Goal: Task Accomplishment & Management: Manage account settings

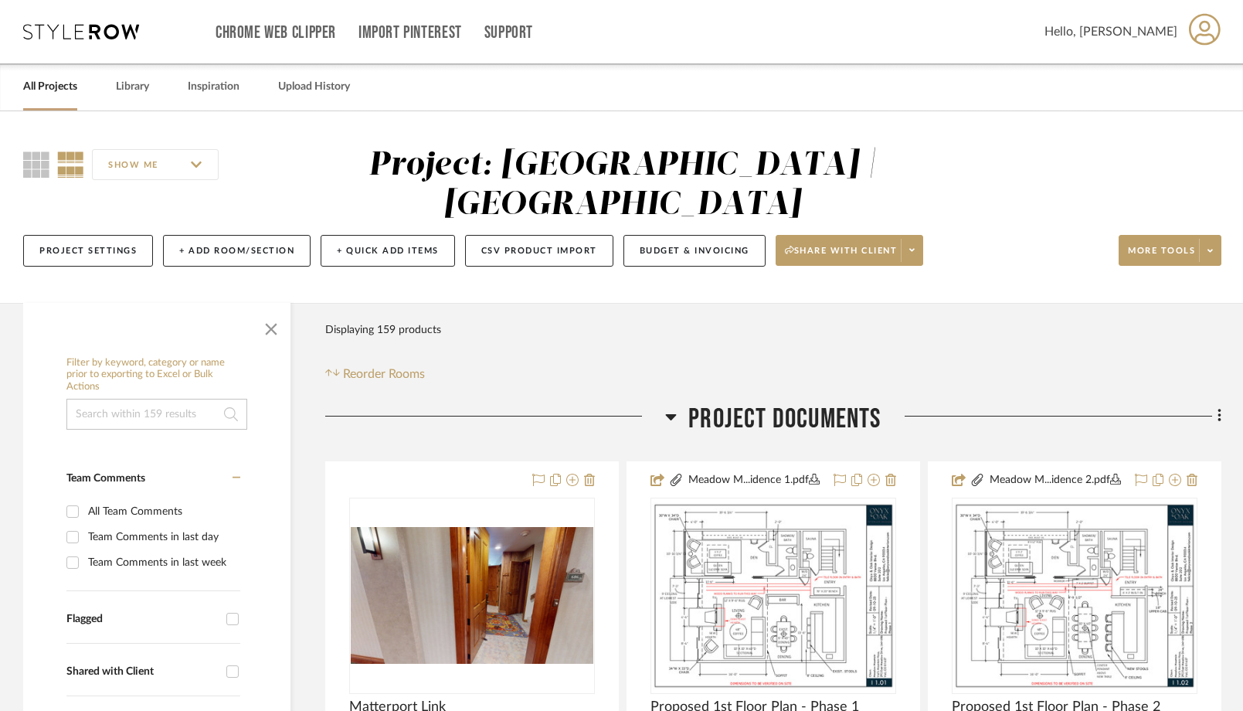
click at [60, 80] on link "All Projects" at bounding box center [50, 86] width 54 height 21
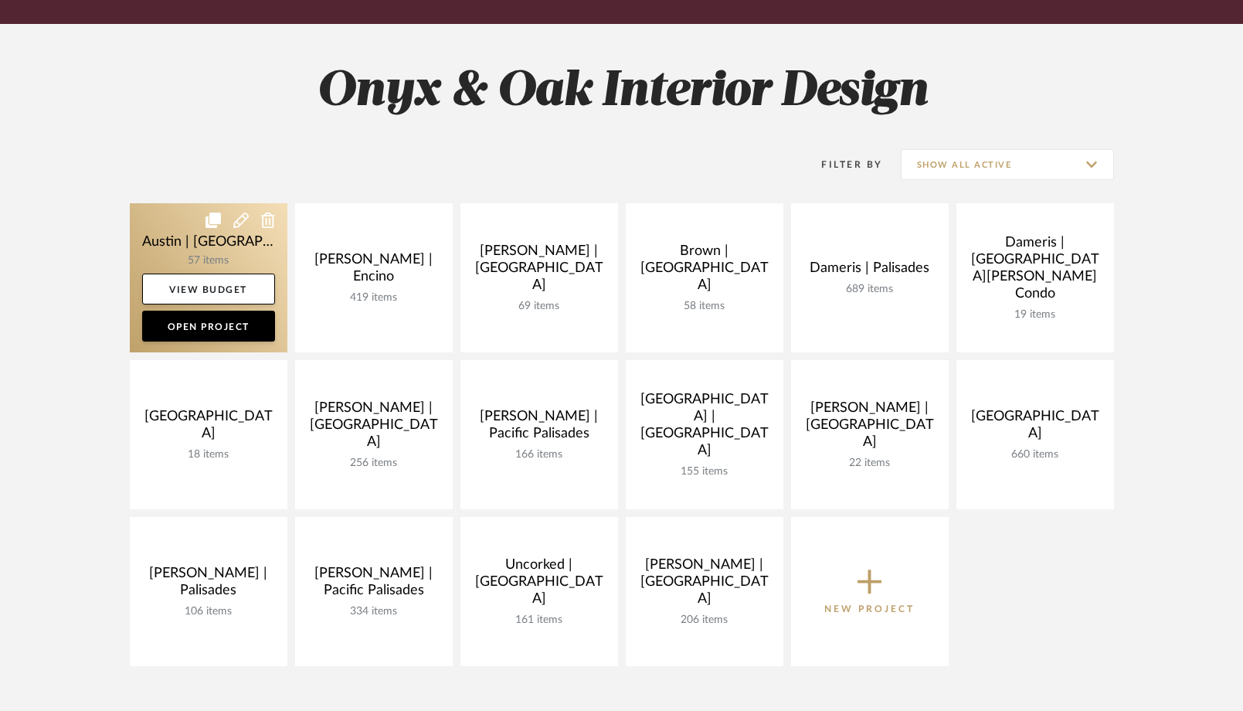
scroll to position [182, 0]
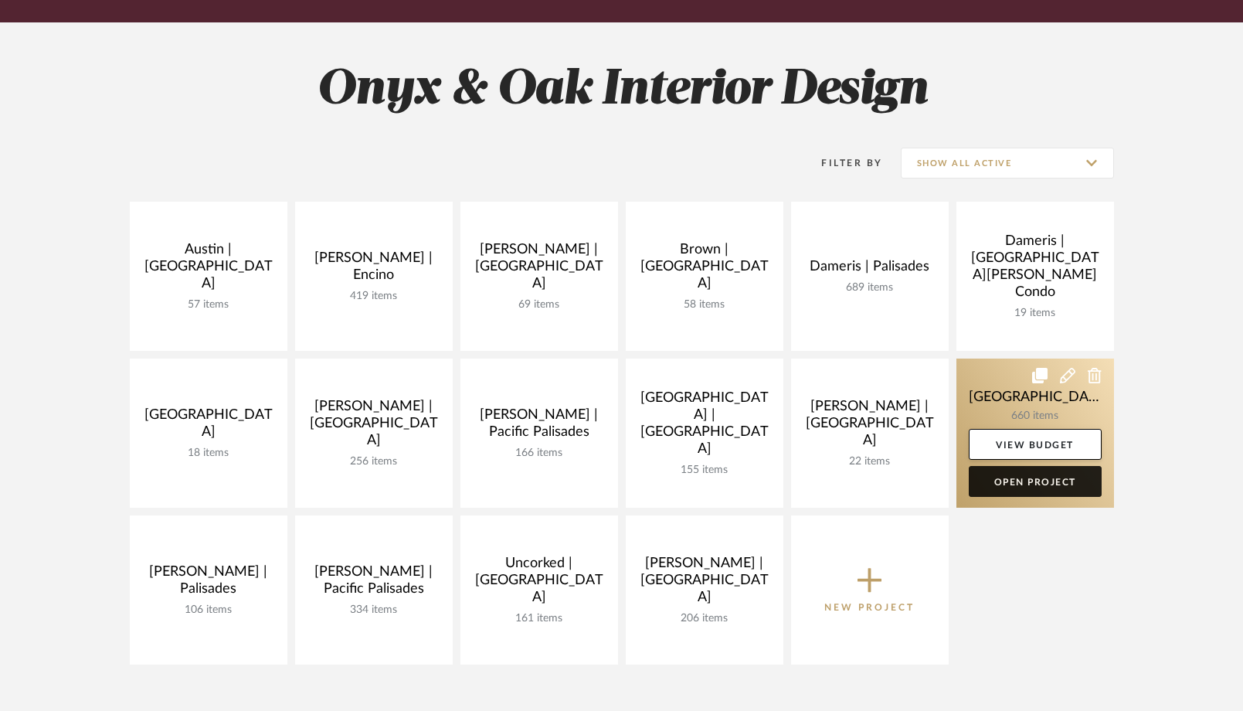
click at [1026, 488] on link "Open Project" at bounding box center [1035, 481] width 133 height 31
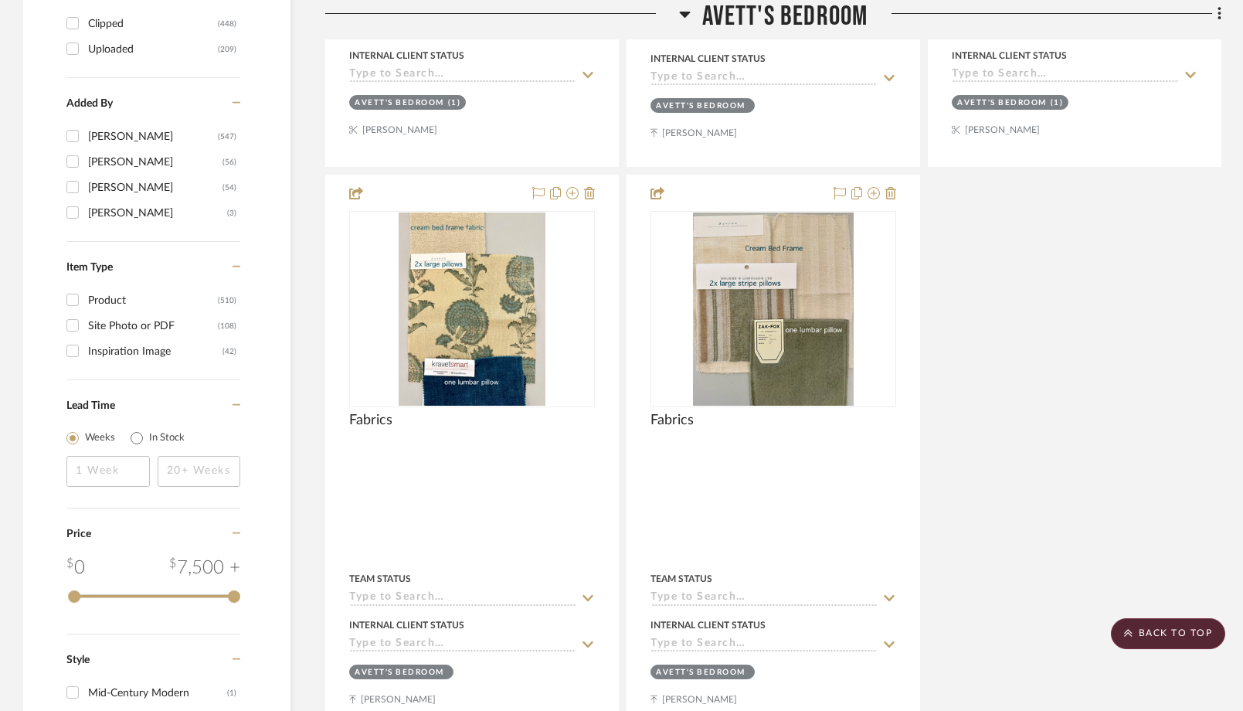
scroll to position [2616, 0]
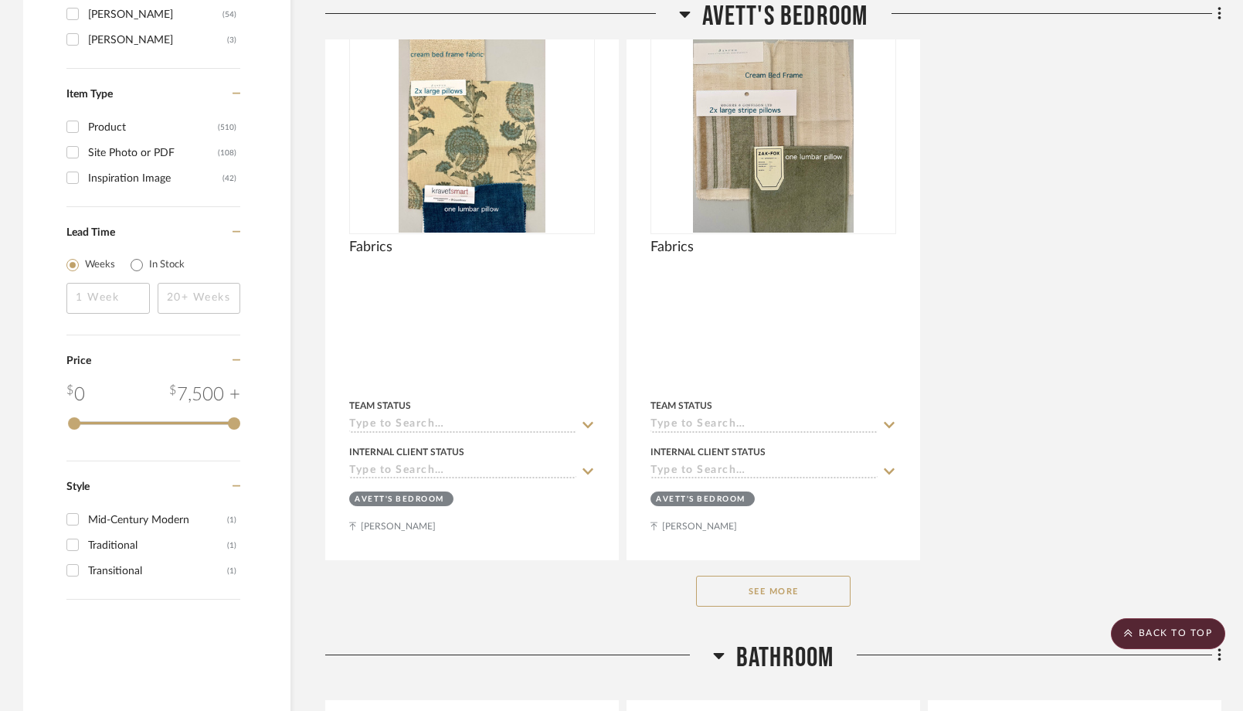
click at [745, 596] on button "See More" at bounding box center [773, 591] width 155 height 31
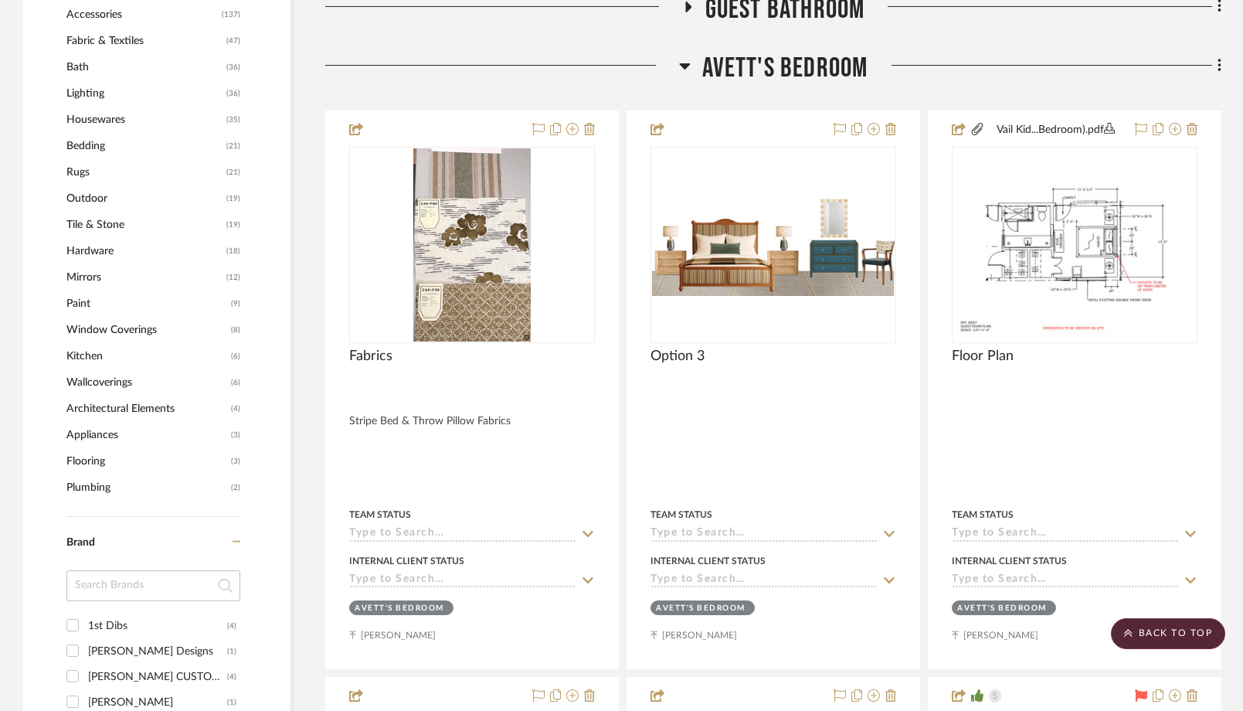
scroll to position [1367, 0]
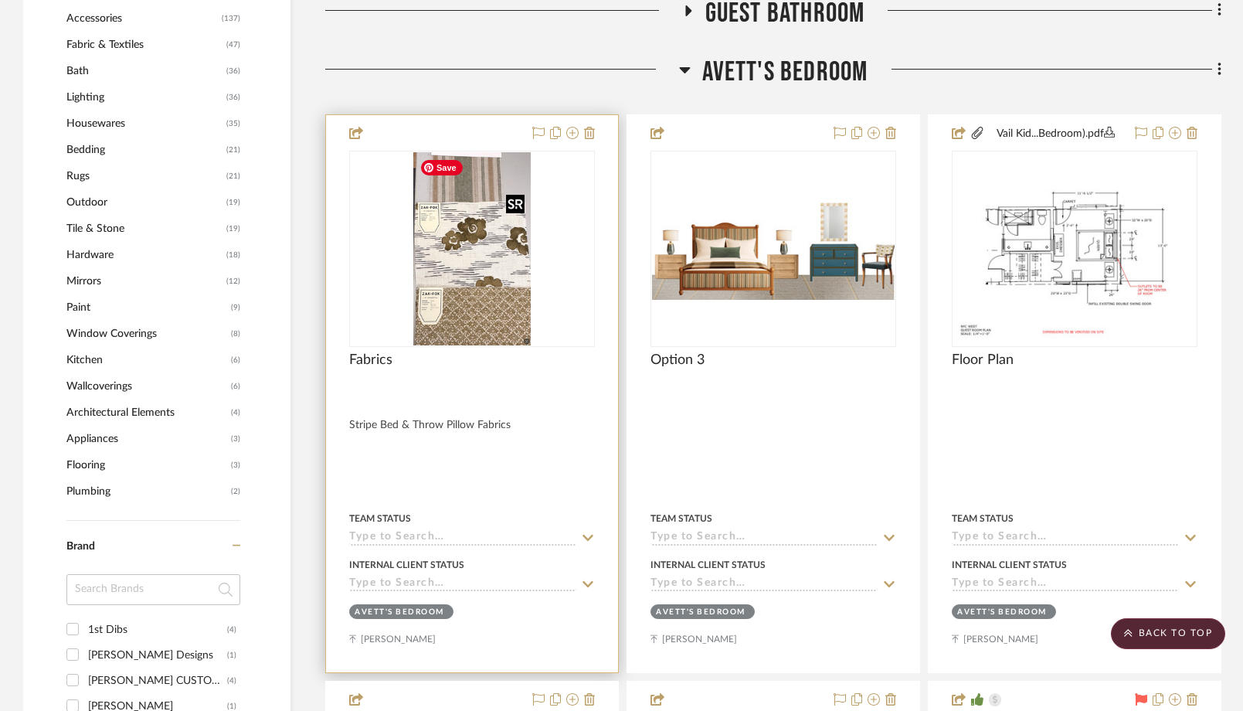
click at [0, 0] on img at bounding box center [0, 0] width 0 height 0
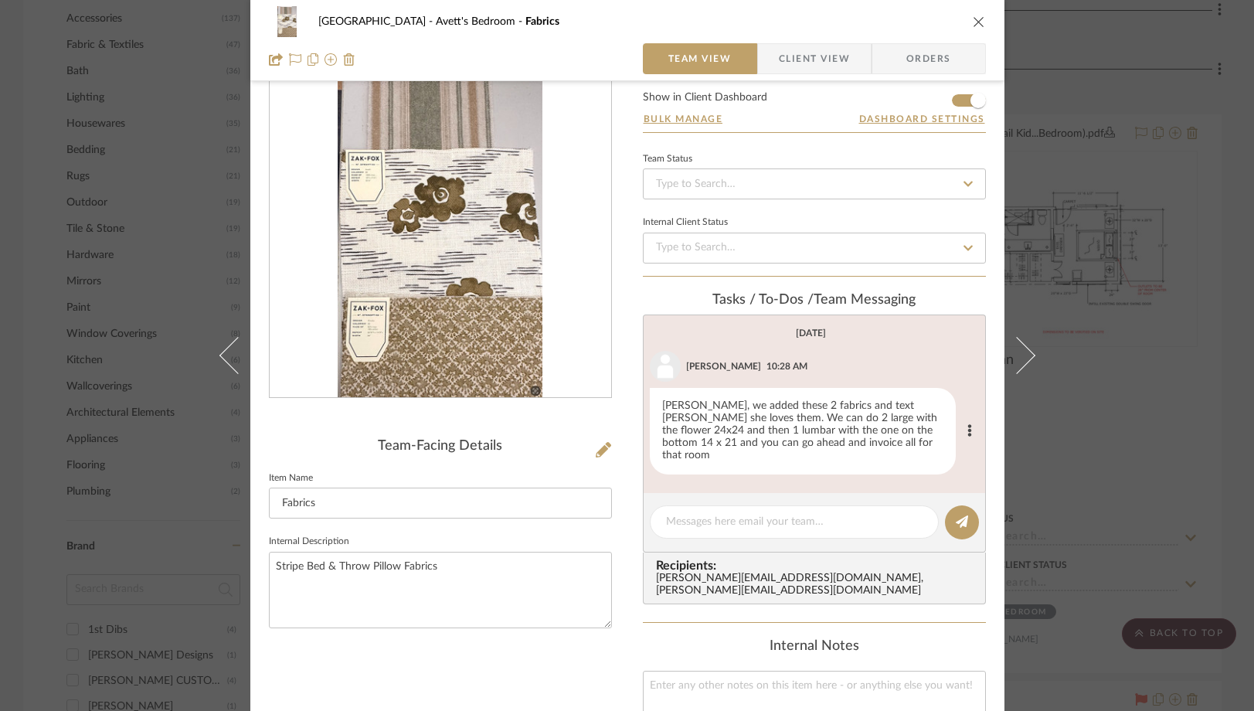
scroll to position [0, 0]
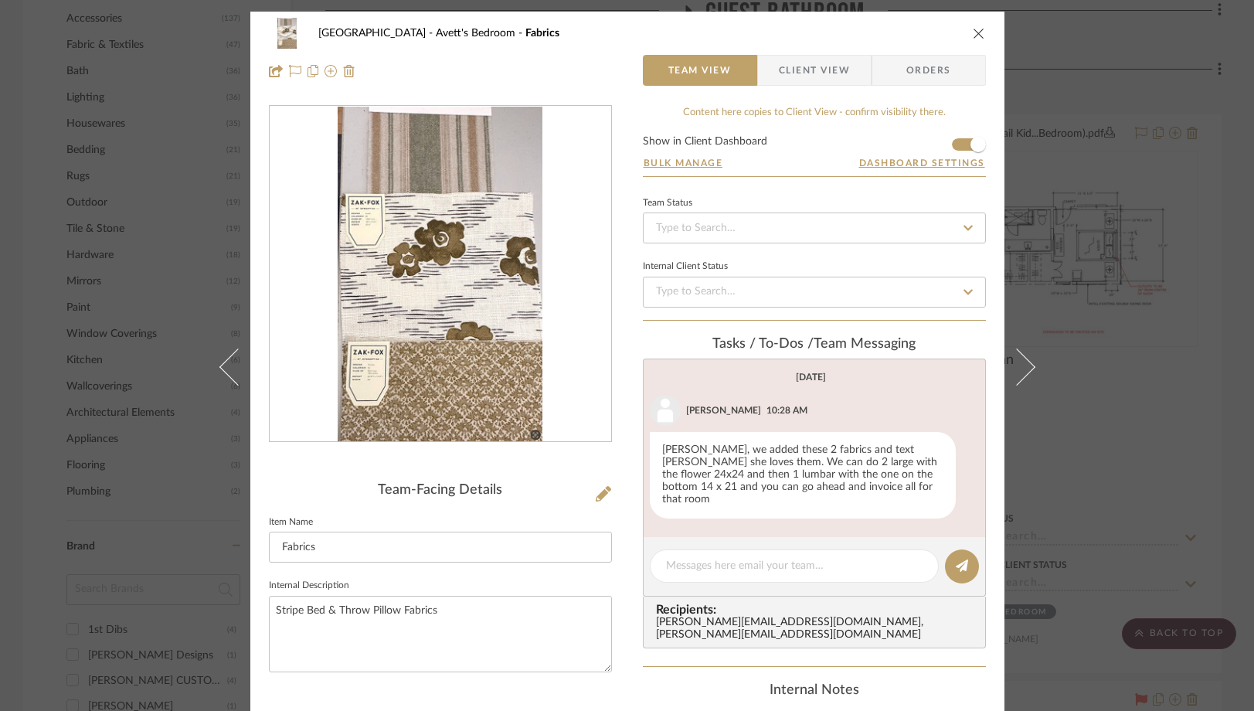
click at [974, 32] on icon "close" at bounding box center [979, 33] width 12 height 12
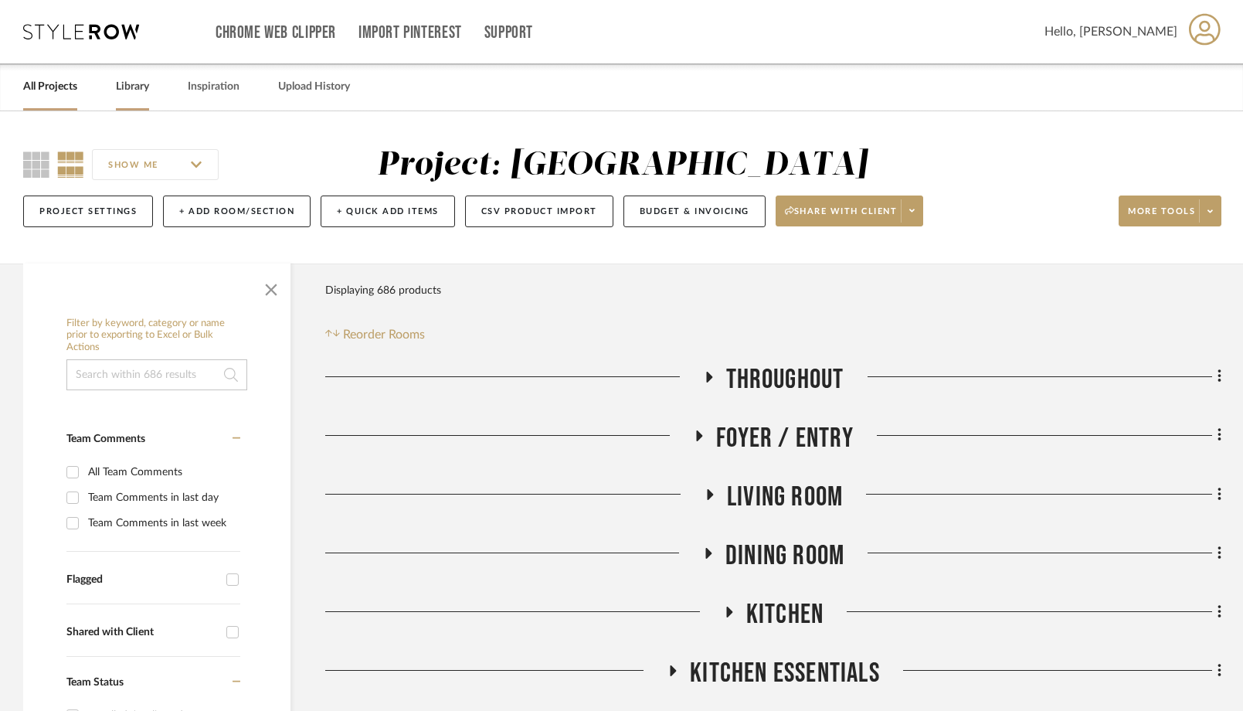
click at [138, 87] on link "Library" at bounding box center [132, 86] width 33 height 21
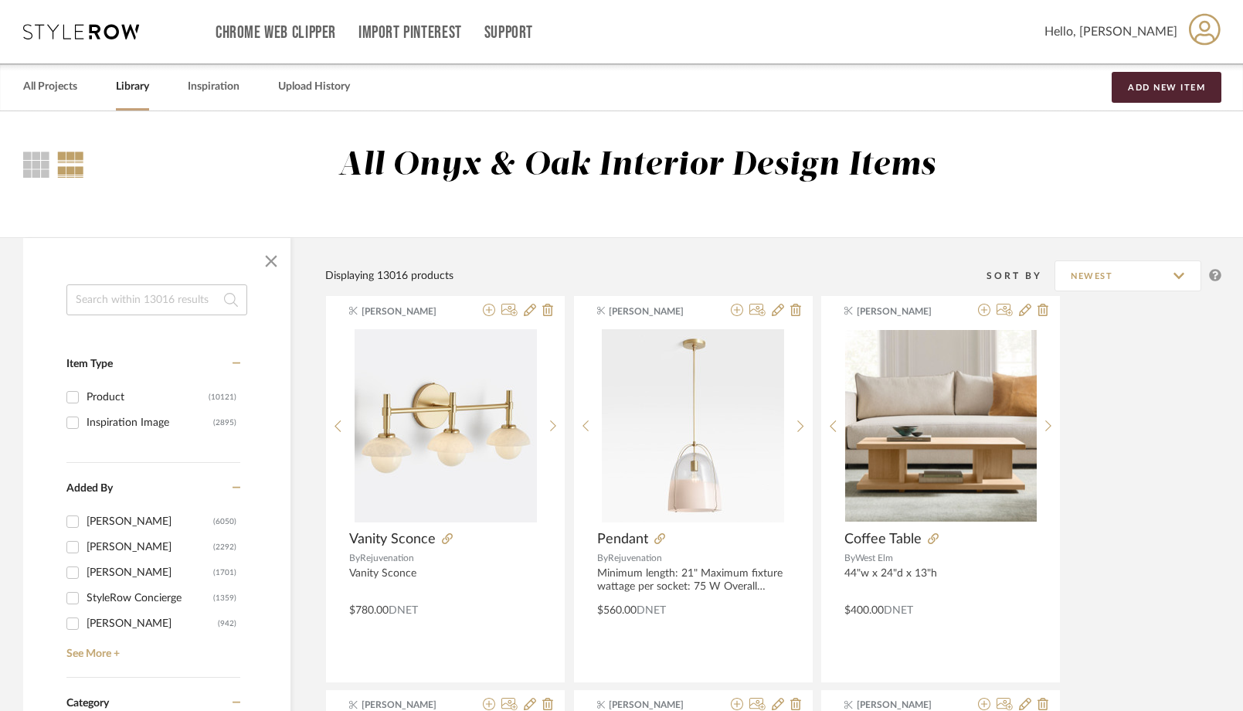
click at [97, 295] on input at bounding box center [156, 299] width 181 height 31
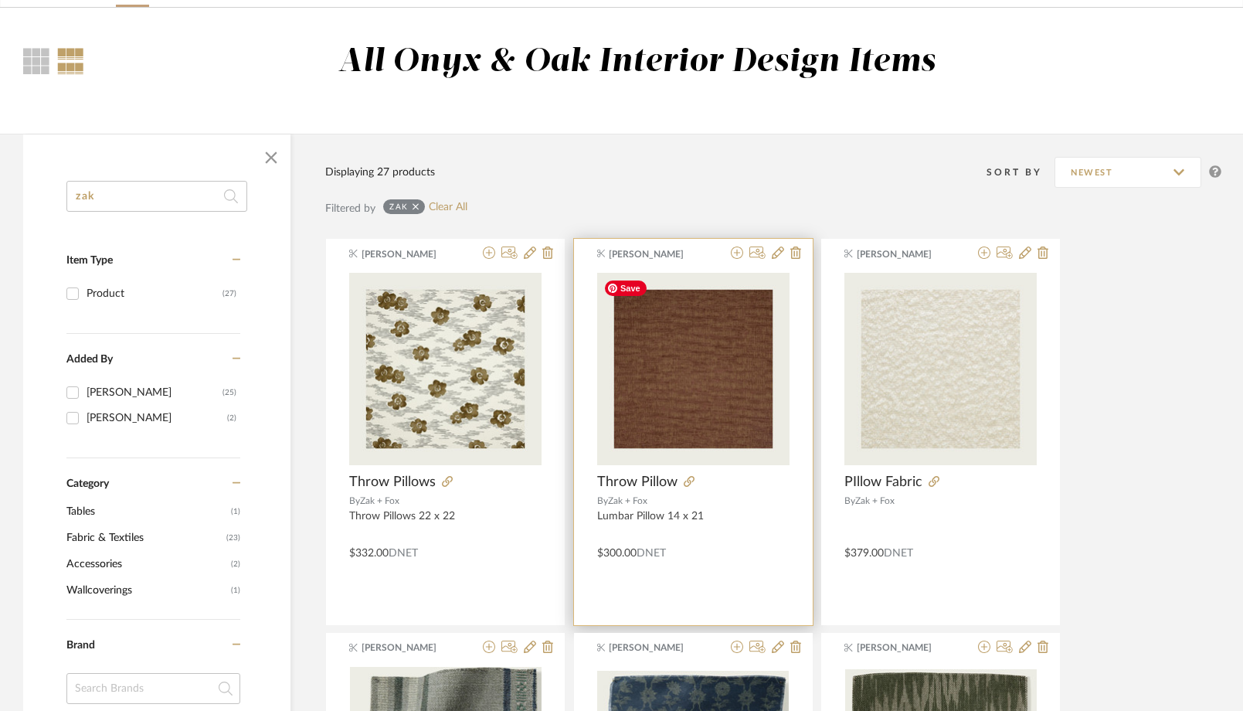
scroll to position [132, 0]
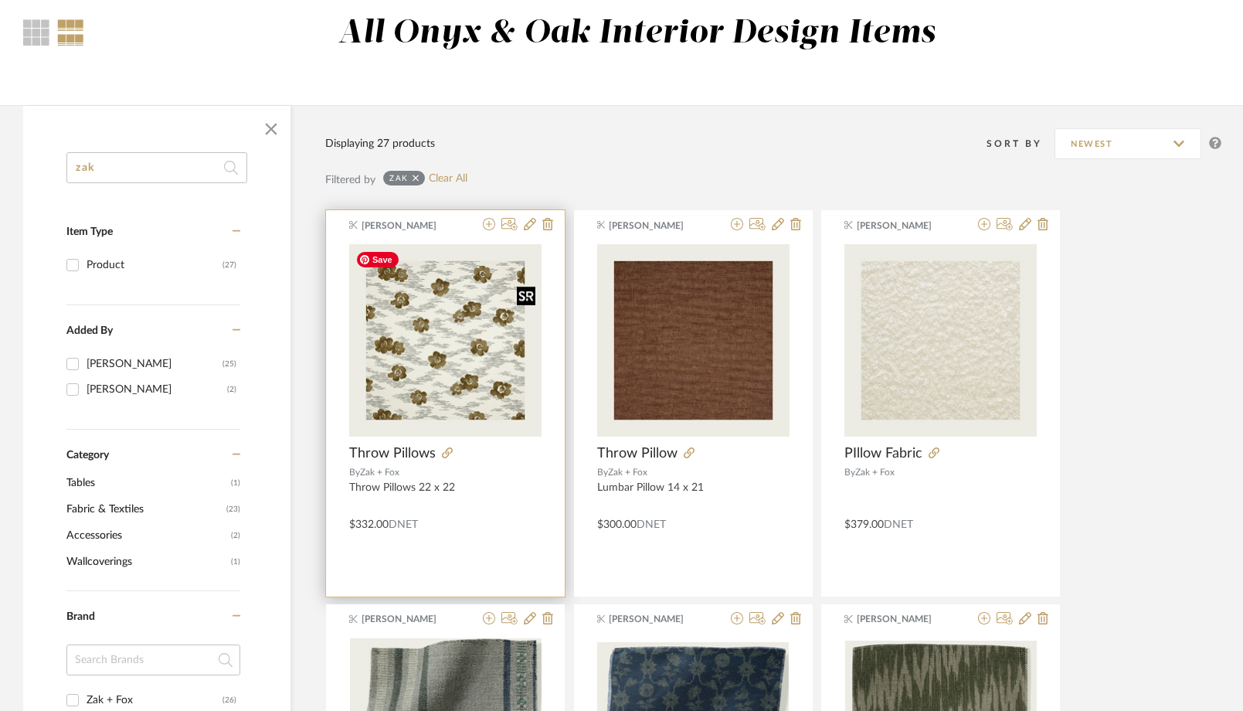
type input "zak"
click at [461, 389] on img "0" at bounding box center [445, 340] width 192 height 192
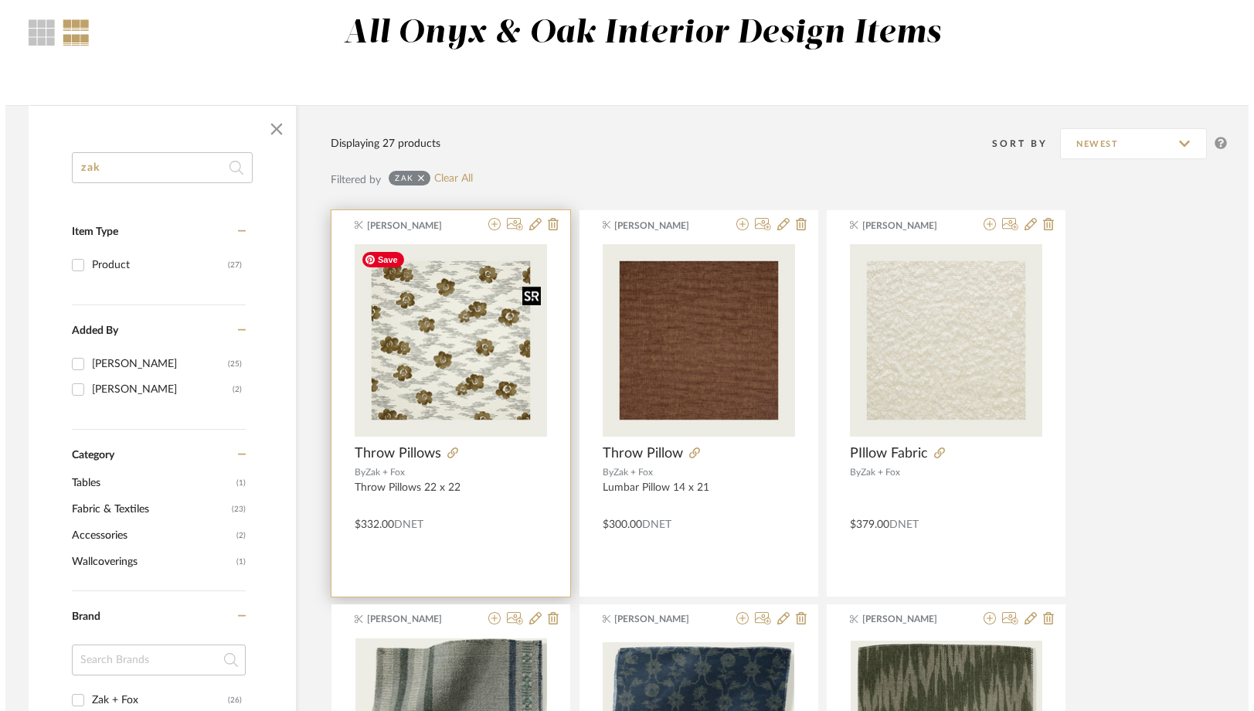
scroll to position [0, 0]
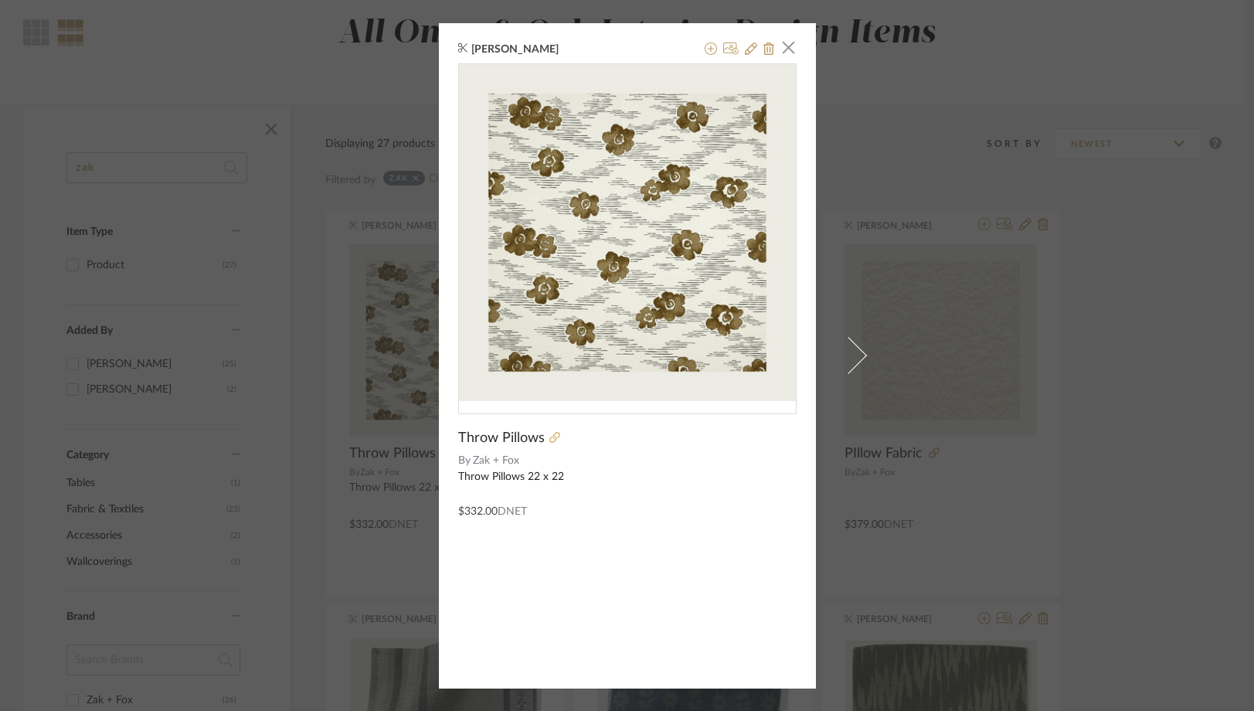
click at [549, 442] on icon at bounding box center [554, 437] width 11 height 11
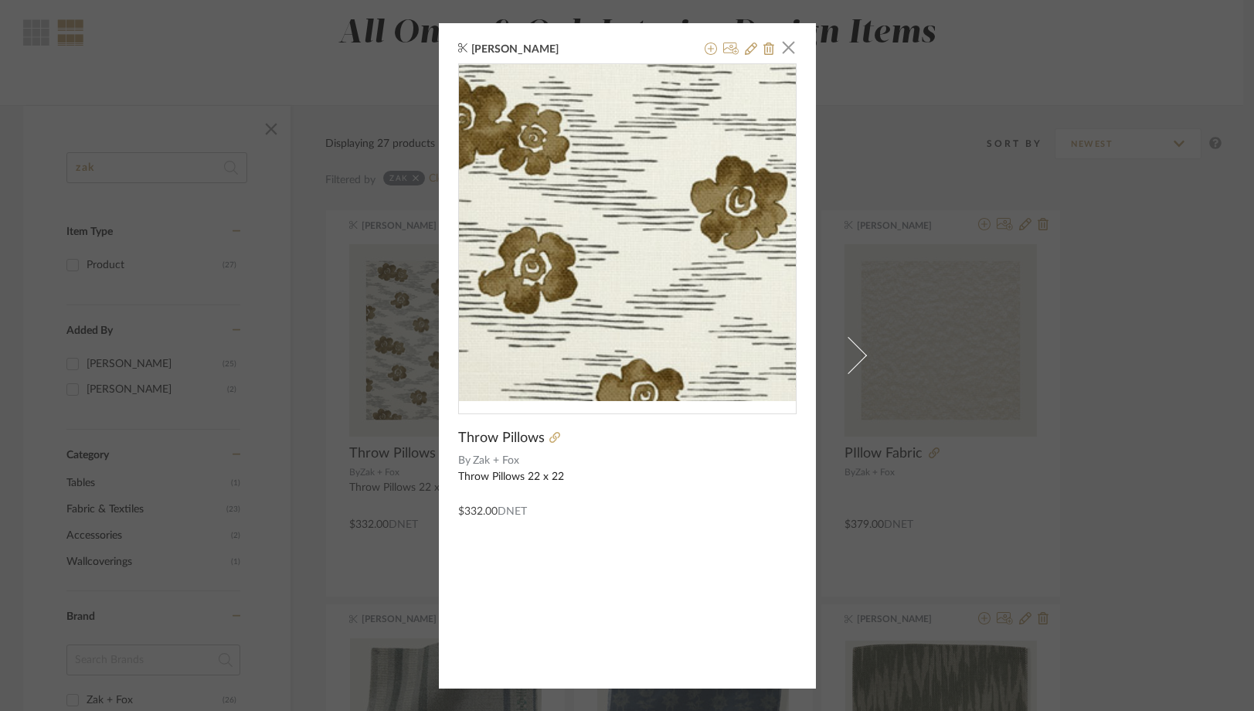
click at [570, 277] on img "0" at bounding box center [627, 232] width 337 height 337
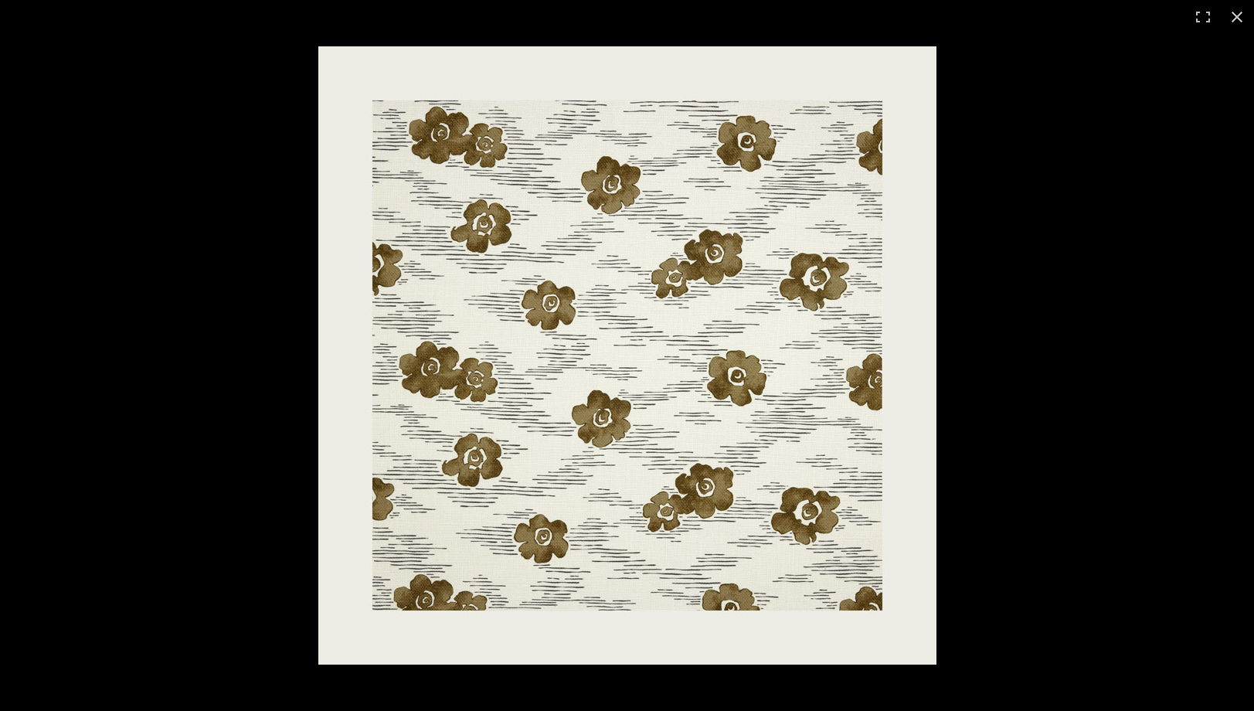
click at [571, 277] on img at bounding box center [627, 355] width 618 height 618
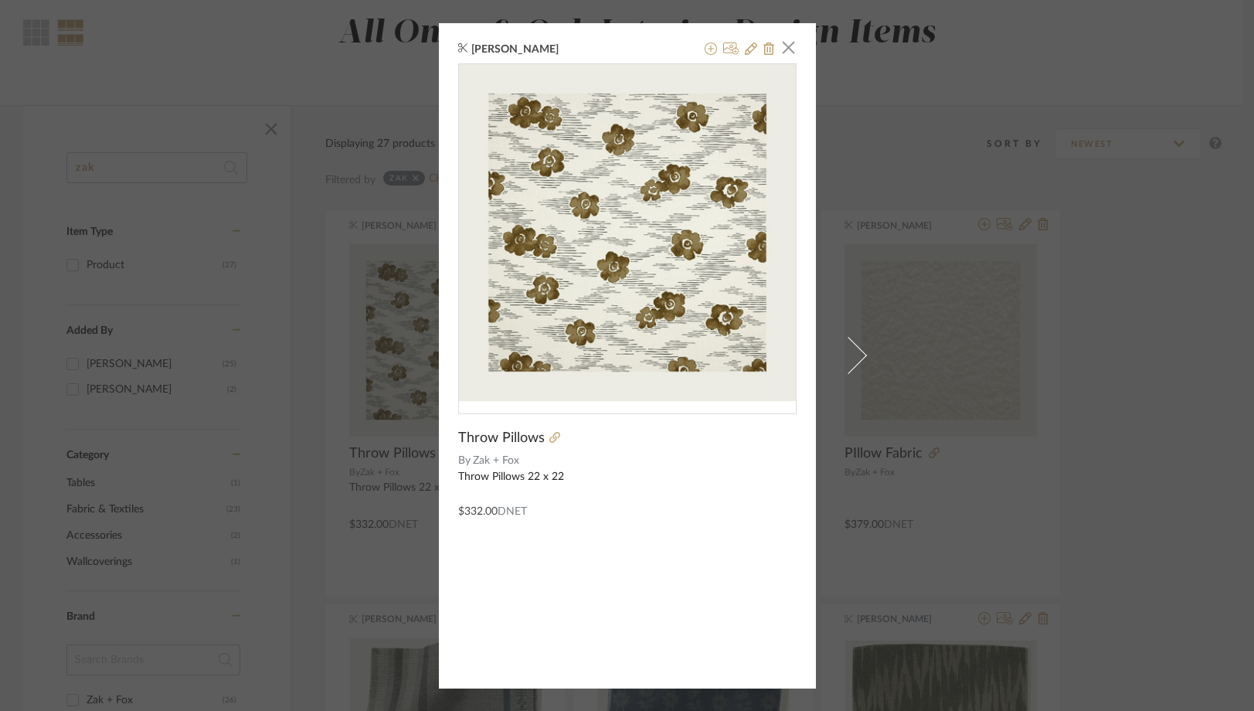
click at [392, 389] on div "Felicia Bushman × Throw Pillows By Zak + Fox Throw Pillows 22 x 22 $332.00 DNET" at bounding box center [627, 355] width 1254 height 711
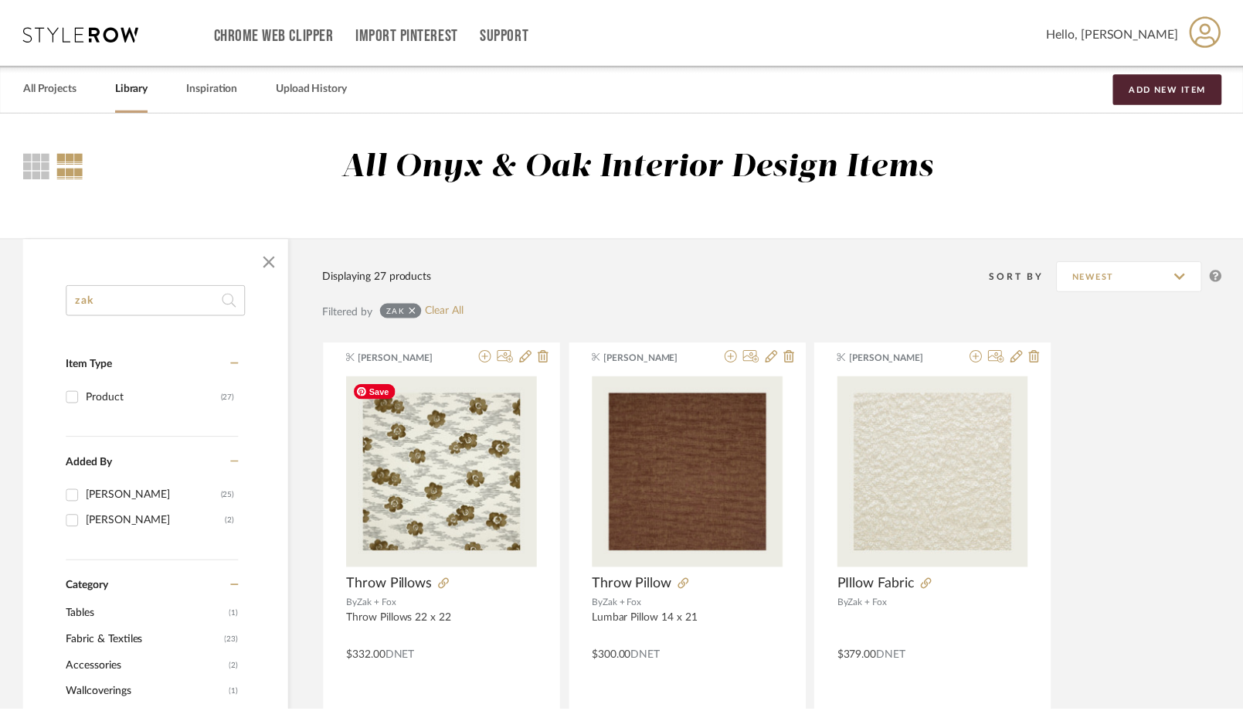
scroll to position [132, 0]
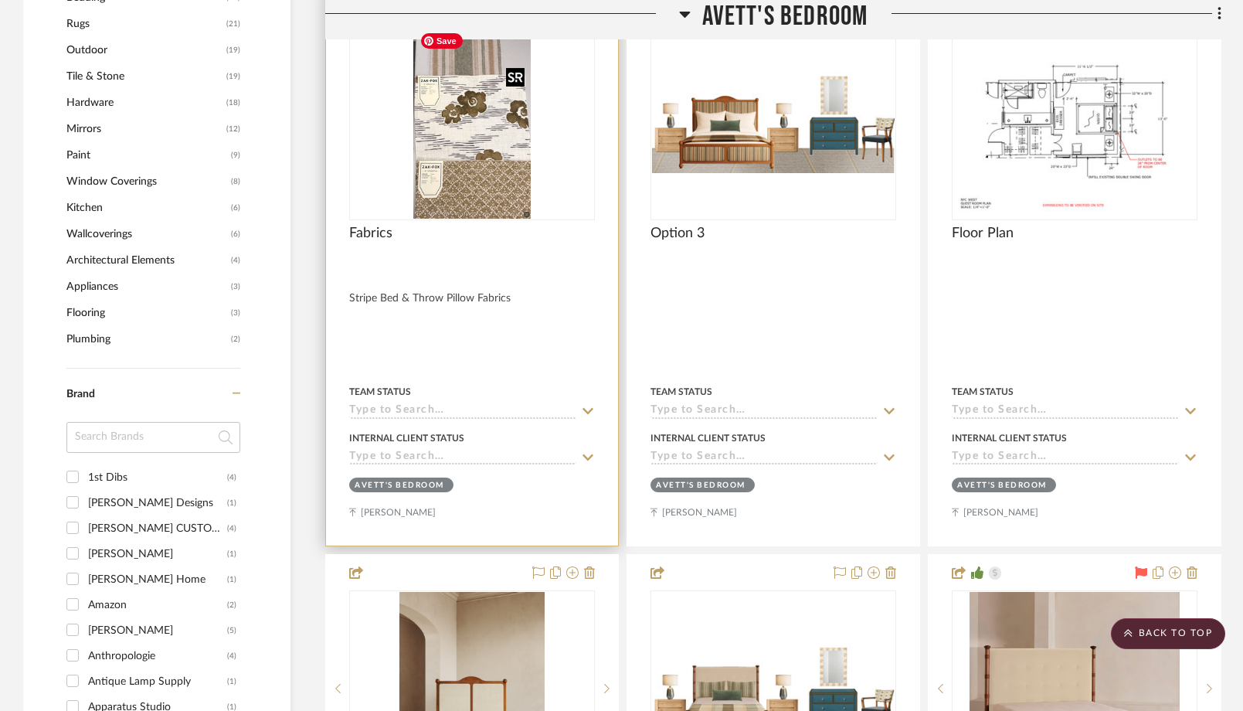
scroll to position [1495, 0]
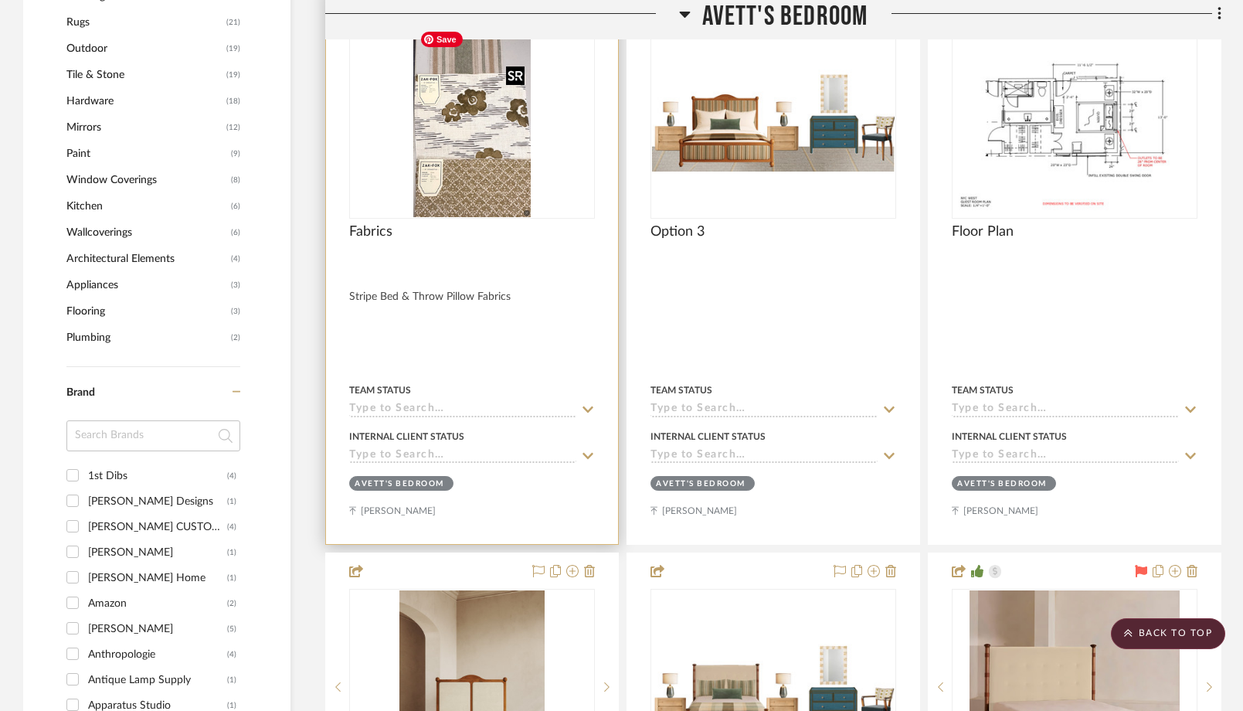
click at [477, 175] on img "0" at bounding box center [471, 120] width 117 height 193
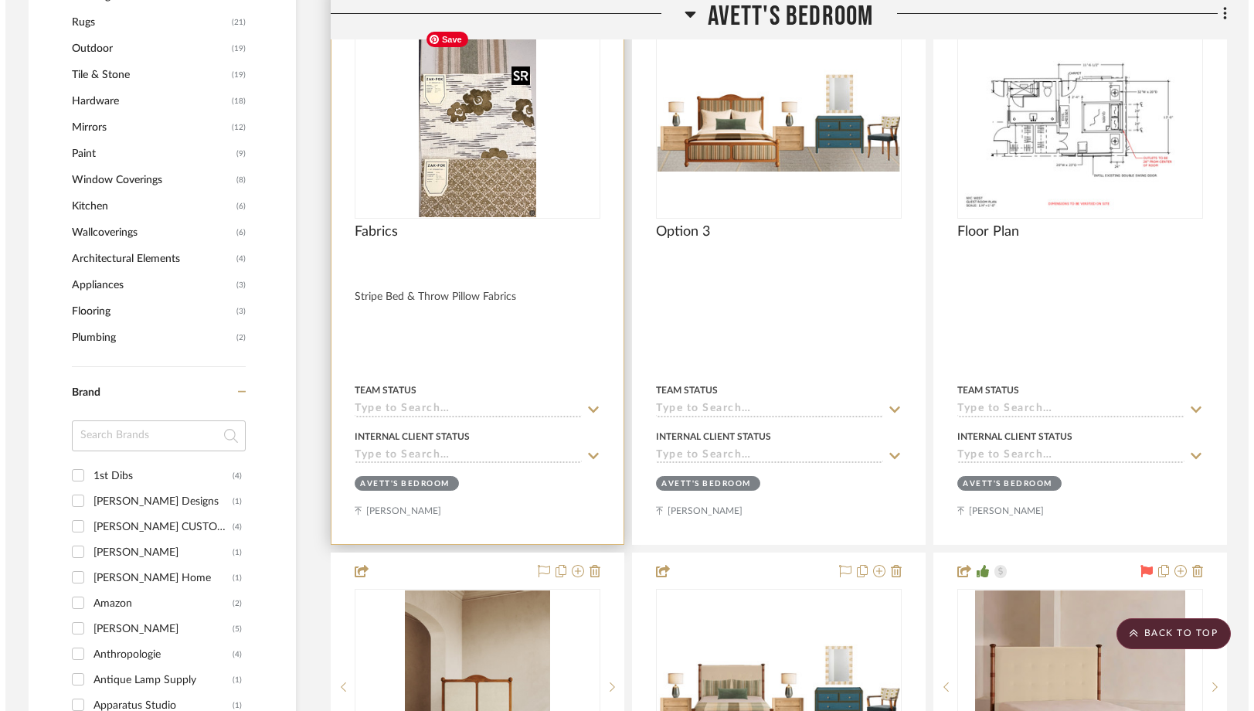
scroll to position [0, 0]
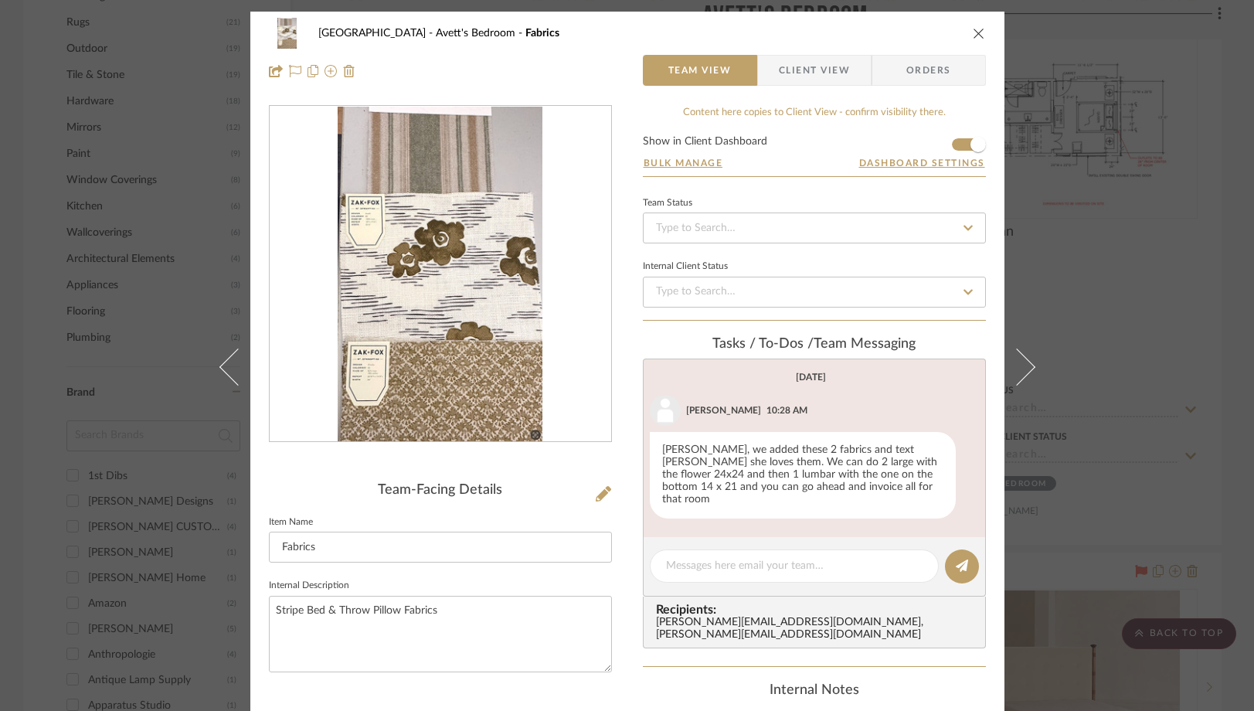
click at [404, 374] on img "0" at bounding box center [440, 274] width 204 height 335
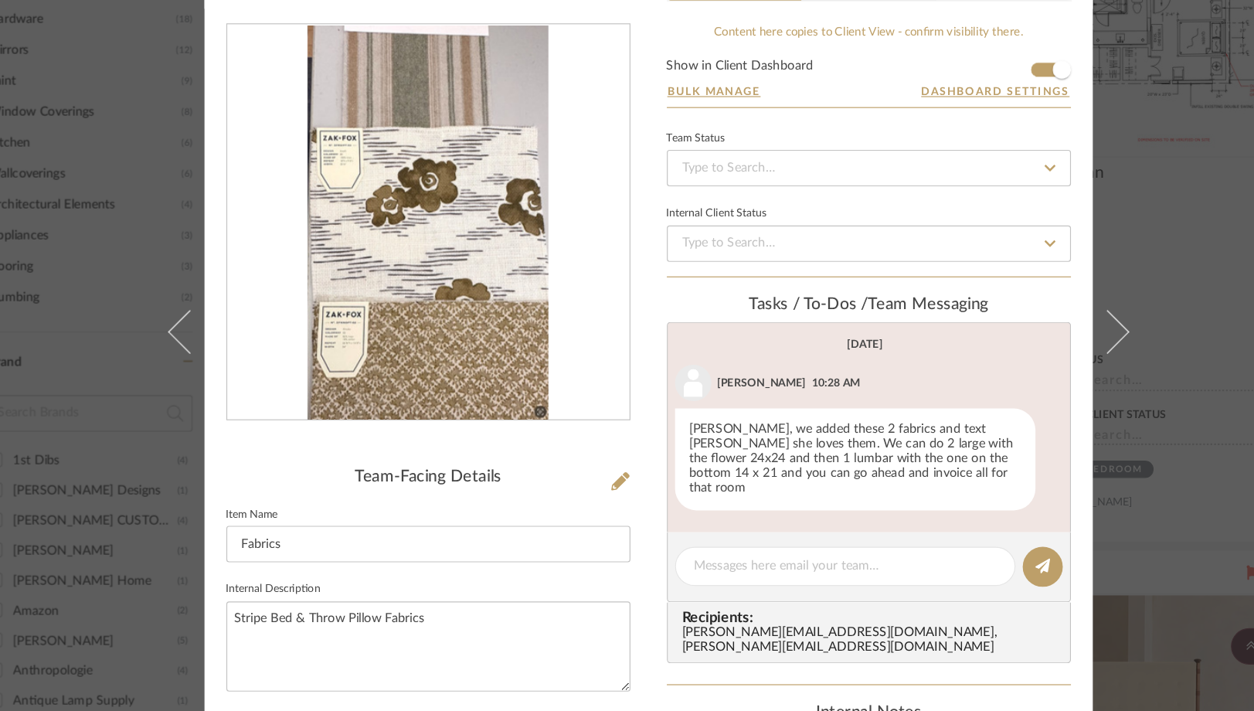
click at [406, 365] on img "0" at bounding box center [440, 274] width 204 height 335
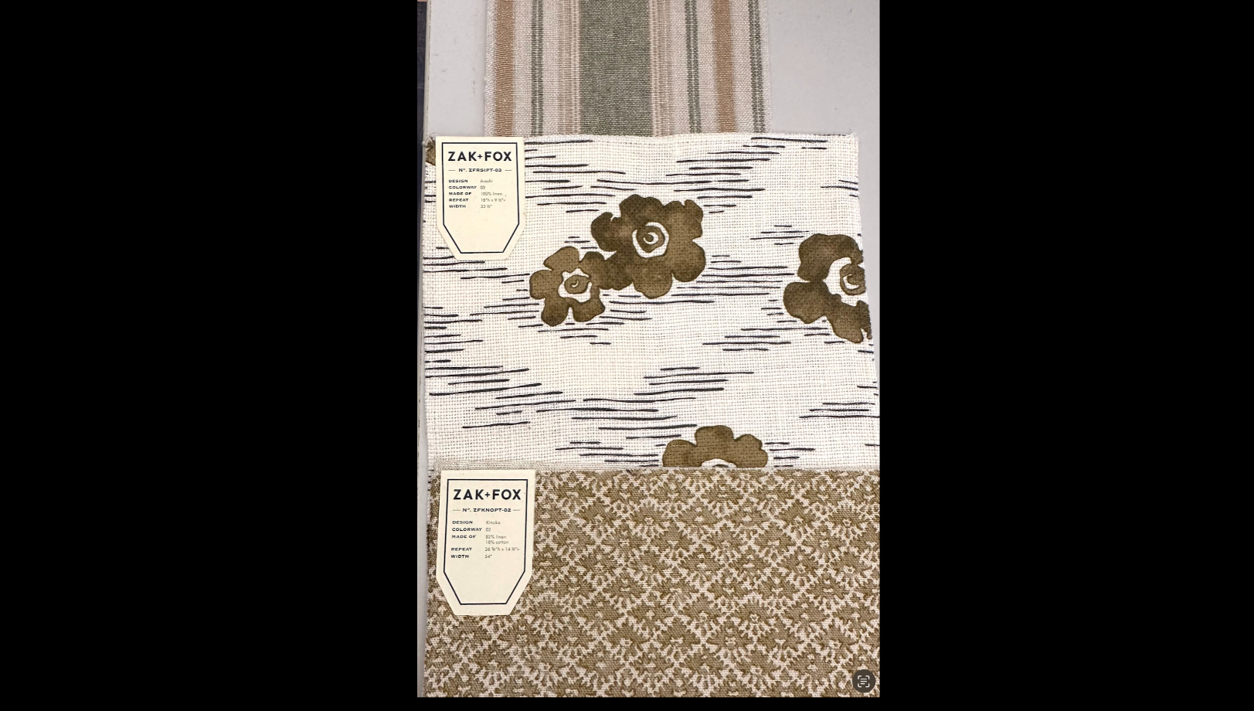
click at [496, 538] on img at bounding box center [627, 355] width 393 height 643
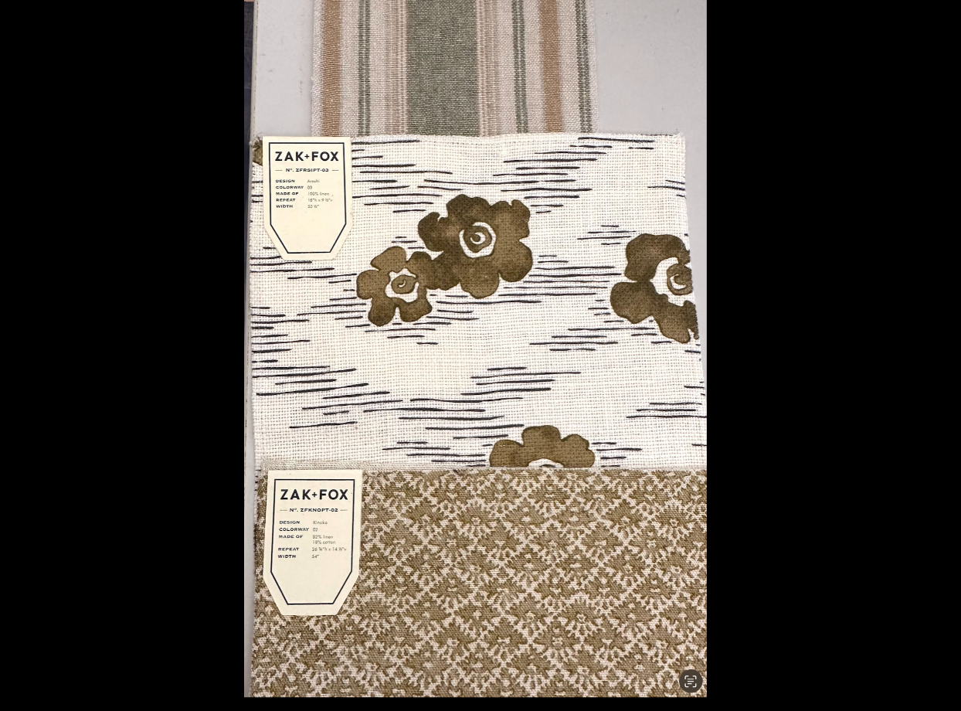
click at [236, 317] on div at bounding box center [480, 355] width 961 height 711
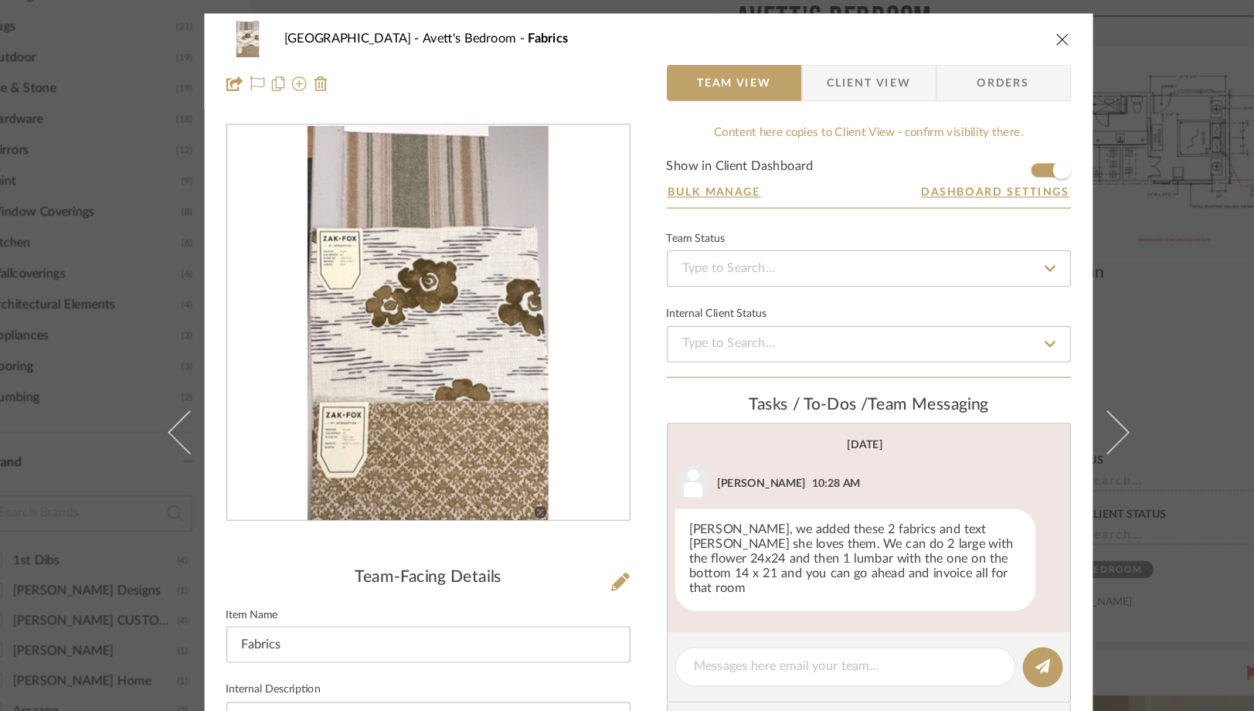
click at [973, 30] on icon "close" at bounding box center [979, 33] width 12 height 12
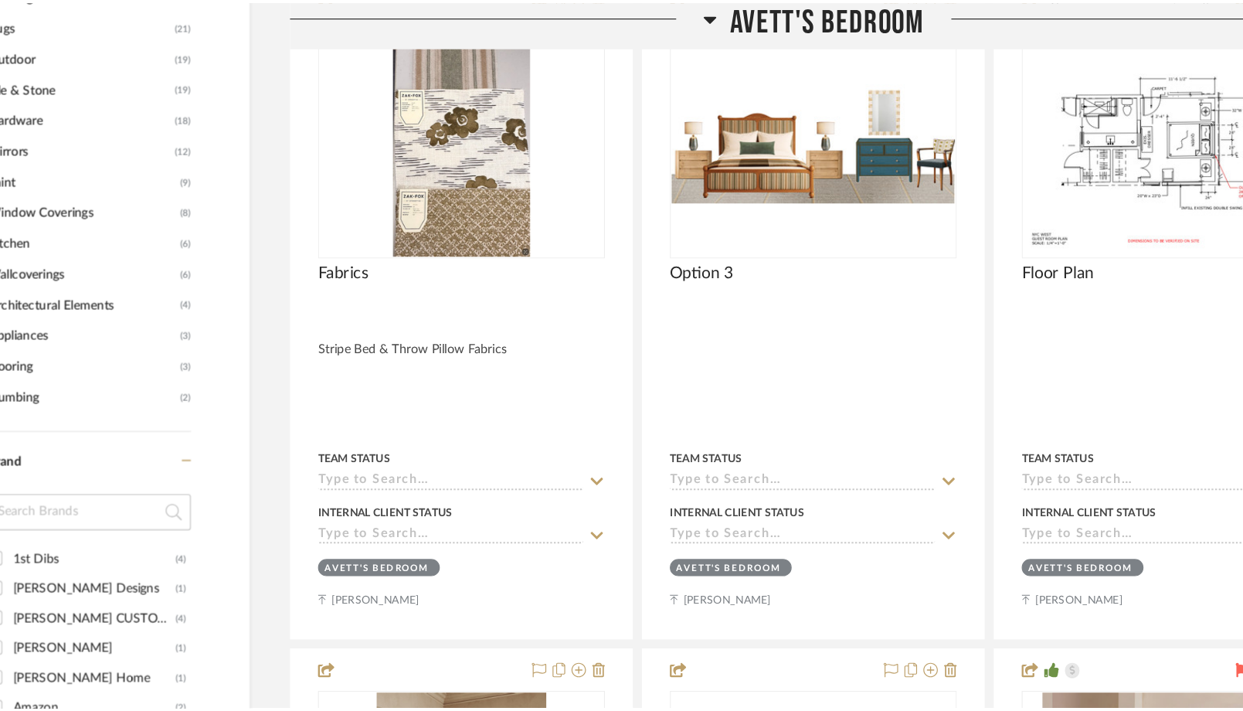
scroll to position [1495, 0]
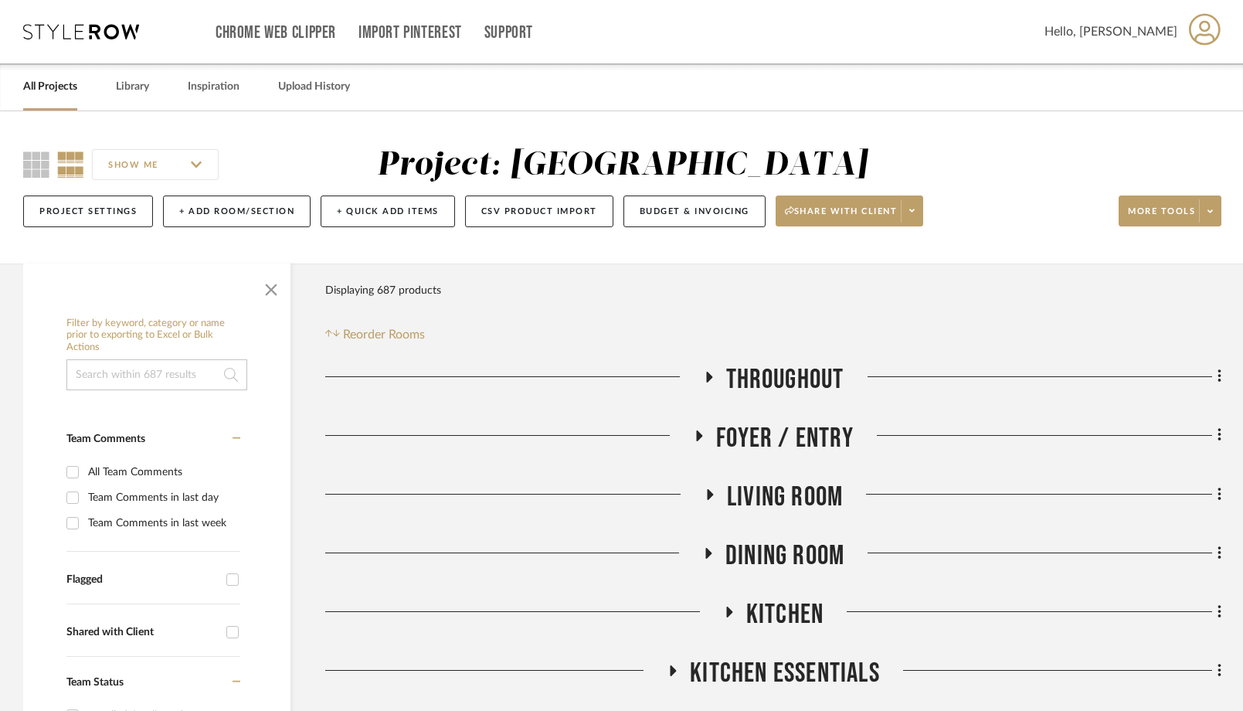
click at [70, 89] on link "All Projects" at bounding box center [50, 86] width 54 height 21
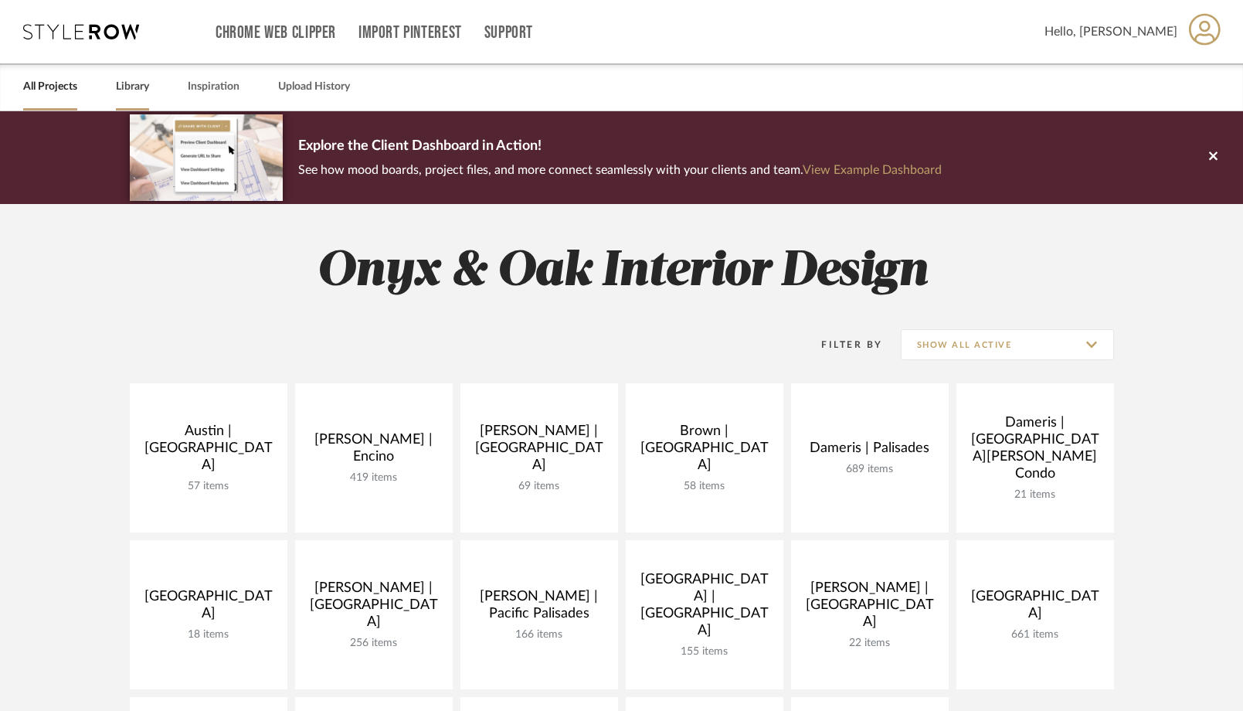
click at [141, 88] on link "Library" at bounding box center [132, 86] width 33 height 21
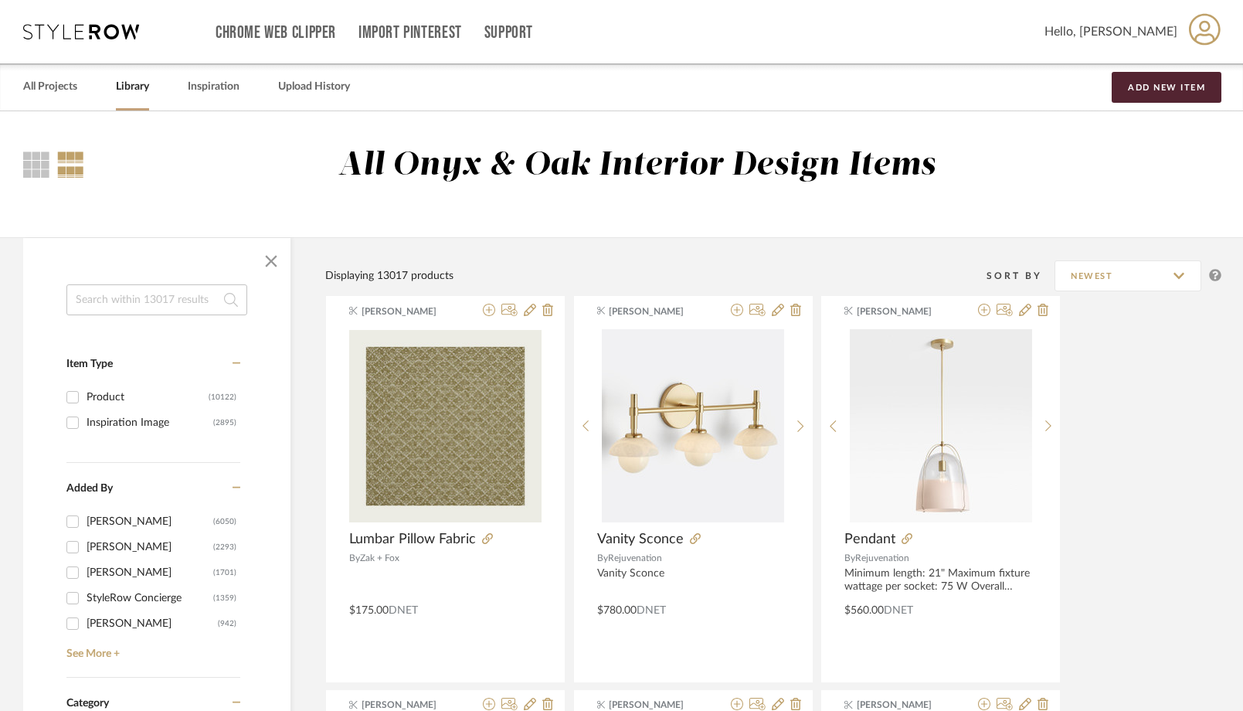
click at [155, 306] on input at bounding box center [156, 299] width 181 height 31
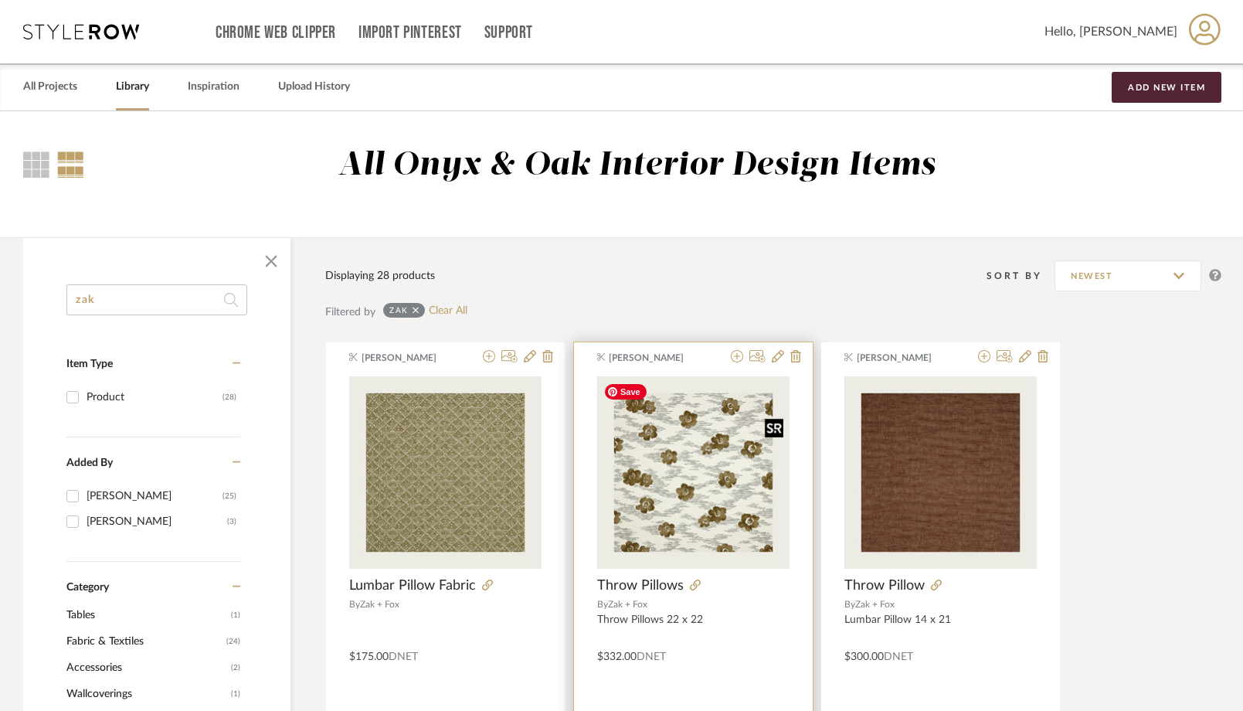
type input "zak"
click at [663, 539] on img "0" at bounding box center [693, 472] width 192 height 192
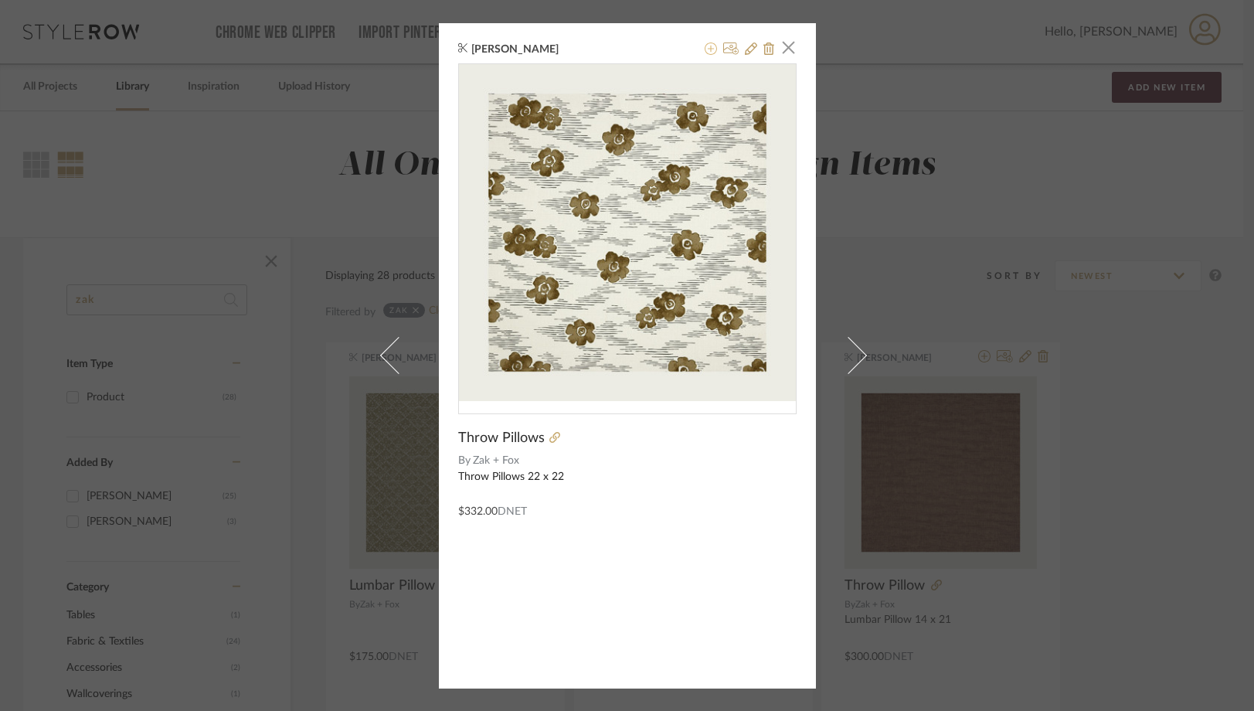
click at [709, 46] on icon at bounding box center [711, 48] width 12 height 12
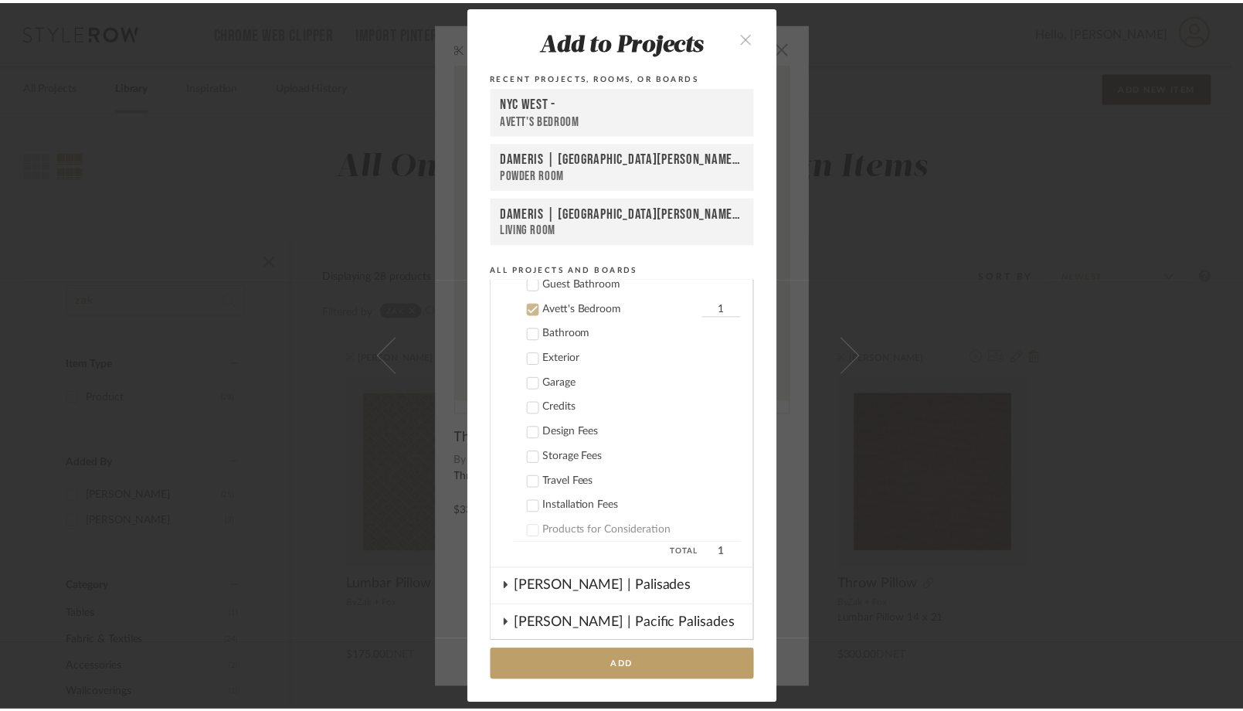
scroll to position [889, 0]
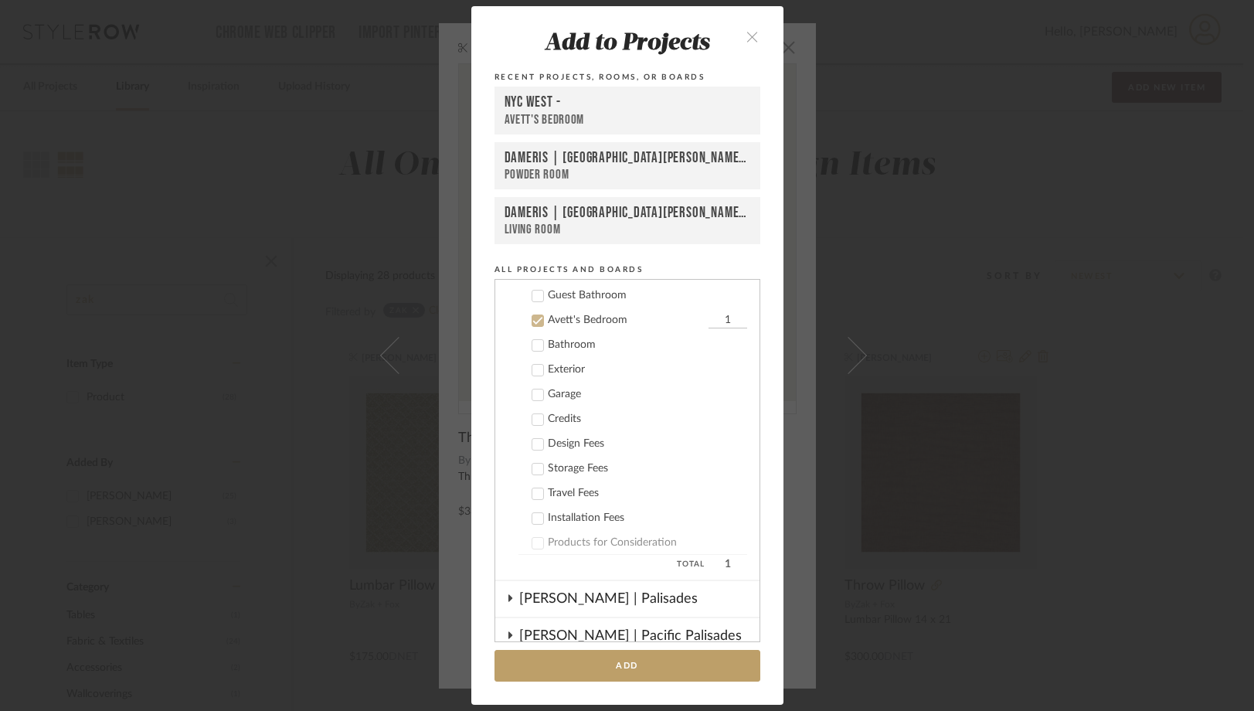
click at [713, 324] on input "1" at bounding box center [728, 320] width 39 height 15
type input "2"
click at [625, 657] on button "Add" at bounding box center [628, 666] width 266 height 32
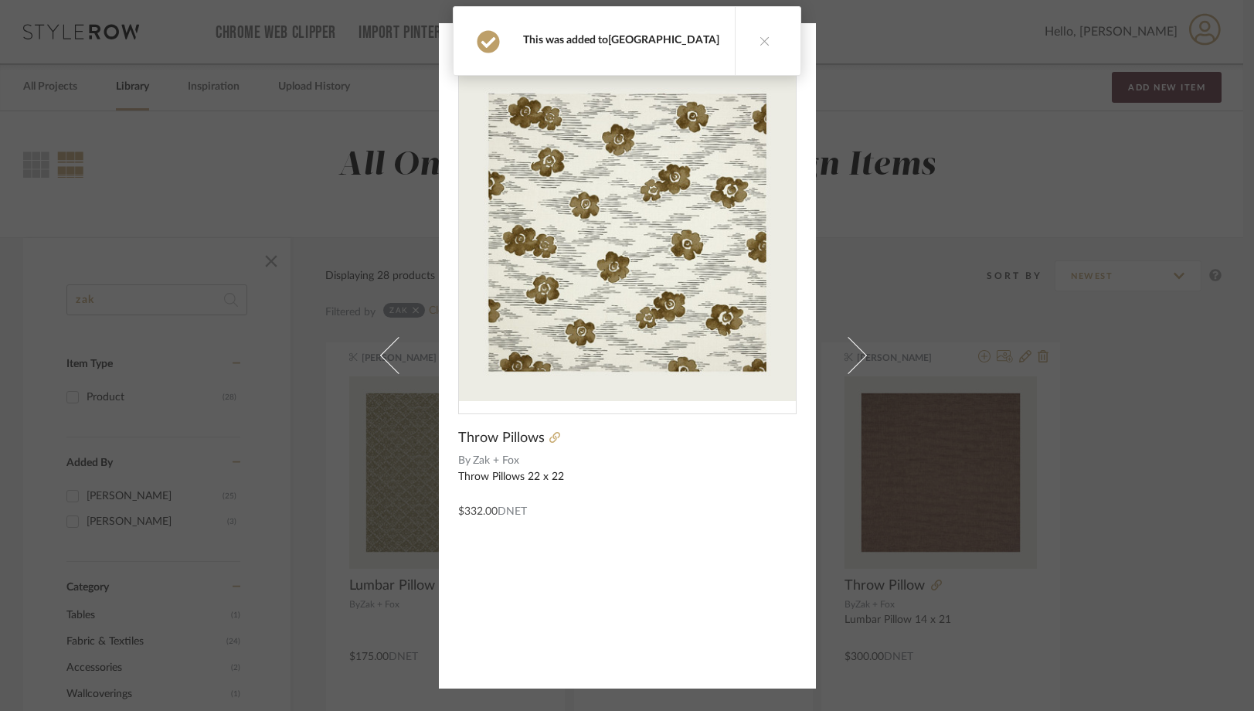
click at [658, 40] on link "[GEOGRAPHIC_DATA]" at bounding box center [663, 40] width 111 height 11
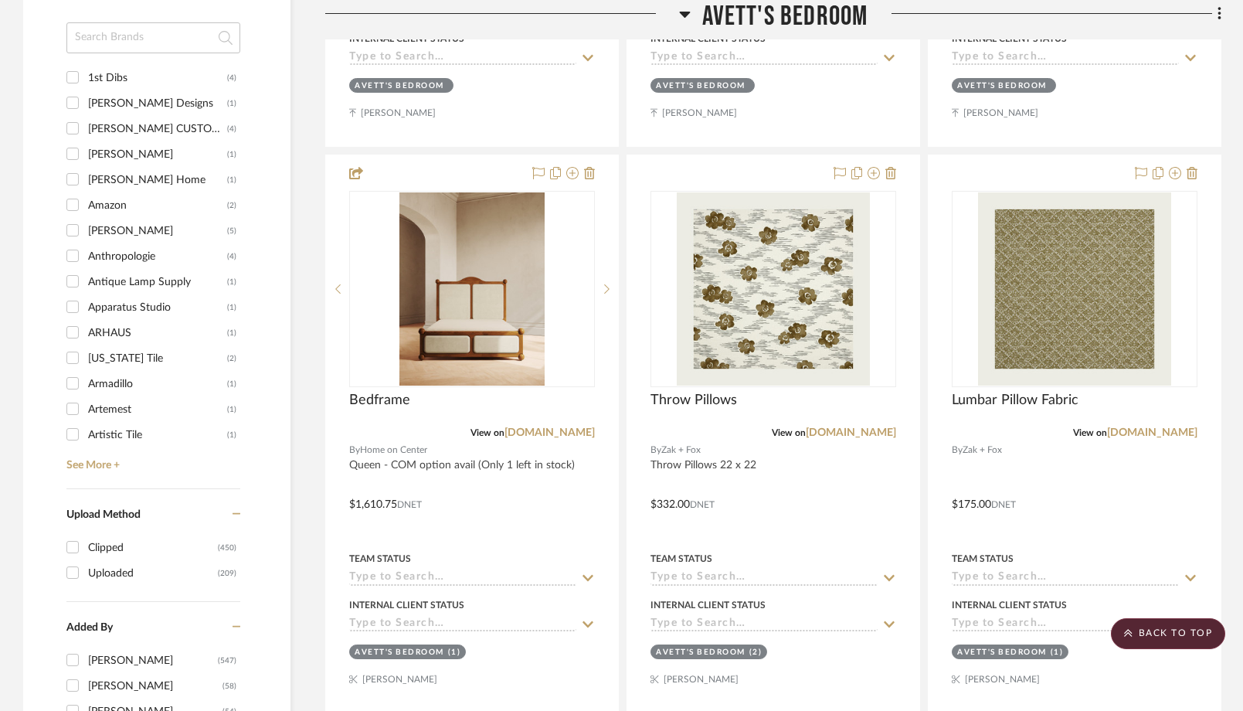
scroll to position [1898, 0]
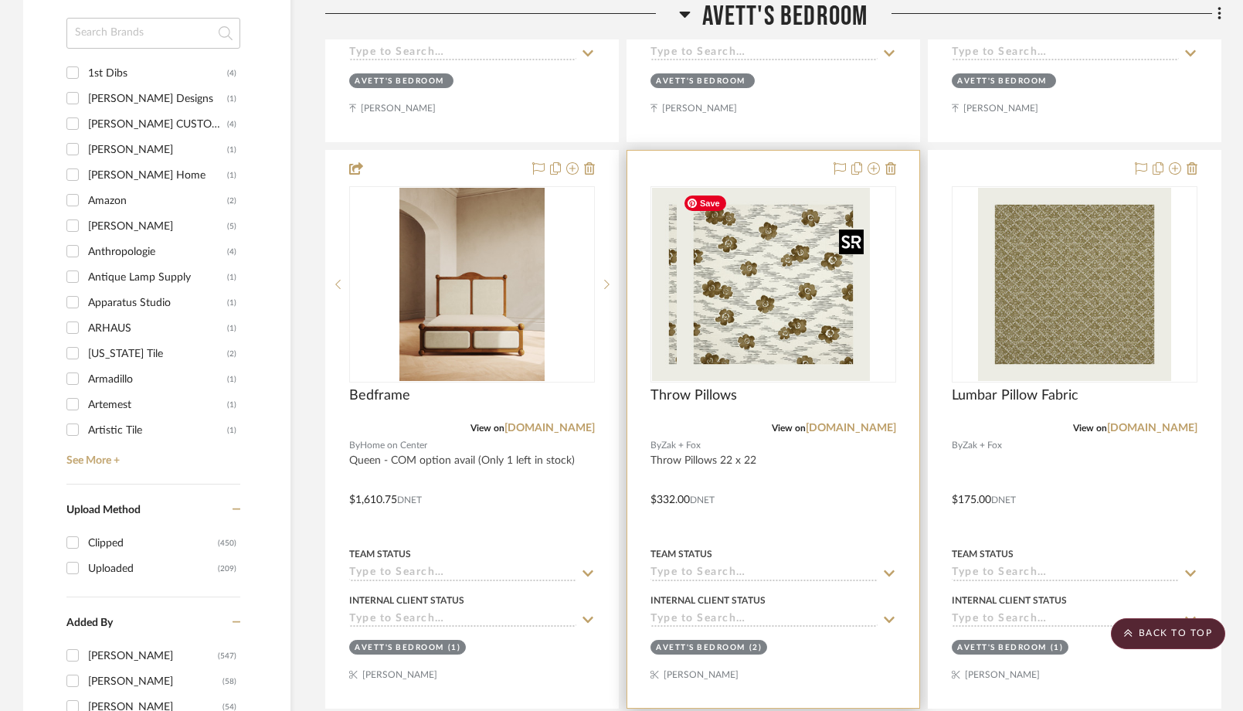
click at [746, 331] on img "0" at bounding box center [748, 284] width 193 height 193
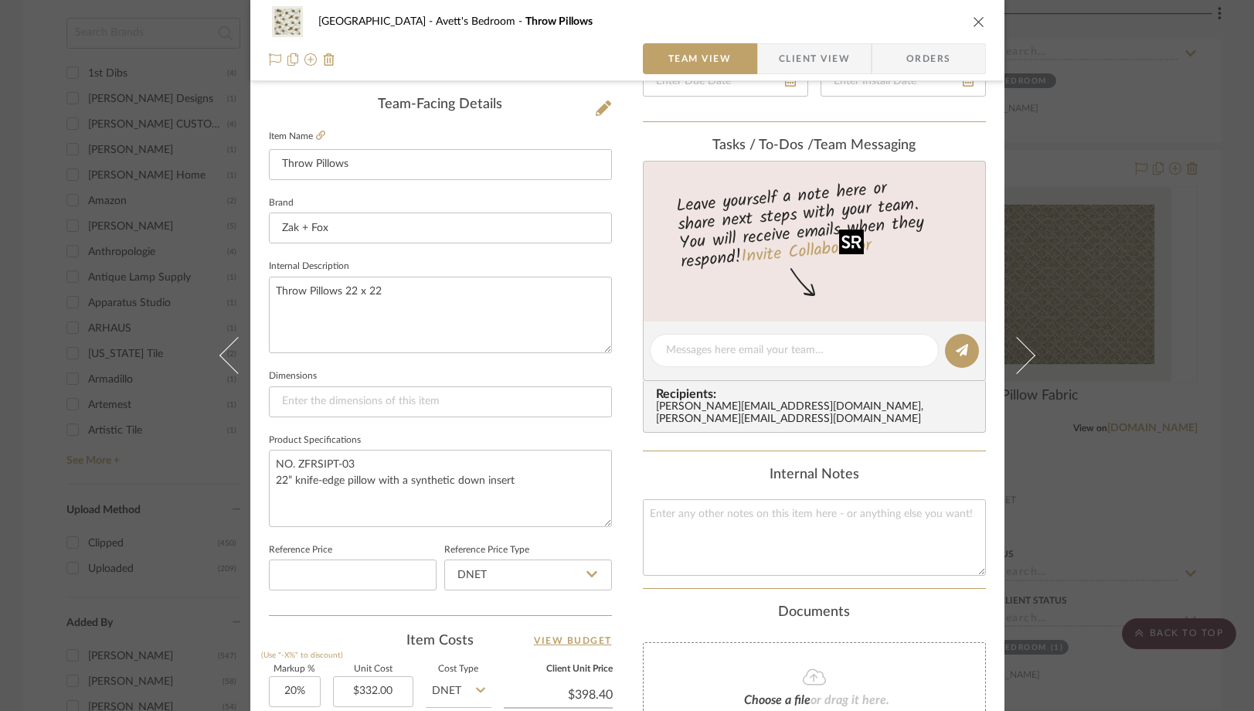
scroll to position [428, 0]
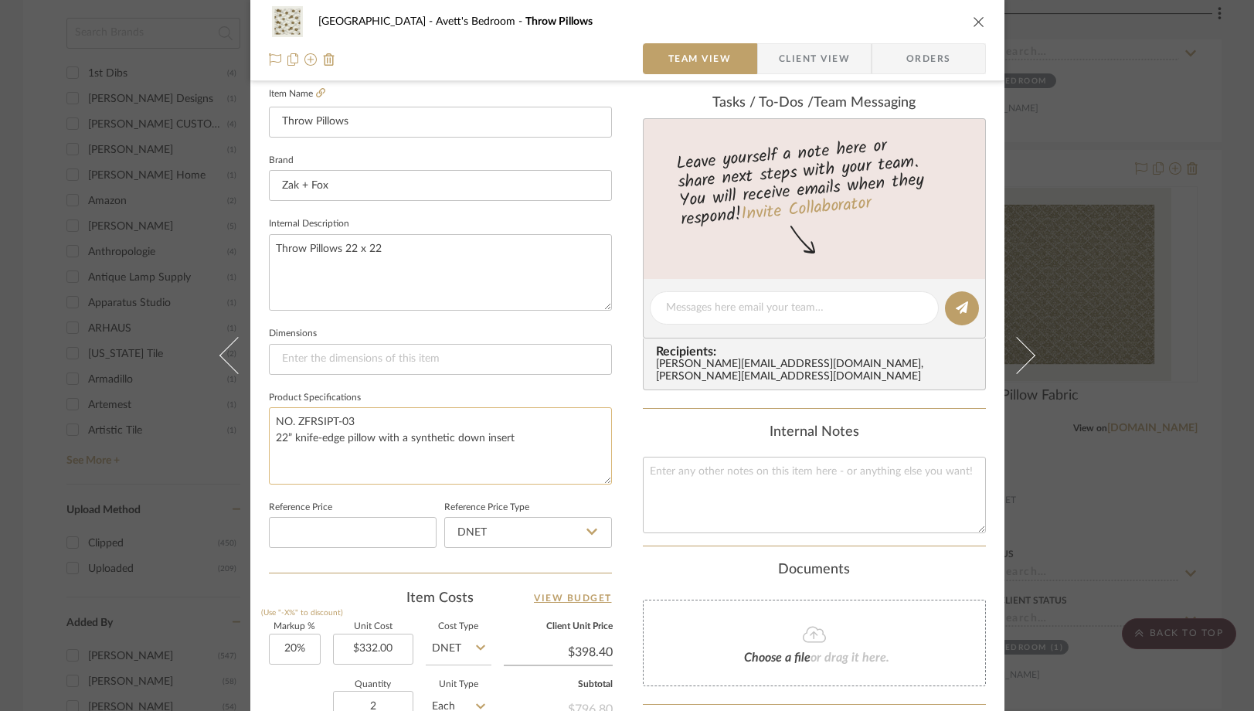
click at [283, 437] on textarea "NO. ZFRSIPT-03 22” knife-edge pillow with a synthetic down insert" at bounding box center [440, 445] width 343 height 76
type textarea "NO. ZFRSIPT-03 24” knife-edge pillow with a synthetic down insert"
click at [294, 560] on div "Team-Facing Details Item Name Throw Pillows Brand Zak + Fox Internal Descriptio…" at bounding box center [440, 313] width 343 height 518
type input "332.00"
click at [398, 651] on input "332.00" at bounding box center [373, 649] width 80 height 31
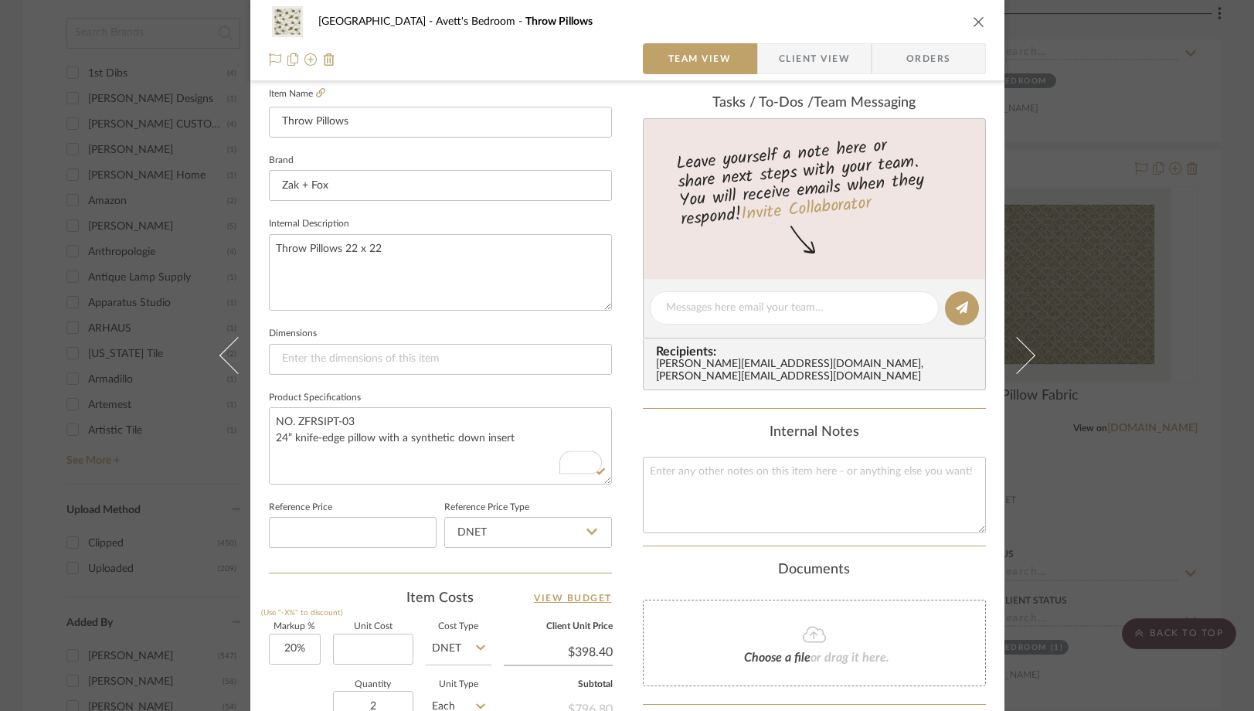
click at [287, 685] on div "Quantity 2 Unit Type Each" at bounding box center [380, 708] width 223 height 55
type input "$0.00"
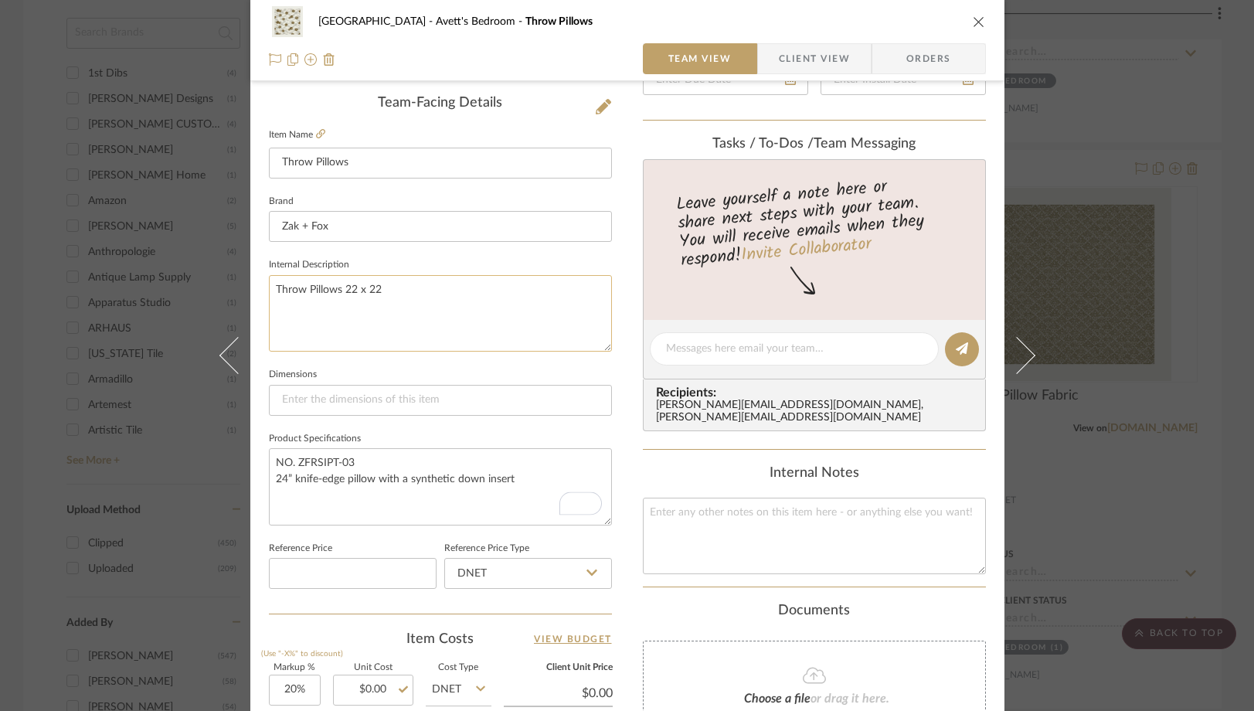
scroll to position [386, 0]
click at [410, 294] on textarea "Throw Pillows 22 x 22" at bounding box center [440, 315] width 343 height 76
type textarea "Throw Pillows 24x24"
click at [420, 376] on fieldset "Dimensions" at bounding box center [440, 391] width 343 height 52
click at [973, 19] on icon "close" at bounding box center [979, 21] width 12 height 12
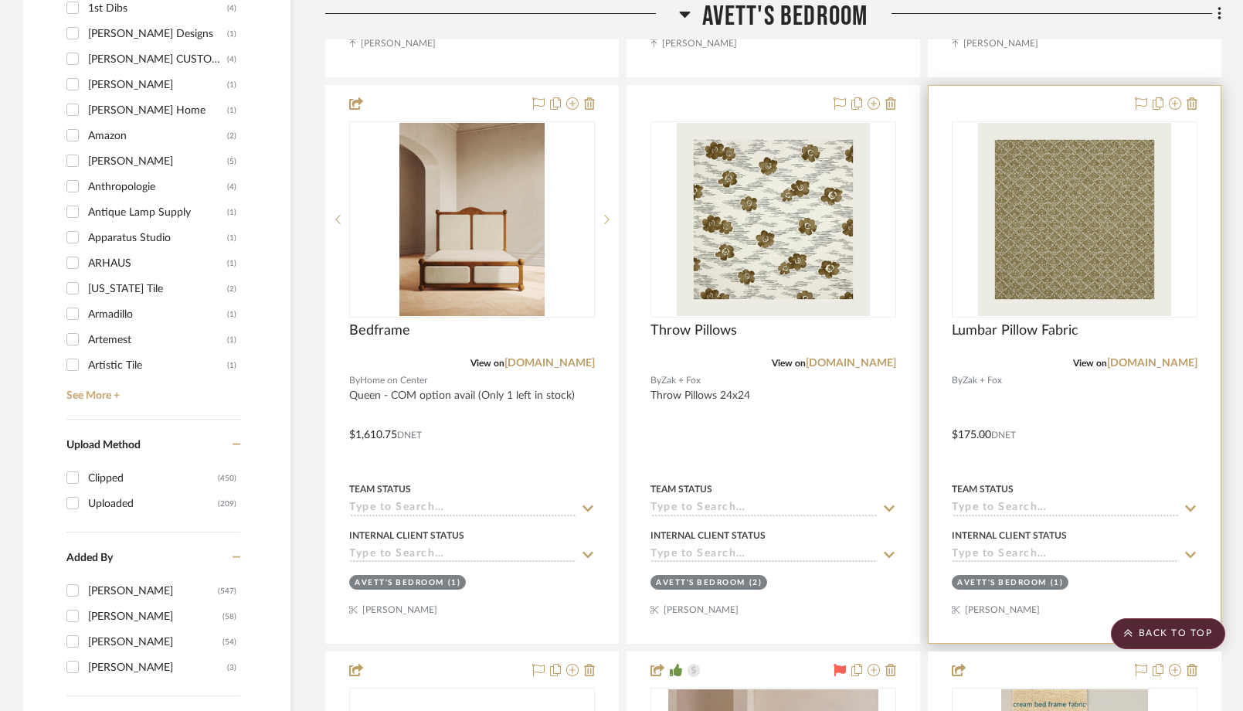
scroll to position [1957, 0]
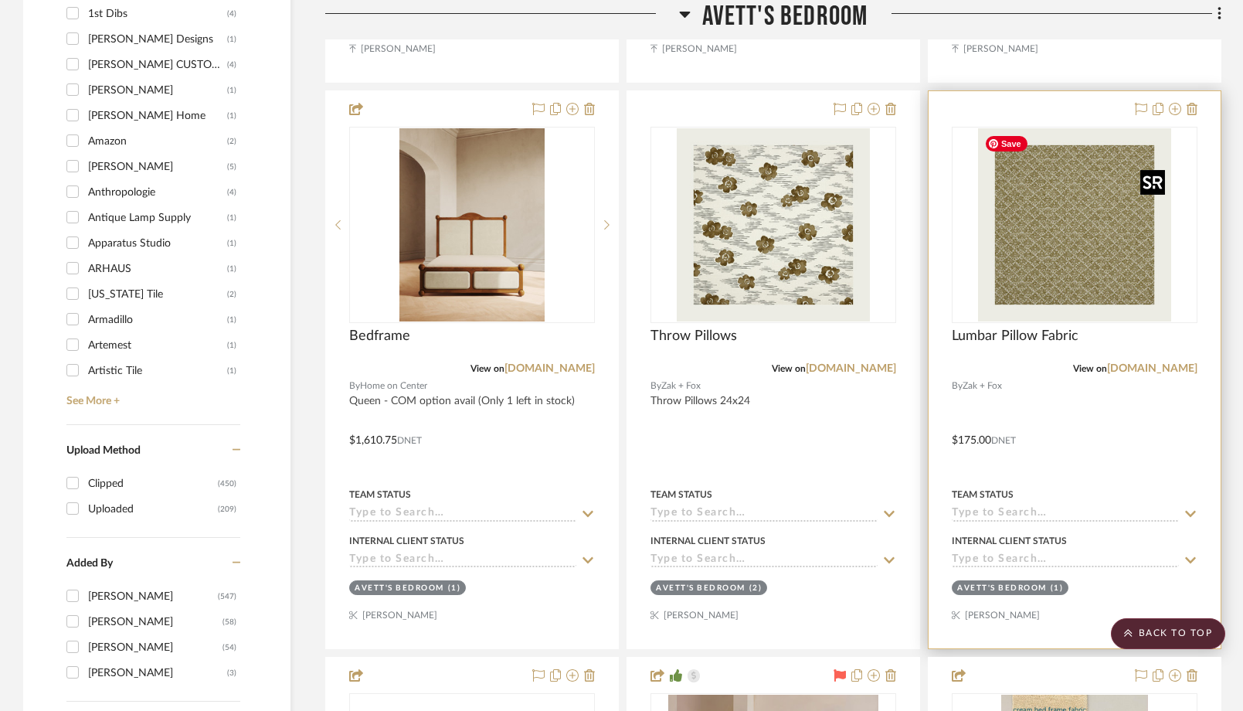
click at [1053, 267] on img "0" at bounding box center [1074, 224] width 193 height 193
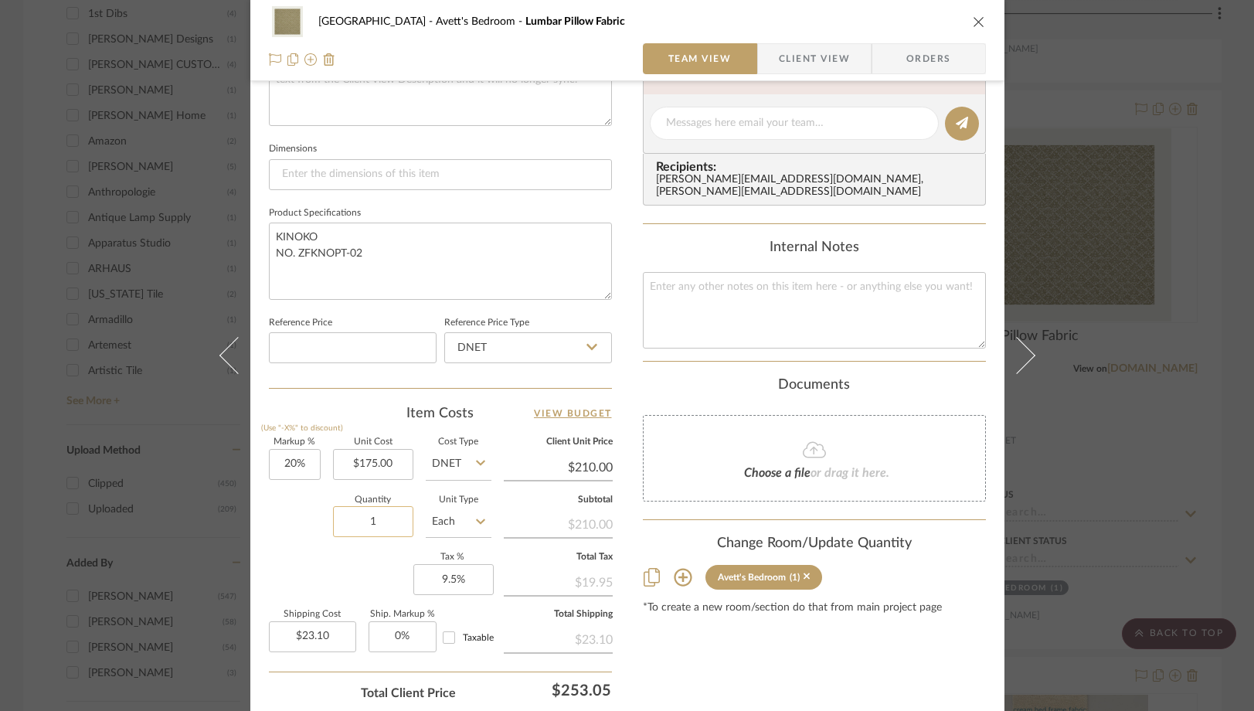
scroll to position [617, 0]
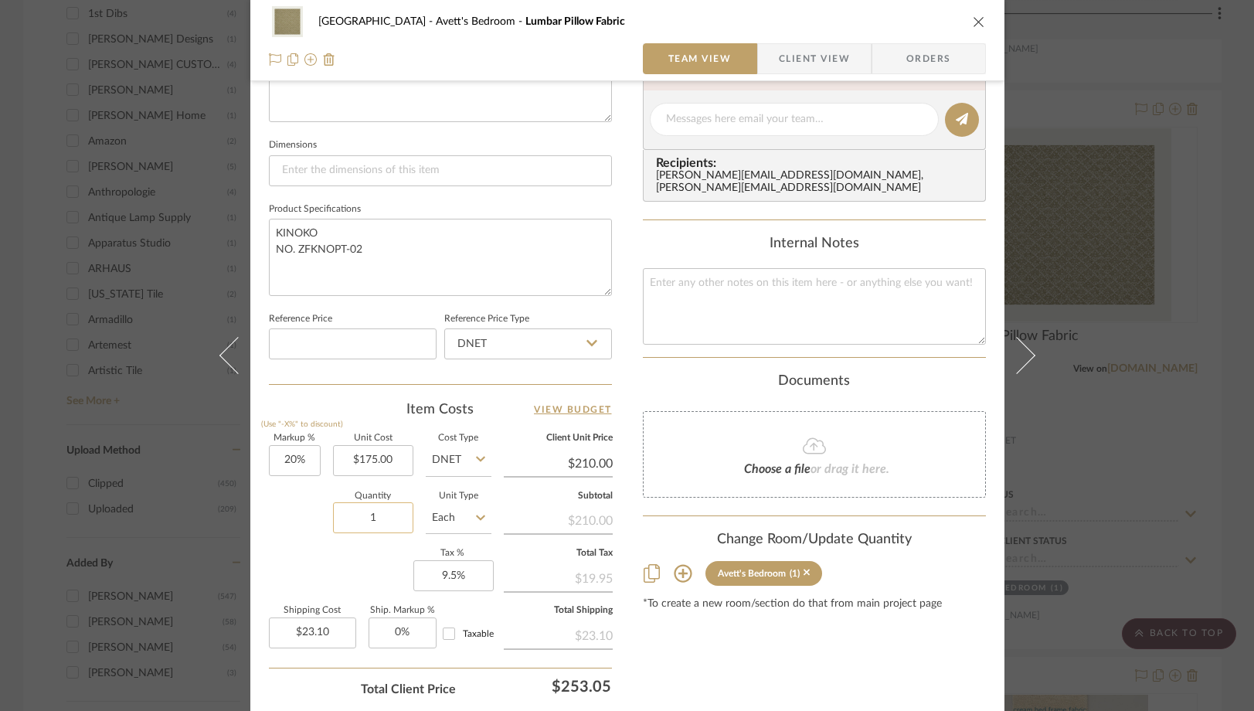
click at [369, 505] on input "1" at bounding box center [373, 517] width 80 height 31
type input "2"
click at [273, 531] on div "Quantity 2 Unit Type Each" at bounding box center [380, 519] width 223 height 55
type input "$46.20"
click at [973, 16] on icon "close" at bounding box center [979, 21] width 12 height 12
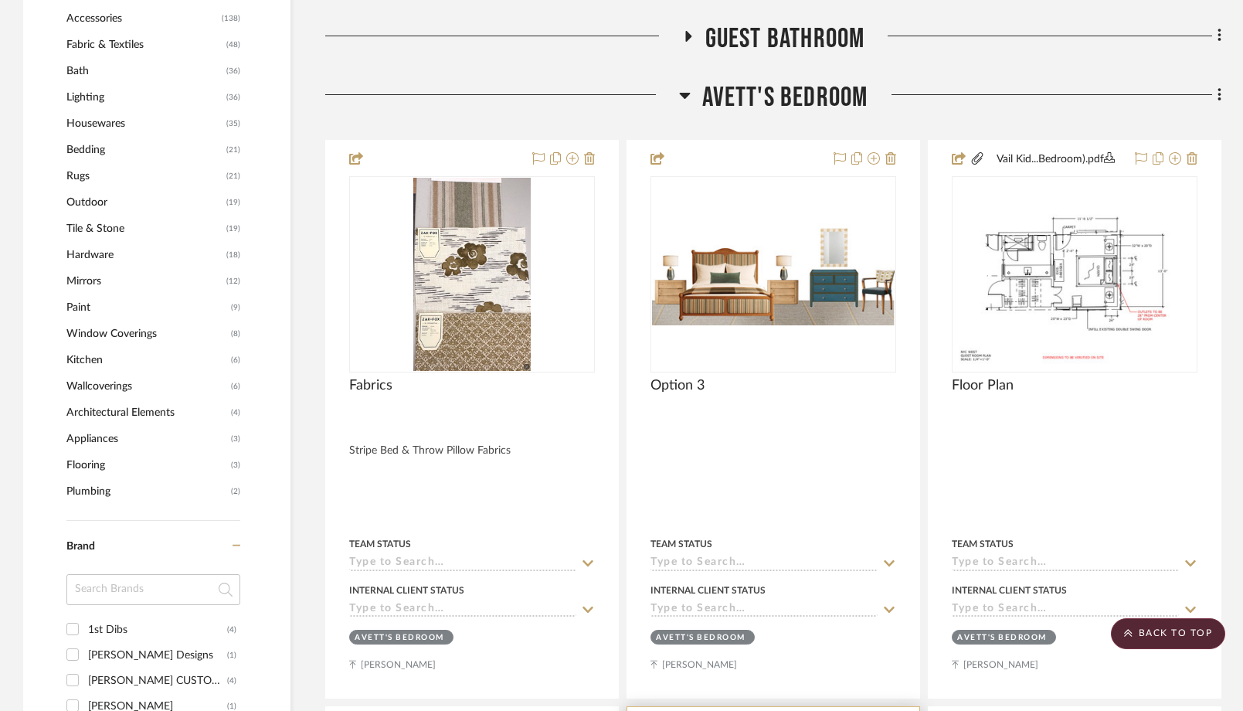
scroll to position [1334, 0]
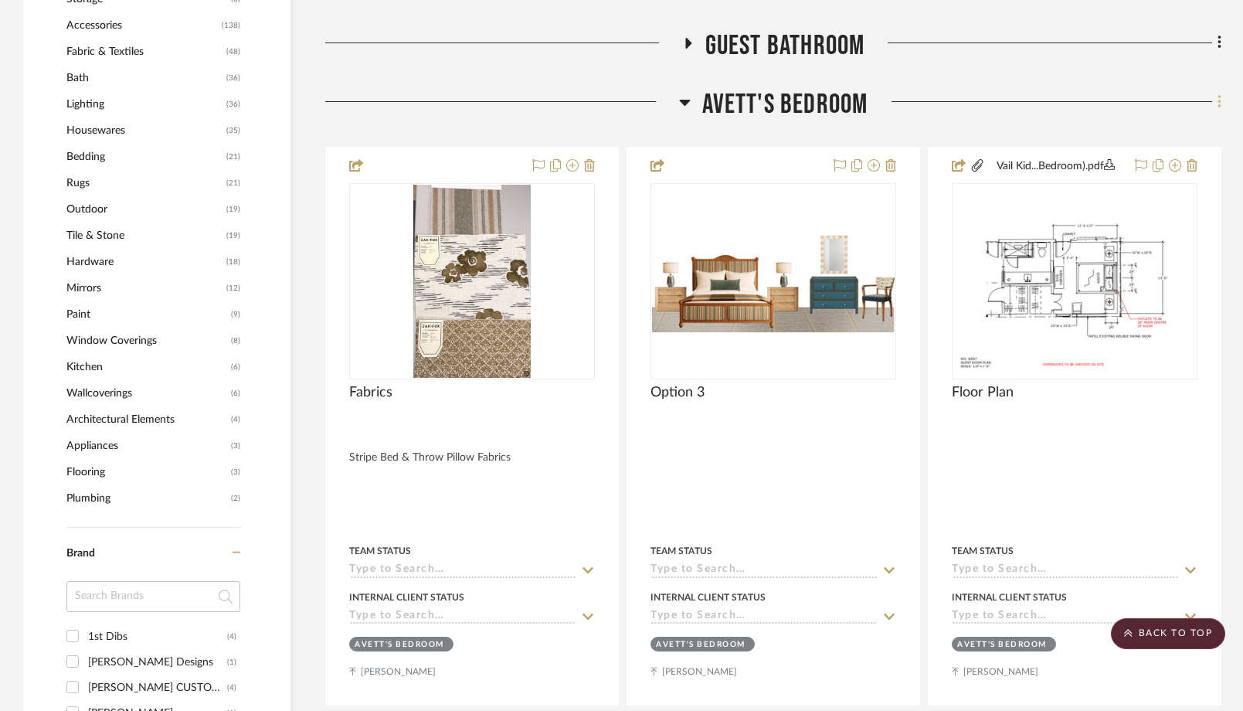
click at [1218, 108] on icon at bounding box center [1220, 101] width 5 height 17
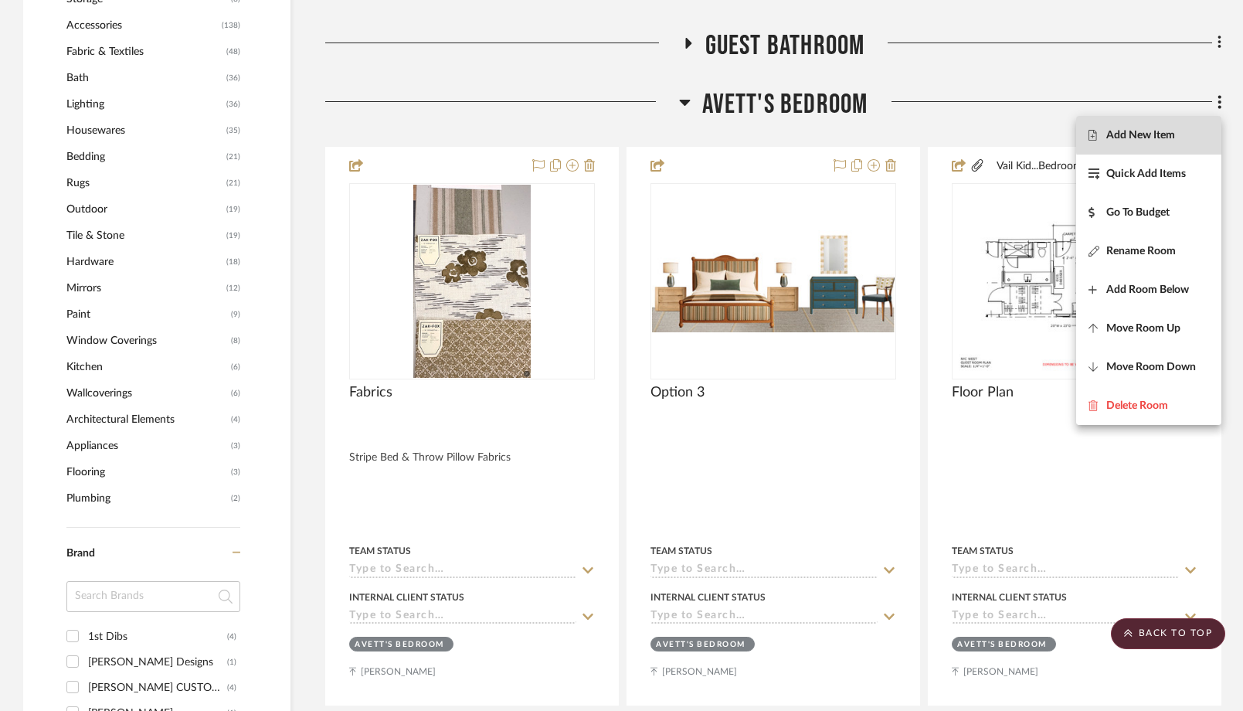
click at [1164, 133] on span "Add New Item" at bounding box center [1141, 135] width 69 height 13
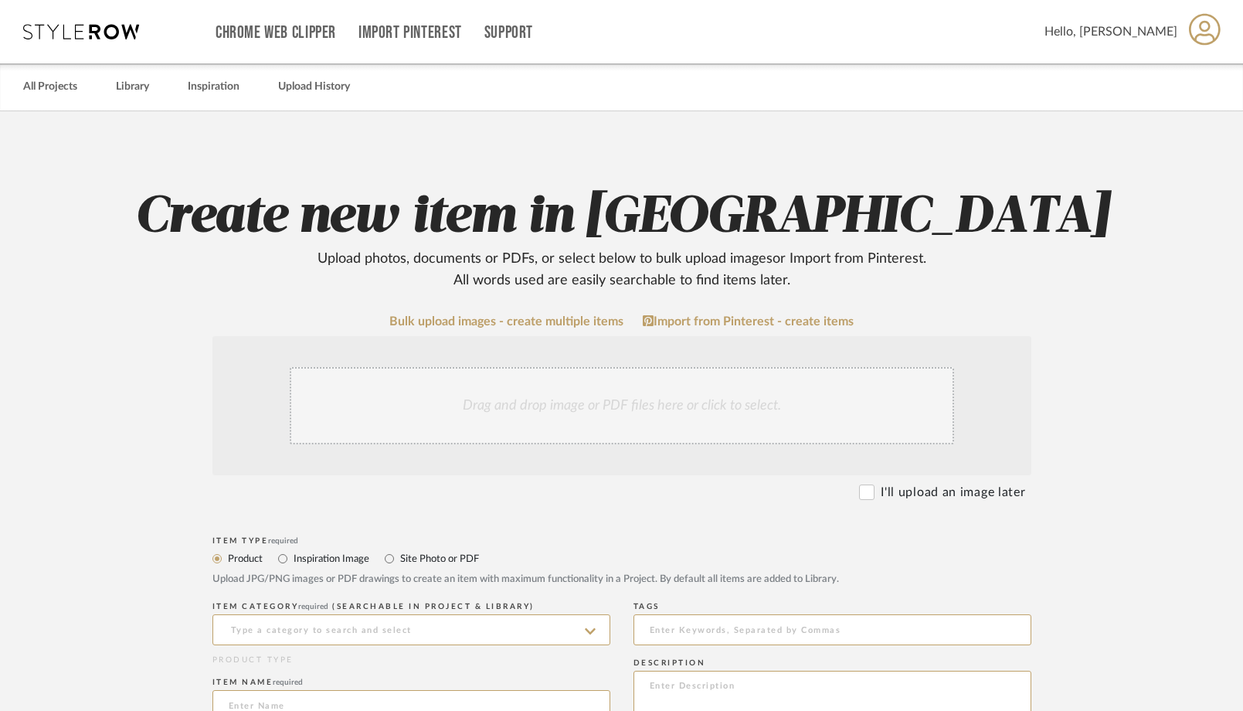
click at [699, 403] on div "Drag and drop image or PDF files here or click to select." at bounding box center [622, 405] width 665 height 77
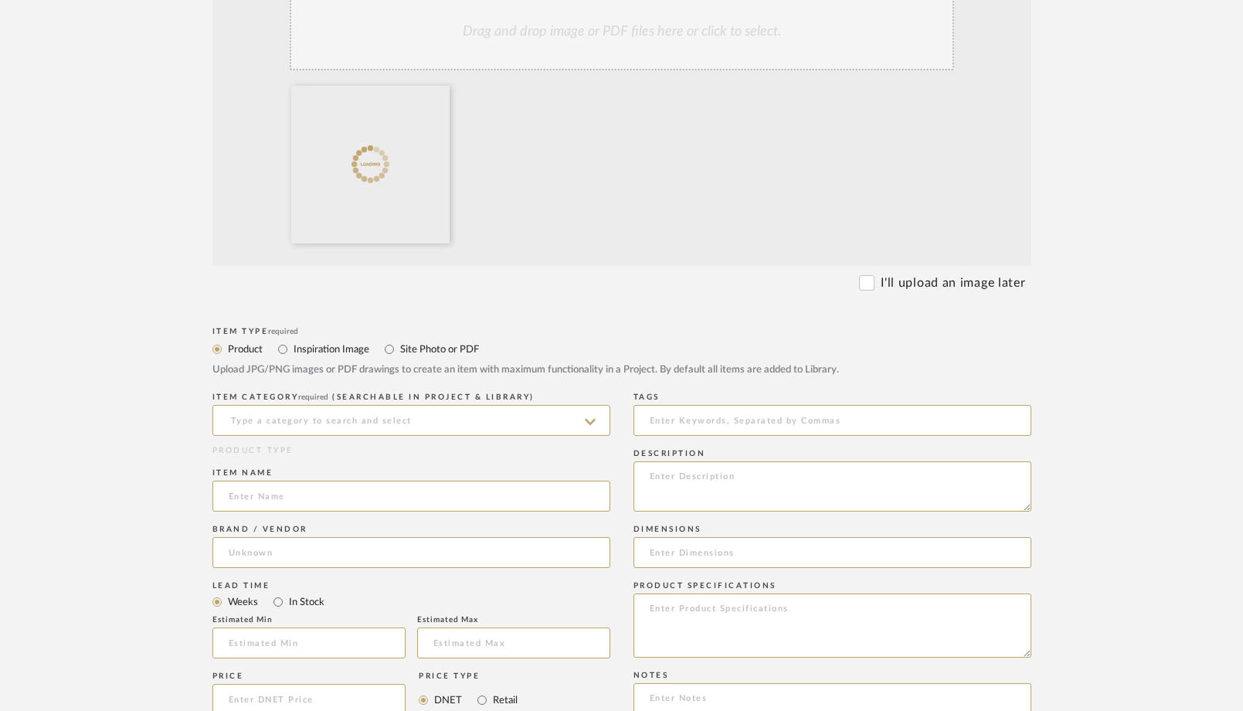
scroll to position [382, 0]
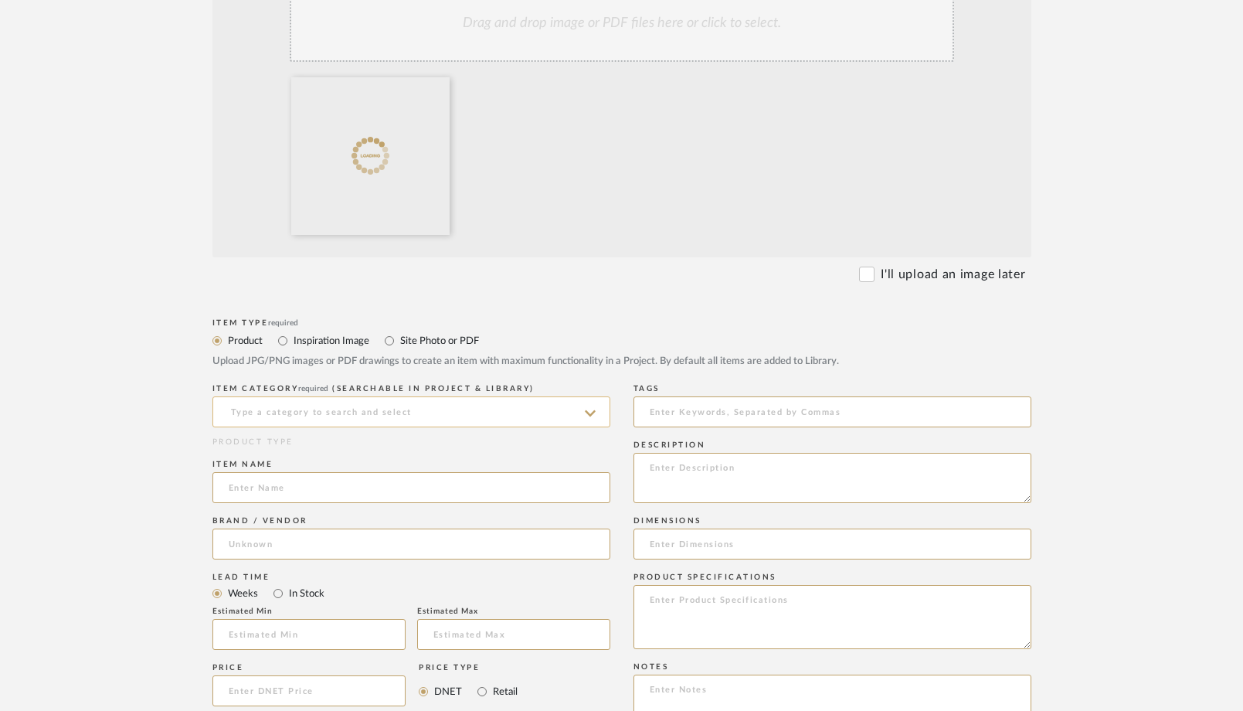
click at [321, 402] on input at bounding box center [411, 411] width 398 height 31
click at [264, 452] on span "Fabrics" at bounding box center [250, 450] width 43 height 11
type input "Fabrics"
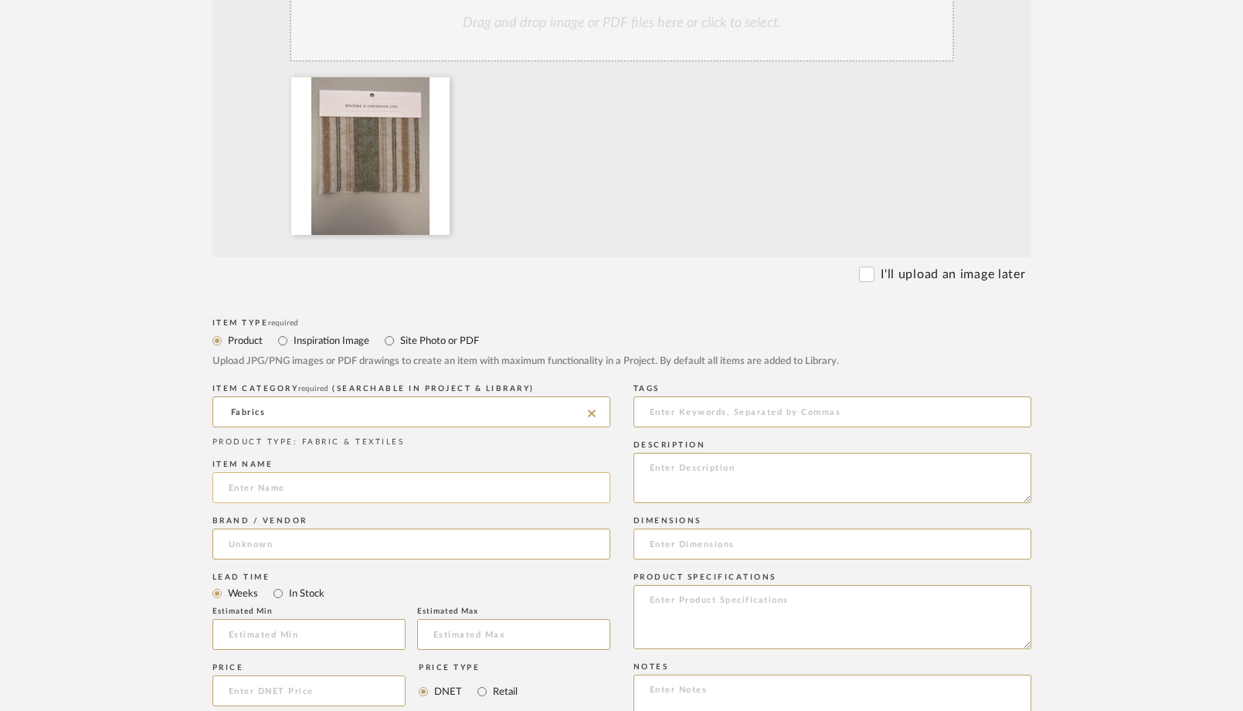
click at [263, 493] on input at bounding box center [411, 487] width 398 height 31
type input "Stripe Fabric"
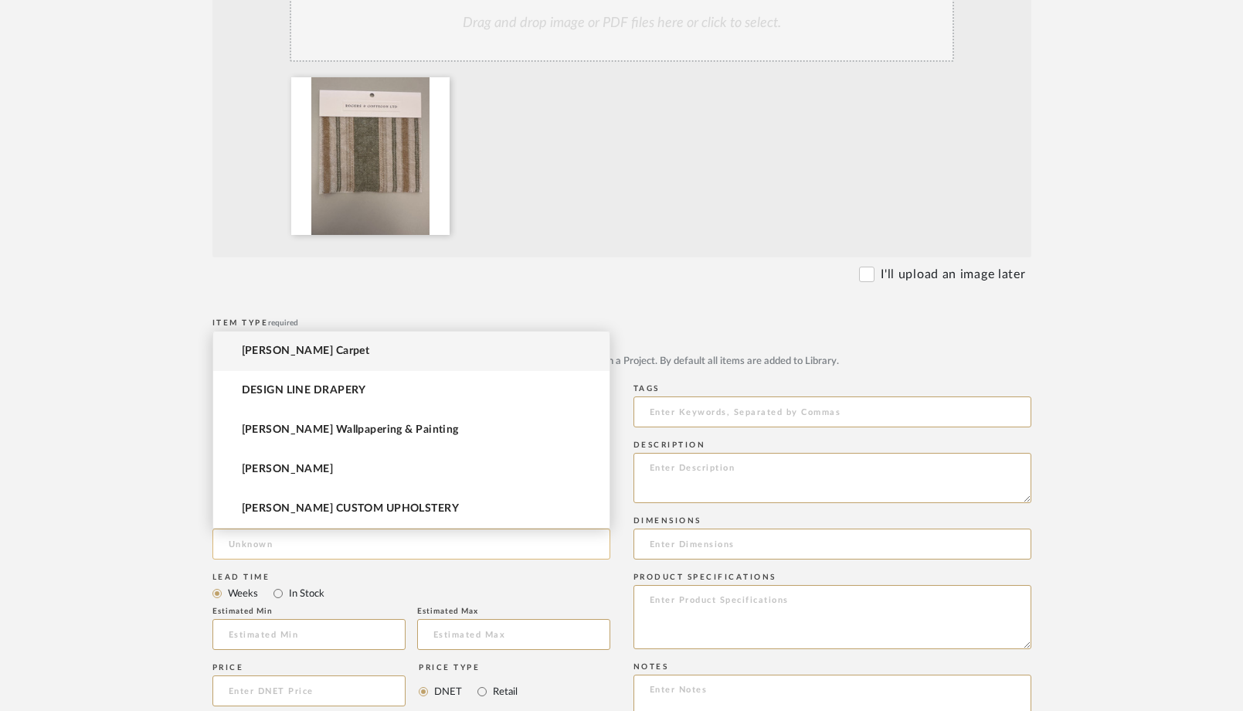
click at [252, 539] on input at bounding box center [411, 544] width 398 height 31
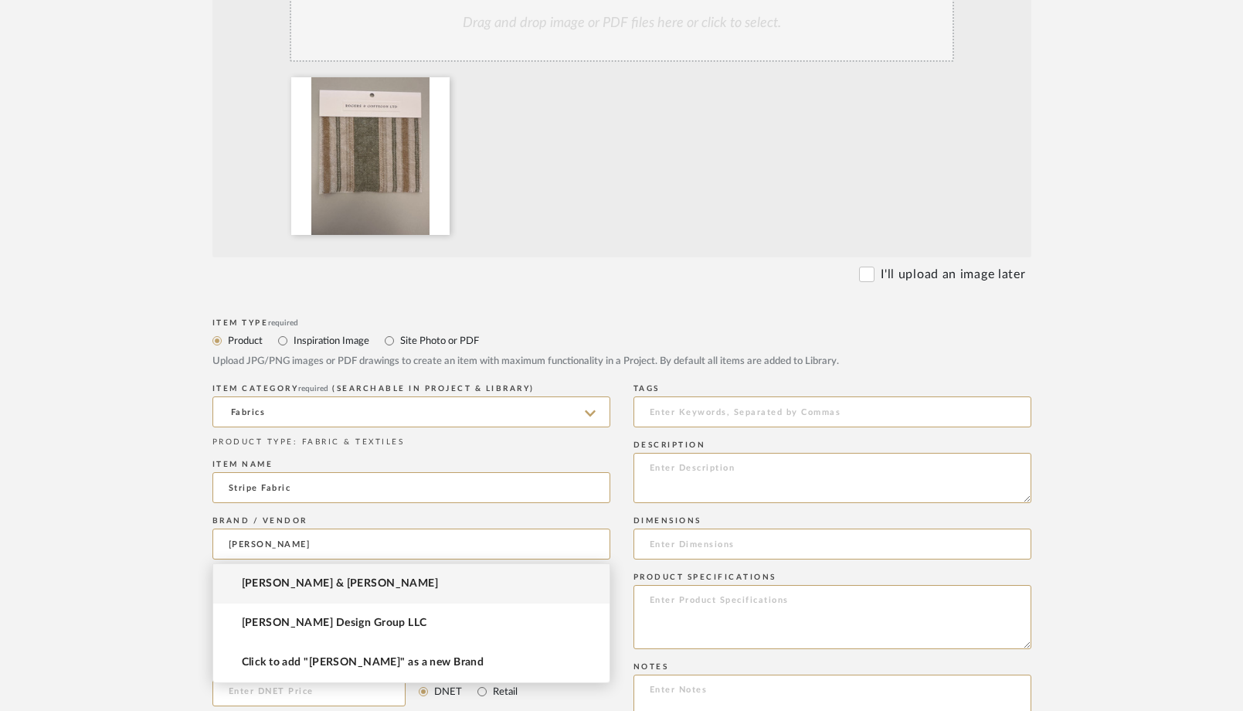
click at [265, 586] on span "Rogers & Goffigon" at bounding box center [340, 583] width 197 height 13
type input "Rogers & Goffigon"
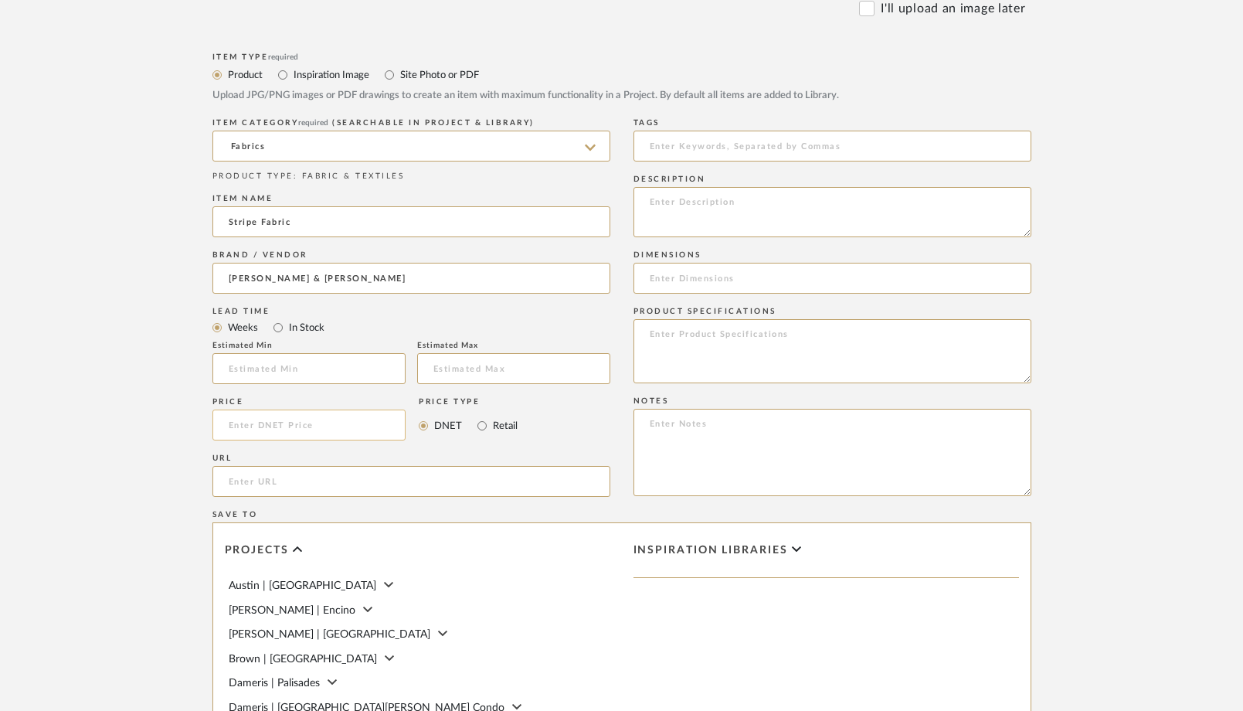
scroll to position [692, 0]
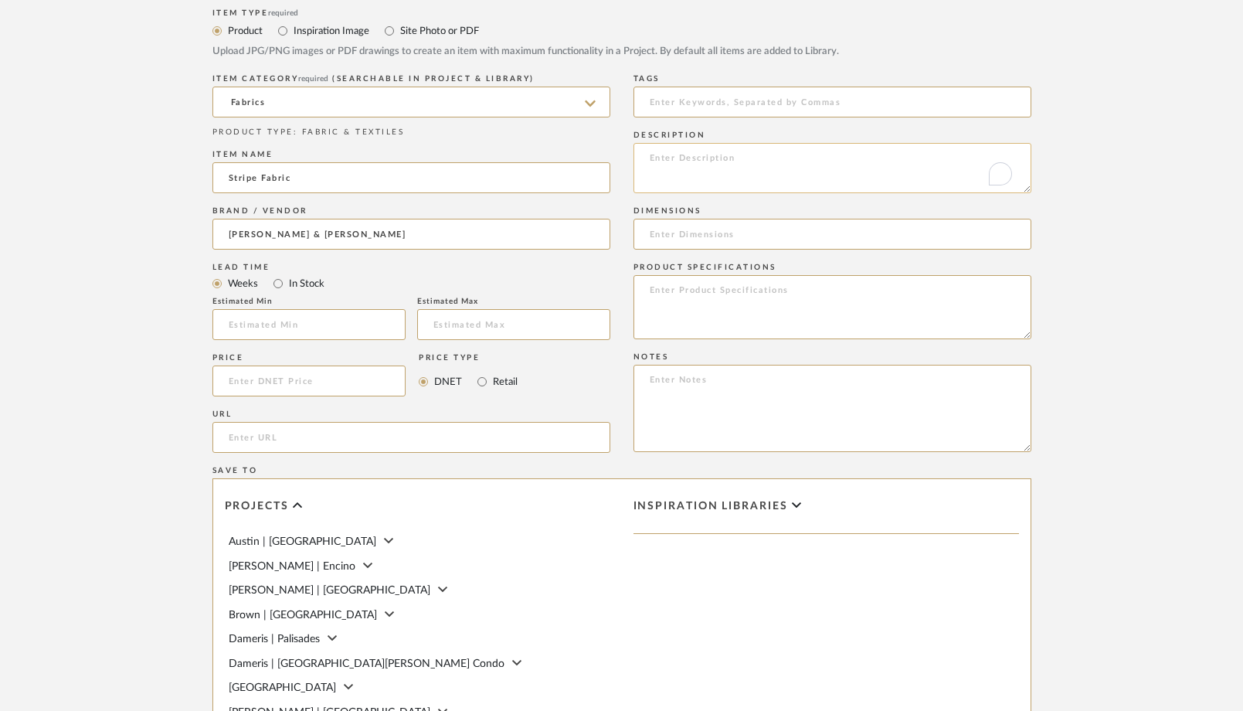
click at [677, 158] on textarea "To enrich screen reader interactions, please activate Accessibility in Grammarl…" at bounding box center [833, 168] width 398 height 50
type textarea "Stripe fabric for bed"
click at [624, 197] on div "Item Type required Product Inspiration Image Site Photo or PDF Upload JPG/PNG i…" at bounding box center [621, 456] width 819 height 903
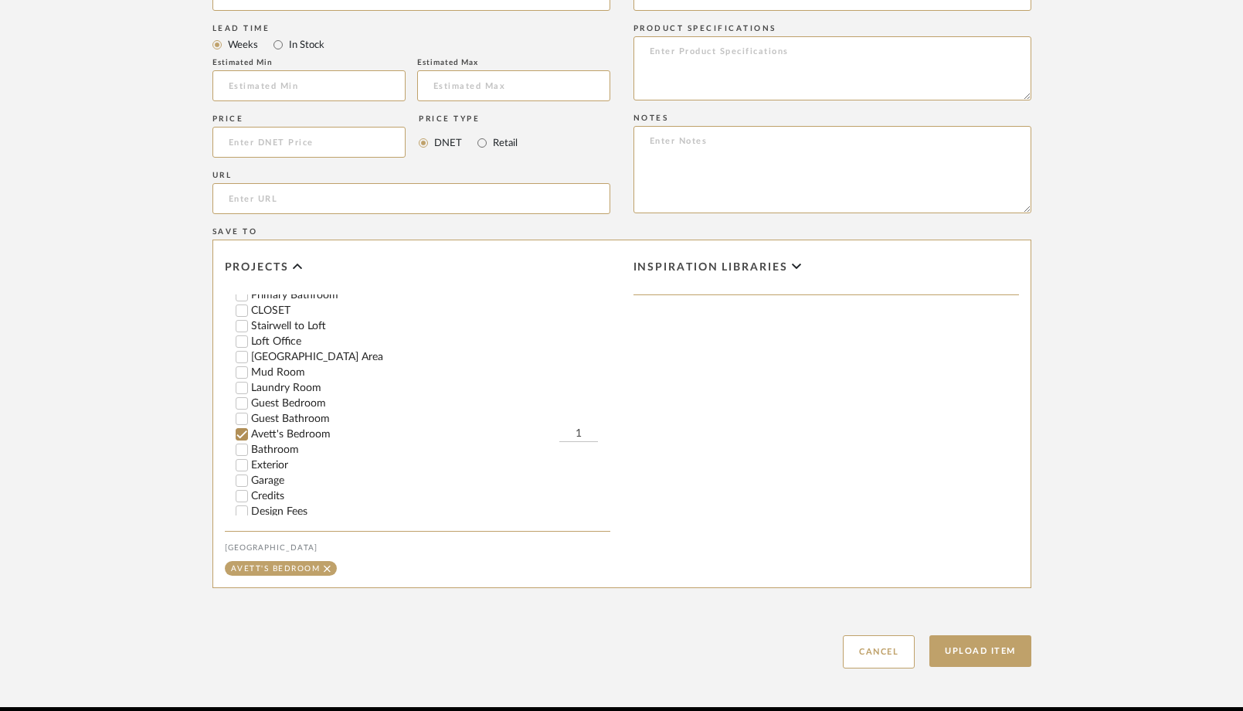
scroll to position [506, 0]
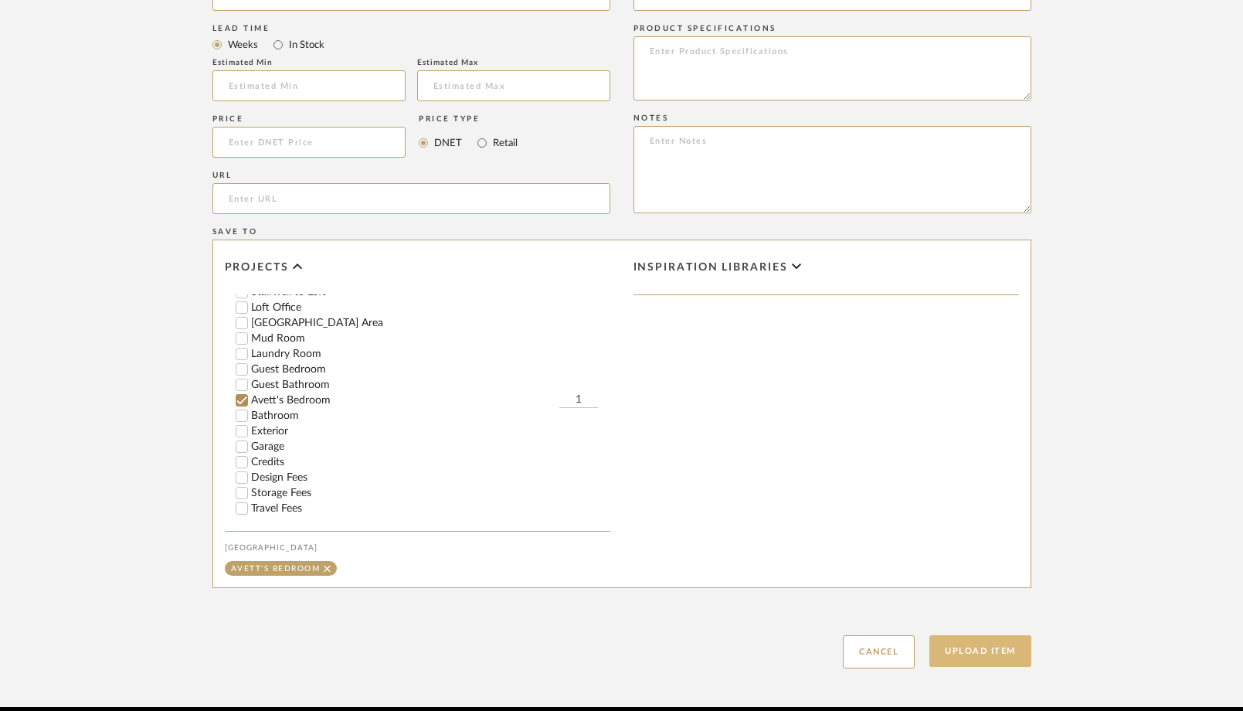
click at [979, 661] on button "Upload Item" at bounding box center [981, 651] width 102 height 32
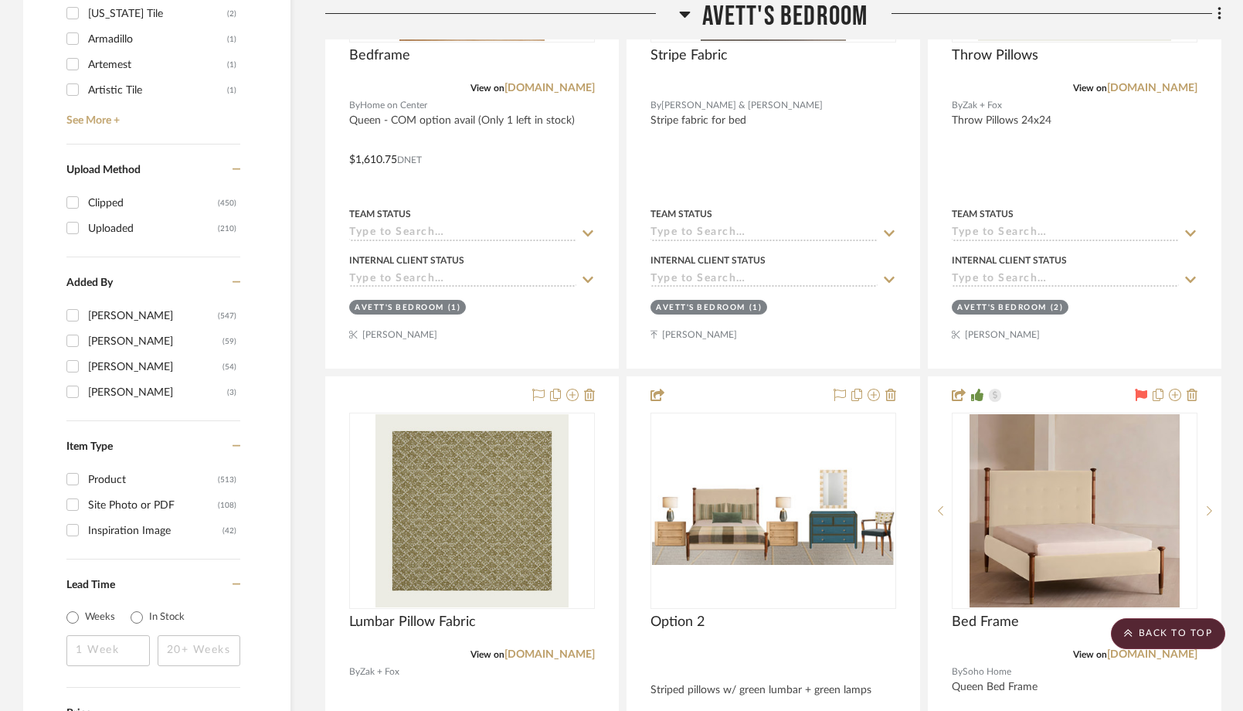
scroll to position [2145, 0]
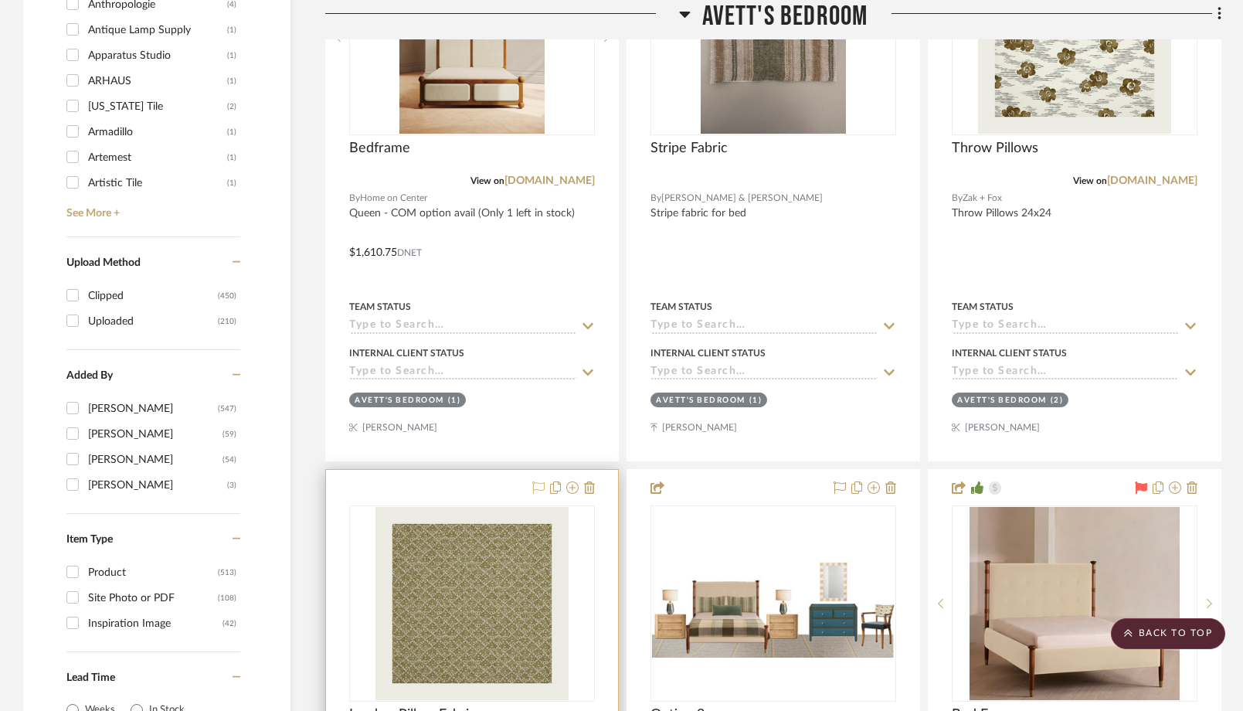
click at [539, 489] on icon at bounding box center [538, 487] width 12 height 12
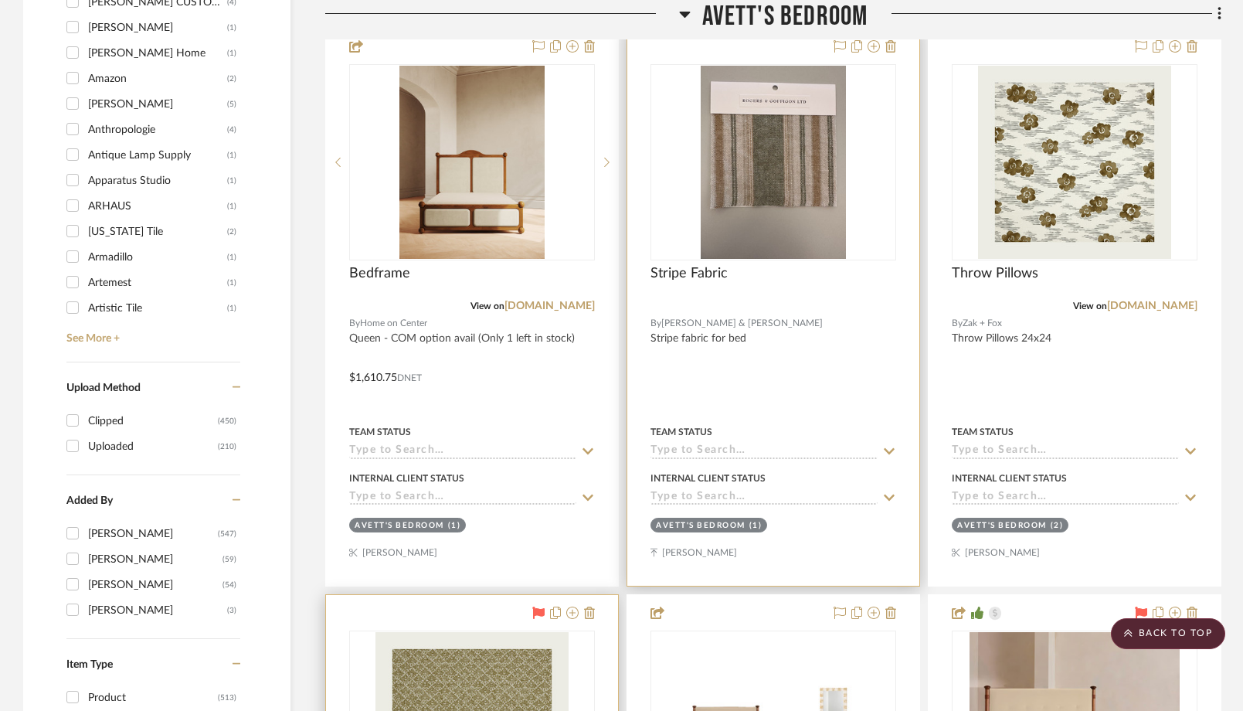
scroll to position [1985, 0]
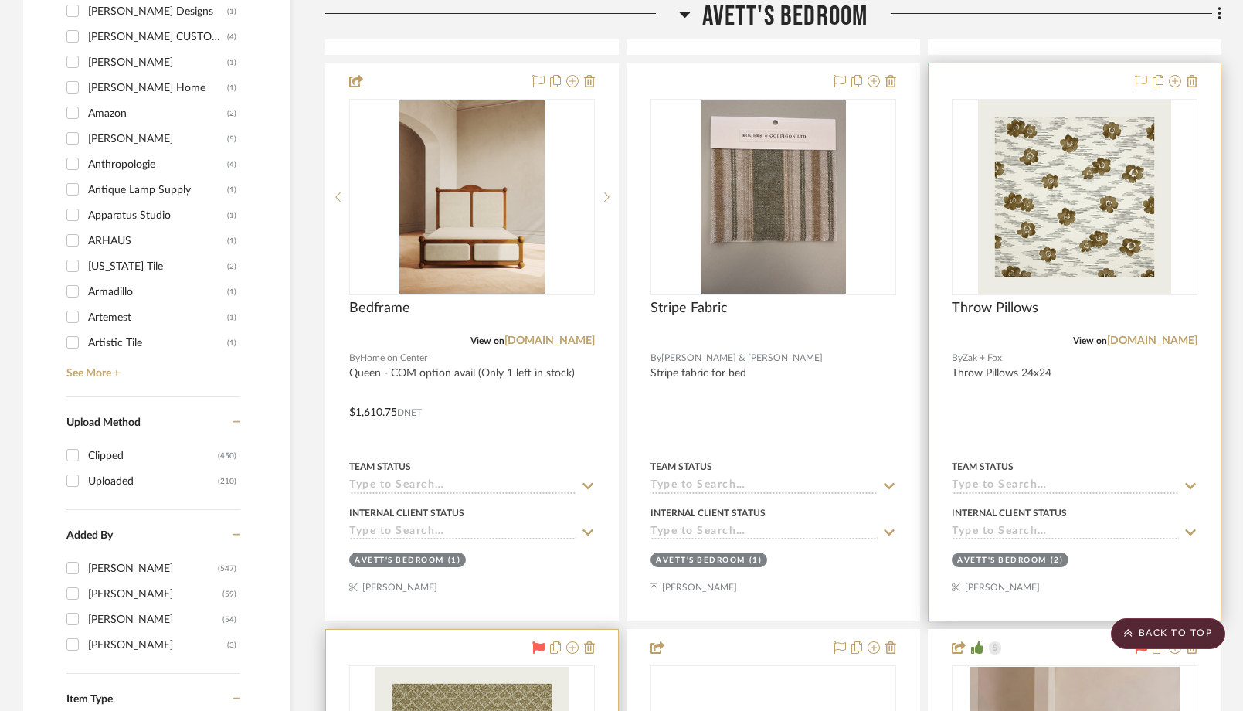
click at [1141, 79] on icon at bounding box center [1141, 81] width 12 height 12
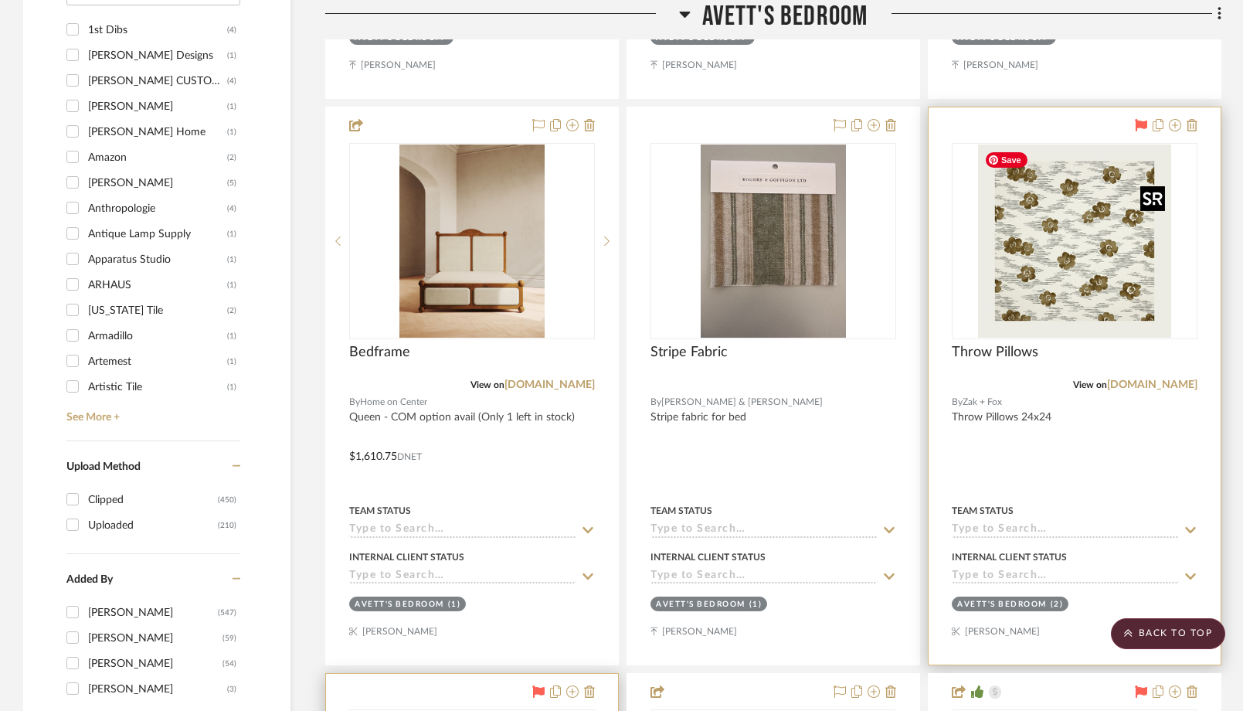
scroll to position [1875, 0]
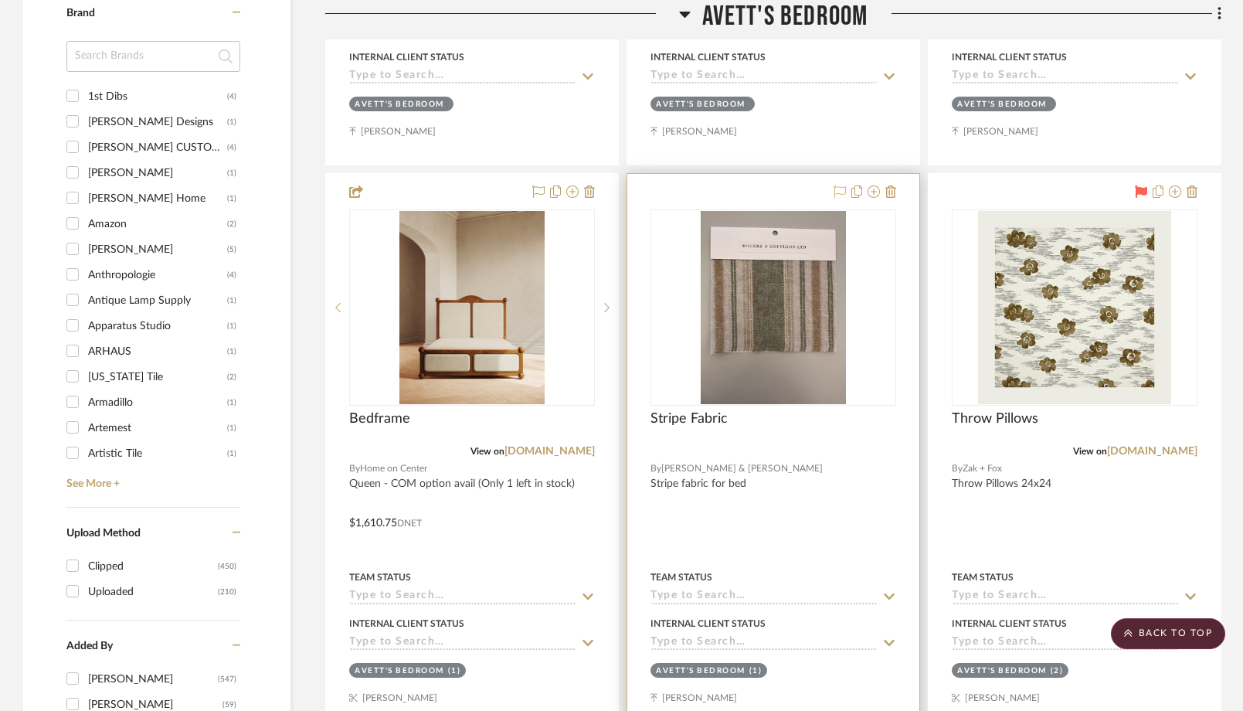
click at [841, 189] on icon at bounding box center [840, 191] width 12 height 12
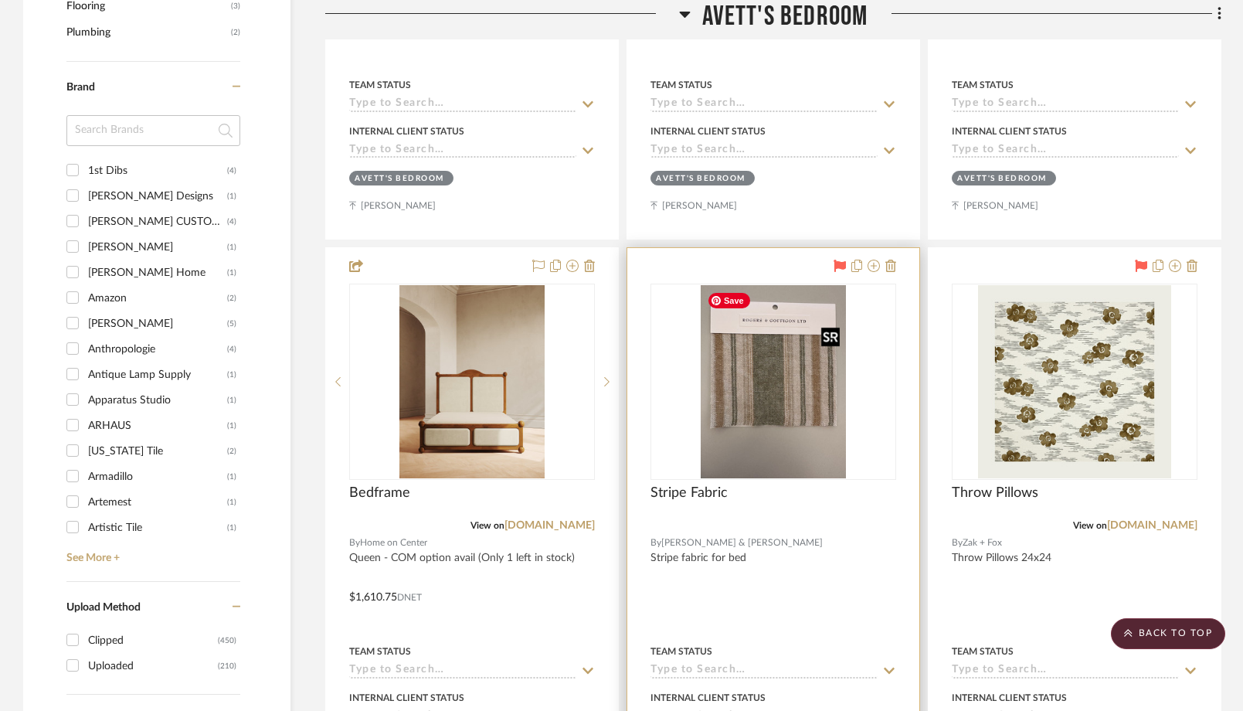
scroll to position [1772, 0]
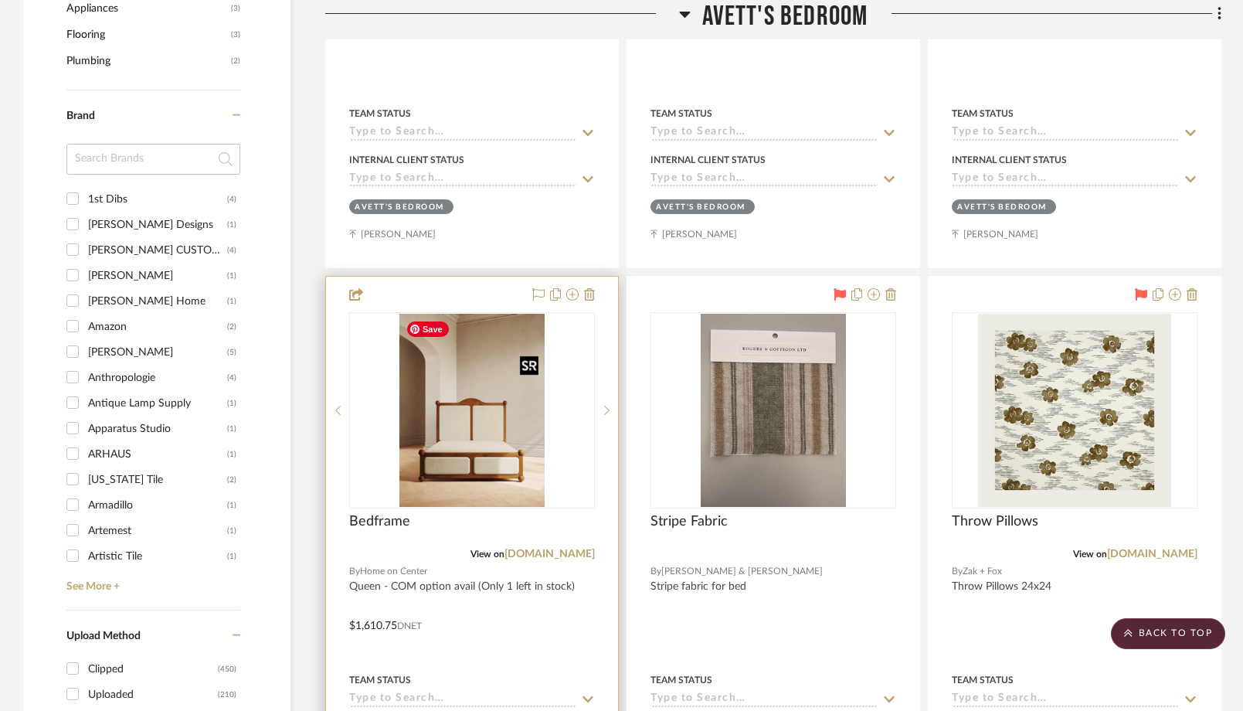
click at [508, 463] on img "0" at bounding box center [471, 410] width 145 height 193
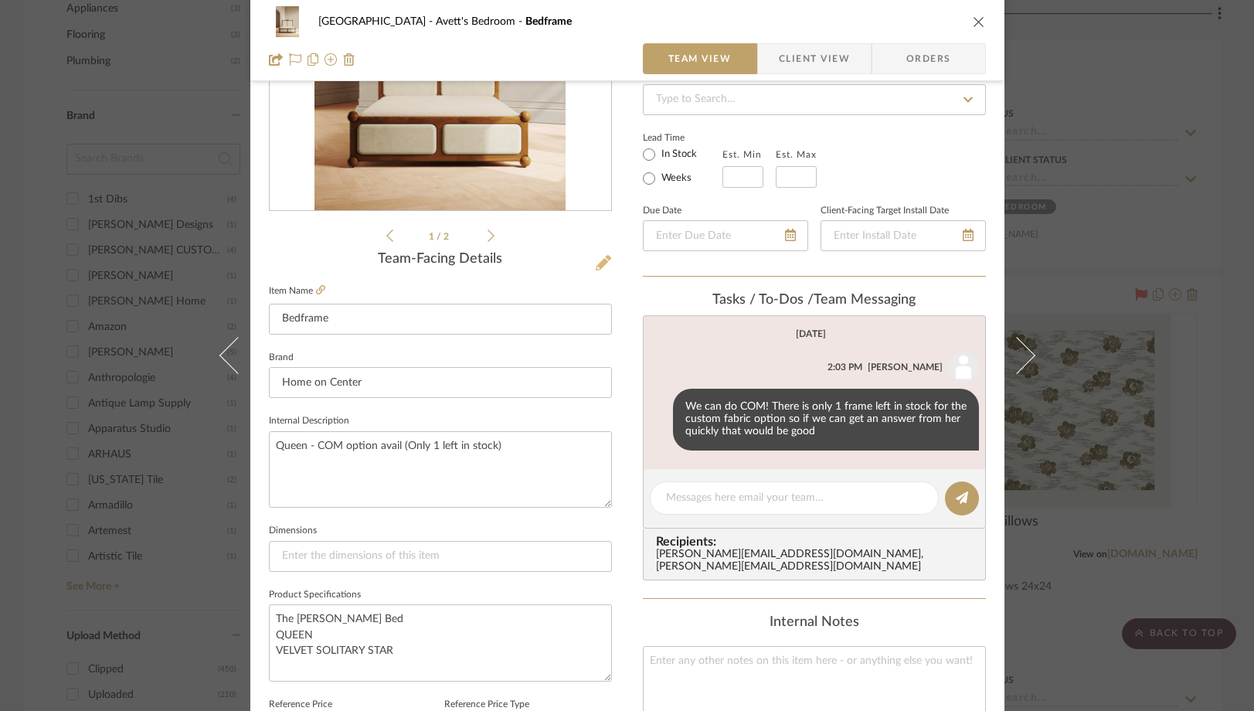
scroll to position [315, 0]
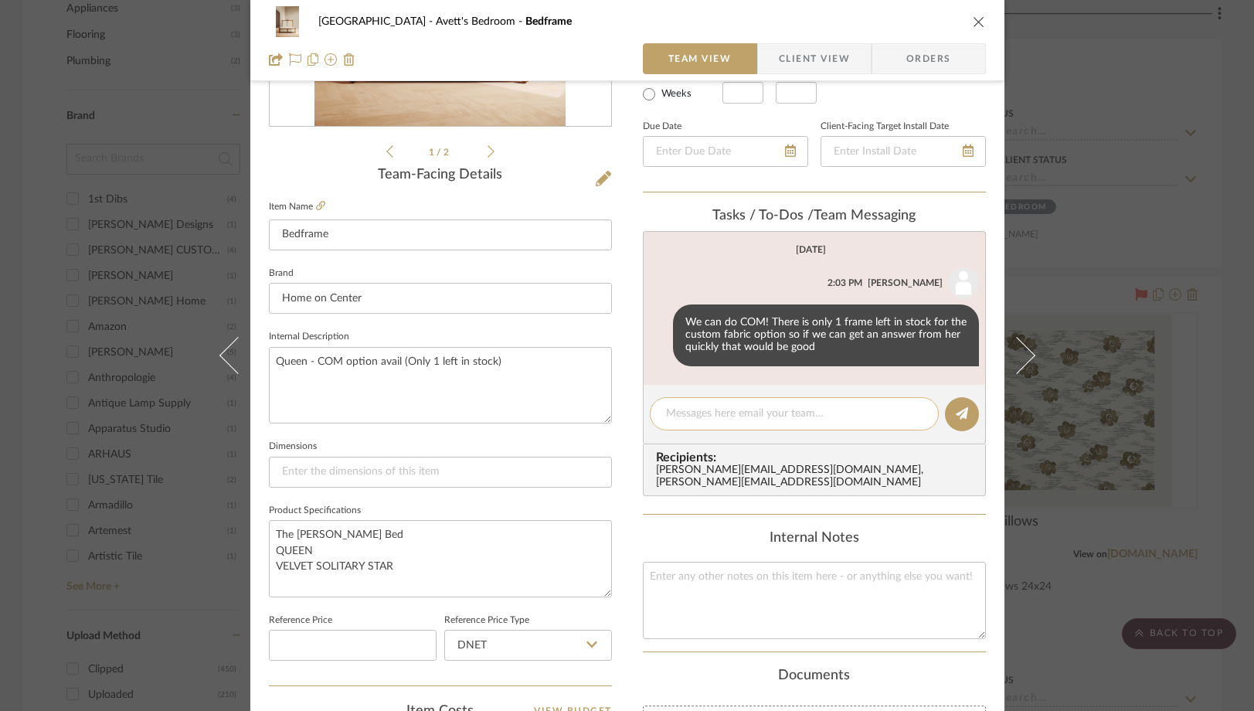
click at [699, 413] on textarea at bounding box center [794, 414] width 257 height 16
type textarea "D"
type textarea "Which bed am I invoicing"
click at [973, 19] on icon "close" at bounding box center [979, 21] width 12 height 12
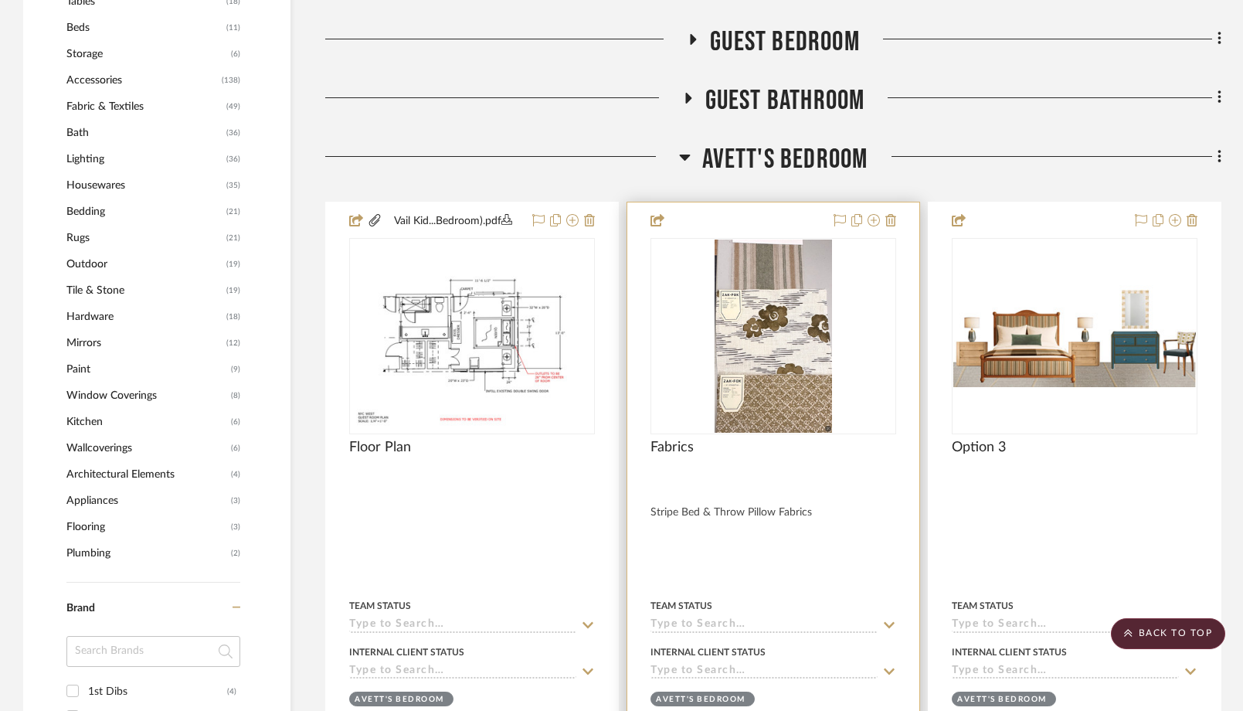
scroll to position [1308, 0]
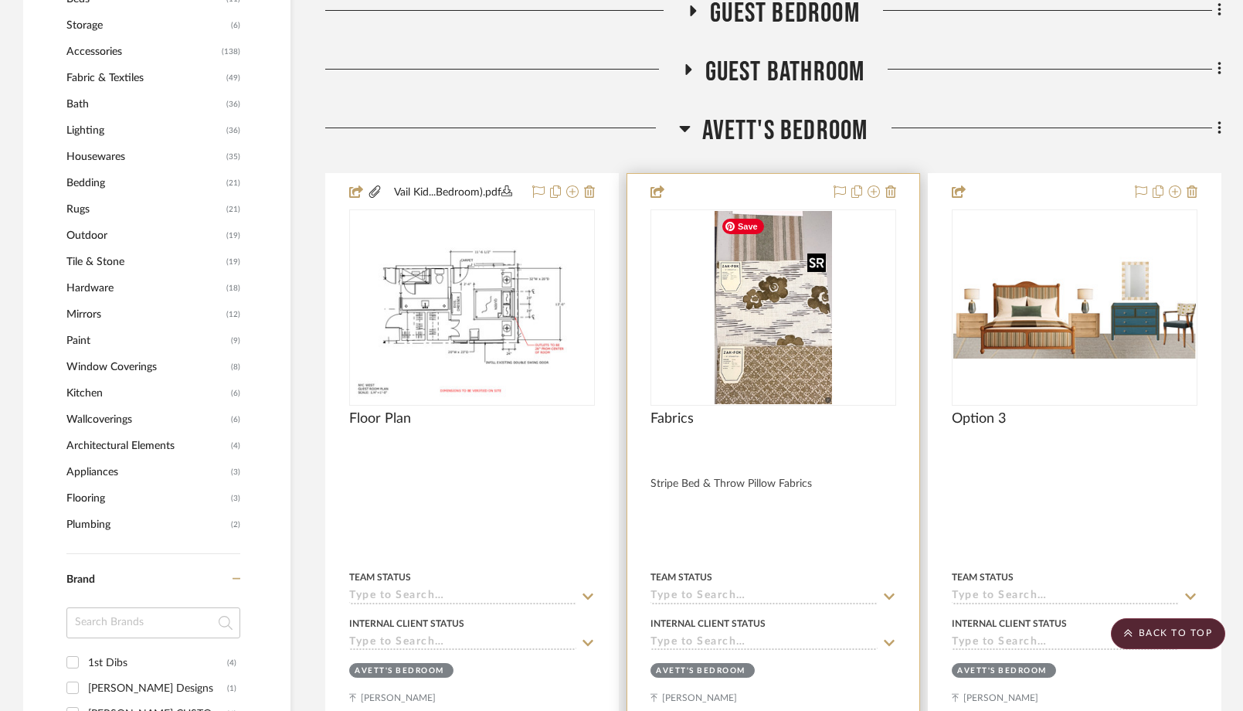
click at [773, 316] on img "0" at bounding box center [773, 307] width 117 height 193
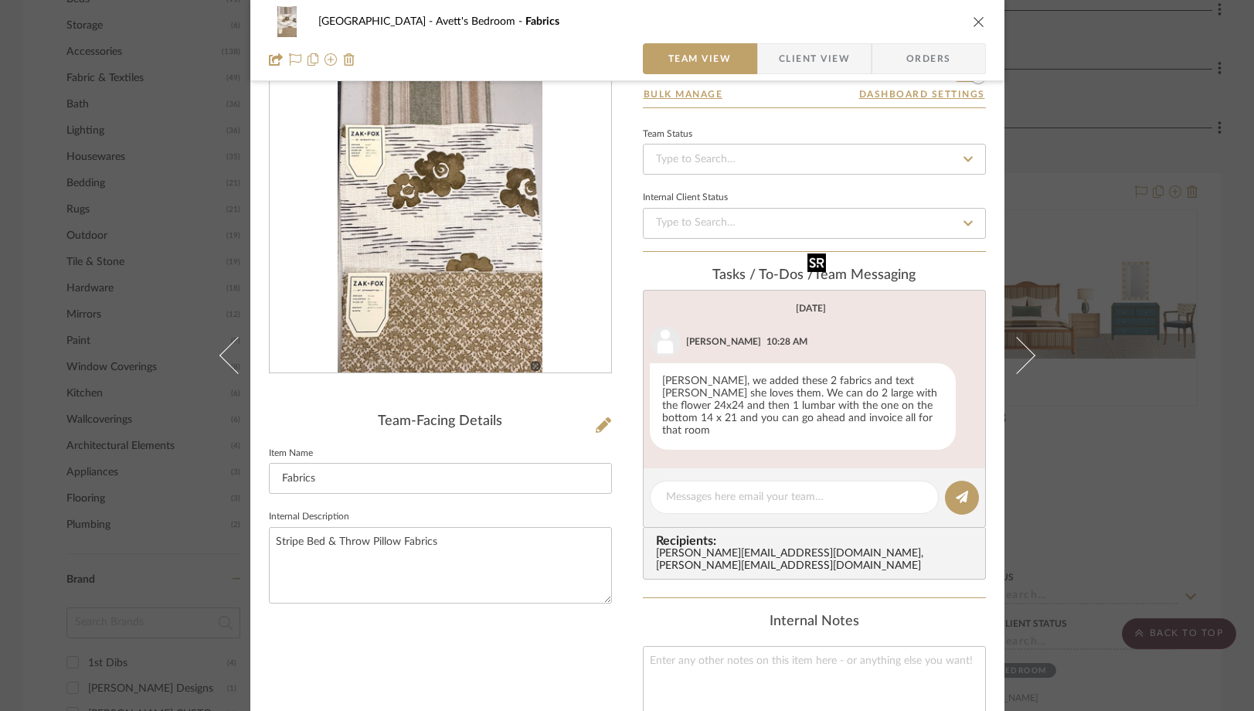
scroll to position [83, 0]
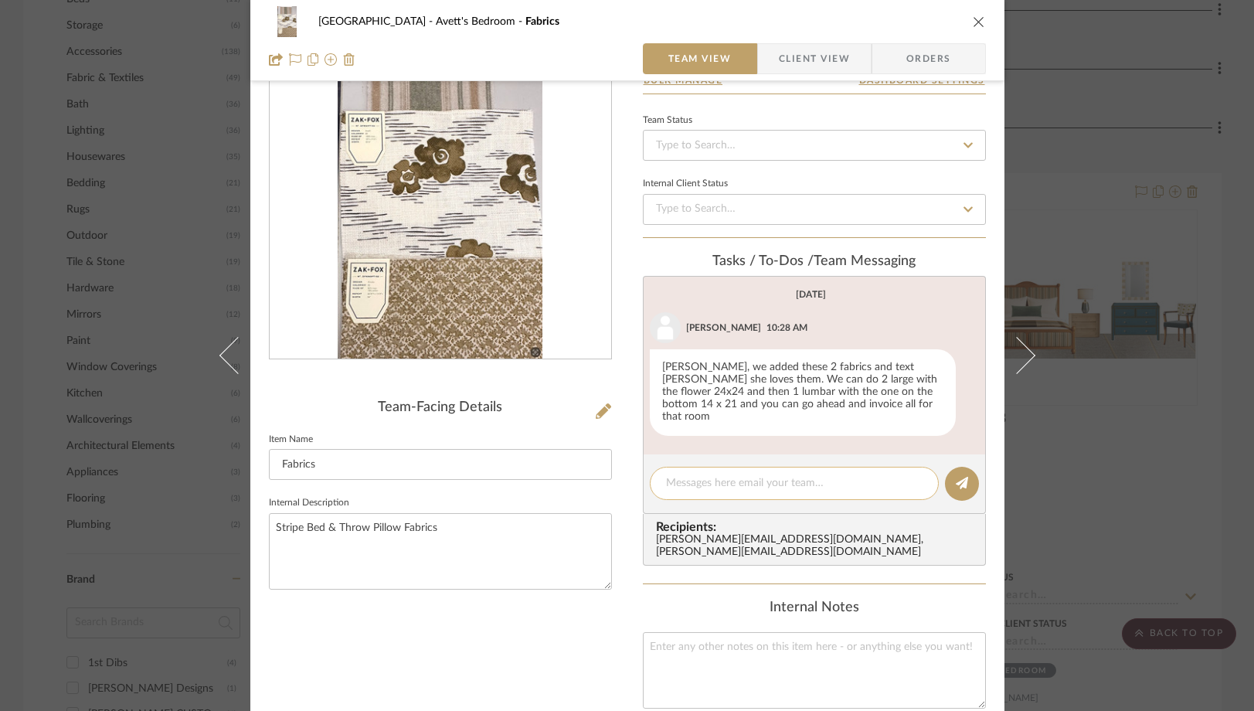
click at [698, 475] on textarea at bounding box center [794, 483] width 257 height 16
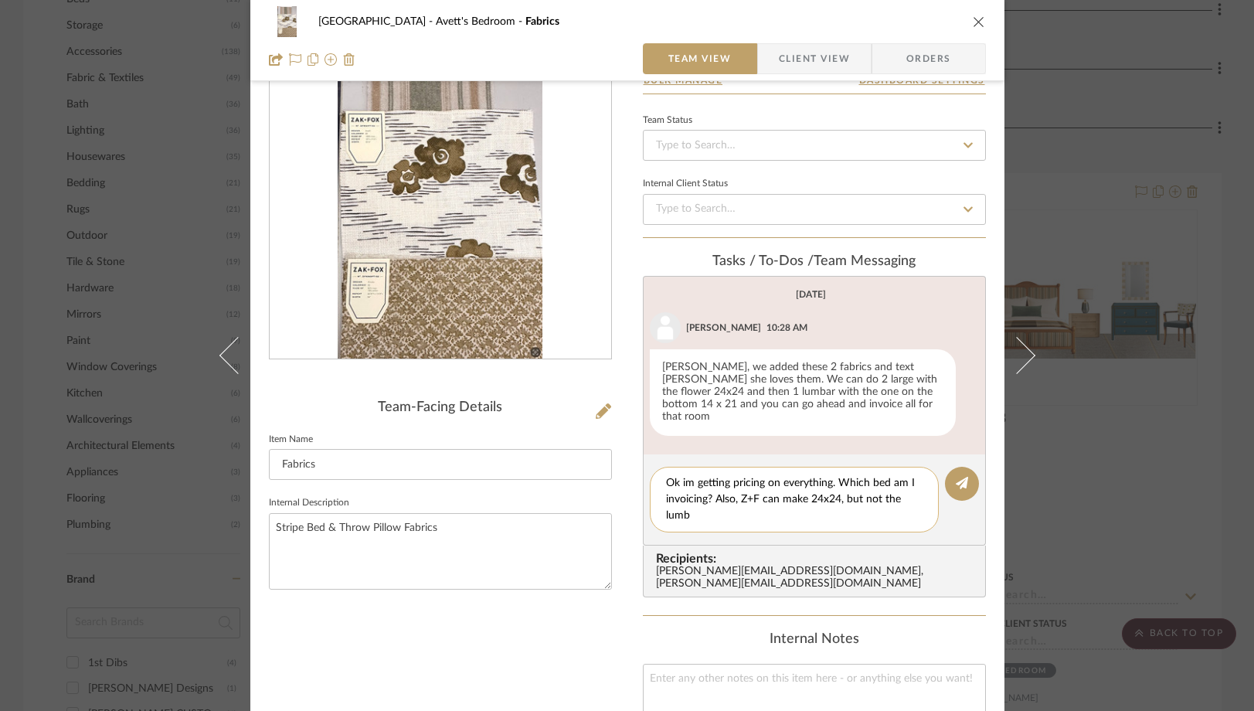
scroll to position [0, 0]
click at [678, 475] on textarea "Ok im getting pricing on everything. Which bed am I invoicing? Also, Z+F can ma…" at bounding box center [794, 499] width 257 height 49
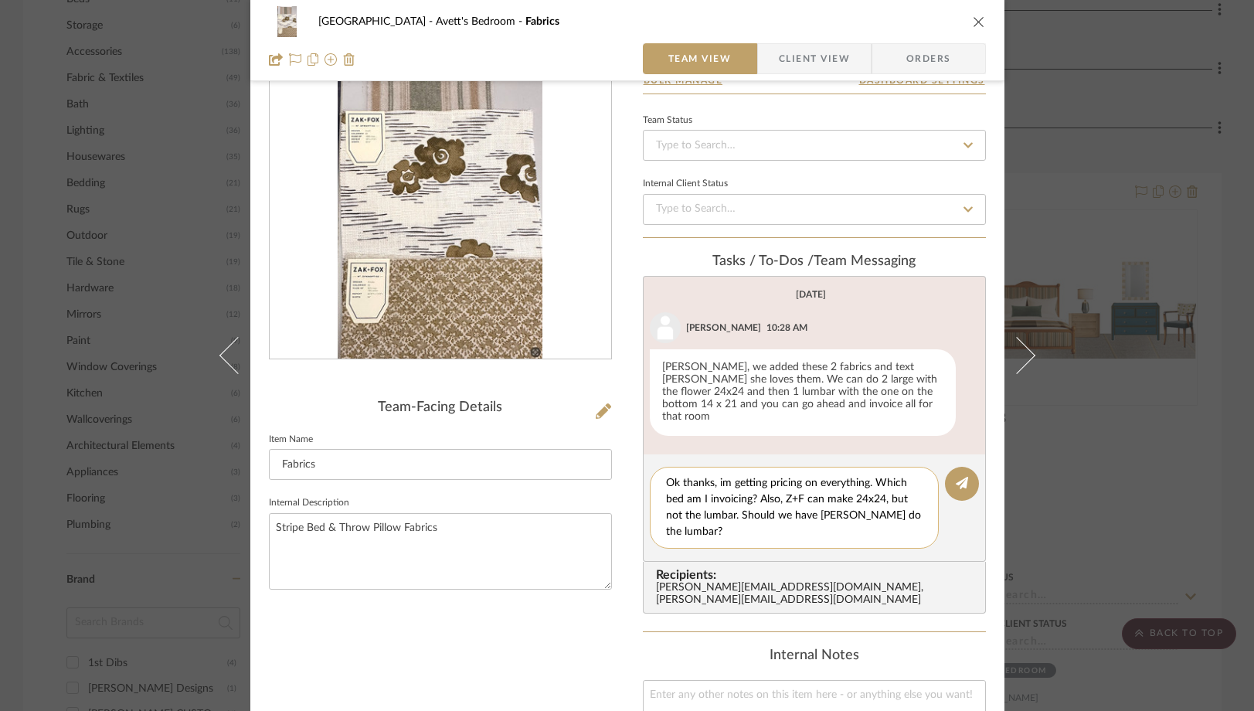
click at [850, 484] on textarea "Ok thanks, im getting pricing on everything. Which bed am I invoicing? Also, Z+…" at bounding box center [794, 507] width 257 height 65
type textarea "Ok thanks, im getting pricing on everything. Which bed am I invoicing? Also, Z+…"
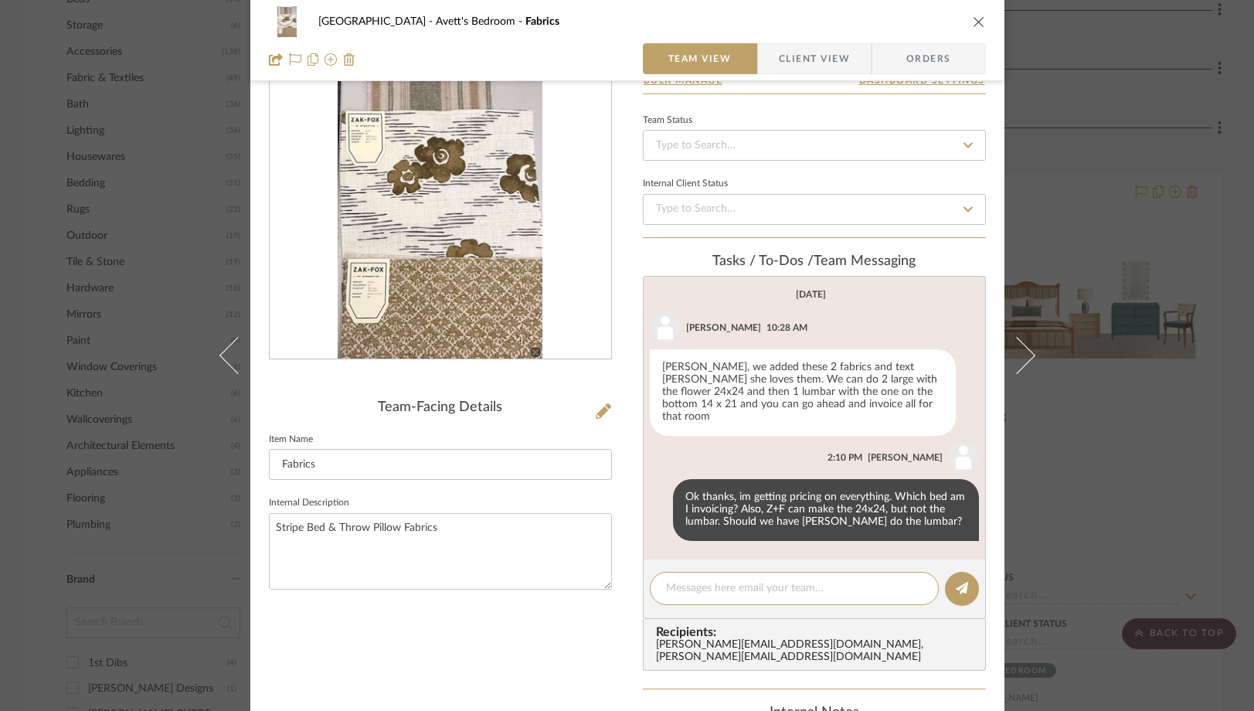
click at [974, 20] on icon "close" at bounding box center [979, 21] width 12 height 12
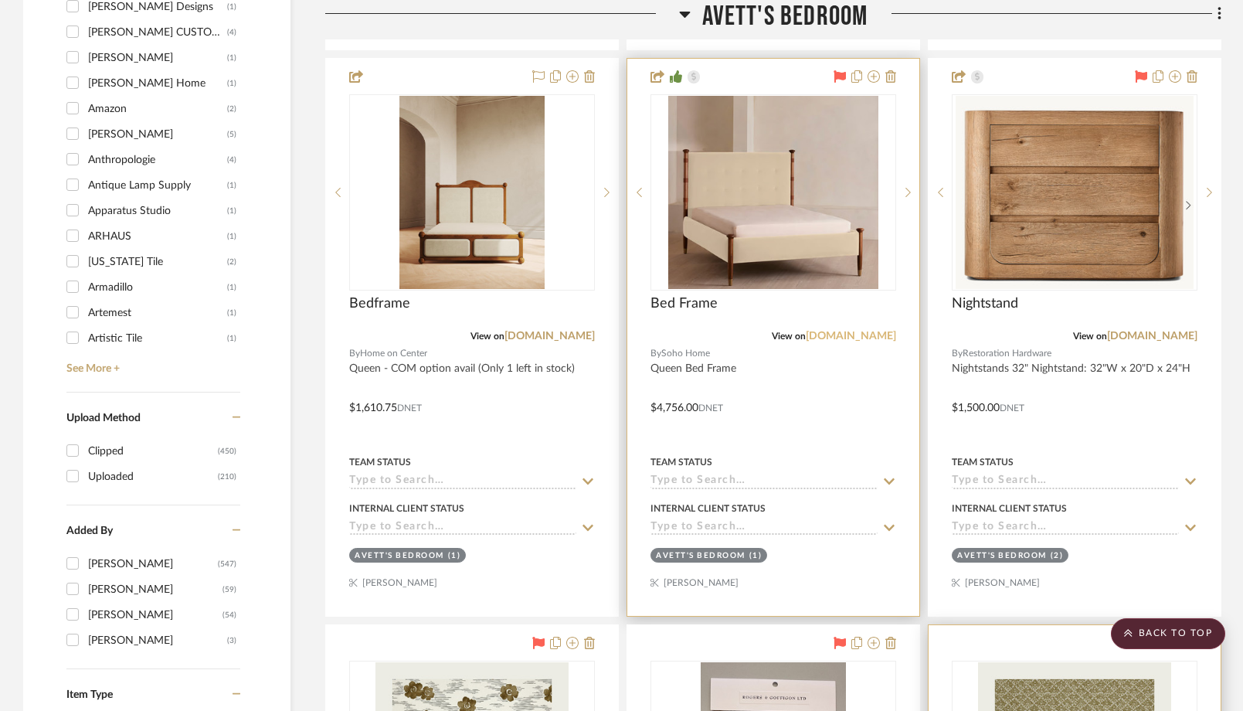
scroll to position [1994, 0]
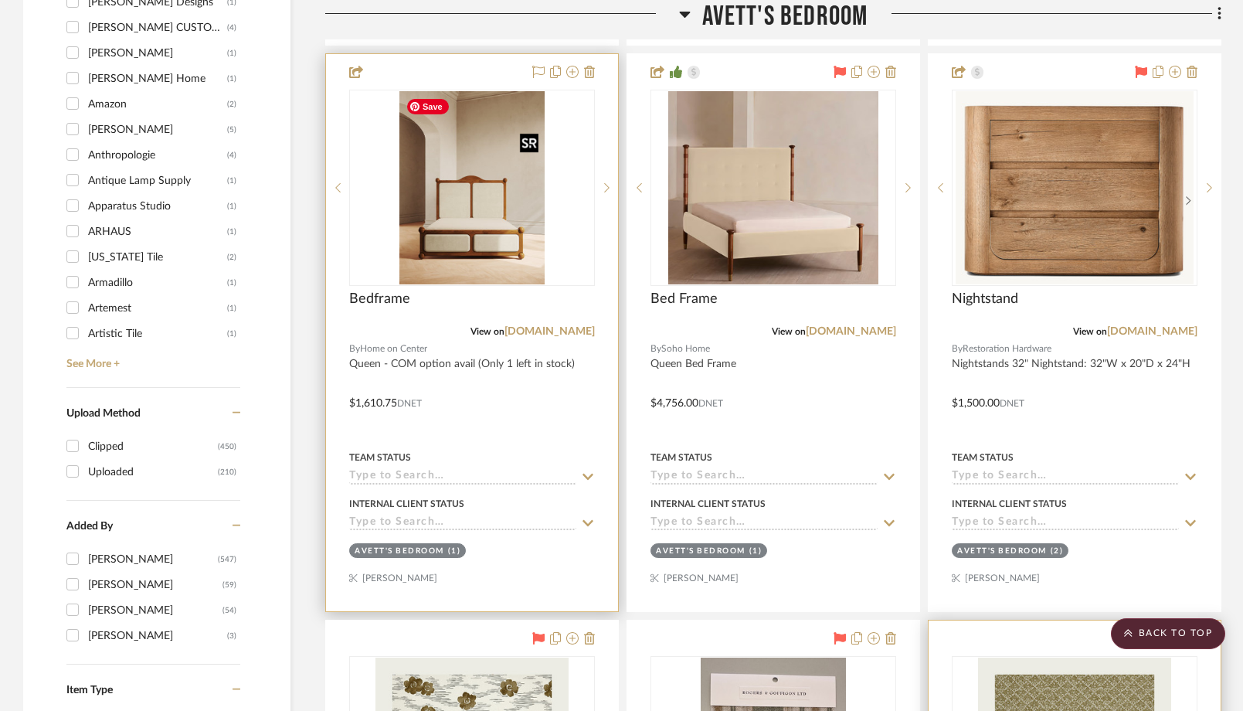
click at [498, 202] on img "0" at bounding box center [471, 187] width 145 height 193
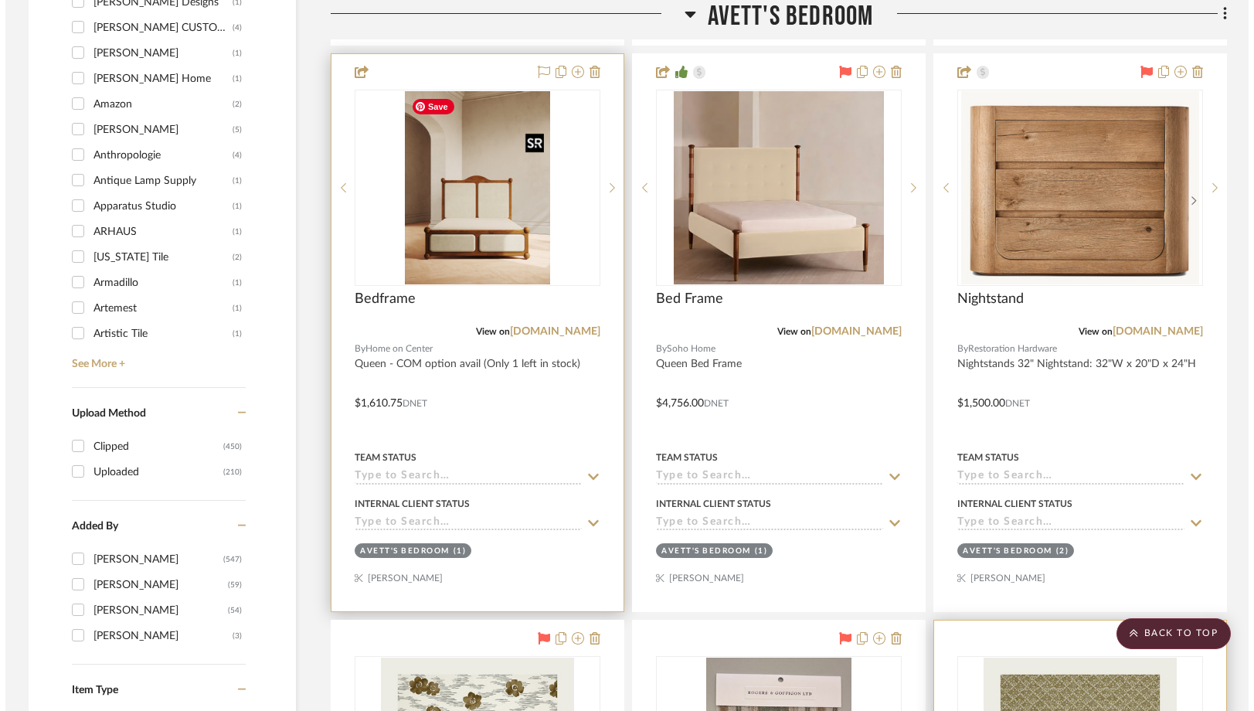
scroll to position [0, 0]
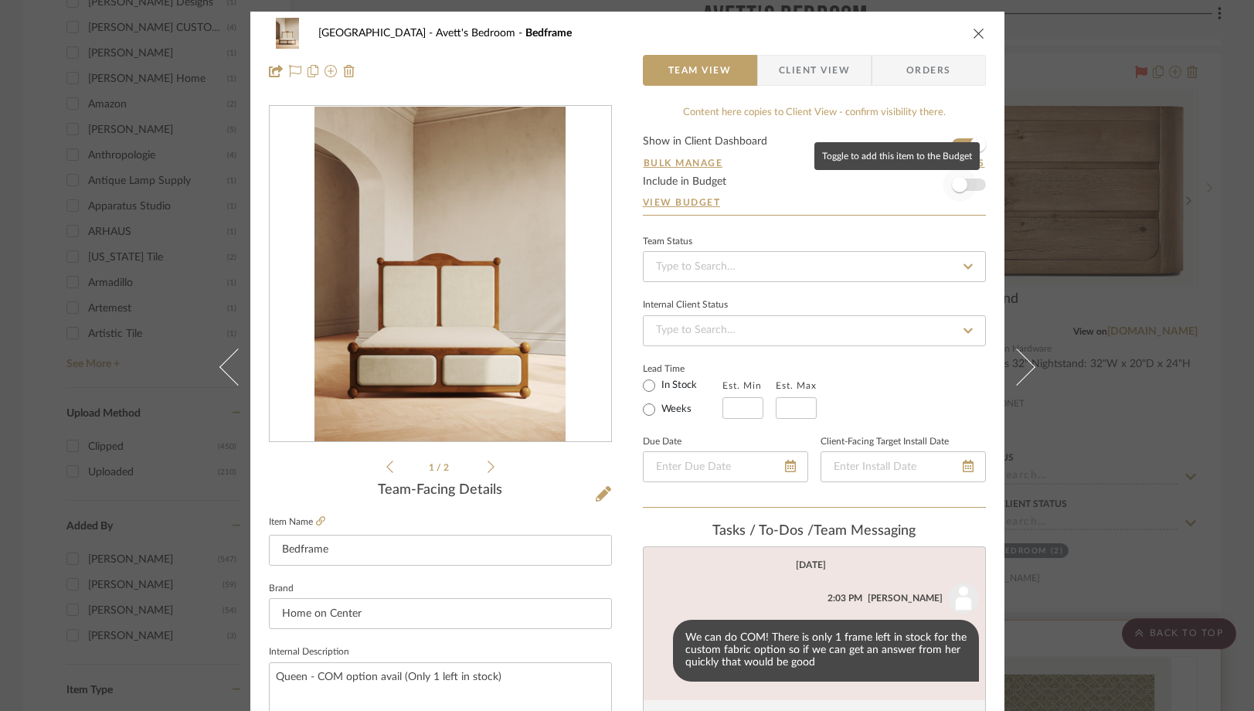
click at [957, 184] on span "button" at bounding box center [959, 184] width 15 height 15
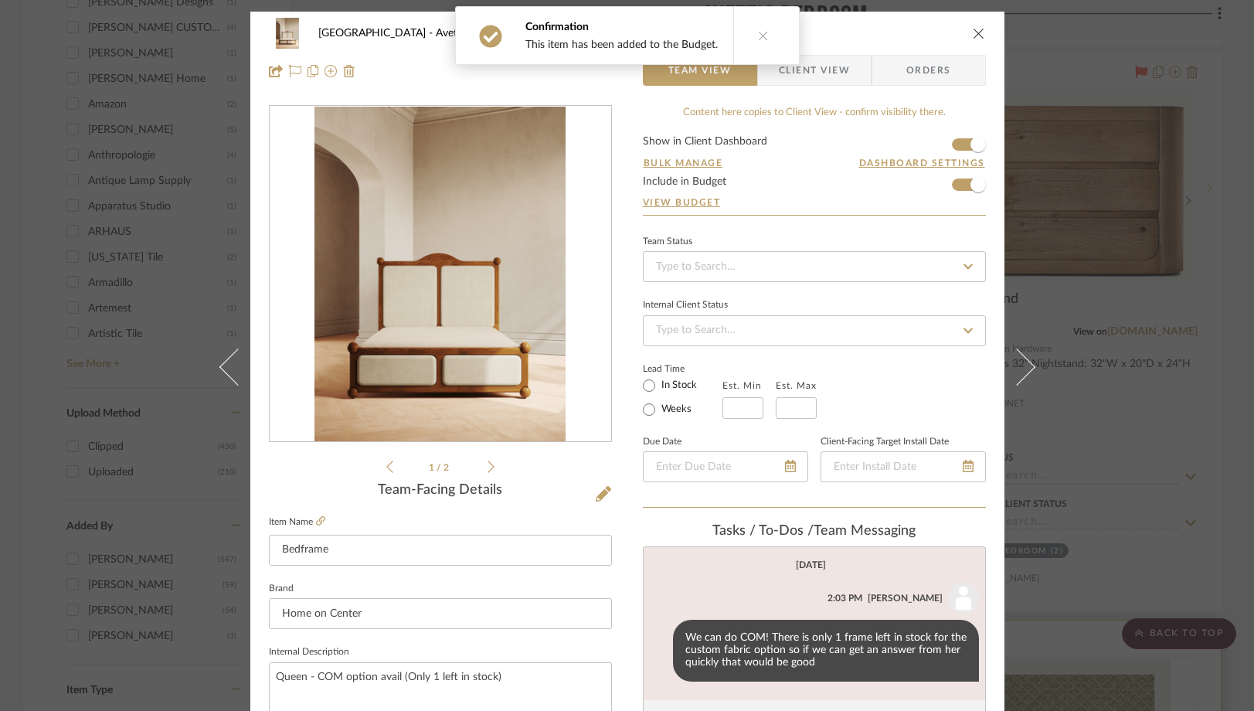
click at [974, 32] on icon "close" at bounding box center [979, 33] width 12 height 12
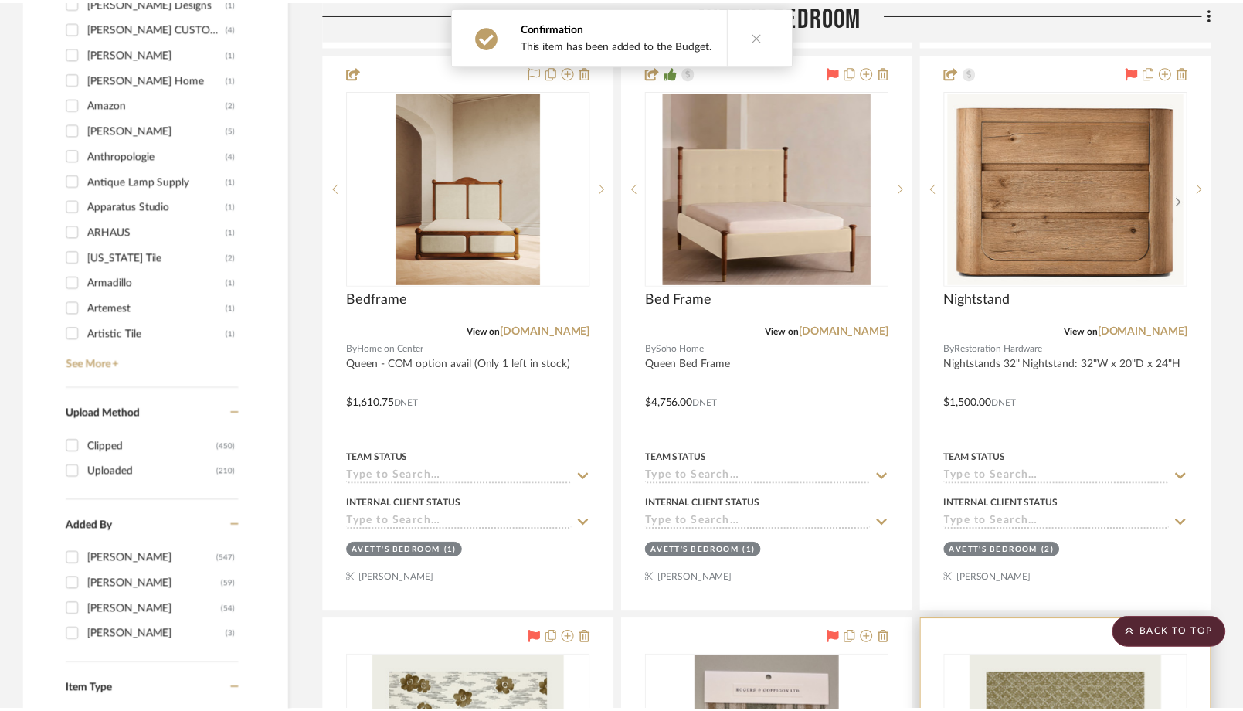
scroll to position [1994, 0]
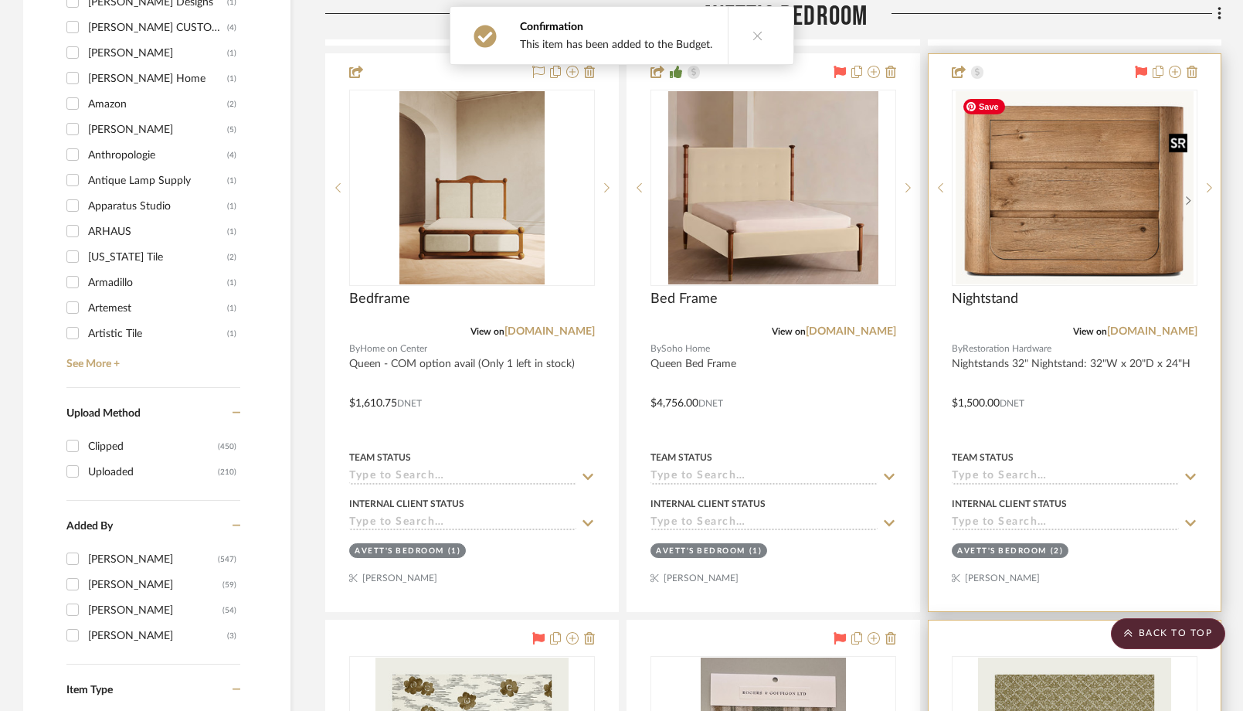
click at [1025, 250] on img "0" at bounding box center [1074, 187] width 237 height 193
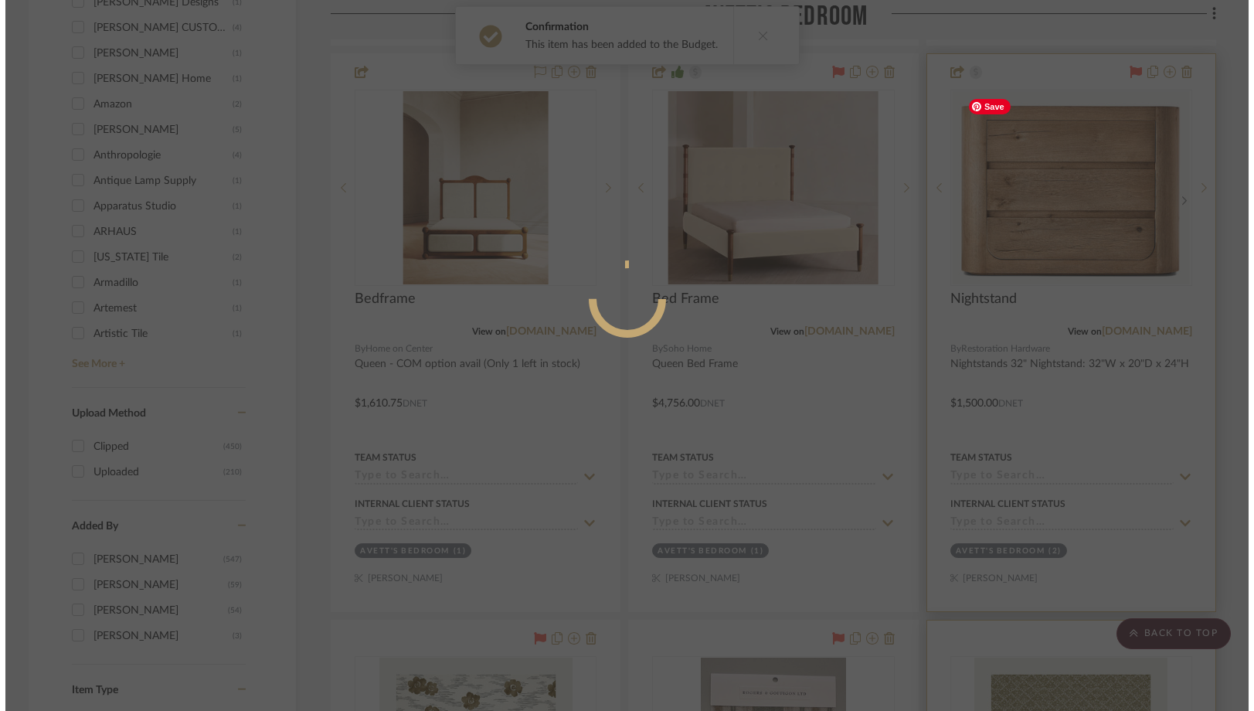
scroll to position [0, 0]
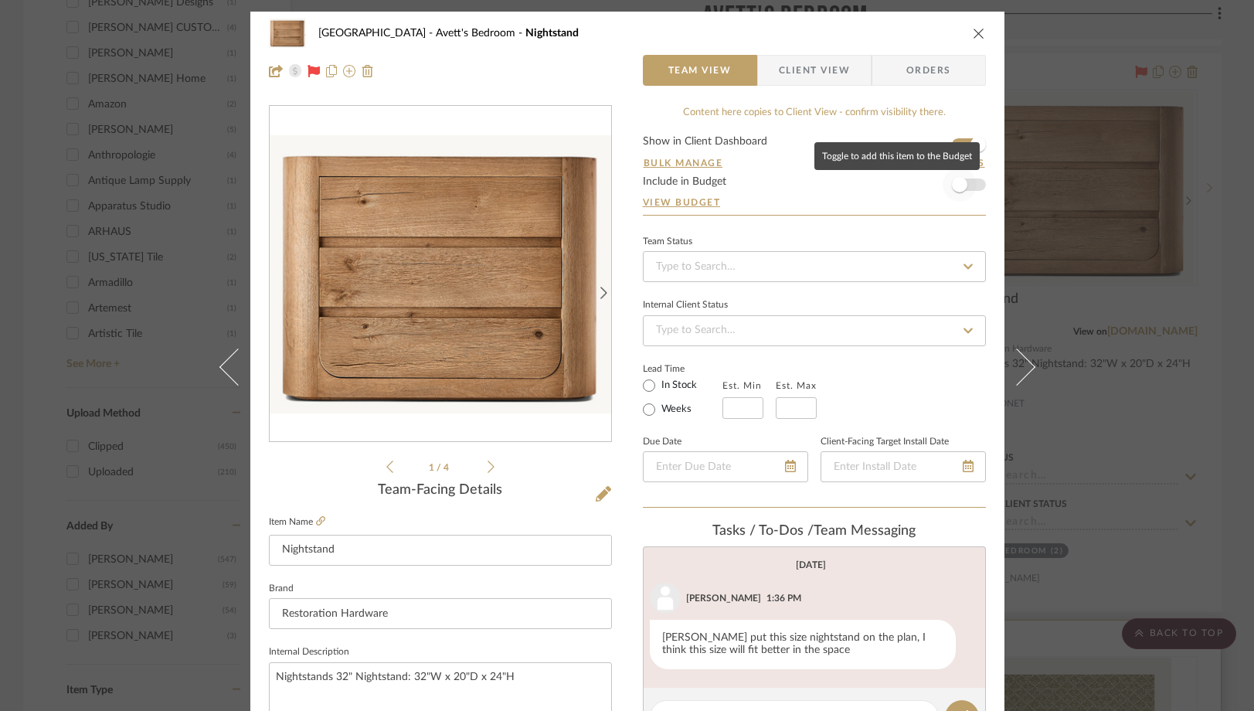
click at [968, 185] on span "button" at bounding box center [960, 185] width 34 height 34
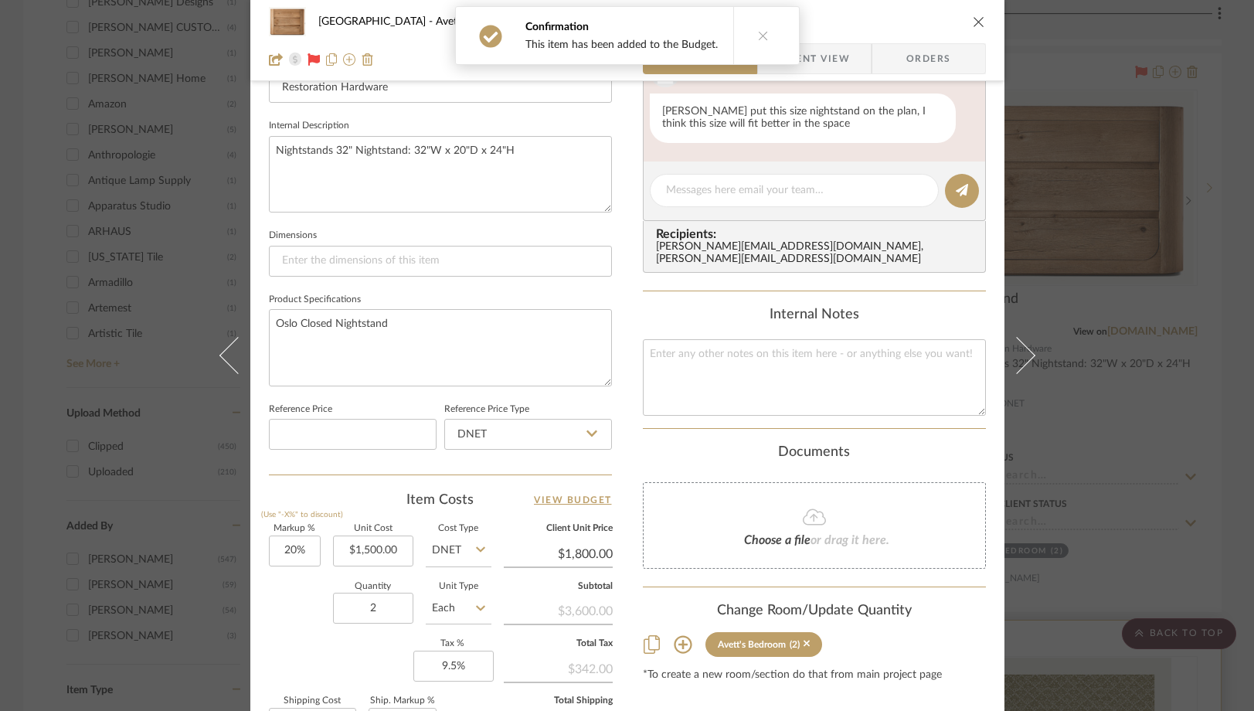
scroll to position [559, 0]
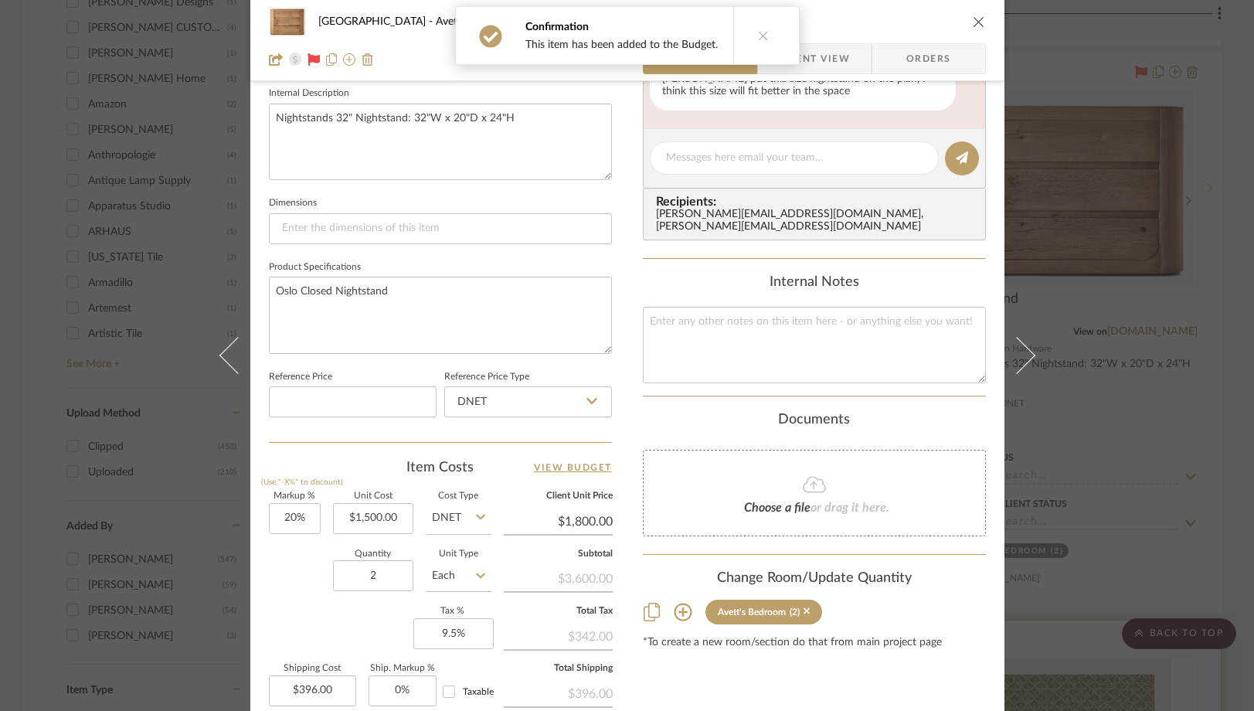
click at [973, 25] on icon "close" at bounding box center [979, 21] width 12 height 12
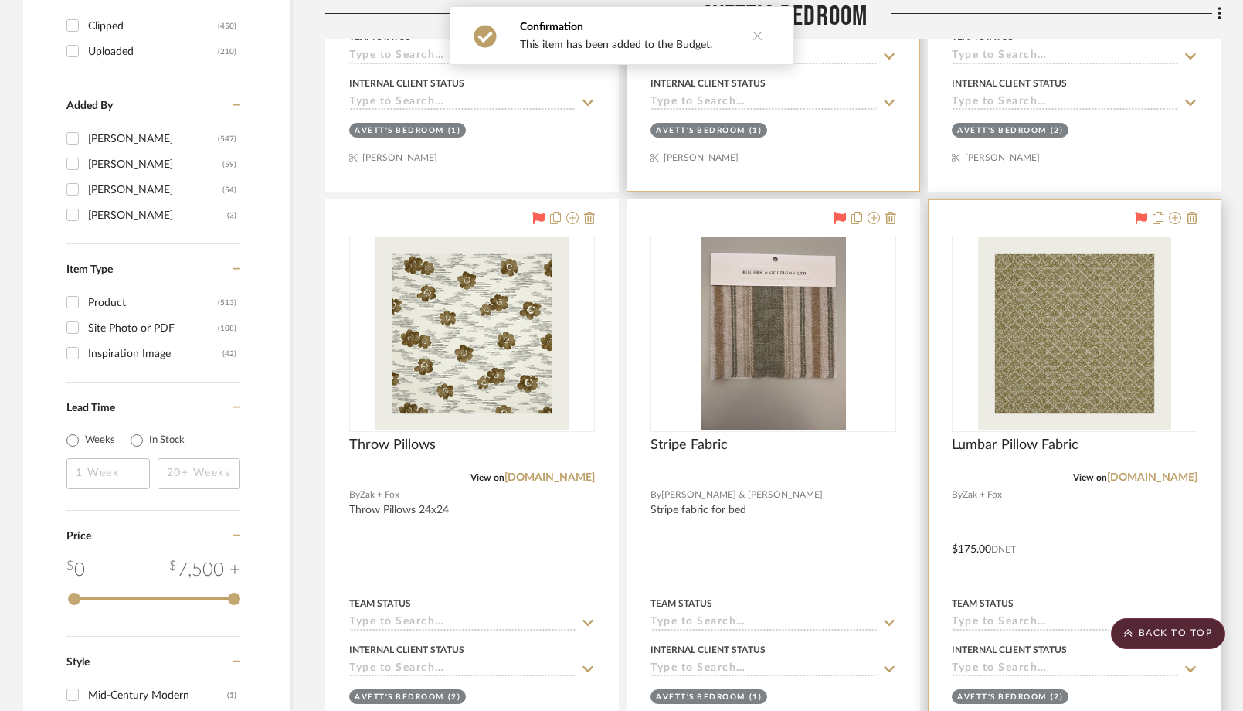
scroll to position [2465, 0]
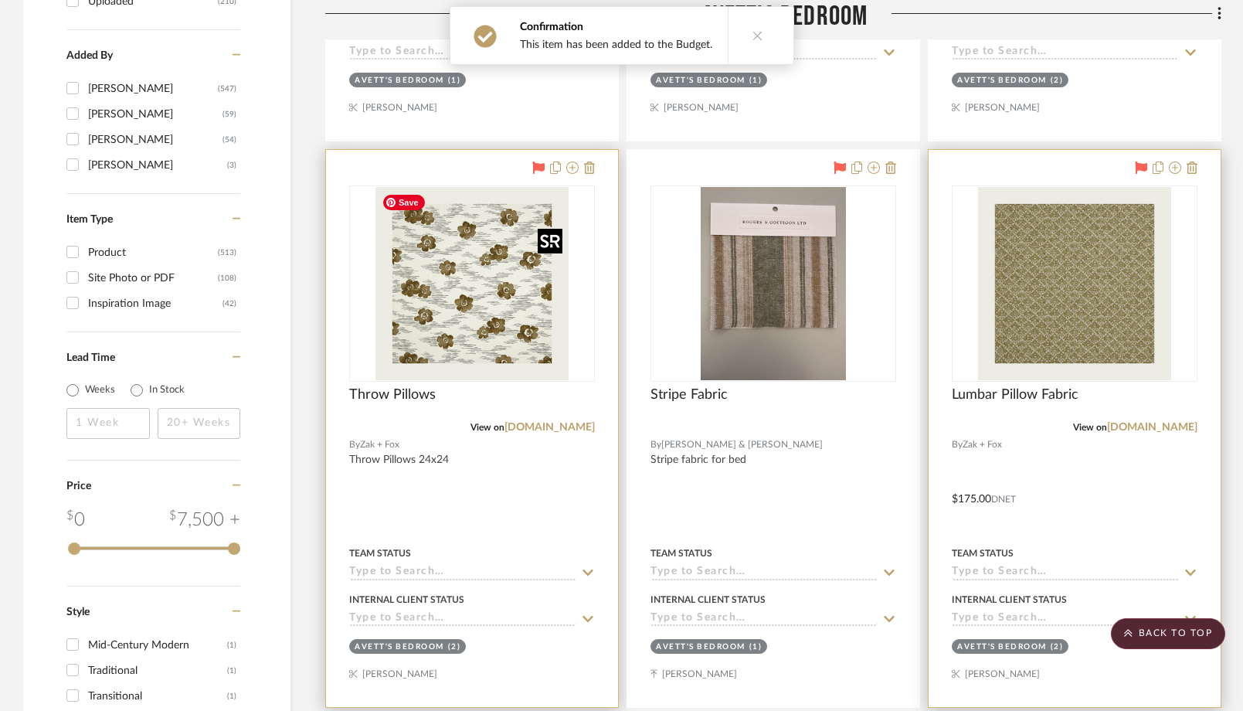
click at [473, 356] on img "0" at bounding box center [472, 283] width 193 height 193
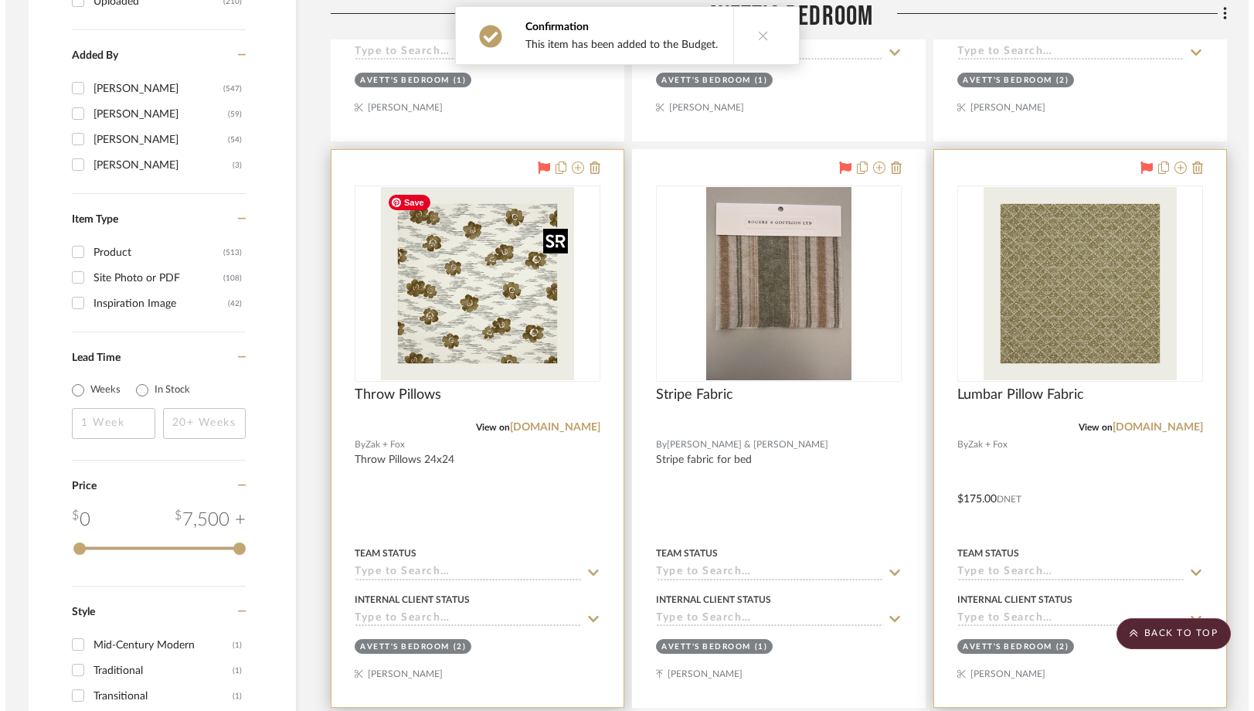
scroll to position [0, 0]
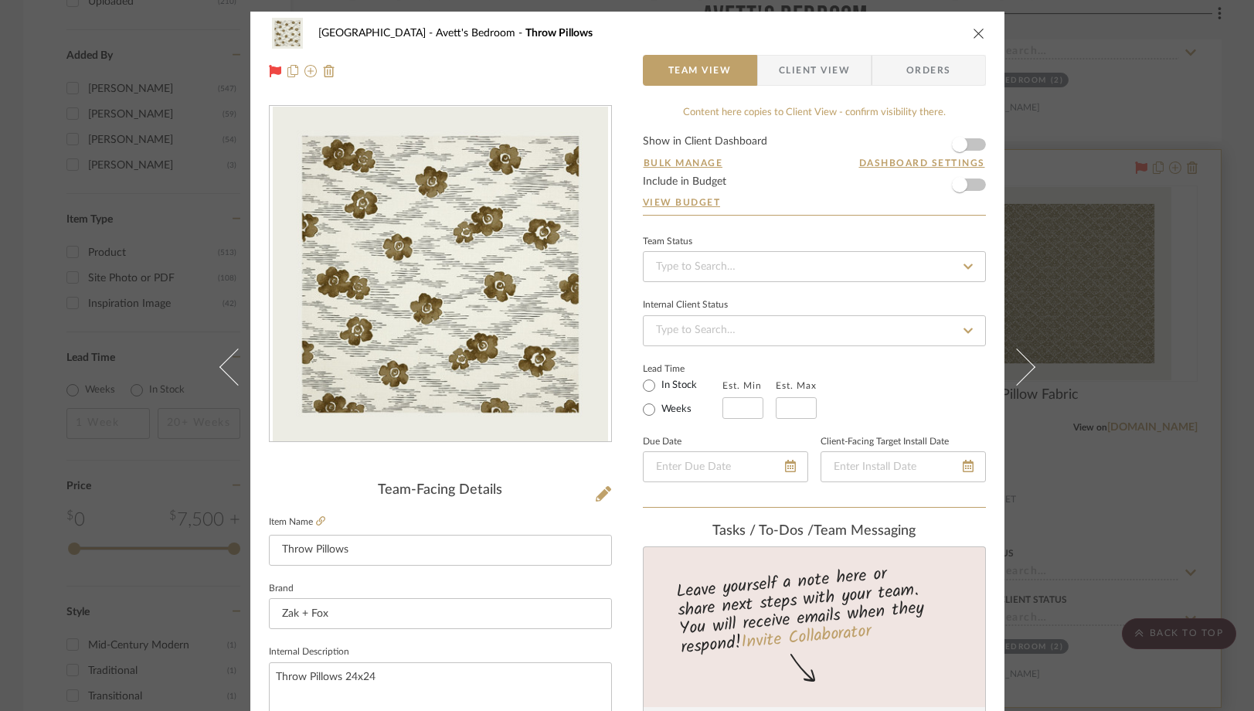
click at [972, 186] on form "Show in Client Dashboard Bulk Manage Dashboard Settings Include in Budget View …" at bounding box center [814, 175] width 343 height 79
click at [953, 192] on span "button" at bounding box center [959, 184] width 15 height 15
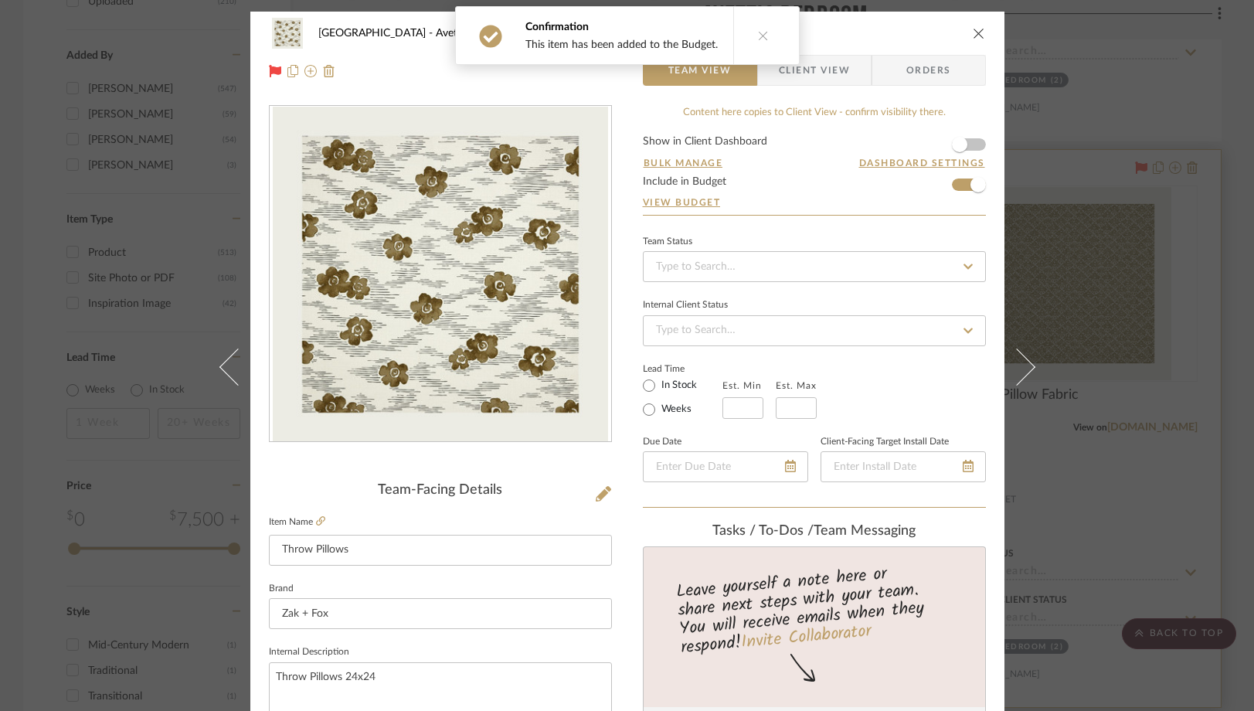
click at [973, 34] on icon "close" at bounding box center [979, 33] width 12 height 12
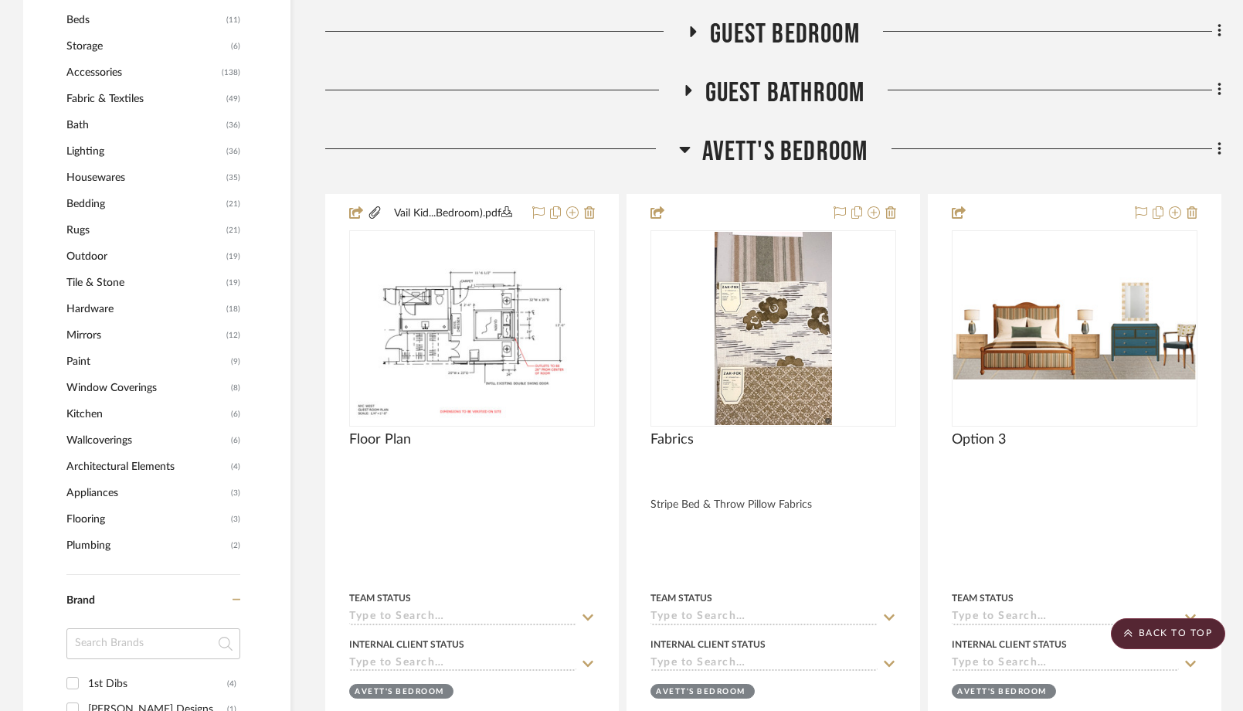
scroll to position [1170, 0]
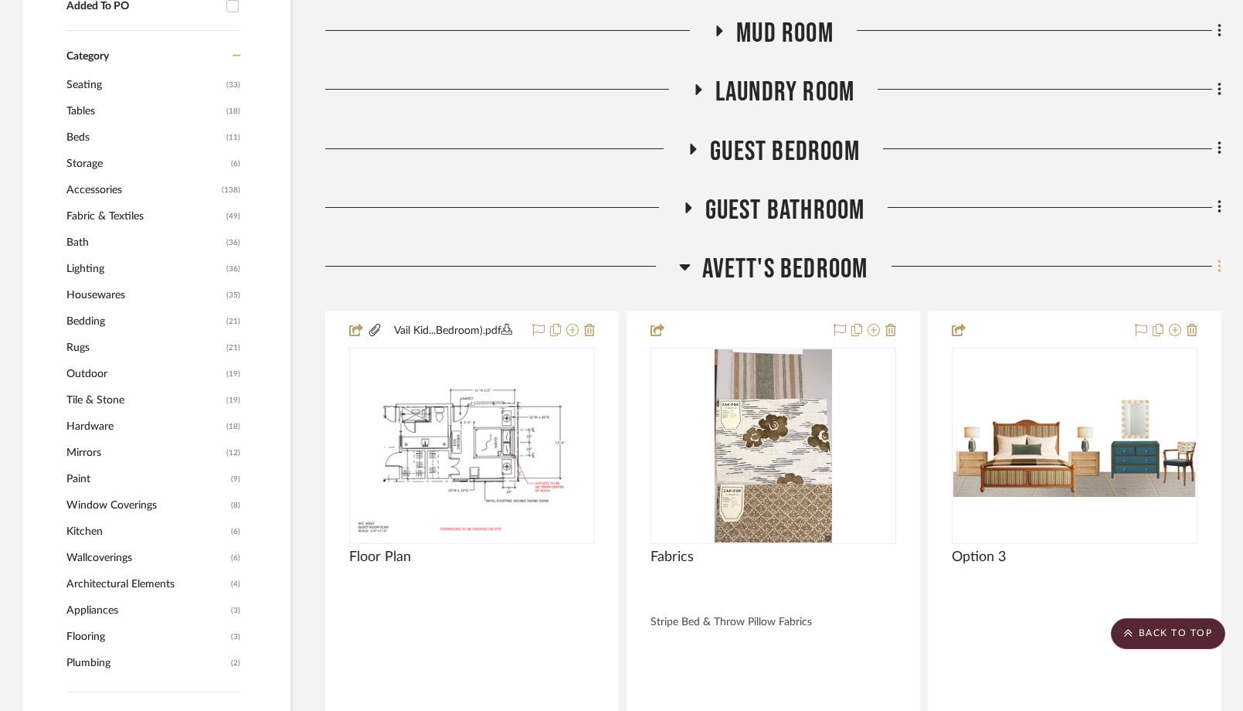
click at [1219, 268] on icon at bounding box center [1219, 266] width 3 height 13
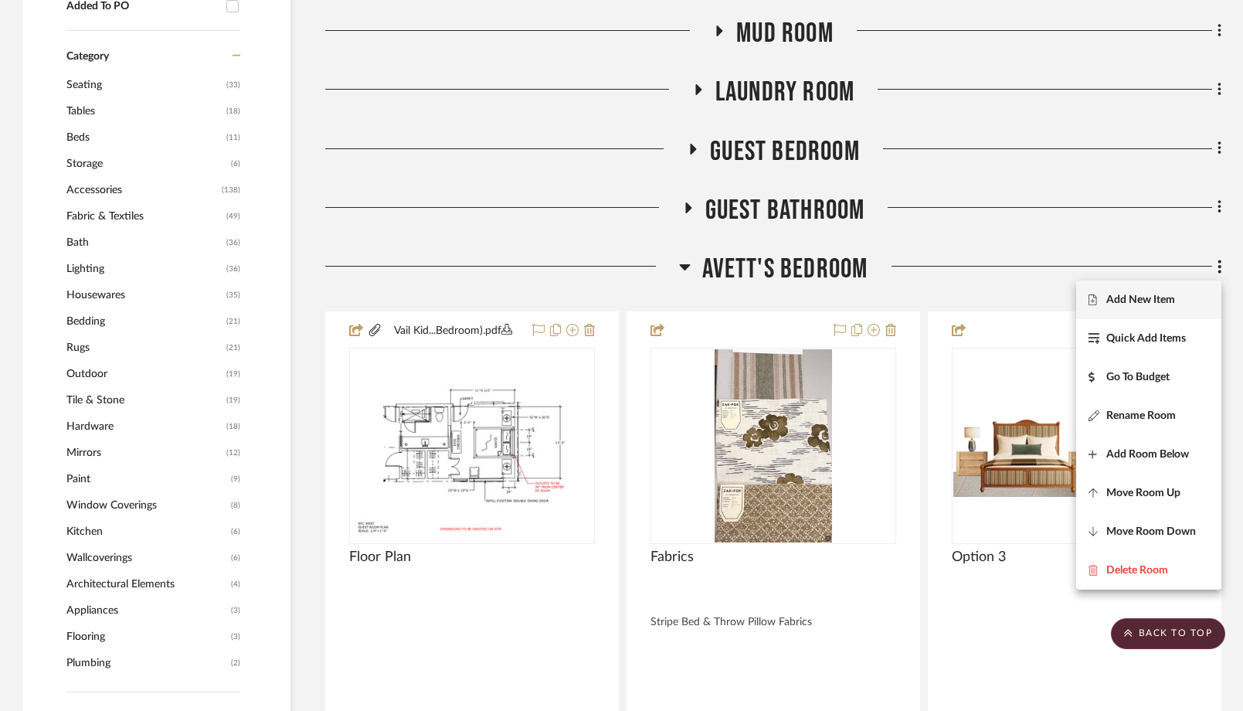
click at [1102, 294] on span "Add New Item" at bounding box center [1149, 300] width 121 height 13
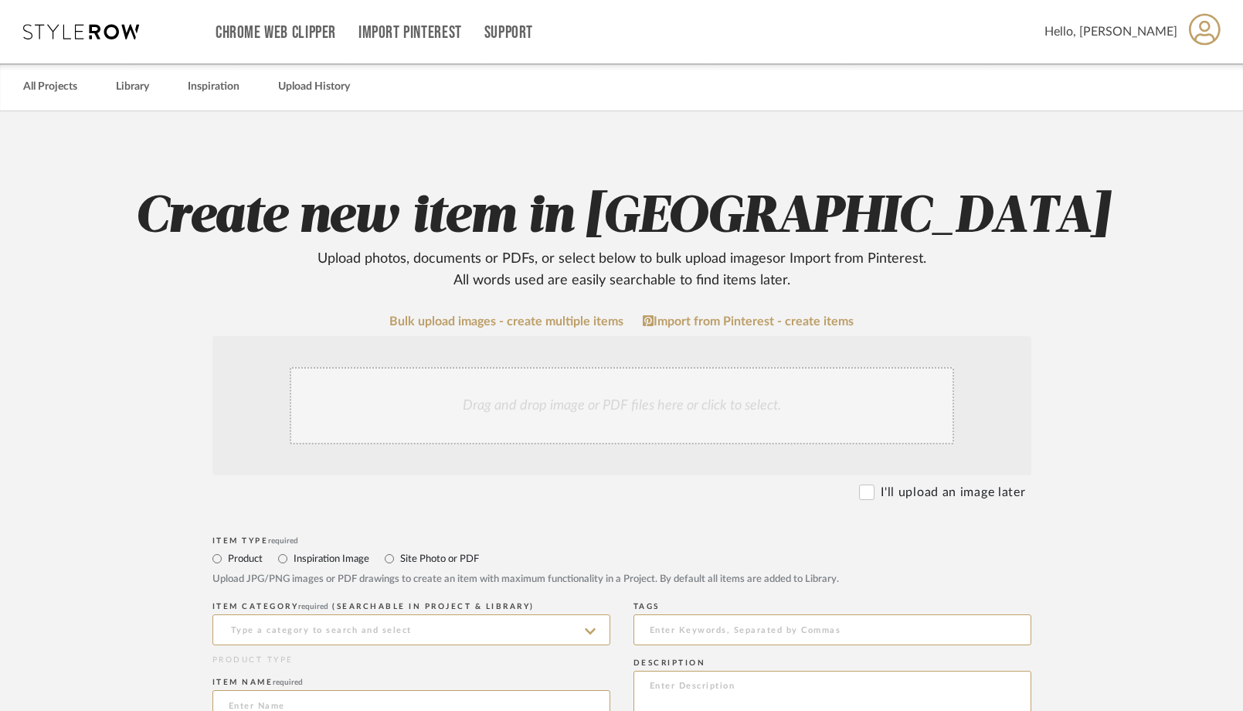
click at [566, 401] on div "Drag and drop image or PDF files here or click to select." at bounding box center [622, 405] width 665 height 77
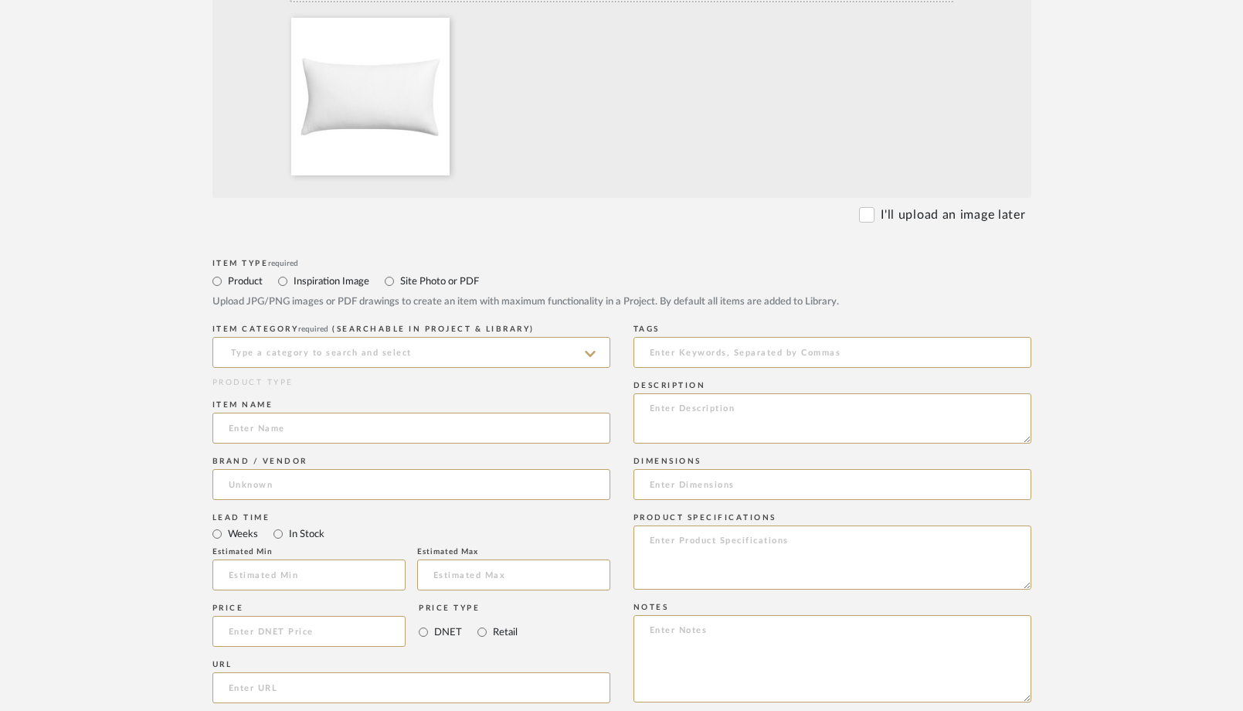
scroll to position [445, 0]
click at [347, 352] on input at bounding box center [411, 349] width 398 height 31
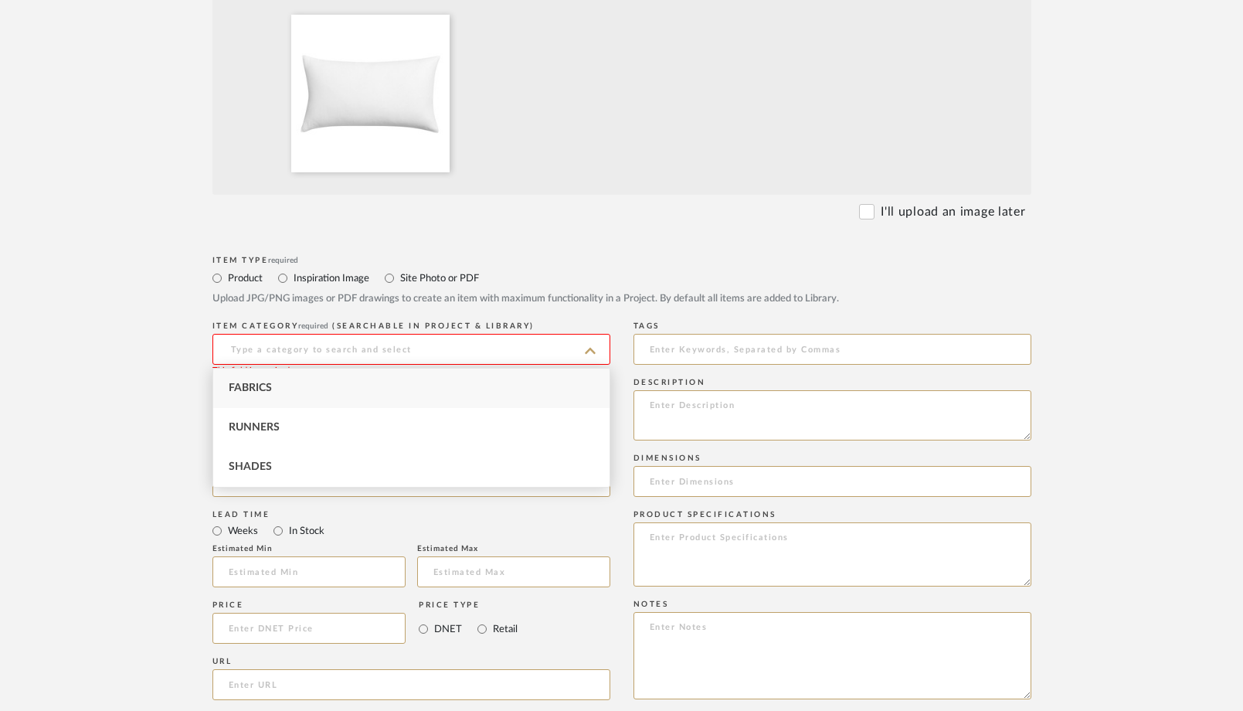
type input "l"
type input "p"
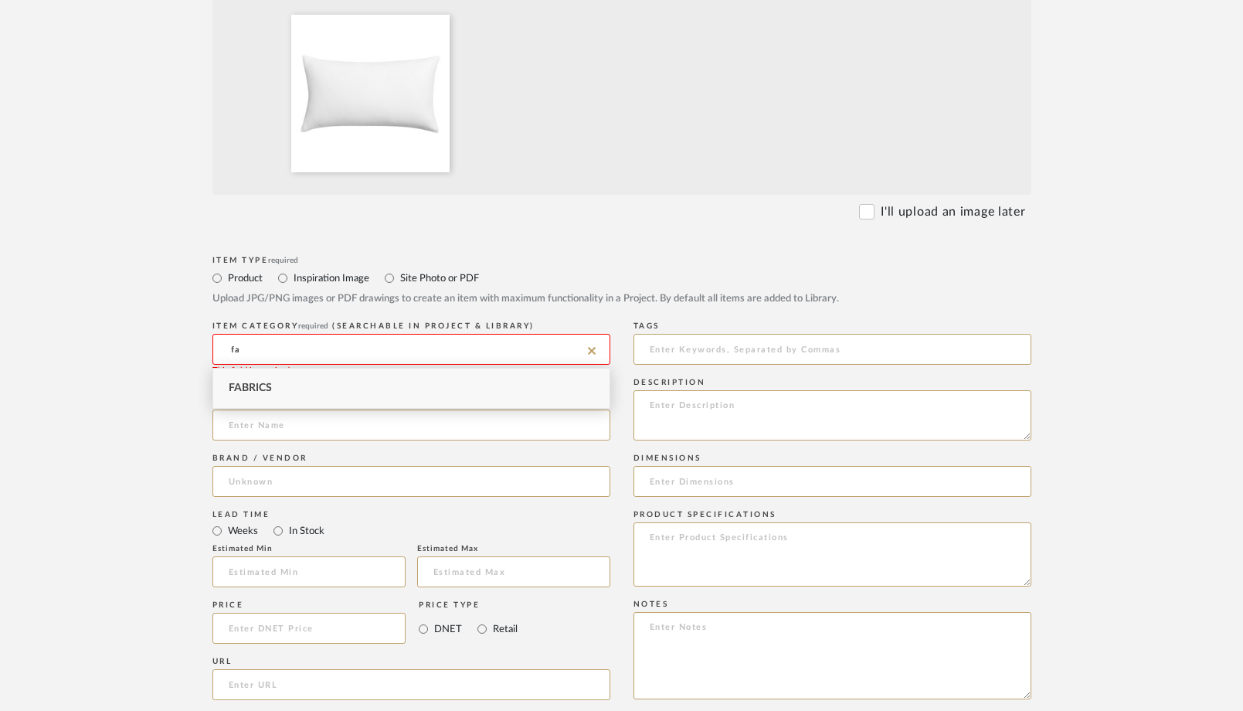
type input "f"
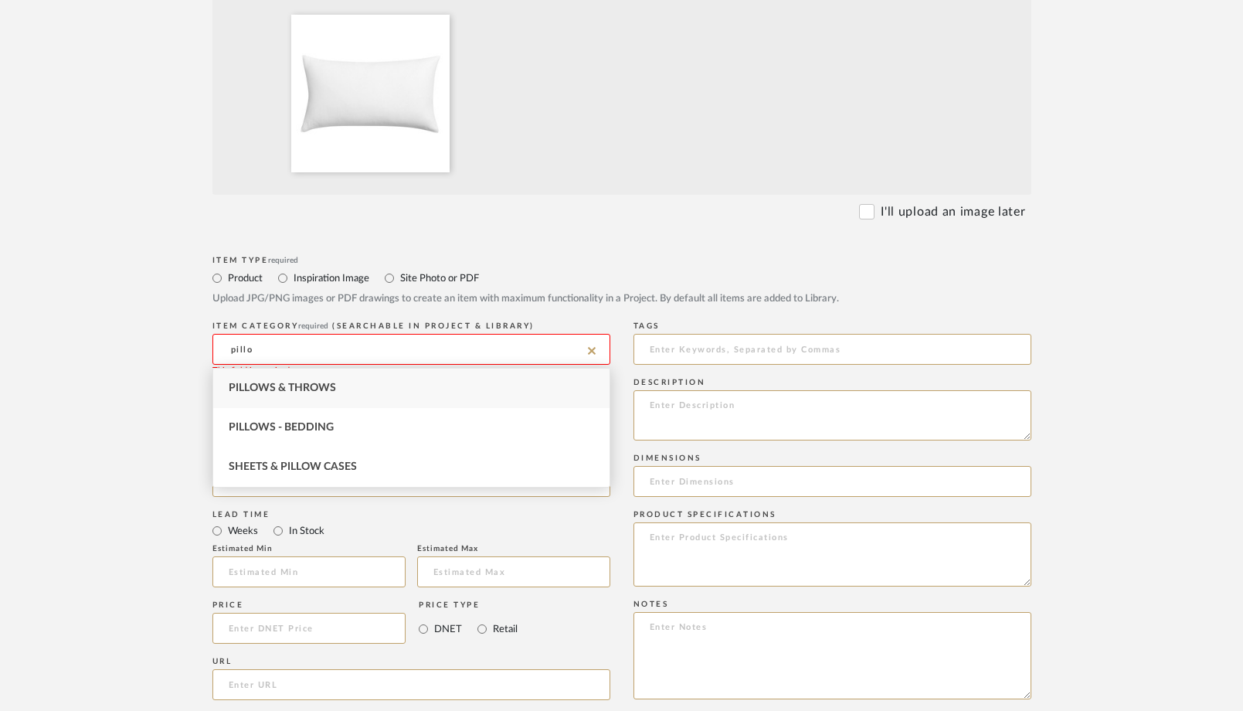
click at [291, 385] on span "Pillows & Throws" at bounding box center [282, 387] width 107 height 11
type input "Pillows & Throws"
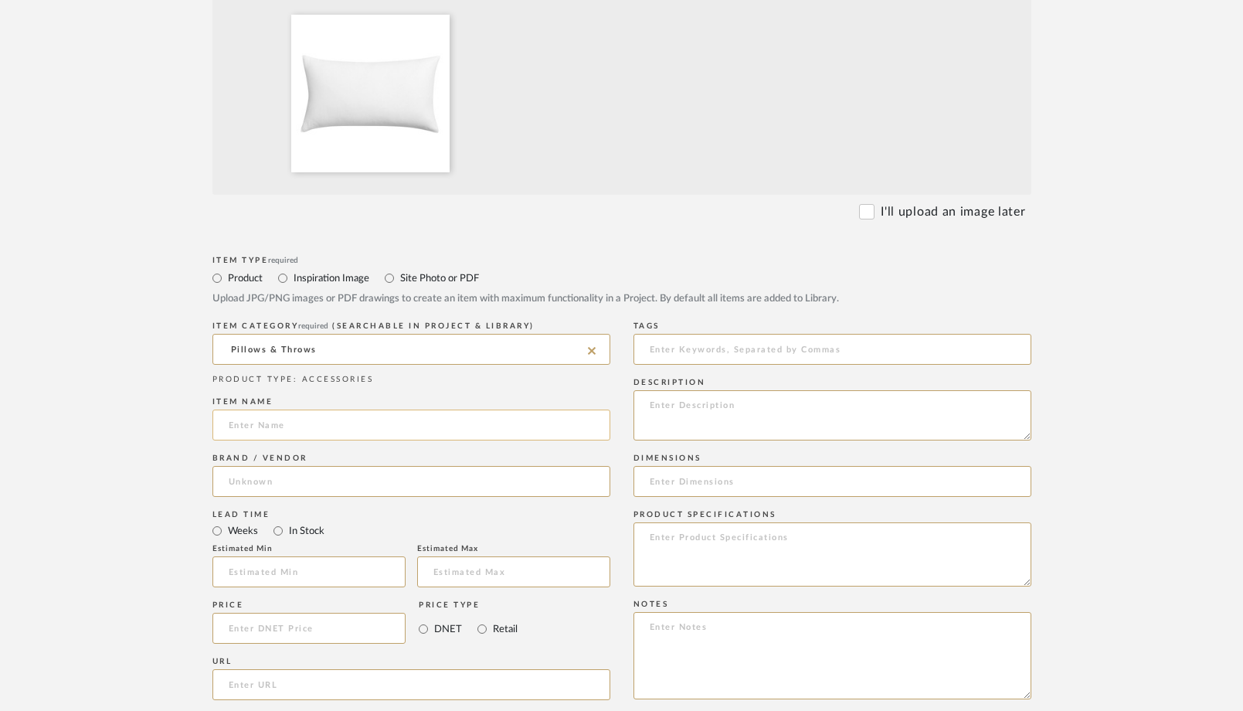
click at [279, 416] on input at bounding box center [411, 425] width 398 height 31
type input "Lumbar Pillow Labor"
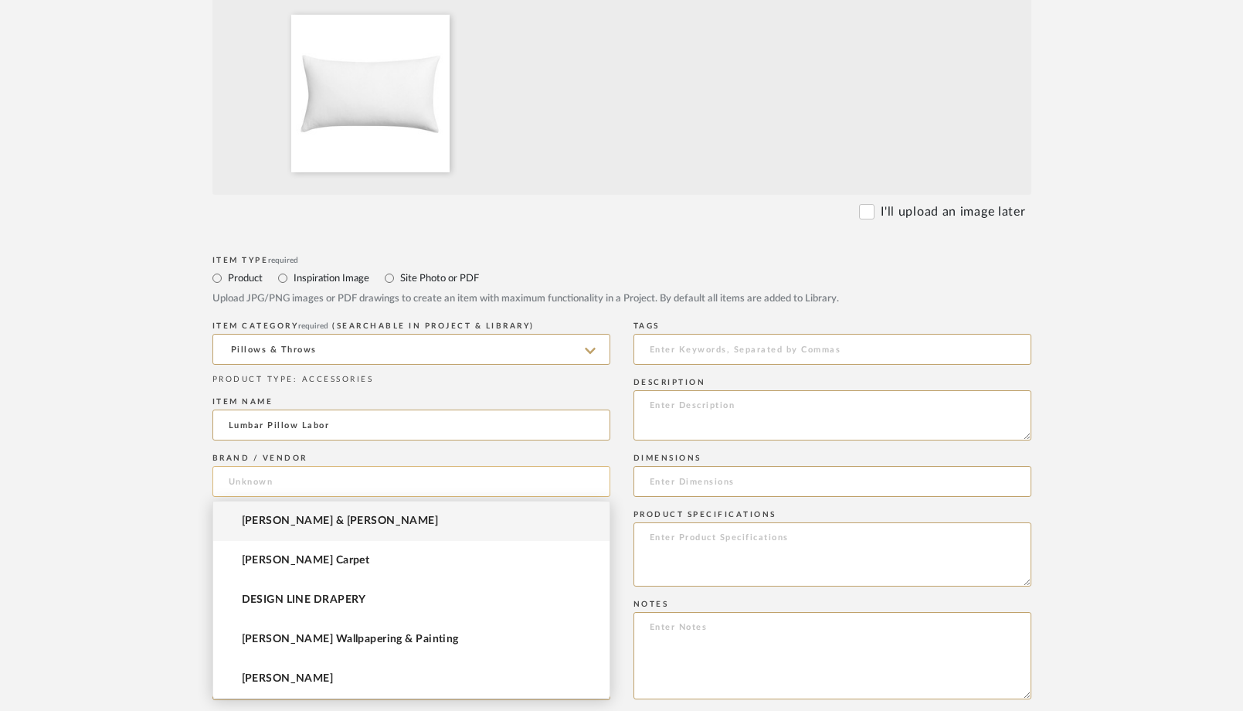
click at [279, 488] on input at bounding box center [411, 481] width 398 height 31
type input "E"
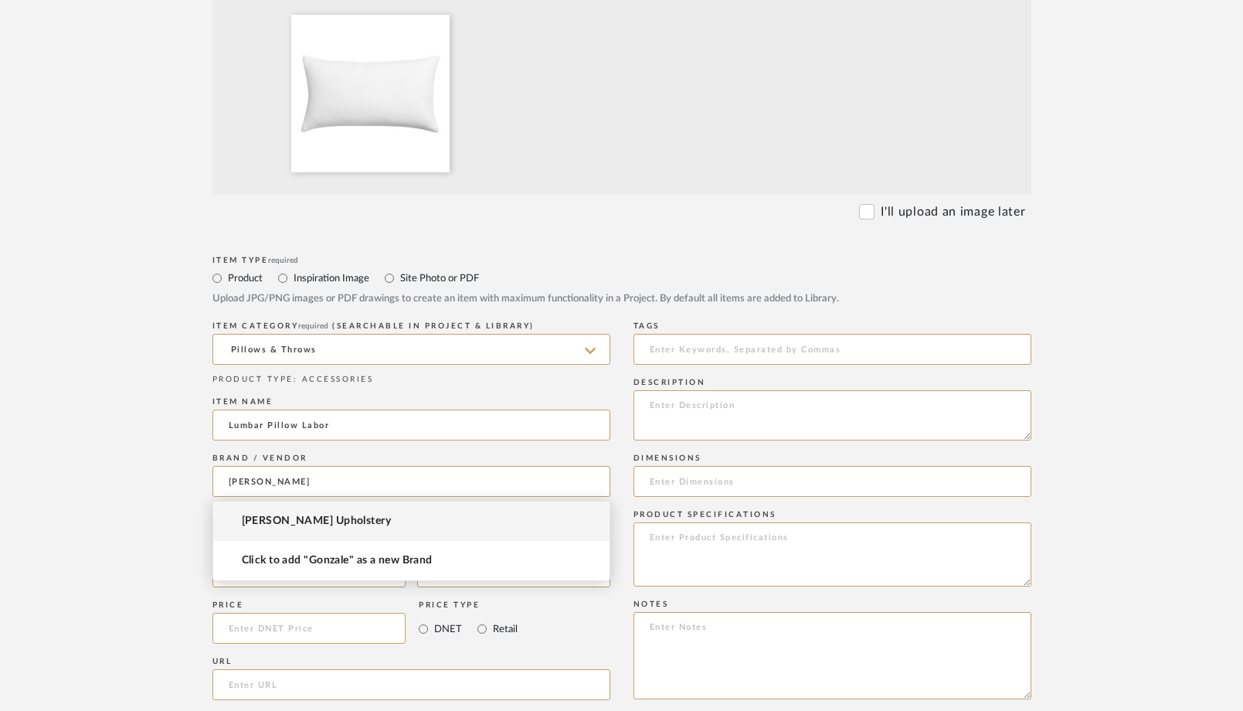
click at [281, 520] on span "Gonzalez Upholstery" at bounding box center [317, 521] width 150 height 13
type input "Gonzalez Upholstery"
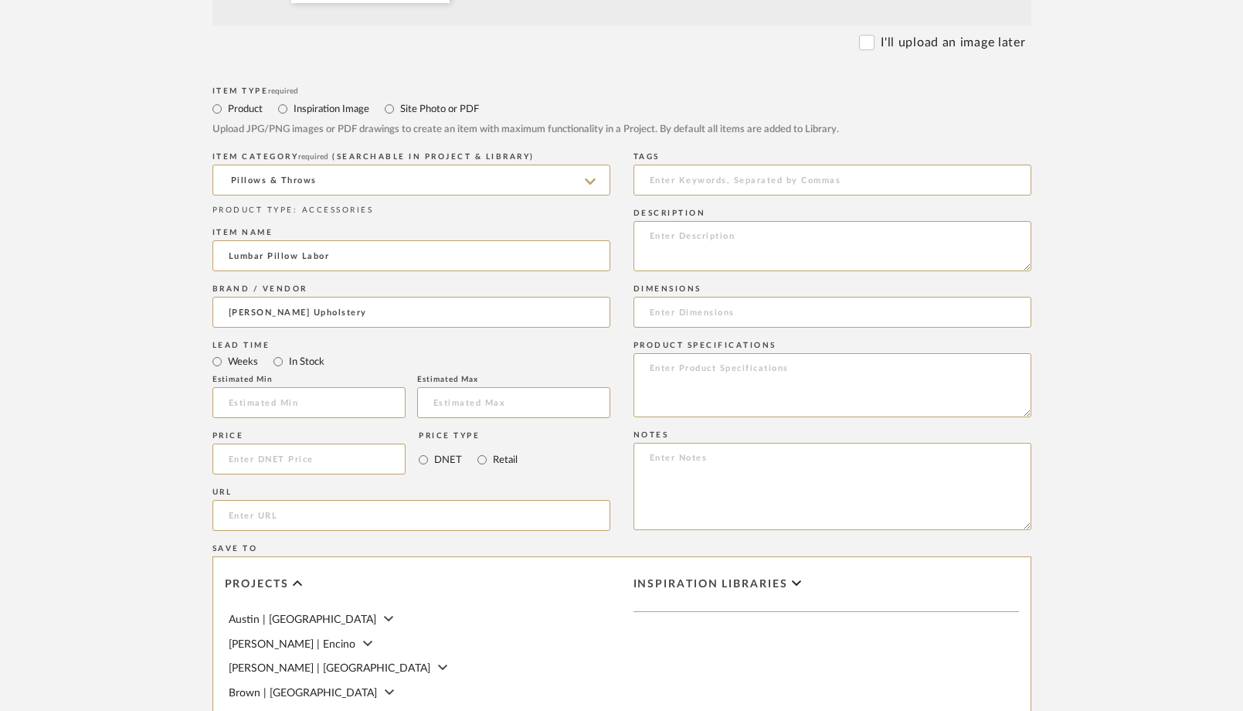
scroll to position [624, 0]
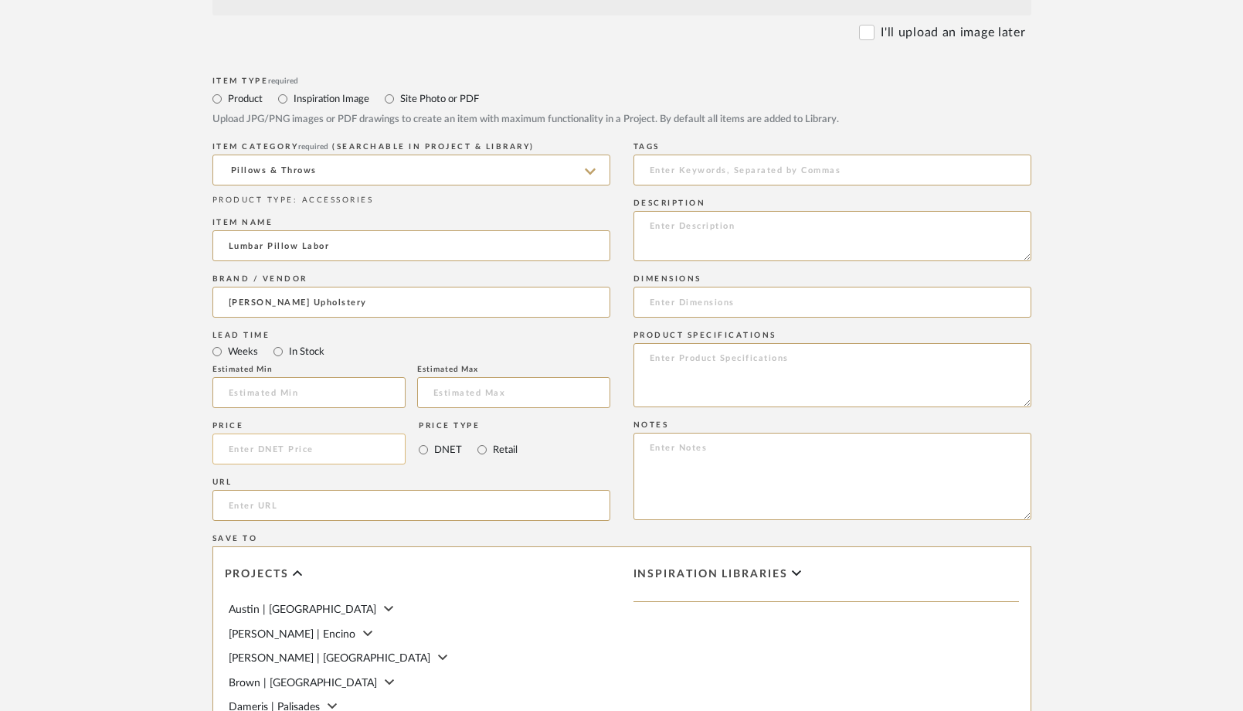
click at [277, 464] on input at bounding box center [309, 448] width 194 height 31
type input "$80.00"
click at [158, 491] on form "Bulk upload images - create multiple items Import from Pinterest - create items…" at bounding box center [622, 332] width 984 height 1285
click at [677, 241] on textarea "To enrich screen reader interactions, please activate Accessibility in Grammarl…" at bounding box center [833, 236] width 398 height 50
click at [620, 260] on div "Item Type required Product Inspiration Image Site Photo or PDF Upload JPG/PNG i…" at bounding box center [621, 524] width 819 height 903
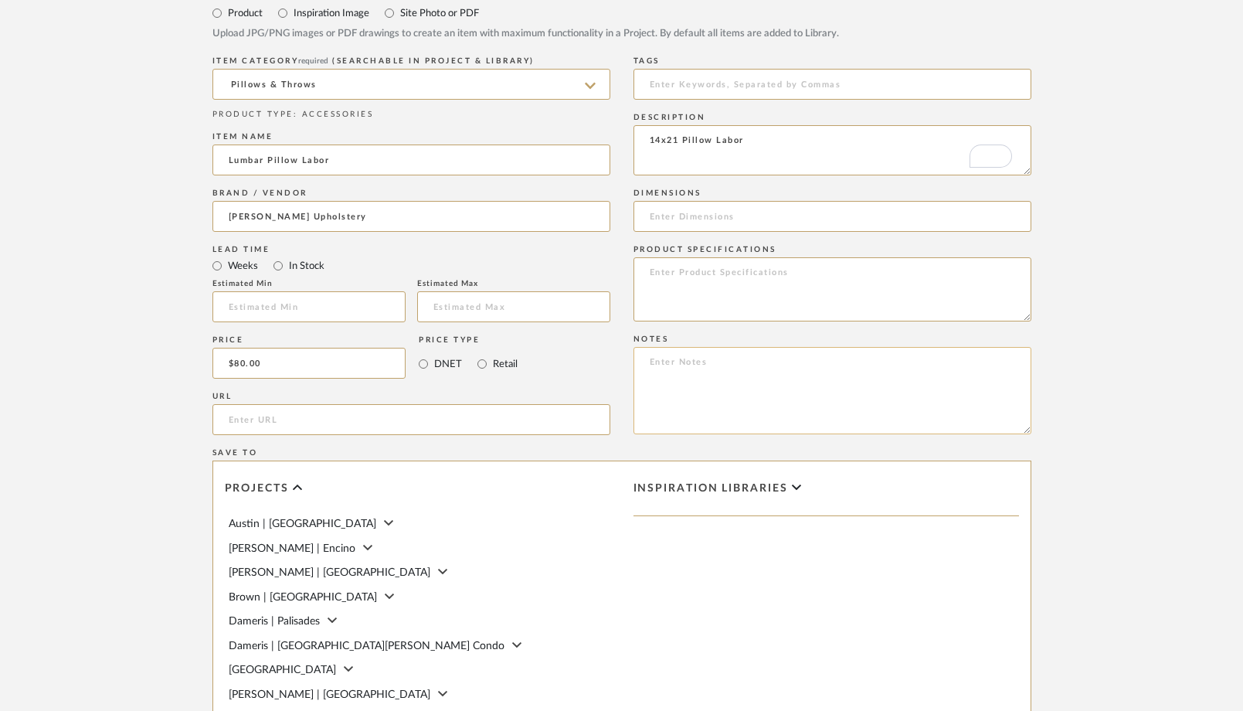
scroll to position [675, 0]
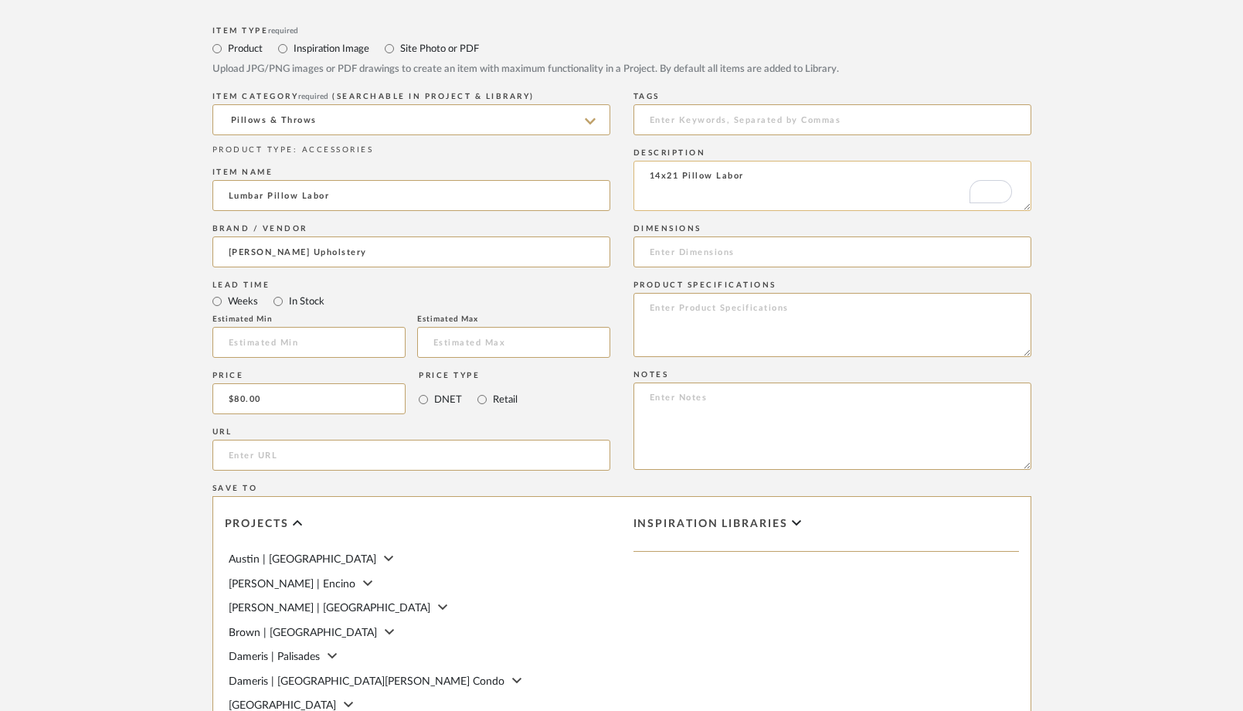
click at [773, 182] on textarea "14x21 Pillow Labor" at bounding box center [833, 186] width 398 height 50
type textarea "14x21 Pillow Labor + Insert"
click at [746, 218] on div "Description 14x21 Pillow Labor + Insert" at bounding box center [833, 182] width 398 height 76
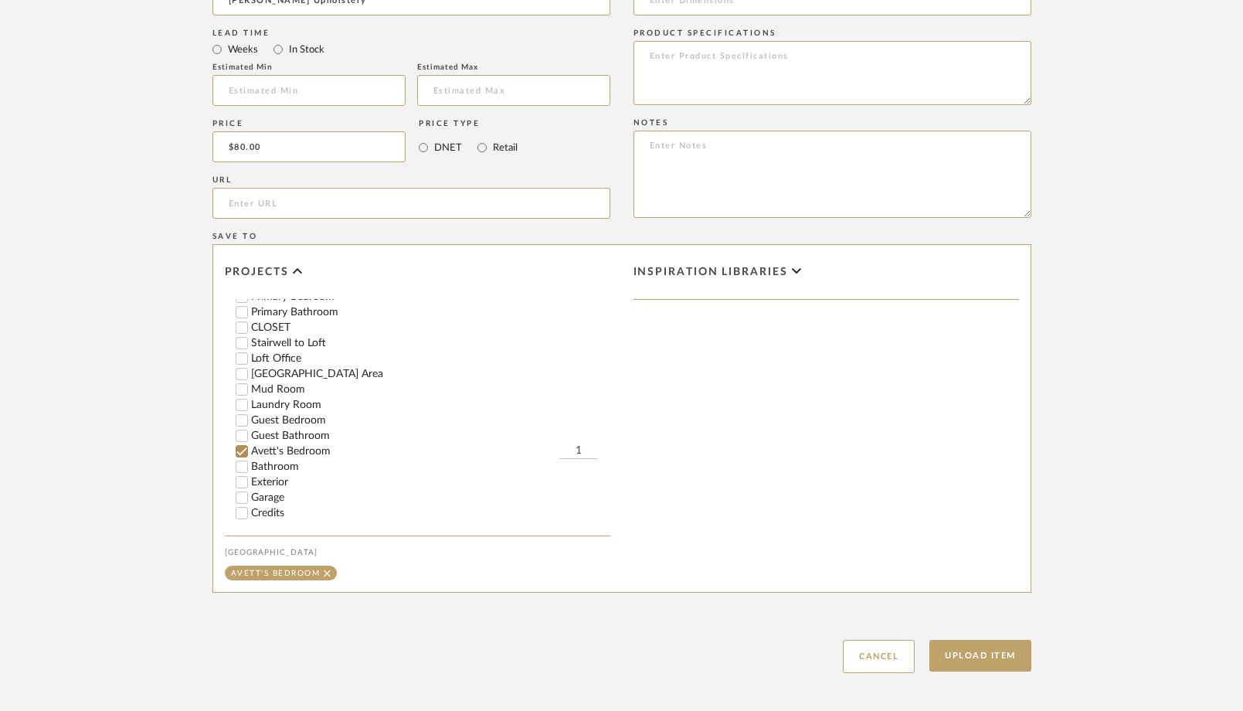
scroll to position [472, 0]
click at [979, 654] on button "Upload Item" at bounding box center [981, 656] width 102 height 32
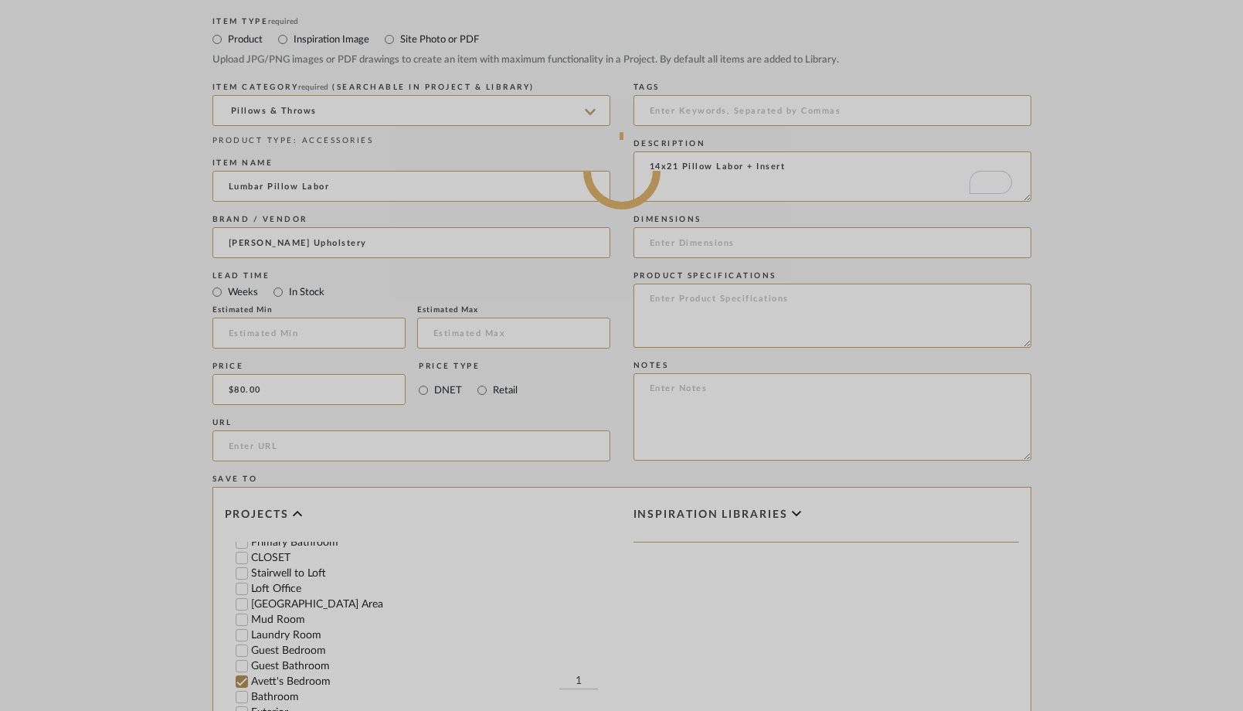
scroll to position [683, 0]
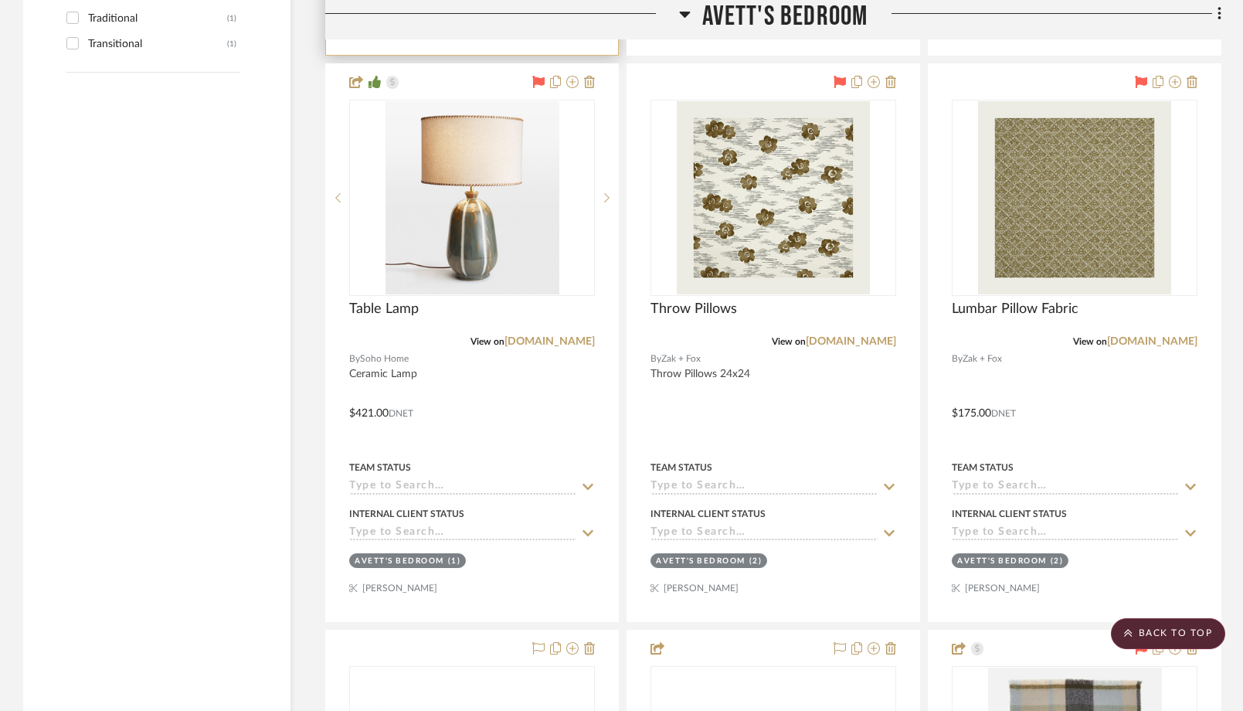
scroll to position [3133, 0]
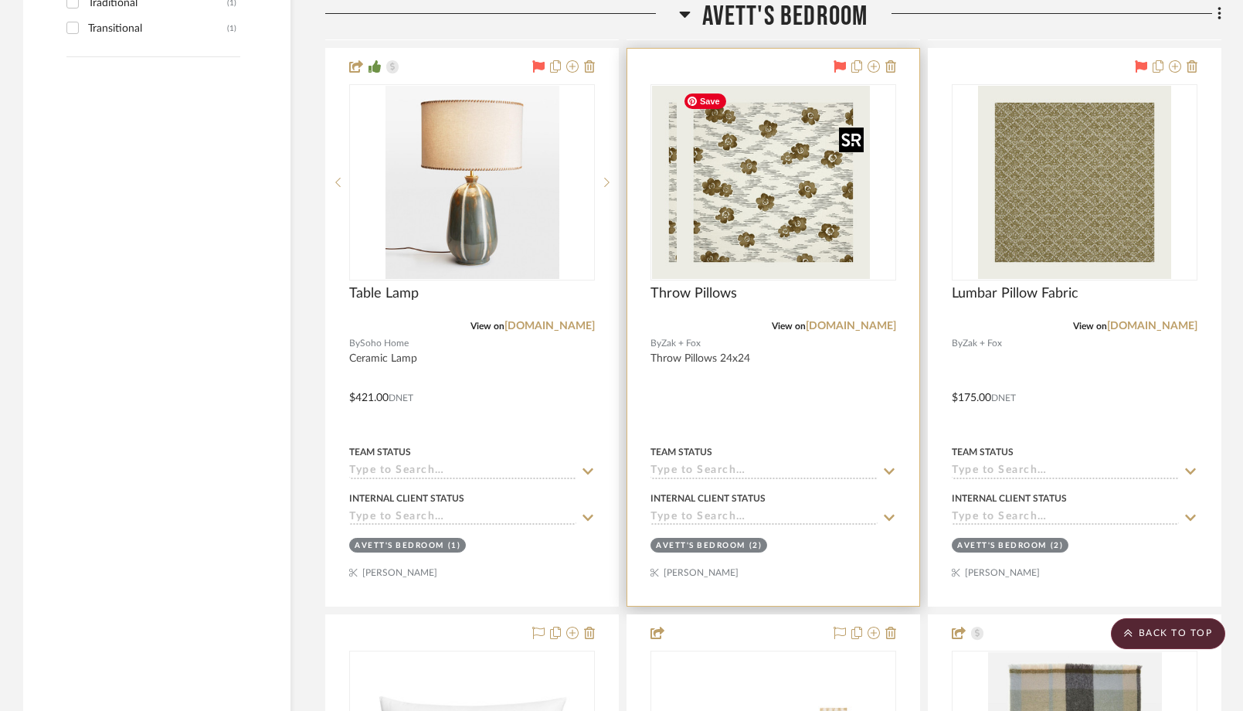
click at [754, 233] on img at bounding box center [773, 182] width 193 height 193
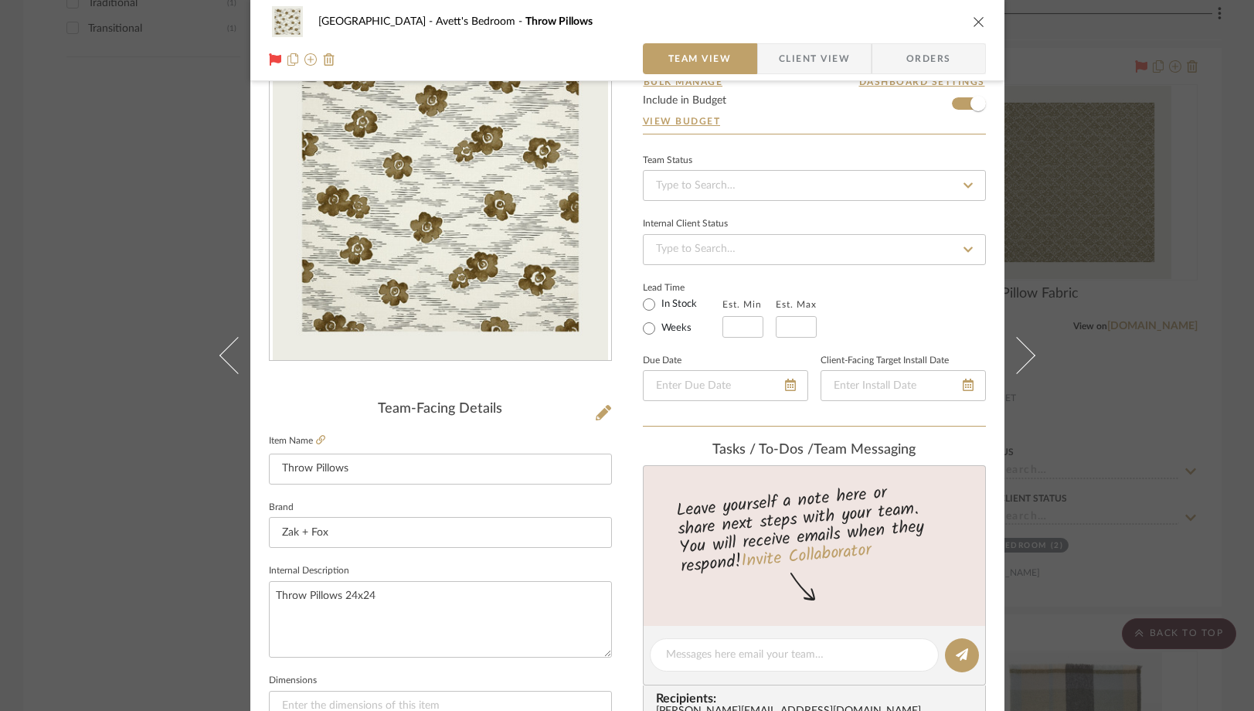
scroll to position [87, 0]
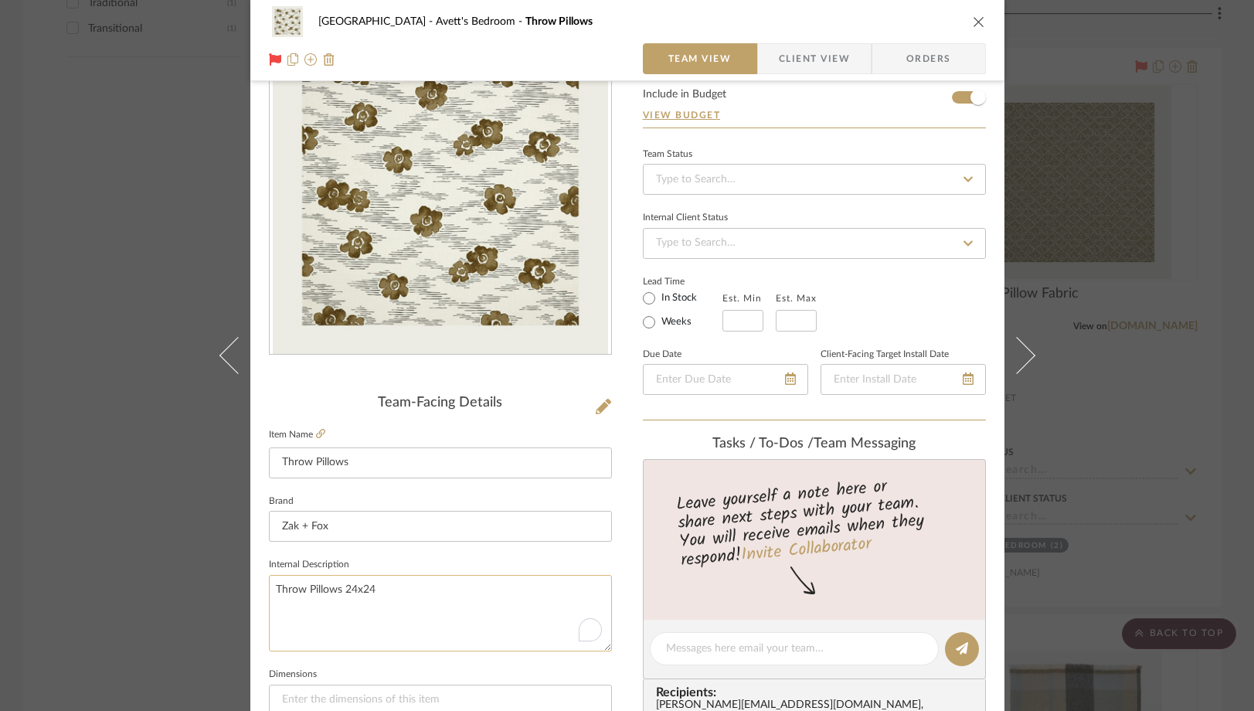
click at [429, 591] on textarea "Throw Pillows 24x24" at bounding box center [440, 613] width 343 height 76
type textarea "Throw Pillows 24x24, includes labor + insert"
click at [419, 668] on fieldset "Dimensions" at bounding box center [440, 690] width 343 height 52
click at [975, 21] on icon "close" at bounding box center [979, 21] width 12 height 12
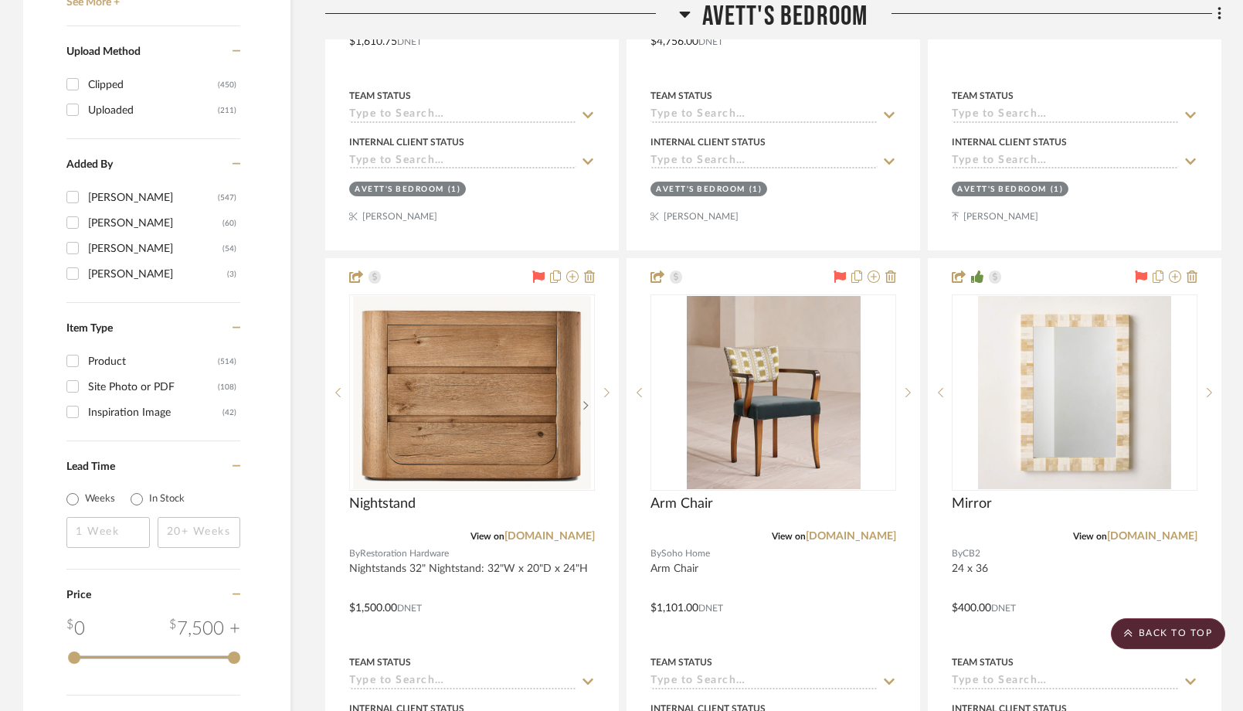
scroll to position [2361, 0]
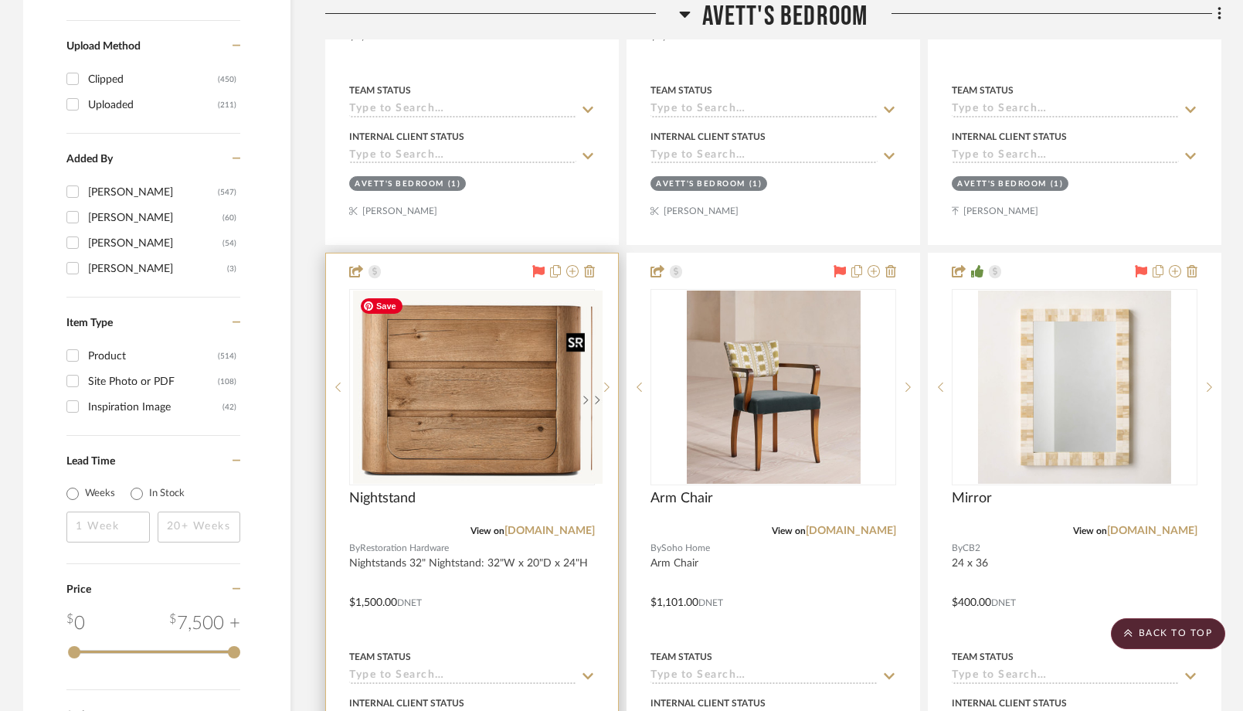
click at [525, 383] on div at bounding box center [472, 387] width 246 height 196
click at [518, 375] on img "0" at bounding box center [471, 387] width 237 height 193
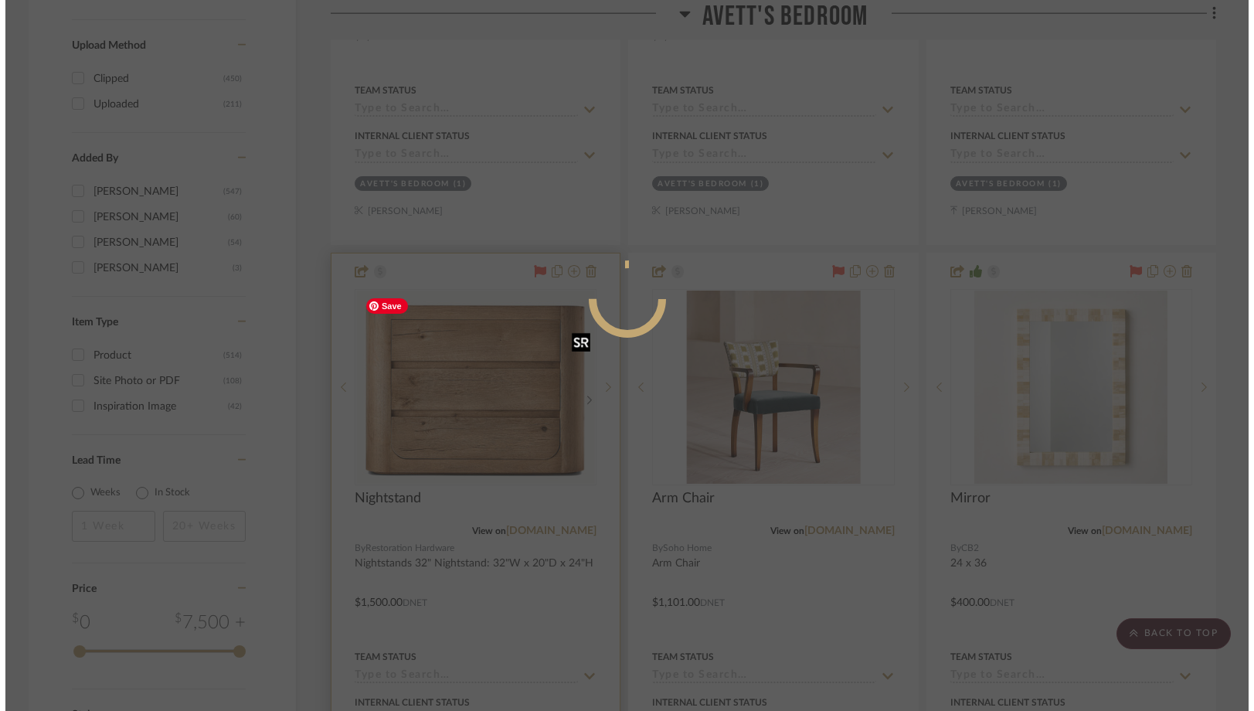
scroll to position [0, 0]
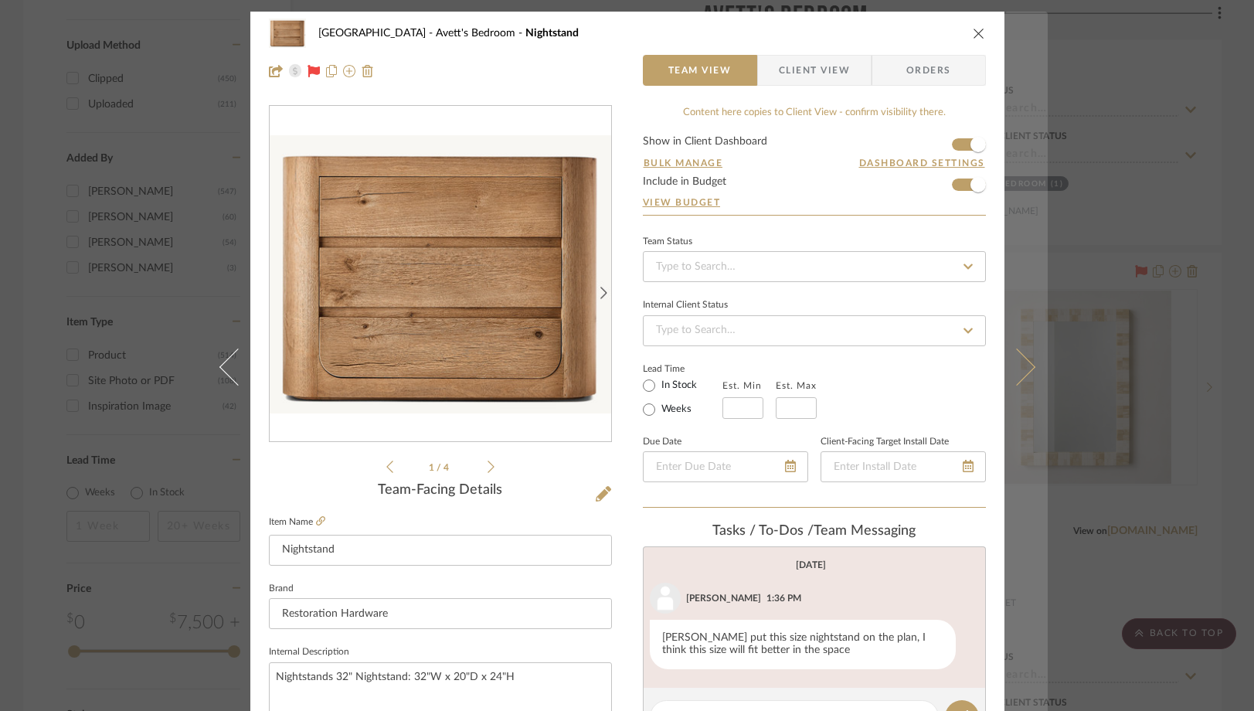
click at [1018, 365] on icon at bounding box center [1016, 366] width 37 height 37
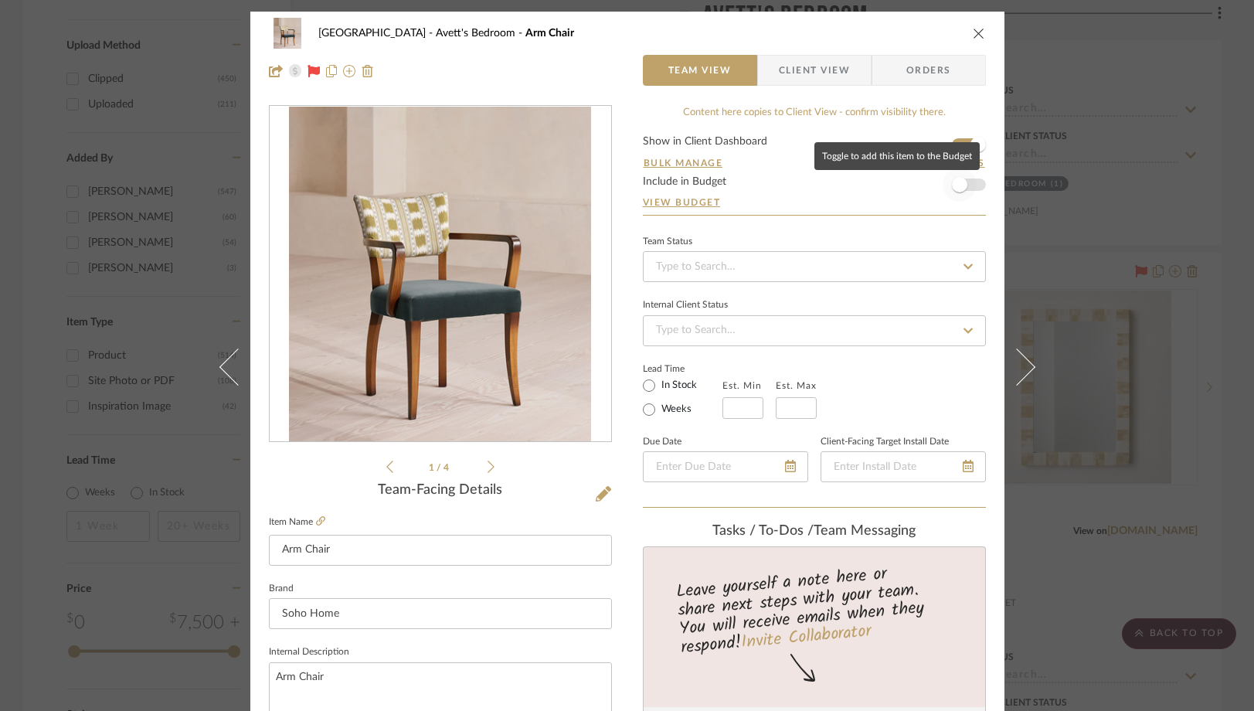
click at [964, 182] on span "button" at bounding box center [960, 185] width 34 height 34
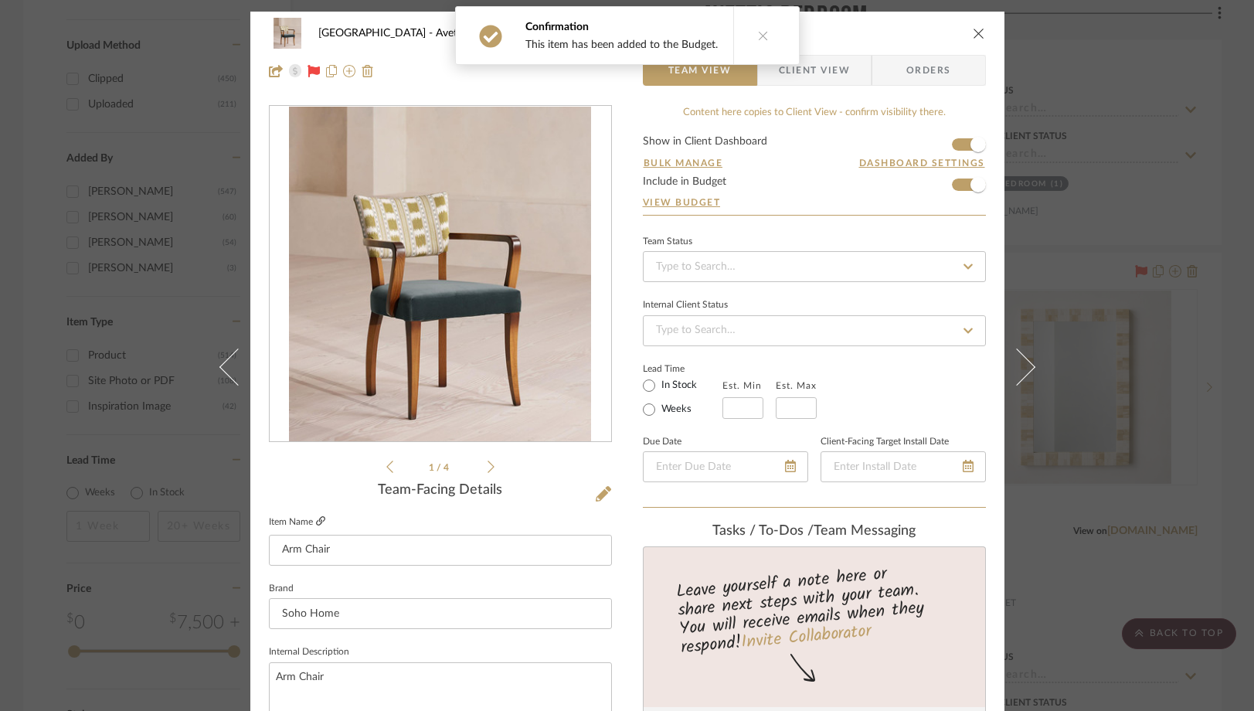
click at [319, 522] on icon at bounding box center [320, 520] width 9 height 9
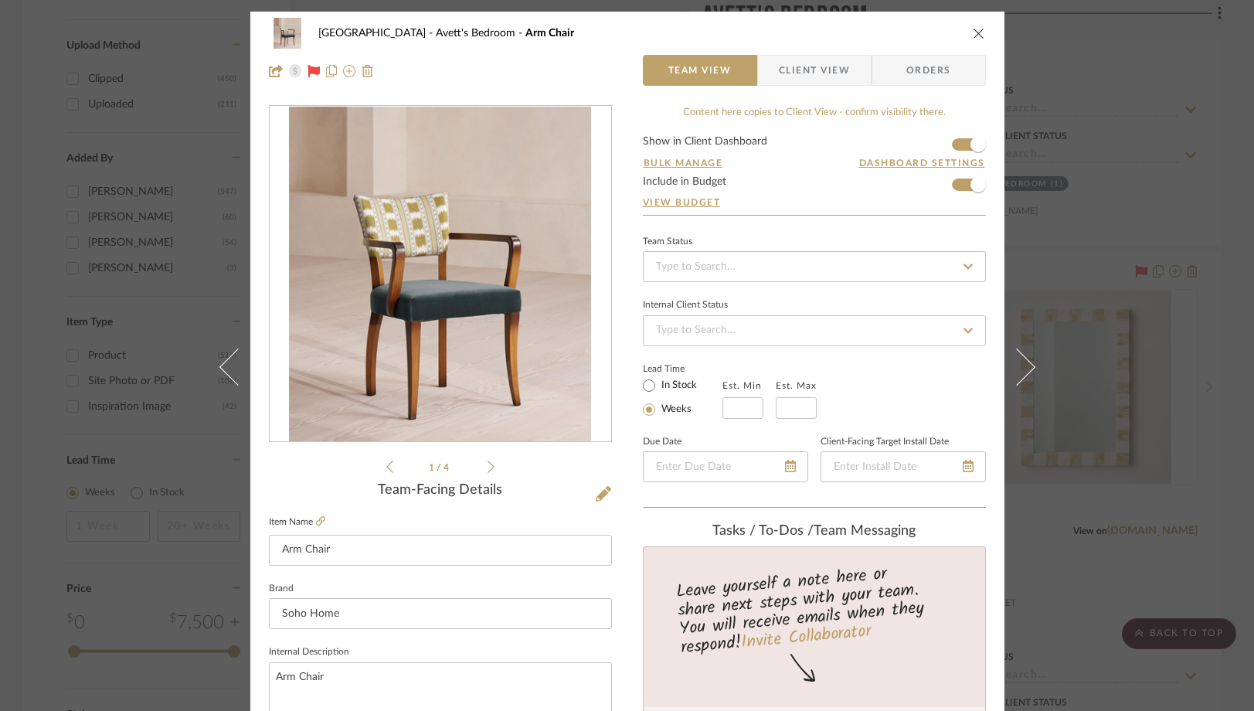
click at [308, 518] on label "Item Name" at bounding box center [297, 521] width 56 height 13
click at [316, 519] on icon at bounding box center [320, 520] width 9 height 9
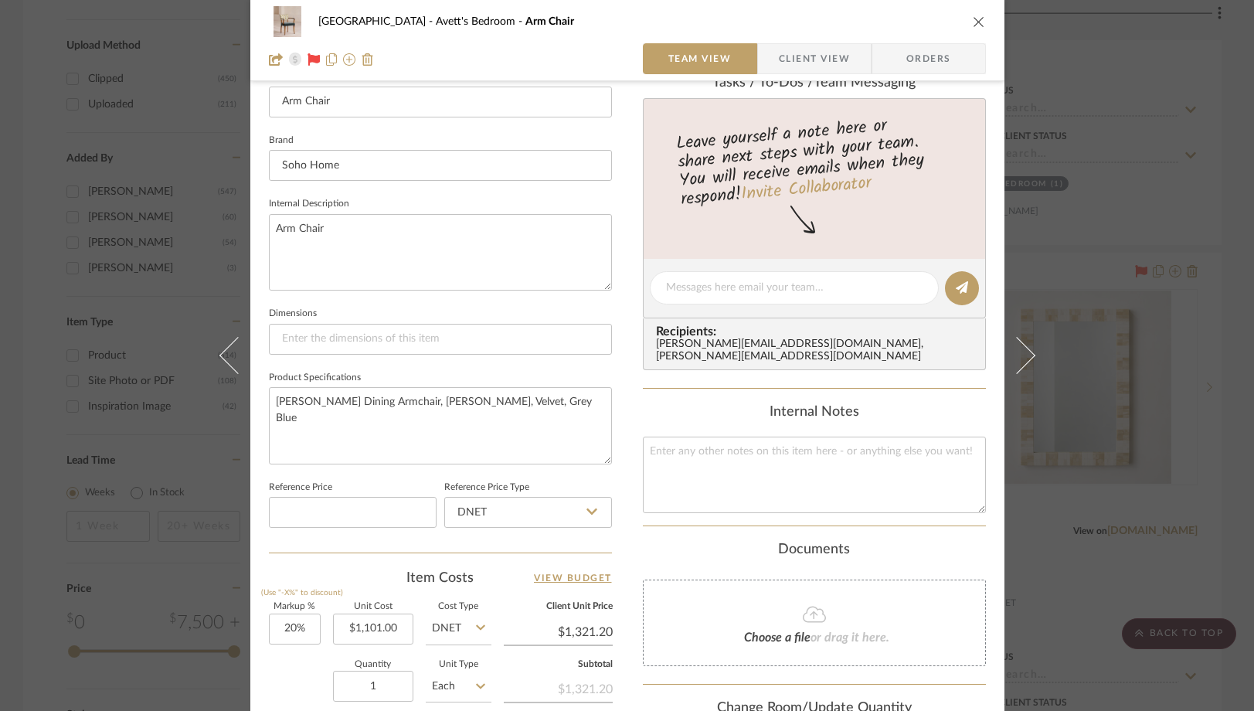
scroll to position [558, 0]
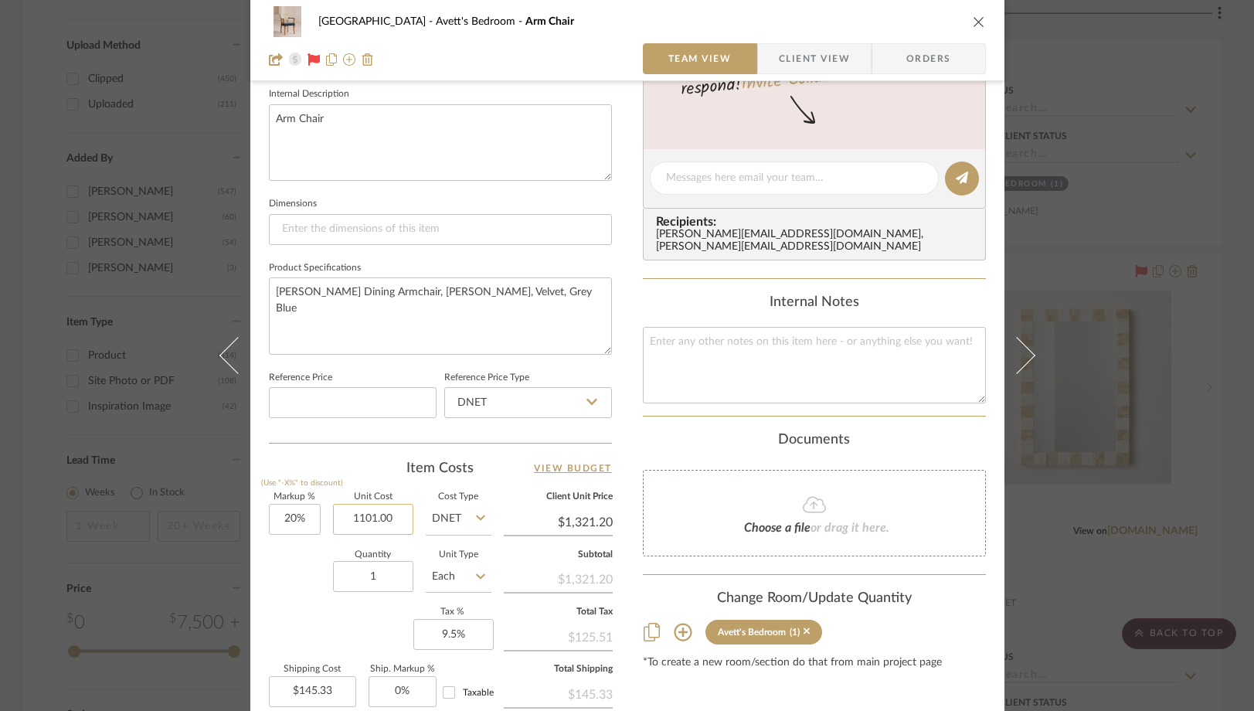
click at [396, 522] on input "1101.00" at bounding box center [373, 519] width 80 height 31
paste input "036"
type input "$1,036.00"
click at [285, 577] on div "Quantity 1 Unit Type Each" at bounding box center [380, 578] width 223 height 55
type input "$1,243.20"
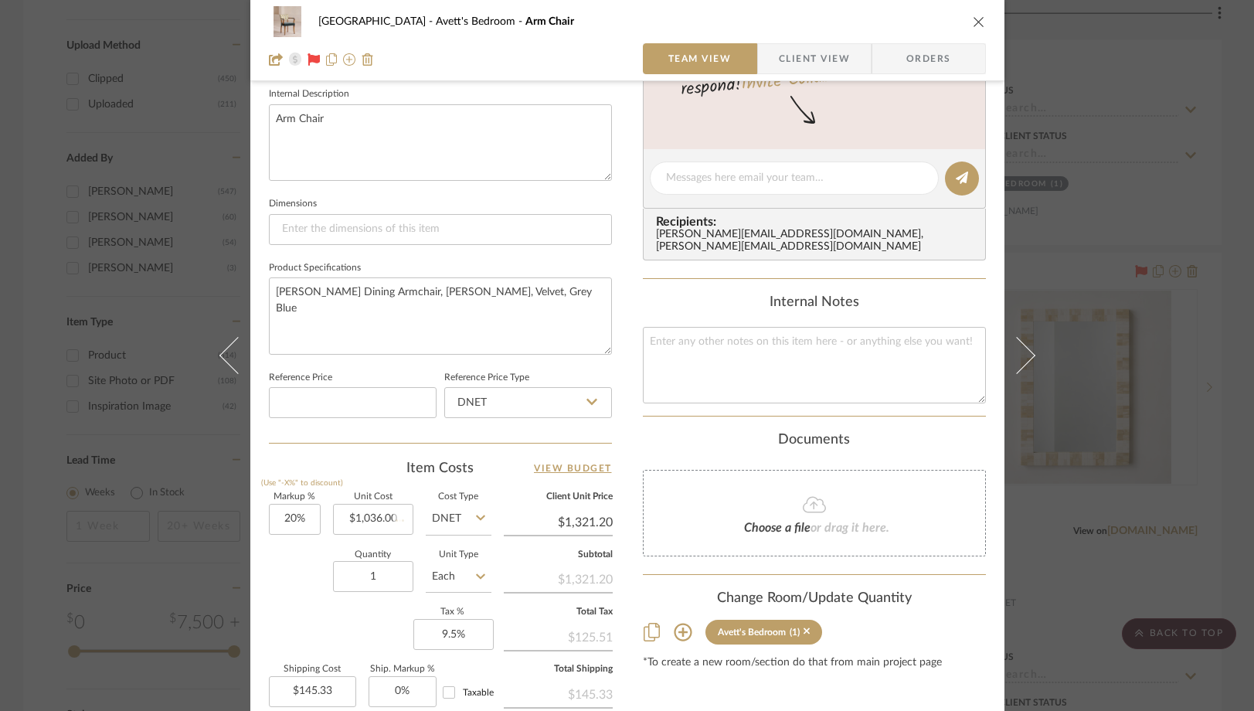
type input "$136.75"
click at [976, 16] on icon "close" at bounding box center [979, 21] width 12 height 12
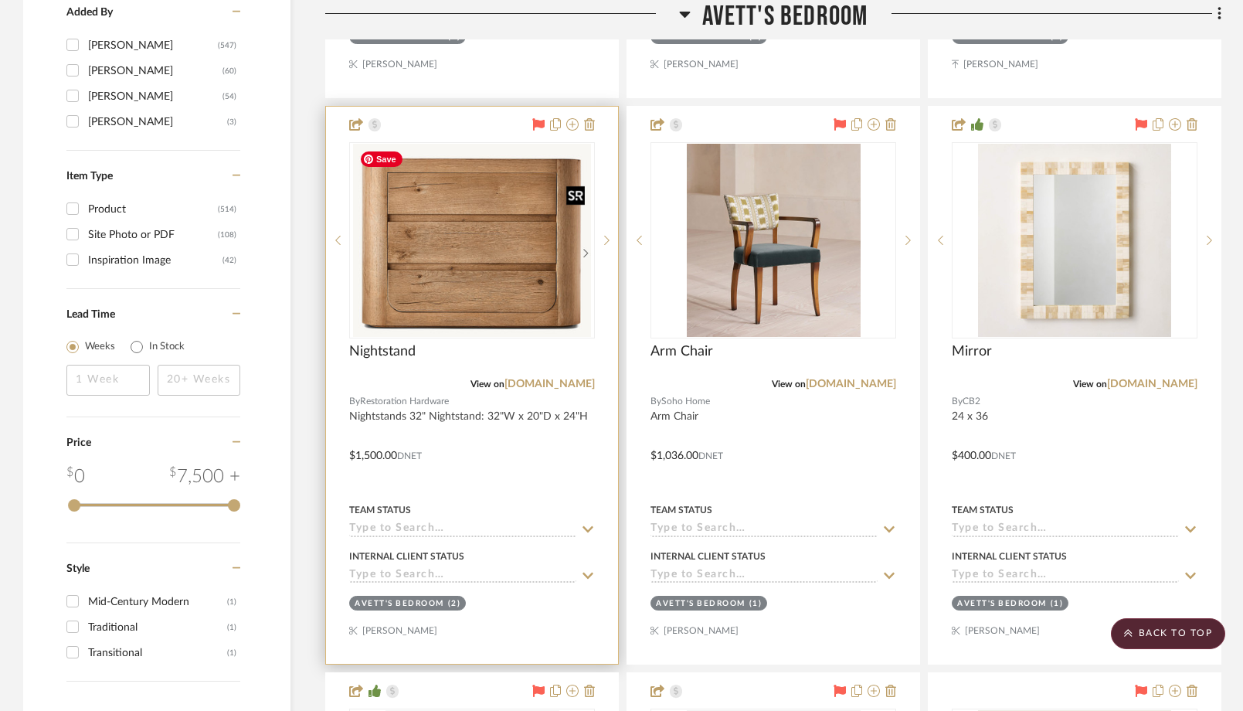
scroll to position [2524, 0]
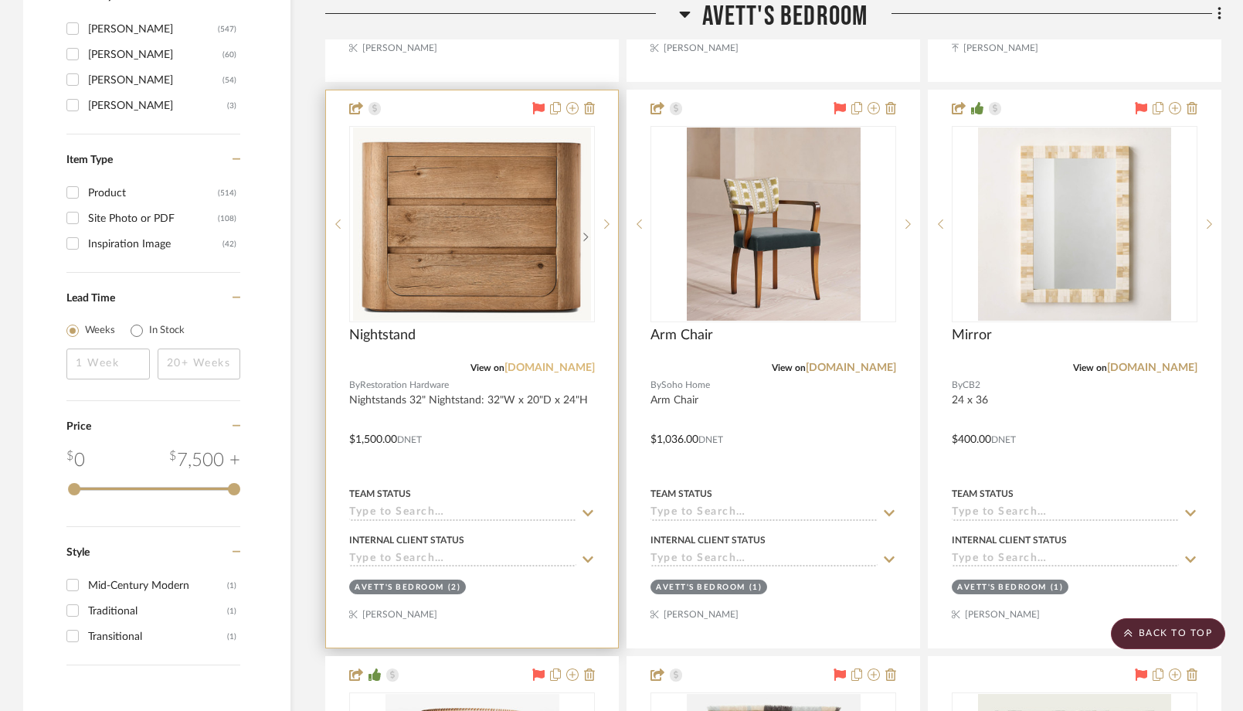
click at [580, 367] on link "rh.com" at bounding box center [550, 367] width 90 height 11
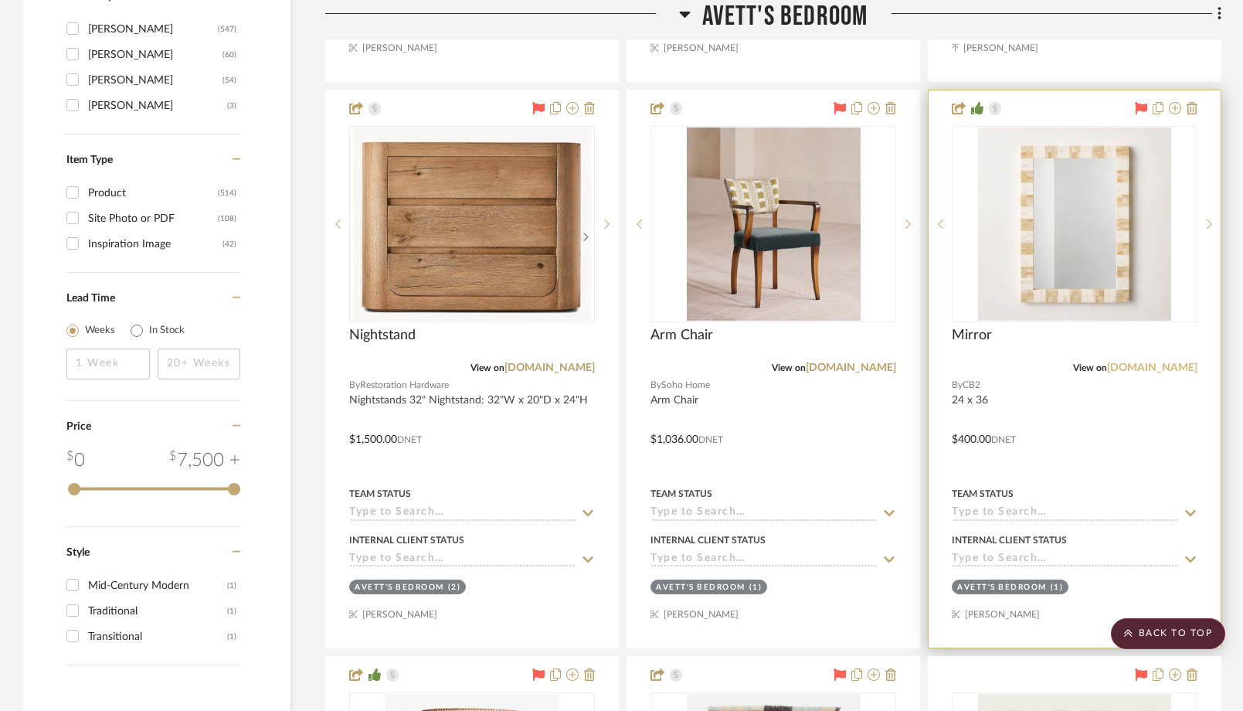
click at [1165, 369] on link "cb2.com" at bounding box center [1152, 367] width 90 height 11
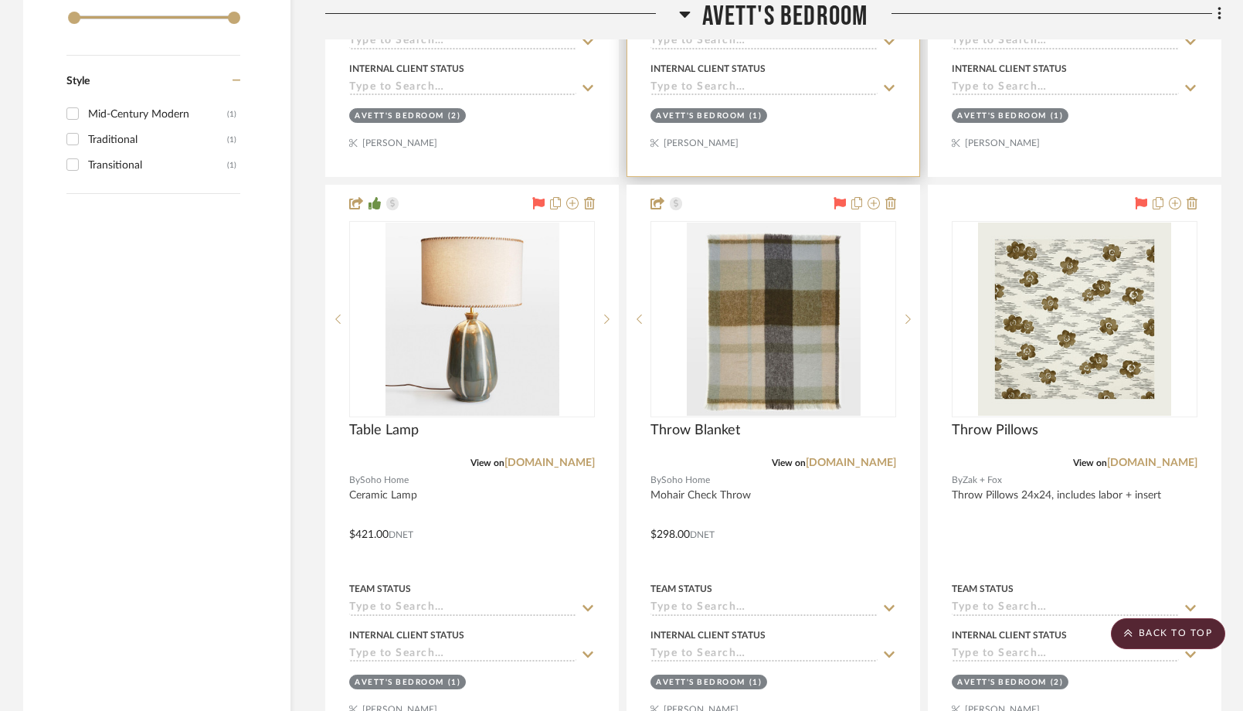
scroll to position [3076, 0]
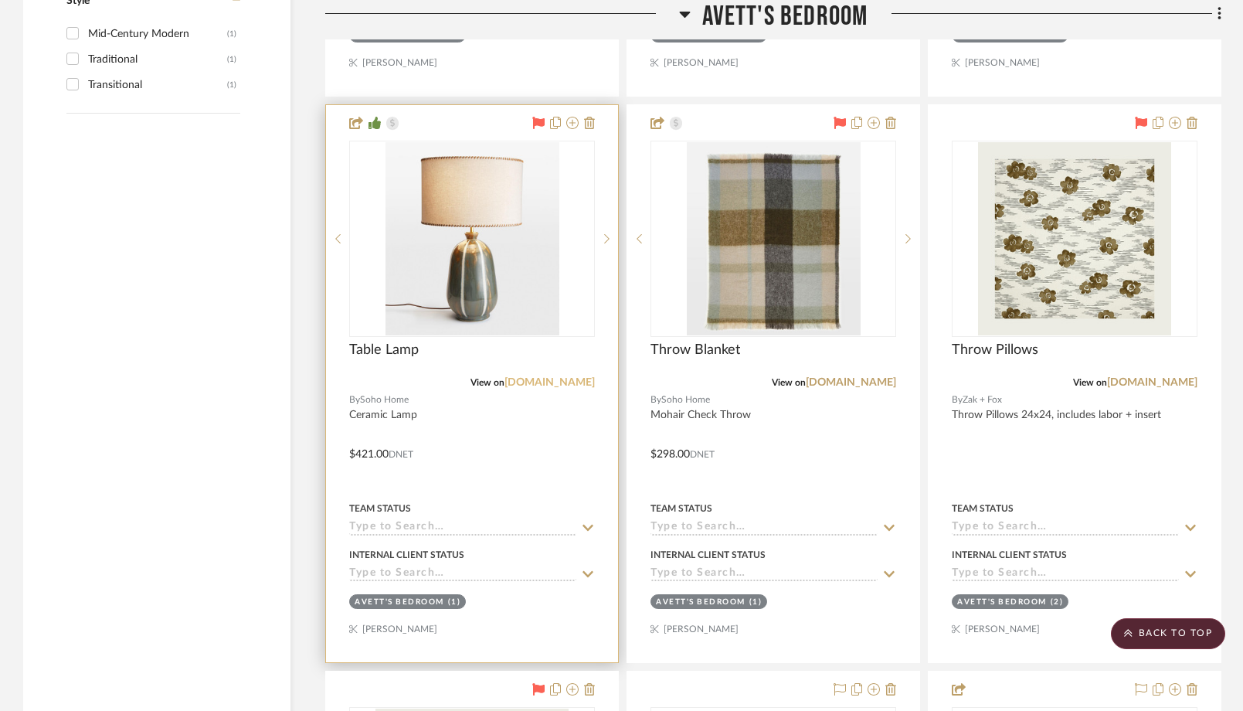
click at [559, 382] on link "sohohome.com" at bounding box center [550, 382] width 90 height 11
click at [497, 217] on img "0" at bounding box center [473, 238] width 174 height 193
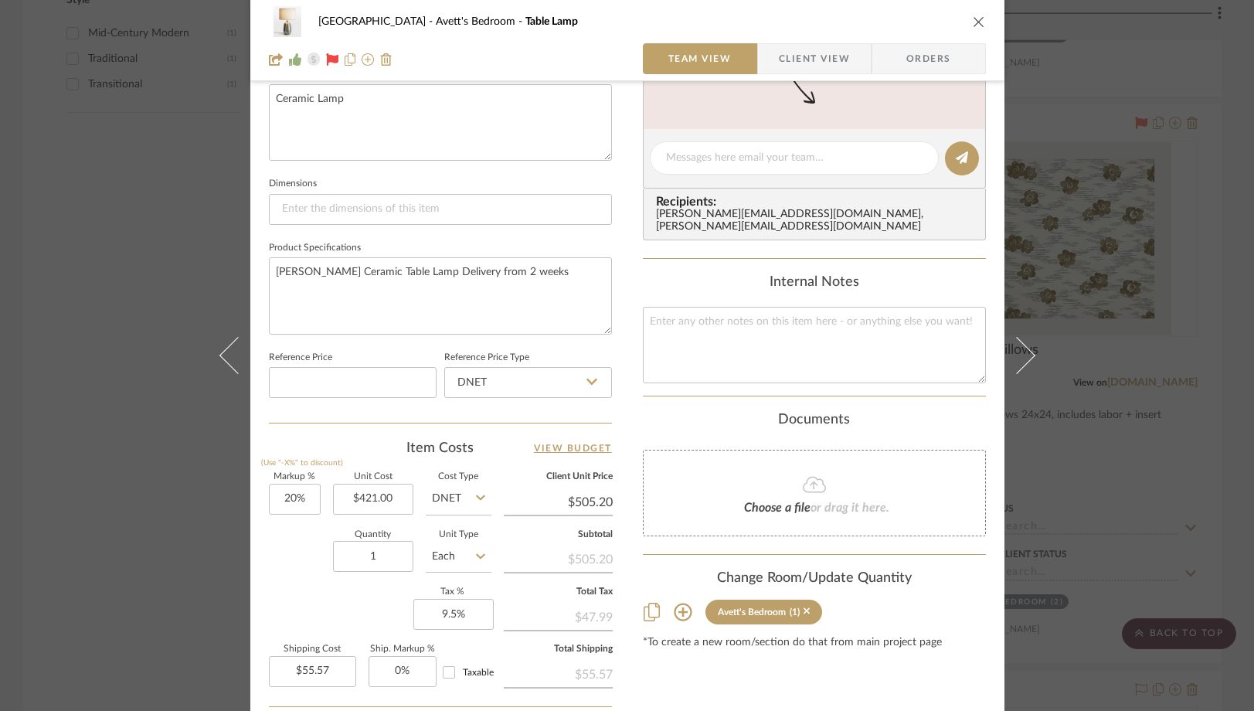
scroll to position [580, 0]
click at [399, 492] on input "421.00" at bounding box center [373, 497] width 80 height 31
paste input "396"
type input "$396.00"
click at [296, 549] on div "Quantity 1 Unit Type Each" at bounding box center [380, 556] width 223 height 55
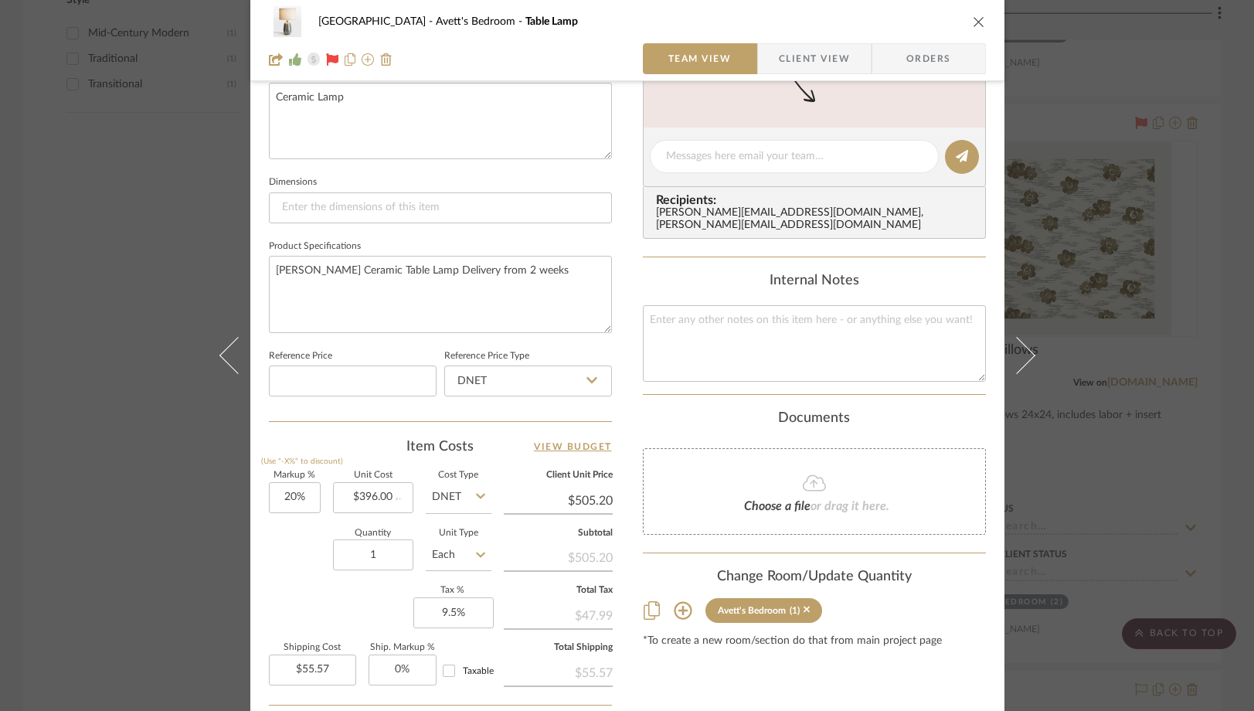
type input "$475.20"
type input "$52.27"
click at [114, 214] on div "NYC West Avett's Bedroom Table Lamp Team View Client View Orders 1 / 3 Team-Fac…" at bounding box center [627, 355] width 1254 height 711
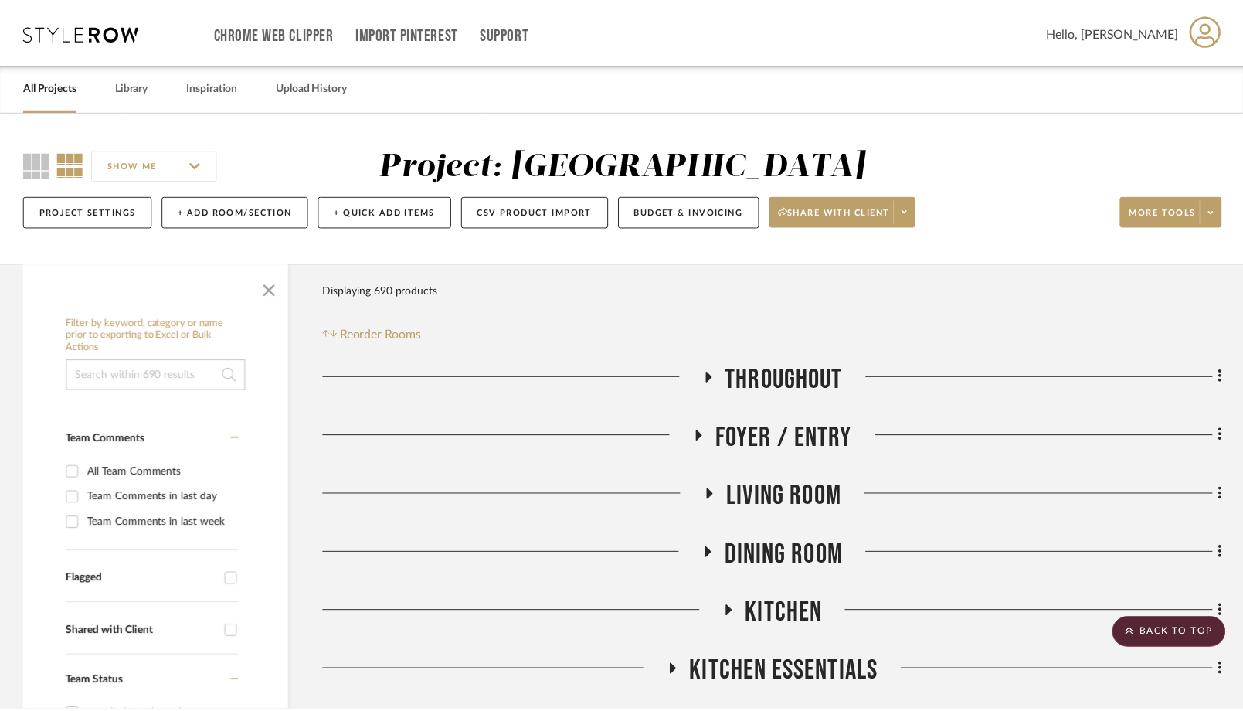
scroll to position [3076, 0]
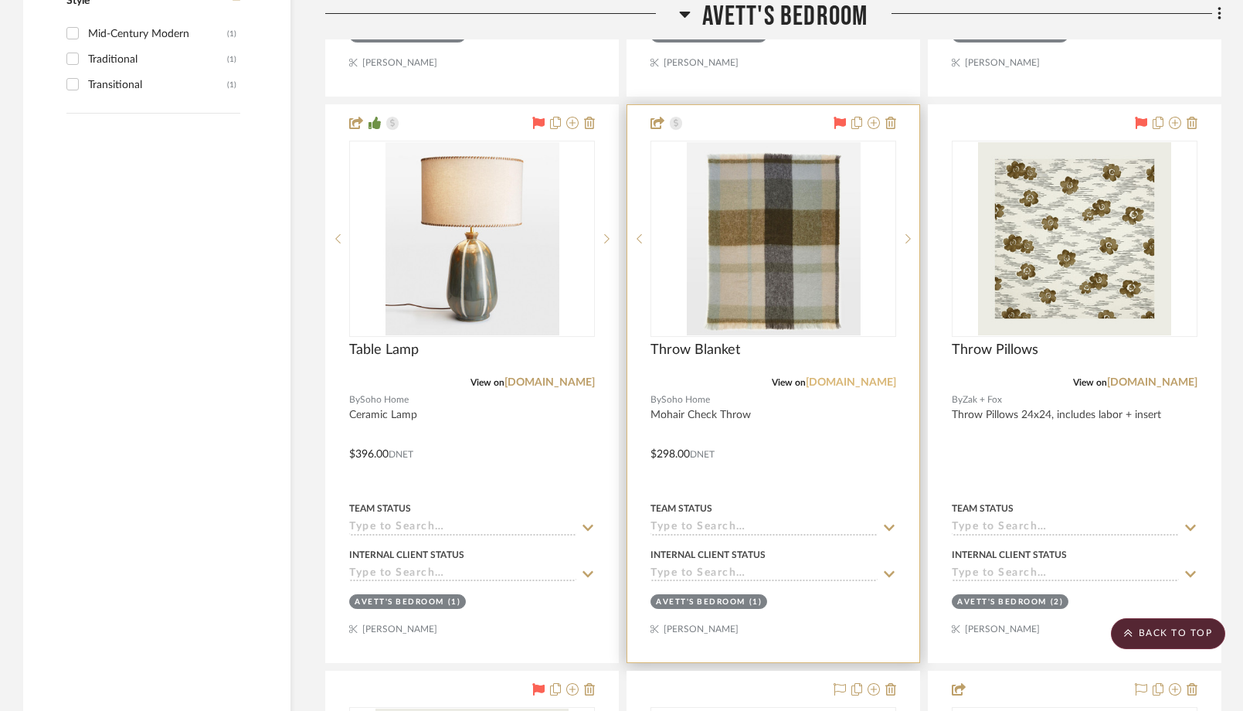
click at [845, 385] on link "sohohome.com" at bounding box center [851, 382] width 90 height 11
click at [733, 285] on img "0" at bounding box center [774, 238] width 174 height 193
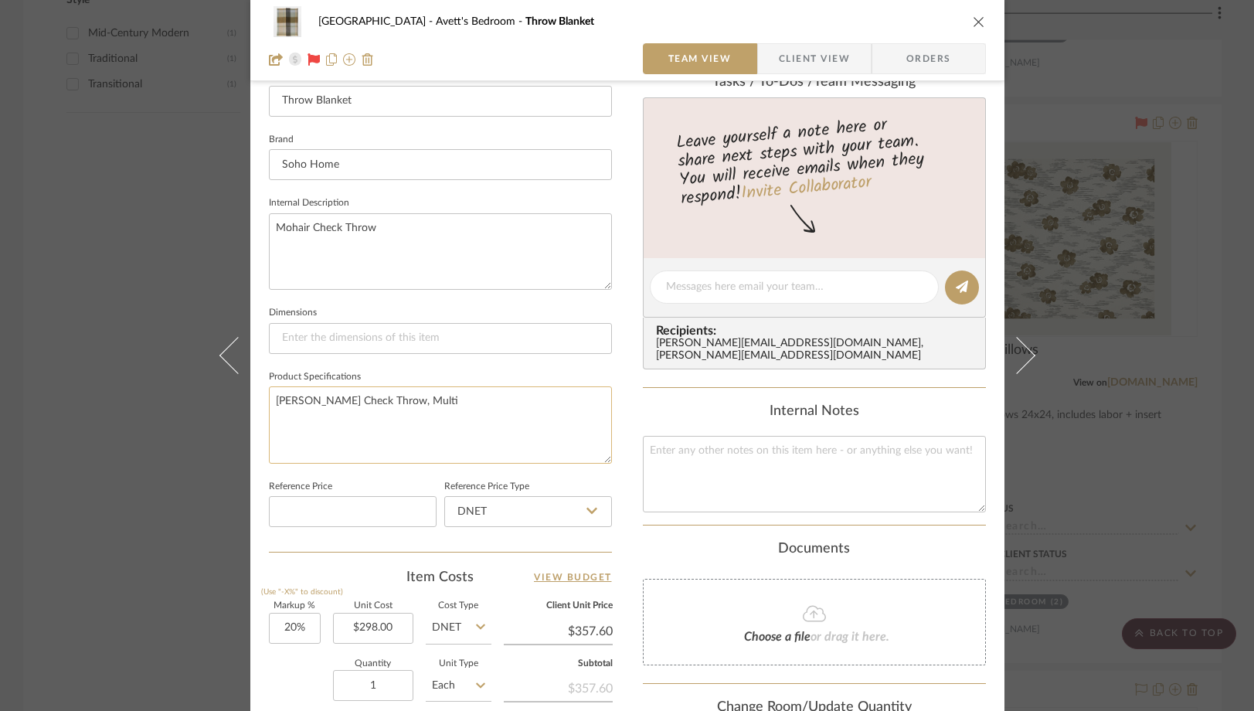
scroll to position [514, 0]
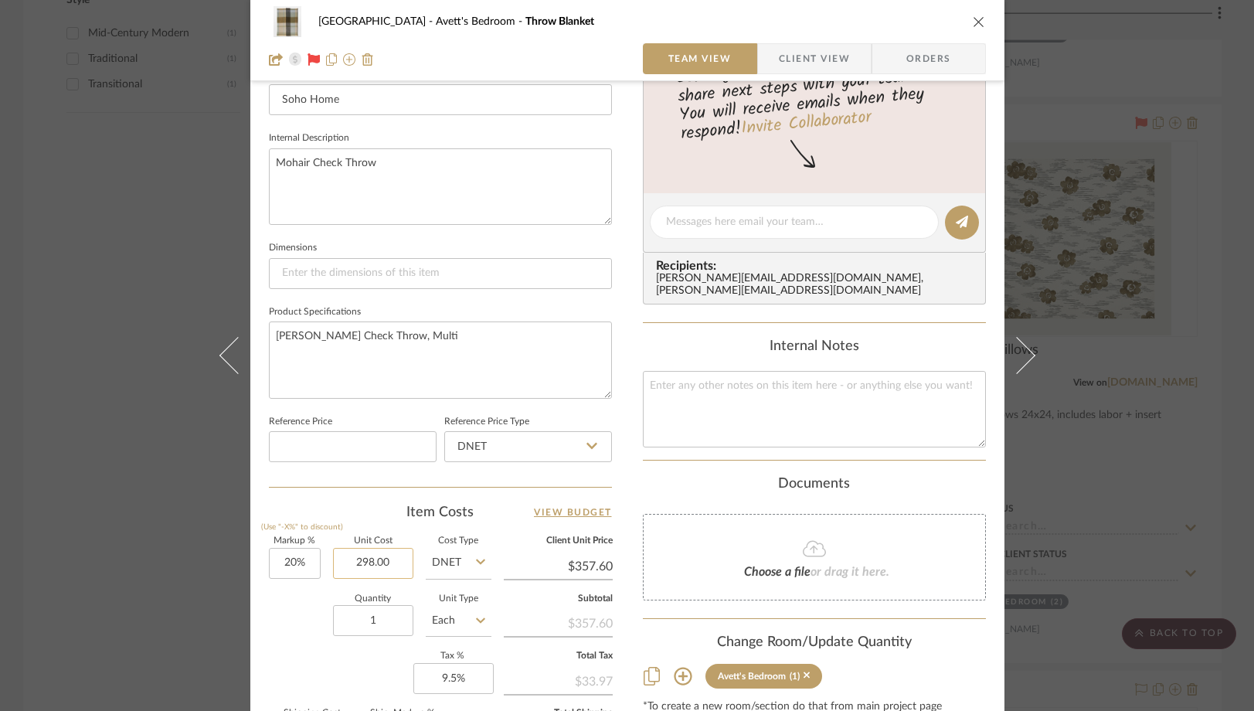
click at [392, 571] on input "298.00" at bounding box center [373, 563] width 80 height 31
paste input "8"
type input "$280.00"
click at [284, 614] on div "Quantity 1 Unit Type Each" at bounding box center [380, 622] width 223 height 55
type input "$336.00"
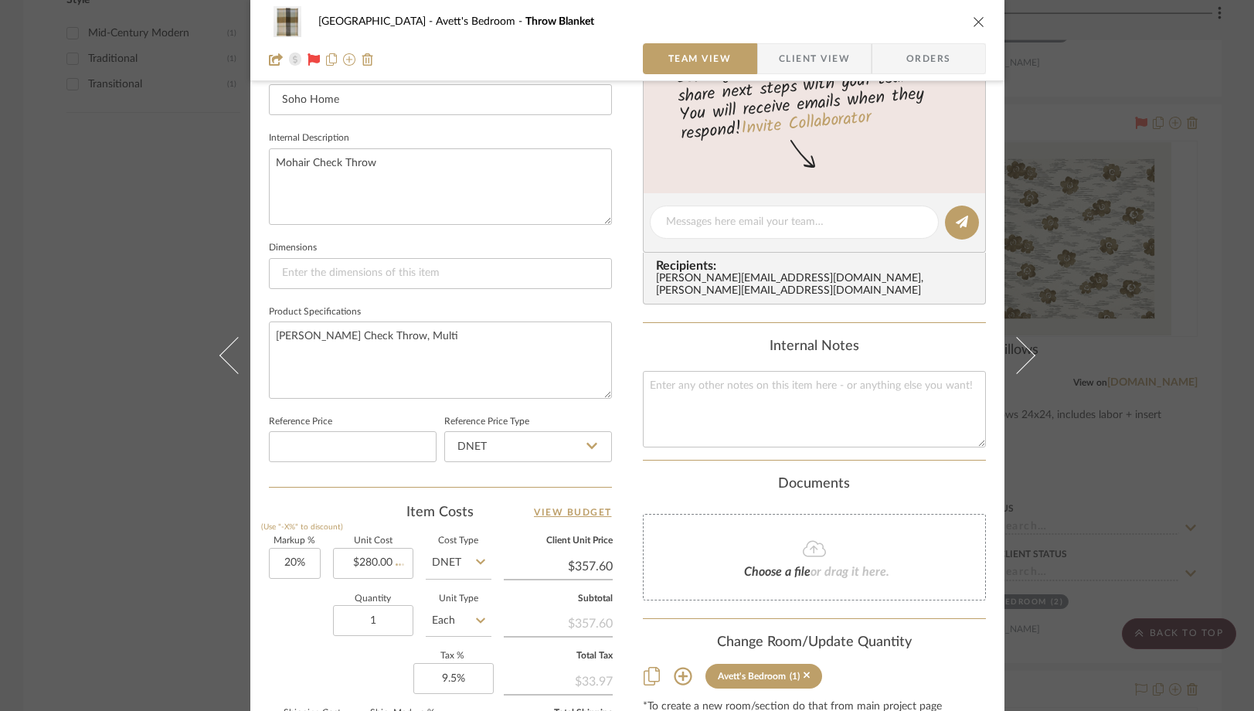
type input "$36.96"
click at [73, 234] on div "NYC West Avett's Bedroom Throw Blanket Team View Client View Orders 1 / 4 Team-…" at bounding box center [627, 355] width 1254 height 711
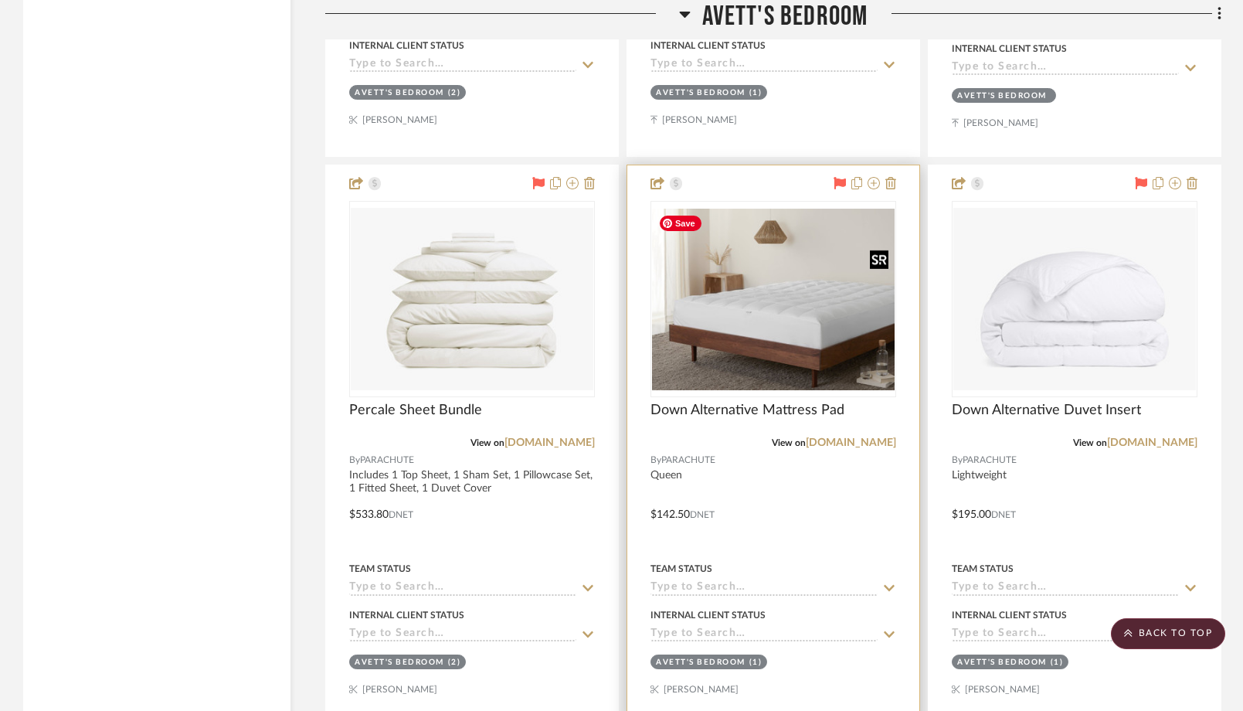
scroll to position [4156, 0]
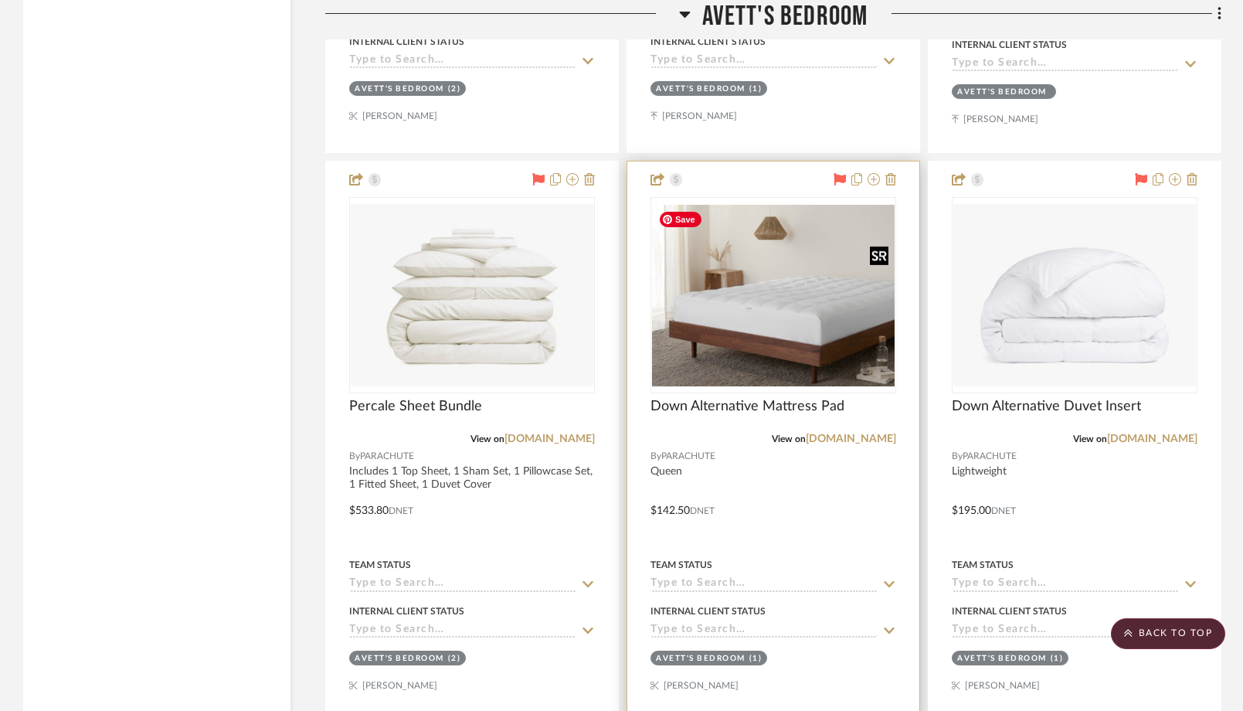
click at [766, 328] on img "0" at bounding box center [773, 296] width 243 height 182
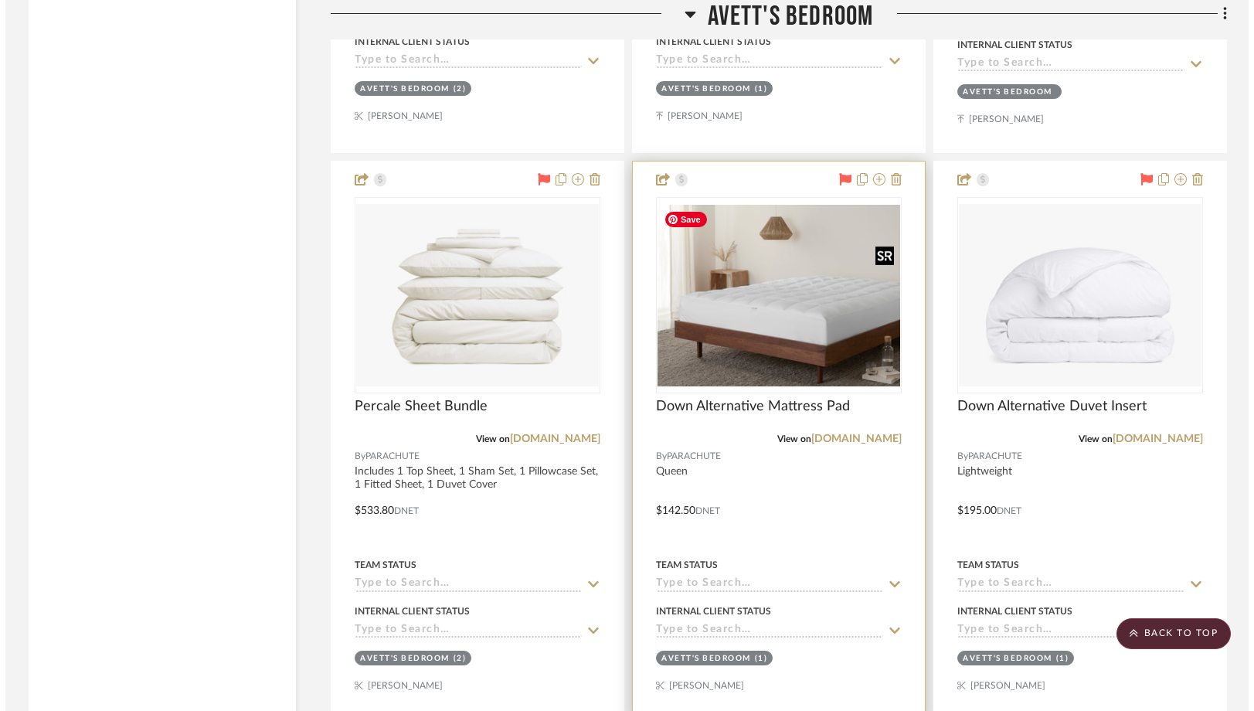
scroll to position [0, 0]
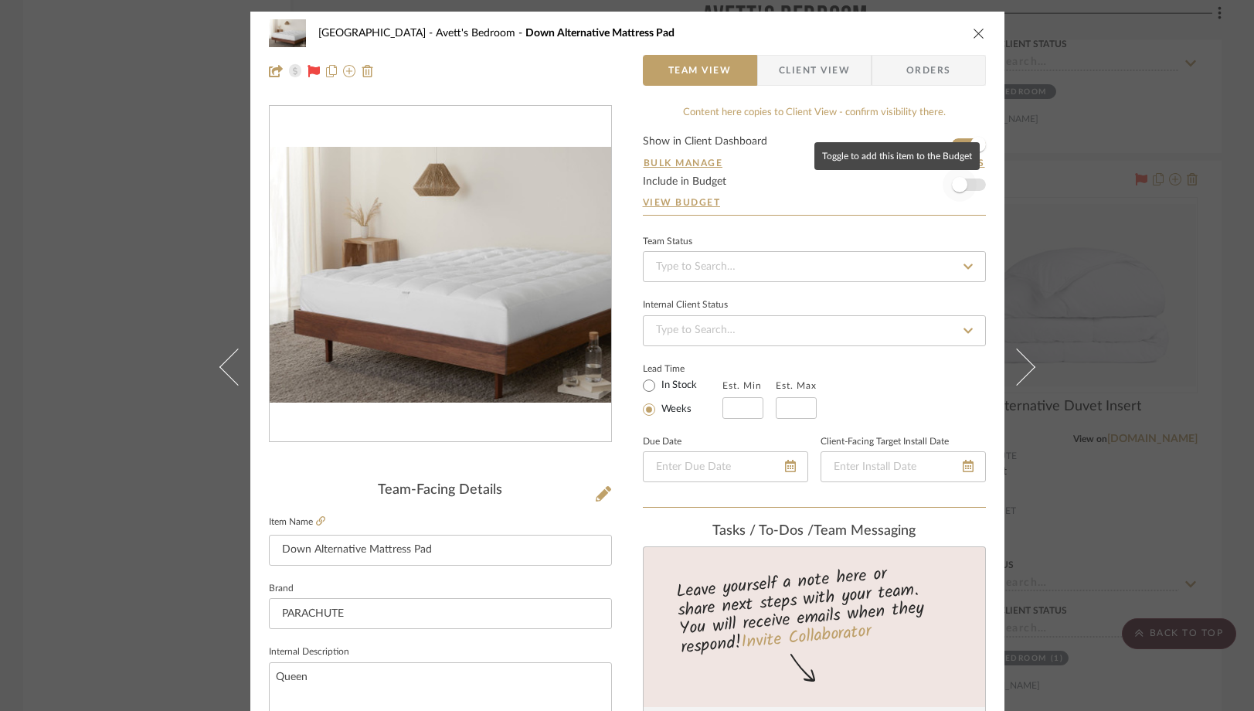
click at [969, 188] on span "button" at bounding box center [960, 185] width 34 height 34
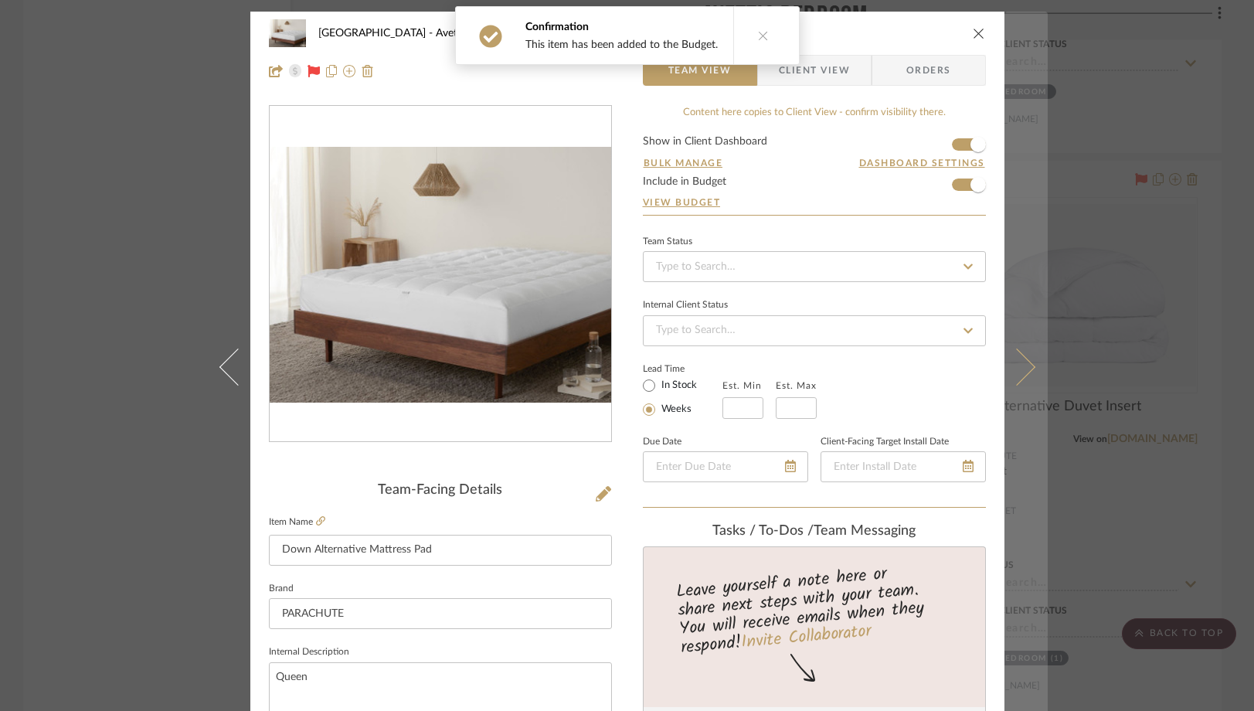
click at [1019, 357] on icon at bounding box center [1016, 366] width 37 height 37
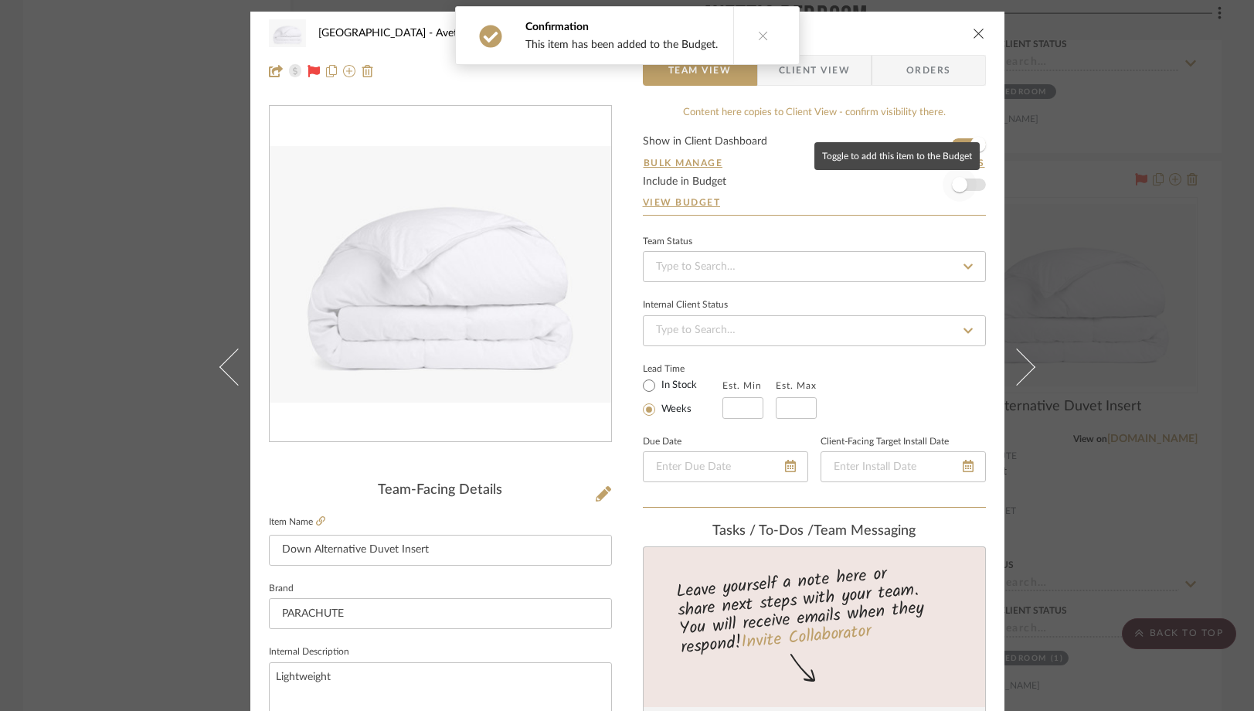
click at [959, 181] on span "button" at bounding box center [959, 184] width 15 height 15
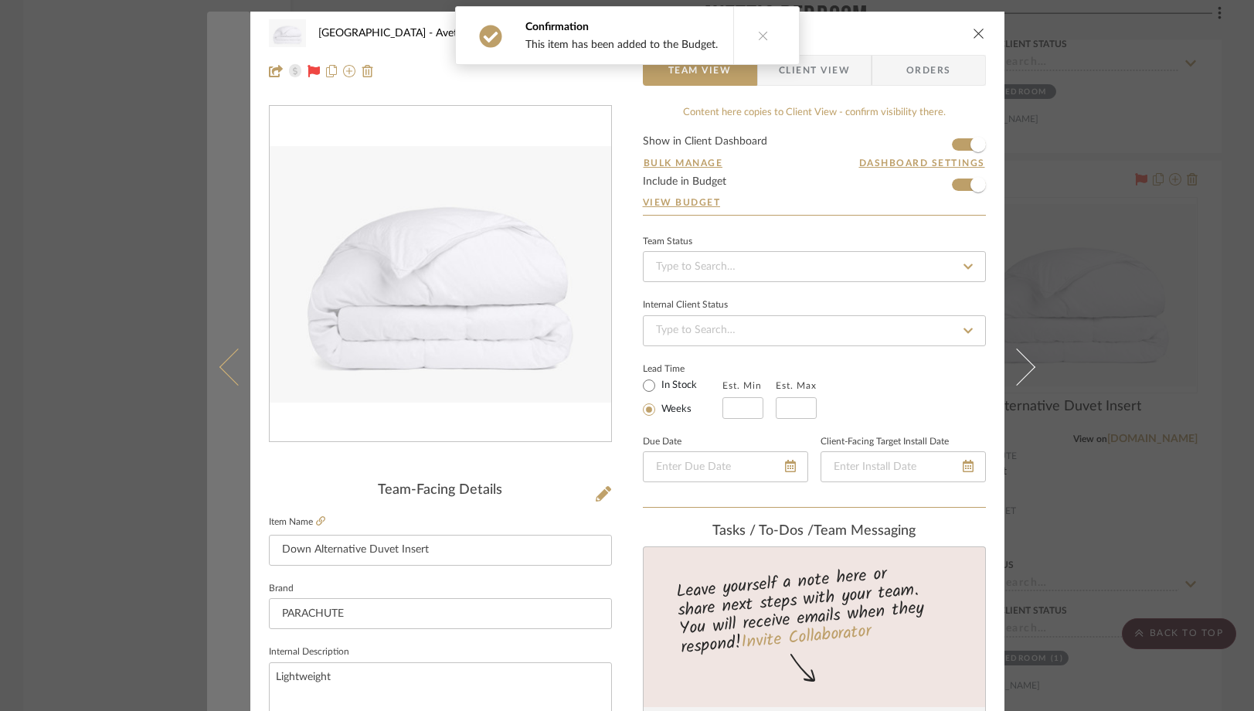
click at [221, 374] on icon at bounding box center [237, 366] width 37 height 37
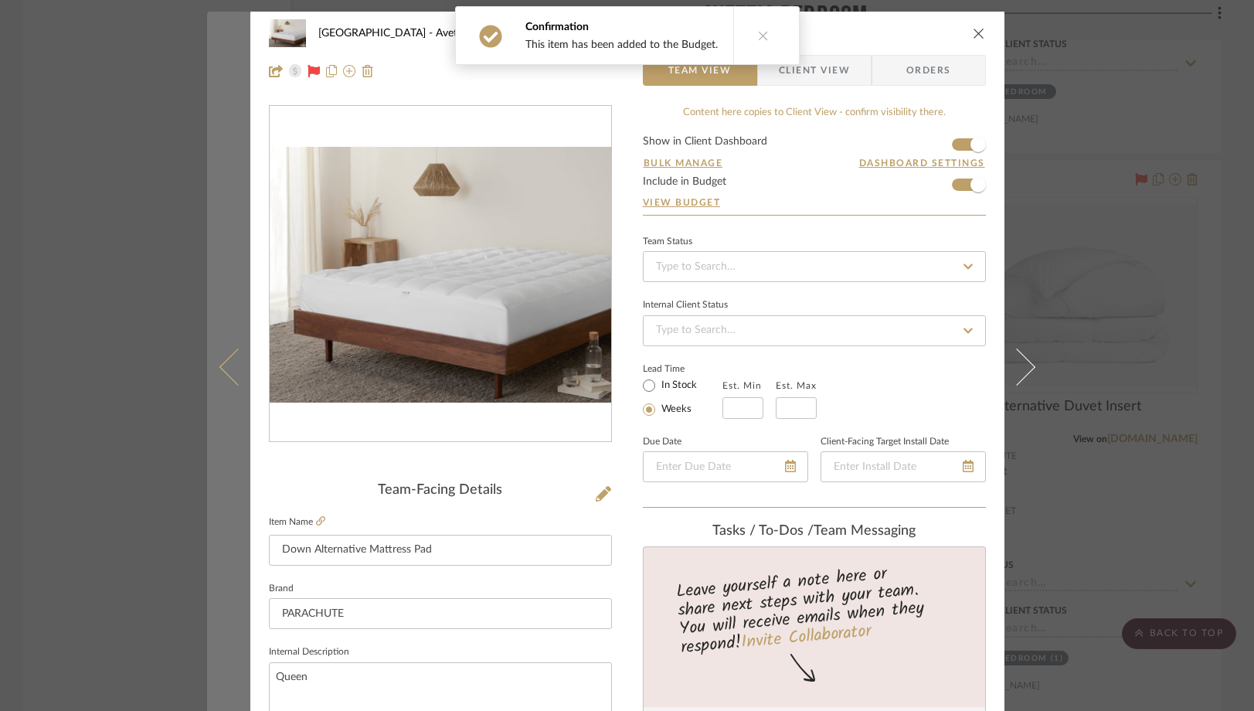
click at [220, 381] on button at bounding box center [228, 367] width 43 height 711
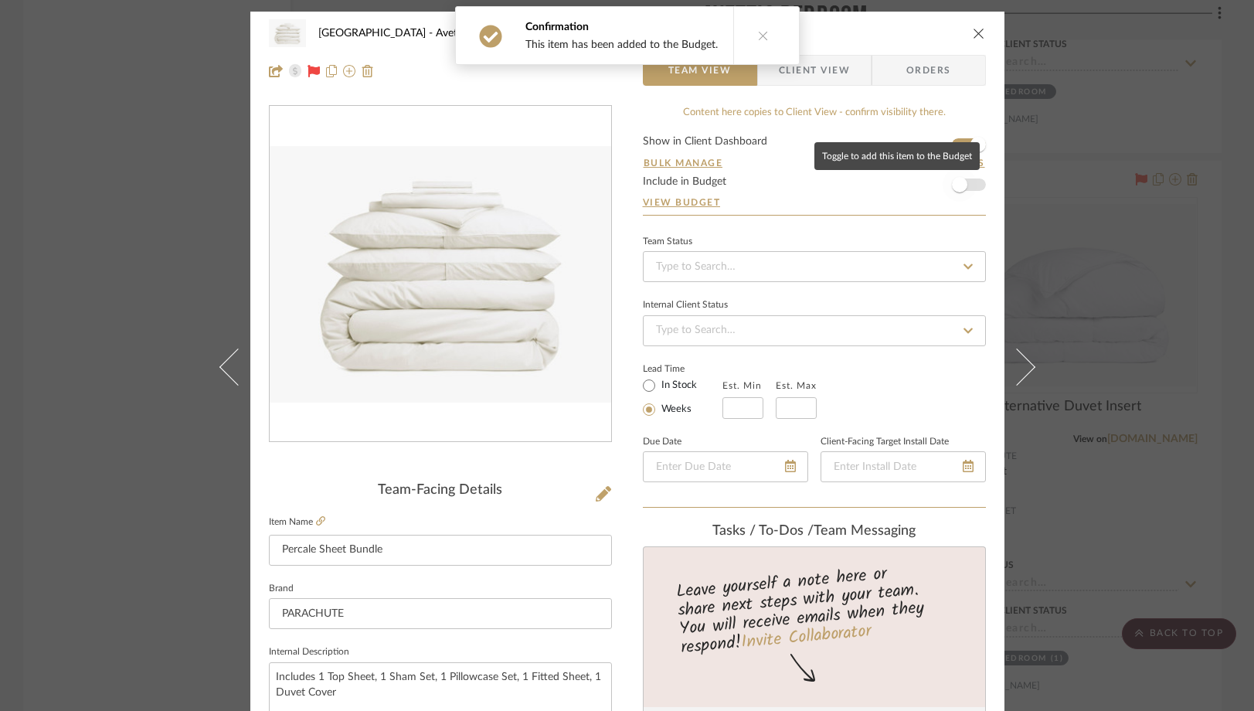
click at [962, 184] on span "button" at bounding box center [960, 185] width 34 height 34
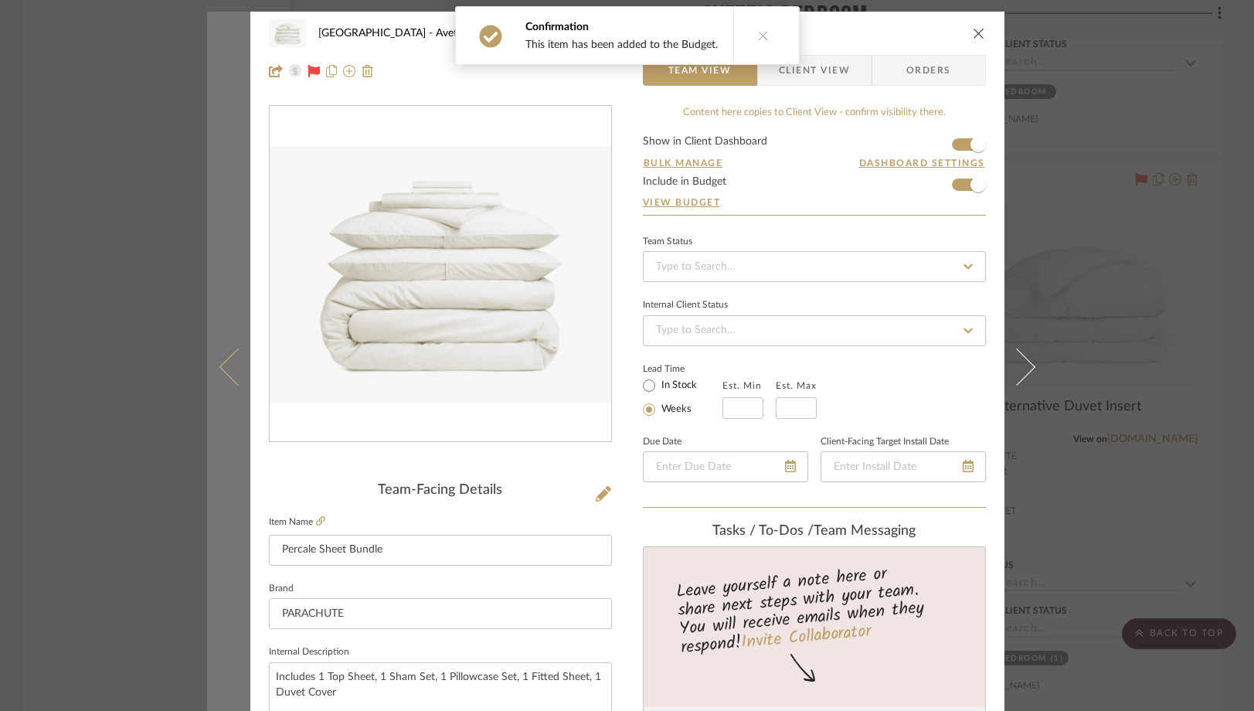
click at [223, 369] on icon at bounding box center [237, 366] width 37 height 37
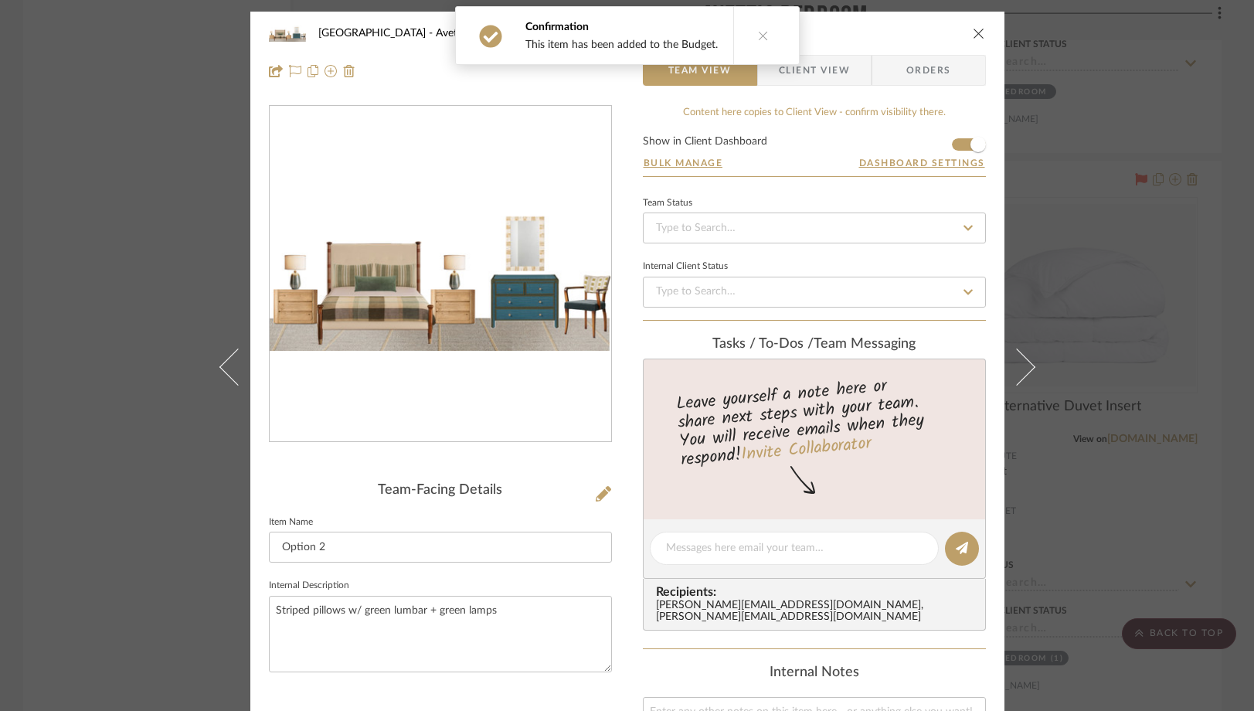
click at [128, 293] on div "NYC West Avett's Bedroom Option 2 Team View Client View Orders Team-Facing Deta…" at bounding box center [627, 355] width 1254 height 711
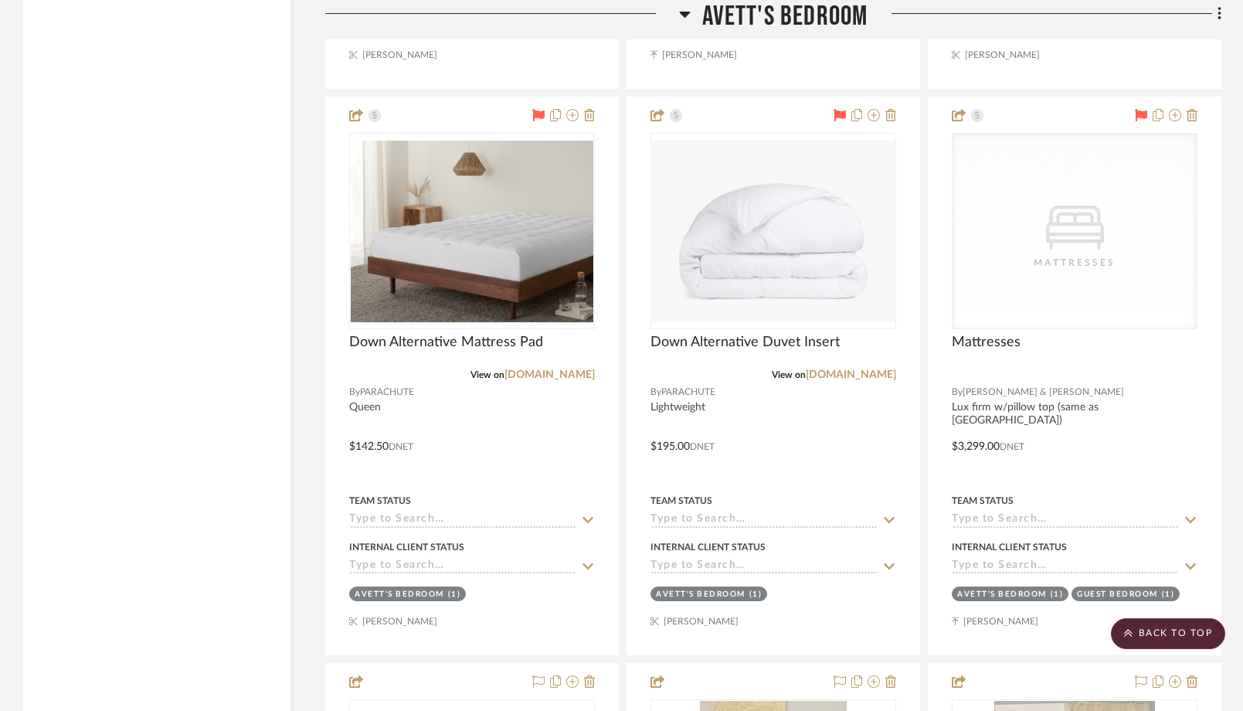
scroll to position [4202, 0]
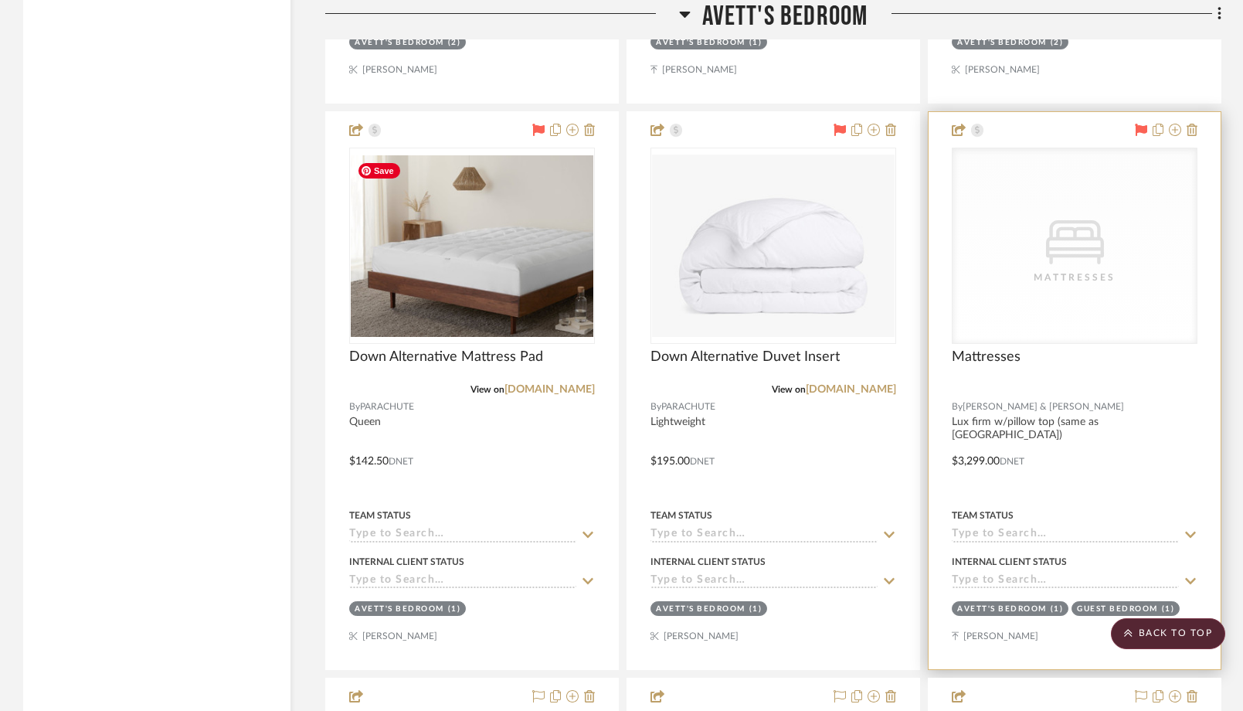
click at [1043, 302] on div "CategoryIconBeds Created with Sketch. Mattresses" at bounding box center [1075, 245] width 244 height 195
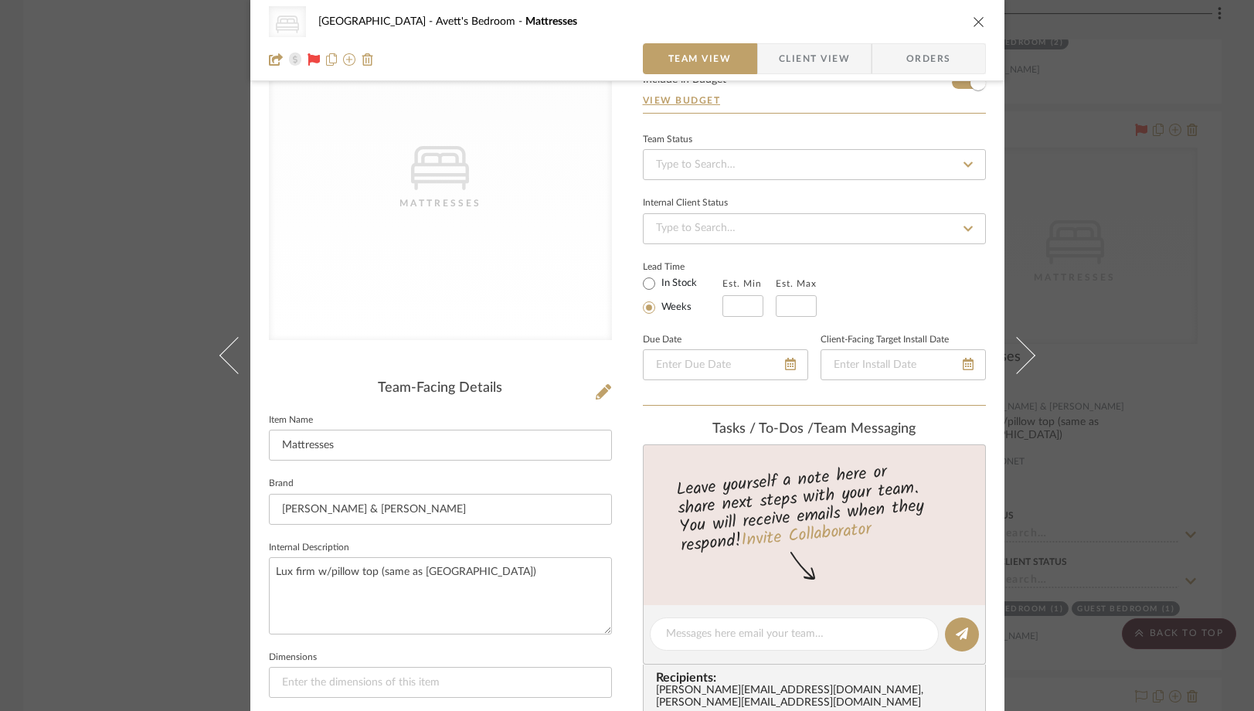
scroll to position [48, 0]
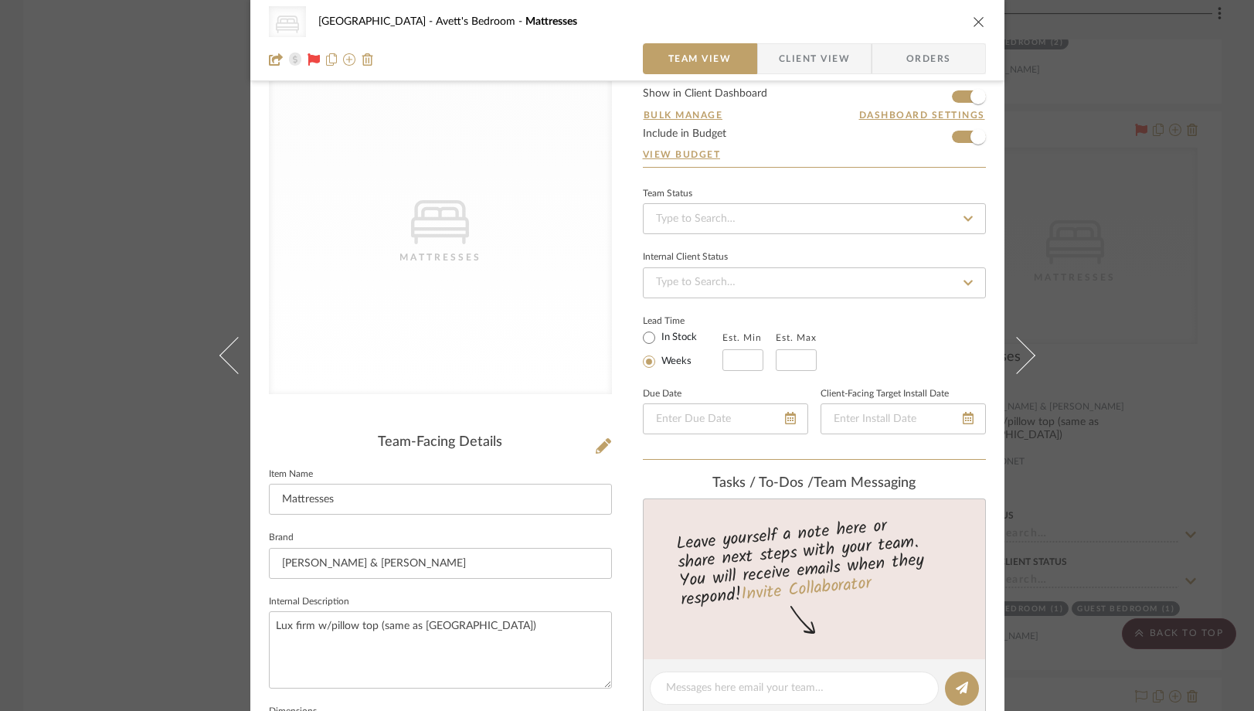
click at [973, 25] on icon "close" at bounding box center [979, 21] width 12 height 12
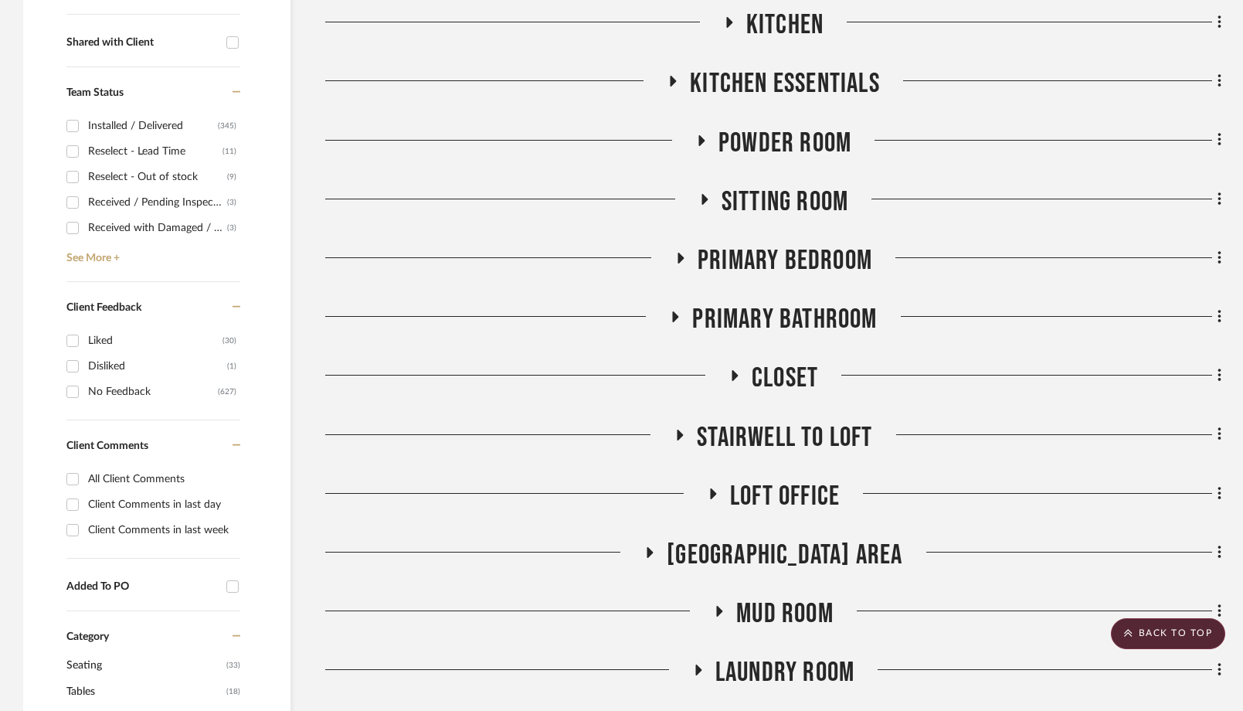
scroll to position [0, 0]
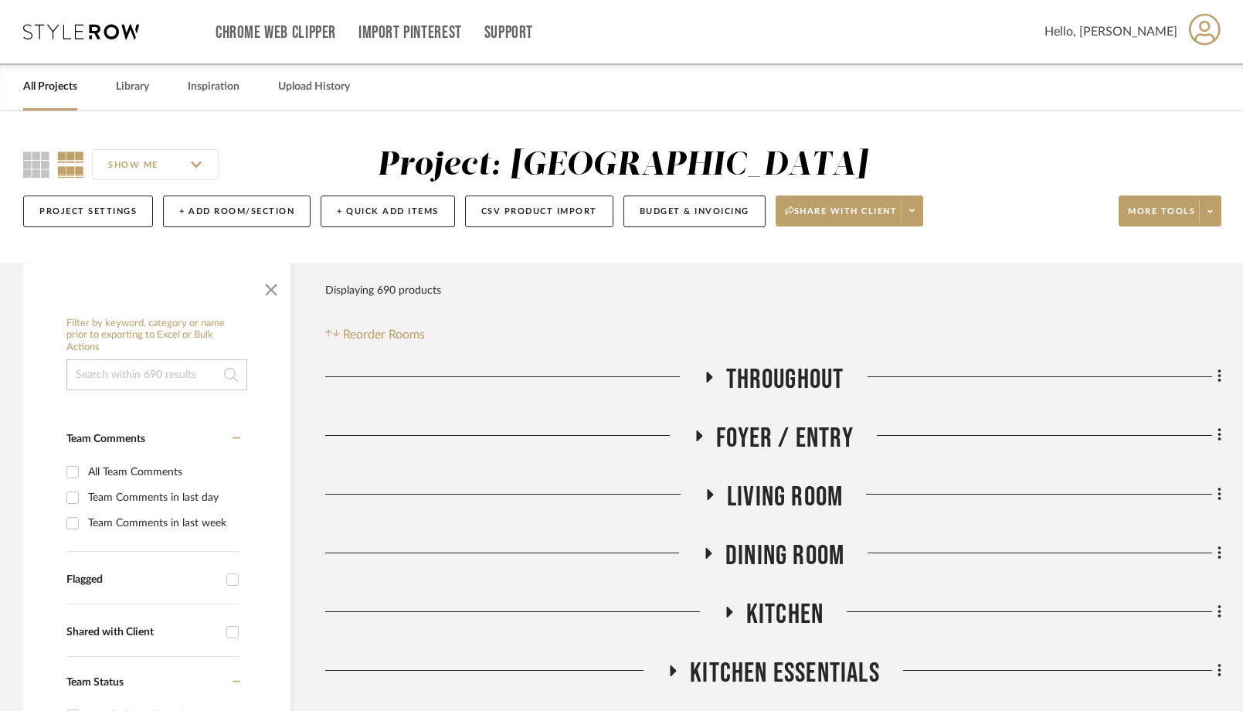
click at [56, 88] on link "All Projects" at bounding box center [50, 86] width 54 height 21
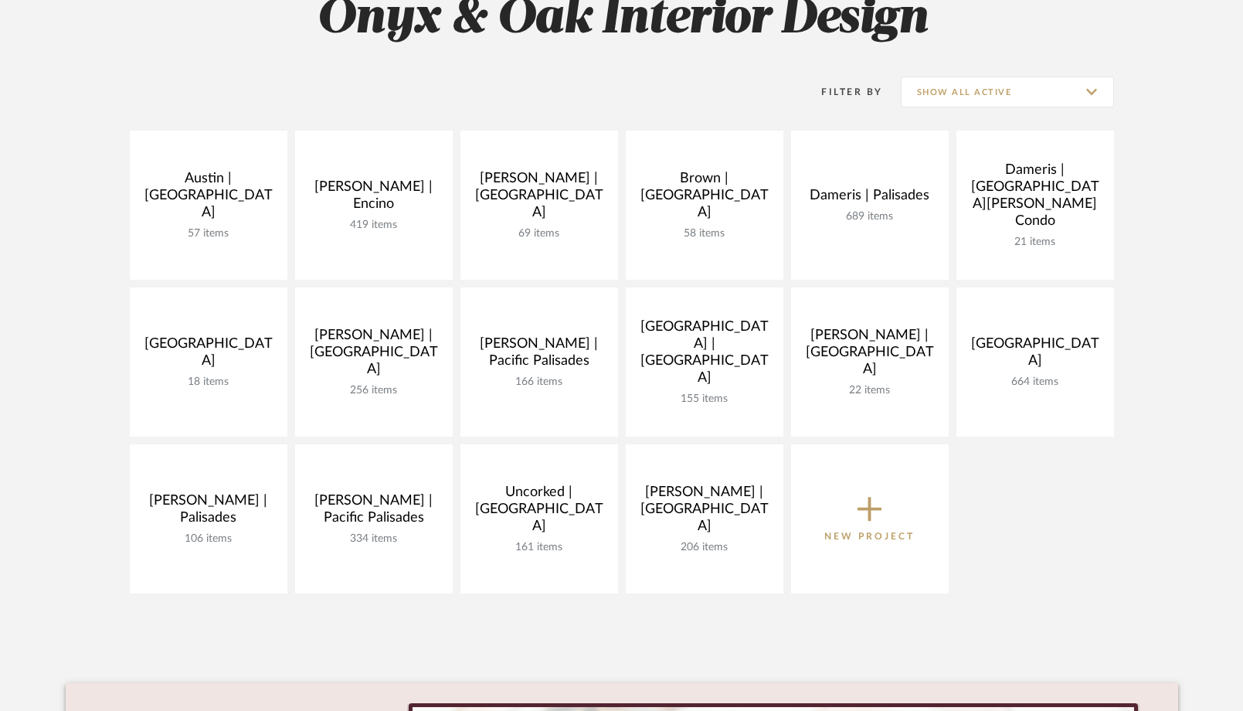
scroll to position [265, 0]
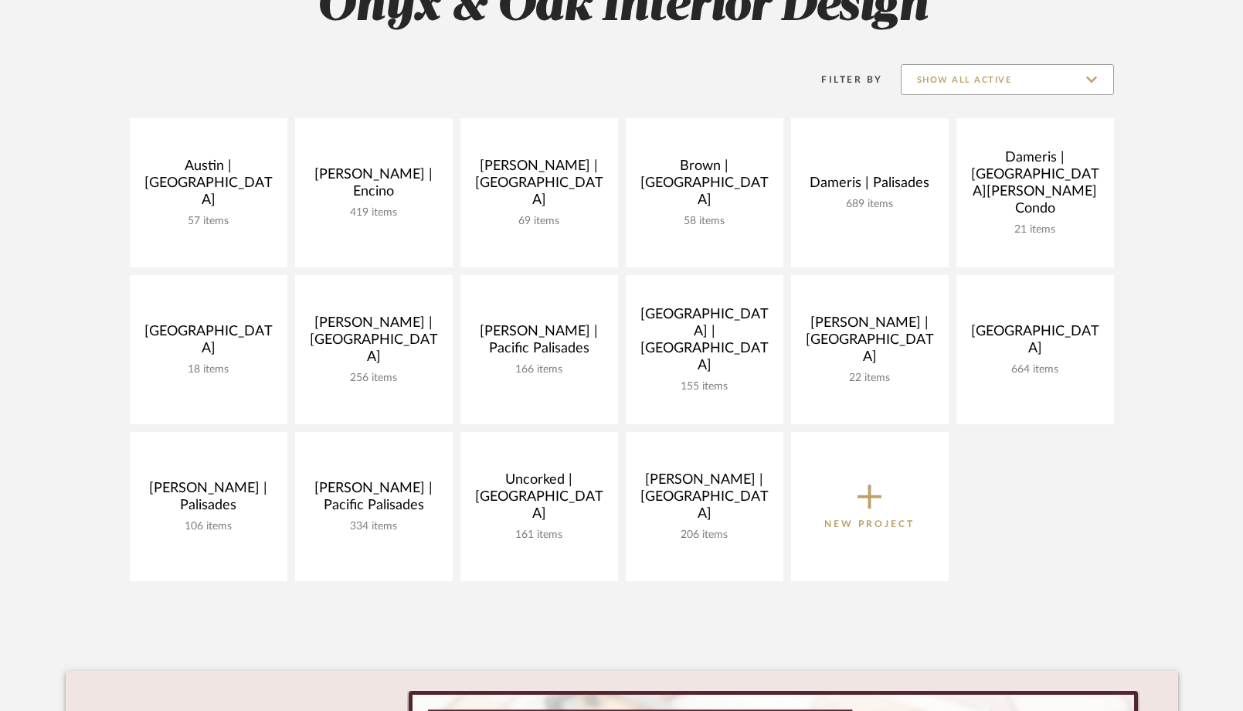
click at [1042, 74] on input "Show All Active" at bounding box center [1007, 79] width 213 height 31
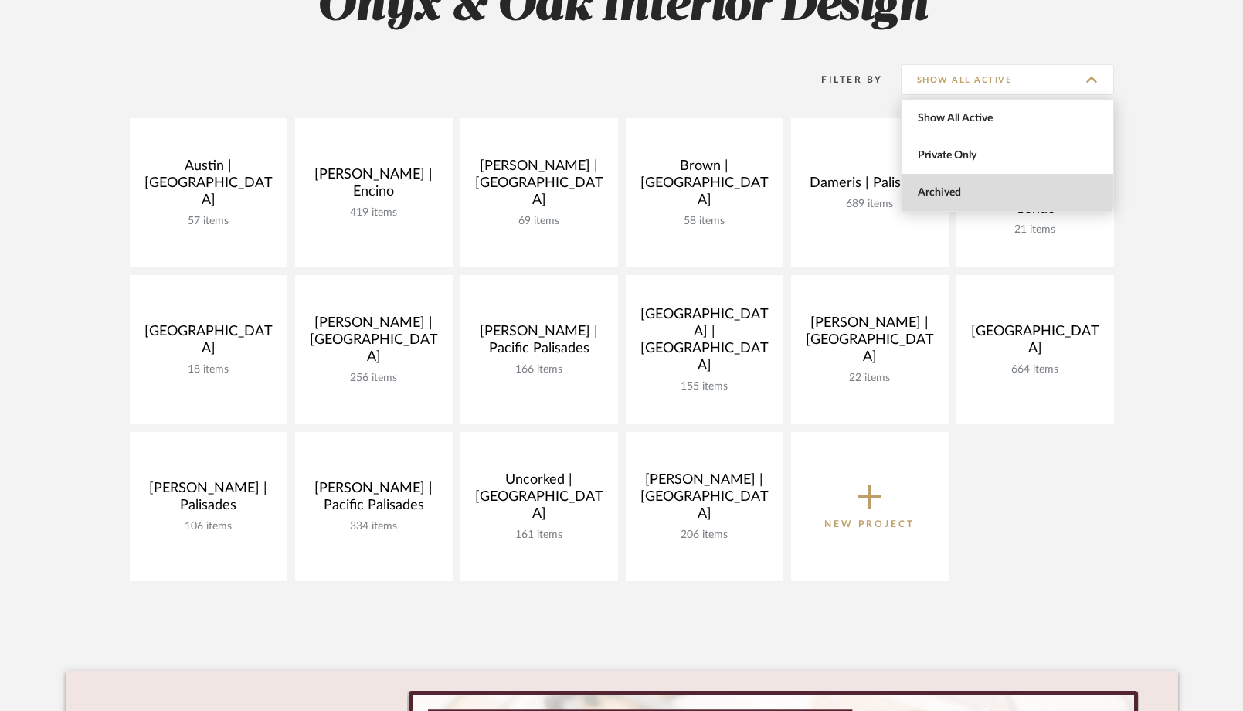
click at [922, 189] on span "Archived" at bounding box center [1009, 192] width 183 height 13
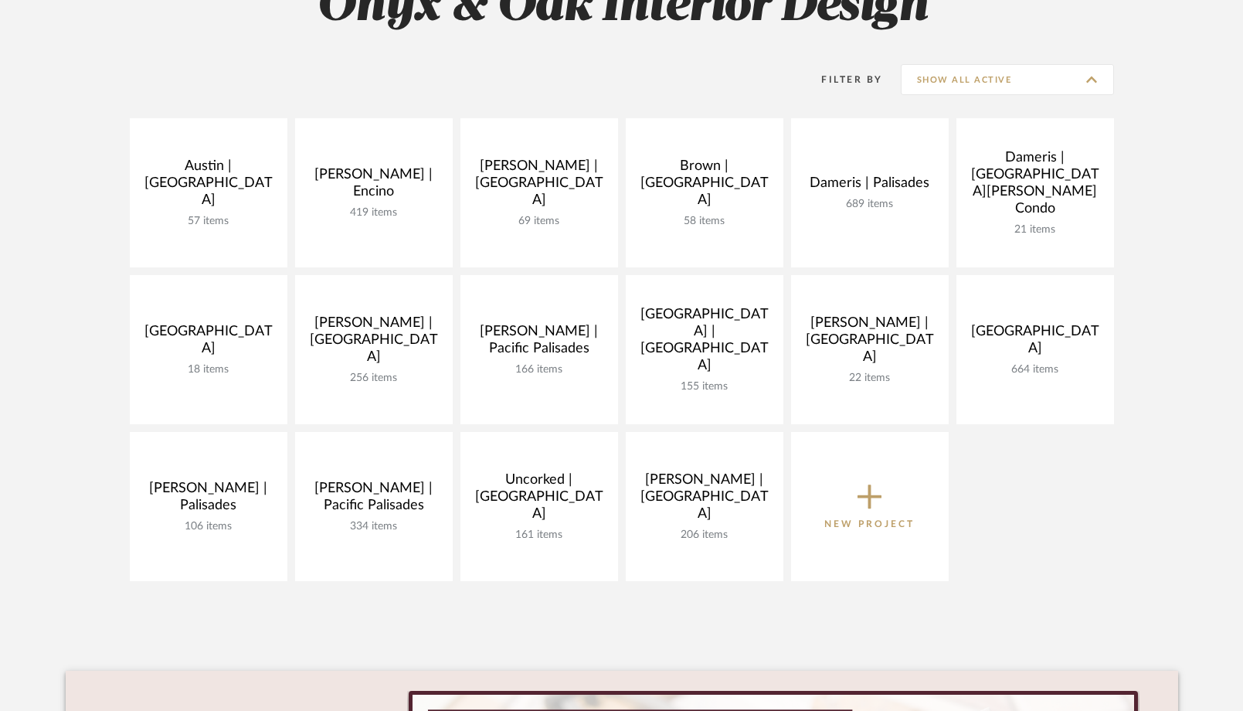
type input "Archived"
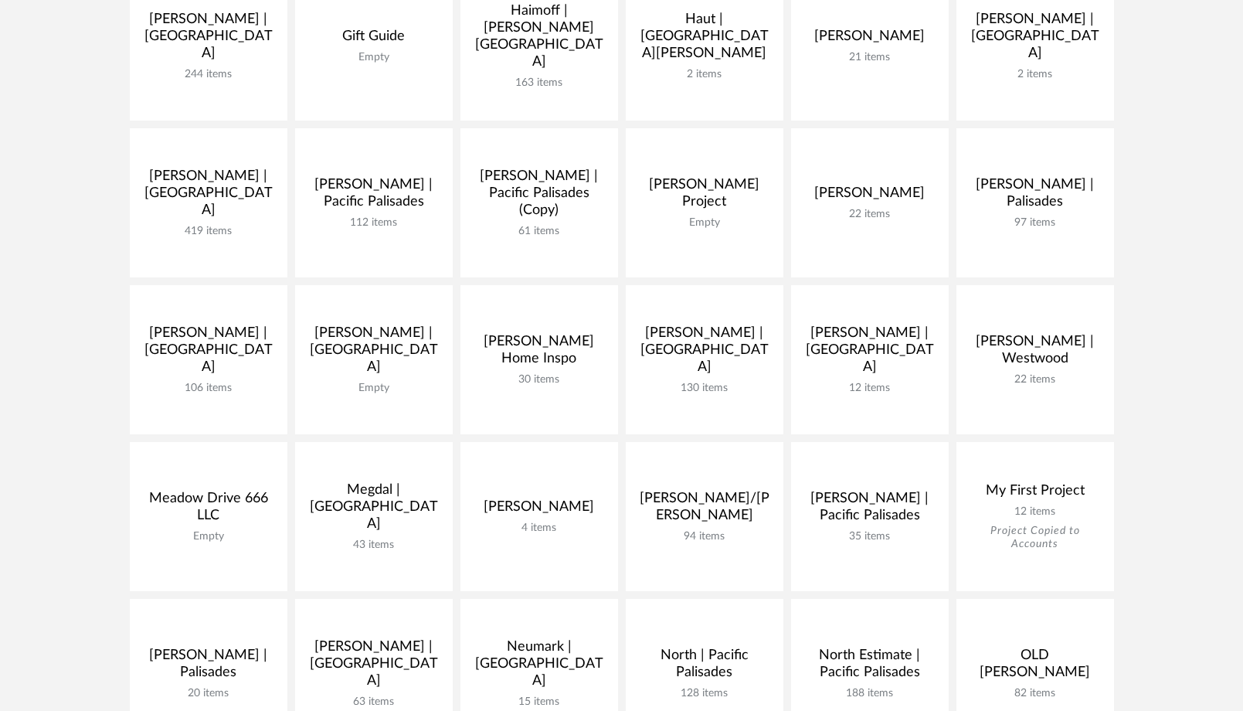
scroll to position [756, 0]
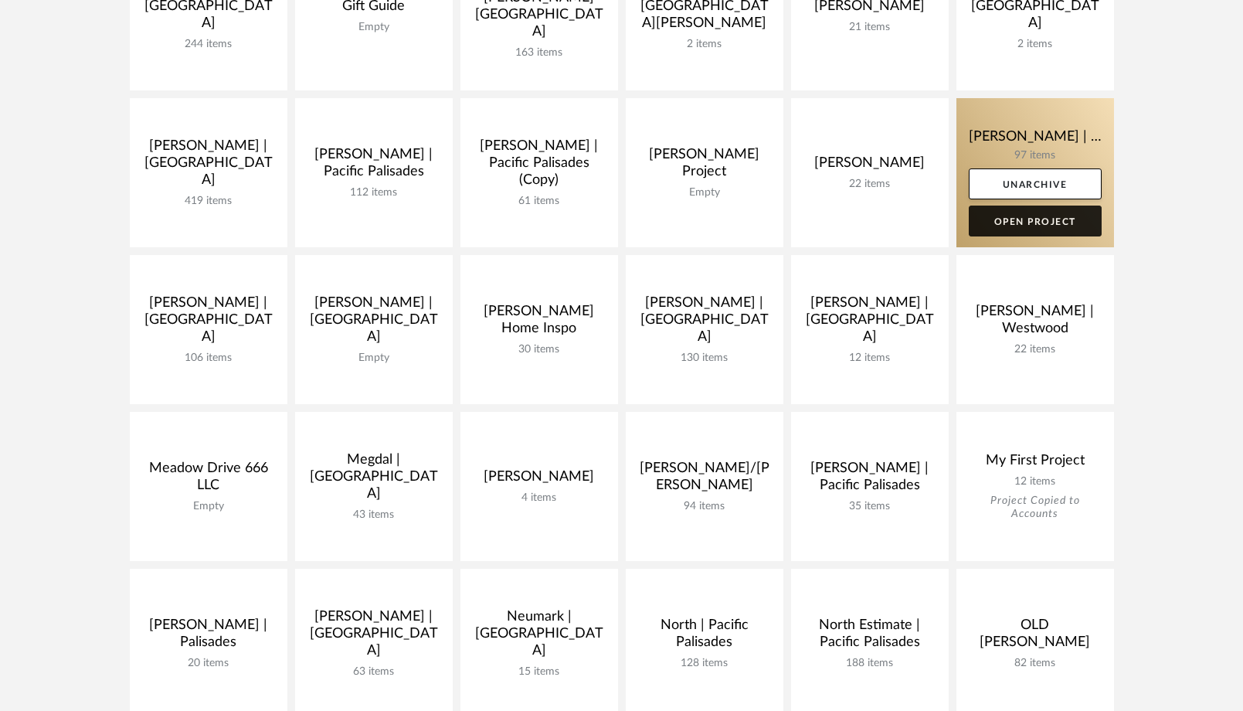
click at [1028, 230] on link "Open Project" at bounding box center [1035, 221] width 133 height 31
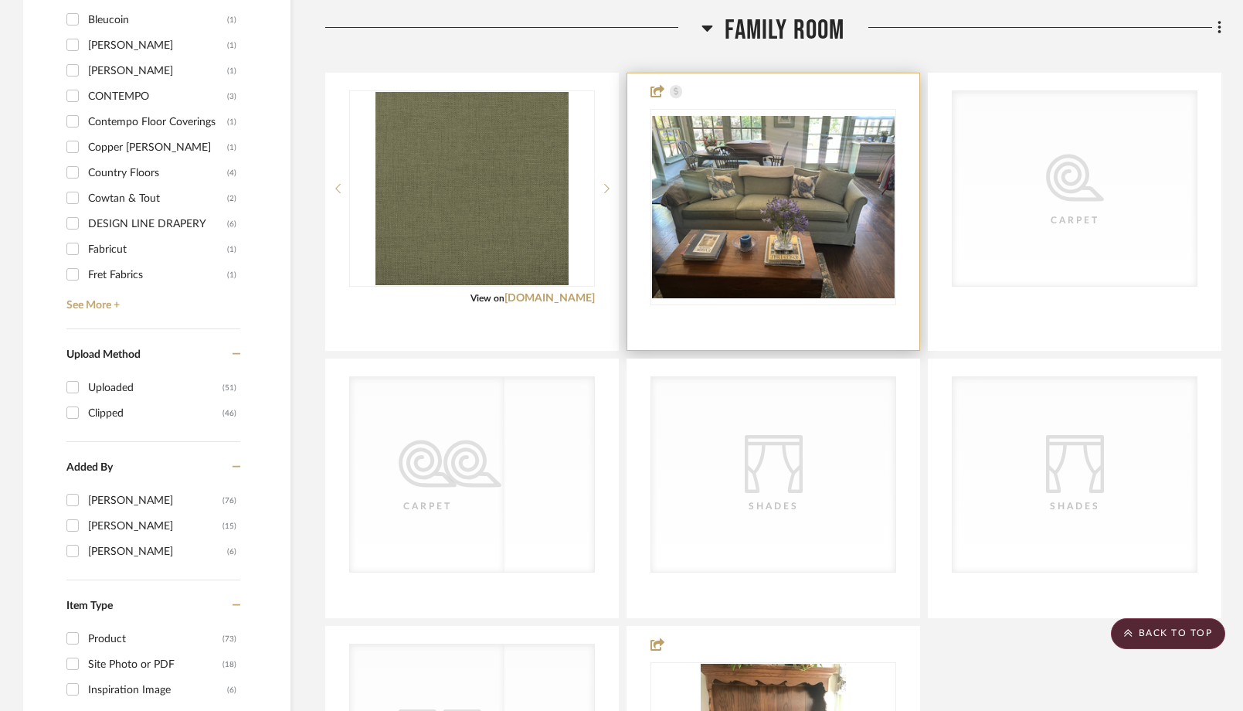
scroll to position [1929, 0]
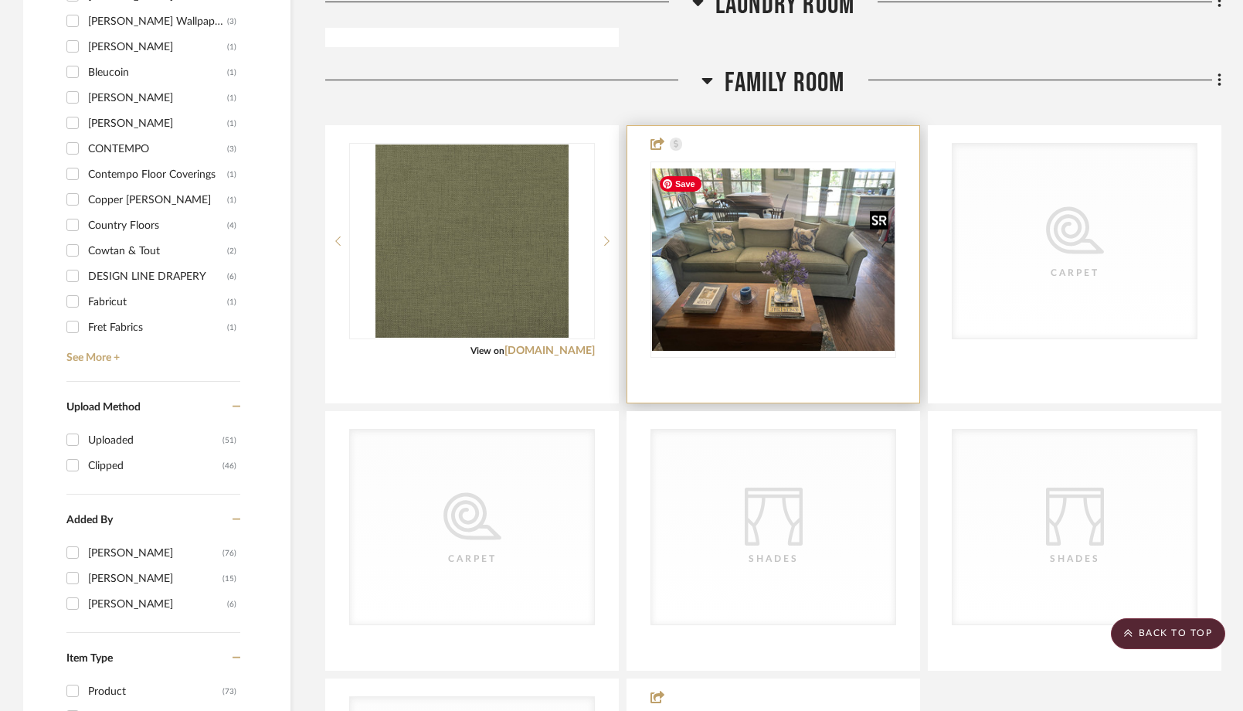
click at [0, 0] on img at bounding box center [0, 0] width 0 height 0
click at [768, 283] on img "0" at bounding box center [773, 259] width 243 height 182
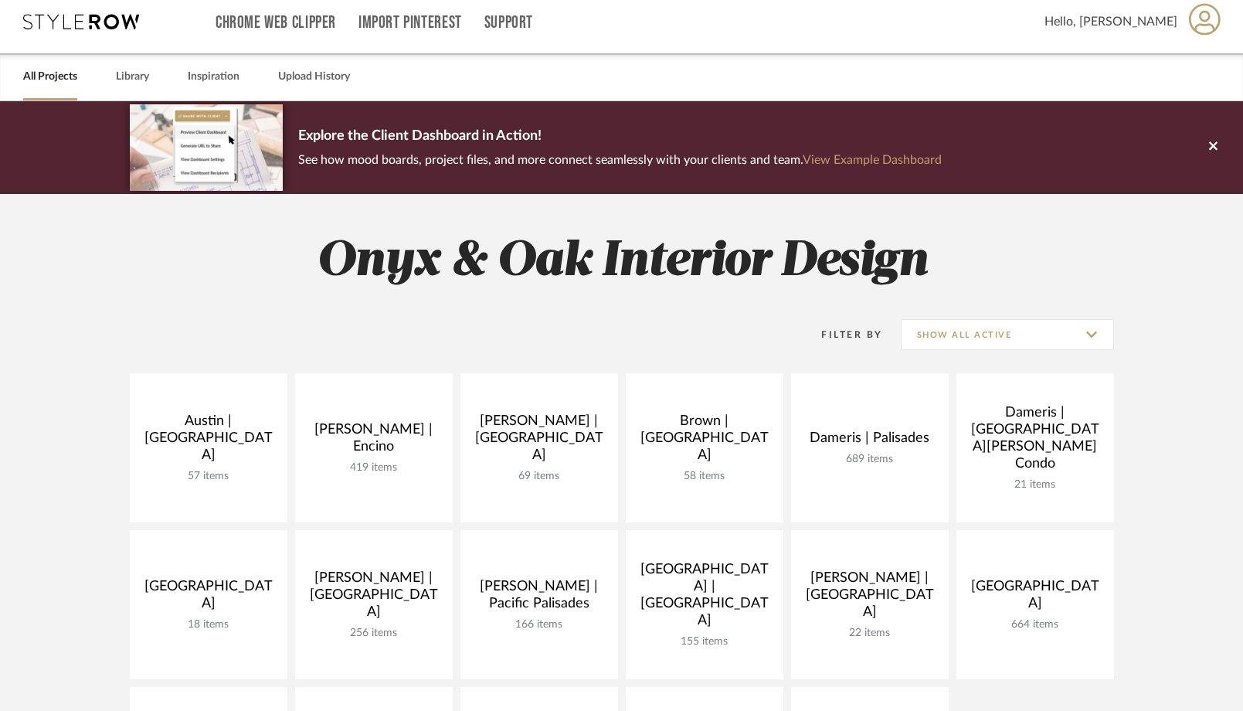
scroll to position [16, 0]
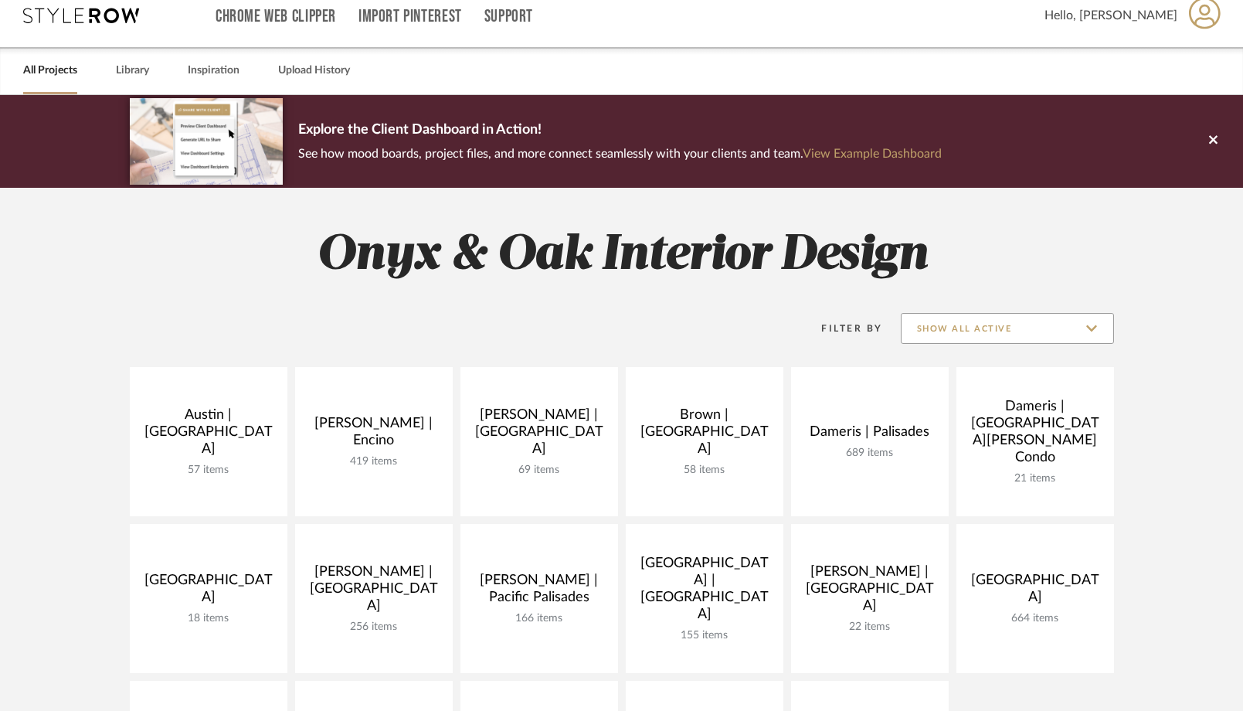
click at [974, 333] on input "Show All Active" at bounding box center [1007, 328] width 213 height 31
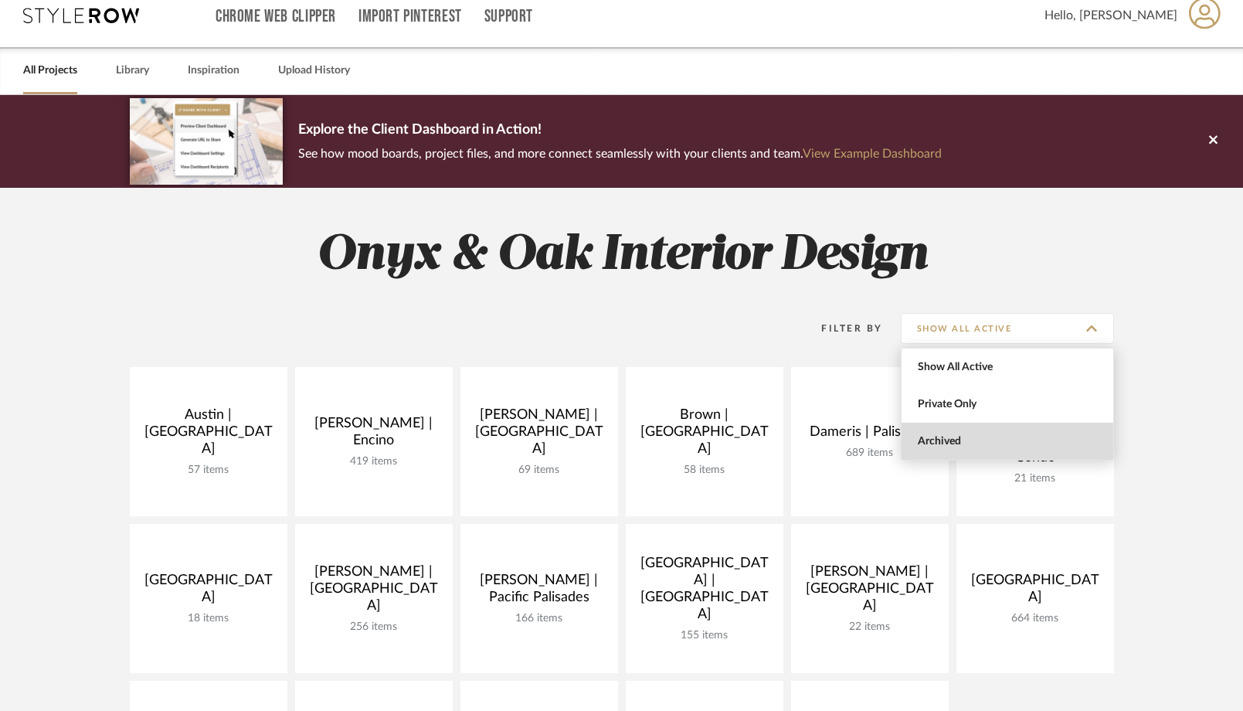
click at [940, 435] on span "Archived" at bounding box center [1009, 441] width 183 height 13
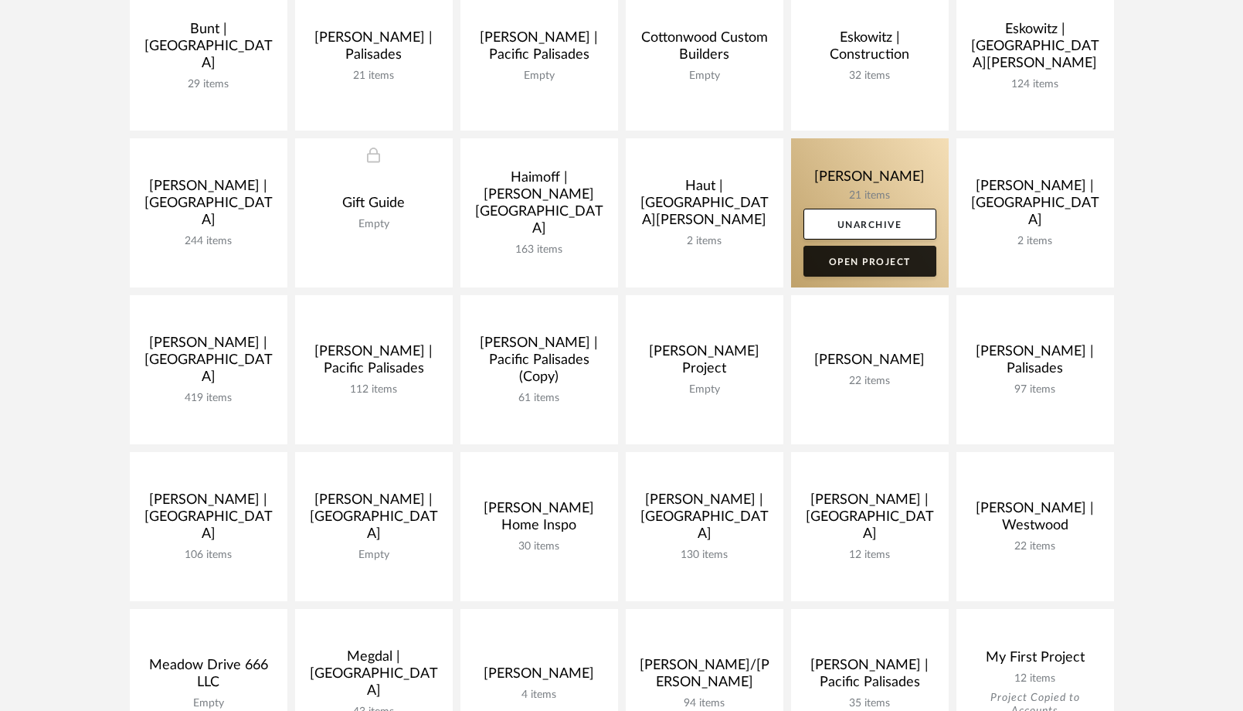
scroll to position [605, 0]
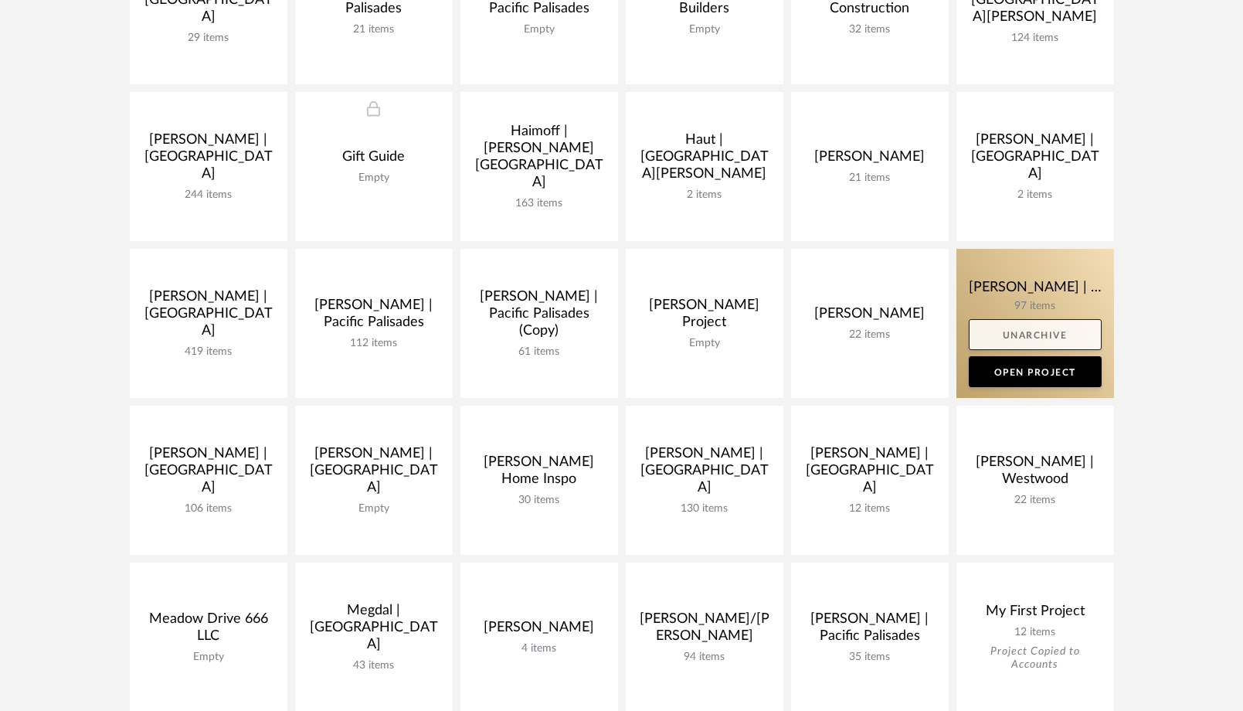
click at [1054, 335] on link "Unarchive" at bounding box center [1035, 334] width 133 height 31
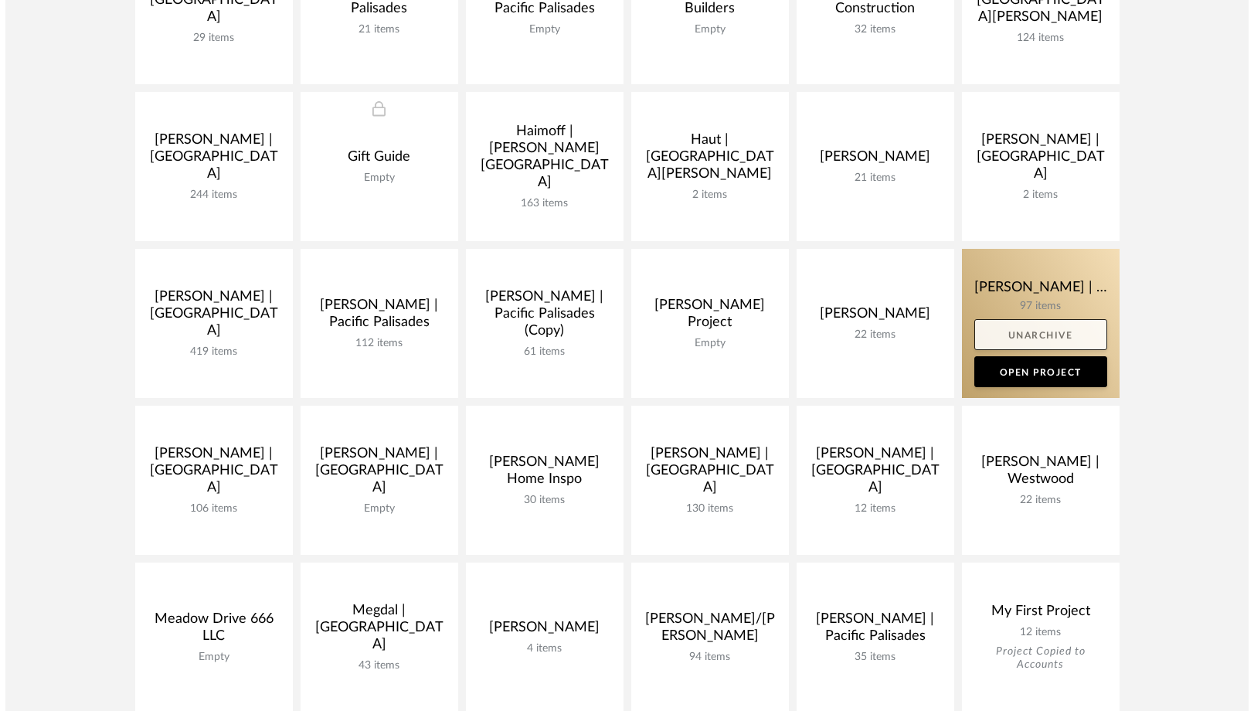
scroll to position [0, 0]
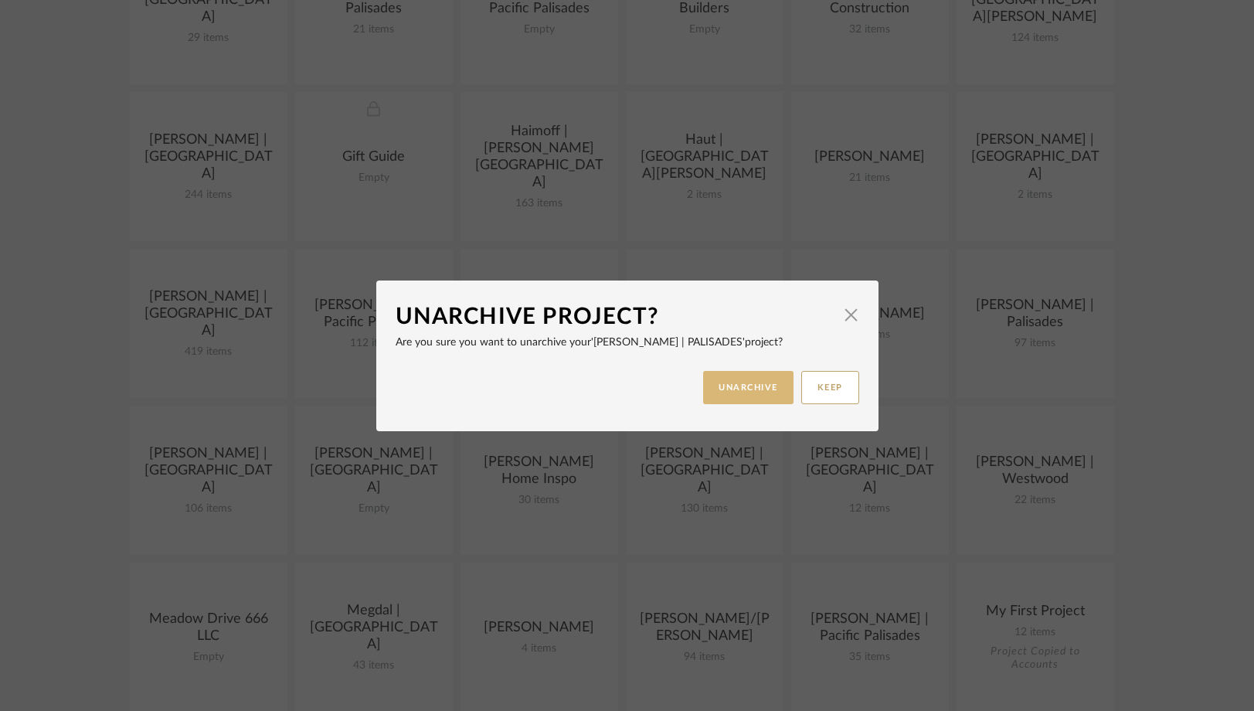
click at [767, 386] on button "UNARCHIVE" at bounding box center [748, 387] width 90 height 33
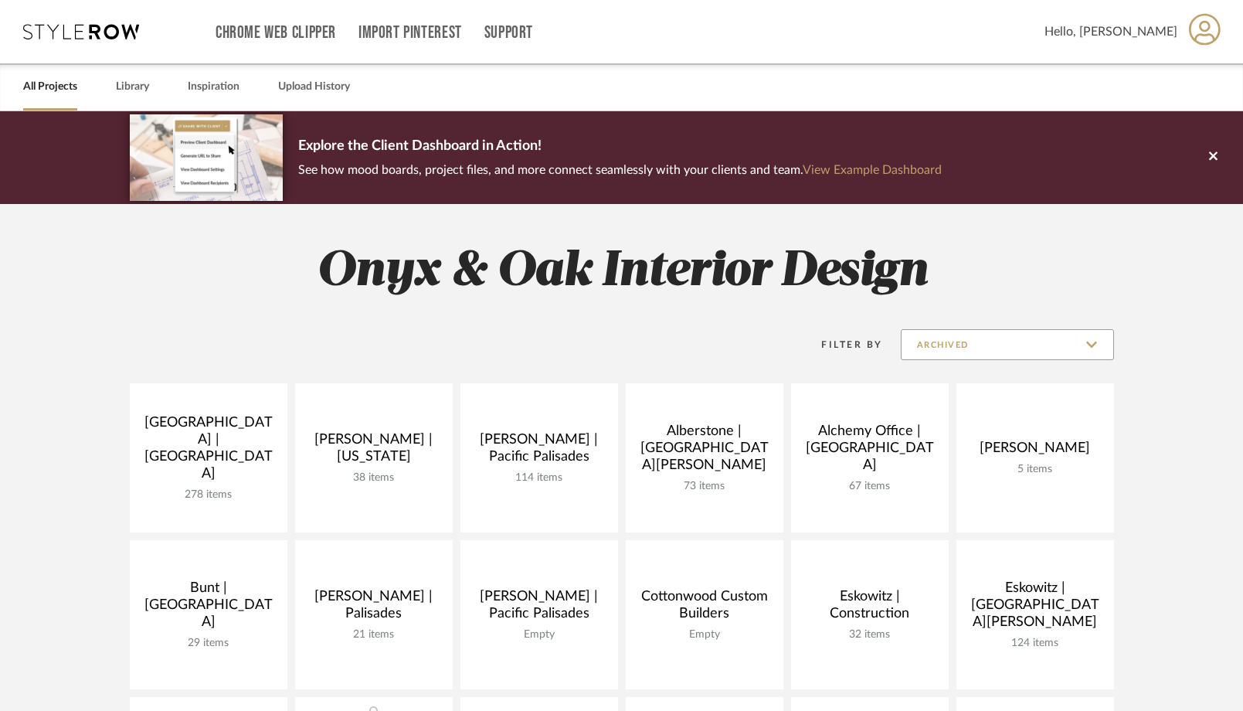
click at [973, 344] on input "Archived" at bounding box center [1007, 344] width 213 height 31
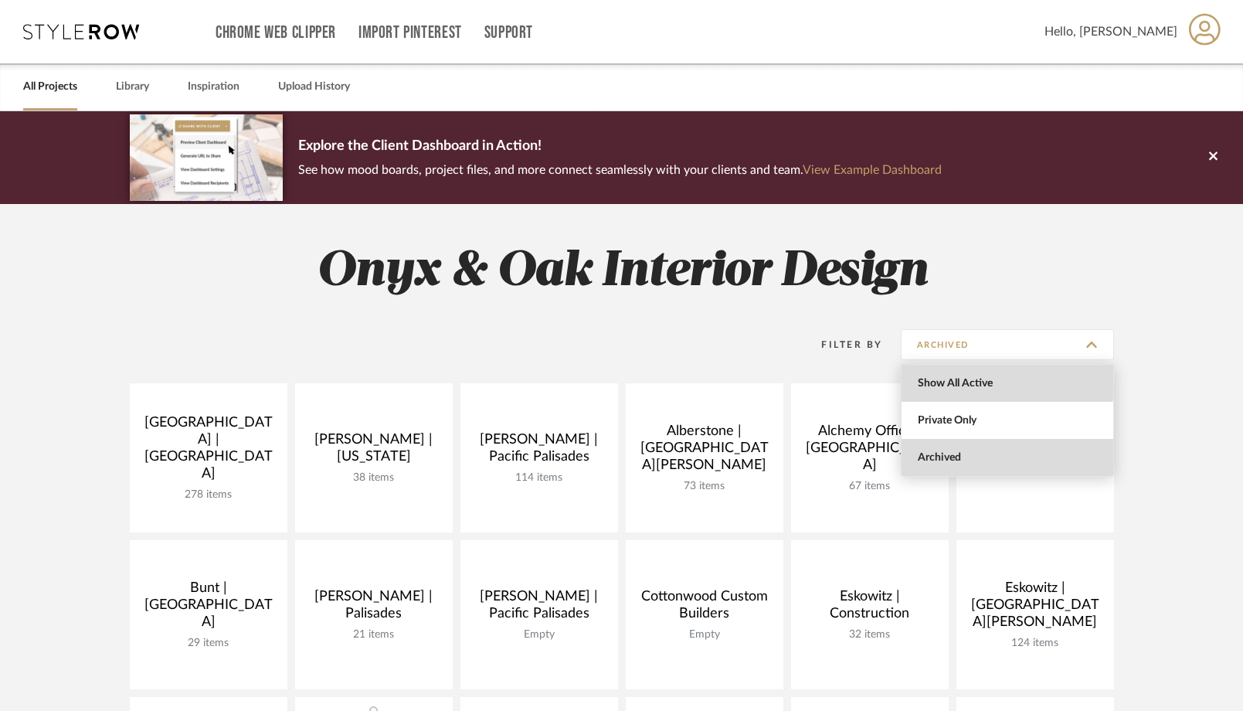
click at [955, 376] on span "Show All Active" at bounding box center [1008, 383] width 212 height 37
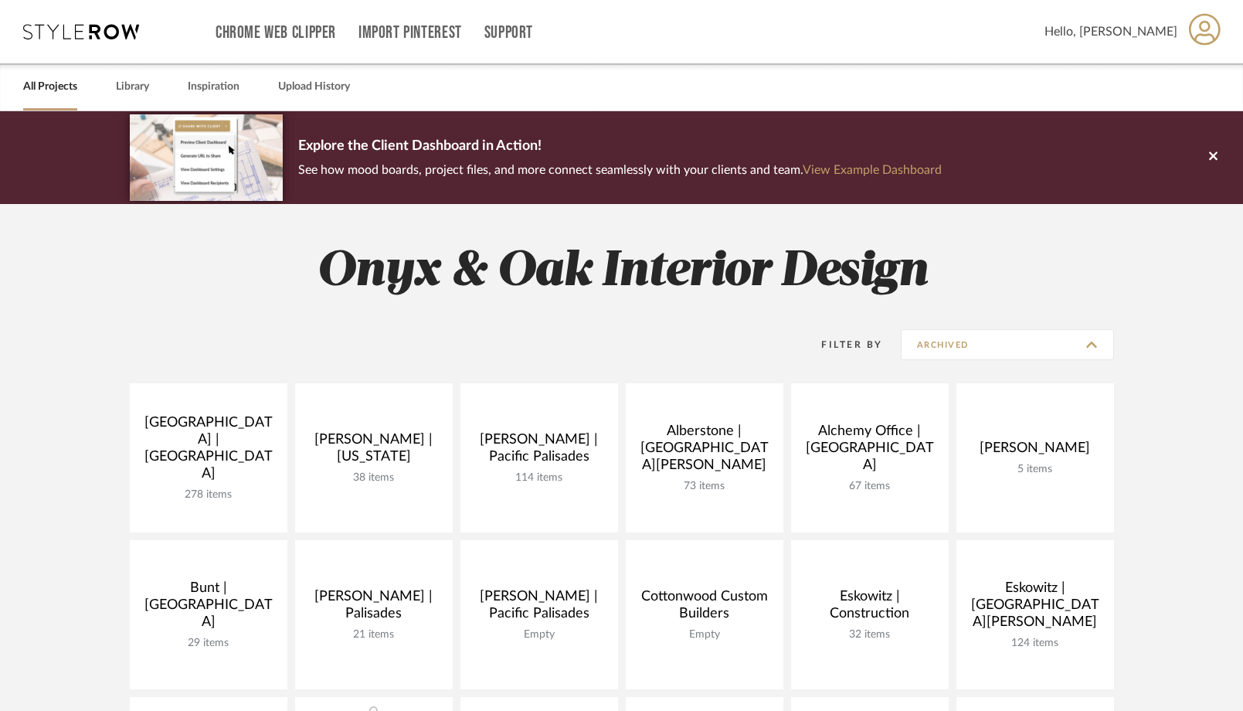
type input "Show All Active"
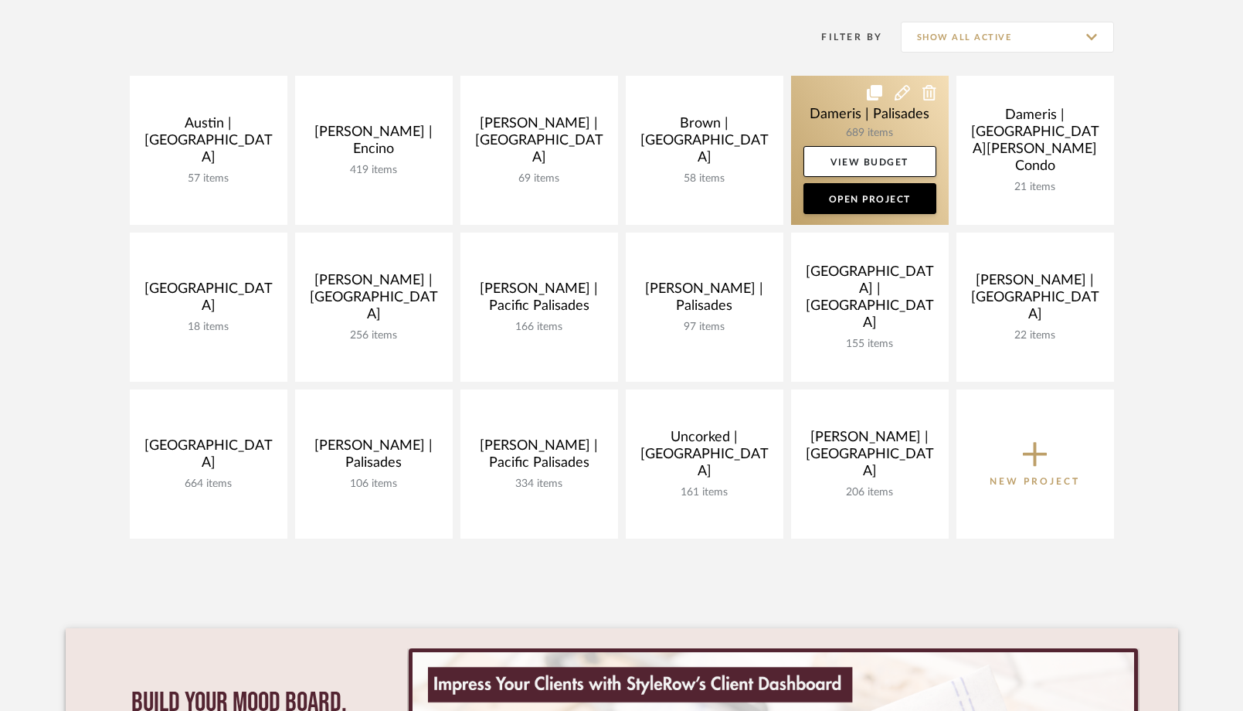
scroll to position [386, 0]
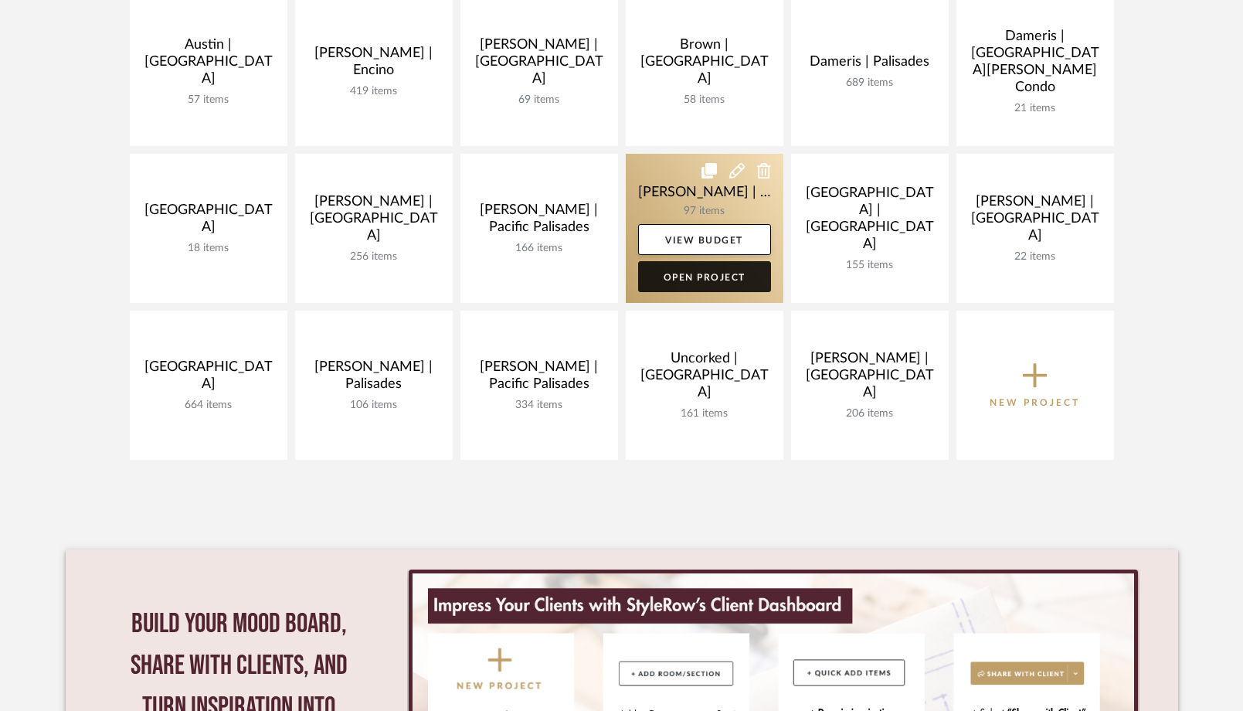
click at [665, 282] on link "Open Project" at bounding box center [704, 276] width 133 height 31
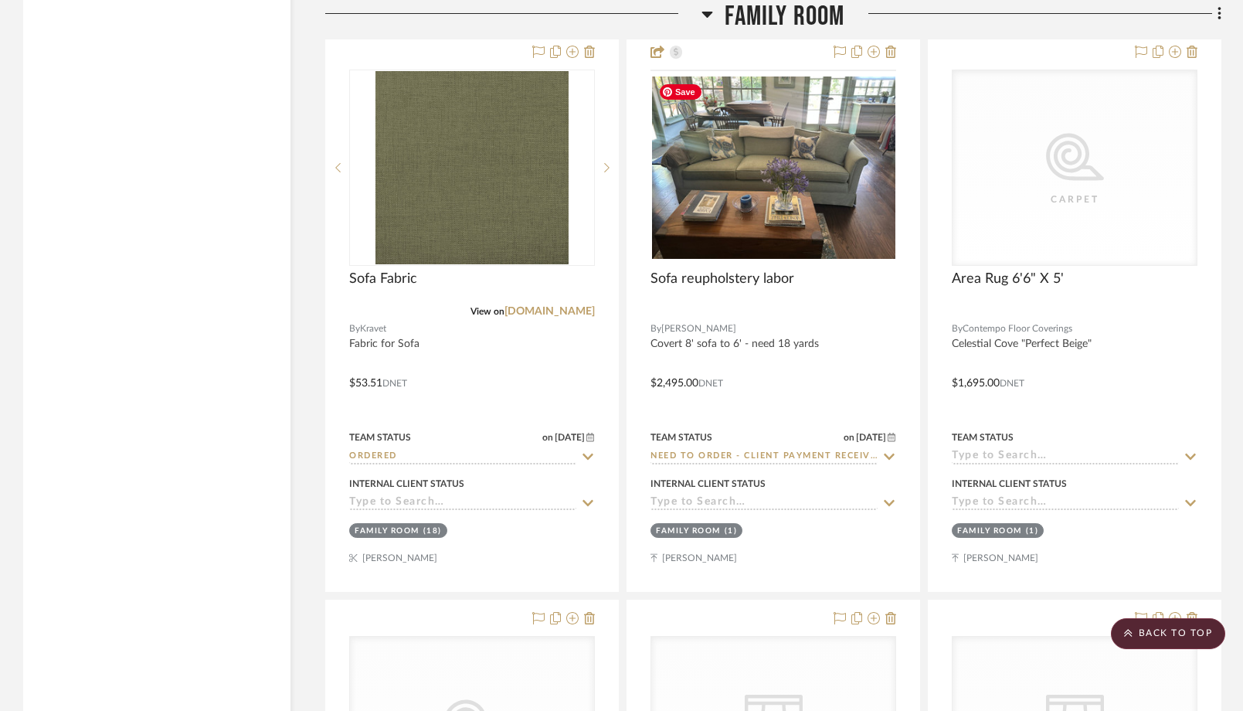
scroll to position [3478, 0]
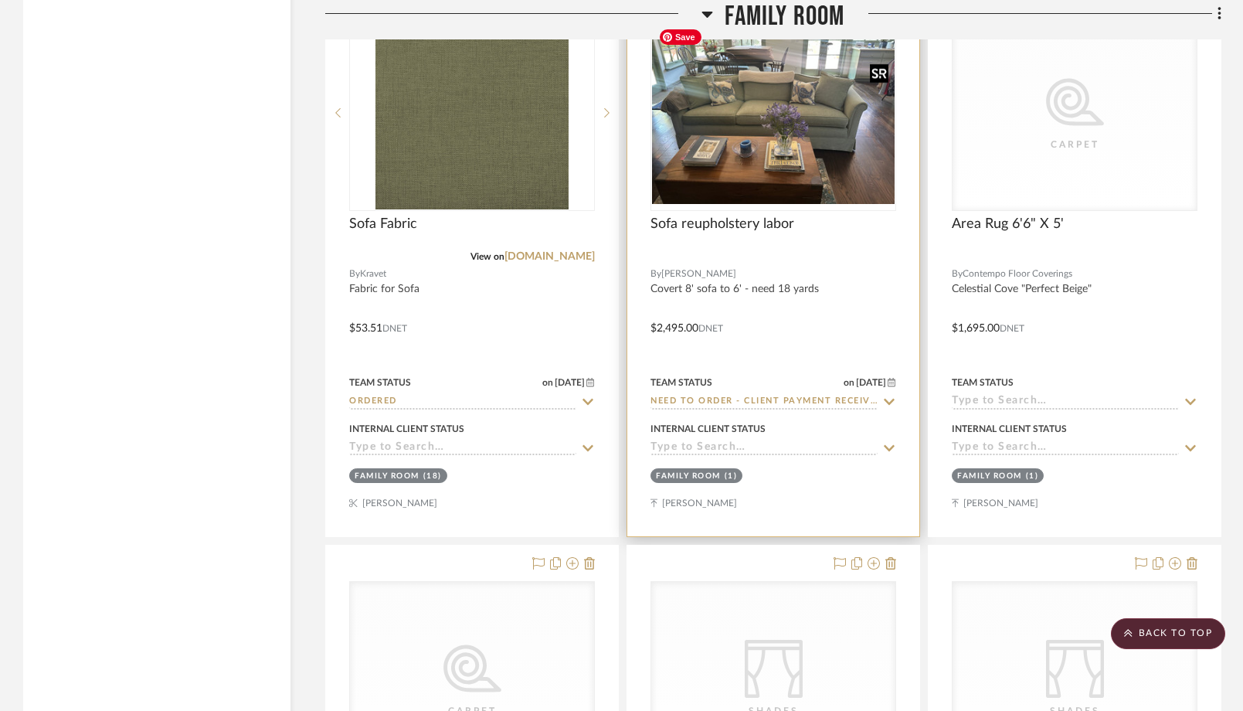
click at [794, 164] on img "0" at bounding box center [773, 113] width 243 height 182
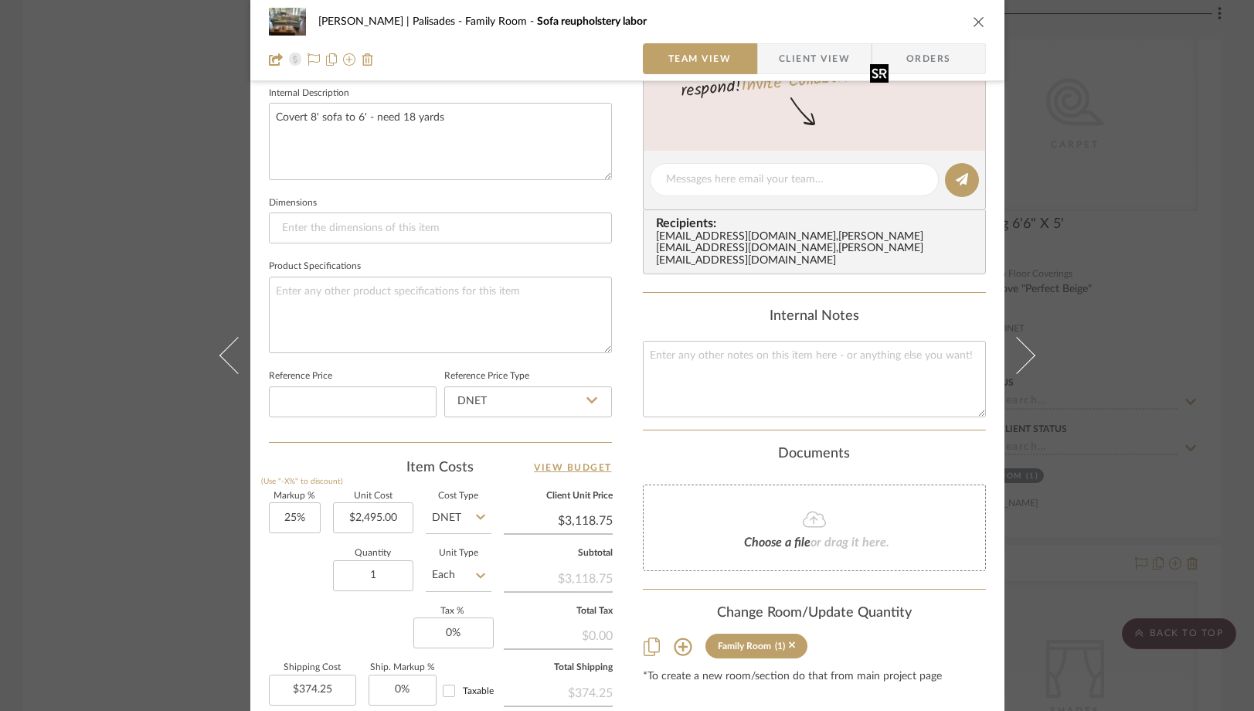
scroll to position [560, 0]
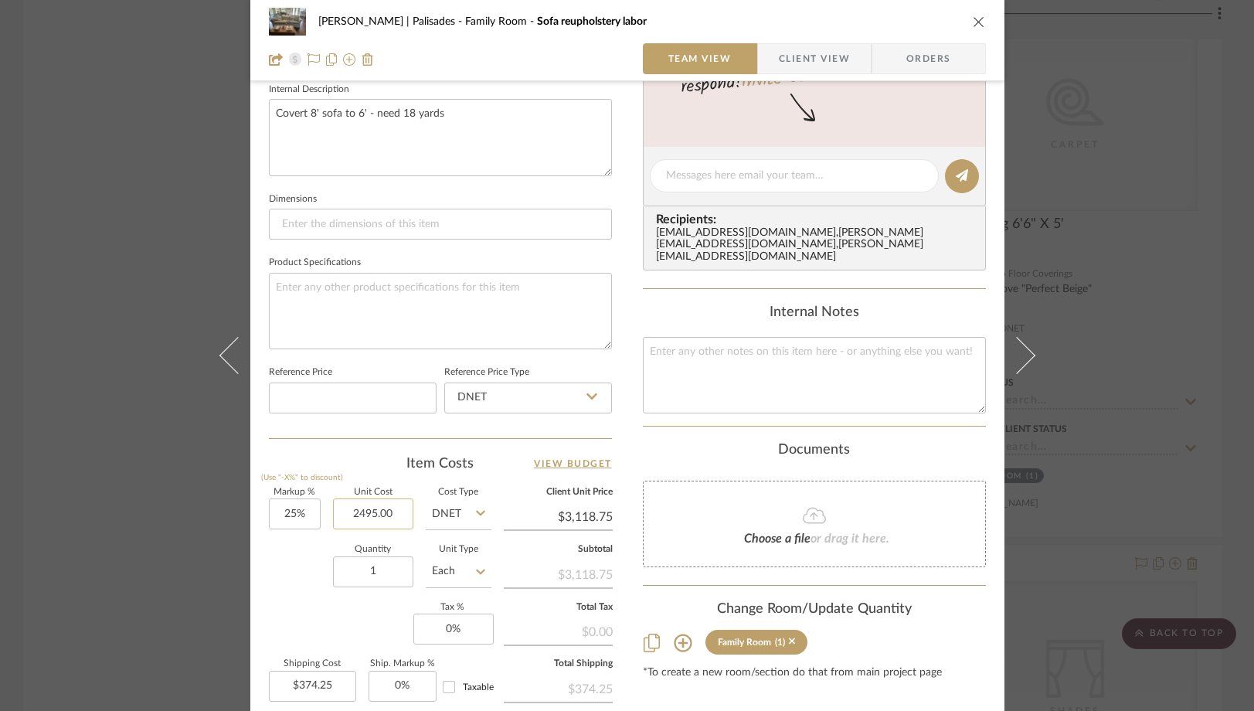
drag, startPoint x: 396, startPoint y: 512, endPoint x: 403, endPoint y: 510, distance: 7.9
click at [403, 510] on input "2495.00" at bounding box center [373, 513] width 80 height 31
type input "$2,495.00"
click at [114, 160] on div "Johnsen | Palisades Family Room Sofa reupholstery labor Team View Client View O…" at bounding box center [627, 355] width 1254 height 711
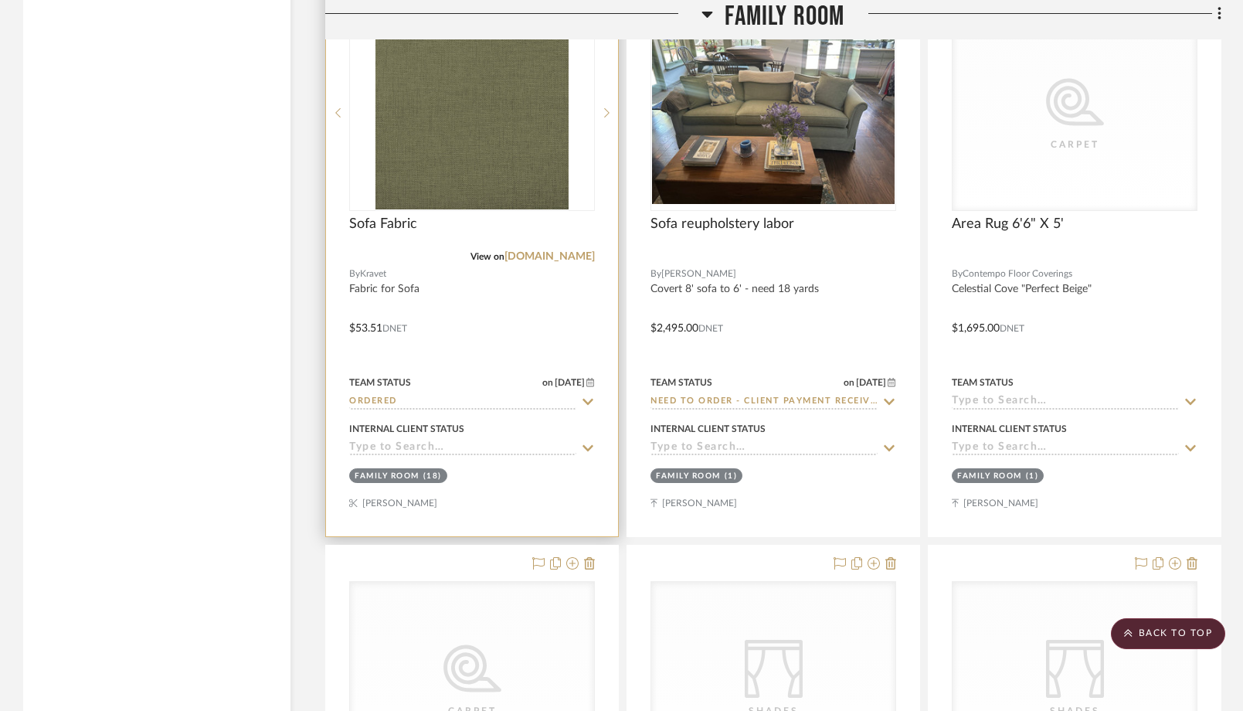
scroll to position [3492, 0]
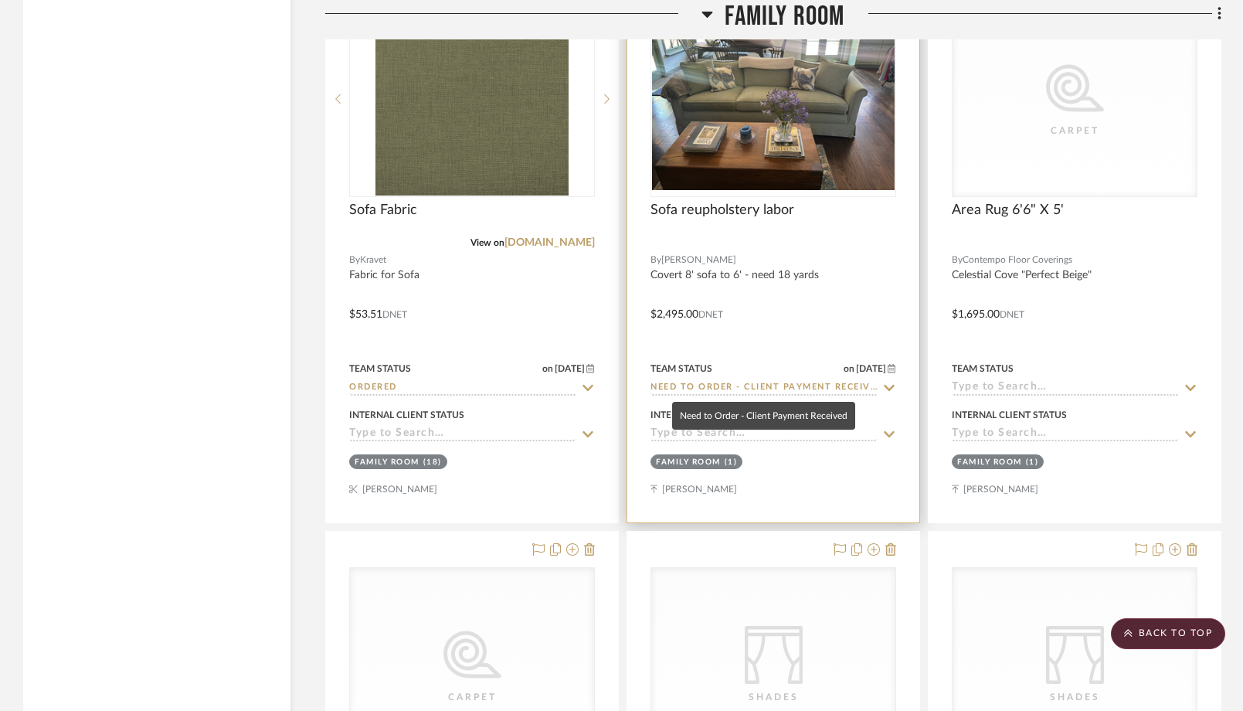
click at [682, 386] on input "Need to Order - Client Payment Received" at bounding box center [764, 388] width 227 height 15
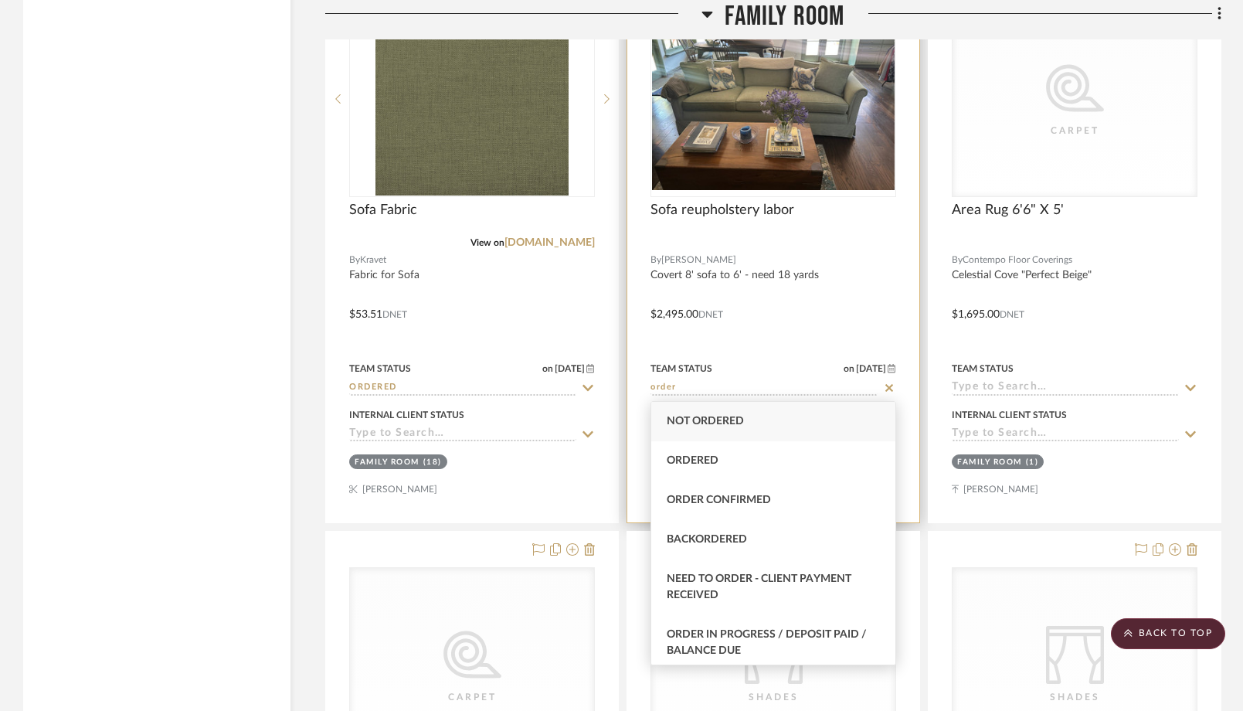
type input "order"
click at [683, 457] on span "Ordered" at bounding box center [693, 460] width 52 height 11
type input "9/10/2025"
type input "Ordered"
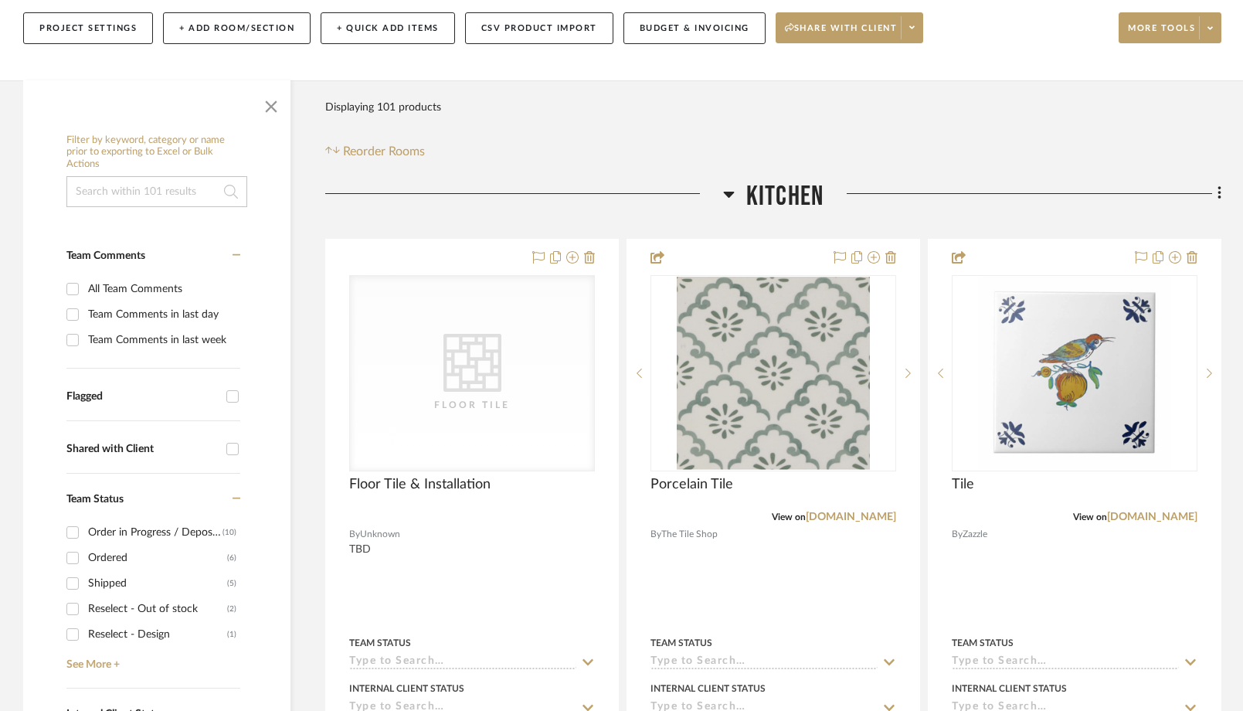
scroll to position [0, 0]
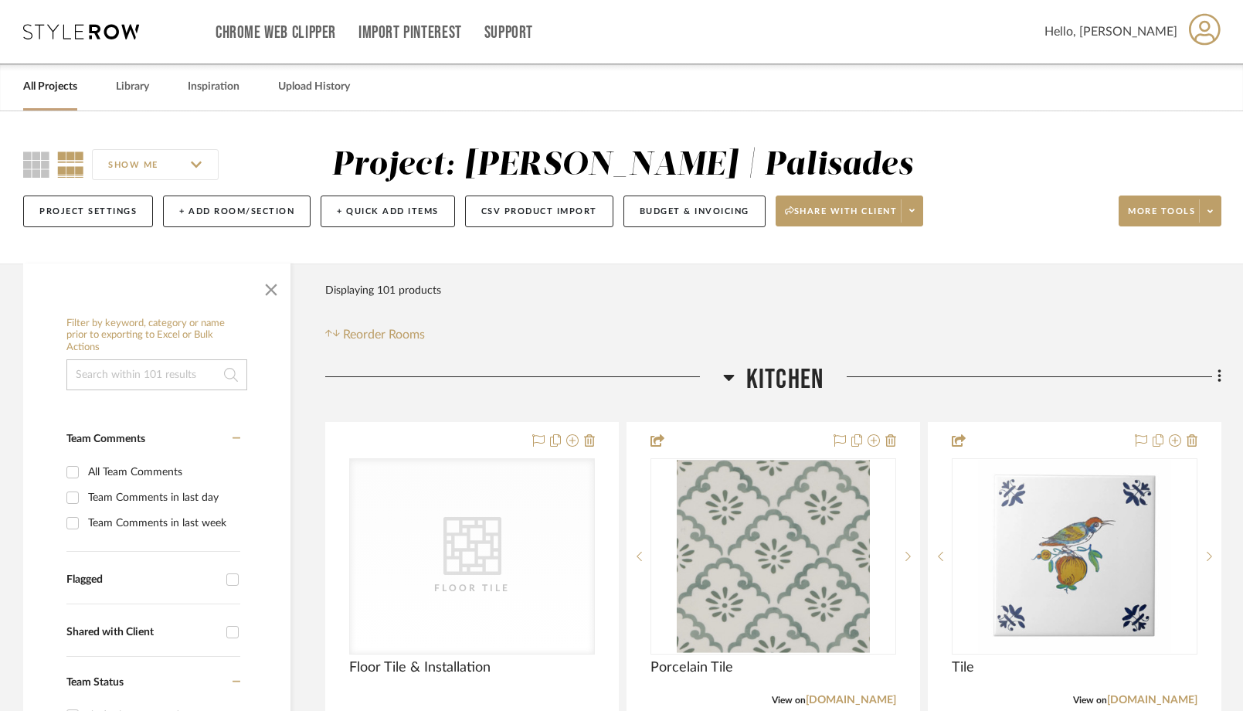
click at [50, 87] on link "All Projects" at bounding box center [50, 86] width 54 height 21
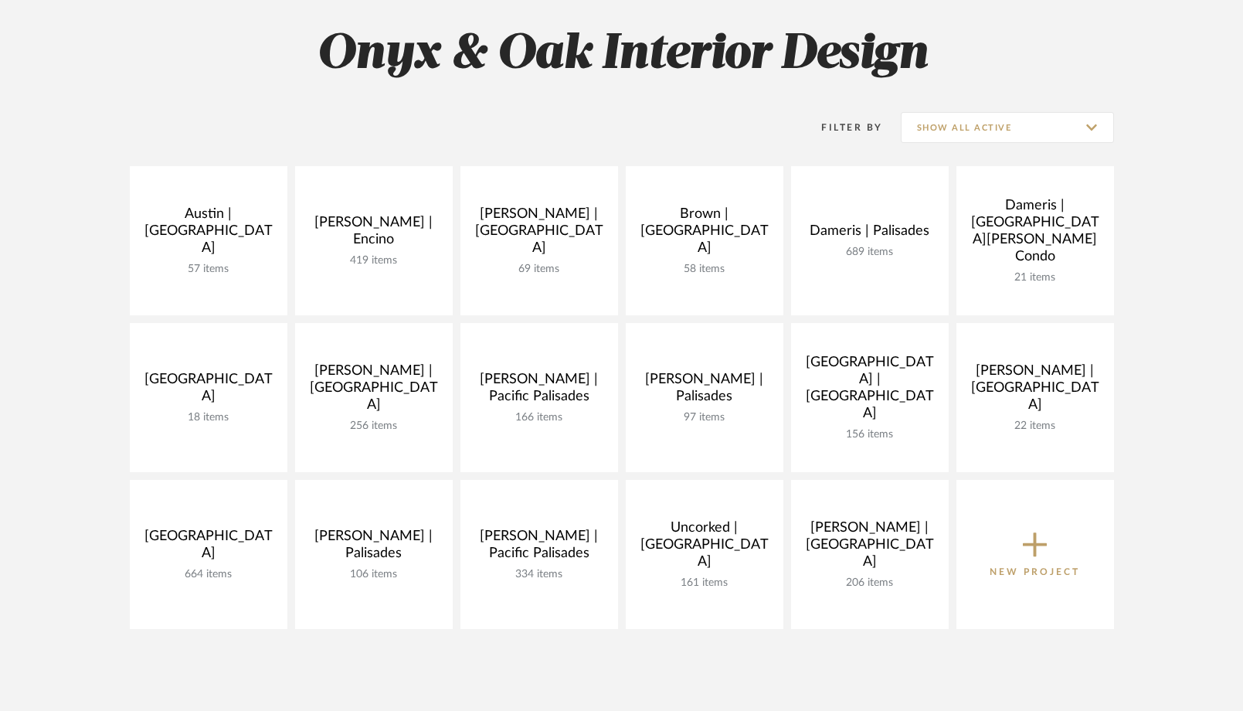
scroll to position [235, 0]
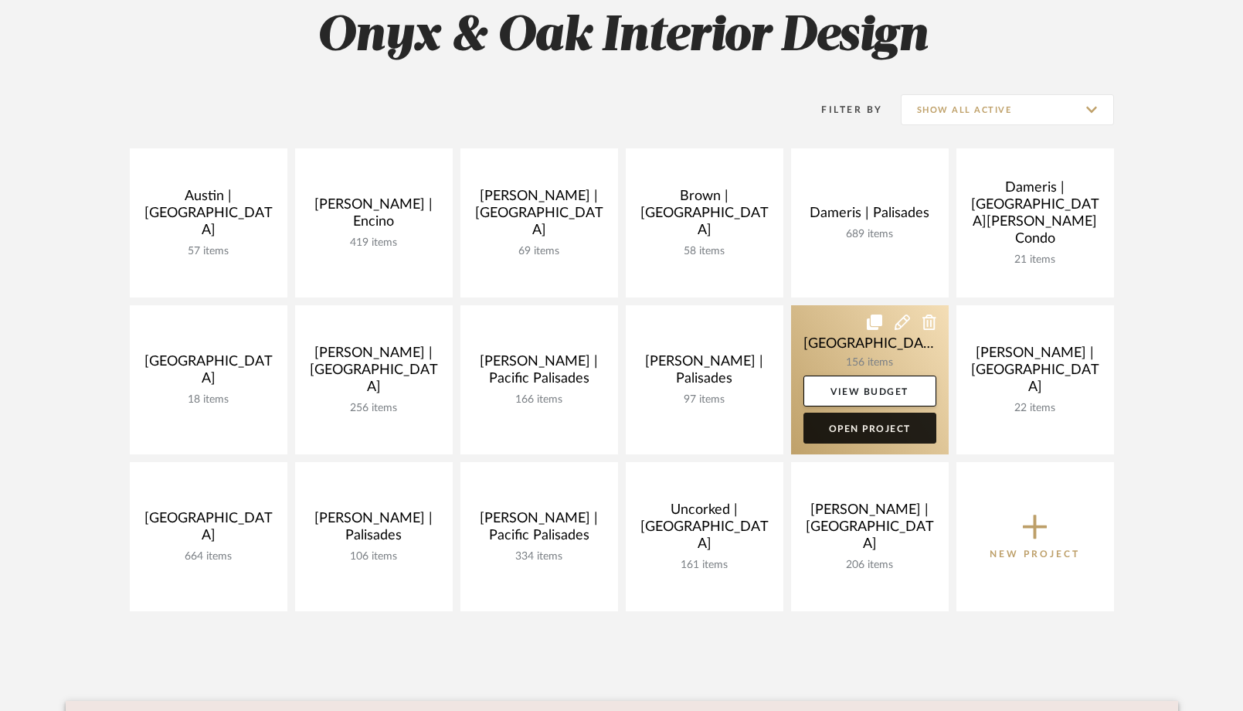
click at [834, 430] on link "Open Project" at bounding box center [870, 428] width 133 height 31
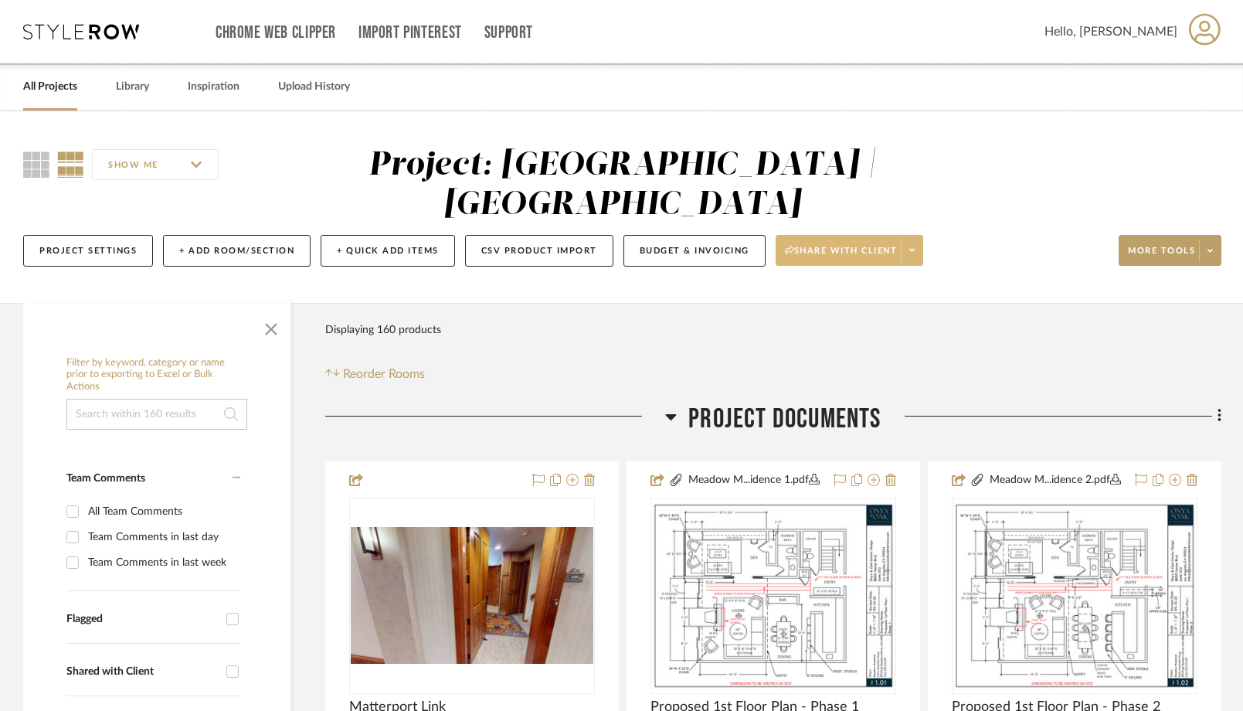
click at [915, 250] on icon at bounding box center [911, 250] width 5 height 3
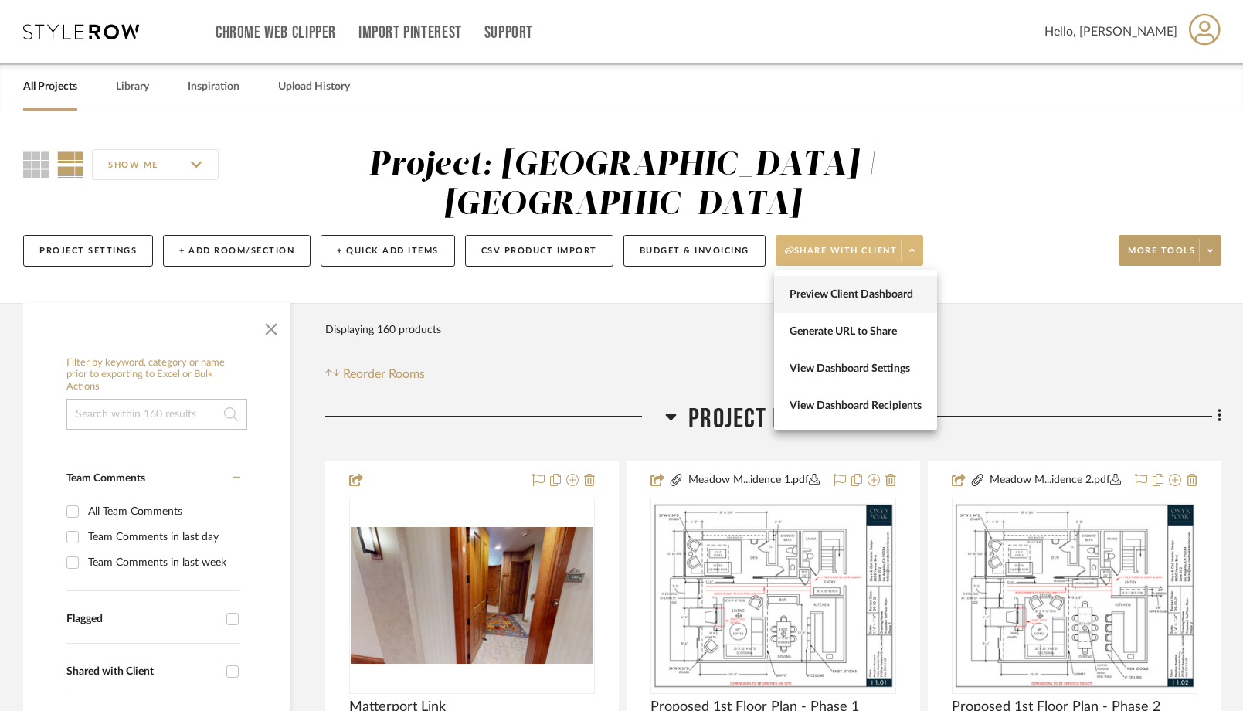
click at [879, 300] on span "Preview Client Dashboard" at bounding box center [856, 294] width 132 height 13
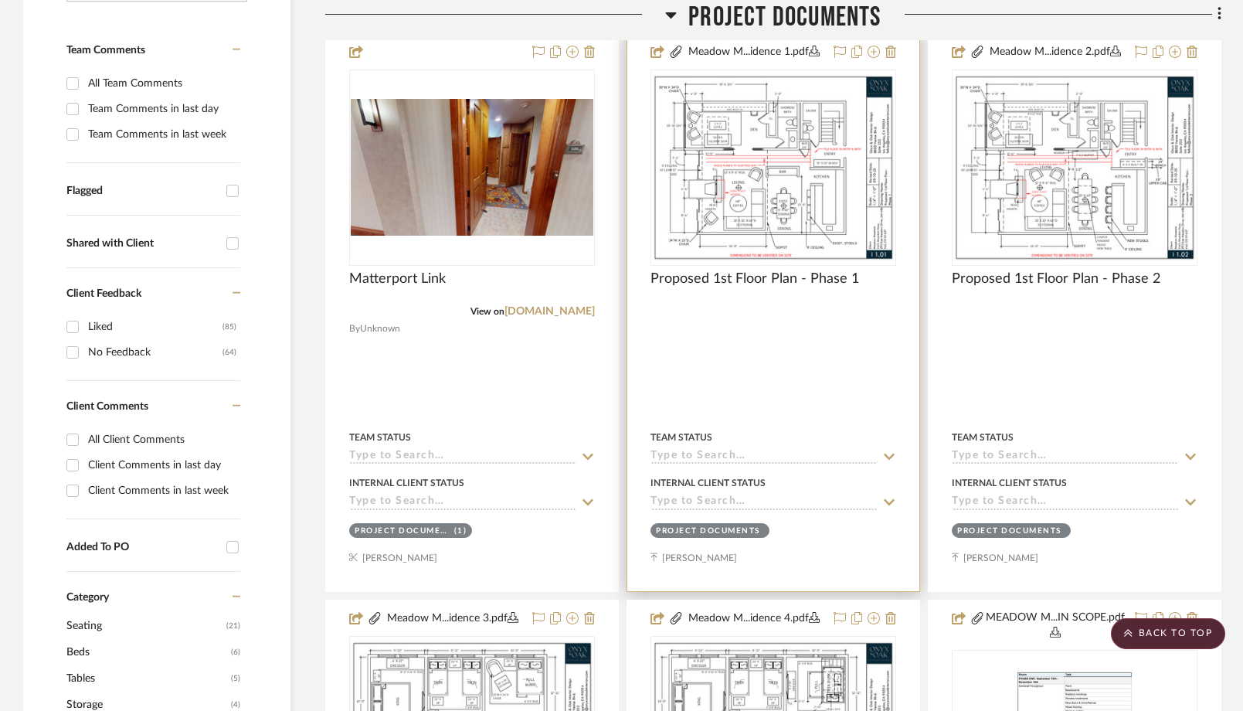
scroll to position [432, 0]
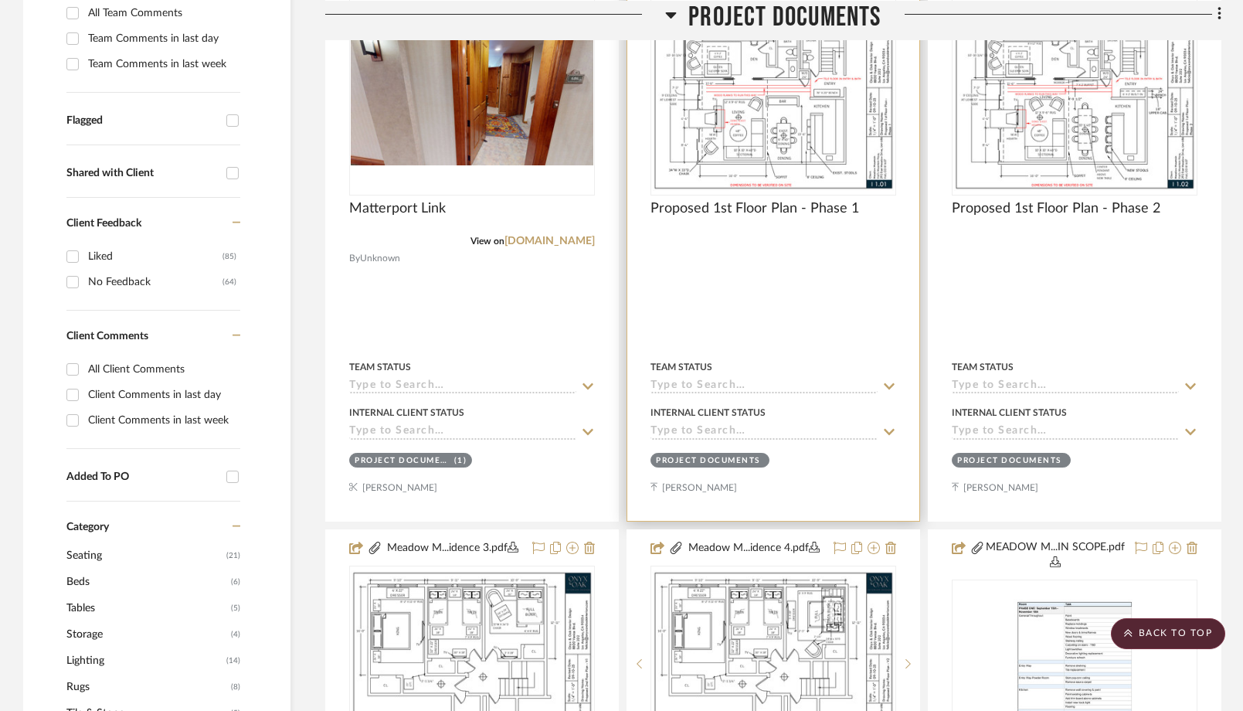
scroll to position [501, 0]
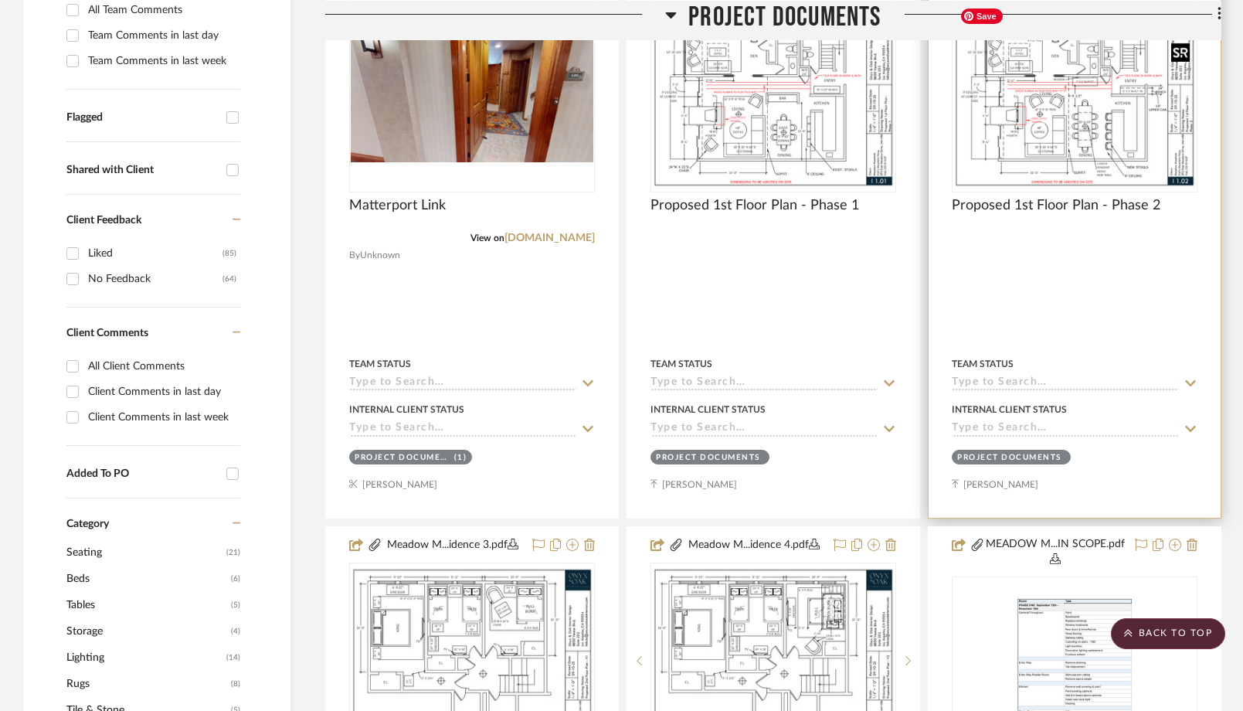
click at [1090, 74] on img "0" at bounding box center [1075, 94] width 243 height 187
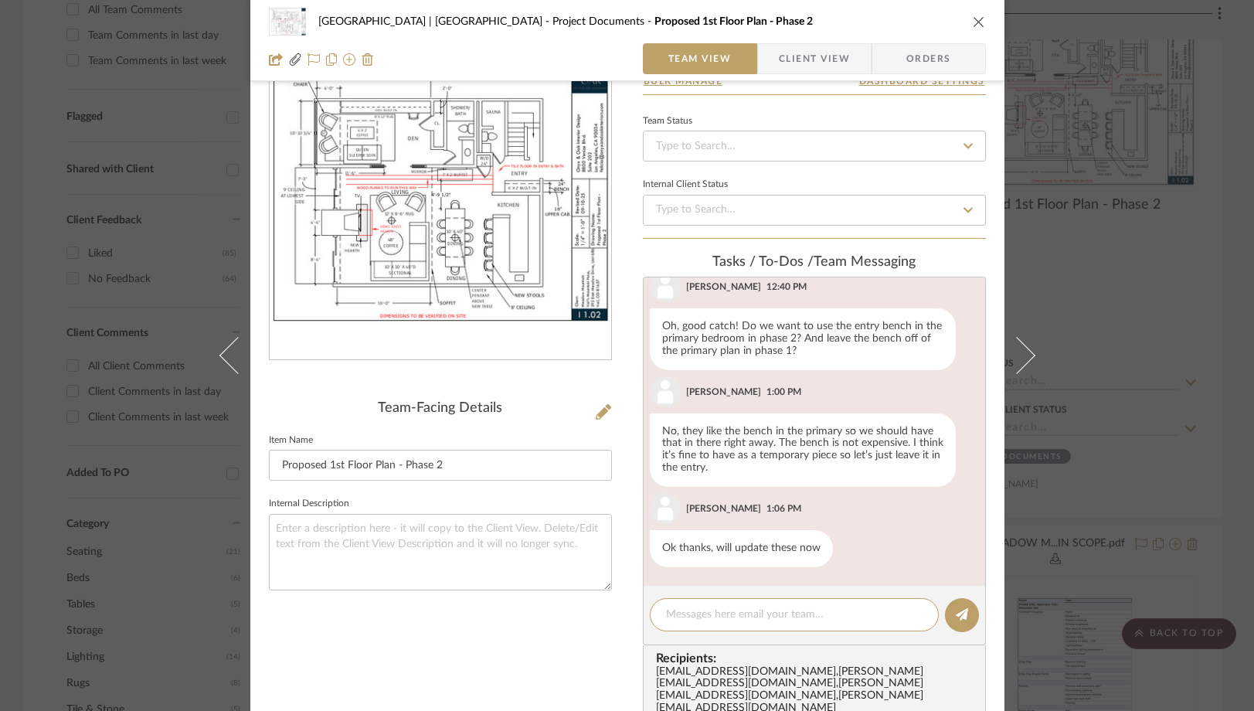
scroll to position [97, 0]
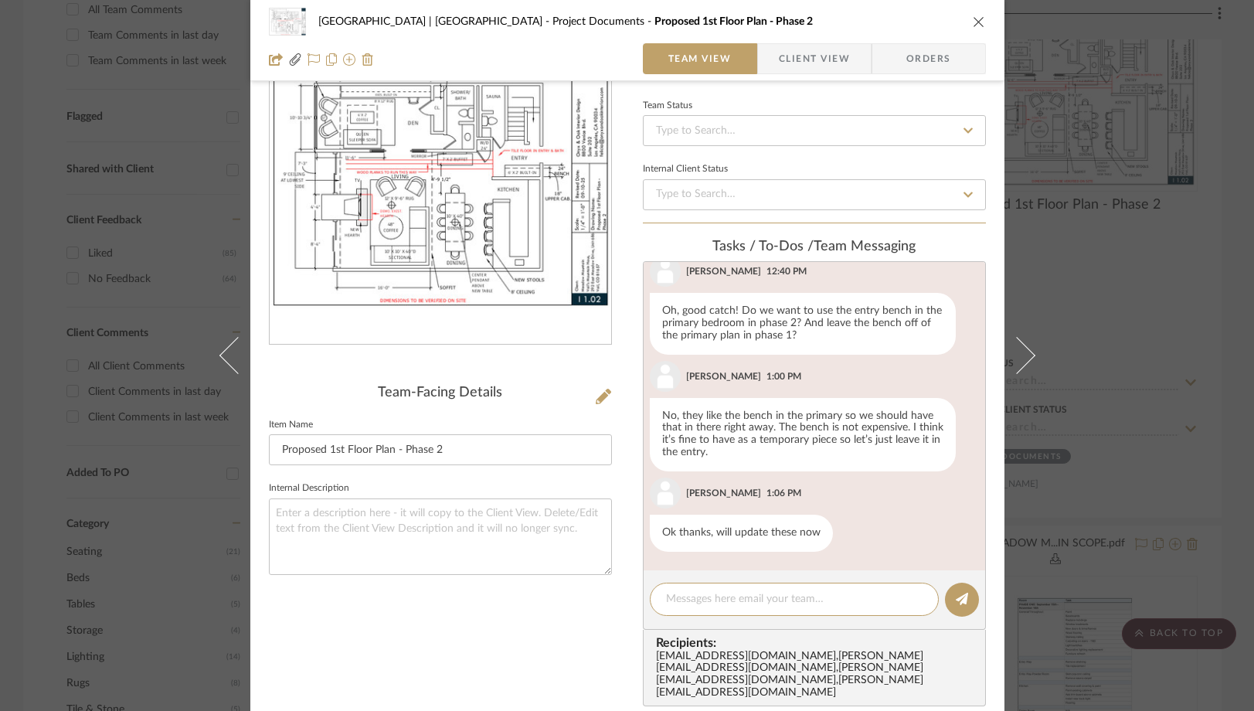
click at [981, 19] on div "[GEOGRAPHIC_DATA] | Vail Valley Project Documents Proposed 1st Floor Plan - Pha…" at bounding box center [627, 40] width 754 height 81
click at [973, 17] on icon "close" at bounding box center [979, 21] width 12 height 12
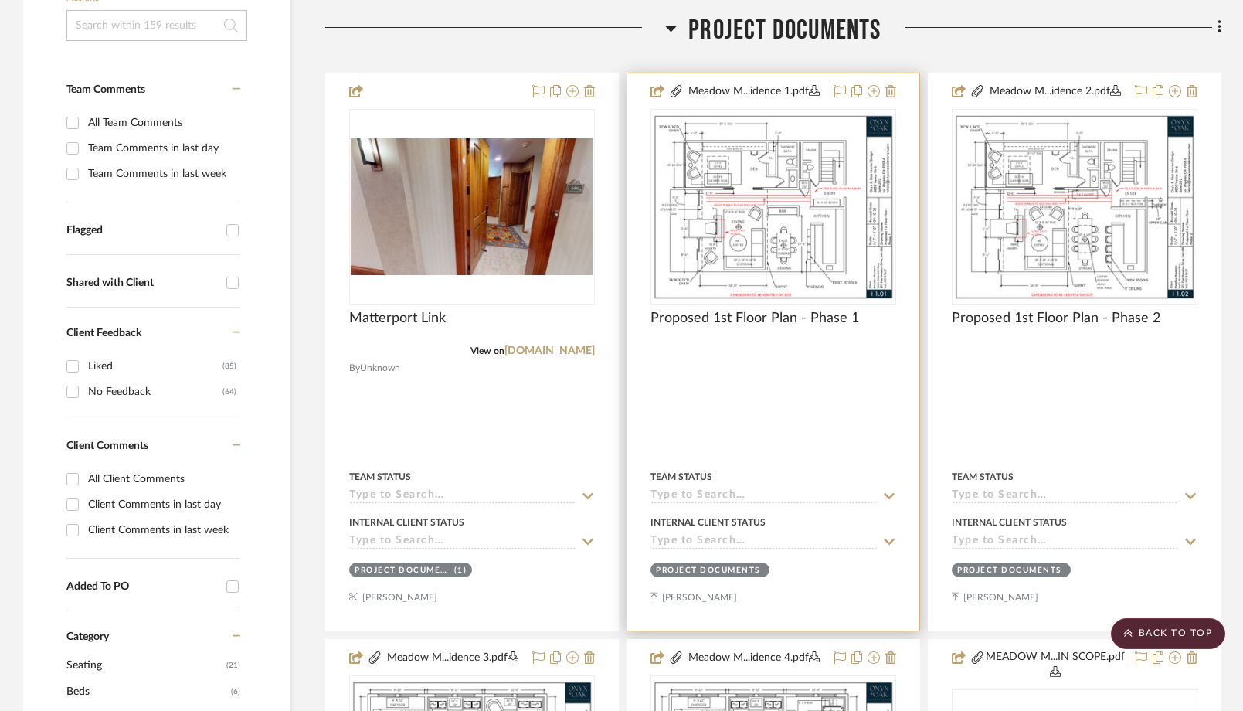
scroll to position [387, 0]
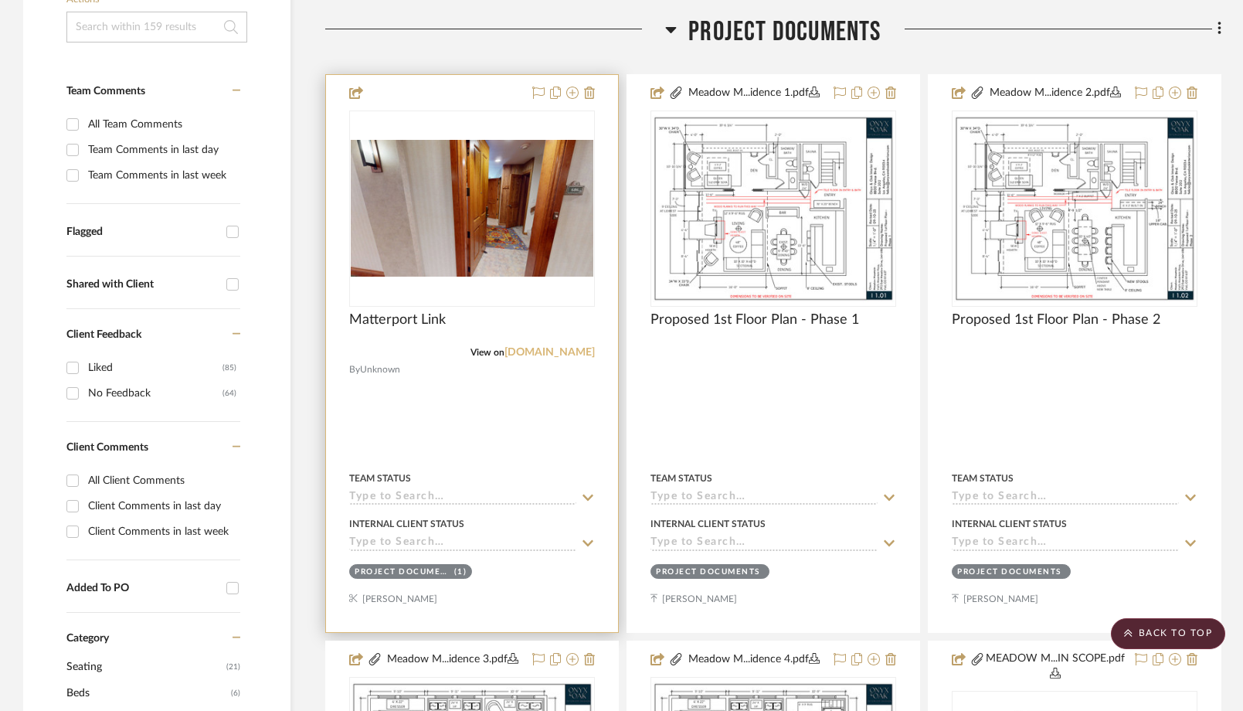
click at [583, 351] on link "[DOMAIN_NAME]" at bounding box center [550, 352] width 90 height 11
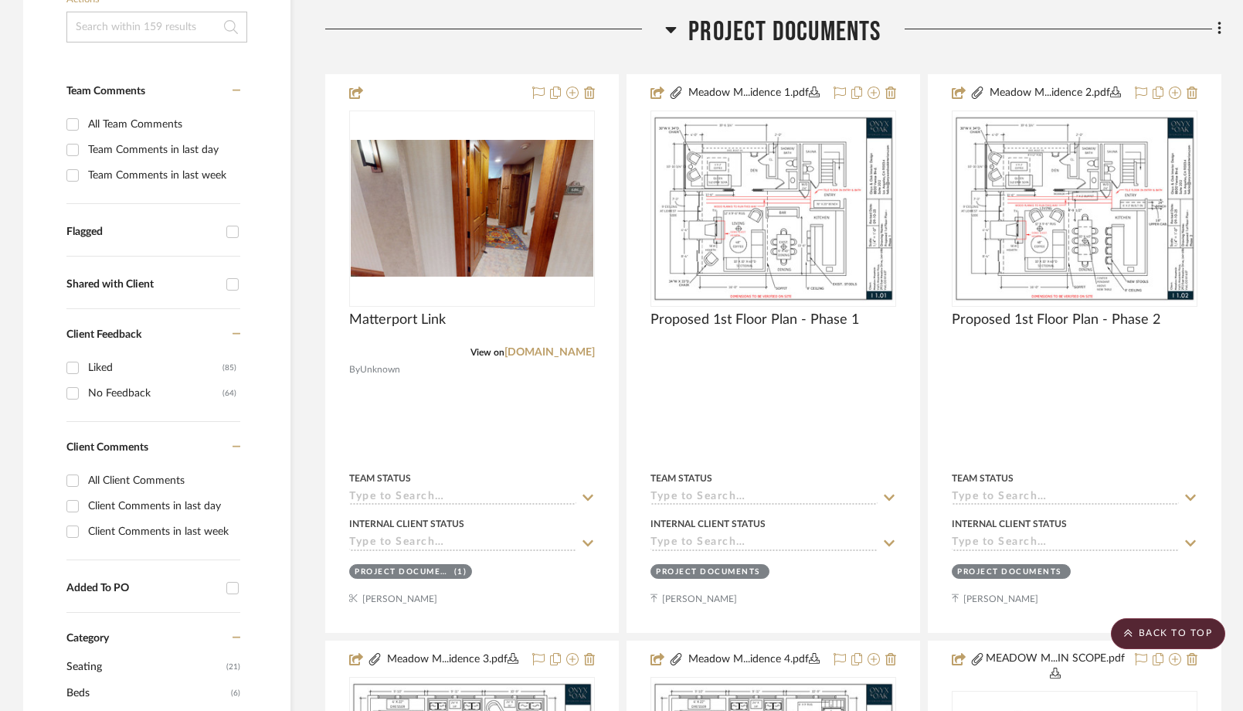
scroll to position [0, 0]
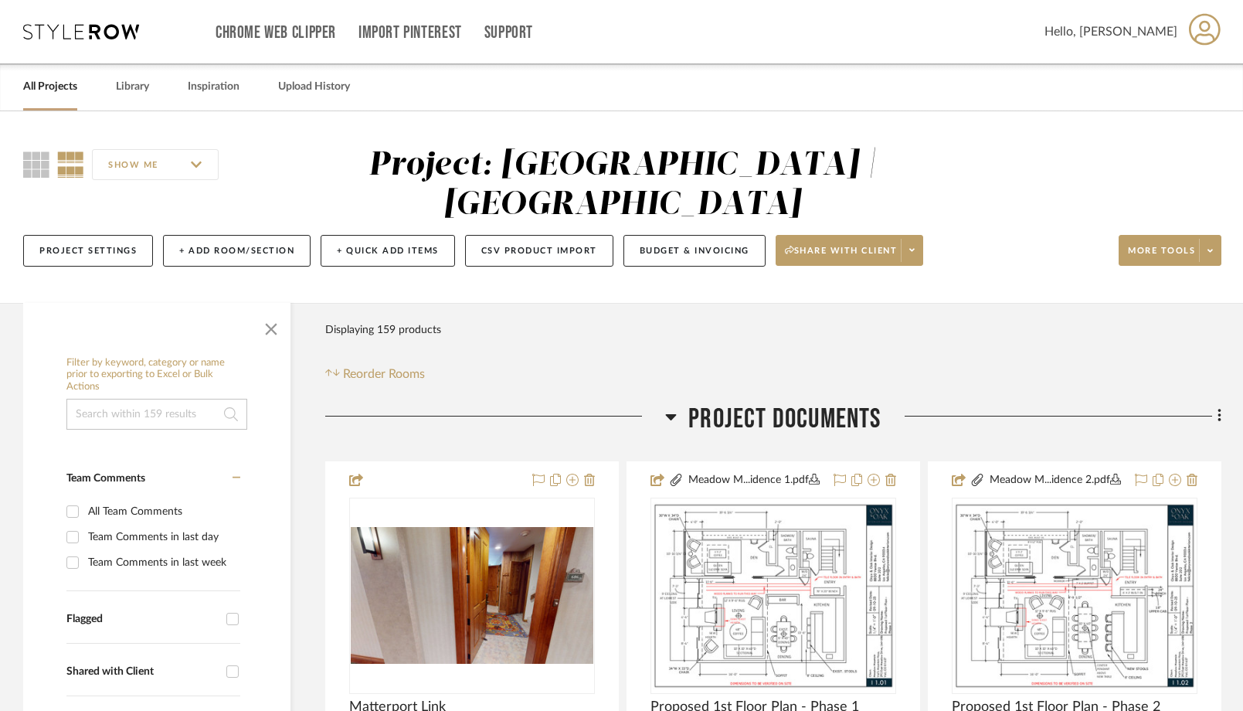
click at [52, 87] on link "All Projects" at bounding box center [50, 86] width 54 height 21
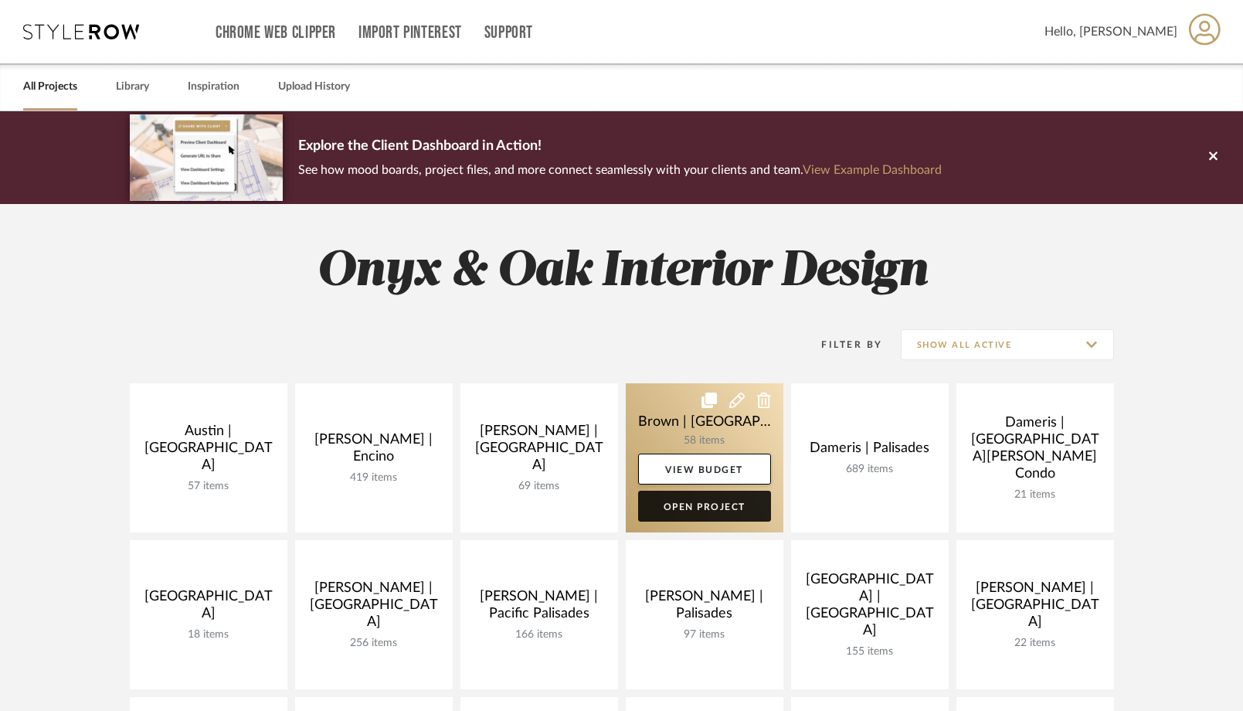
click at [699, 508] on link "Open Project" at bounding box center [704, 506] width 133 height 31
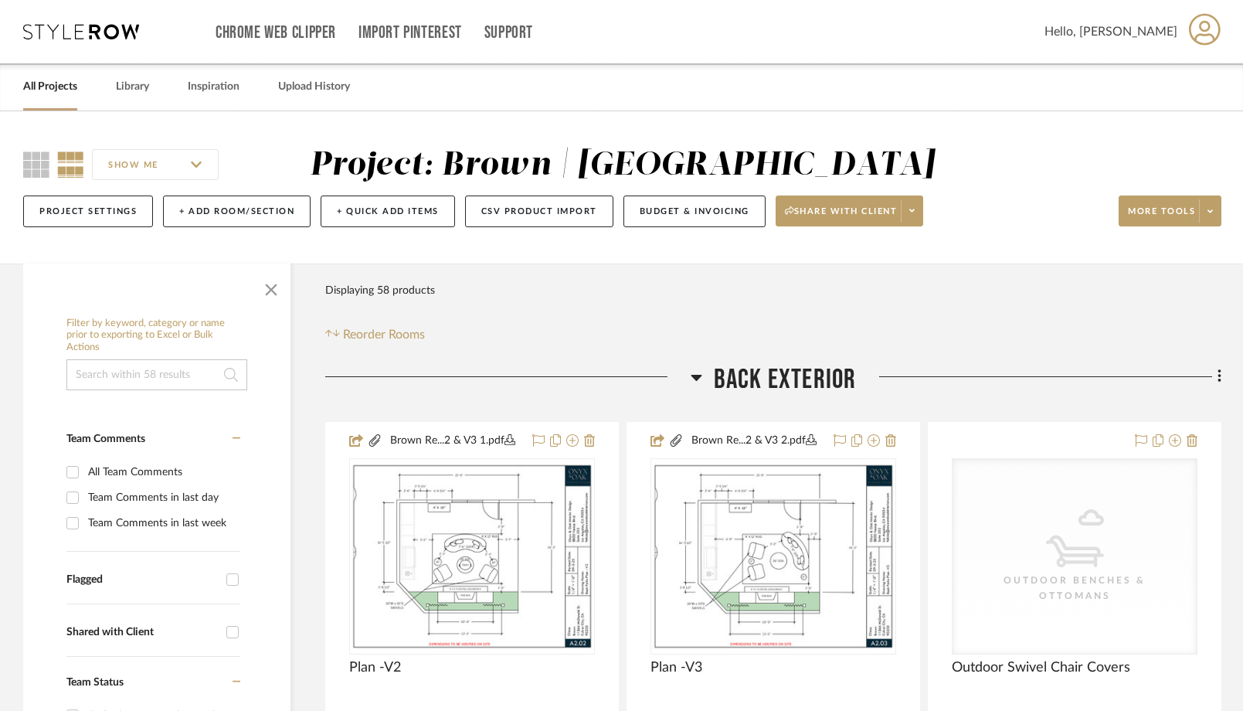
click at [112, 369] on input at bounding box center [156, 374] width 181 height 31
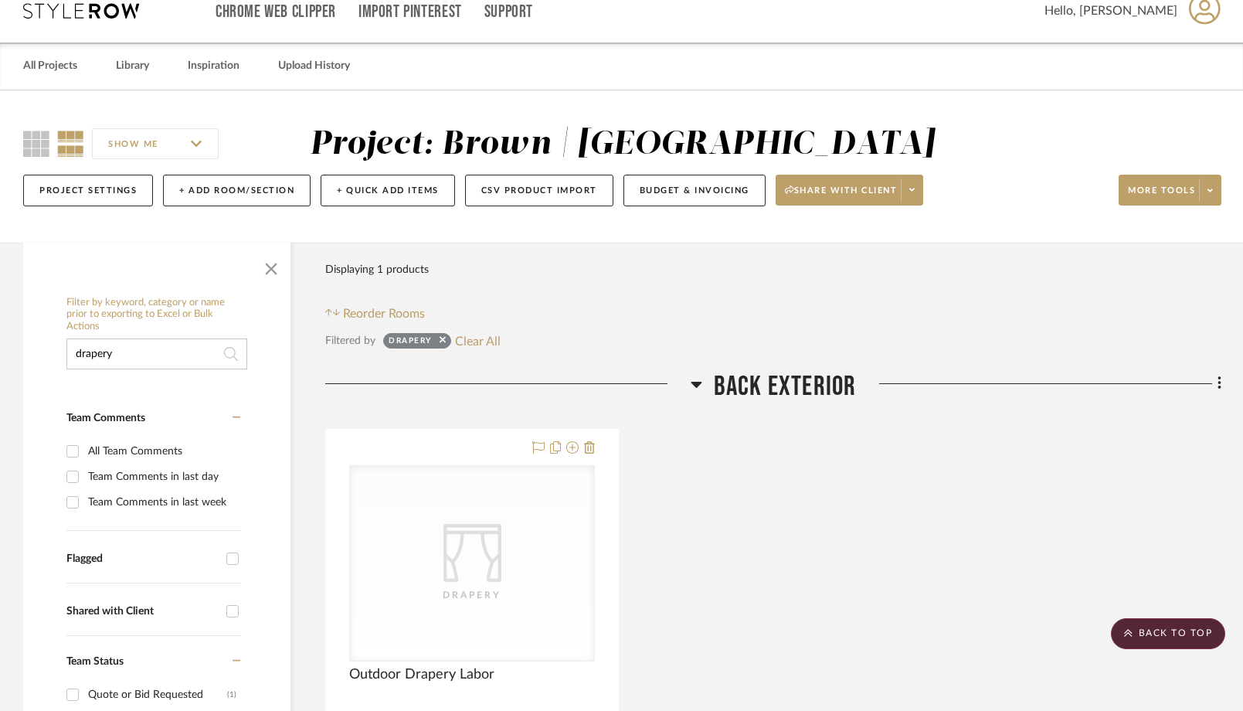
scroll to position [19, 0]
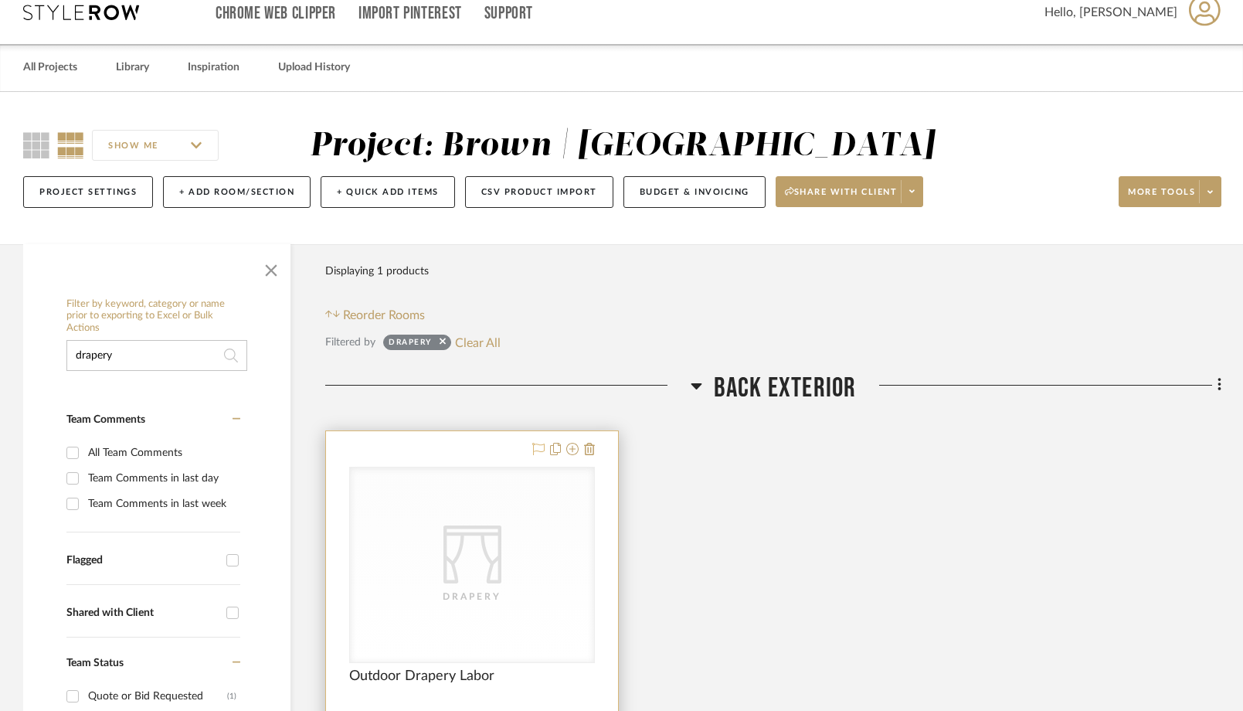
click at [538, 450] on icon at bounding box center [538, 449] width 12 height 12
drag, startPoint x: 134, startPoint y: 357, endPoint x: 53, endPoint y: 350, distance: 80.7
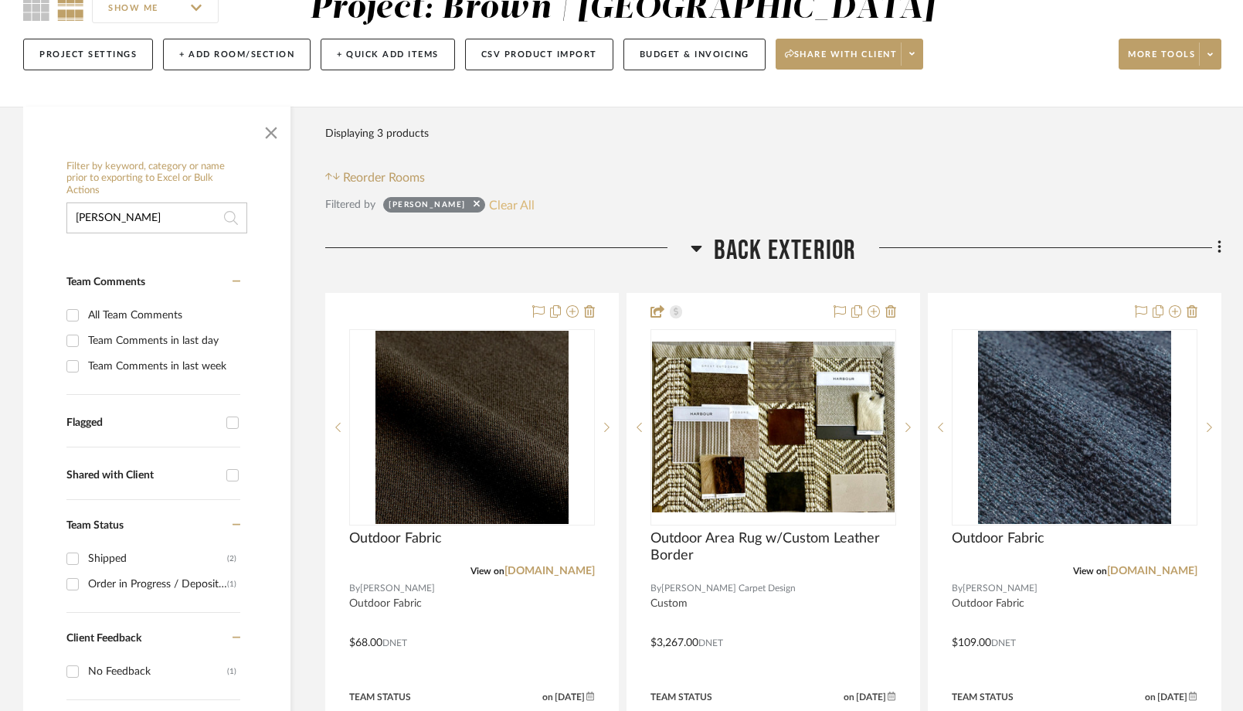
scroll to position [194, 0]
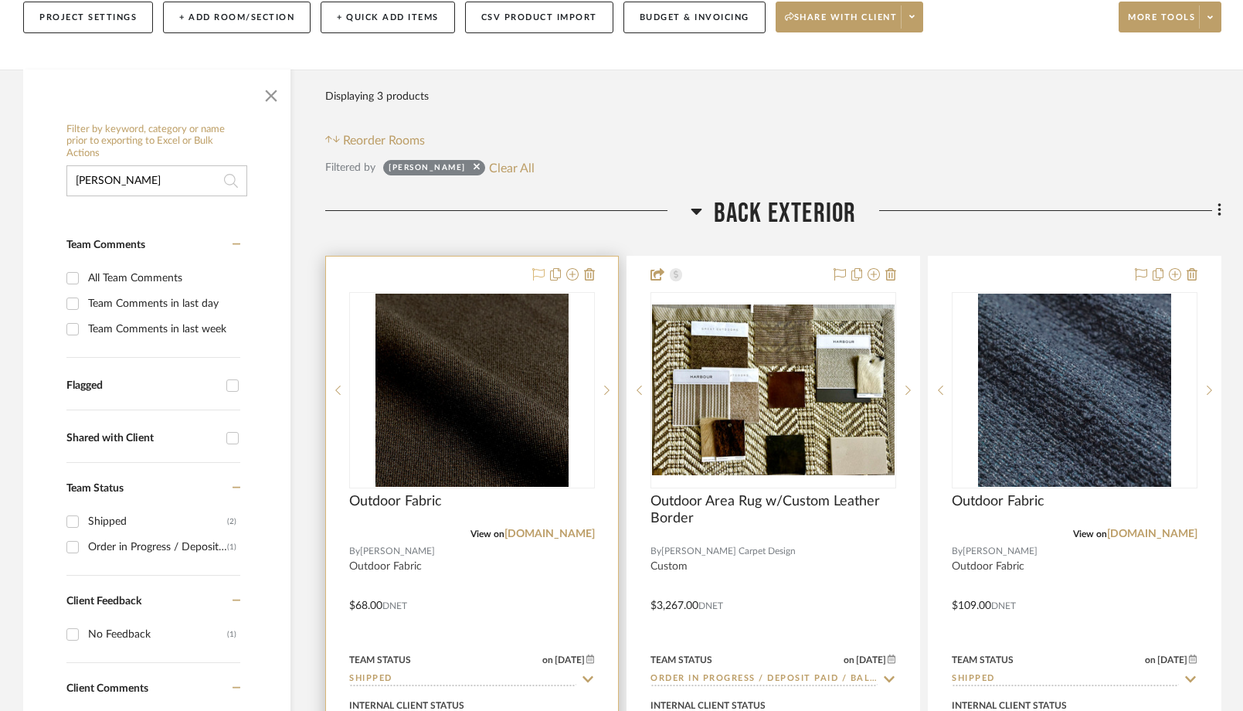
type input "[PERSON_NAME]"
click at [539, 274] on icon at bounding box center [538, 274] width 12 height 12
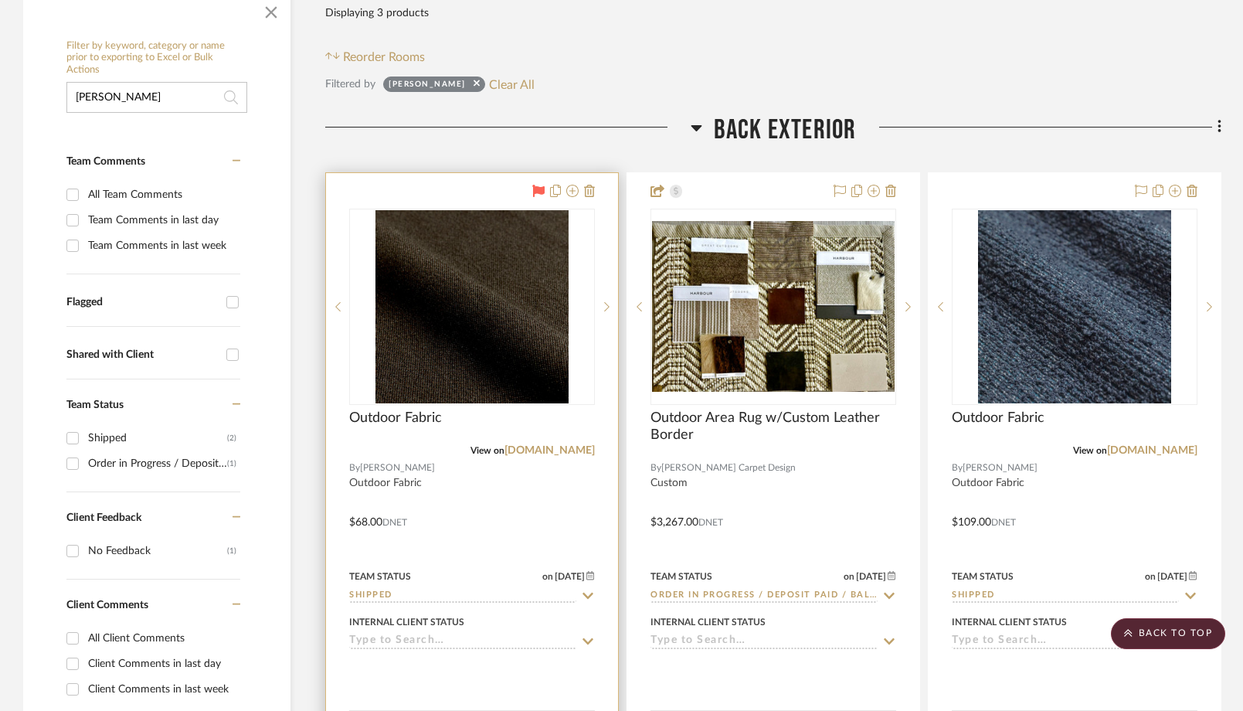
scroll to position [267, 0]
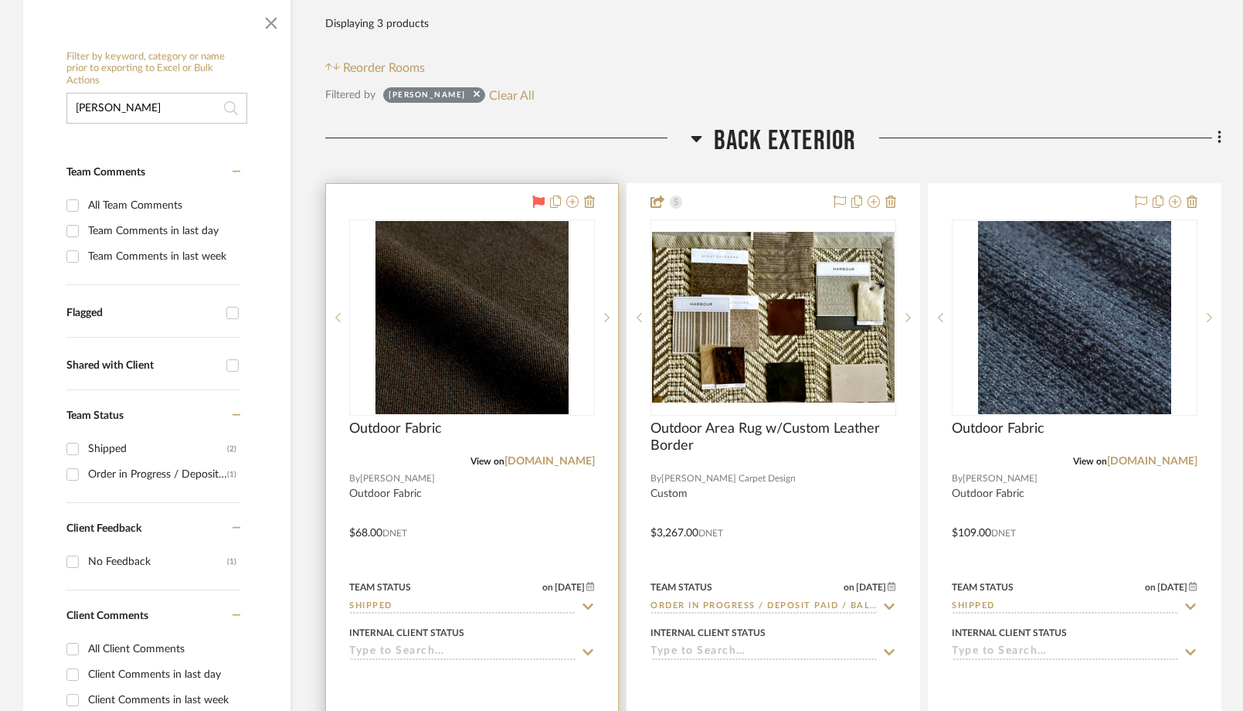
click at [236, 314] on input "Flagged" at bounding box center [232, 313] width 25 height 25
checkbox input "true"
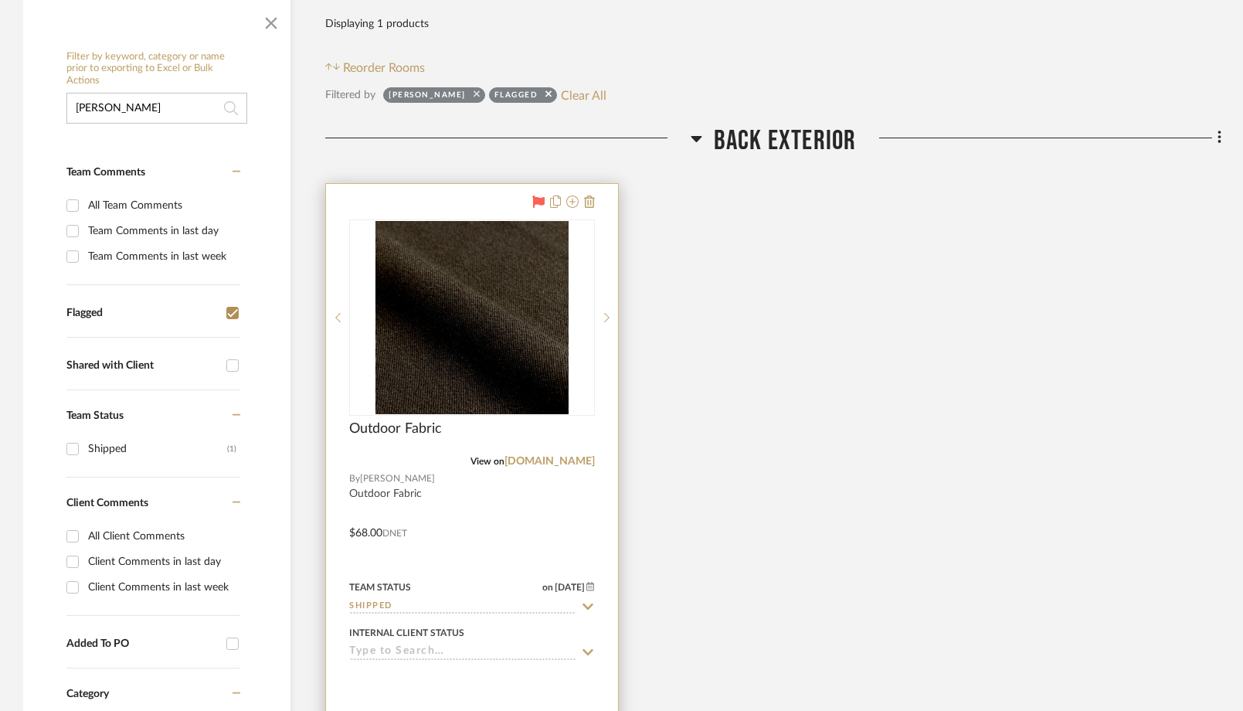
click at [474, 93] on icon at bounding box center [477, 94] width 6 height 10
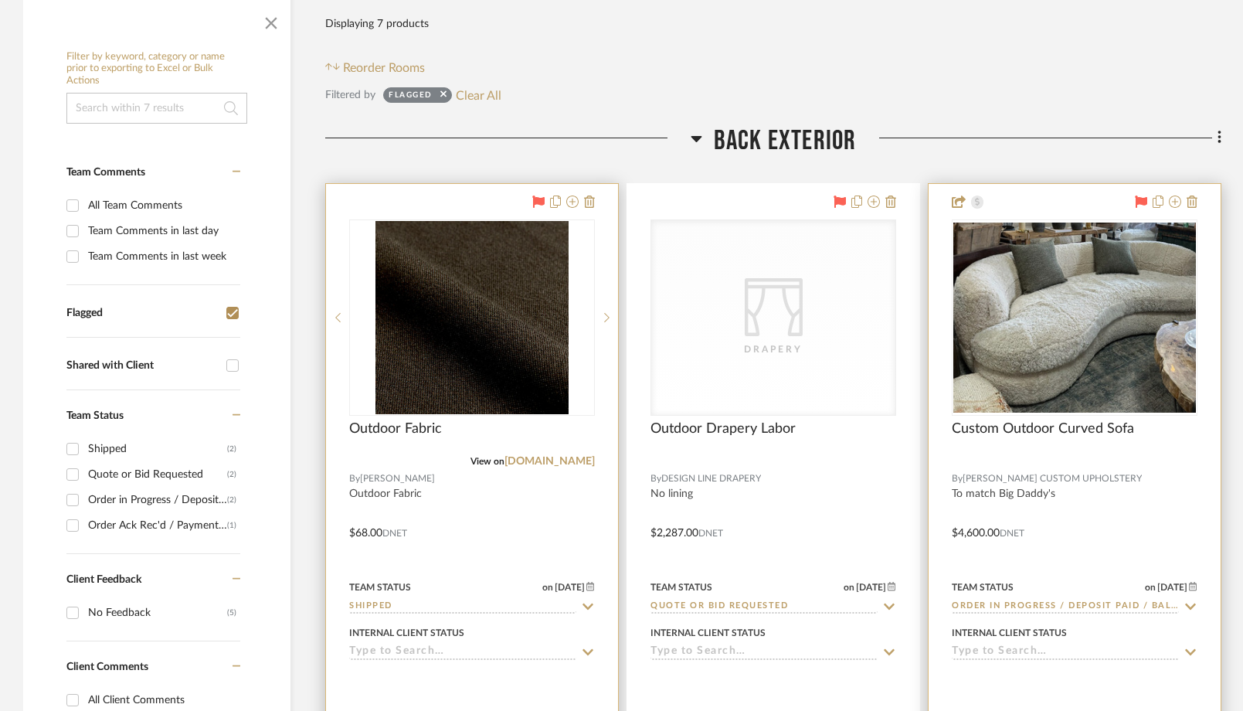
click at [1139, 202] on icon at bounding box center [1141, 201] width 12 height 12
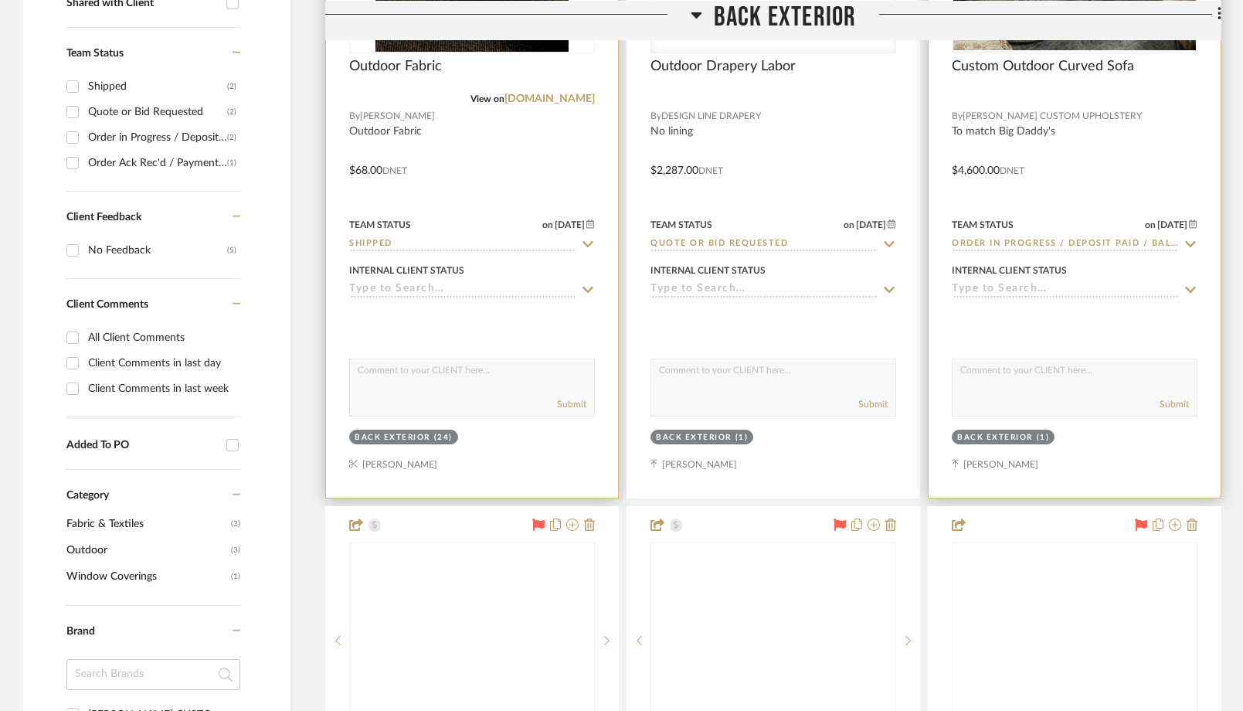
scroll to position [913, 0]
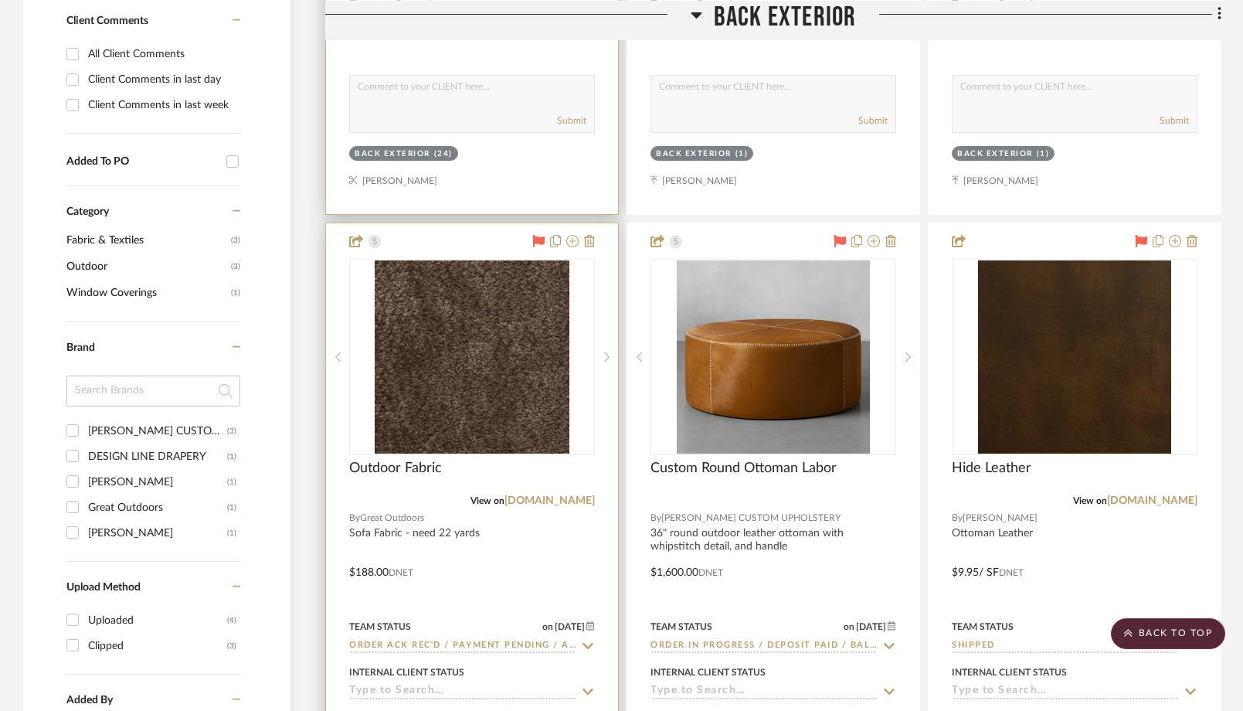
click at [533, 240] on icon at bounding box center [538, 241] width 12 height 12
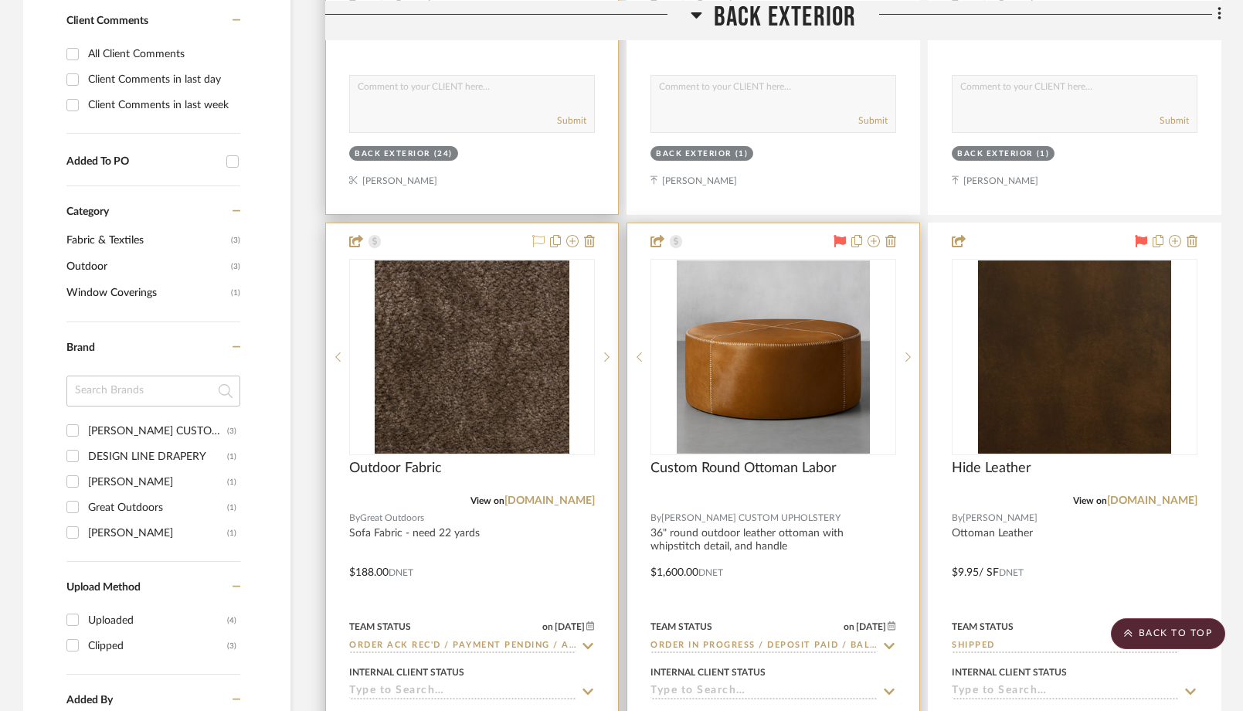
click at [841, 241] on icon at bounding box center [840, 241] width 12 height 12
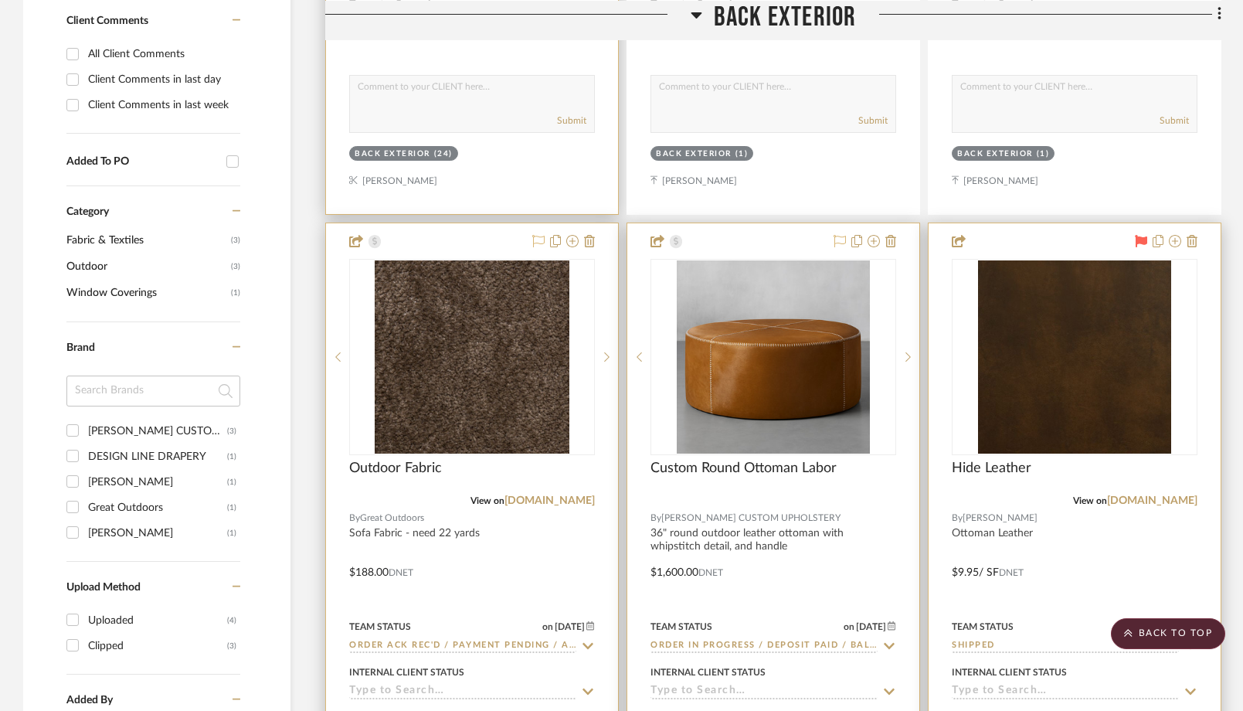
click at [1144, 241] on icon at bounding box center [1141, 241] width 12 height 12
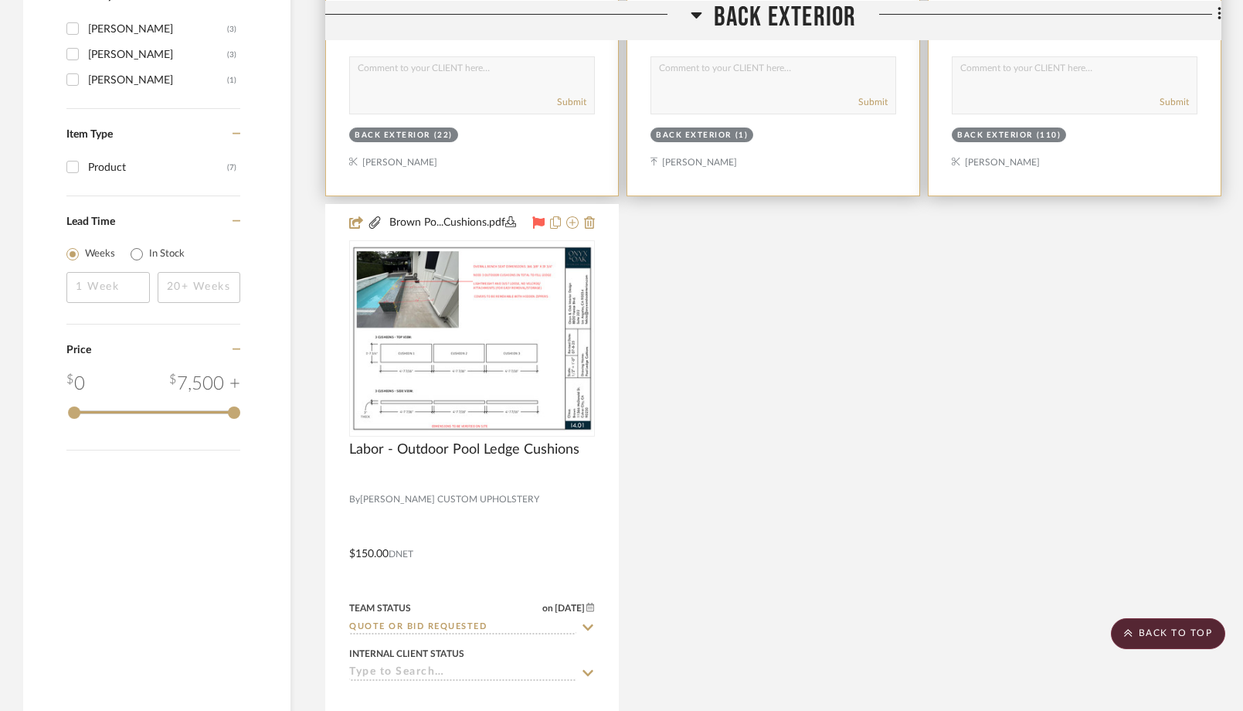
scroll to position [1719, 0]
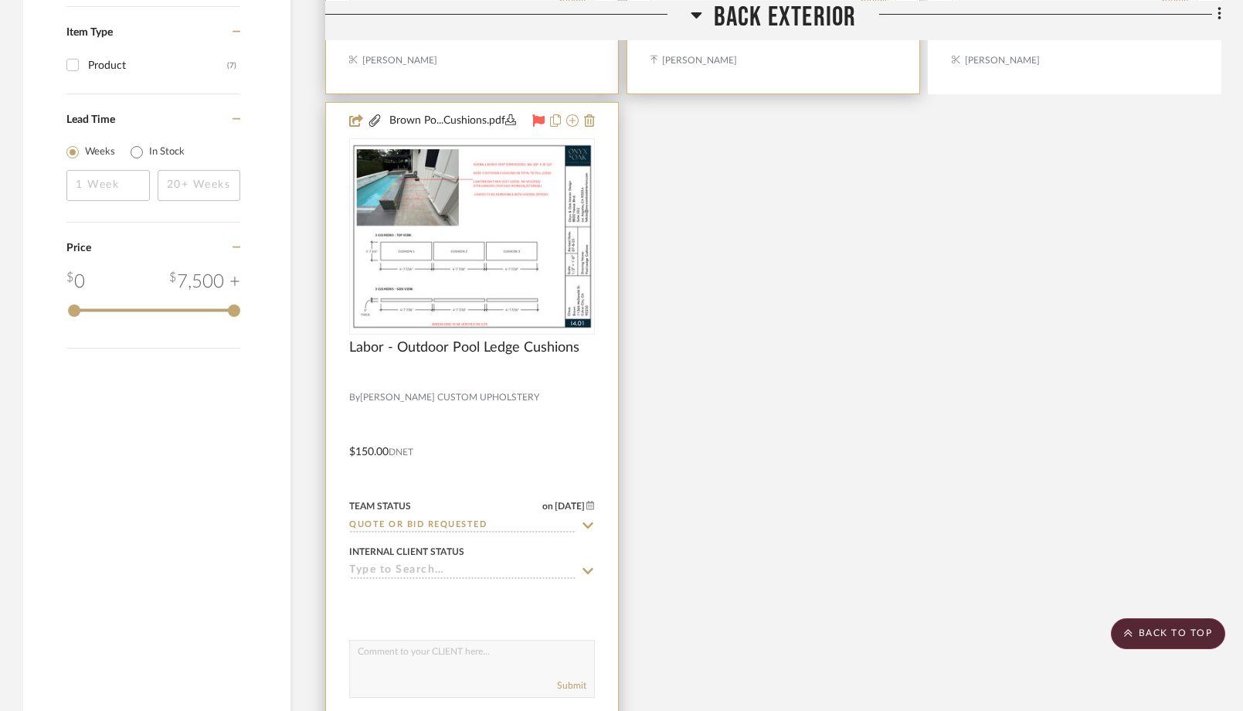
click at [537, 118] on icon at bounding box center [538, 120] width 12 height 12
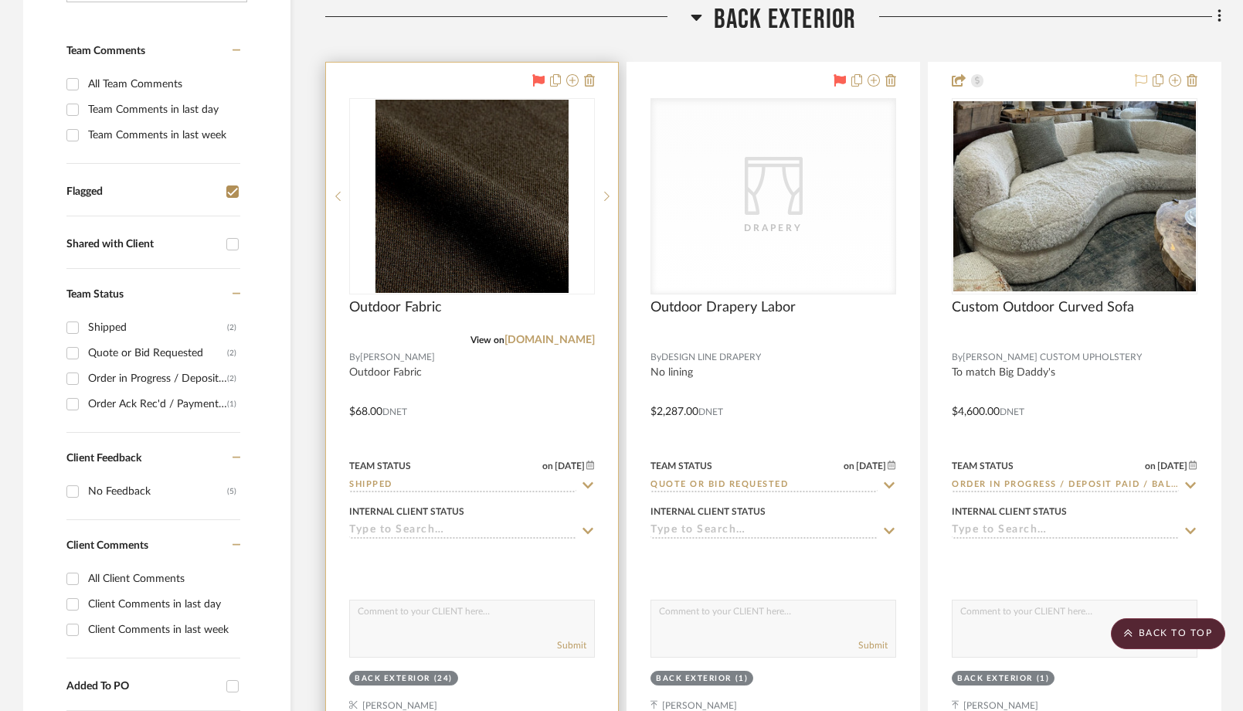
scroll to position [291, 0]
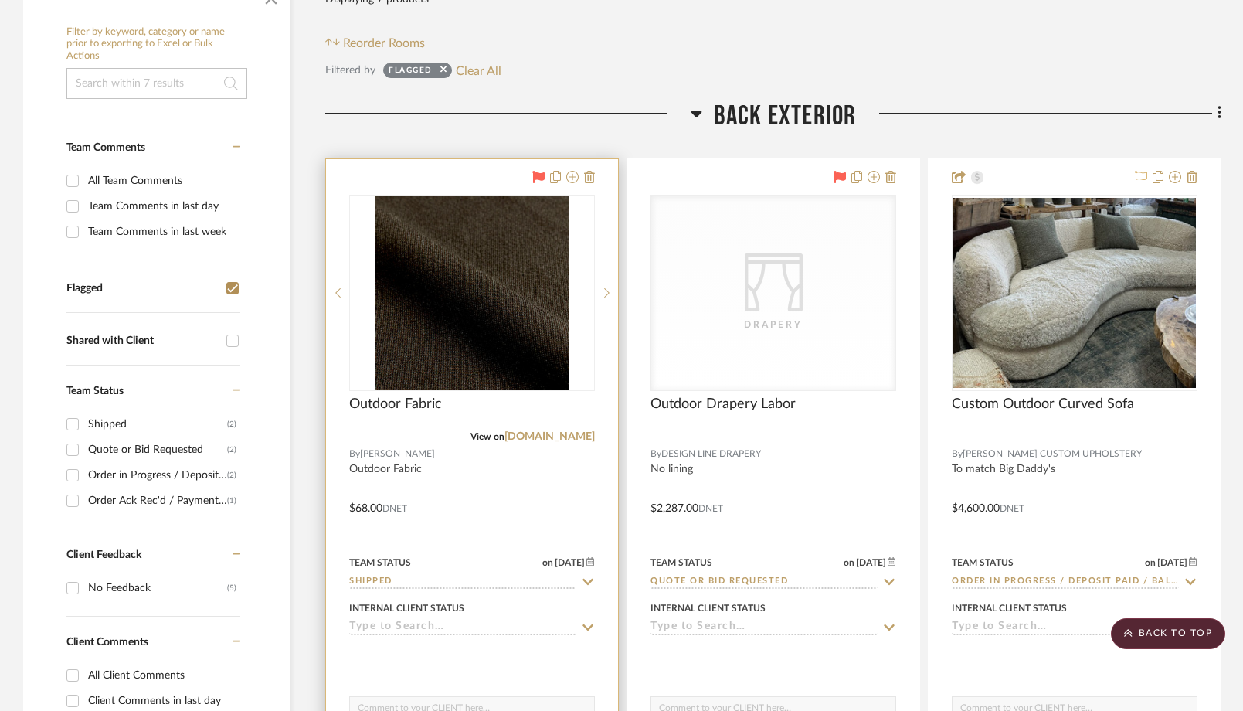
click at [232, 291] on input "Flagged" at bounding box center [232, 288] width 25 height 25
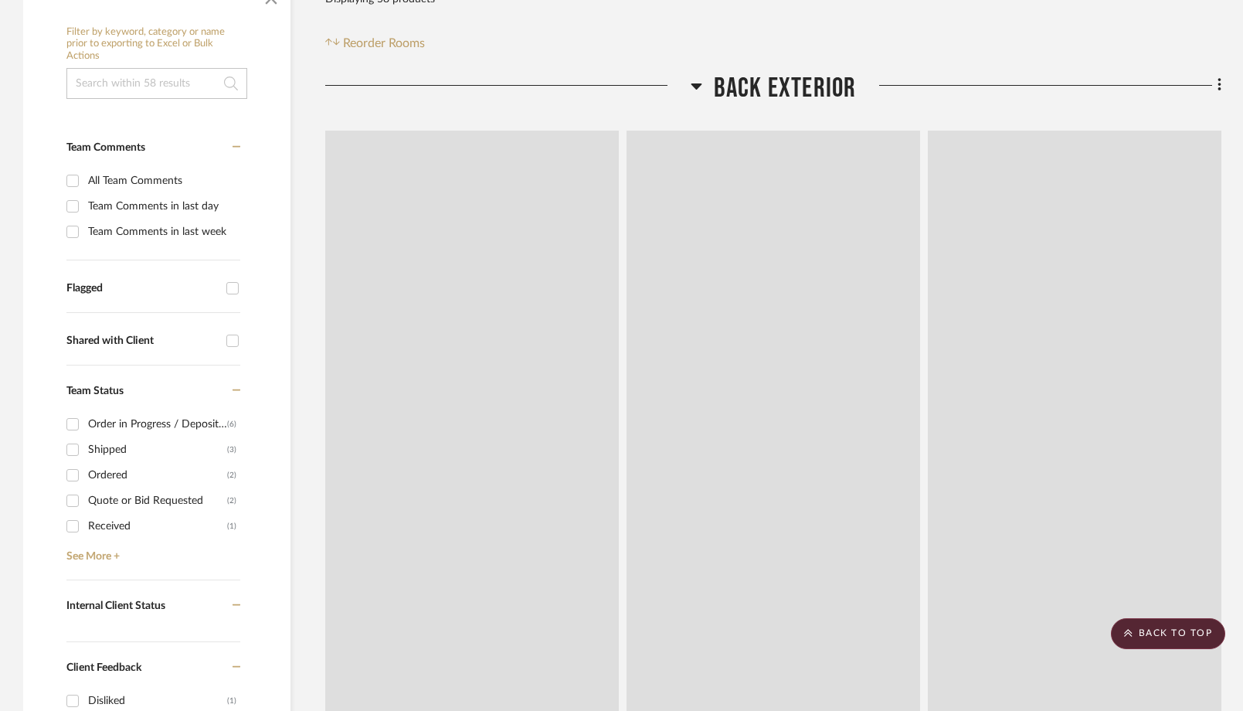
click at [232, 291] on input "Flagged" at bounding box center [232, 288] width 25 height 25
checkbox input "true"
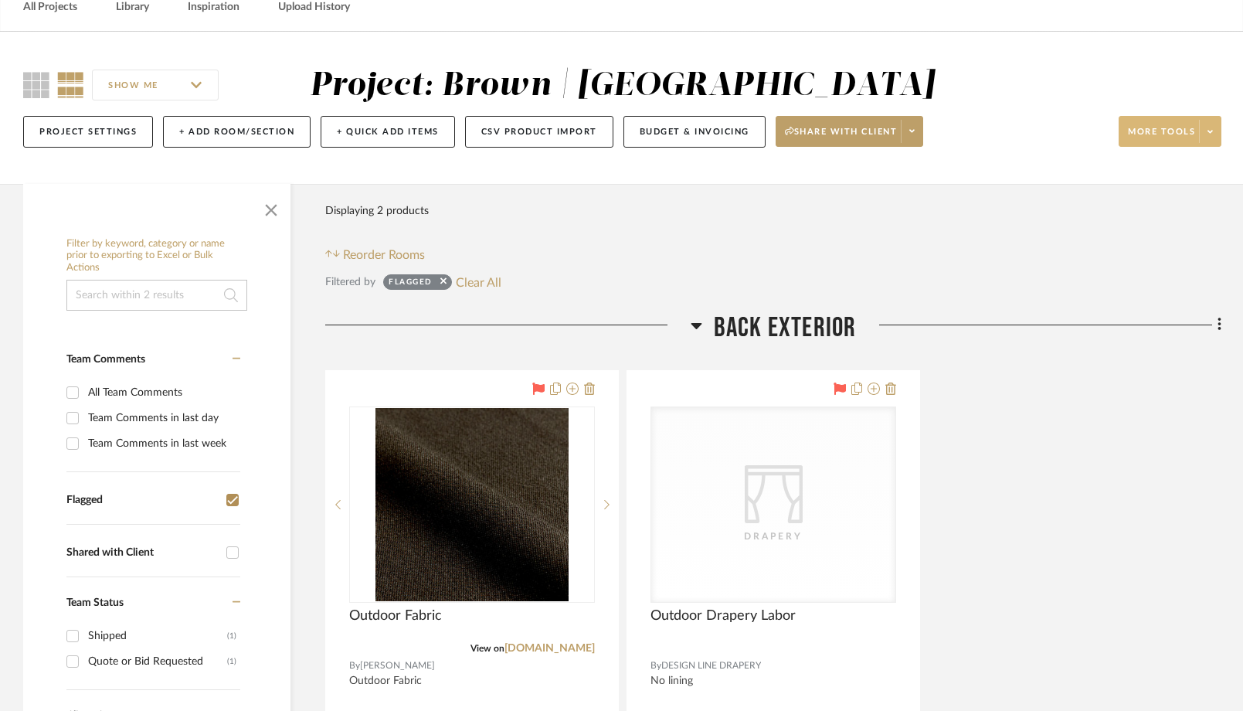
scroll to position [66, 0]
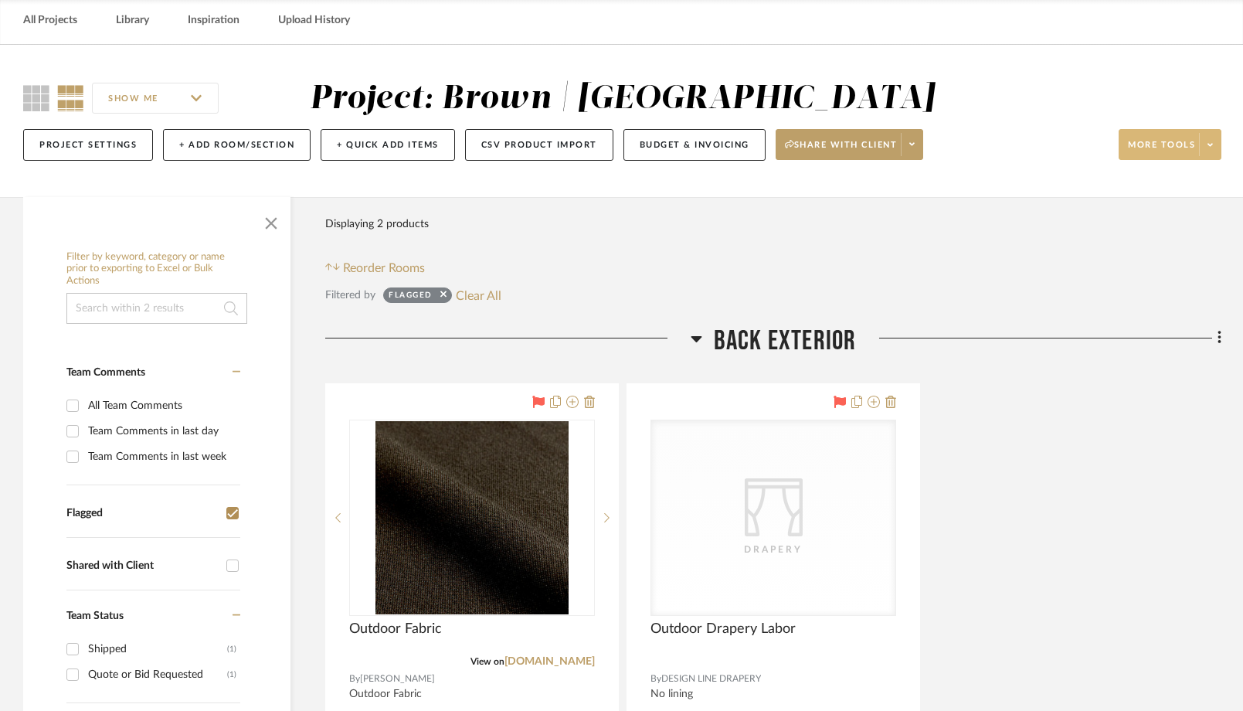
click at [1213, 141] on span at bounding box center [1210, 144] width 22 height 23
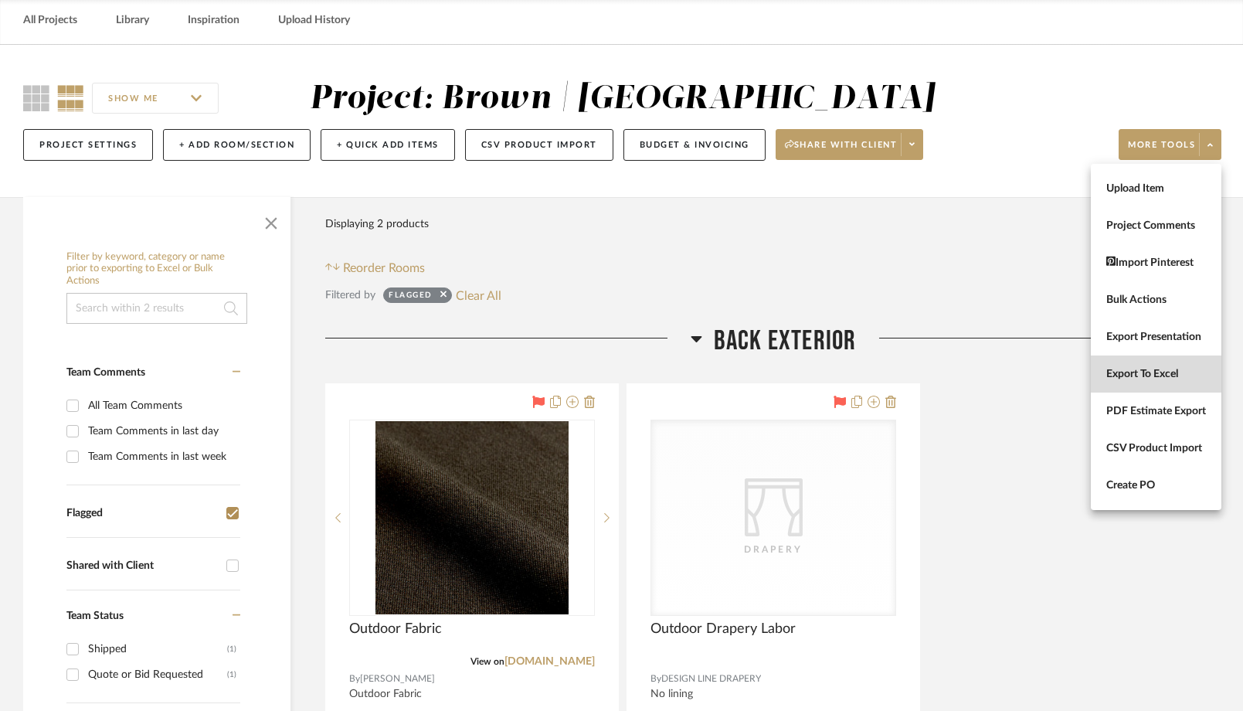
click at [1113, 370] on span "Export To Excel" at bounding box center [1157, 374] width 100 height 13
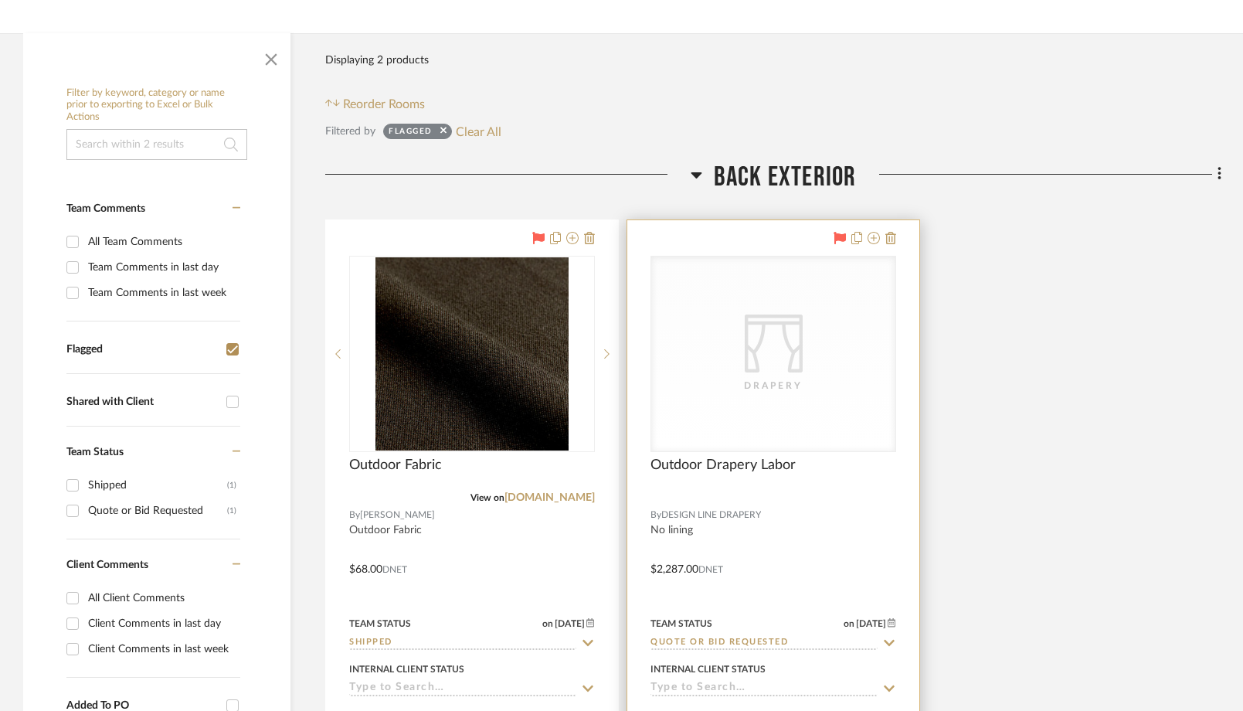
scroll to position [242, 0]
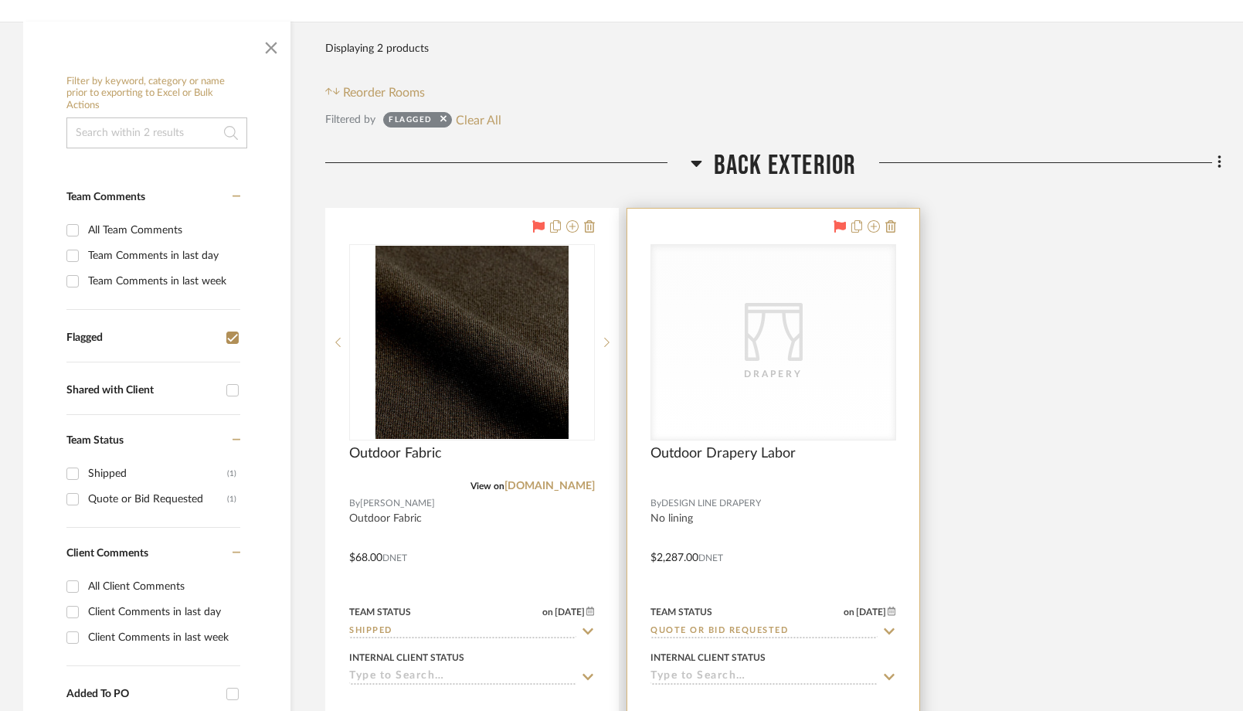
click at [811, 398] on div "CategoryIconFabrics Created with Sketch. Drapery" at bounding box center [773, 342] width 244 height 195
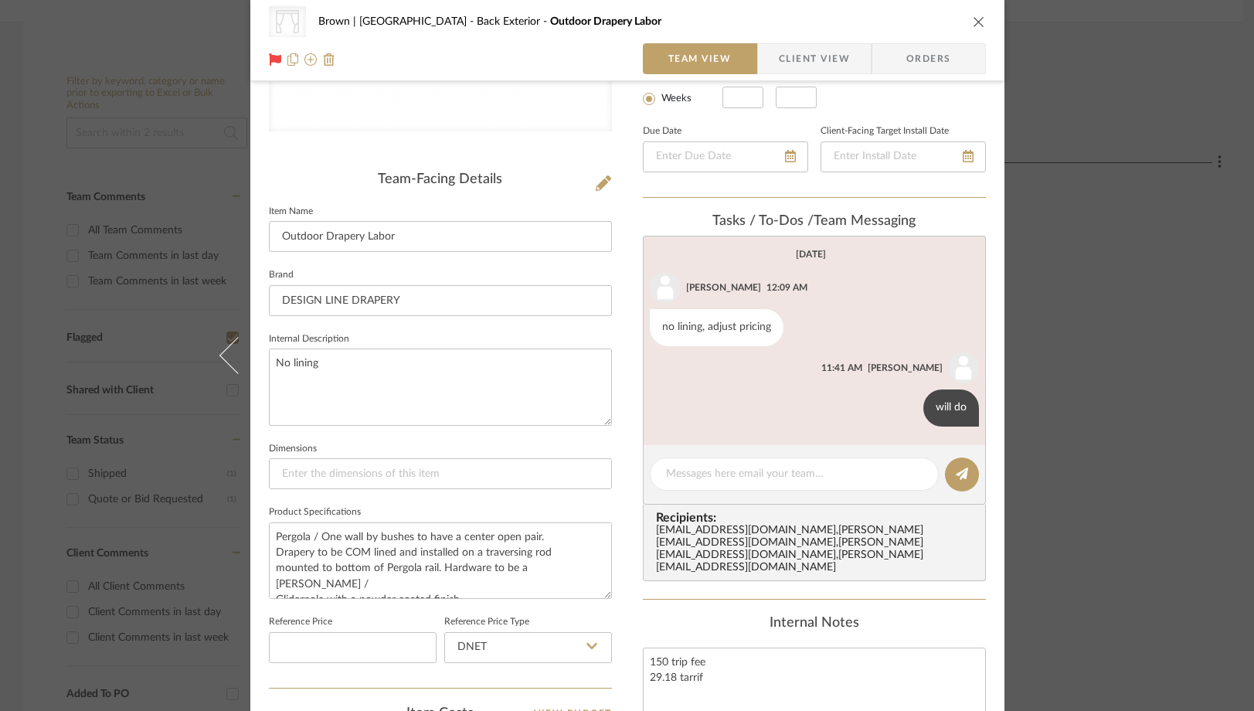
scroll to position [335, 0]
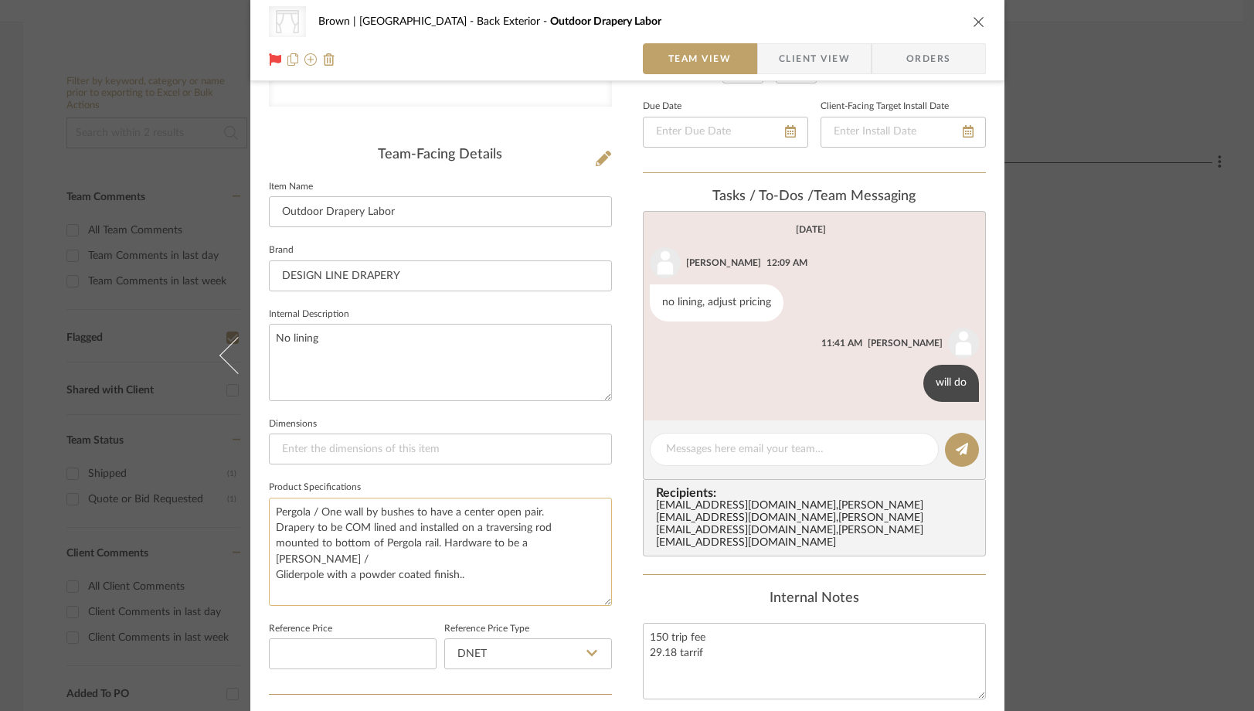
drag, startPoint x: 604, startPoint y: 565, endPoint x: 598, endPoint y: 597, distance: 32.3
click at [598, 597] on textarea "Pergola / One wall by bushes to have a center open pair. Drapery to be COM line…" at bounding box center [440, 552] width 343 height 108
drag, startPoint x: 393, startPoint y: 528, endPoint x: 337, endPoint y: 529, distance: 56.4
click at [337, 529] on textarea "Pergola / One wall by bushes to have a center open pair. Drapery to be COM line…" at bounding box center [440, 552] width 343 height 108
click at [340, 588] on textarea "Pergola / One wall by bushes to have a center open pair. Drapery to be unlined …" at bounding box center [440, 552] width 343 height 108
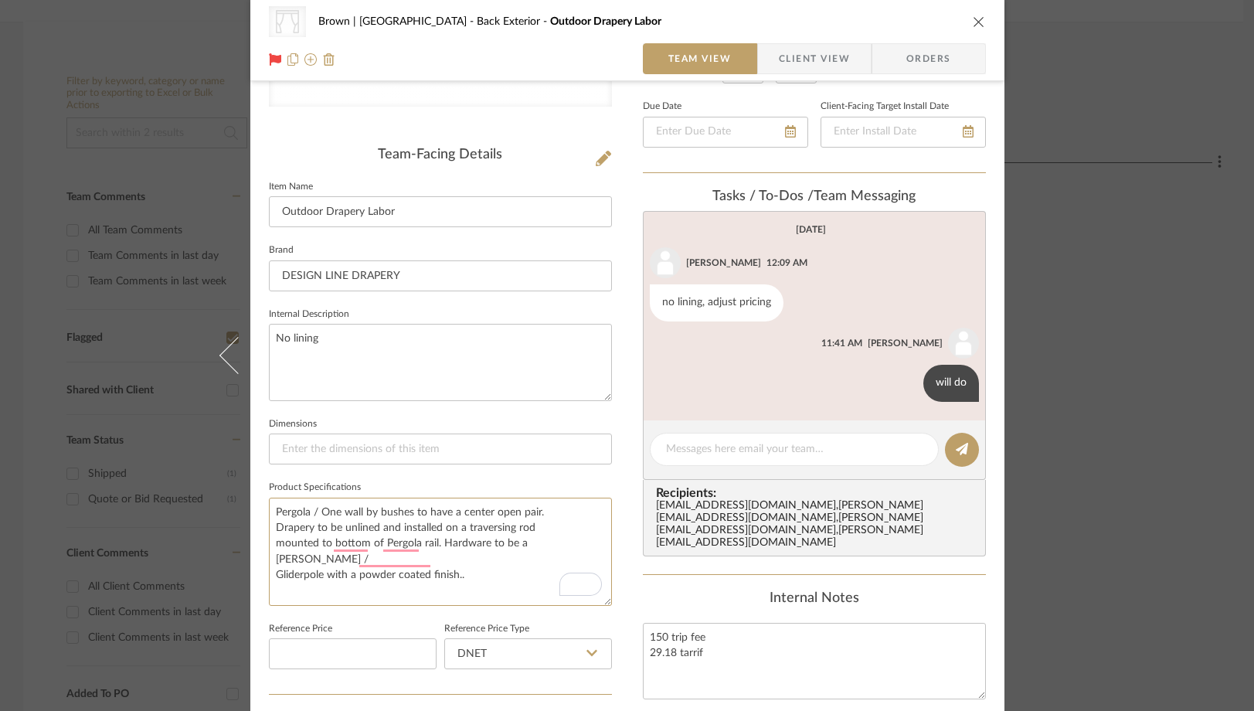
type textarea "Pergola / One wall by bushes to have a center open pair. Drapery to be unlined …"
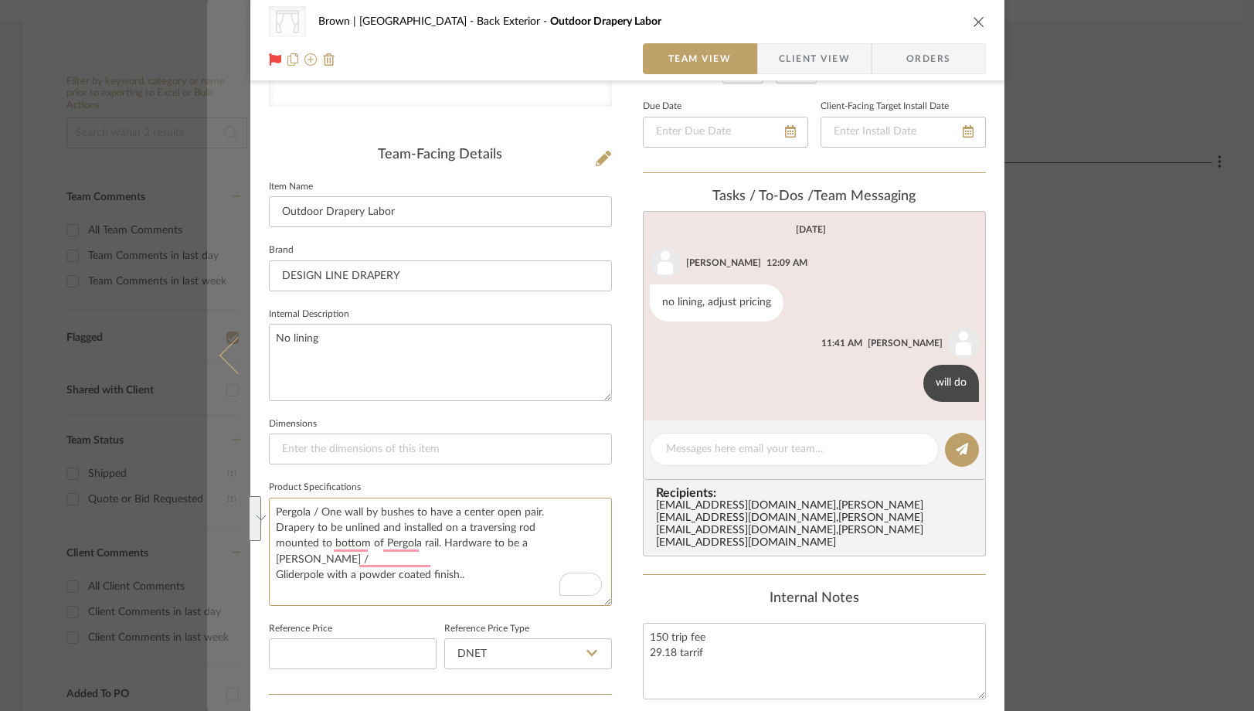
drag, startPoint x: 476, startPoint y: 552, endPoint x: 232, endPoint y: 521, distance: 246.2
click at [232, 521] on mat-dialog-content "CategoryIconFabrics Created with Sketch. Drapery Brown | [GEOGRAPHIC_DATA] Back…" at bounding box center [627, 404] width 841 height 1456
paste textarea "Pergola / One wall by bushes to have a center open pair. Drapery to be unlined …"
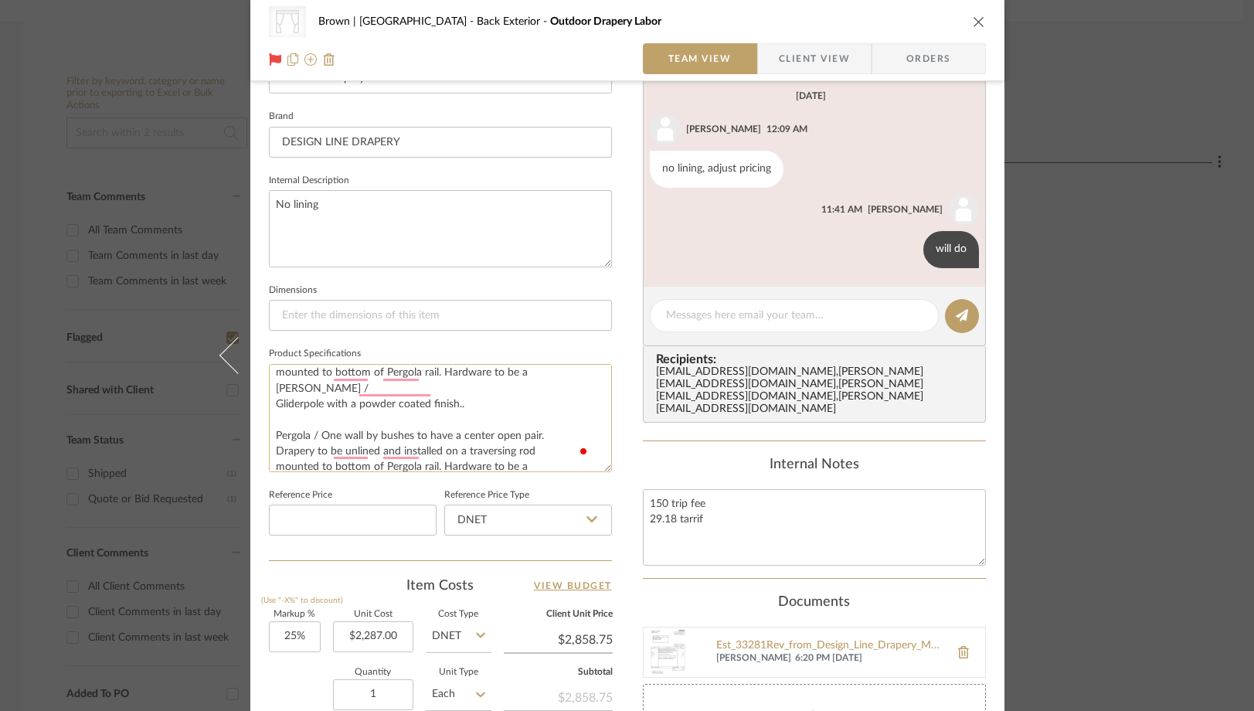
scroll to position [34, 0]
drag, startPoint x: 471, startPoint y: 461, endPoint x: 249, endPoint y: 393, distance: 232.5
click at [250, 393] on div "CategoryIconFabrics Created with Sketch. Drapery Brown | [GEOGRAPHIC_DATA] Back…" at bounding box center [627, 271] width 754 height 1456
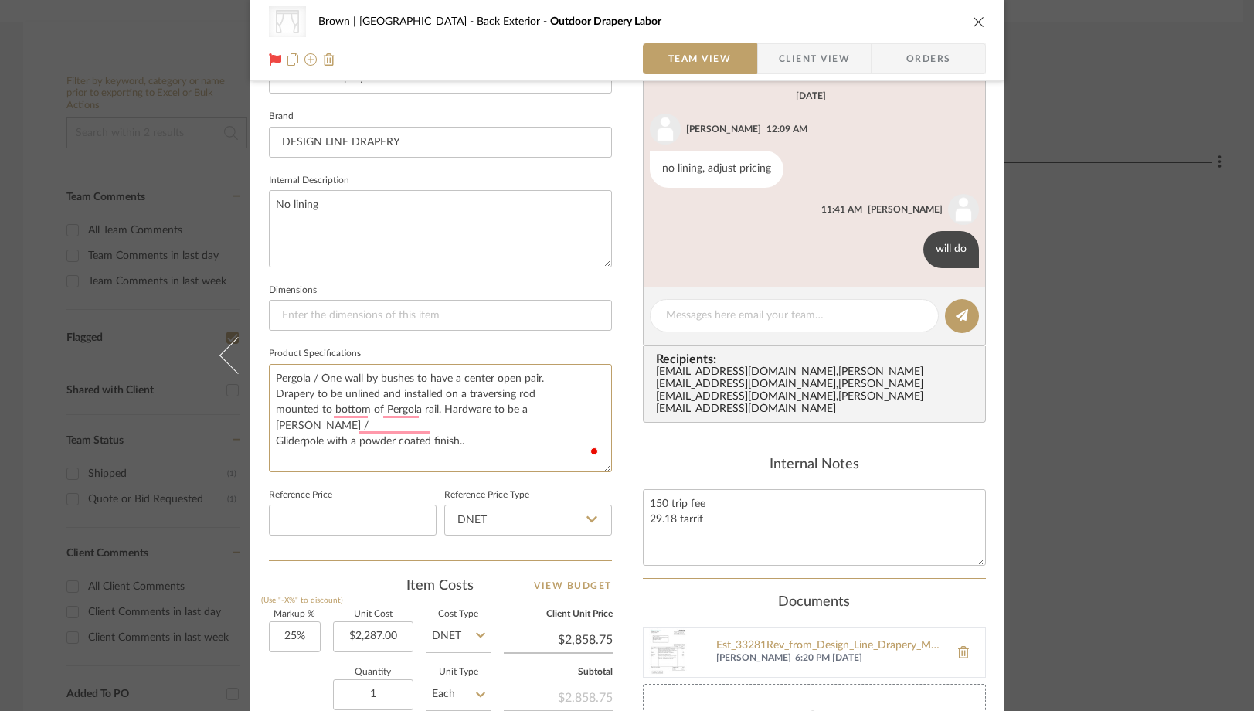
type textarea "Pergola / One wall by bushes to have a center open pair. Drapery to be unlined …"
click at [306, 549] on div "Team-Facing Details Item Name Outdoor Drapery Labor Brand DESIGN LINE DRAPERY I…" at bounding box center [440, 286] width 343 height 547
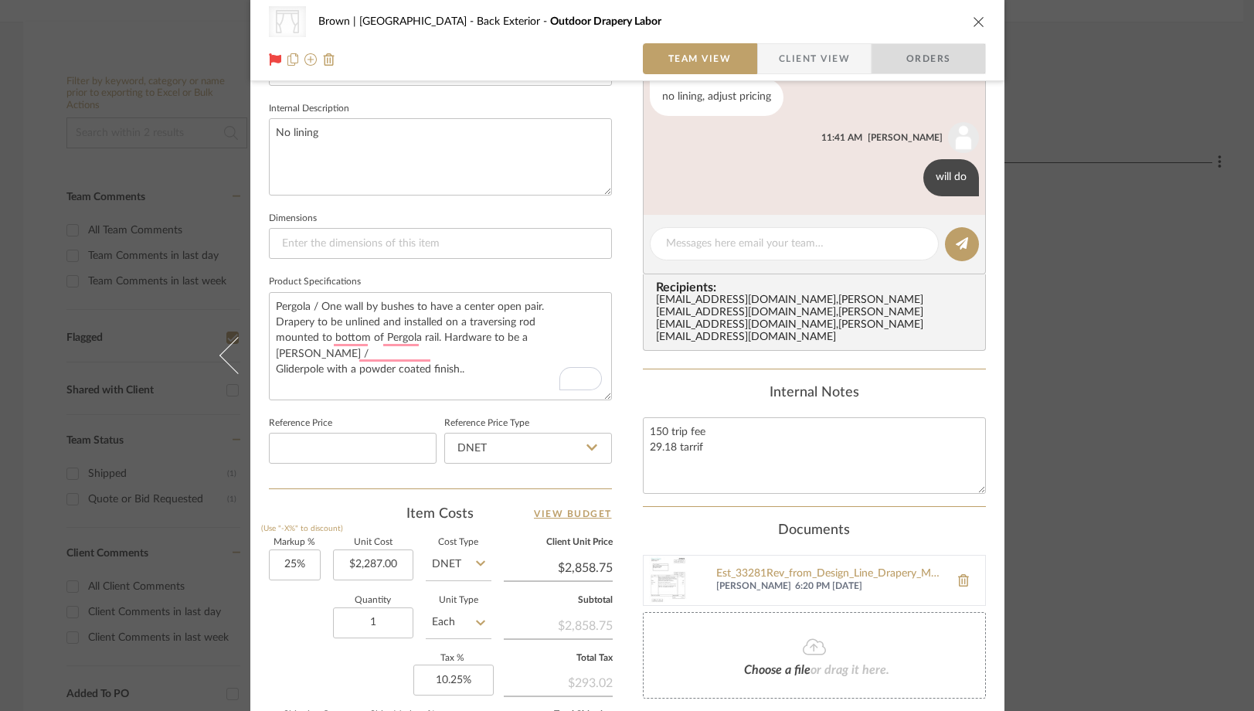
click at [931, 59] on span "Orders" at bounding box center [928, 58] width 79 height 31
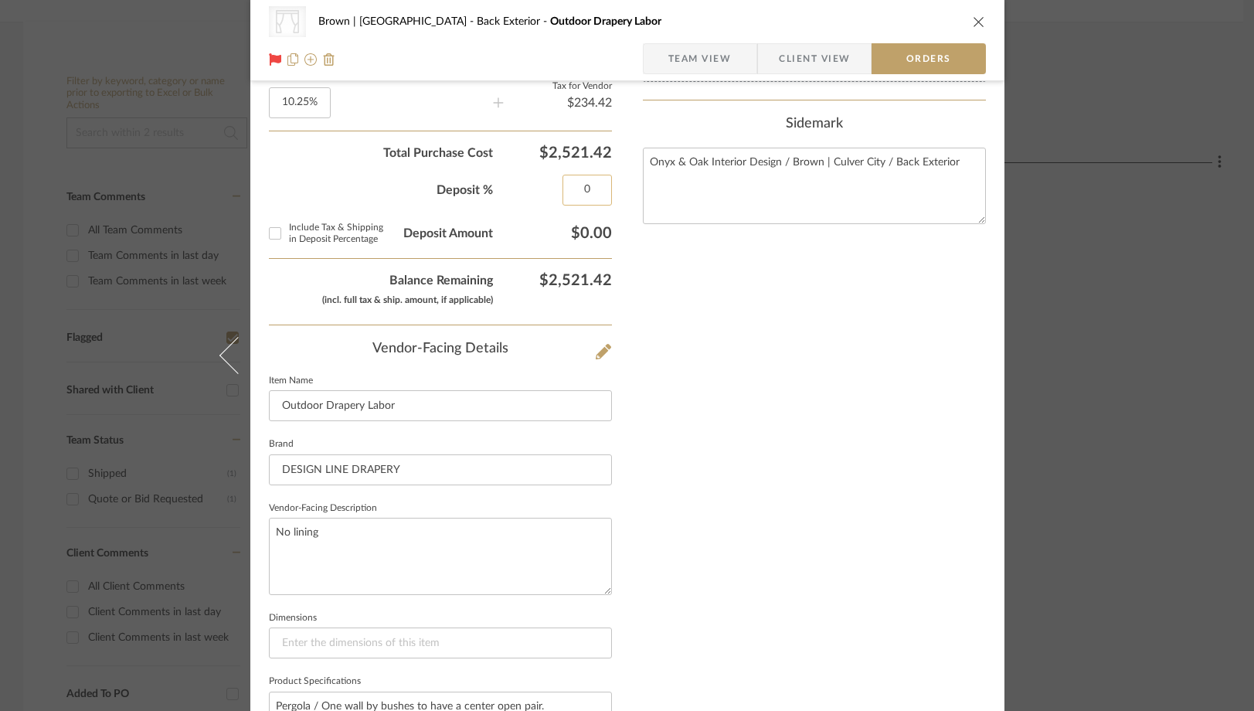
click at [583, 190] on input "0" at bounding box center [587, 190] width 49 height 31
type input "50%"
click at [686, 277] on div "Nothing here shares to Dashboard. Vendor Status Payment Status Lead Time In Sto…" at bounding box center [814, 172] width 343 height 1505
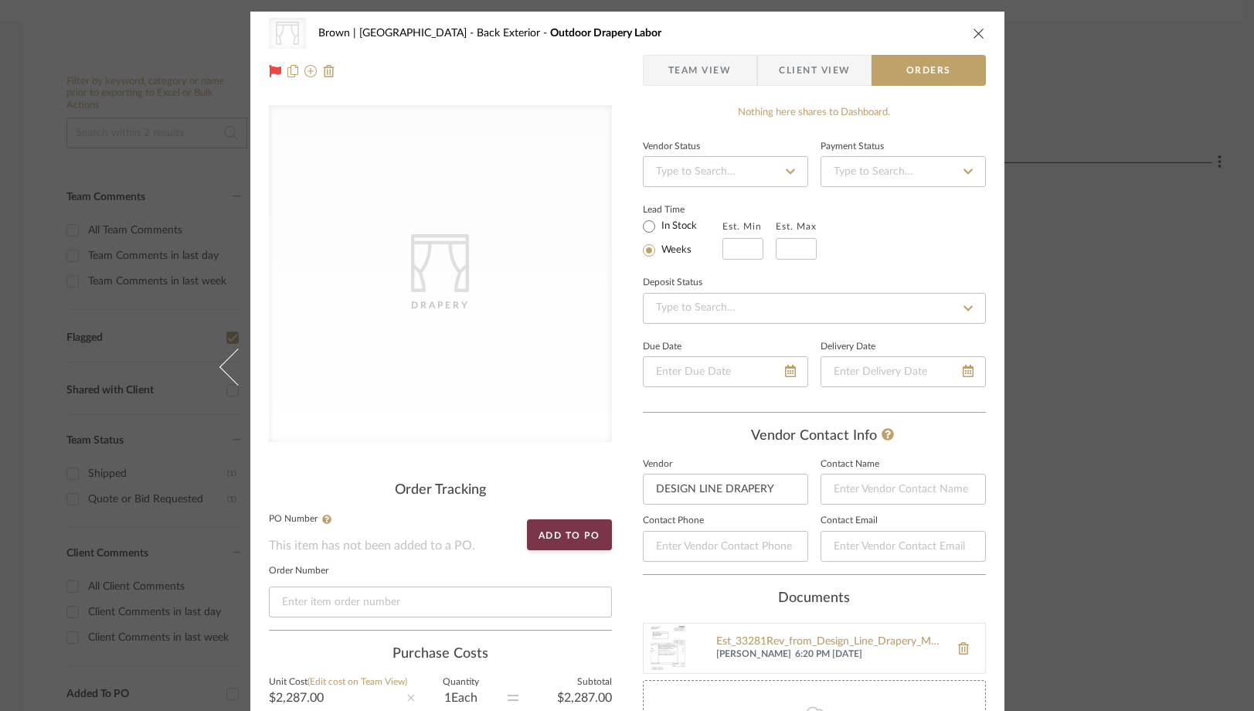
click at [718, 78] on span "Team View" at bounding box center [699, 70] width 63 height 31
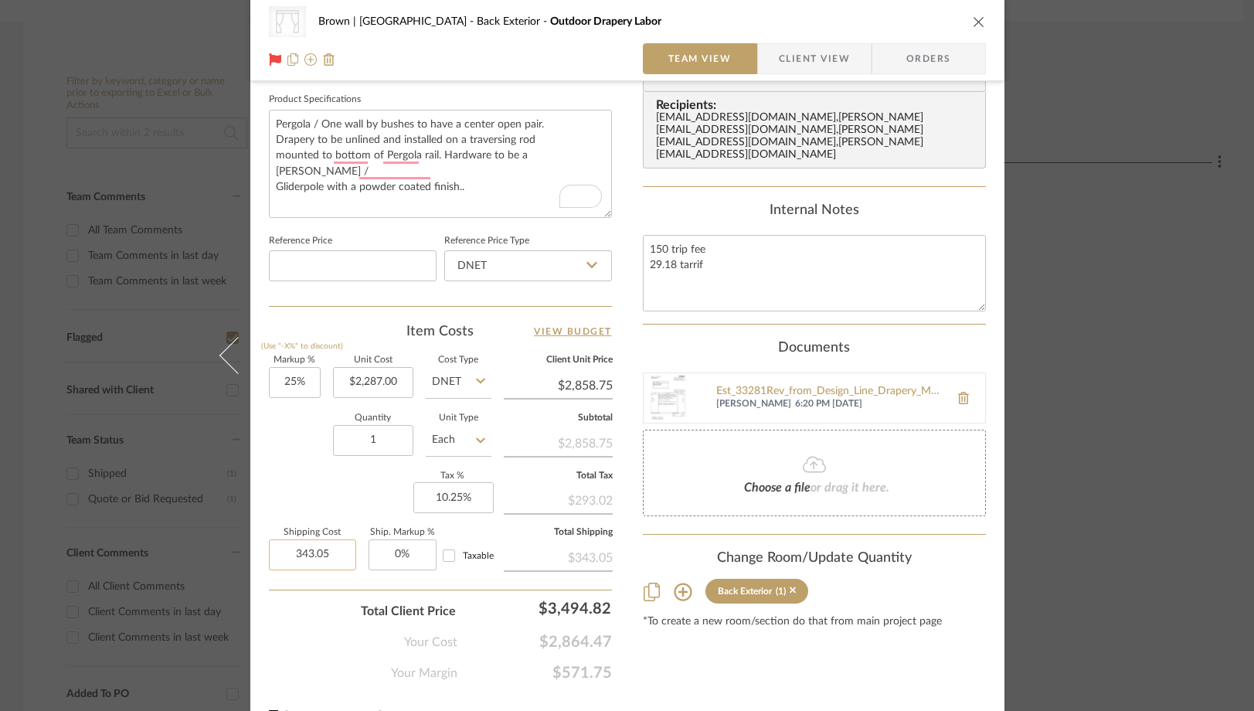
click at [337, 551] on input "343.05" at bounding box center [312, 554] width 87 height 31
type input "$179.18"
click at [290, 502] on div "Markup % (Use "-X%" to discount) 25% Unit Cost $2,287.00 Cost Type DNET Client …" at bounding box center [440, 469] width 343 height 226
click at [765, 251] on textarea "150 trip fee 29.18 tarrif" at bounding box center [814, 273] width 343 height 76
type textarea "150 trip fee 29.18 [PERSON_NAME] added to shipping"
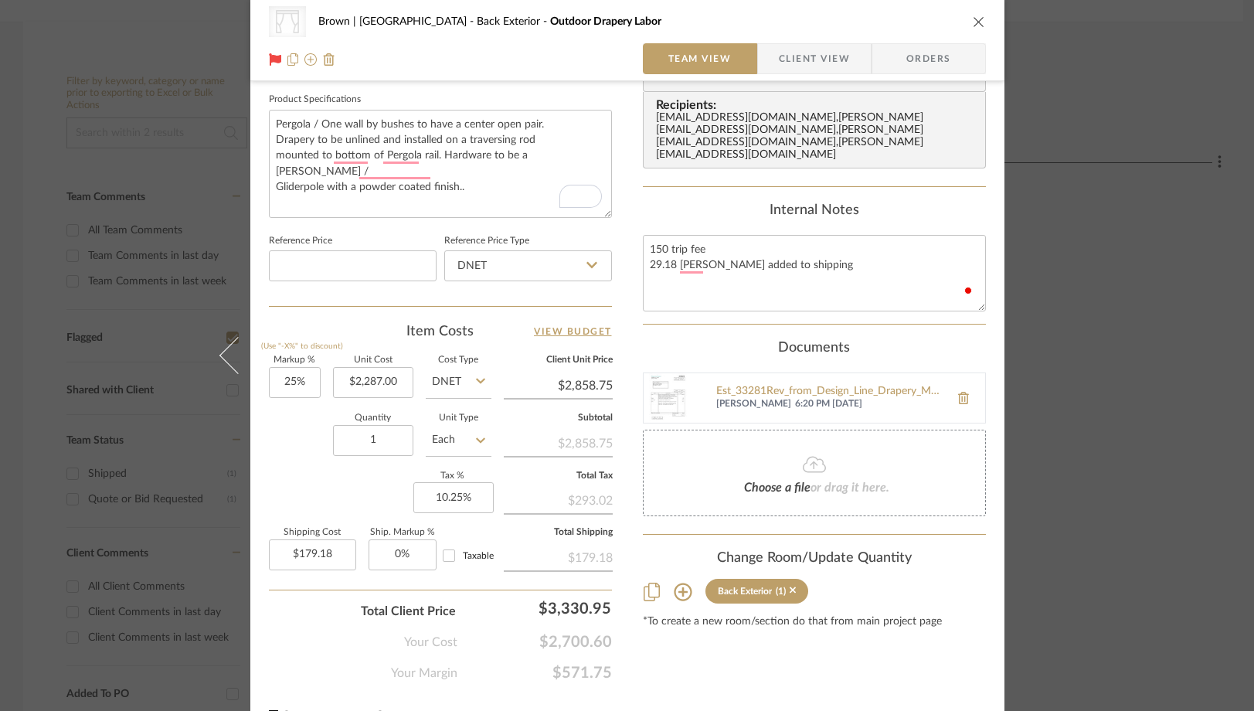
click at [309, 479] on div "Markup % (Use "-X%" to discount) 25% Unit Cost $2,287.00 Cost Type DNET Client …" at bounding box center [440, 469] width 343 height 226
click at [932, 59] on span "Orders" at bounding box center [928, 58] width 79 height 31
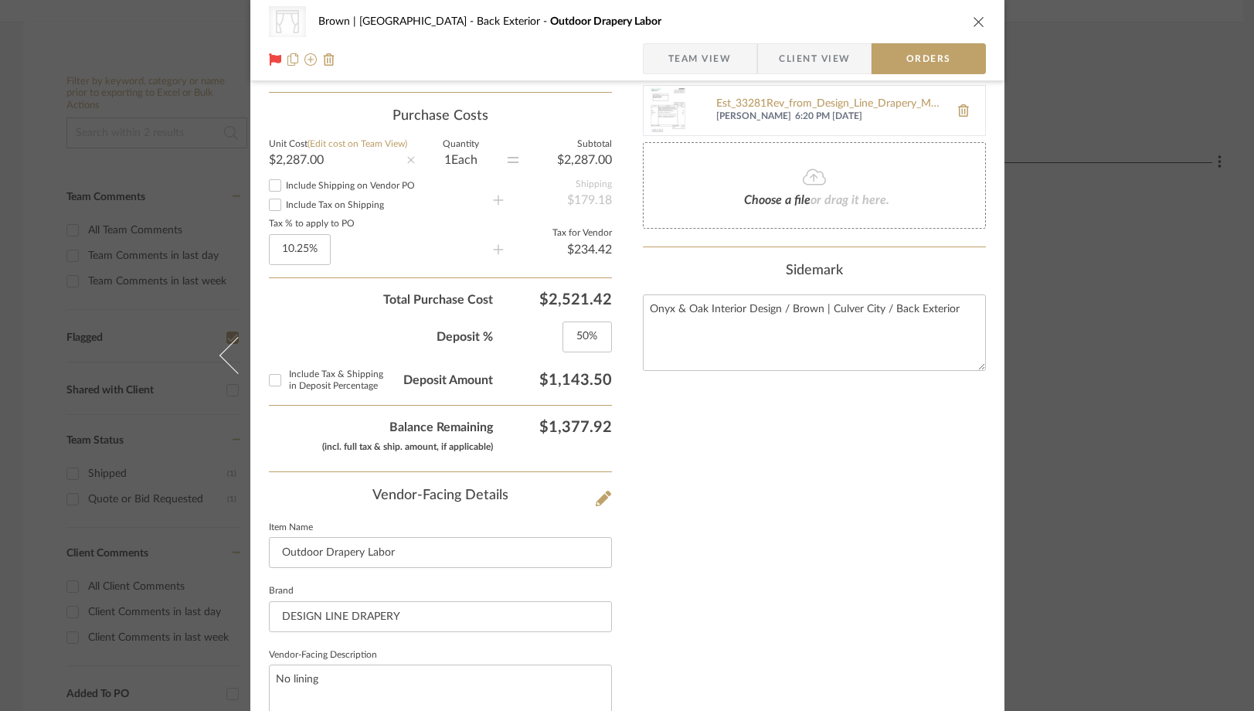
scroll to position [519, 0]
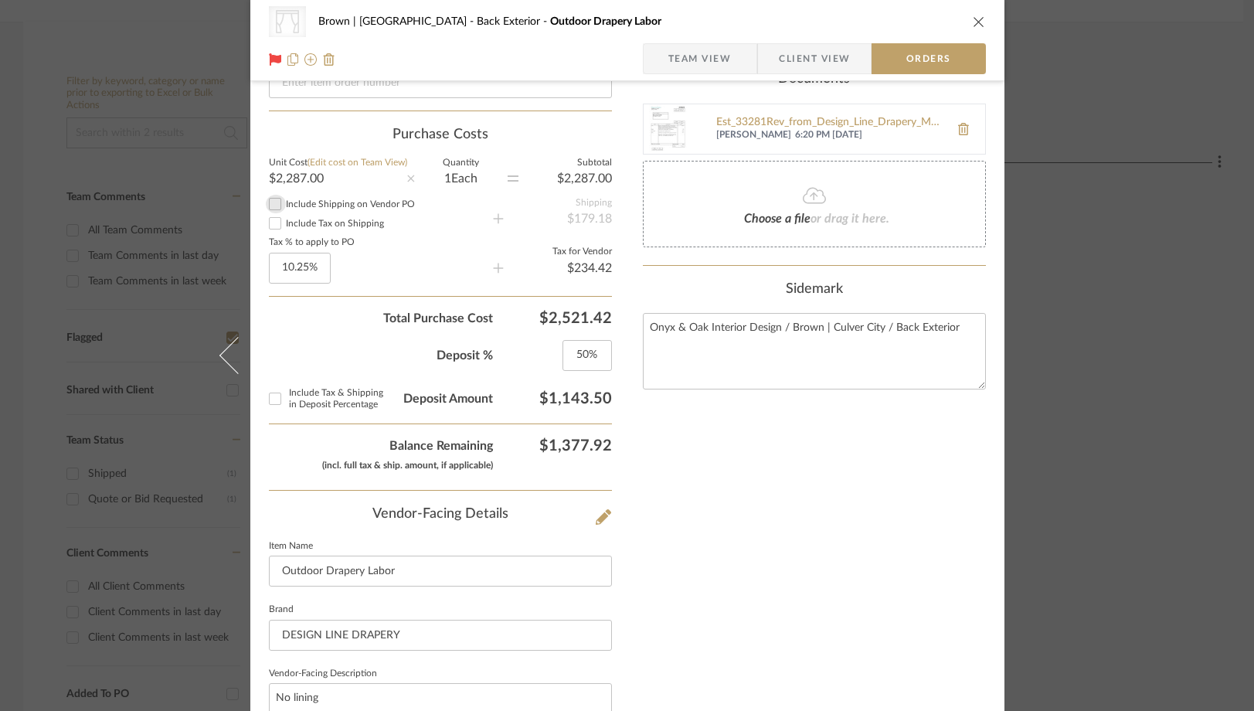
click at [269, 207] on input "Include Shipping on Vendor PO" at bounding box center [275, 204] width 19 height 19
checkbox input "true"
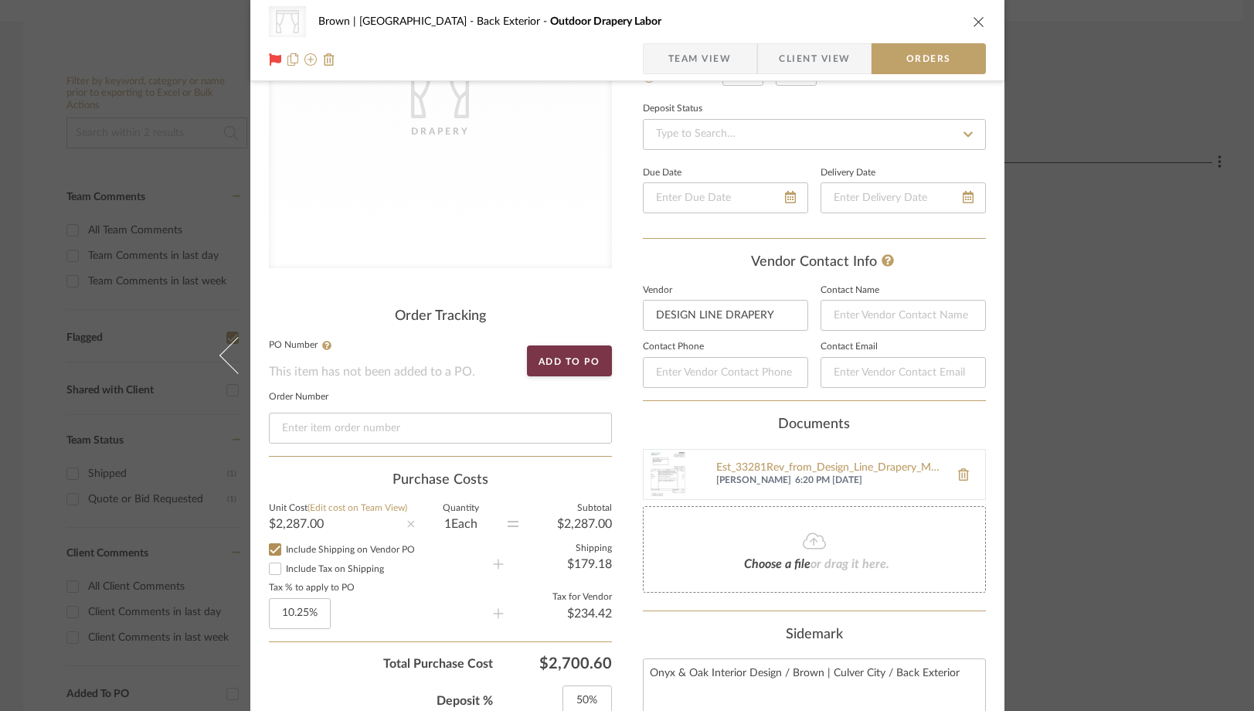
scroll to position [0, 0]
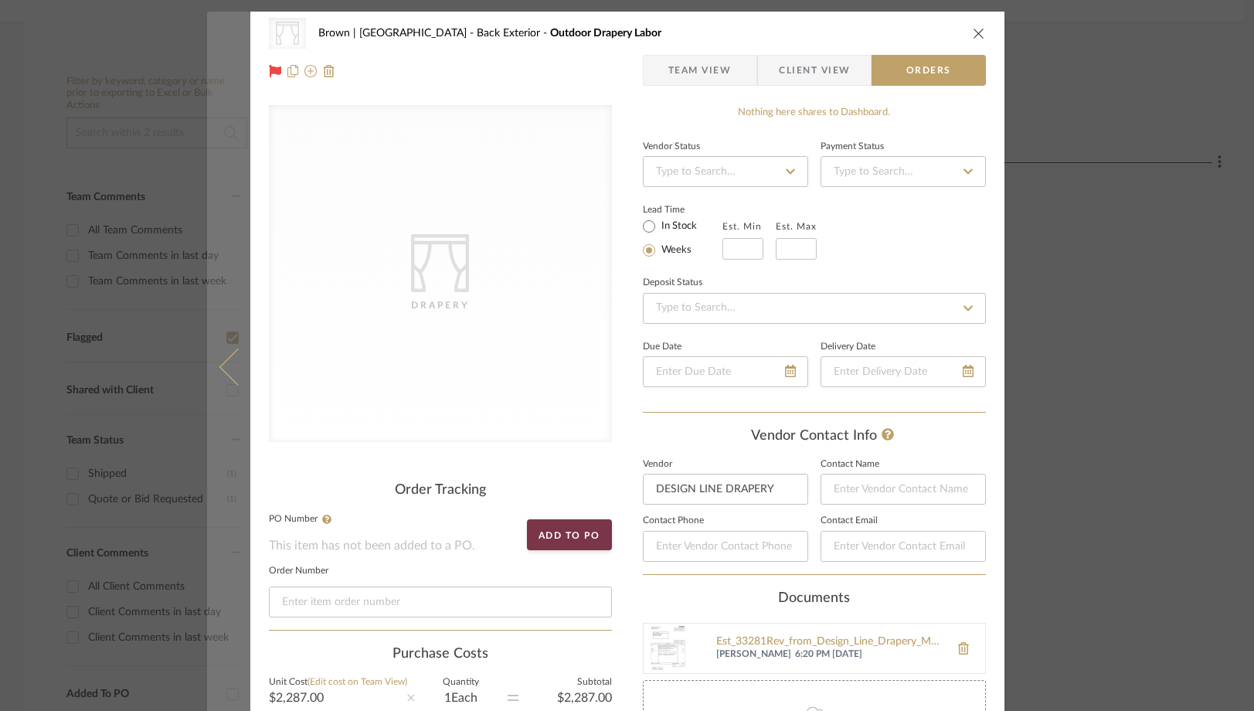
click at [230, 369] on icon at bounding box center [237, 366] width 37 height 37
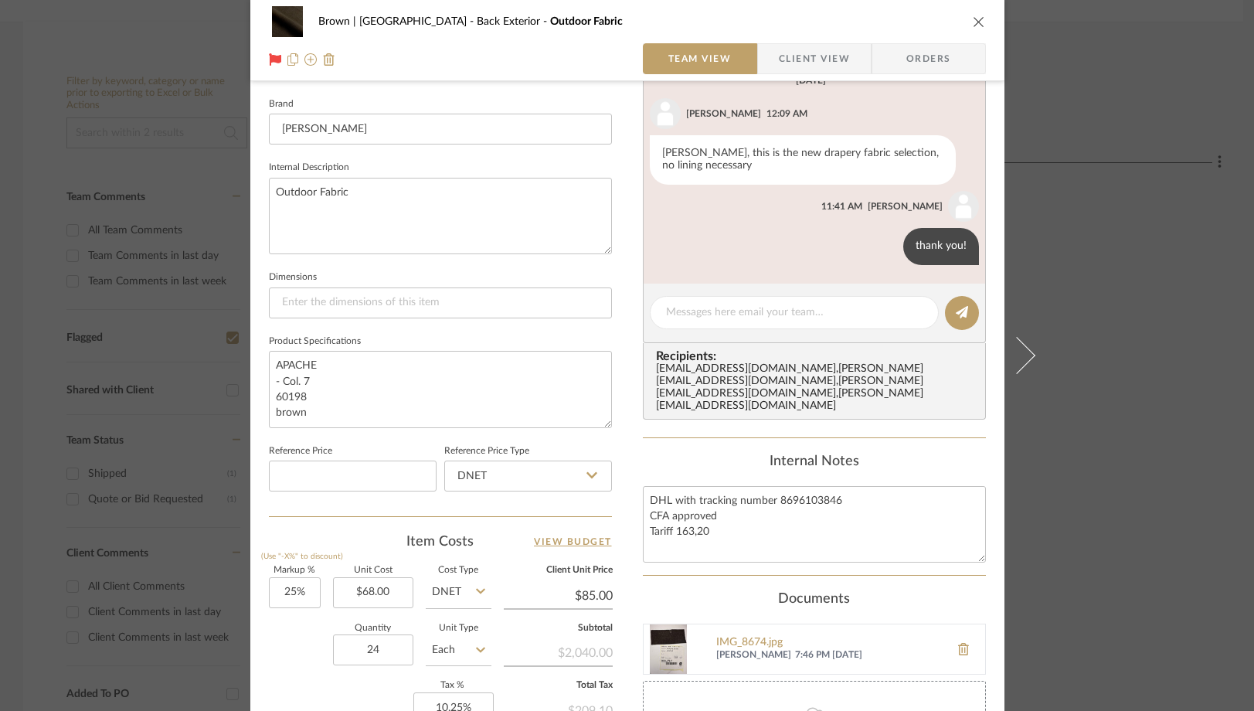
scroll to position [516, 0]
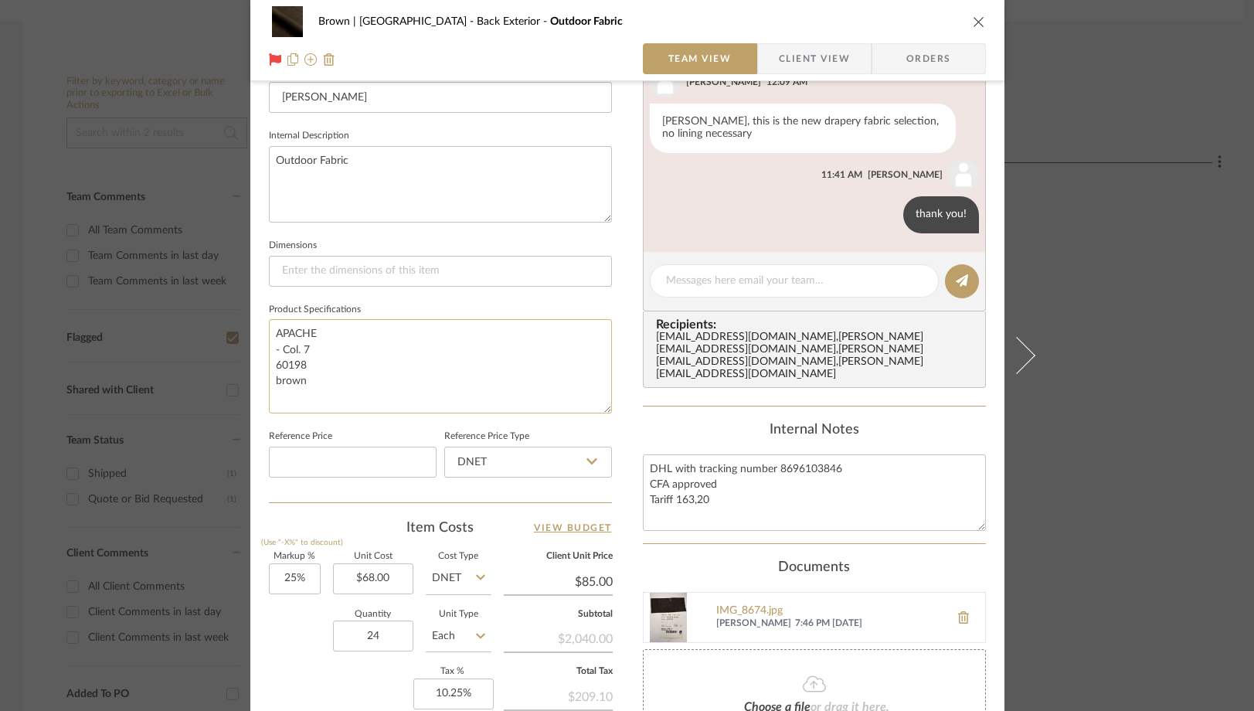
drag, startPoint x: 601, startPoint y: 386, endPoint x: 600, endPoint y: 438, distance: 51.8
click at [600, 413] on textarea "APACHE - Col. 7 60198 brown" at bounding box center [440, 366] width 343 height 94
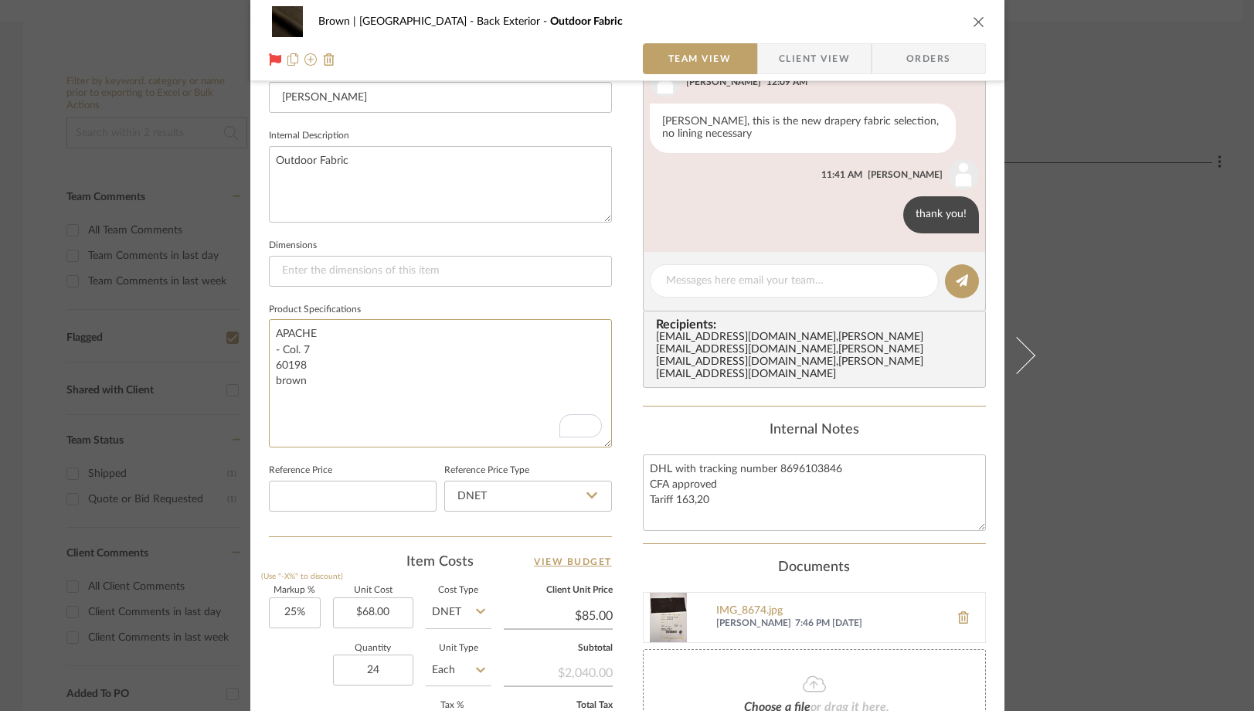
drag, startPoint x: 314, startPoint y: 384, endPoint x: 243, endPoint y: 316, distance: 97.8
click at [243, 316] on mat-dialog-content "Brown | Culver City Back Exterior Outdoor Fabric Team View Client View Orders 1…" at bounding box center [627, 234] width 841 height 1478
click at [913, 55] on span "Orders" at bounding box center [928, 58] width 79 height 31
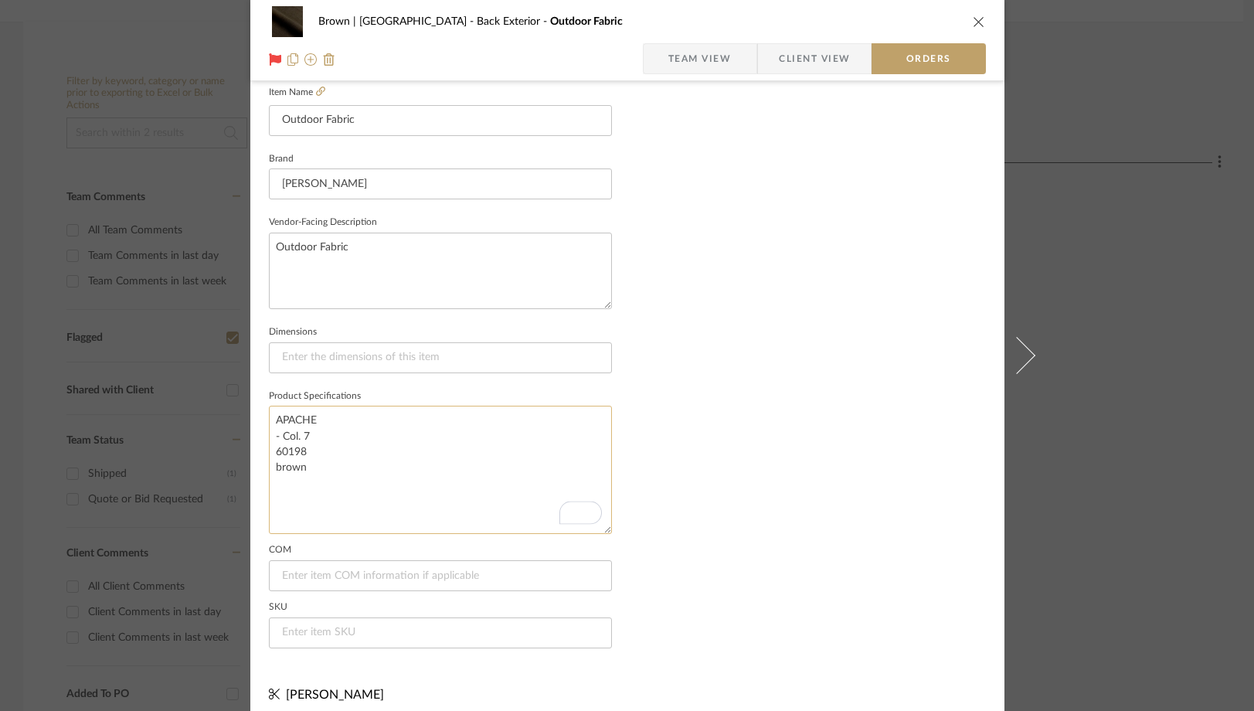
scroll to position [984, 0]
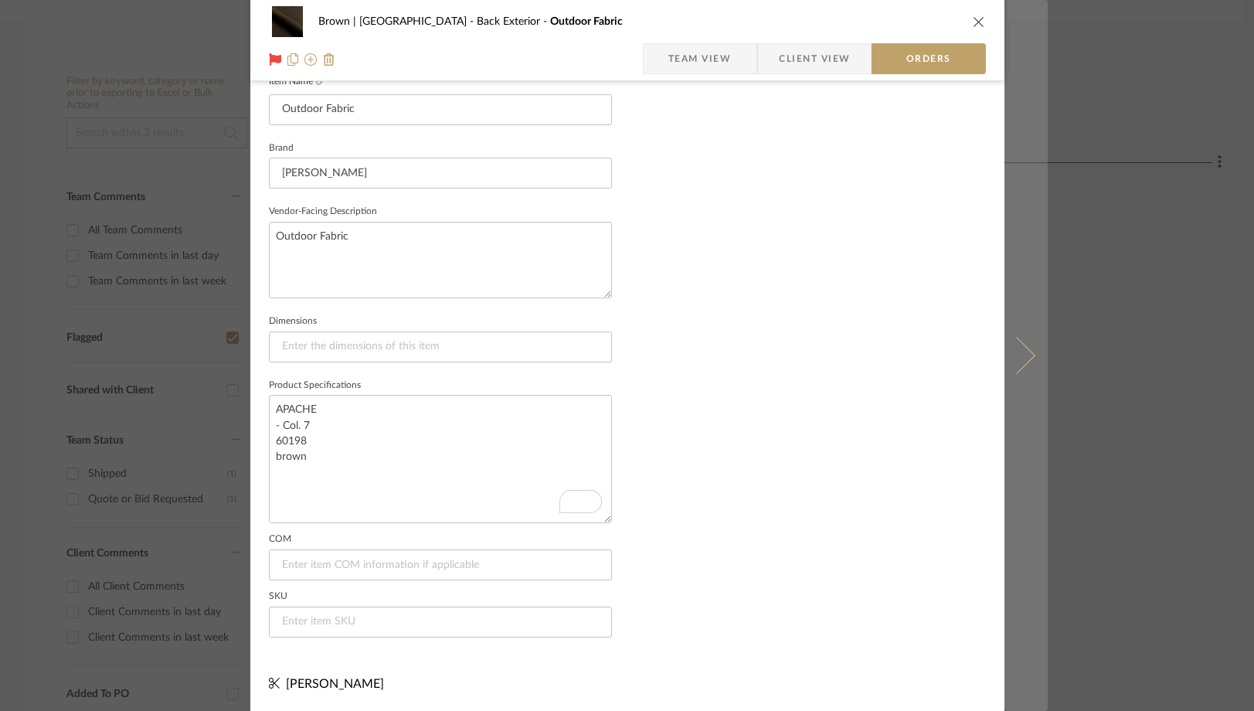
click at [1011, 358] on icon at bounding box center [1016, 355] width 37 height 37
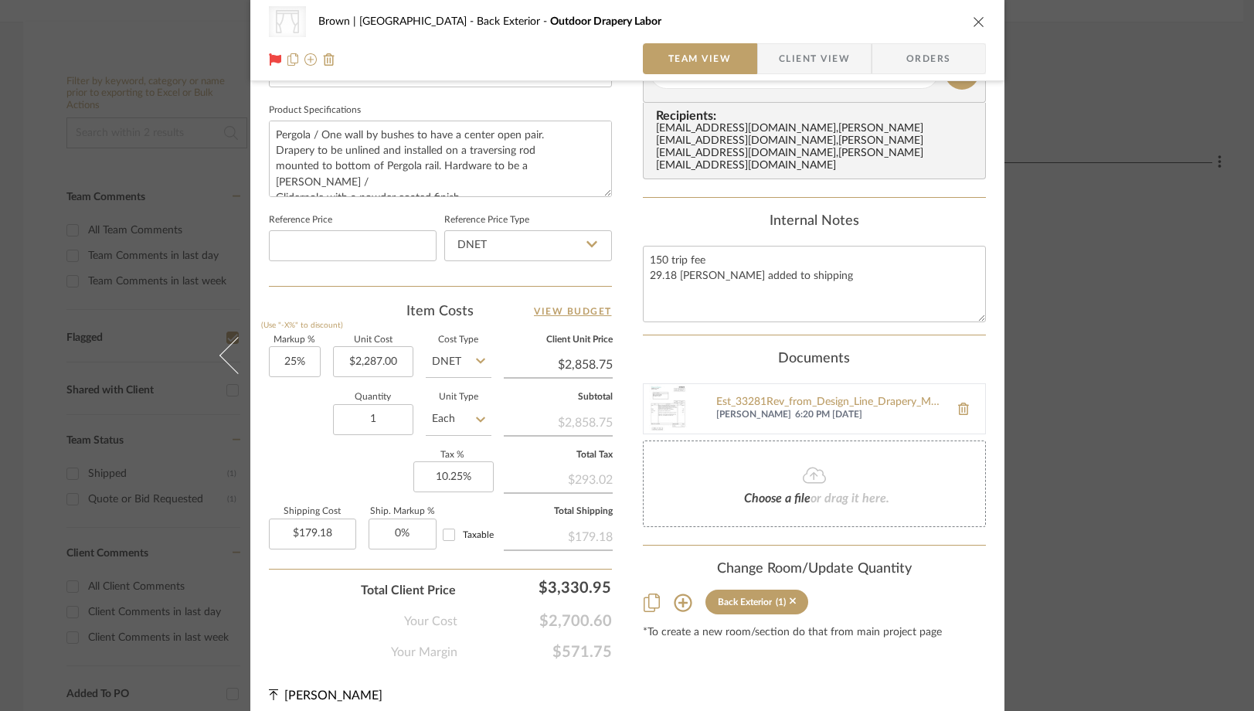
scroll to position [722, 0]
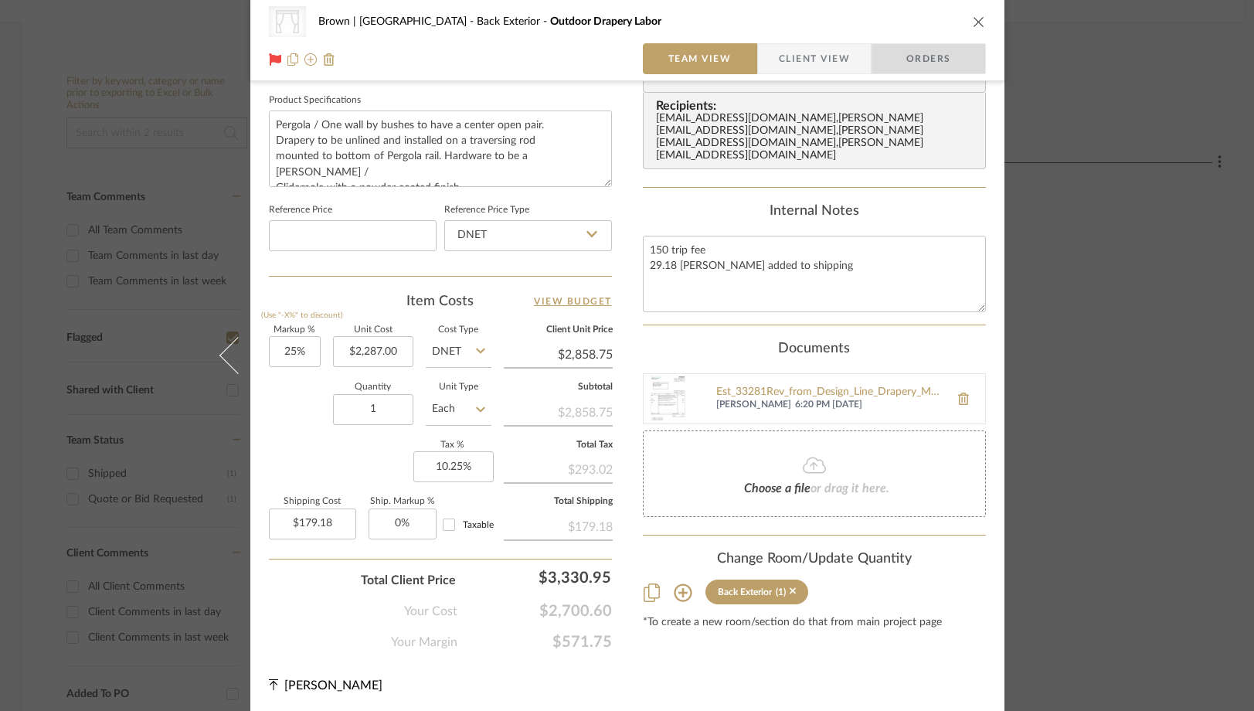
click at [918, 65] on span "Orders" at bounding box center [928, 58] width 79 height 31
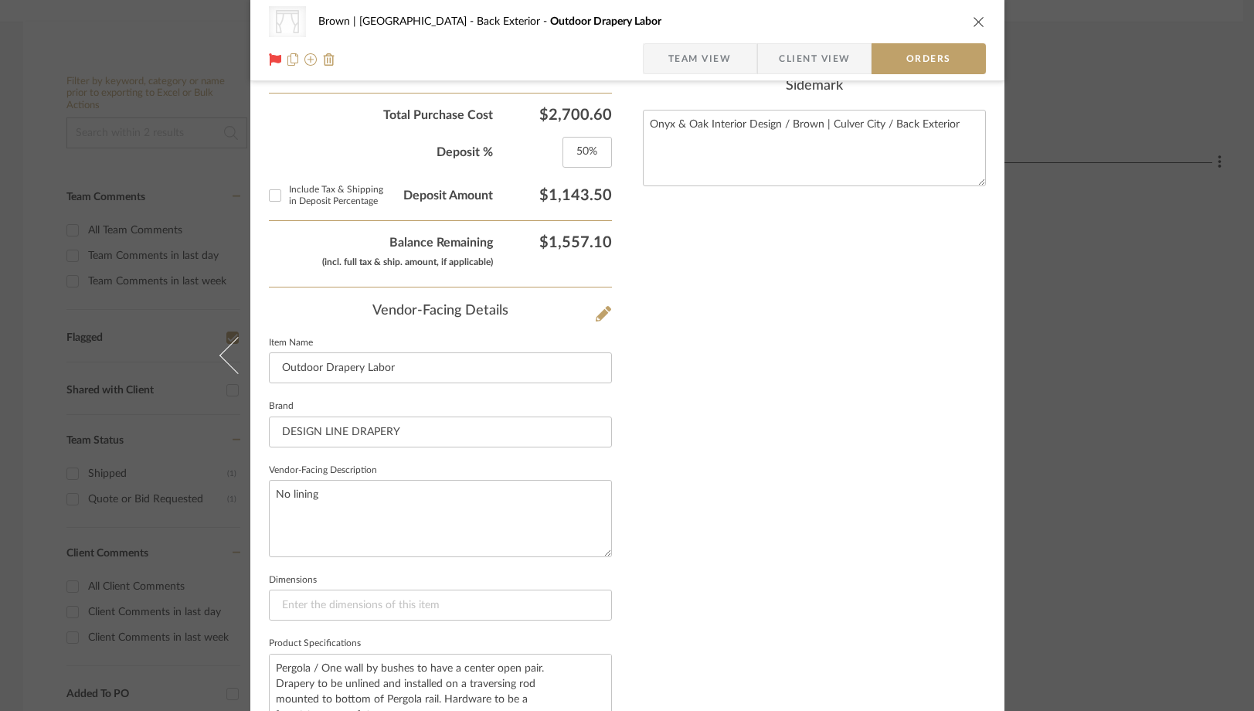
scroll to position [930, 0]
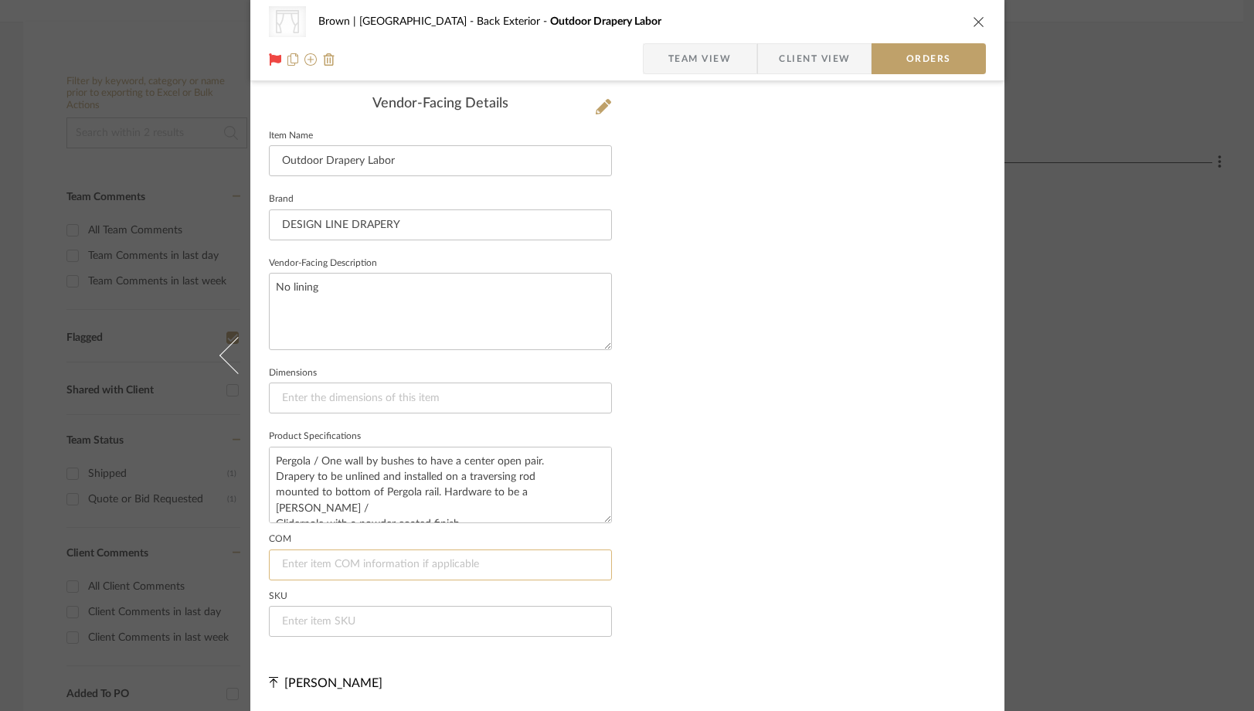
click at [337, 562] on input at bounding box center [440, 564] width 343 height 31
paste input "APACHE - Col. 7 60198 brown"
type input "[PERSON_NAME] - APACHE - Col. 7 60198 brown"
click at [488, 590] on div "COM [PERSON_NAME] - APACHE - Col. 7 60198 brown SKU" at bounding box center [440, 585] width 343 height 101
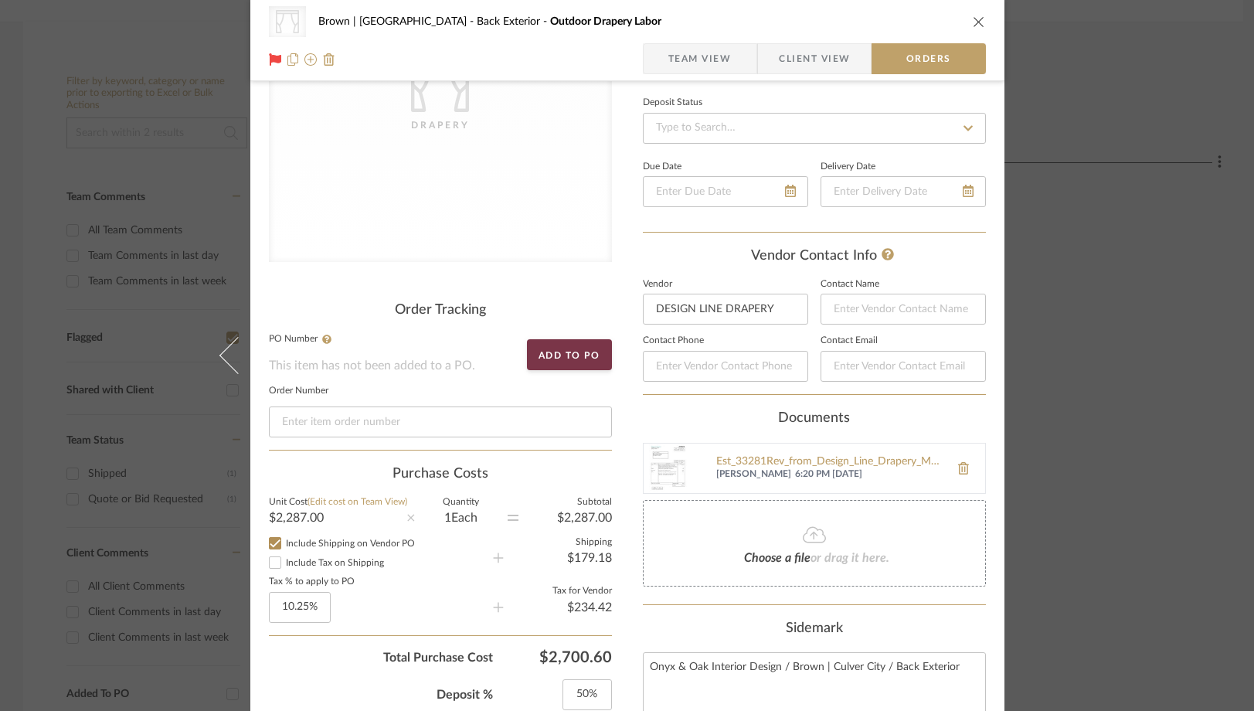
scroll to position [181, 0]
click at [934, 300] on input at bounding box center [903, 308] width 165 height 31
type input "[PERSON_NAME]"
click at [861, 403] on div "Nothing here shares to Dashboard. Vendor Status Payment Status Lead Time In Sto…" at bounding box center [814, 661] width 343 height 1474
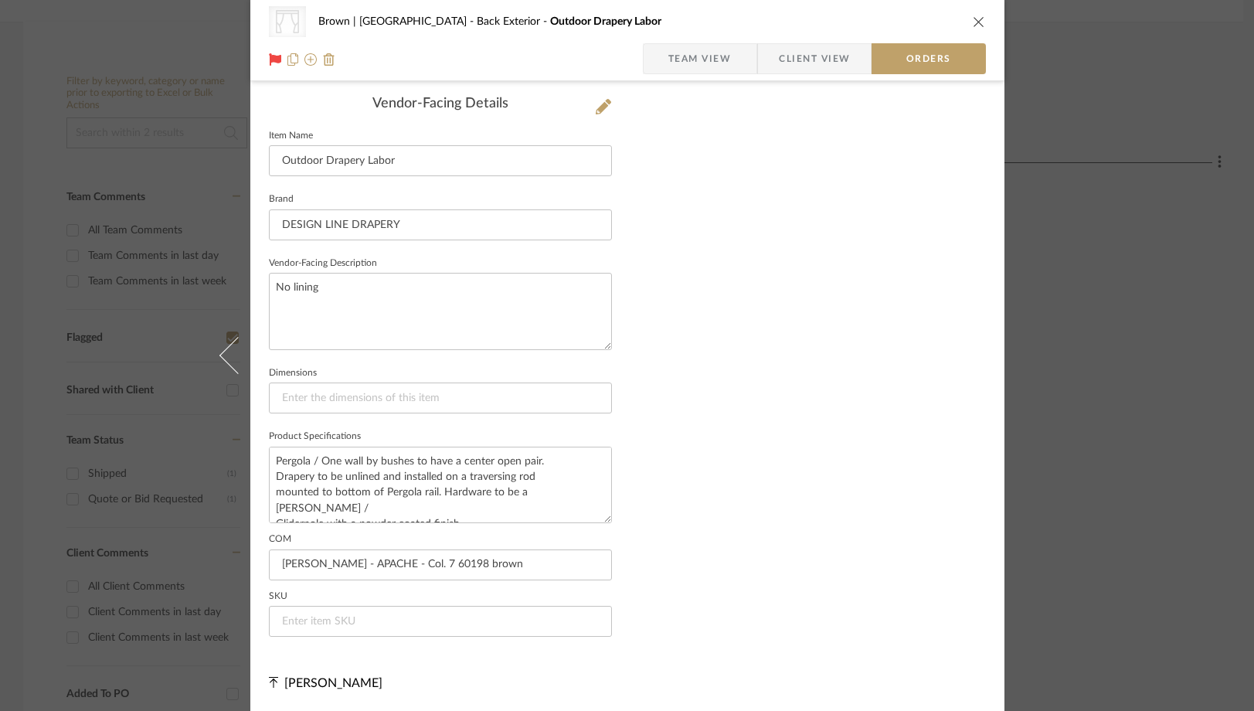
scroll to position [910, 0]
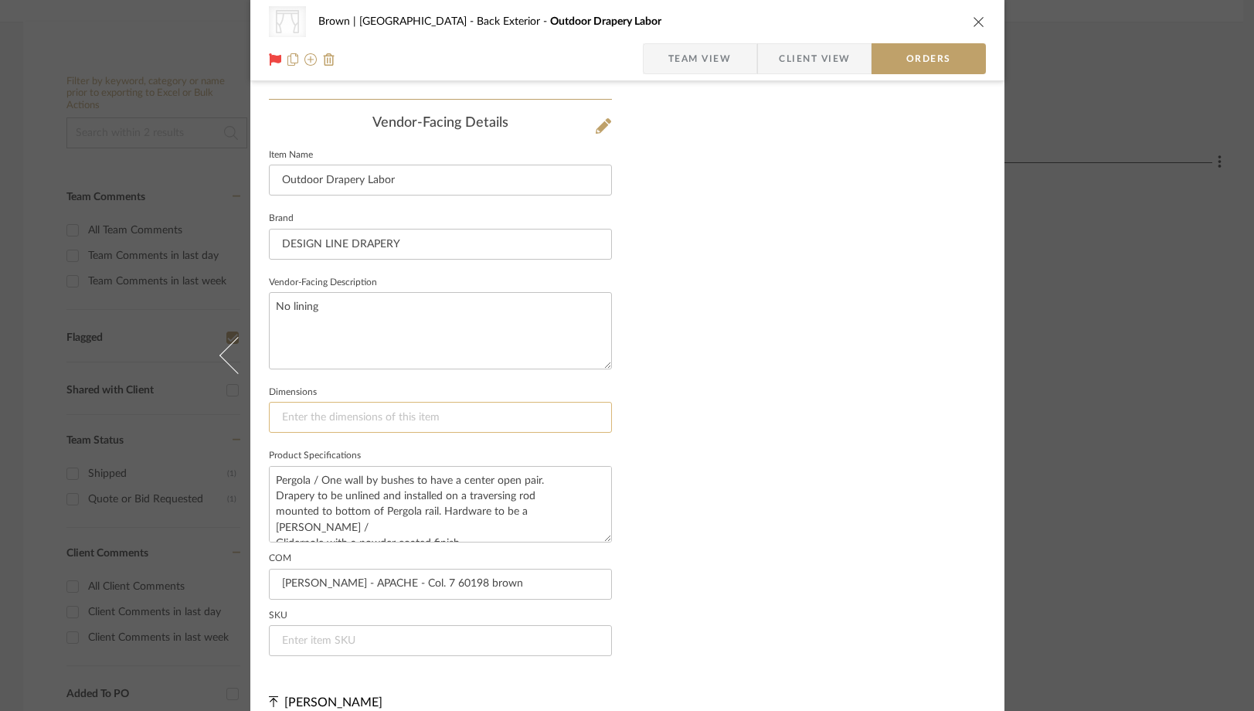
click at [514, 414] on input at bounding box center [440, 417] width 343 height 31
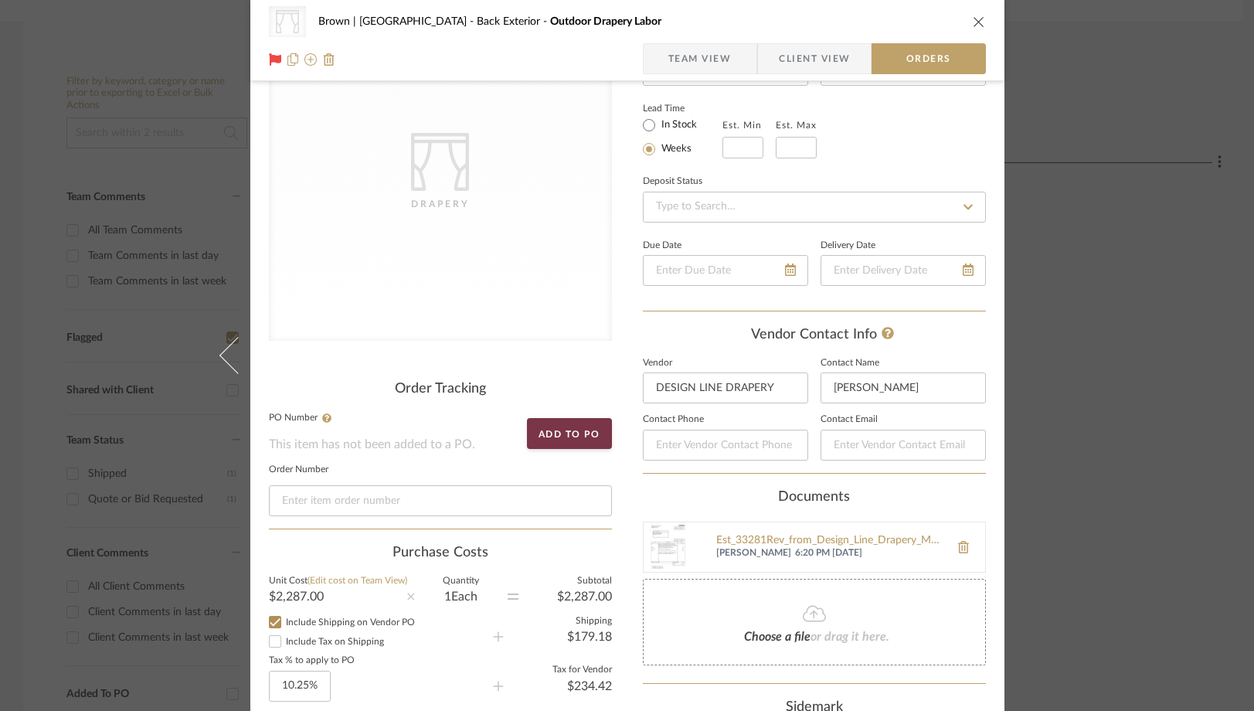
scroll to position [0, 0]
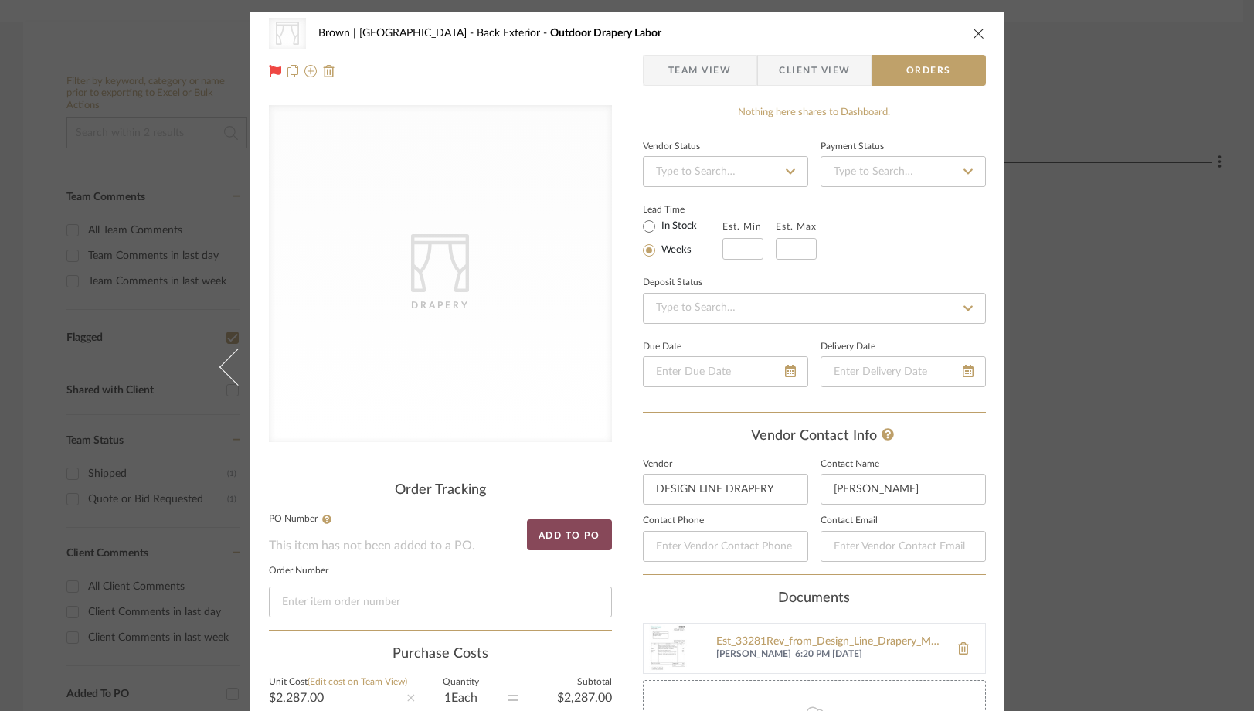
click at [569, 539] on button "Add to PO" at bounding box center [569, 534] width 85 height 31
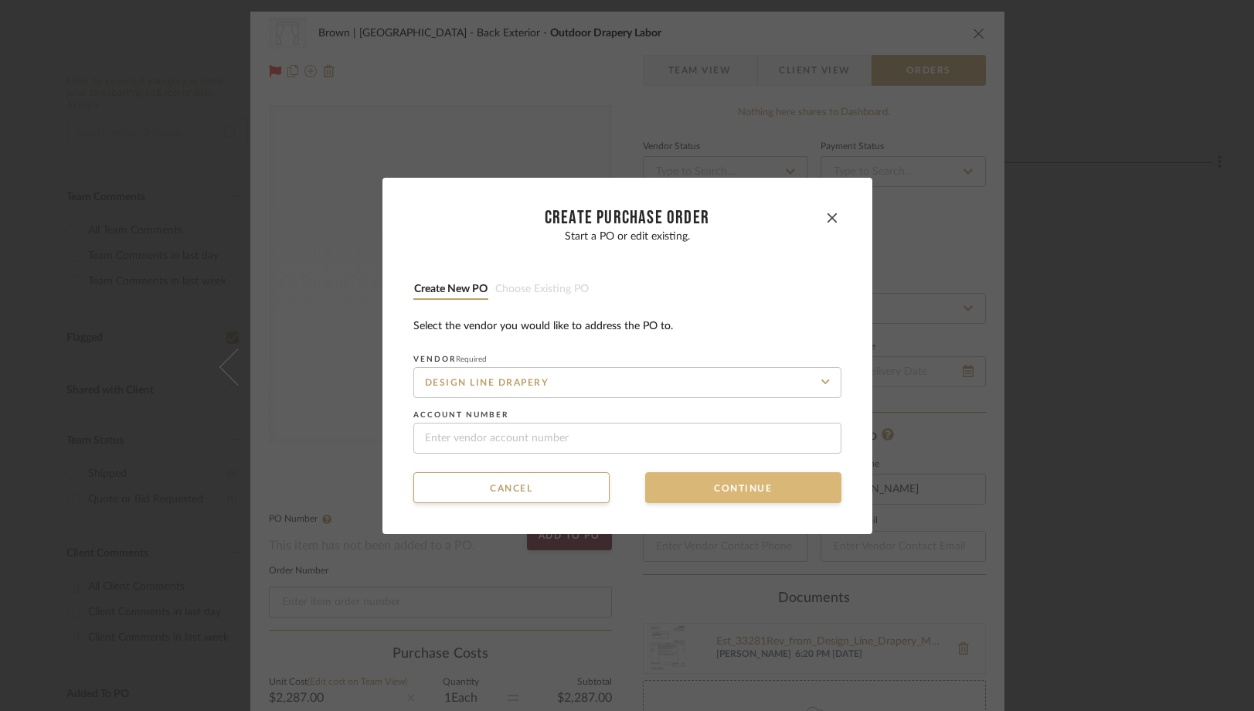
click at [699, 495] on button "Continue" at bounding box center [743, 487] width 196 height 31
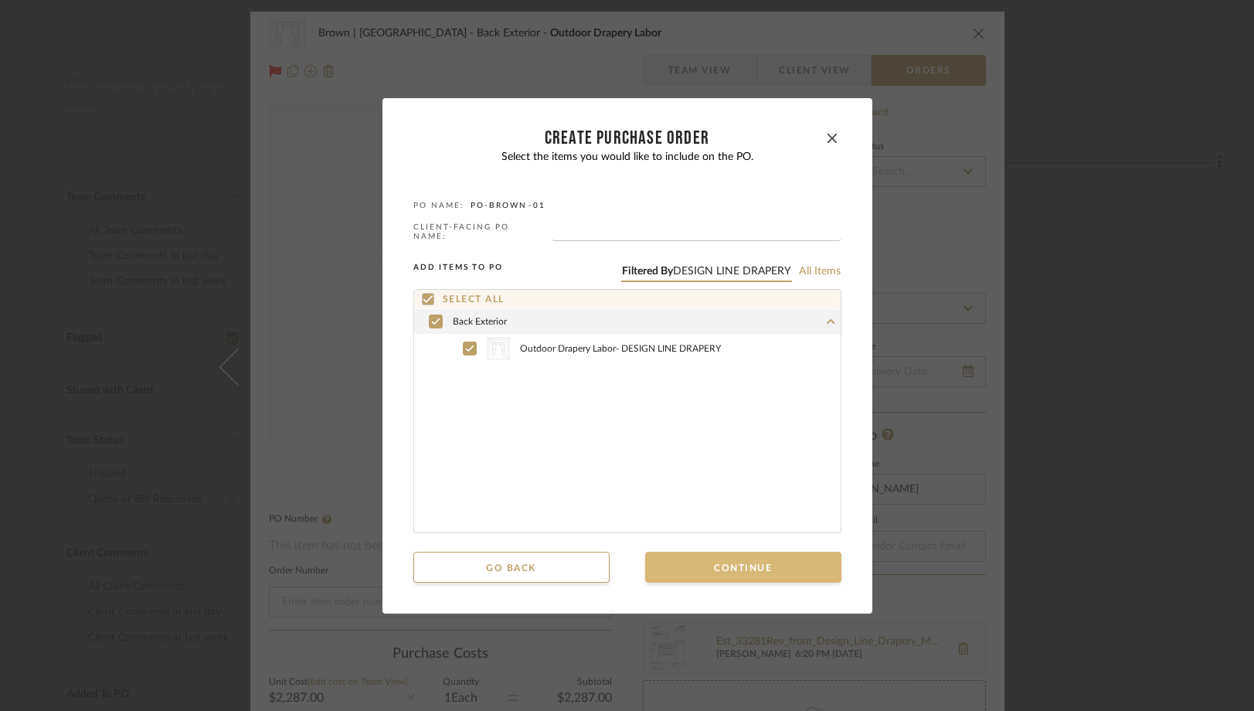
click at [693, 566] on button "Continue" at bounding box center [743, 567] width 196 height 31
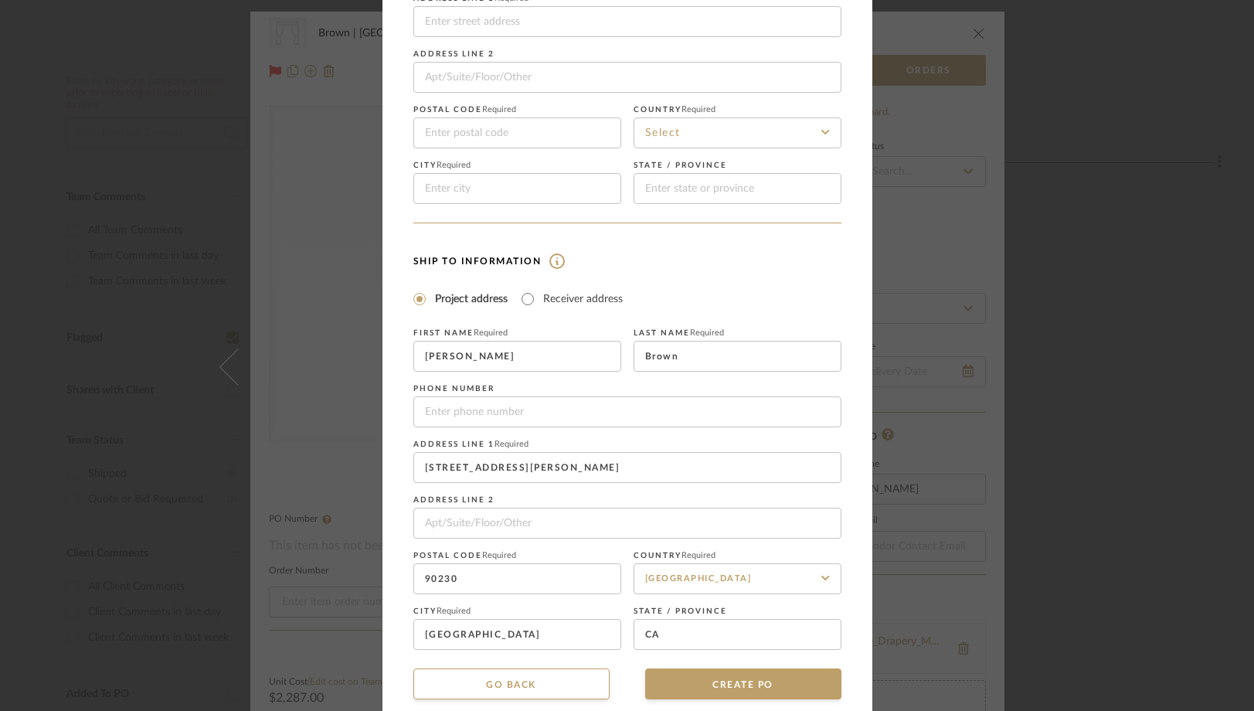
scroll to position [175, 0]
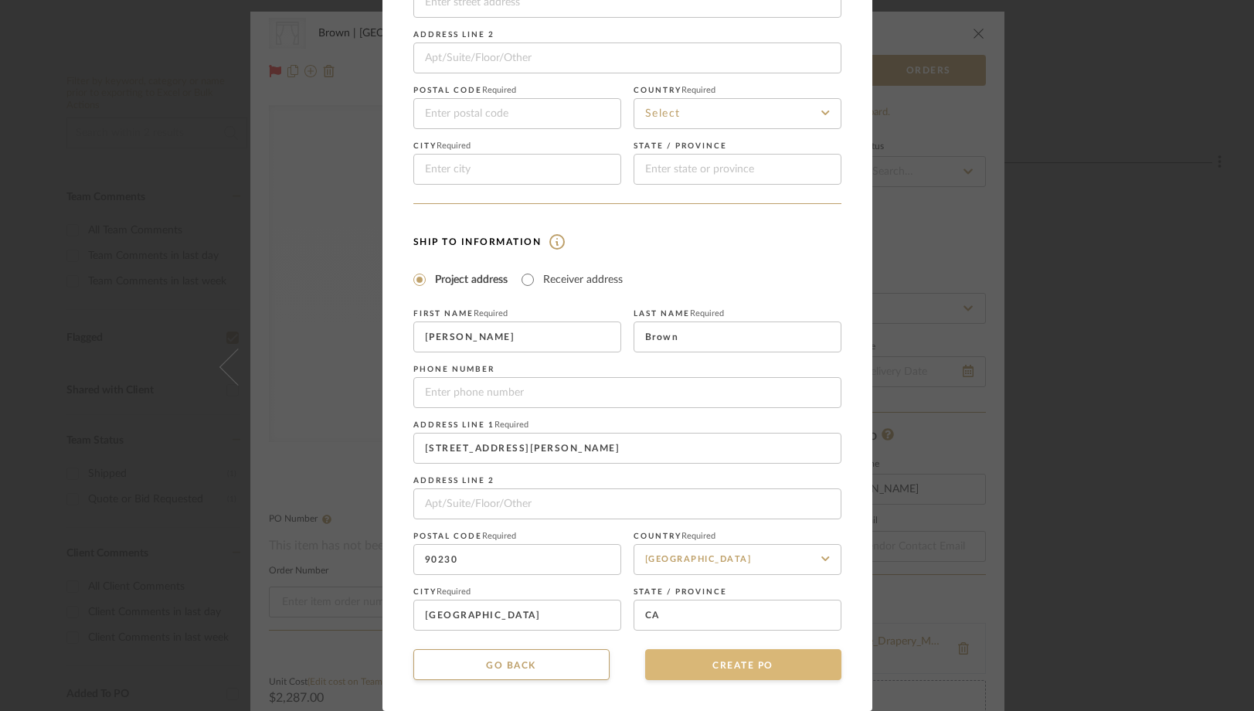
click at [688, 664] on button "CREATE PO" at bounding box center [743, 664] width 196 height 31
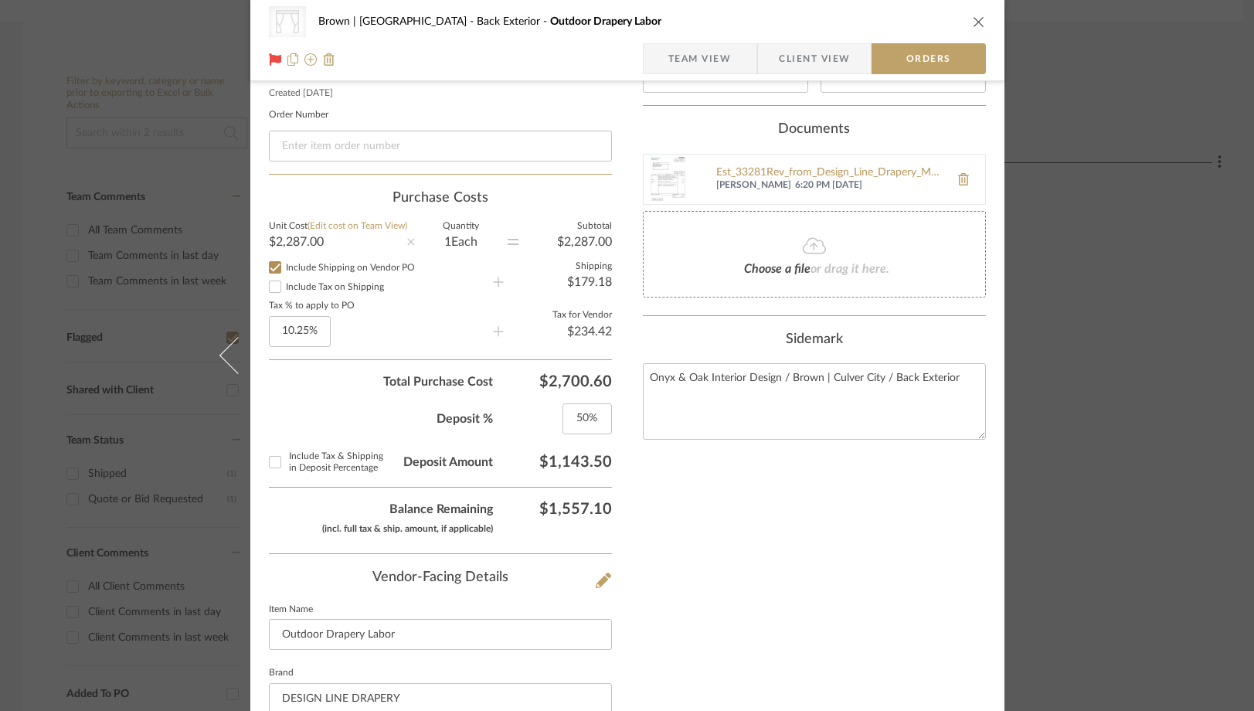
scroll to position [484, 0]
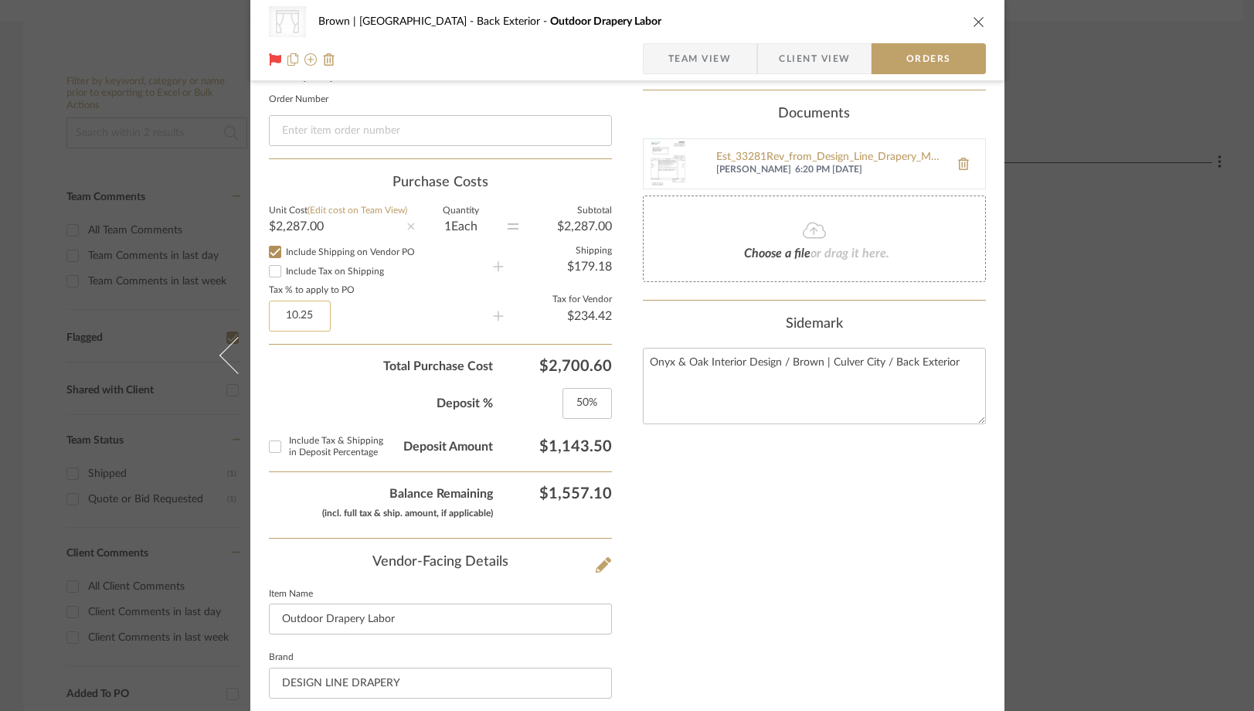
click at [318, 316] on input "10.25" at bounding box center [300, 316] width 62 height 31
type input "0%"
click at [399, 310] on sr-operation-status-container "0%" at bounding box center [381, 316] width 224 height 31
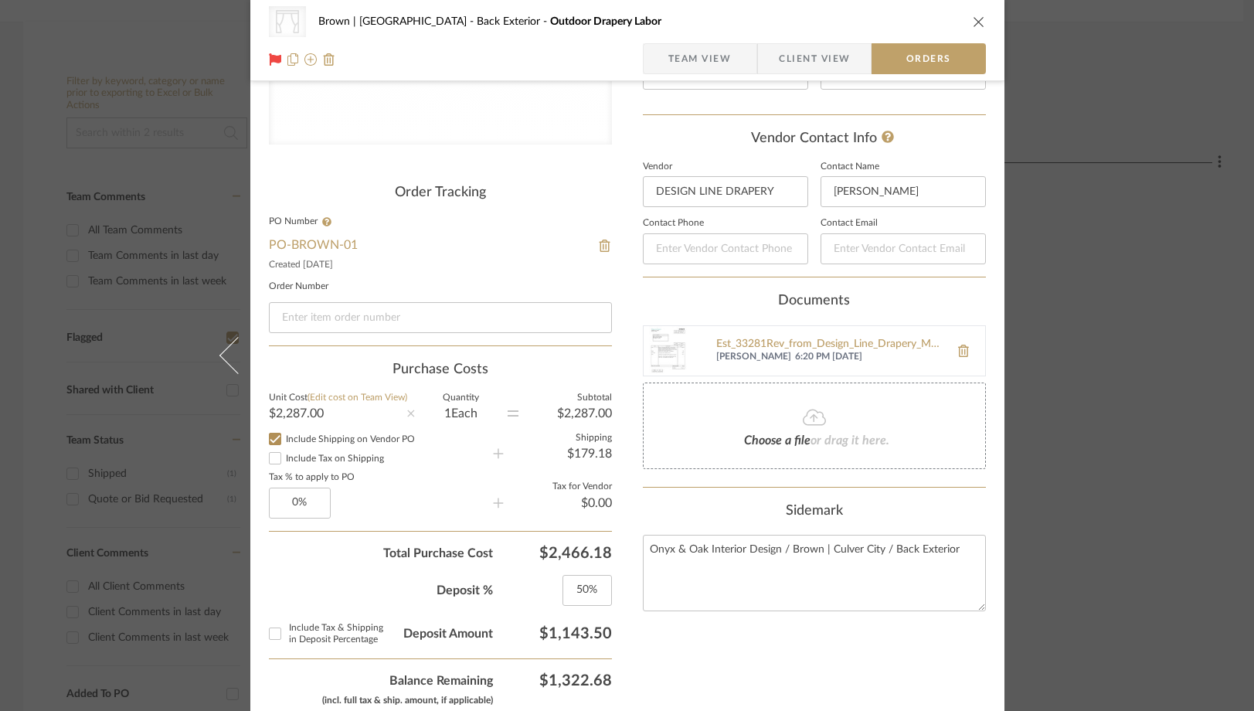
scroll to position [343, 0]
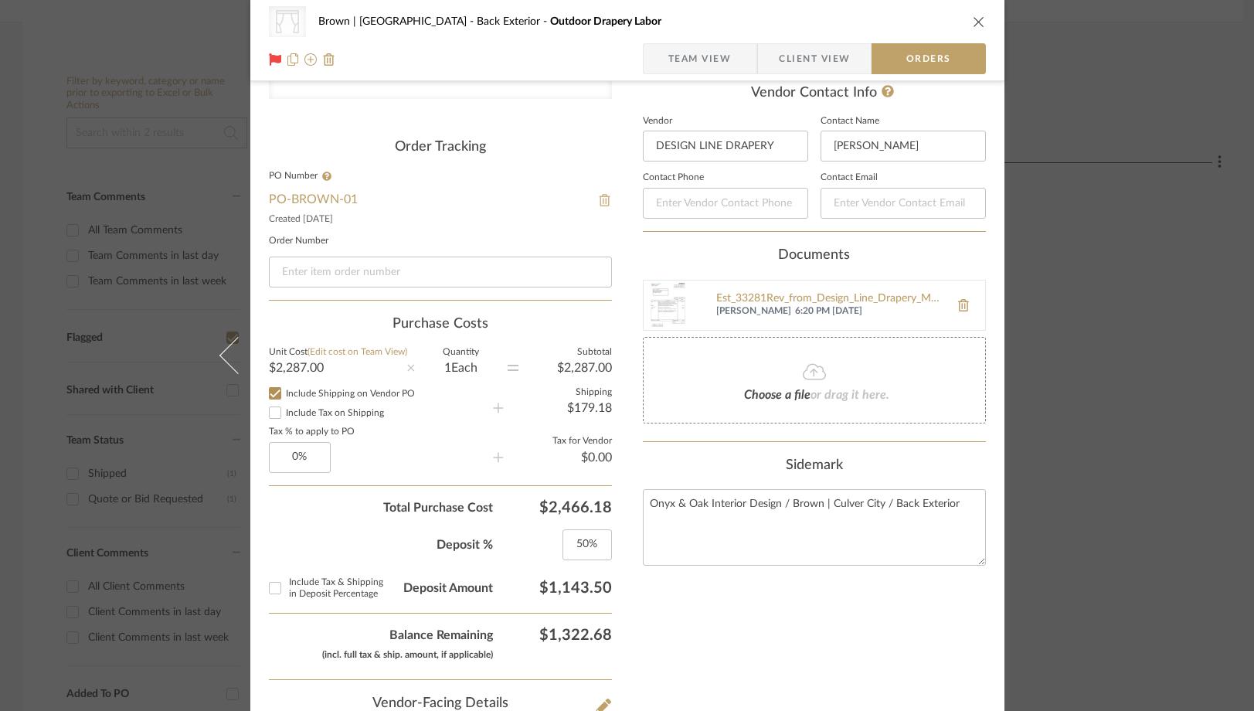
click at [598, 203] on img at bounding box center [605, 200] width 14 height 12
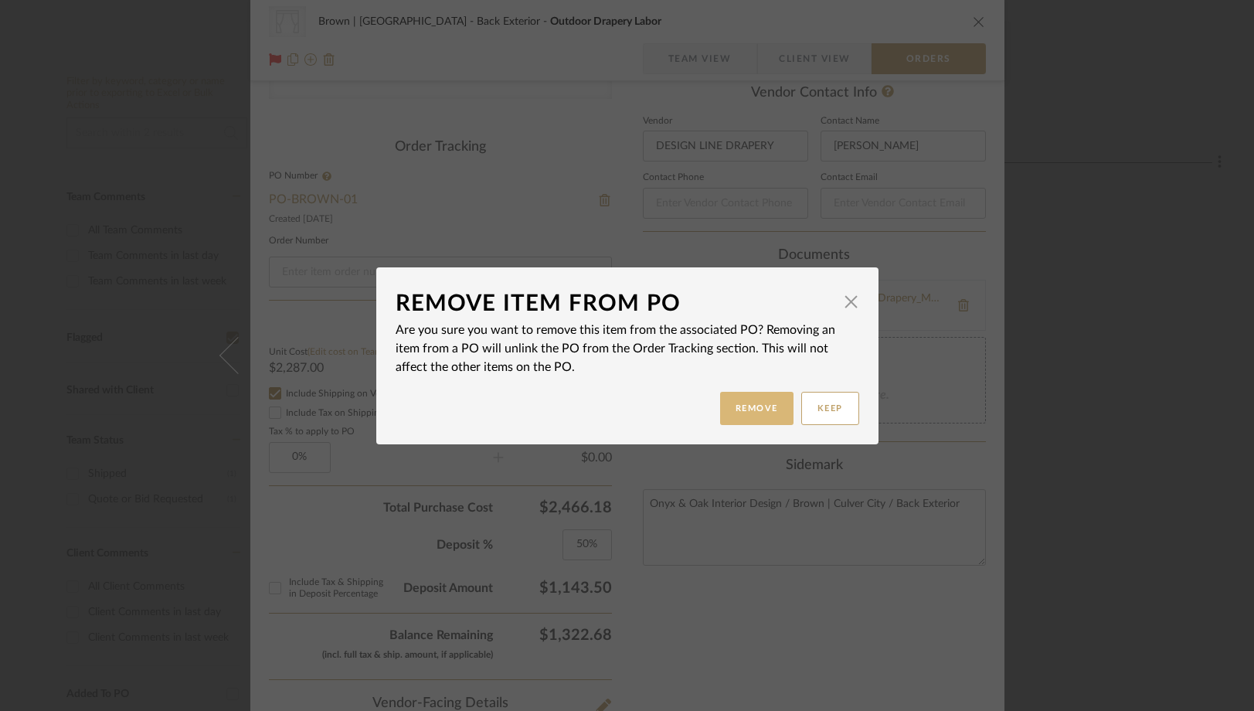
click at [748, 408] on button "Remove" at bounding box center [756, 408] width 73 height 33
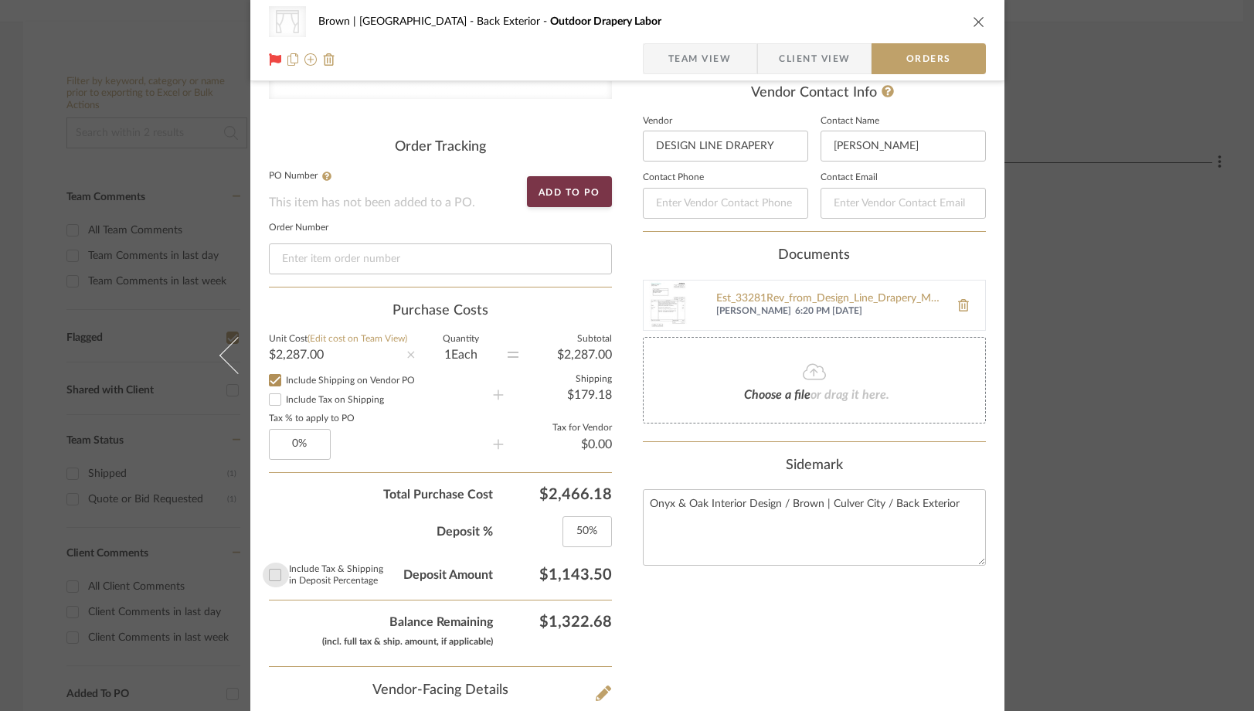
click at [267, 574] on input "Include Tax & Shipping in Deposit Percentage" at bounding box center [275, 575] width 25 height 25
checkbox input "true"
click at [267, 574] on input "Include Tax & Shipping in Deposit Percentage" at bounding box center [275, 575] width 25 height 25
checkbox input "false"
click at [267, 574] on input "Include Tax & Shipping in Deposit Percentage" at bounding box center [275, 575] width 25 height 25
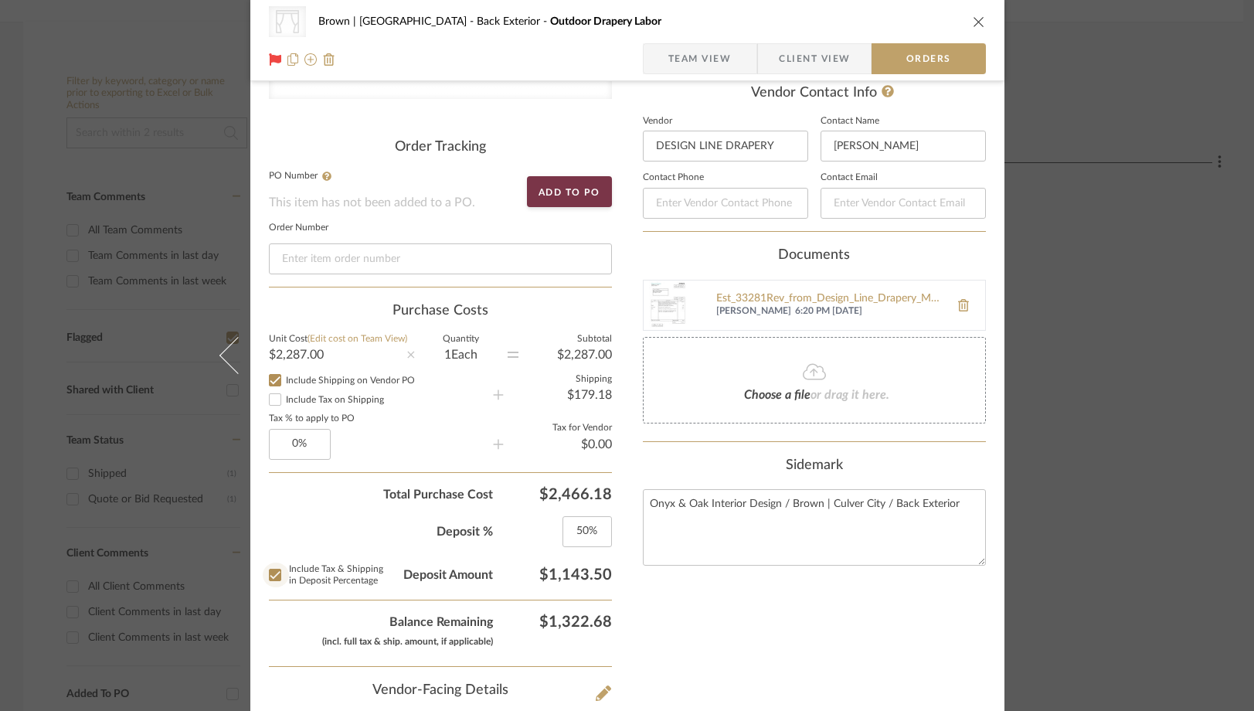
checkbox input "true"
click at [562, 195] on button "Add to PO" at bounding box center [569, 191] width 85 height 31
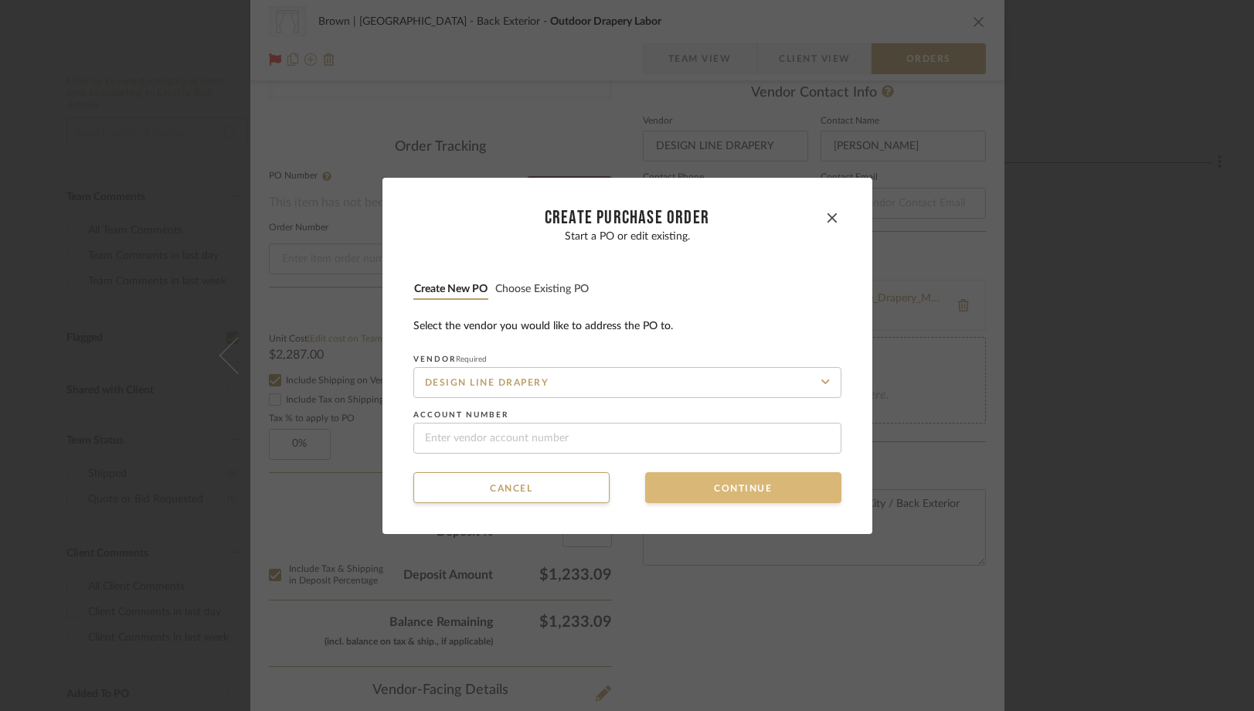
click at [712, 491] on button "Continue" at bounding box center [743, 487] width 196 height 31
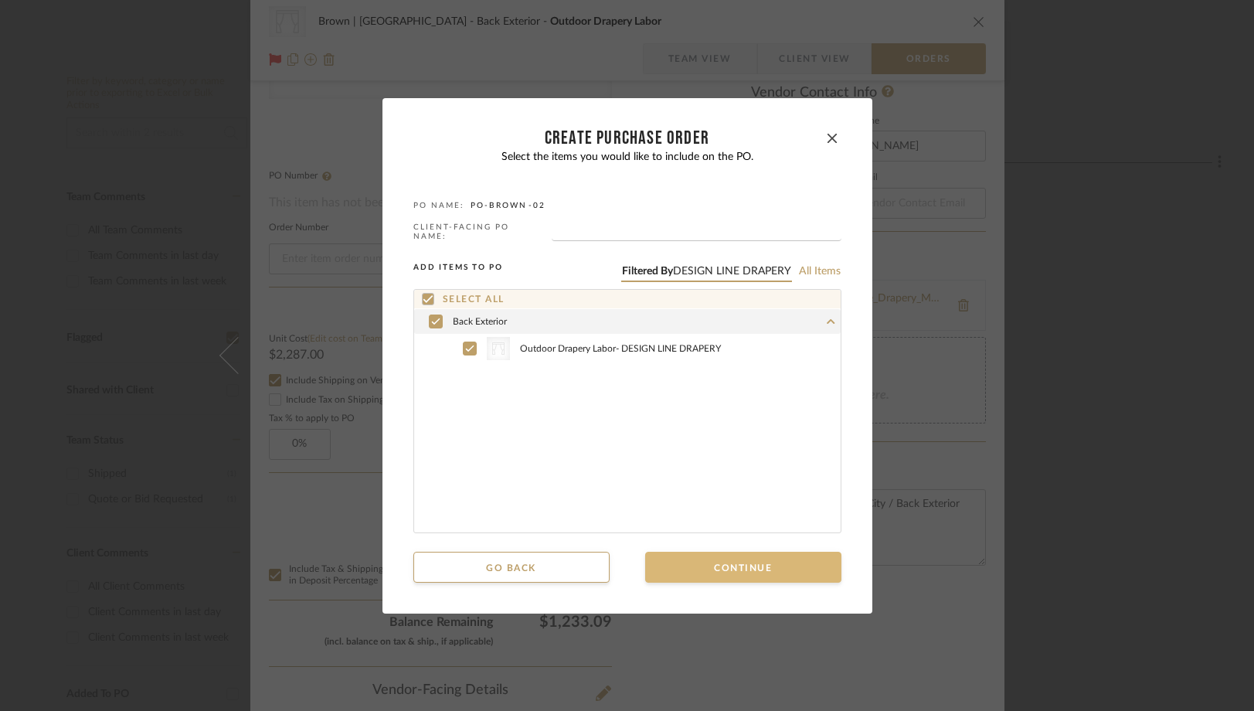
click at [689, 570] on button "Continue" at bounding box center [743, 567] width 196 height 31
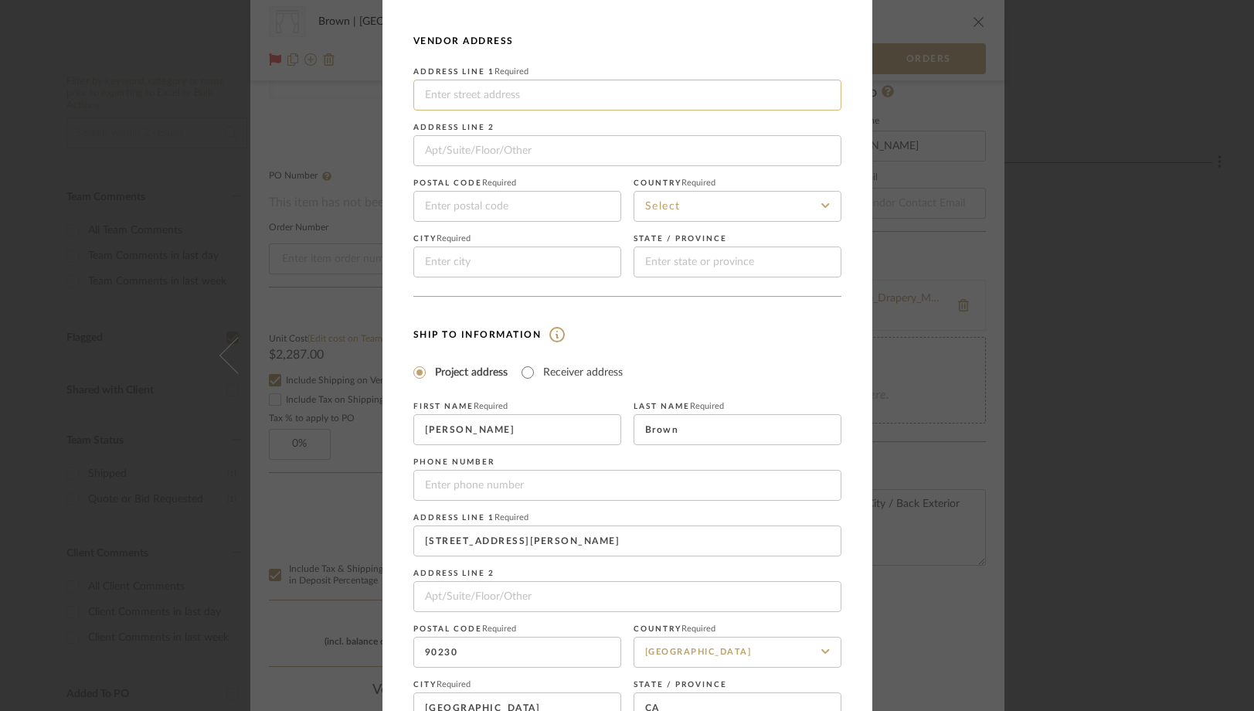
scroll to position [175, 0]
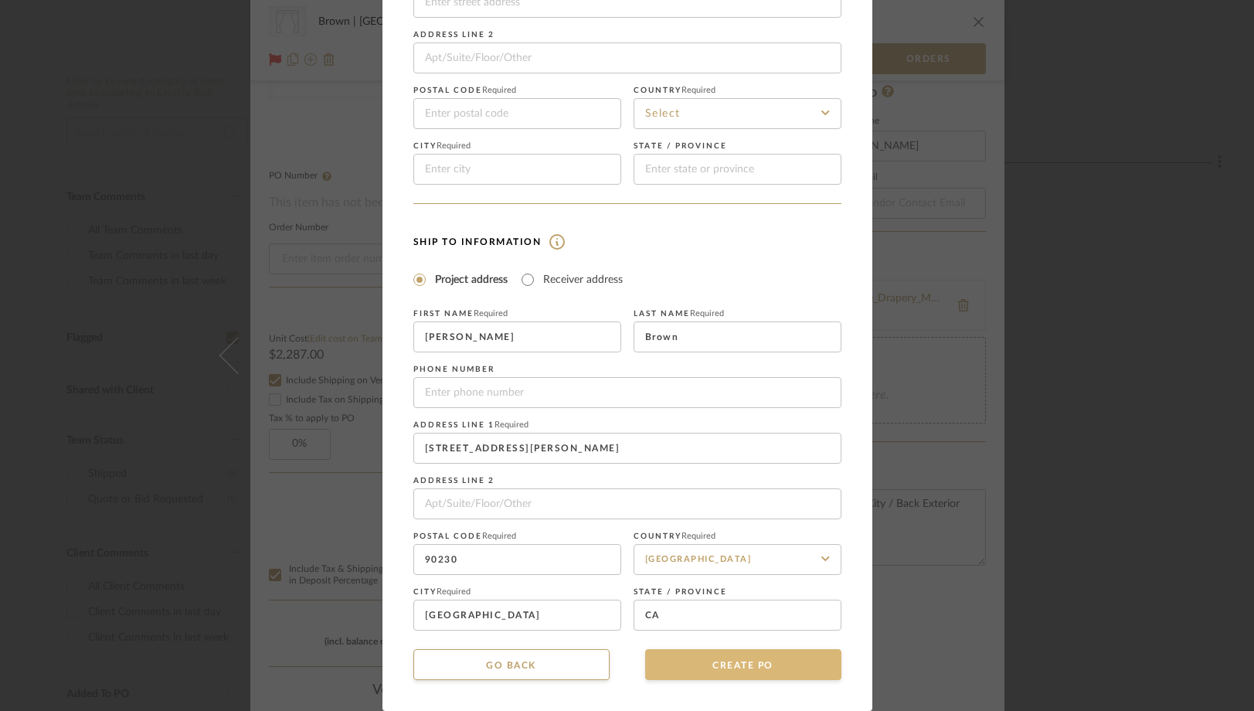
click at [701, 668] on button "CREATE PO" at bounding box center [743, 664] width 196 height 31
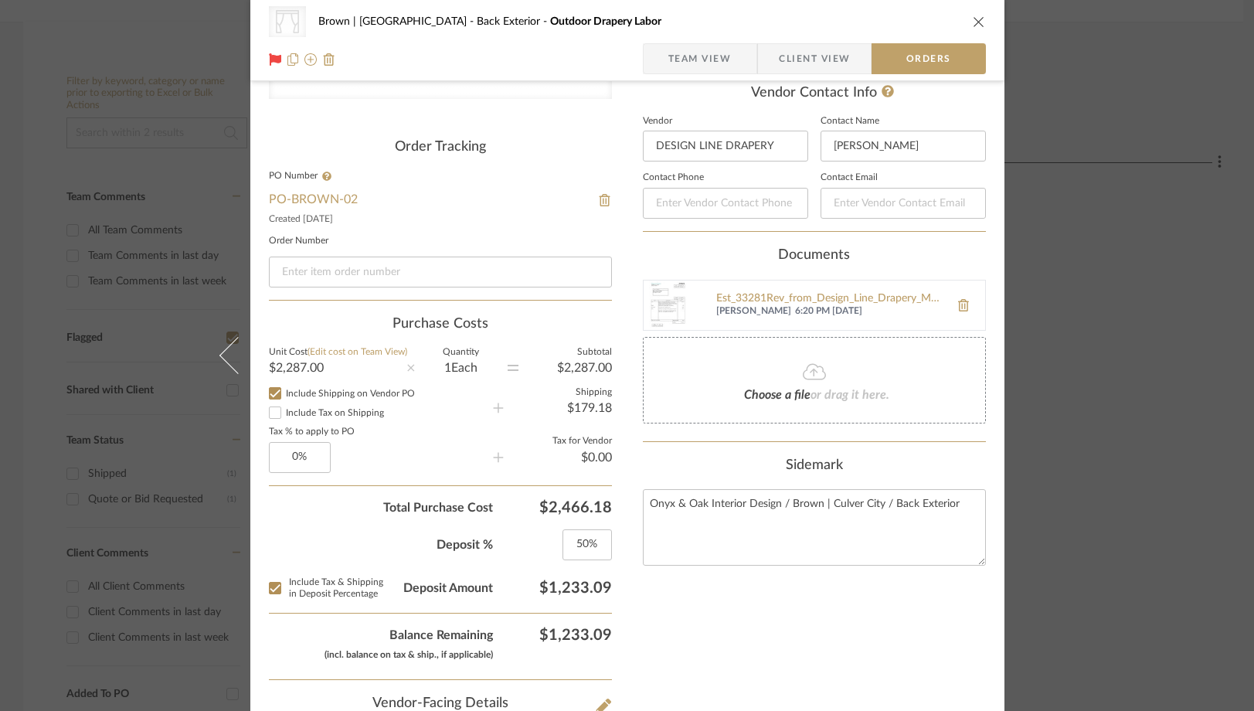
click at [973, 19] on icon "close" at bounding box center [979, 21] width 12 height 12
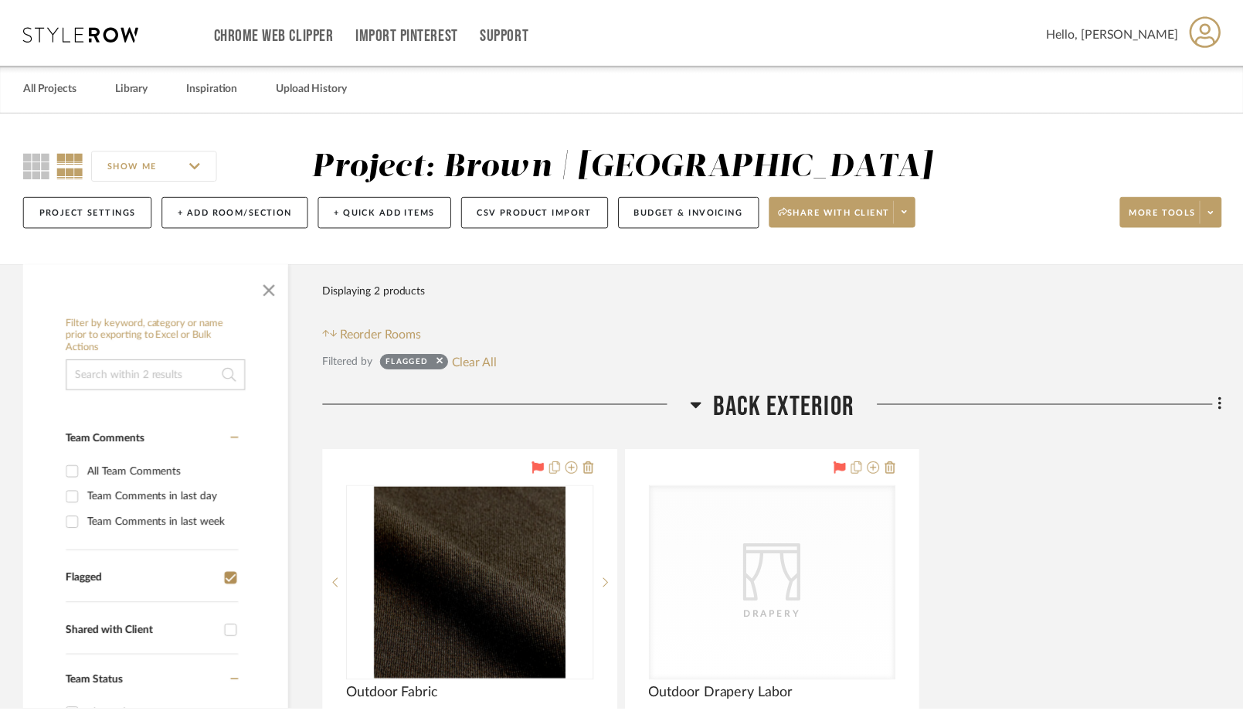
scroll to position [242, 0]
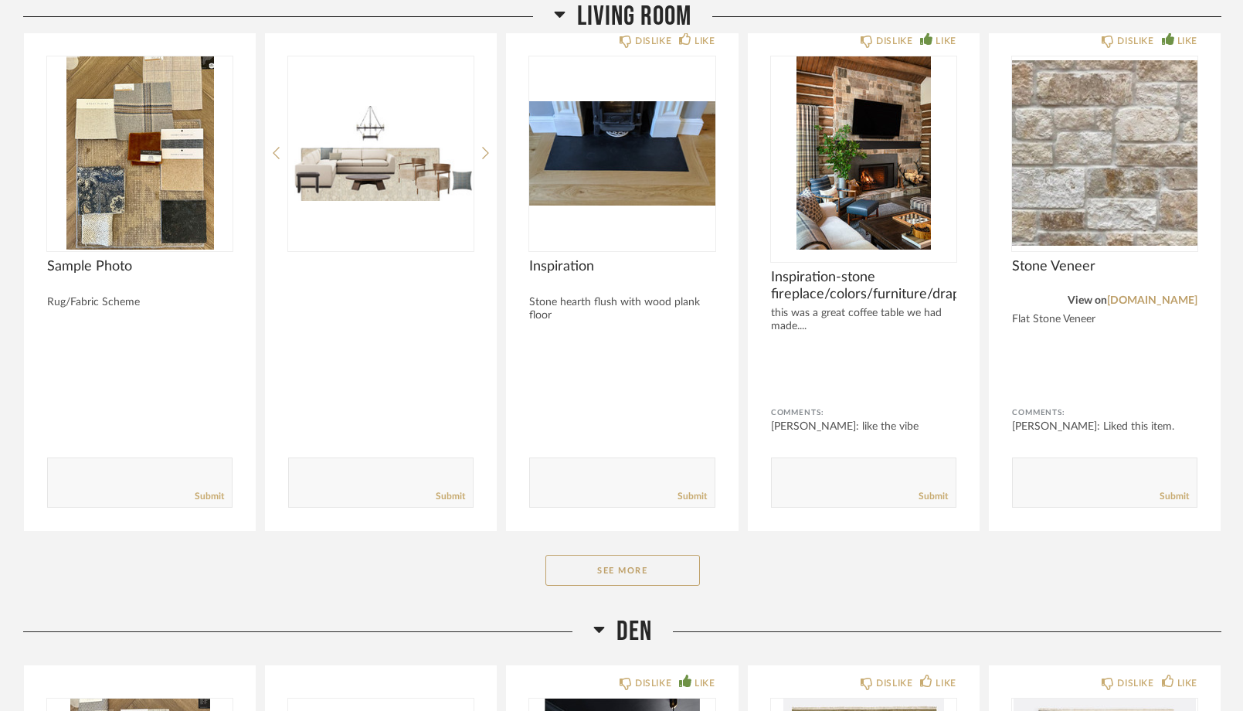
scroll to position [3906, 0]
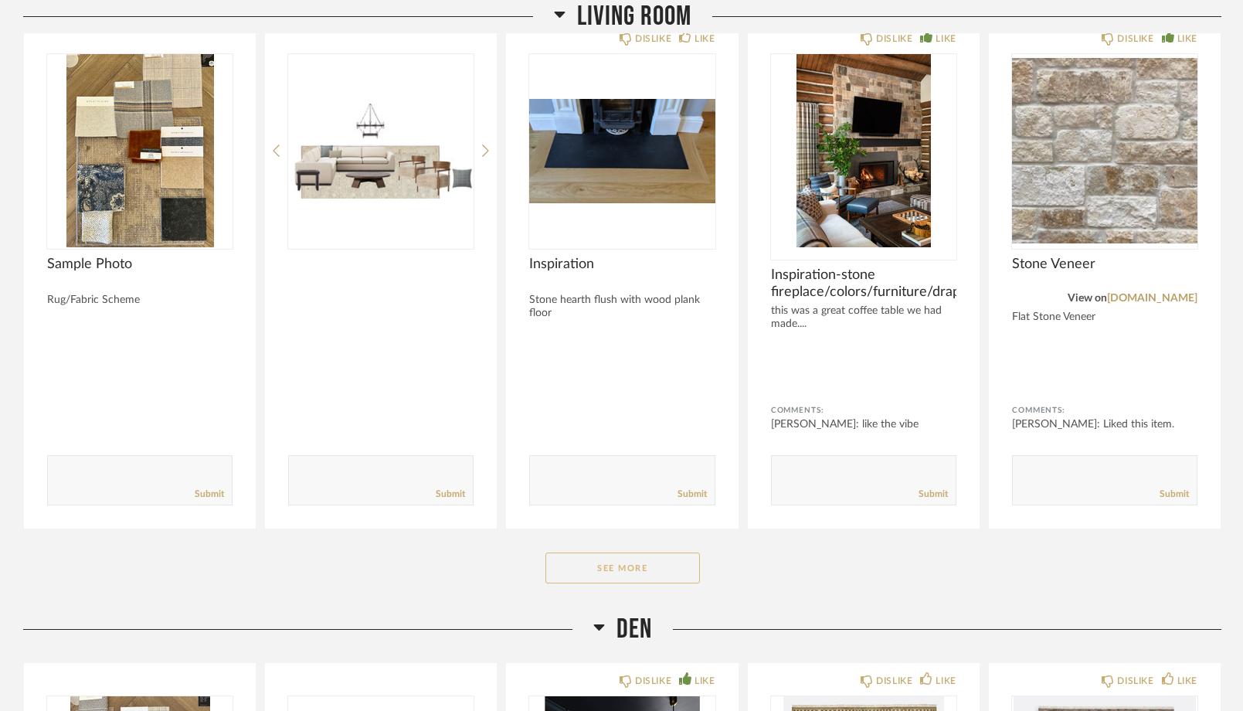
click at [677, 566] on button "See More" at bounding box center [623, 567] width 155 height 31
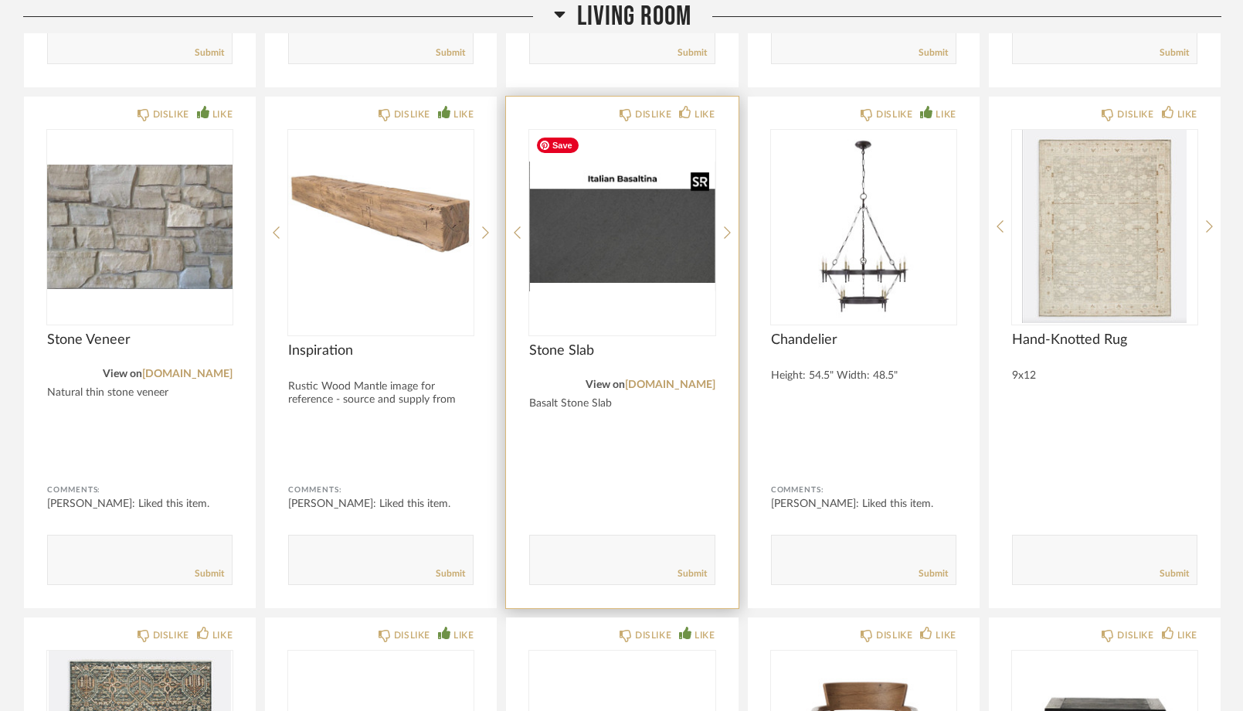
scroll to position [4348, 0]
click at [658, 382] on link "arizonatile.com" at bounding box center [670, 384] width 90 height 11
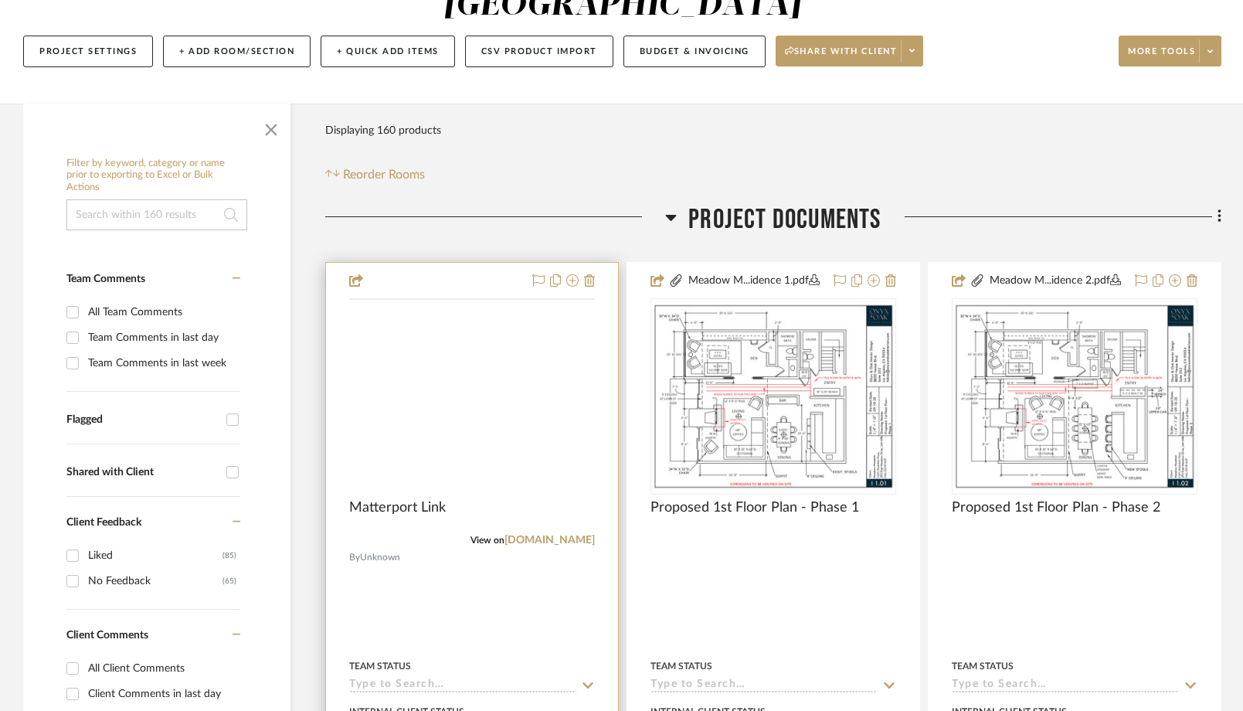
scroll to position [202, 0]
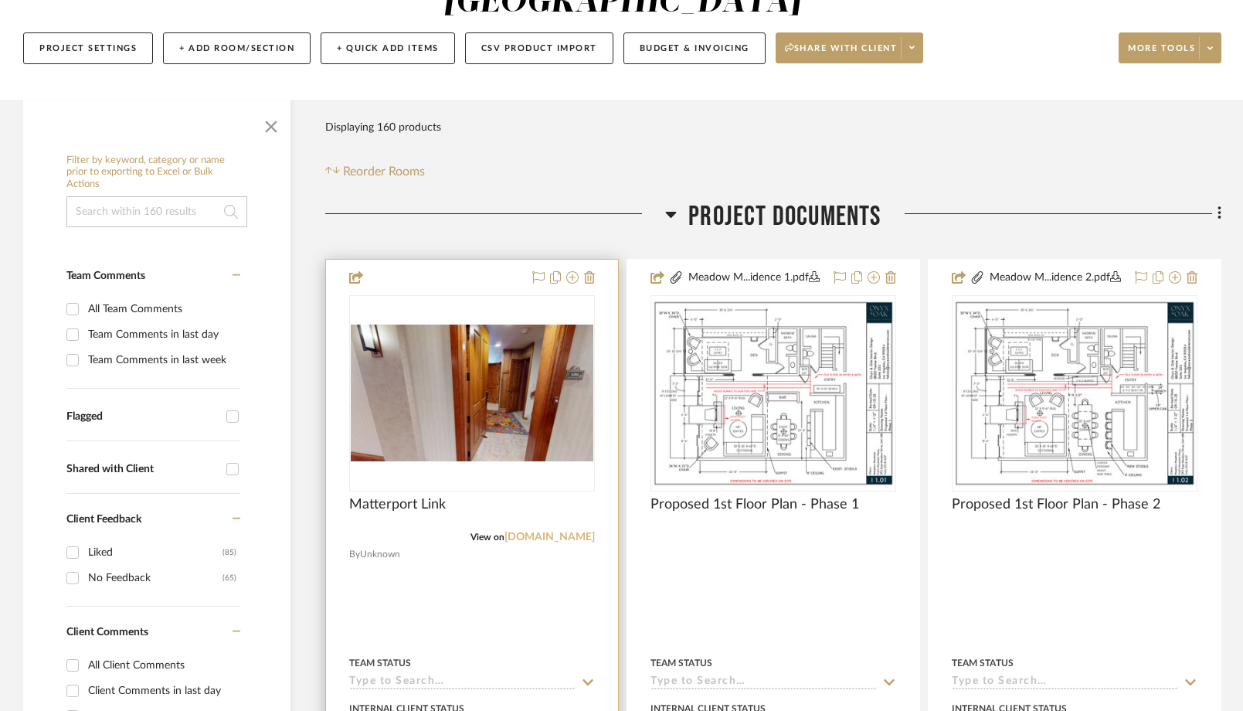
click at [542, 533] on link "[DOMAIN_NAME]" at bounding box center [550, 537] width 90 height 11
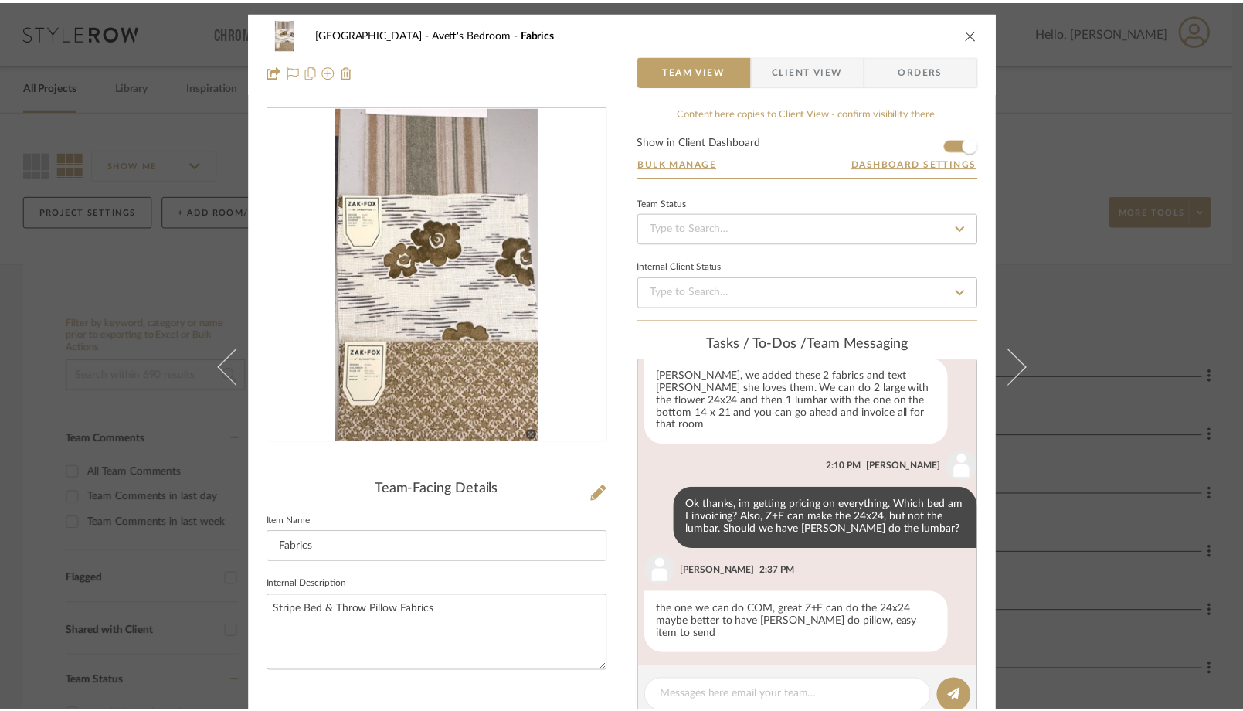
scroll to position [55, 0]
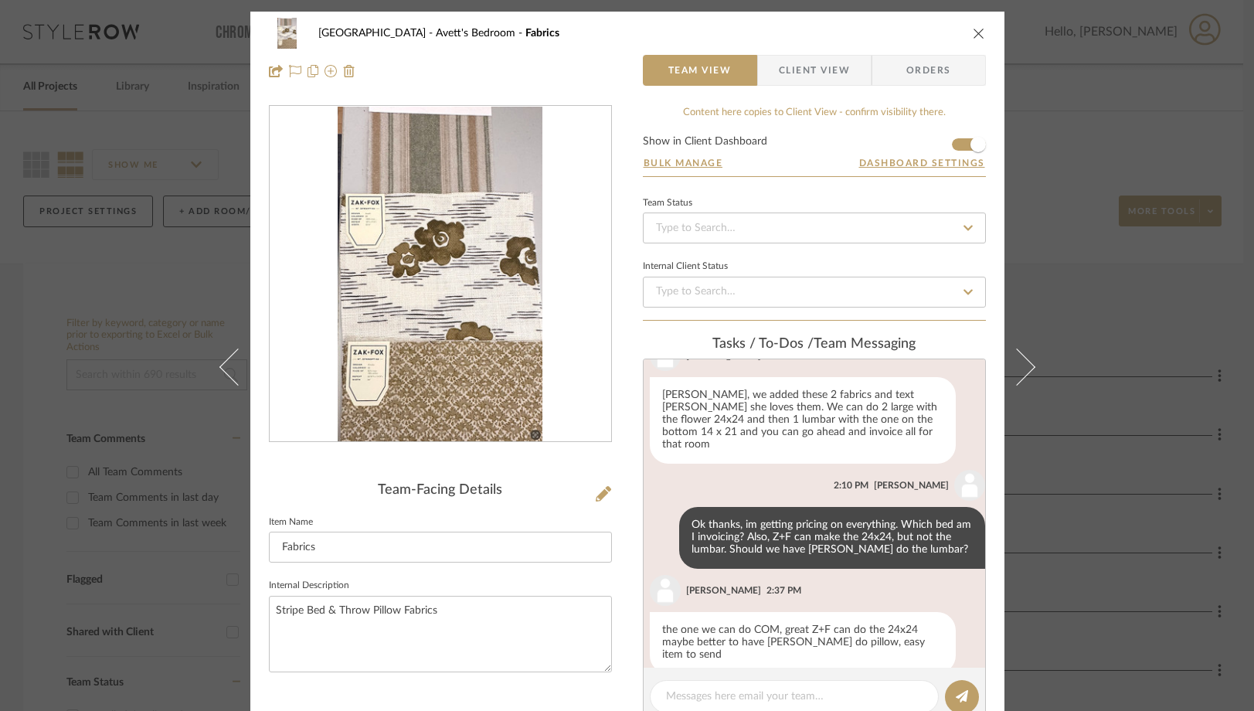
click at [974, 32] on icon "close" at bounding box center [979, 33] width 12 height 12
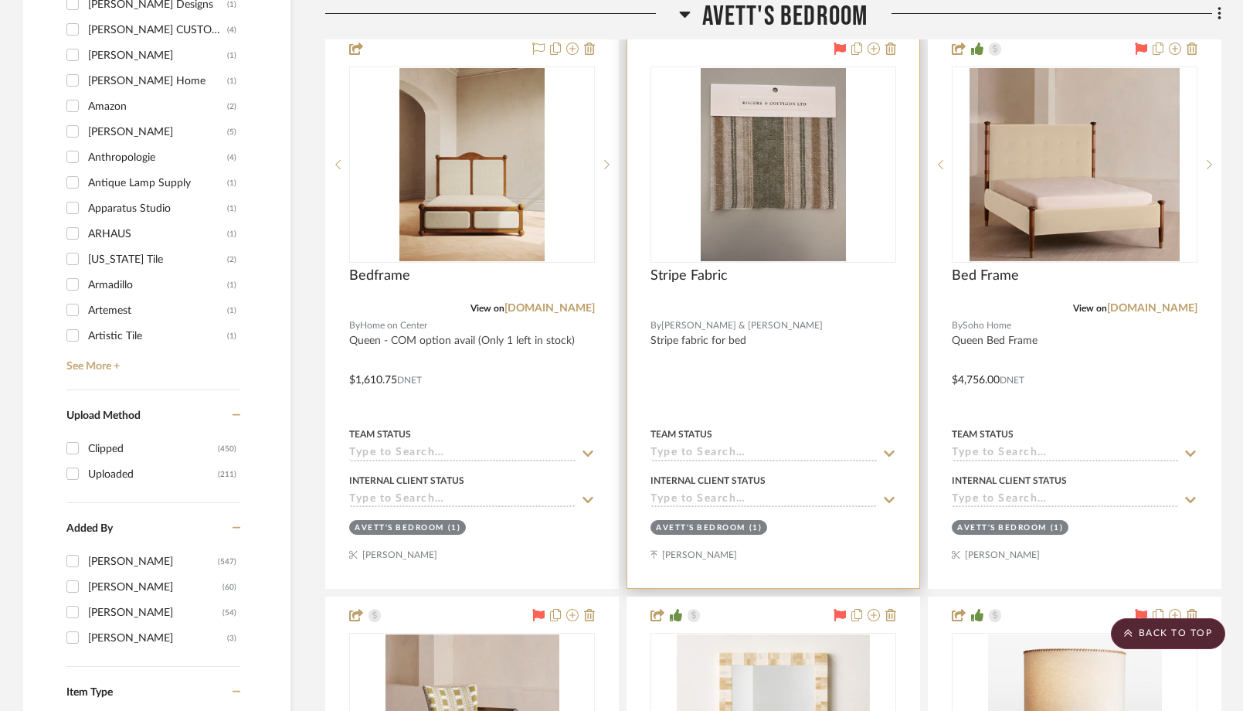
scroll to position [2065, 0]
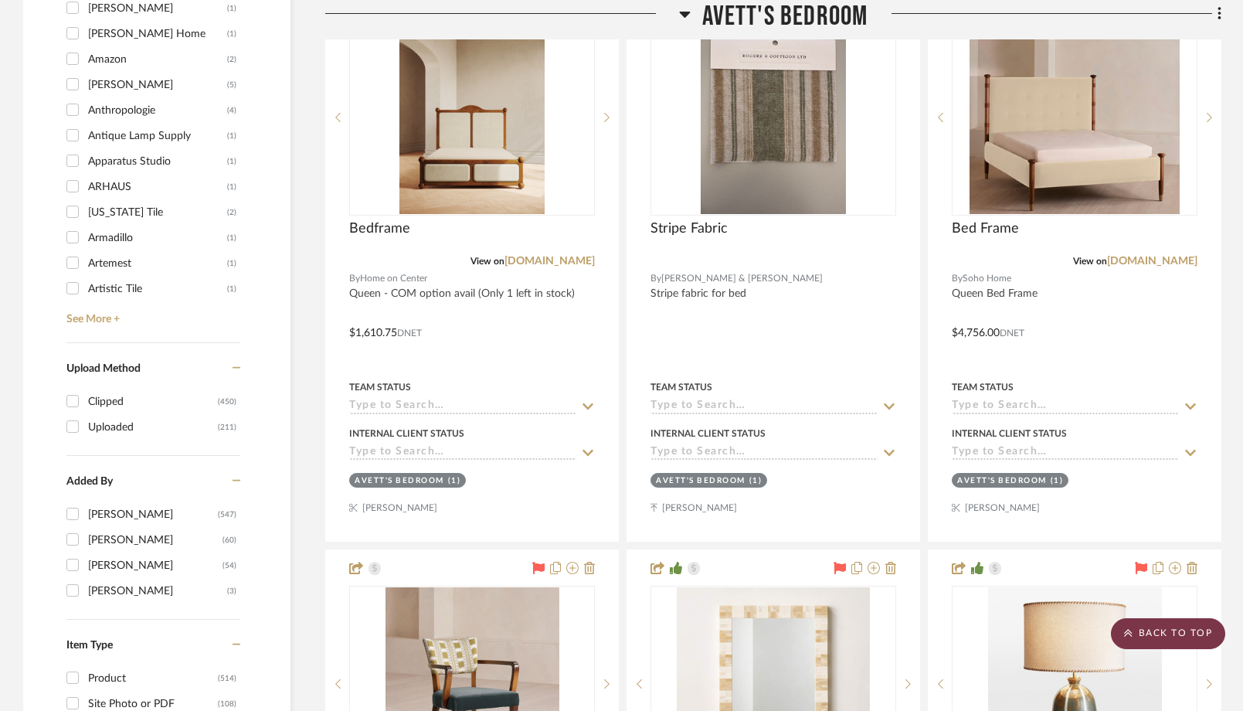
click at [1183, 637] on scroll-to-top-button "BACK TO TOP" at bounding box center [1168, 633] width 114 height 31
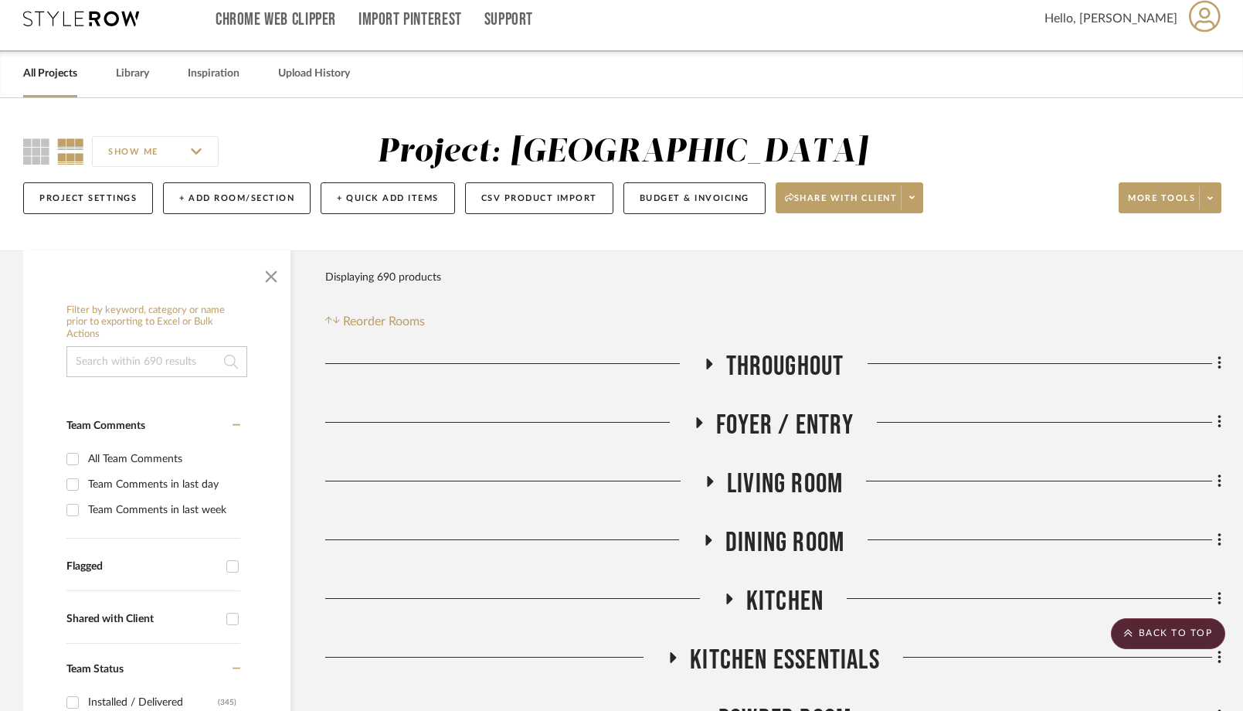
scroll to position [0, 0]
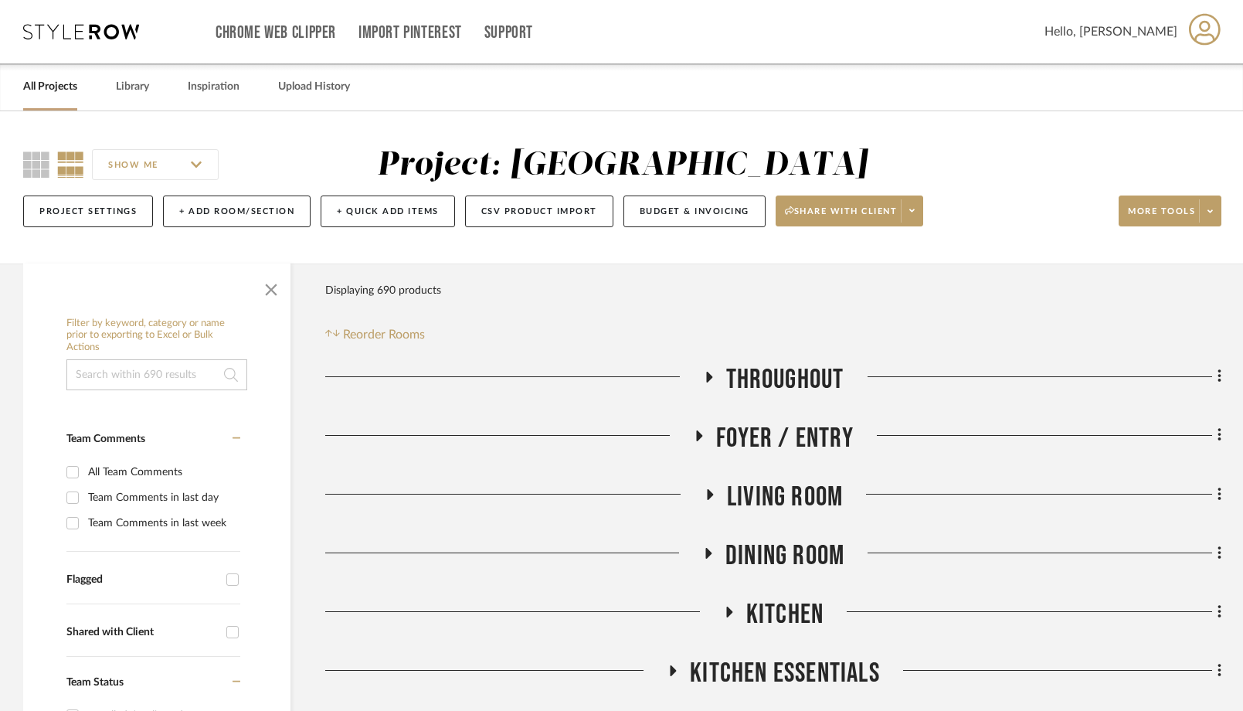
click at [59, 84] on link "All Projects" at bounding box center [50, 86] width 54 height 21
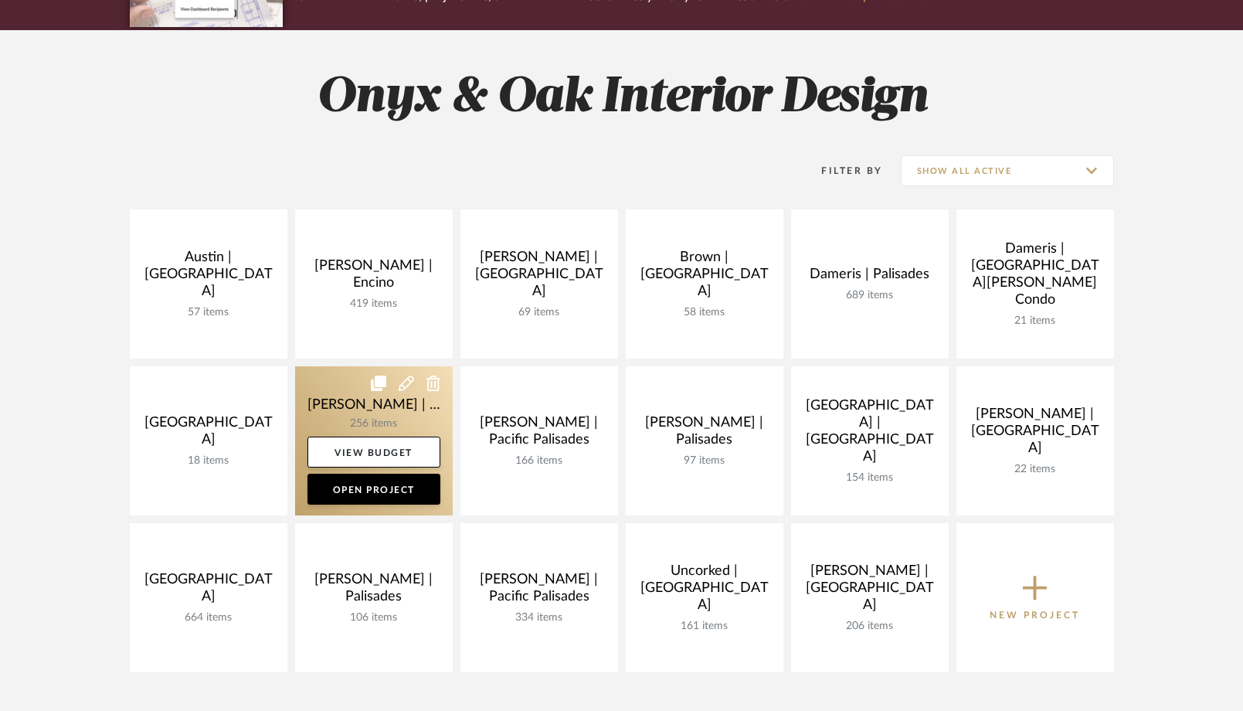
scroll to position [175, 0]
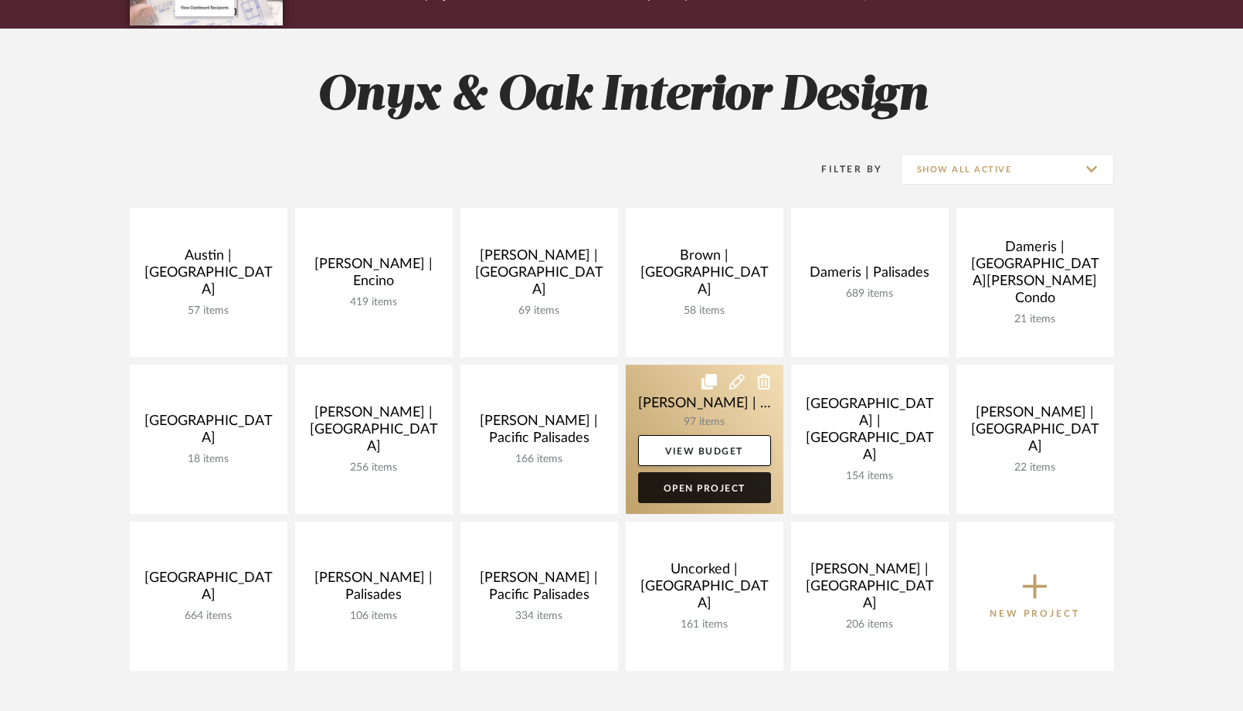
click at [662, 487] on link "Open Project" at bounding box center [704, 487] width 133 height 31
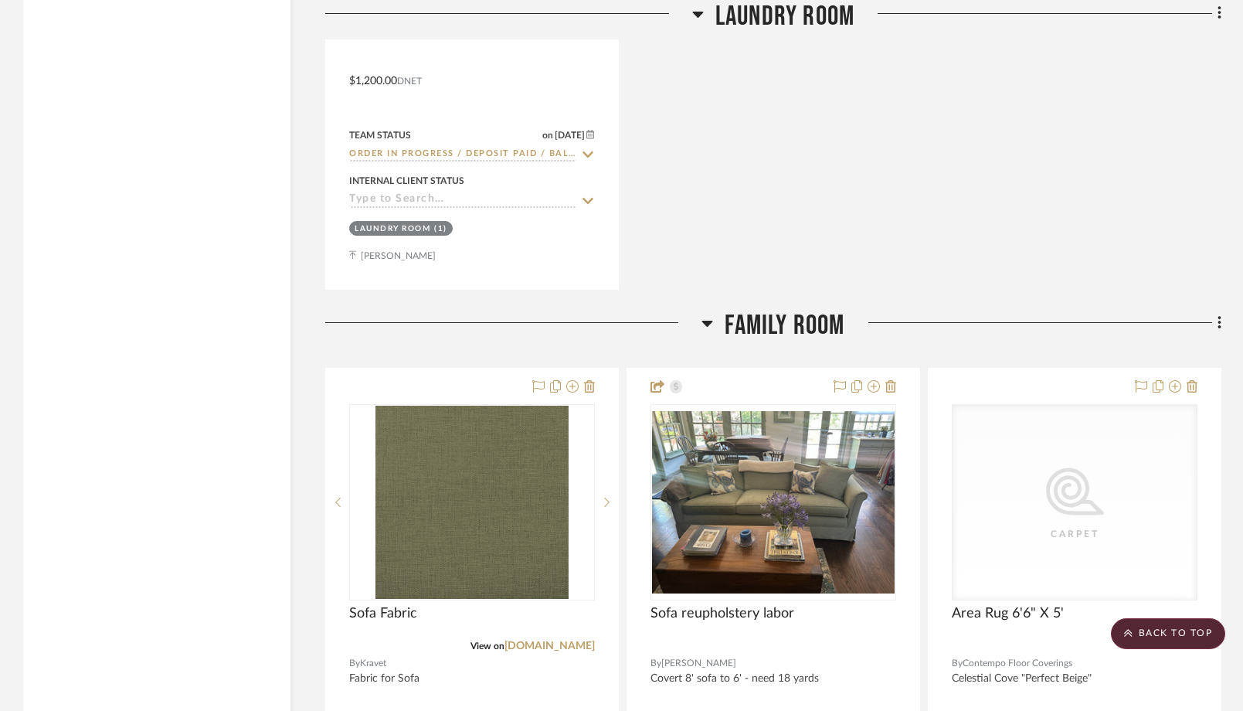
scroll to position [3210, 0]
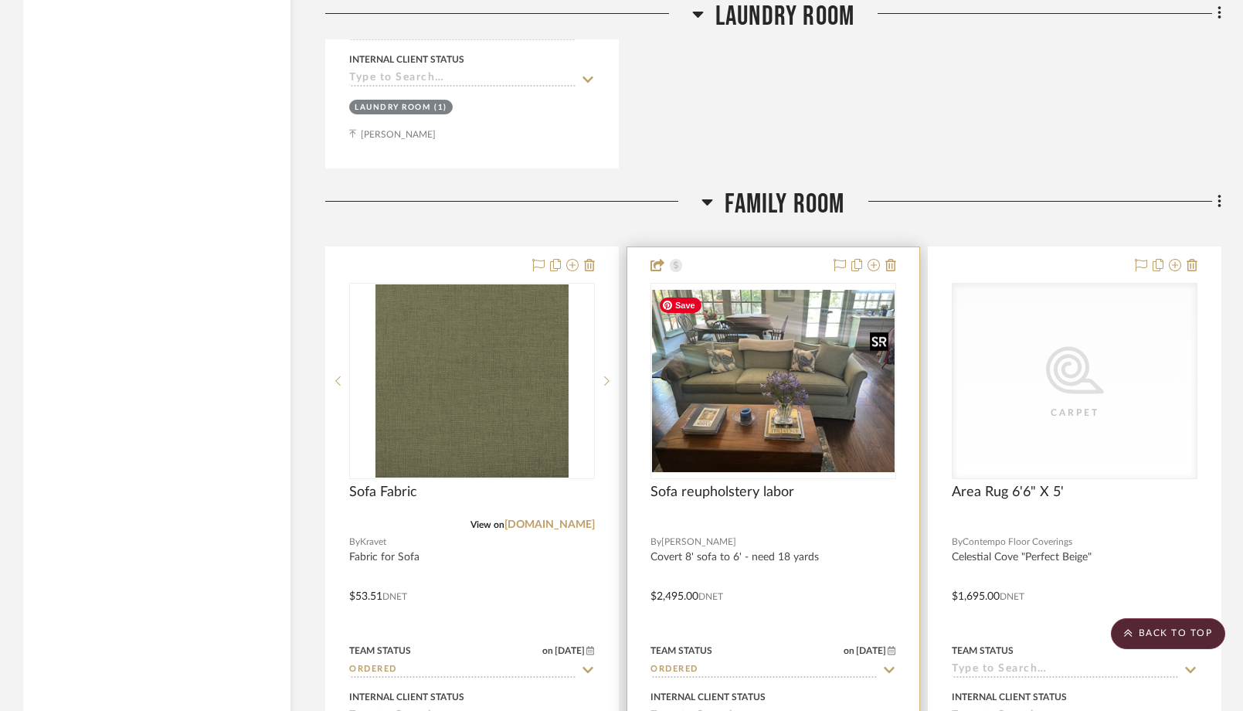
click at [723, 405] on img "0" at bounding box center [773, 381] width 243 height 182
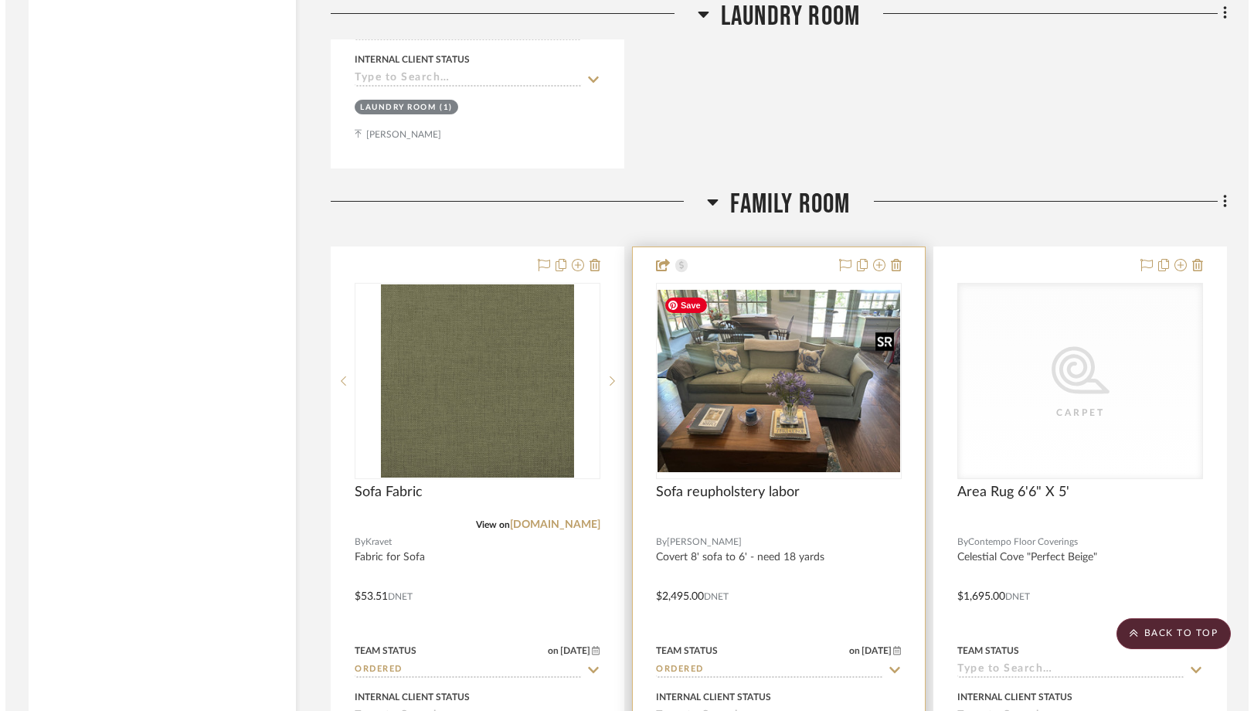
scroll to position [0, 0]
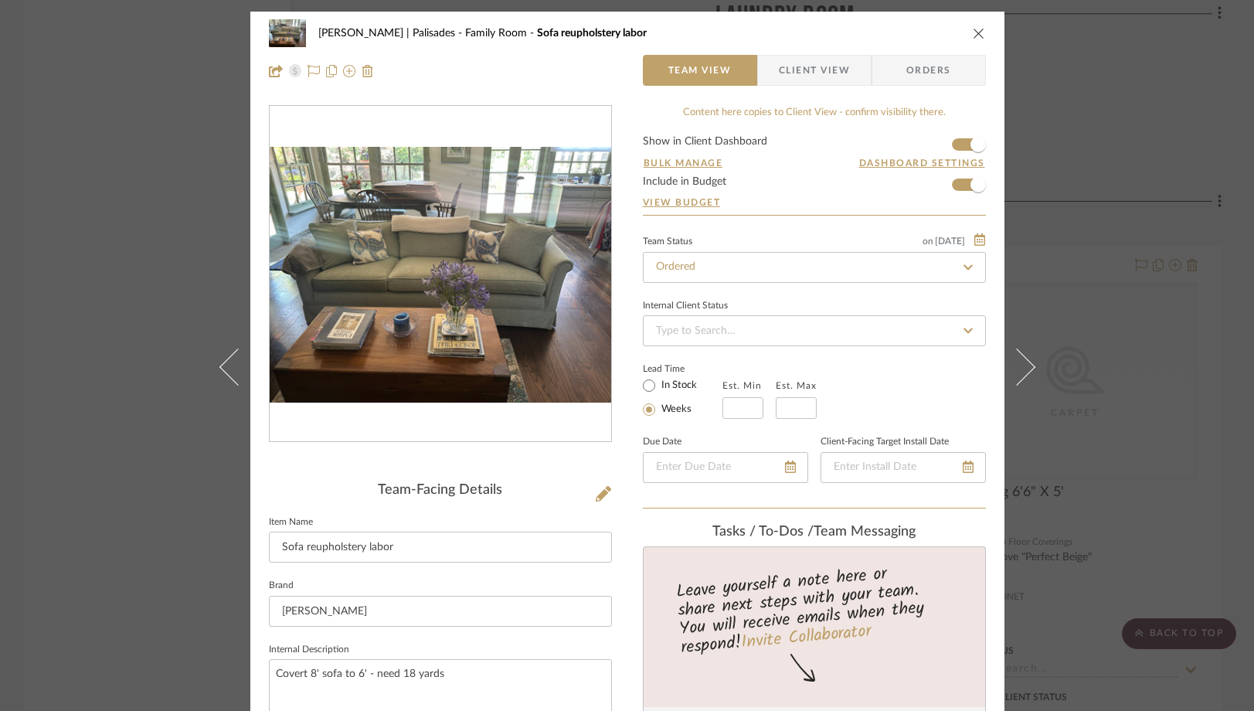
click at [170, 239] on div "Johnsen | Palisades Family Room Sofa reupholstery labor Team View Client View O…" at bounding box center [627, 355] width 1254 height 711
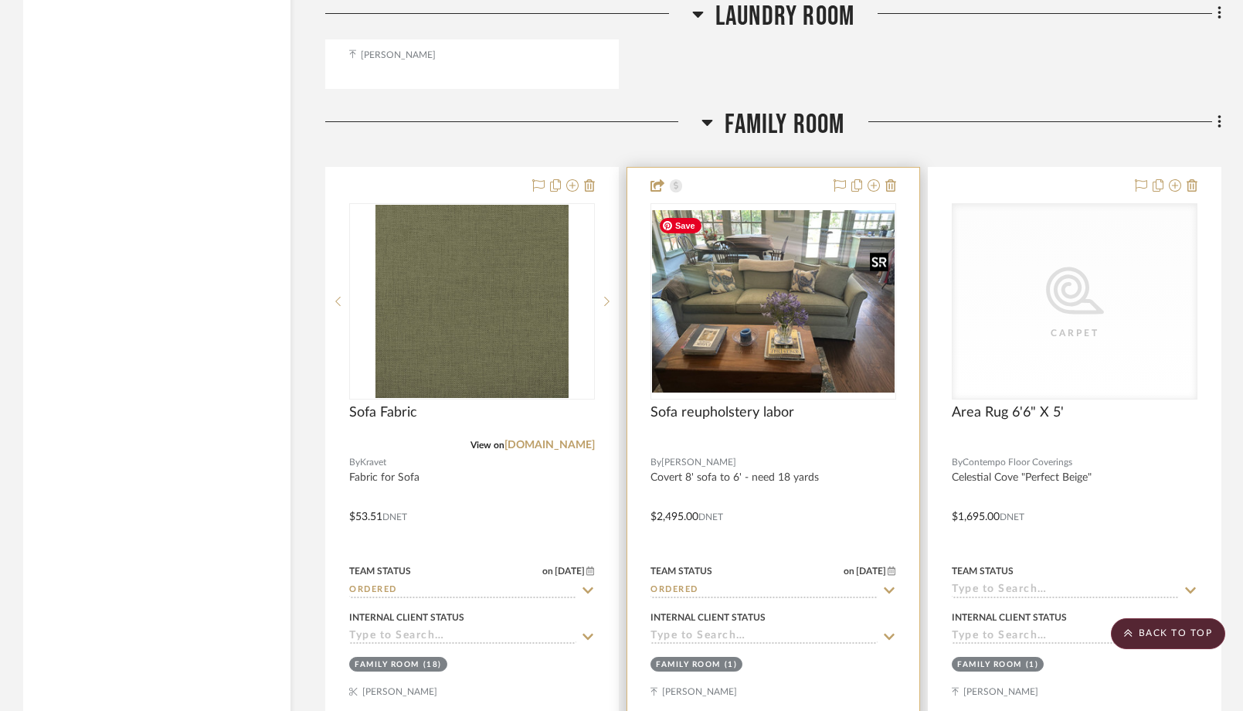
scroll to position [3294, 0]
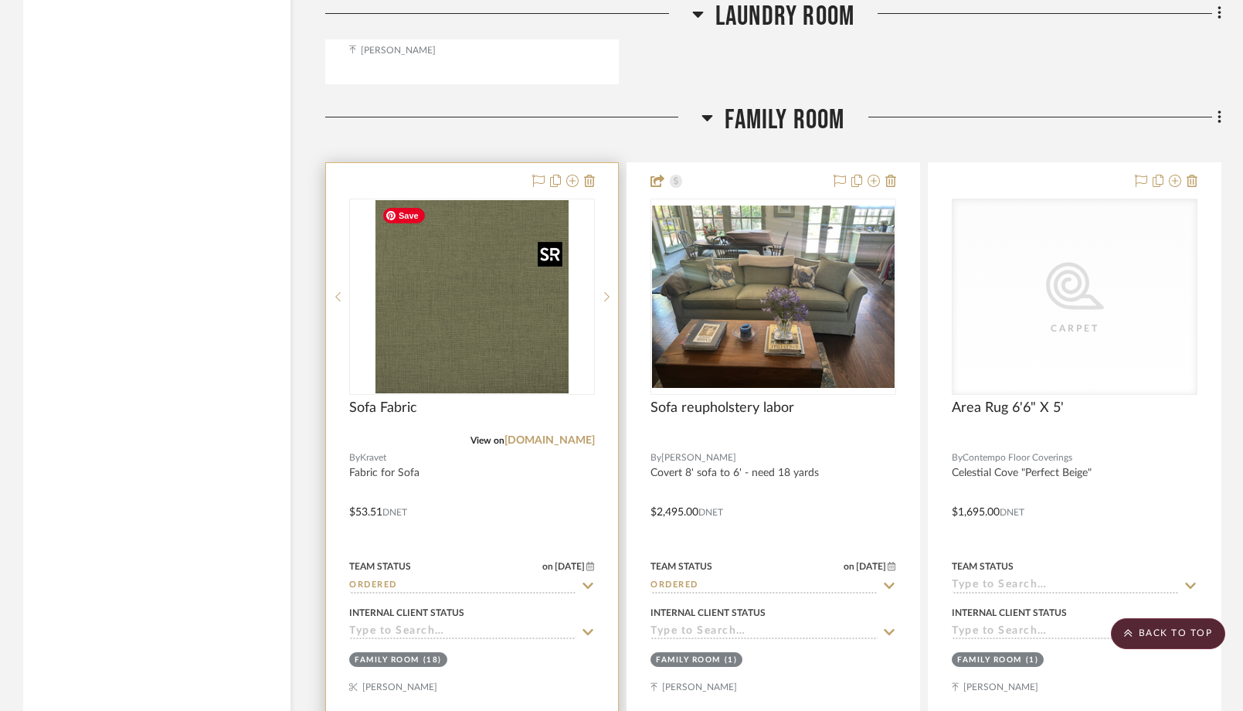
click at [474, 335] on img "0" at bounding box center [472, 296] width 193 height 193
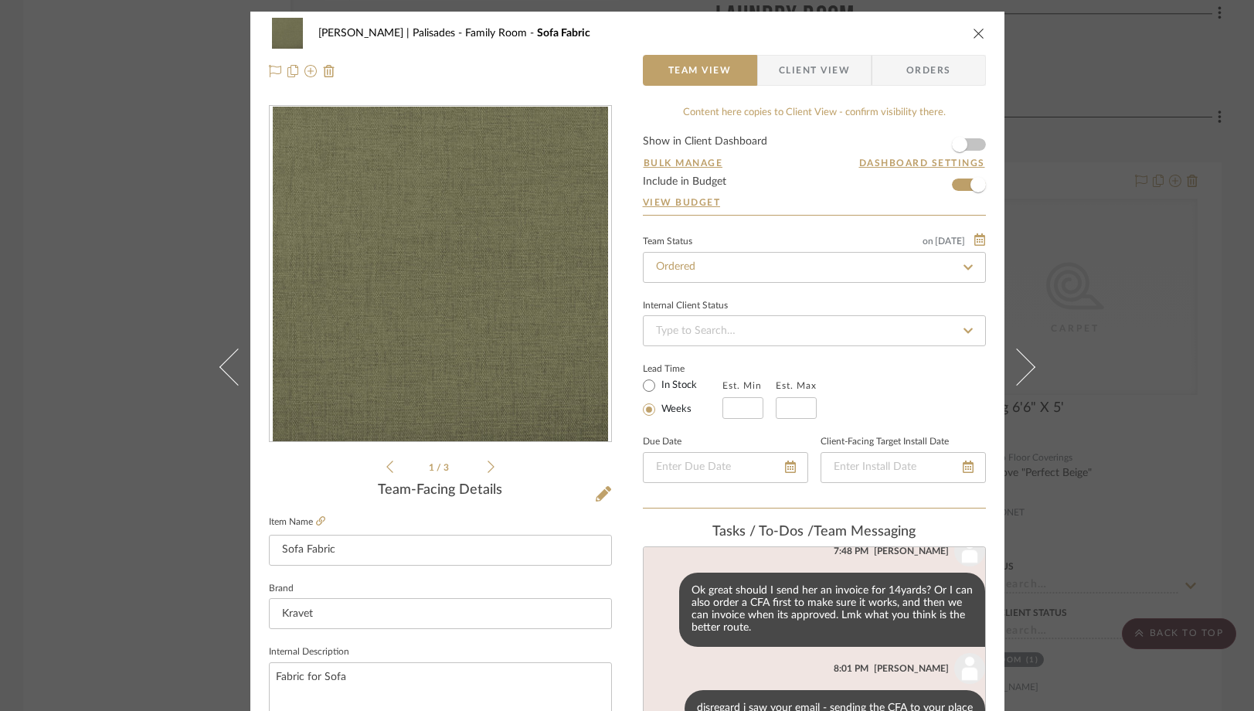
scroll to position [209, 0]
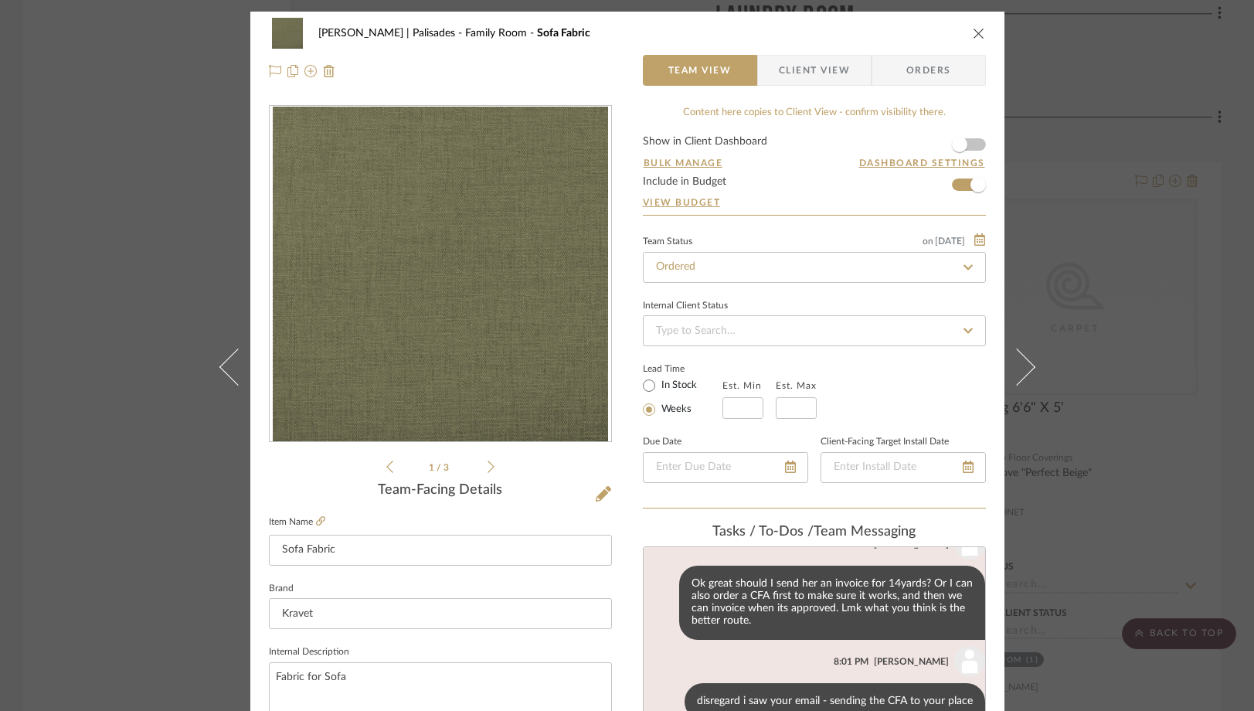
click at [151, 308] on div "Johnsen | Palisades Family Room Sofa Fabric Team View Client View Orders 1 / 3 …" at bounding box center [627, 355] width 1254 height 711
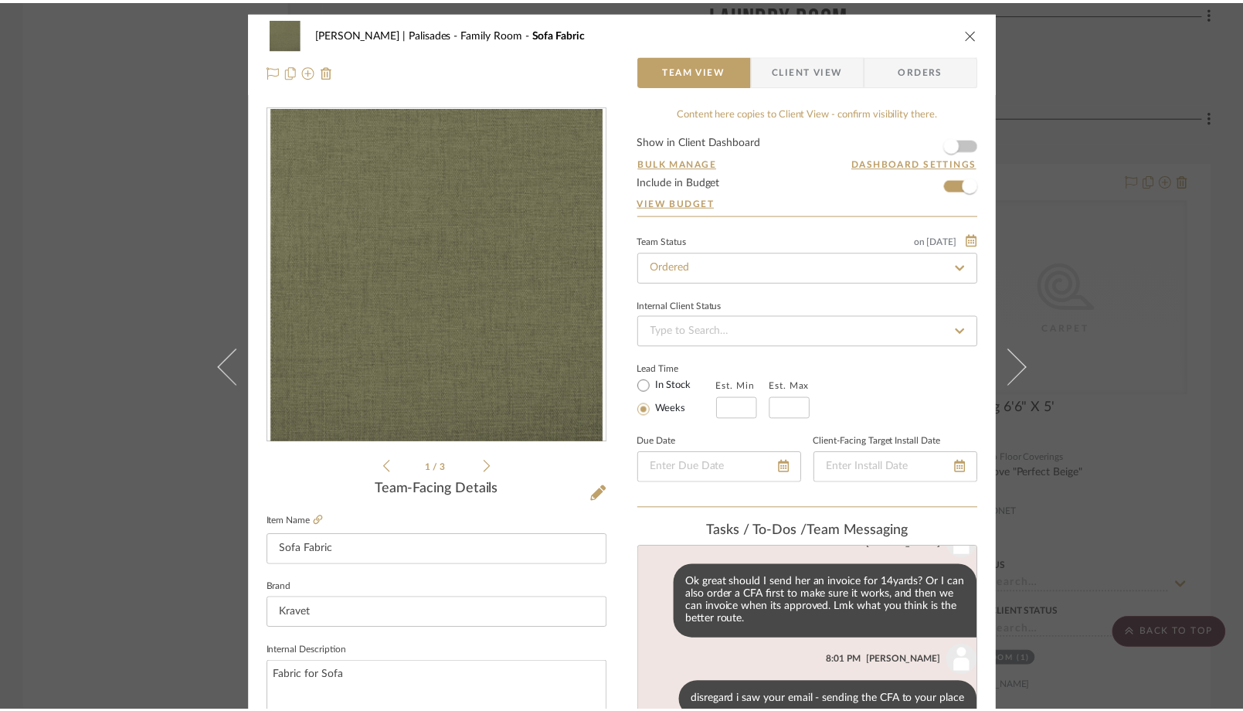
scroll to position [3294, 0]
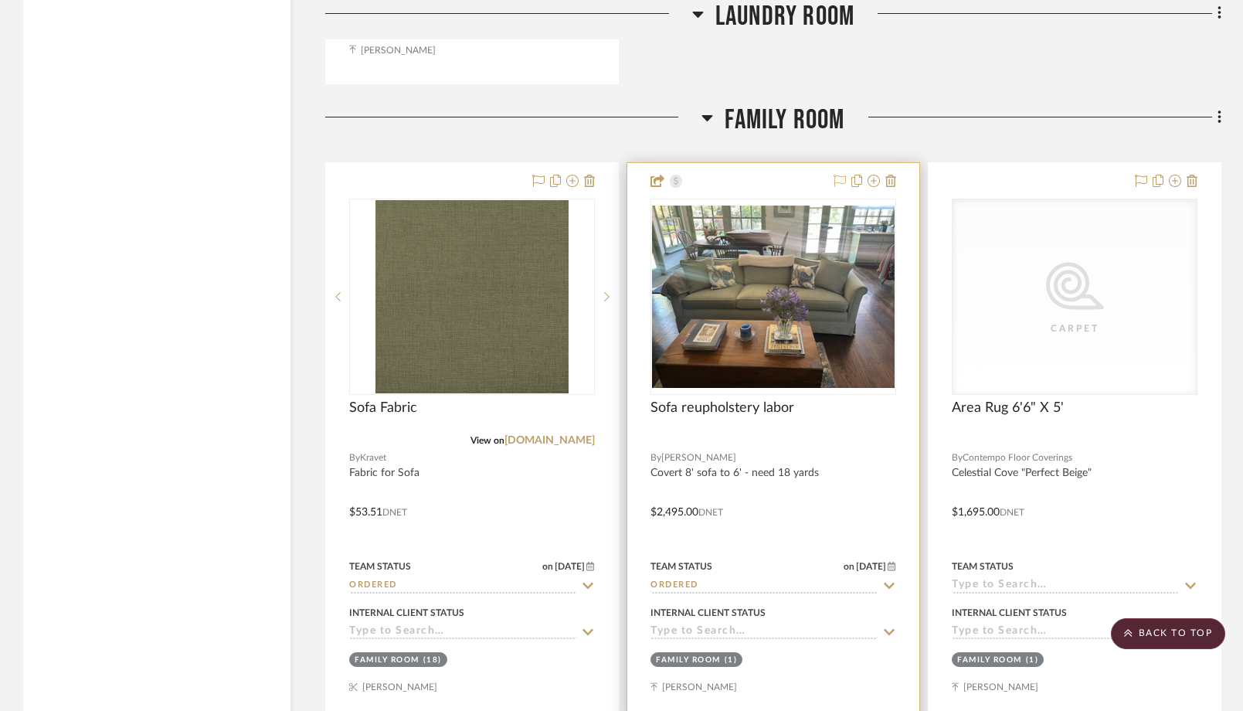
click at [838, 178] on icon at bounding box center [840, 181] width 12 height 12
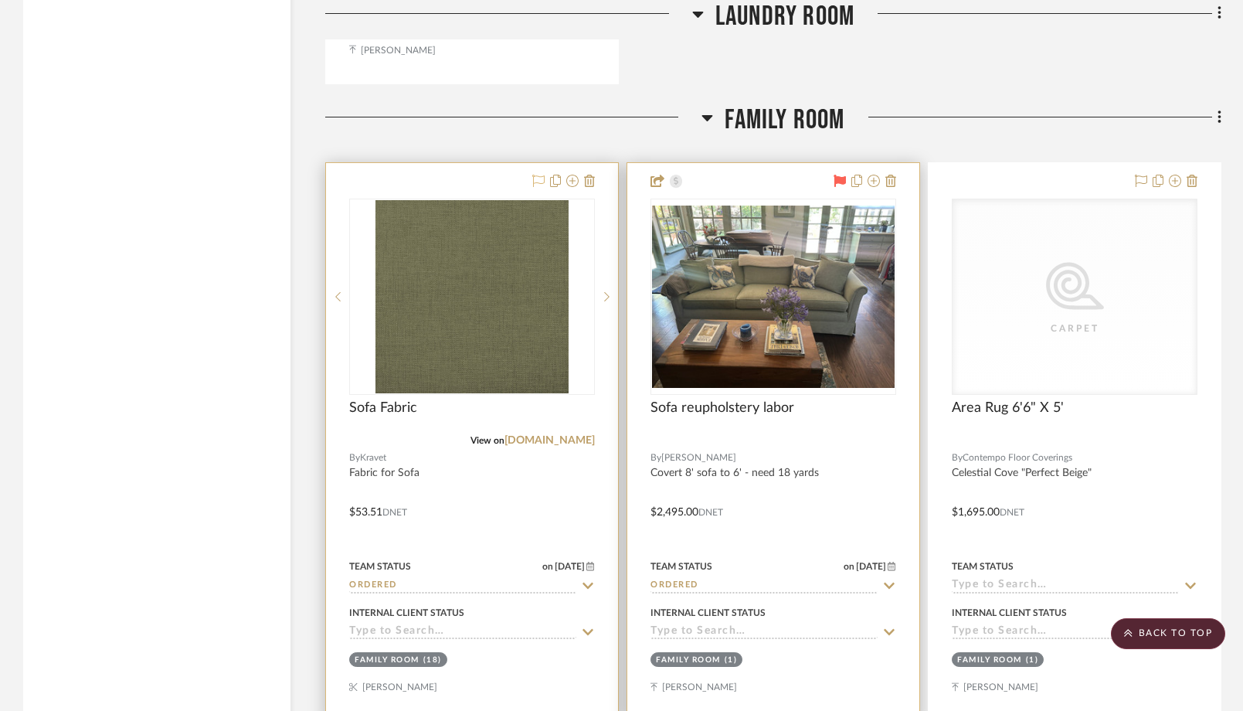
click at [540, 182] on icon at bounding box center [538, 181] width 12 height 12
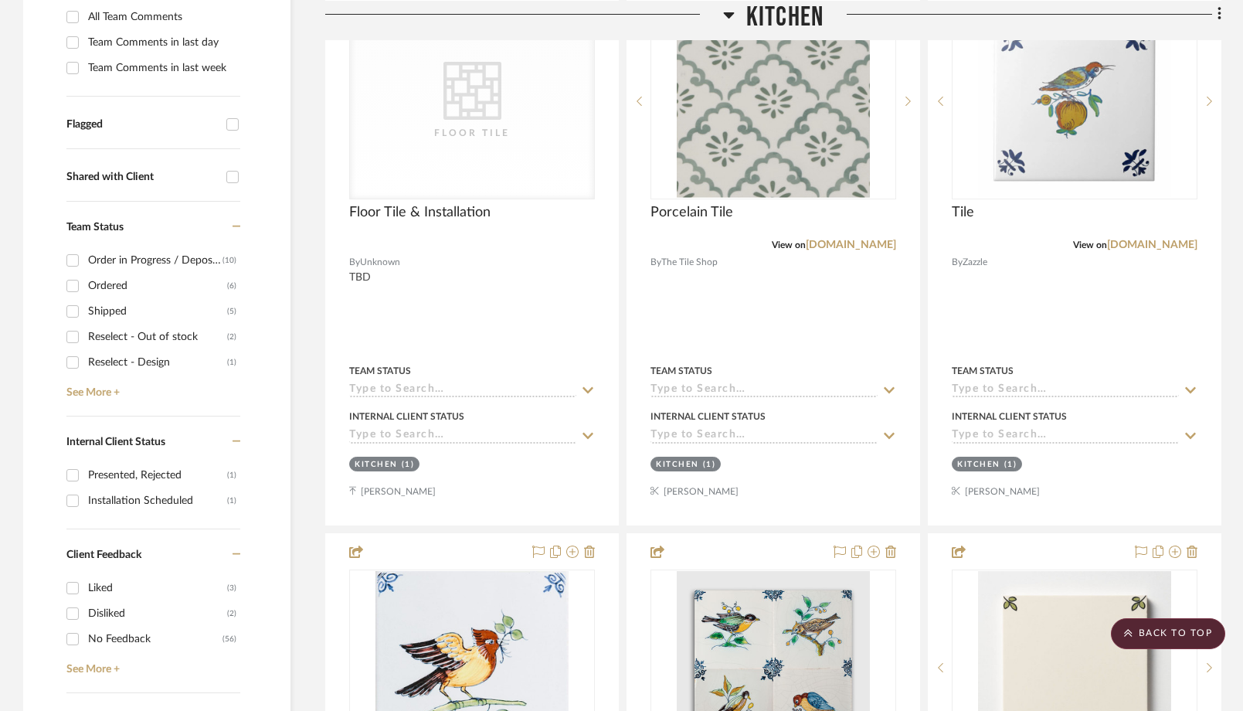
scroll to position [0, 0]
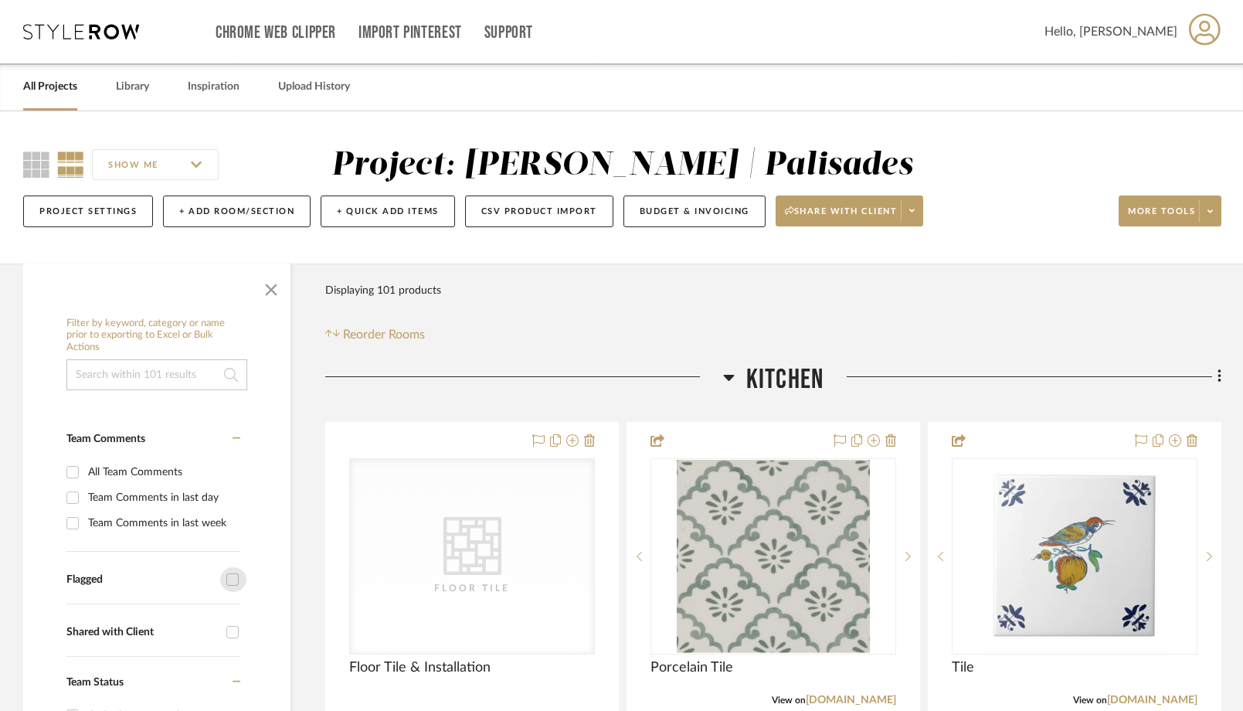
click at [232, 576] on input "Flagged" at bounding box center [232, 579] width 25 height 25
checkbox input "true"
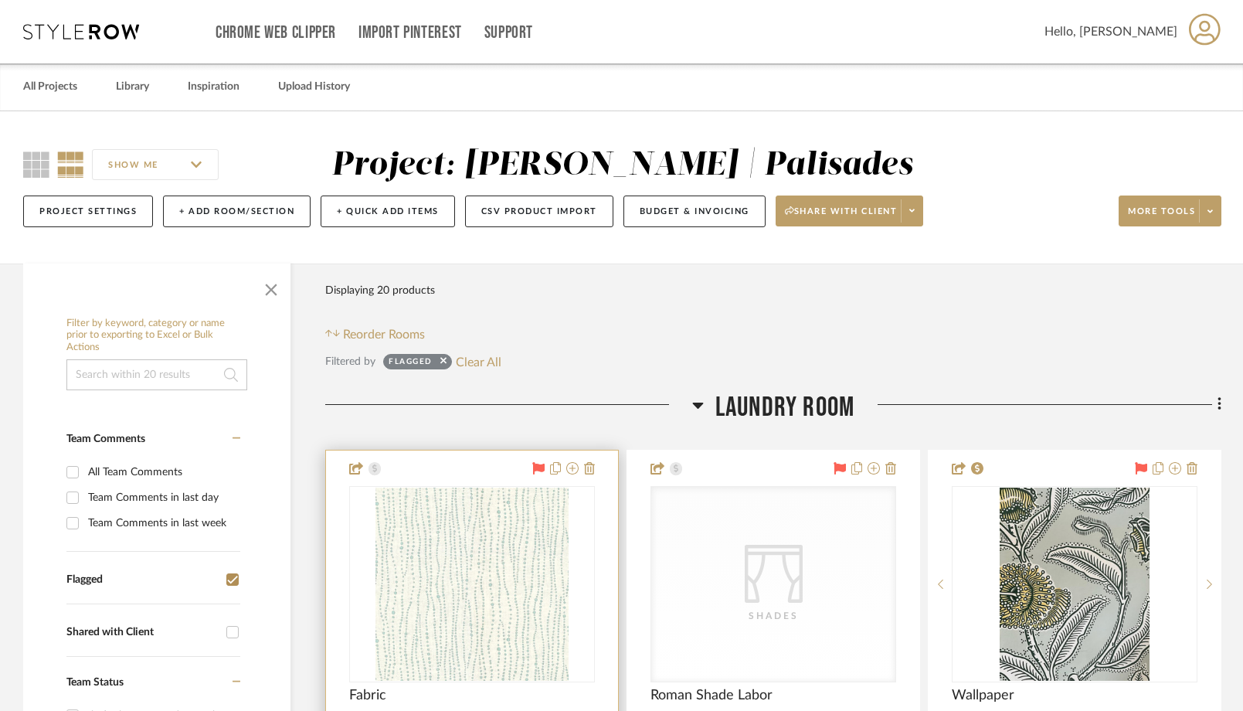
click at [538, 473] on icon at bounding box center [538, 468] width 12 height 12
click at [839, 470] on icon at bounding box center [840, 468] width 12 height 12
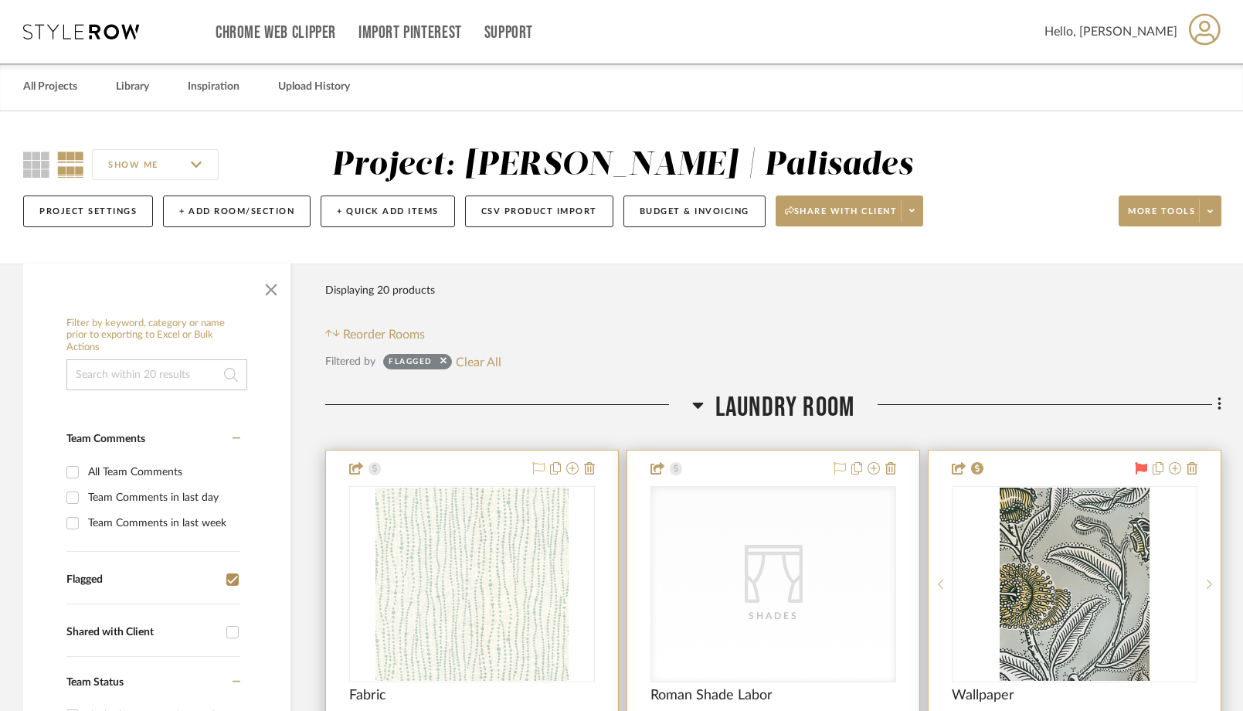
click at [1142, 465] on icon at bounding box center [1141, 468] width 12 height 12
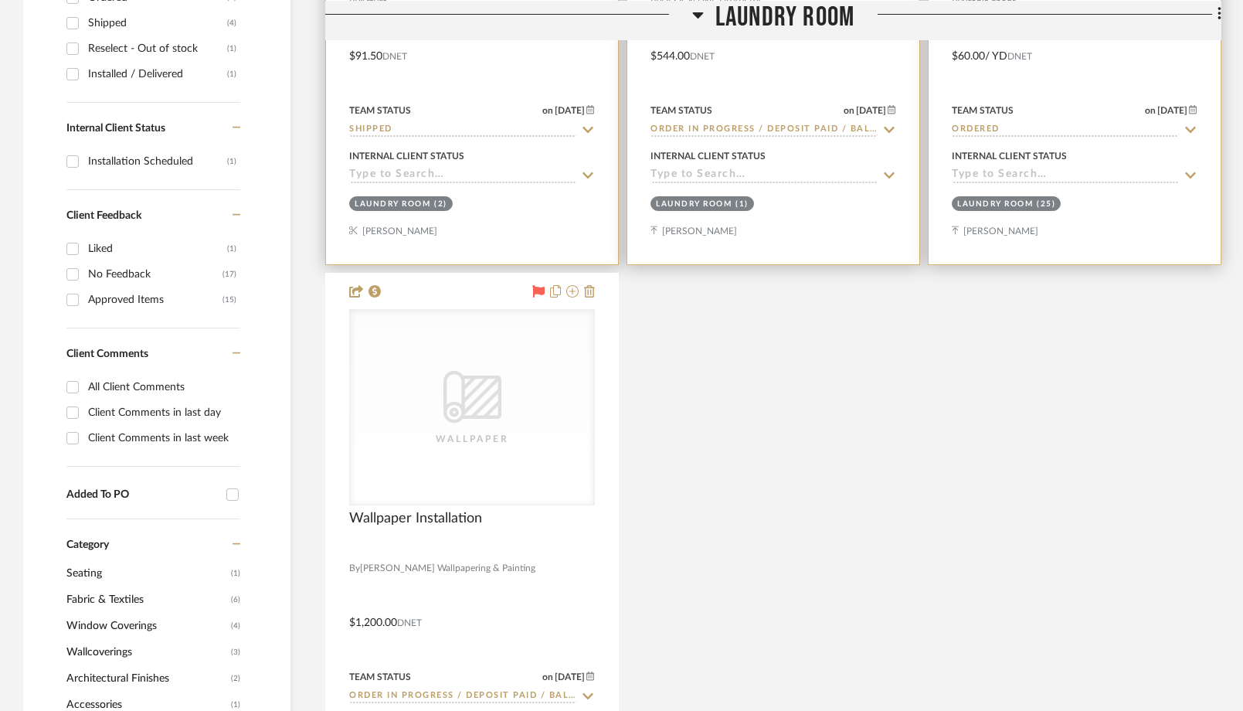
scroll to position [748, 0]
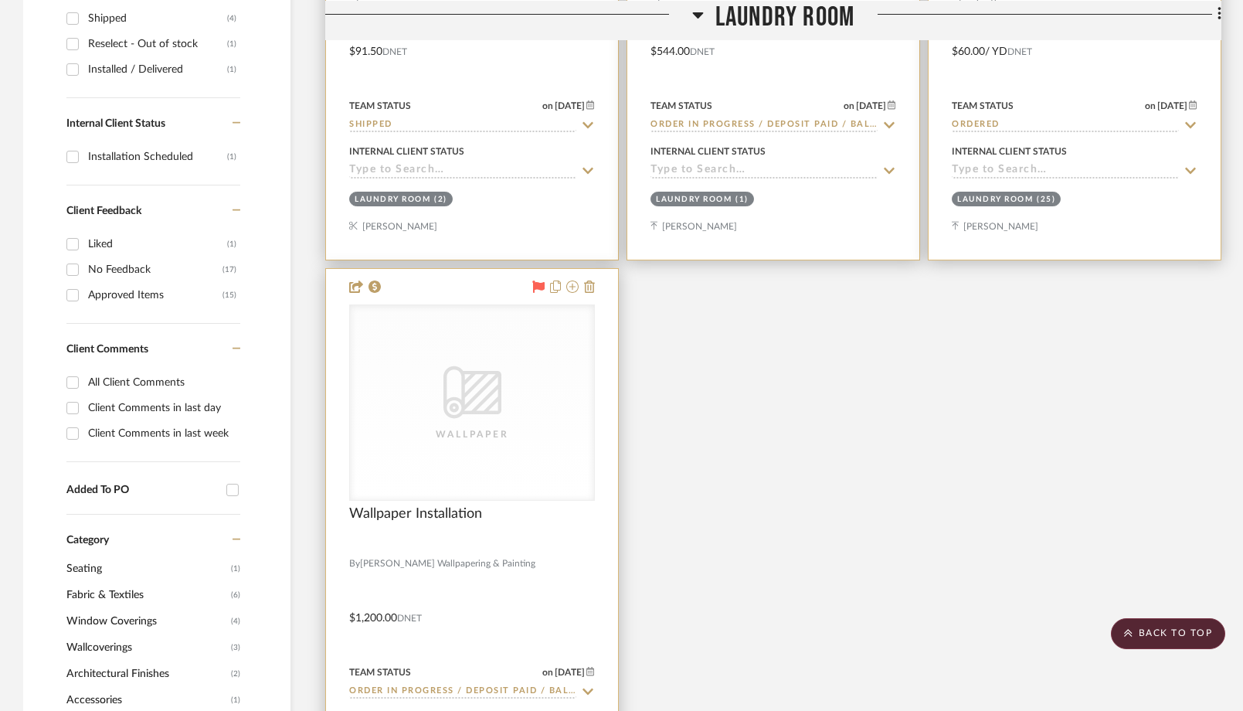
click at [541, 288] on icon at bounding box center [538, 286] width 12 height 12
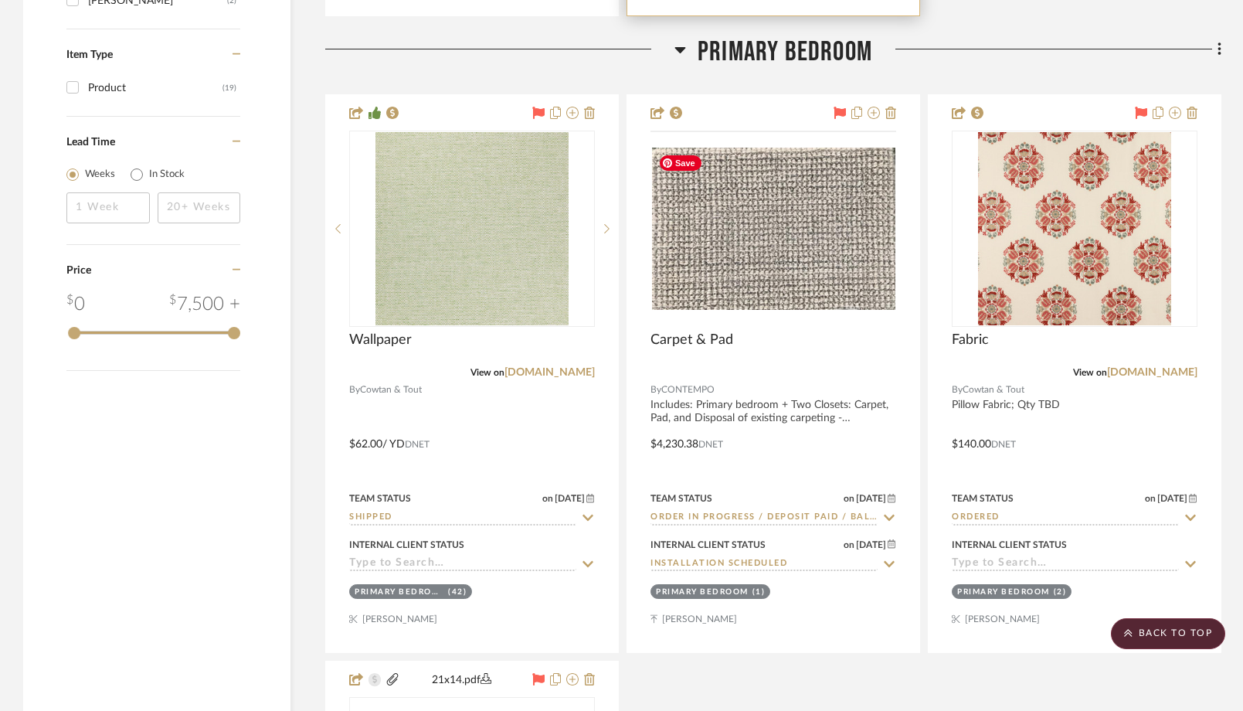
scroll to position [2233, 0]
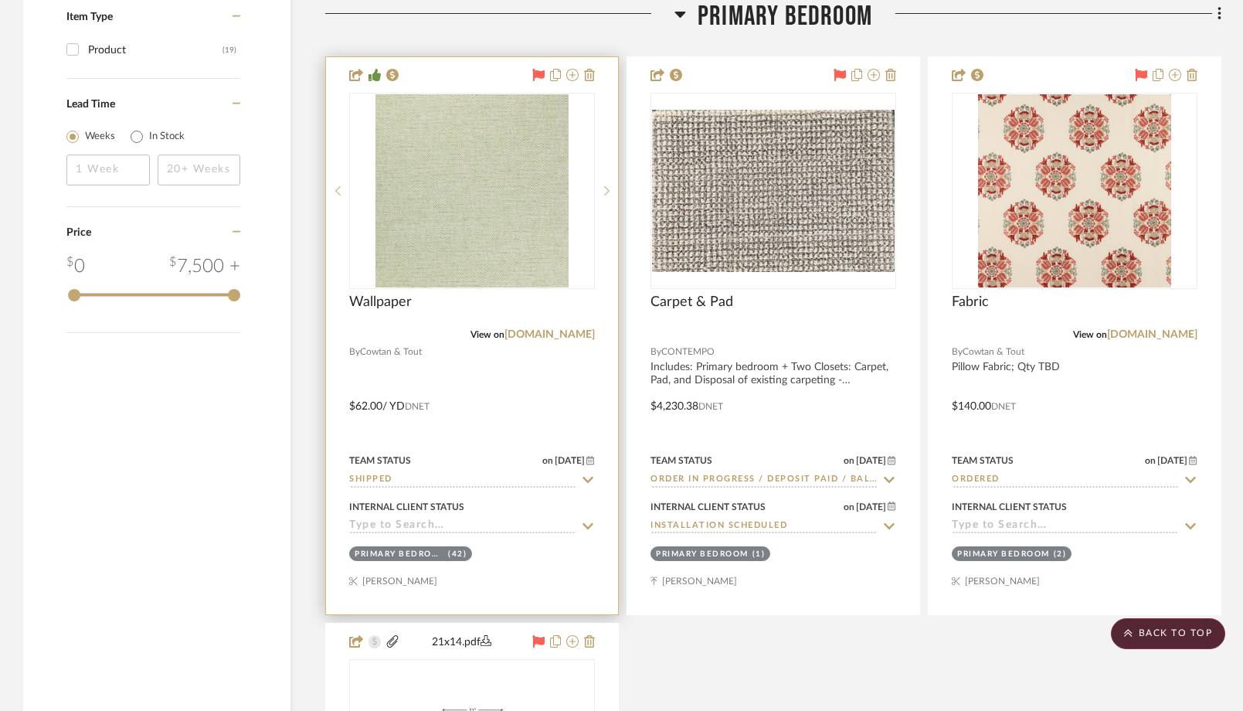
click at [539, 74] on icon at bounding box center [538, 75] width 12 height 12
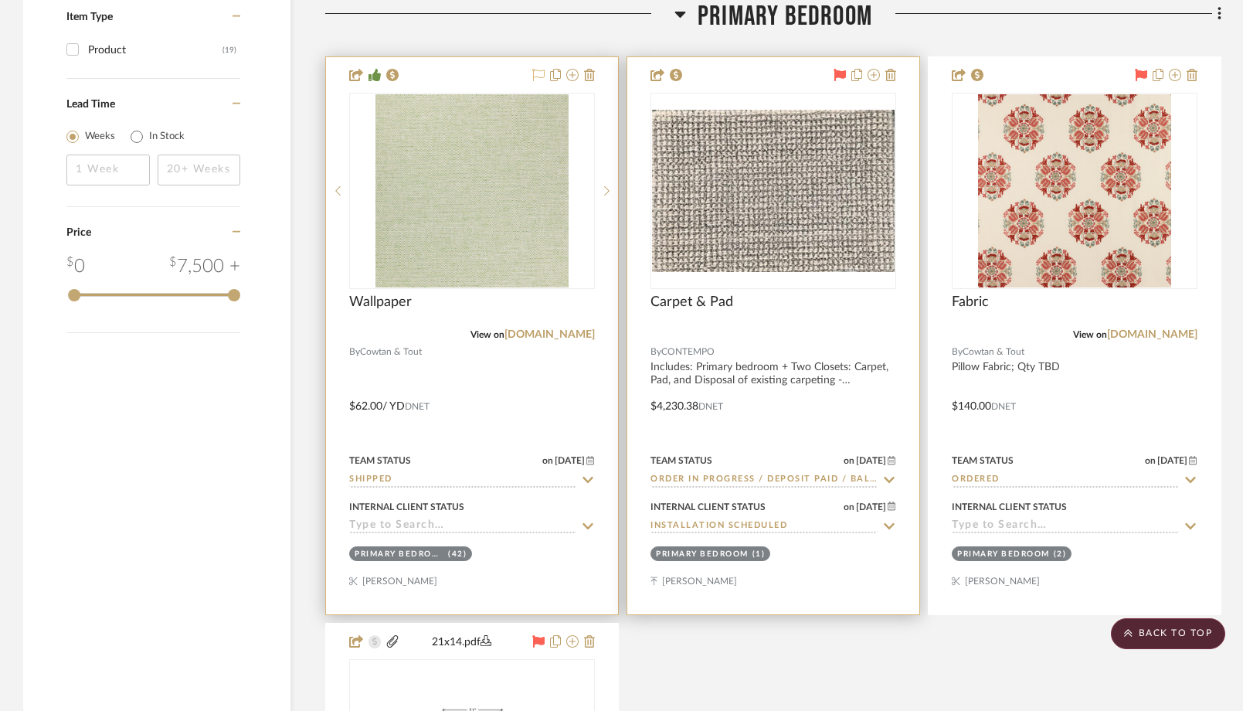
click at [831, 77] on div at bounding box center [862, 75] width 68 height 19
click at [838, 77] on icon at bounding box center [840, 75] width 12 height 12
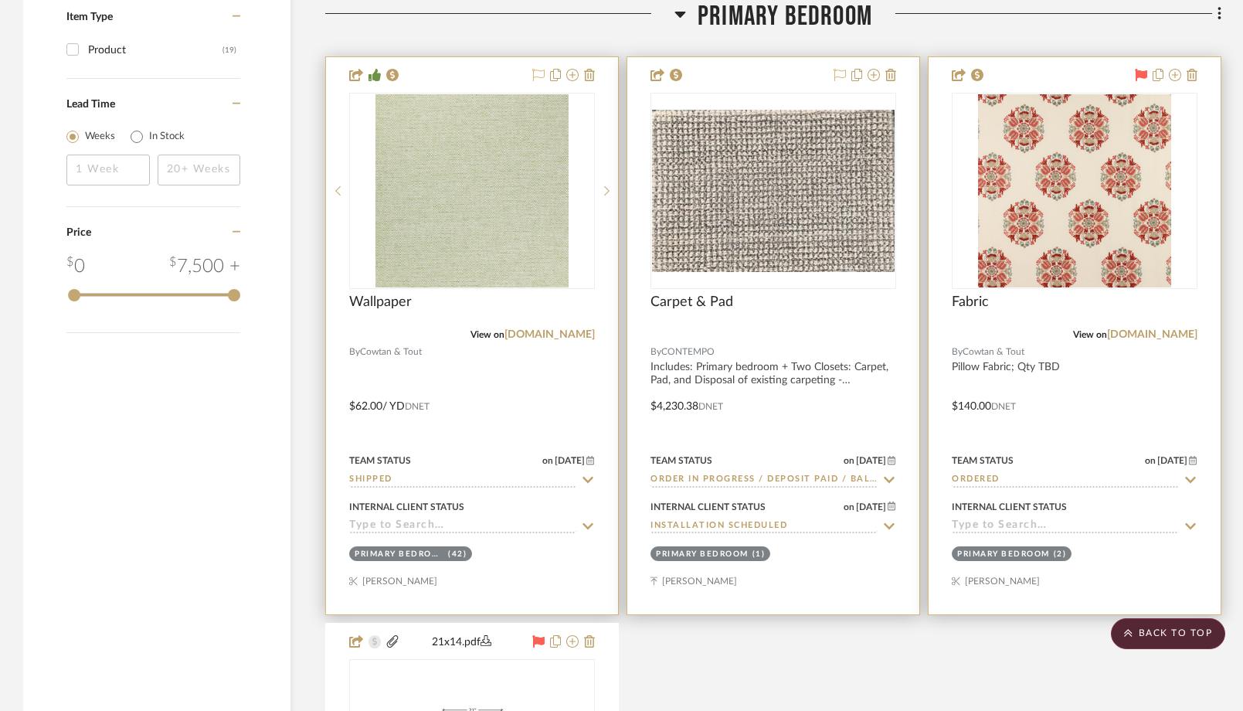
click at [1141, 73] on icon at bounding box center [1141, 75] width 12 height 12
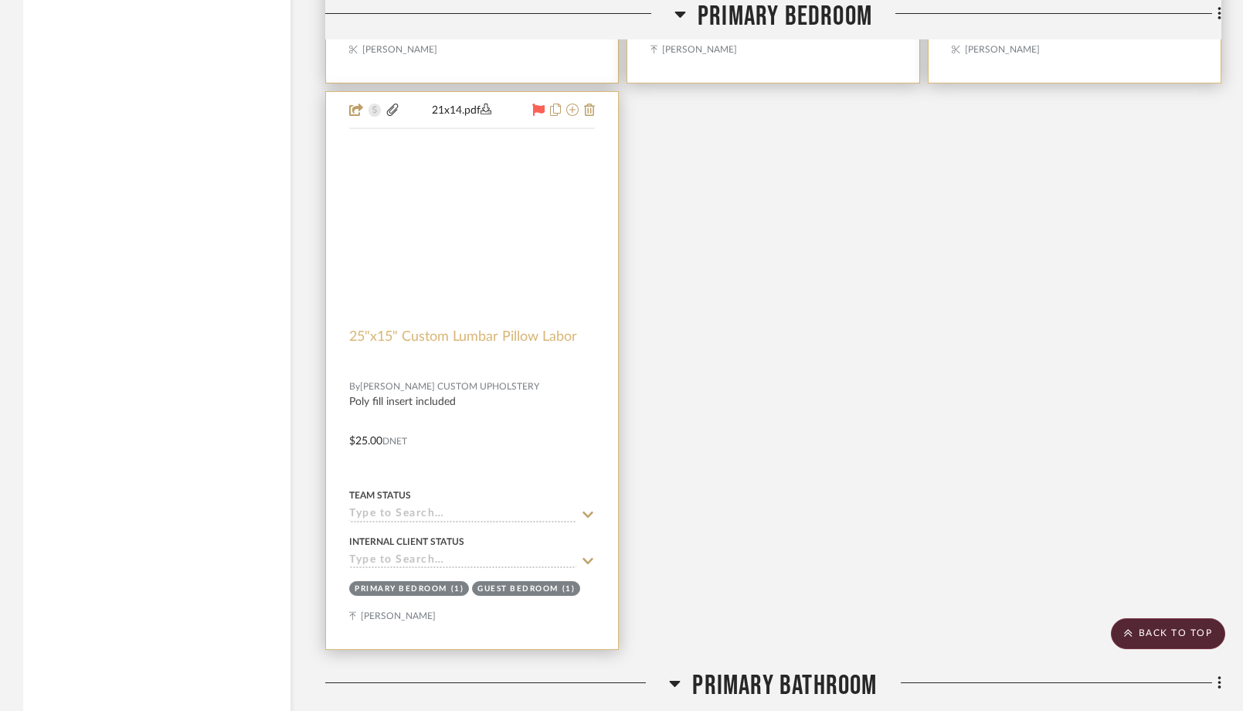
scroll to position [2755, 0]
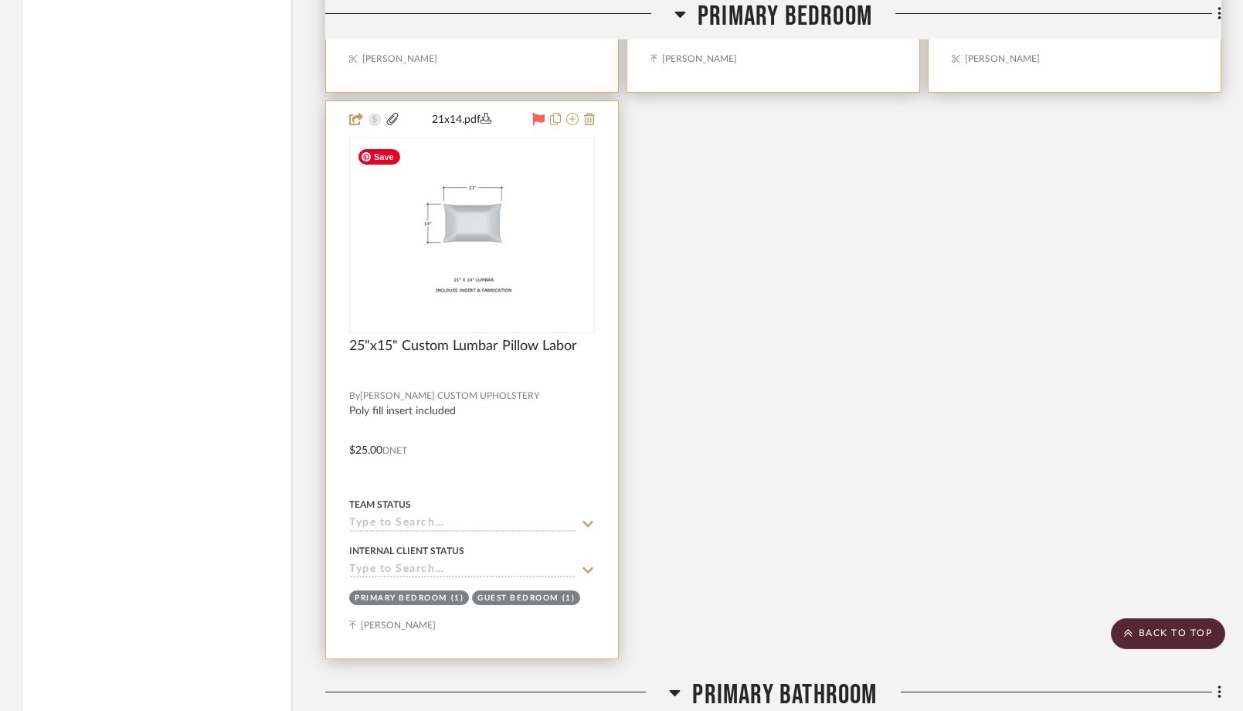
click at [538, 118] on icon at bounding box center [538, 119] width 12 height 12
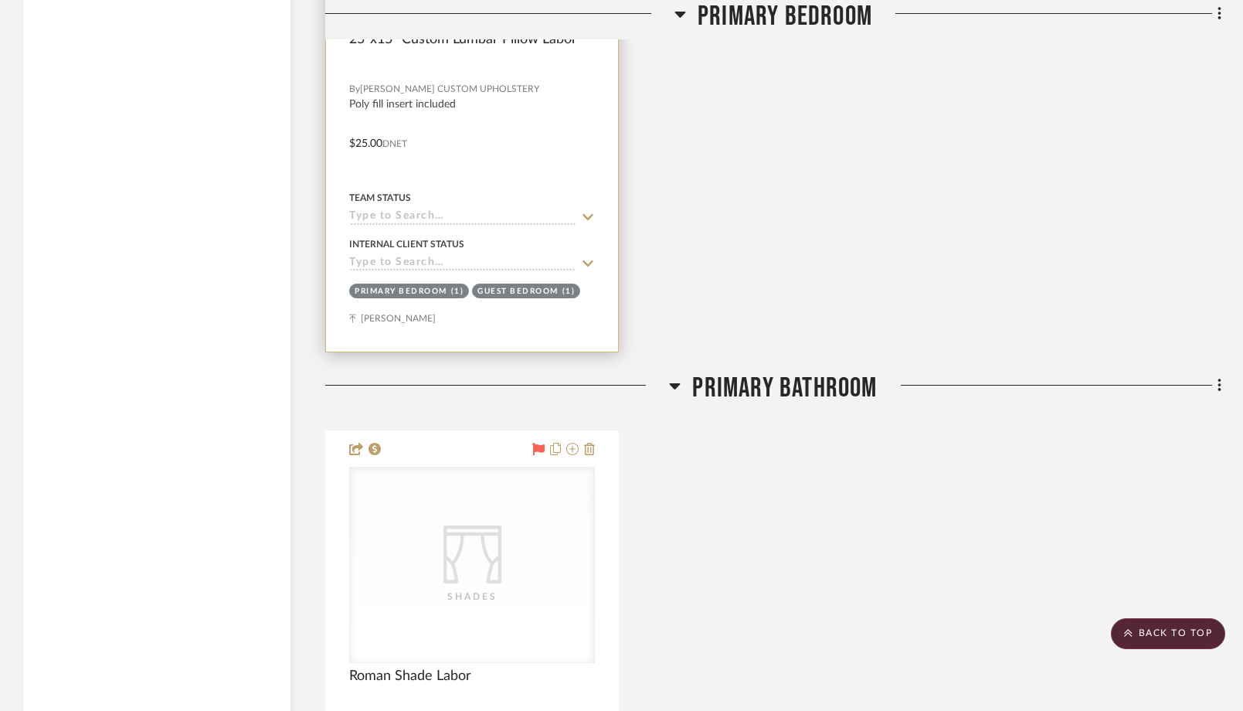
scroll to position [3065, 0]
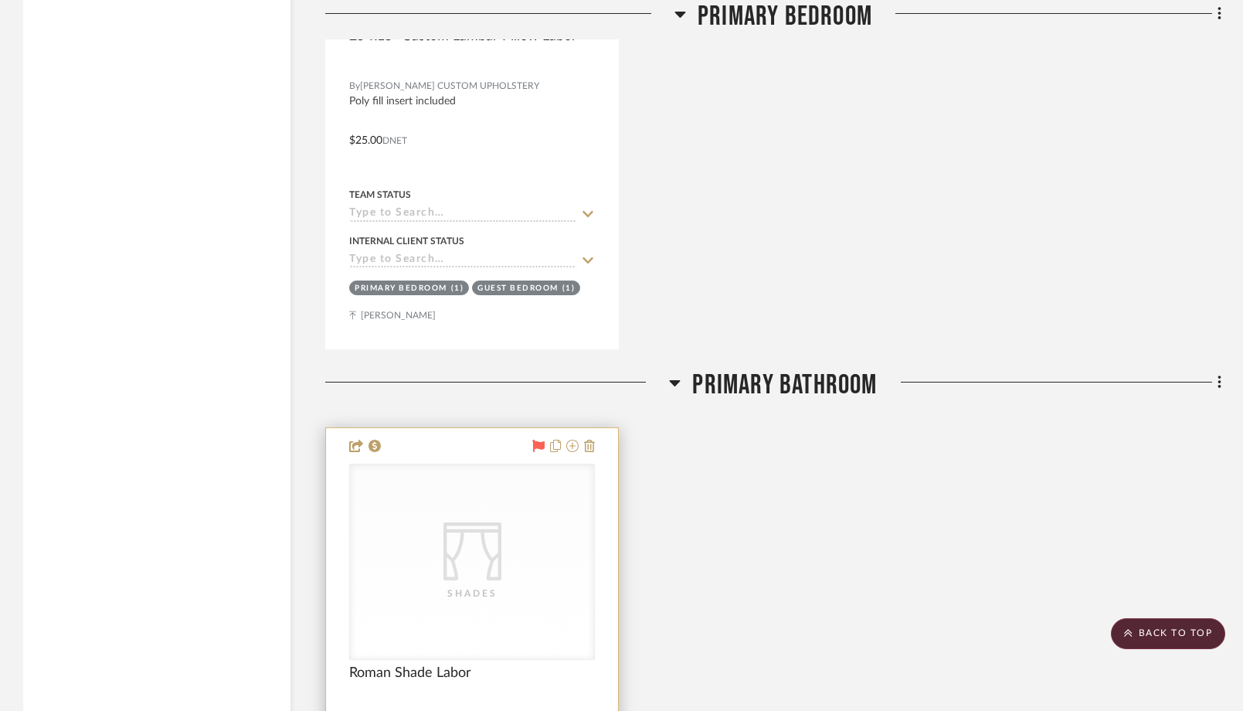
click at [537, 444] on icon at bounding box center [538, 446] width 12 height 12
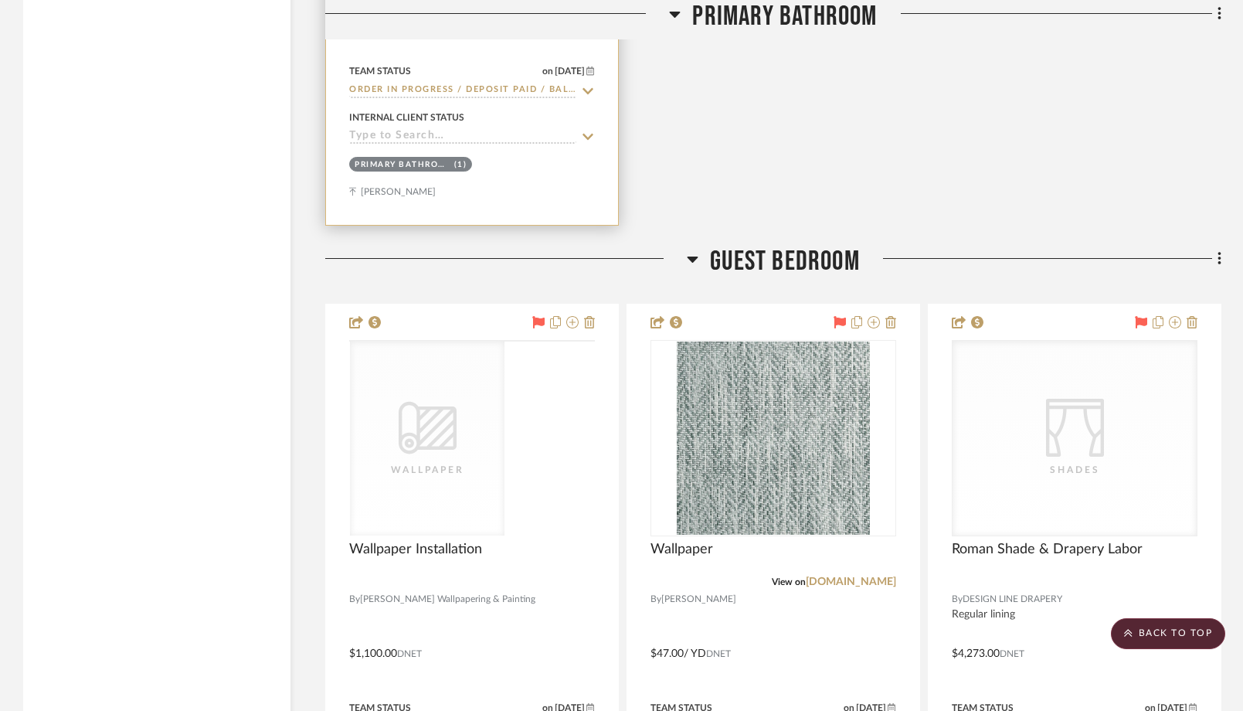
scroll to position [3831, 0]
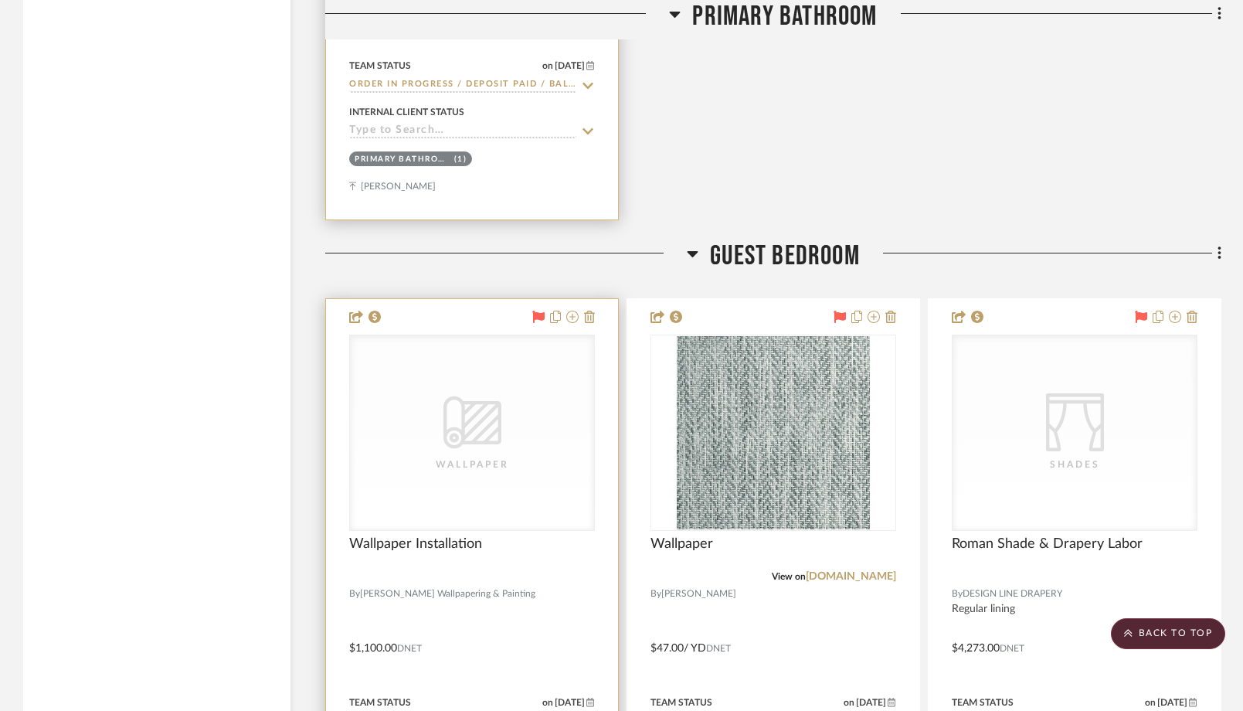
click at [538, 322] on icon at bounding box center [538, 317] width 12 height 12
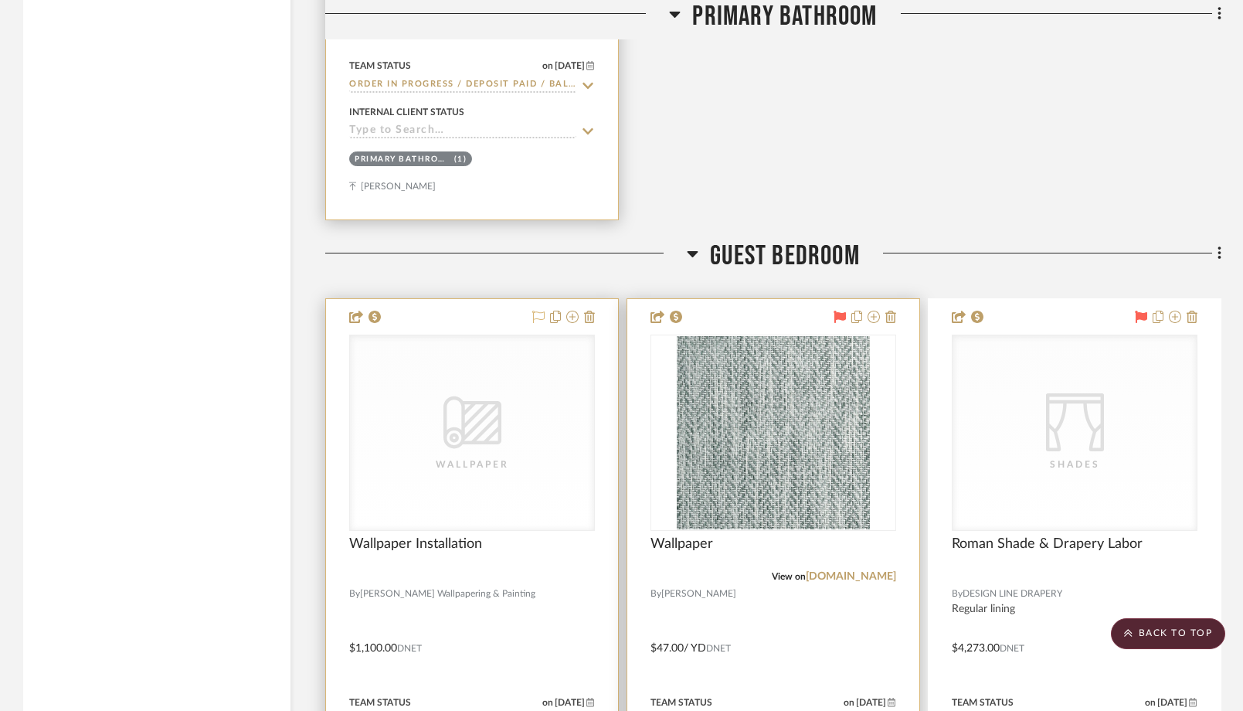
click at [838, 314] on icon at bounding box center [840, 317] width 12 height 12
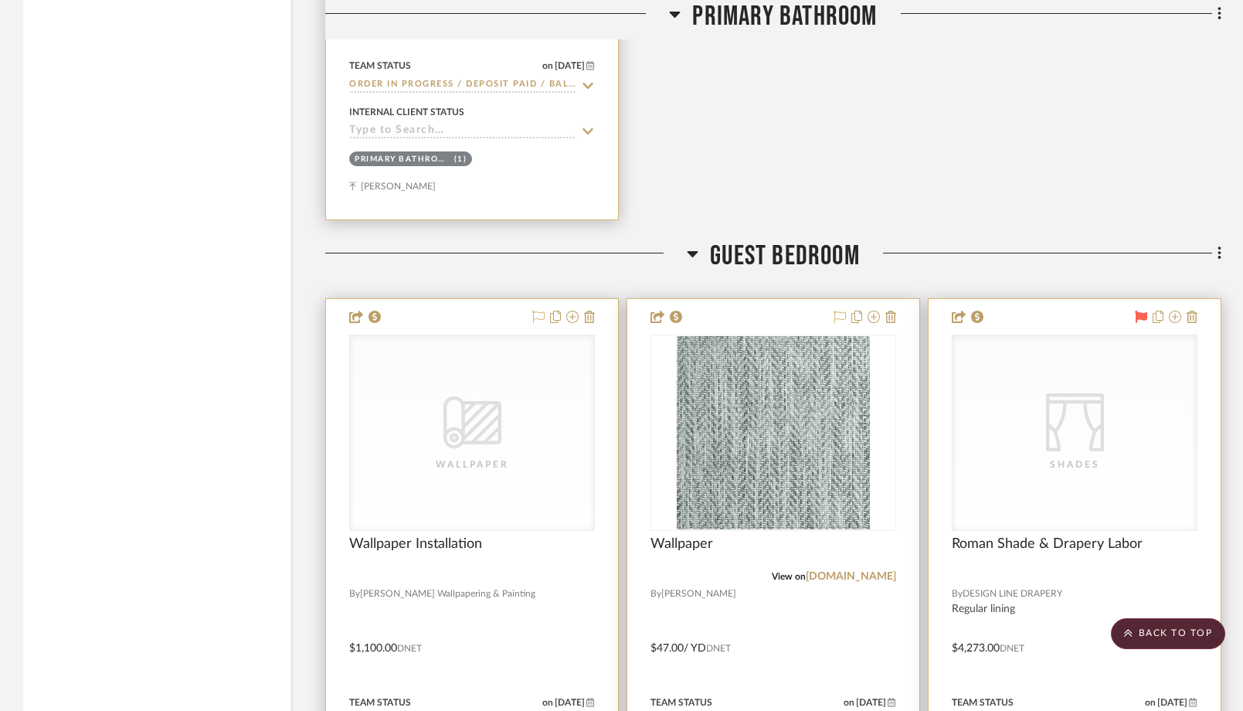
click at [1141, 321] on icon at bounding box center [1141, 317] width 12 height 12
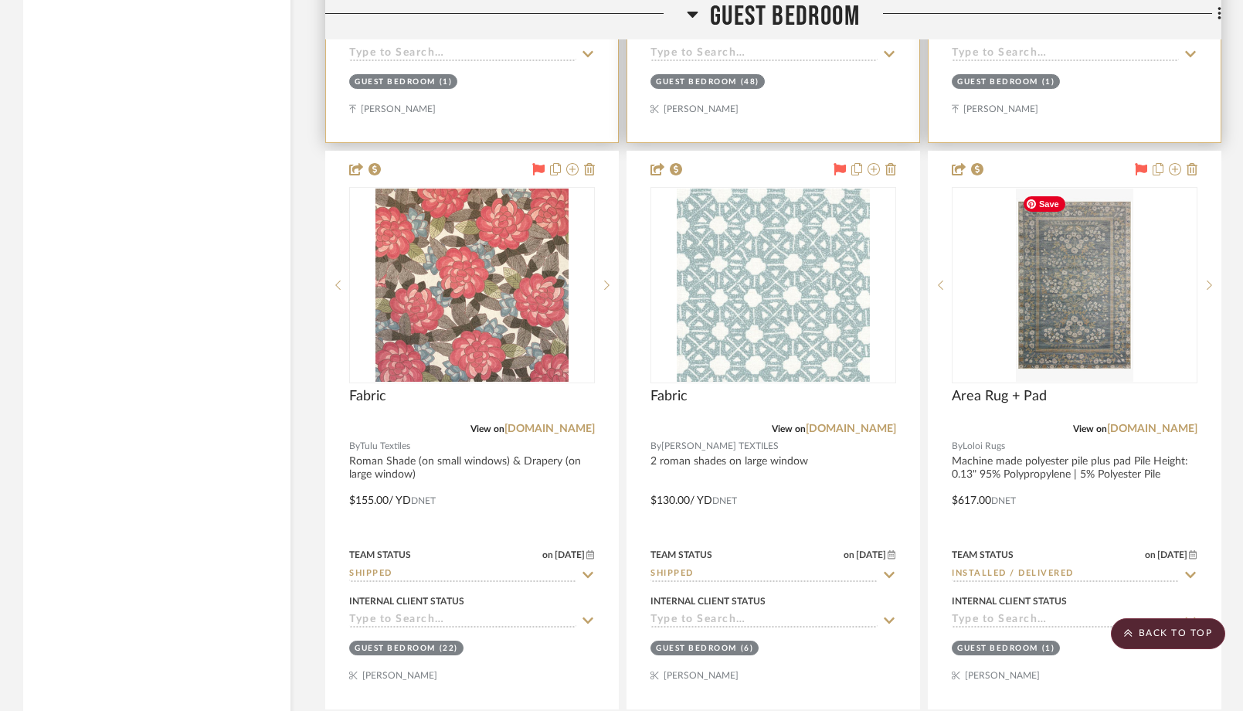
scroll to position [4485, 0]
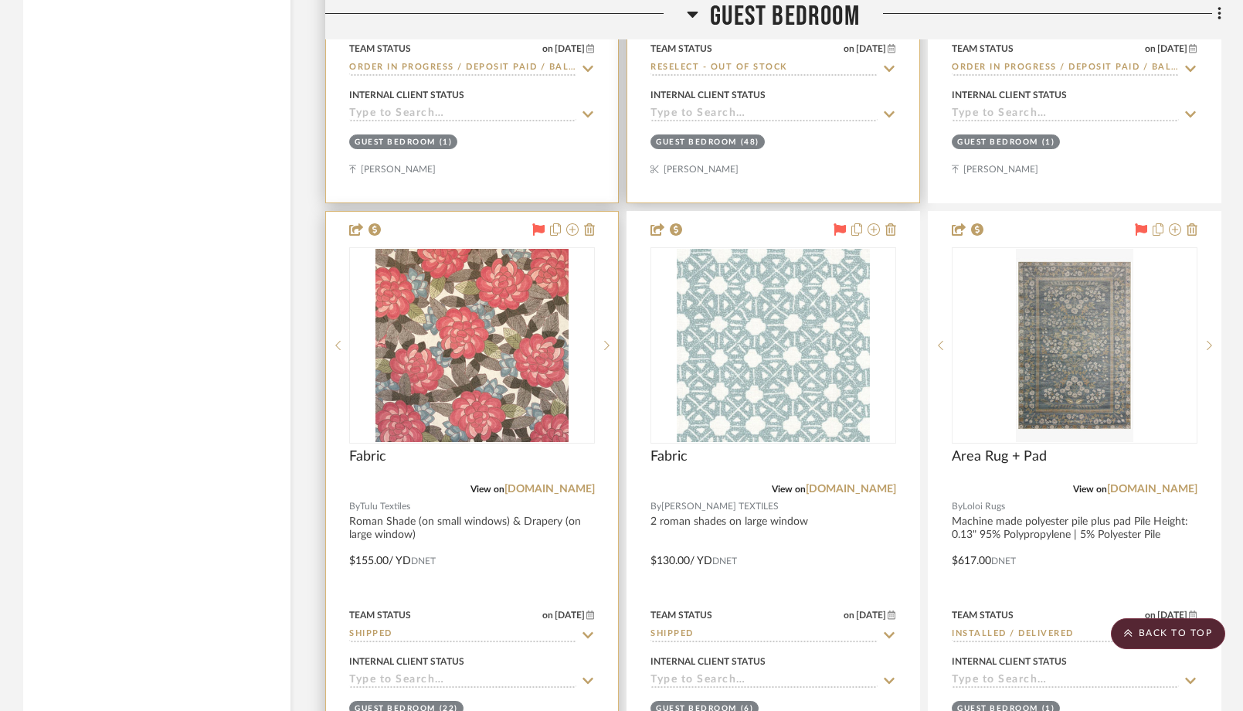
click at [538, 232] on icon at bounding box center [538, 229] width 12 height 12
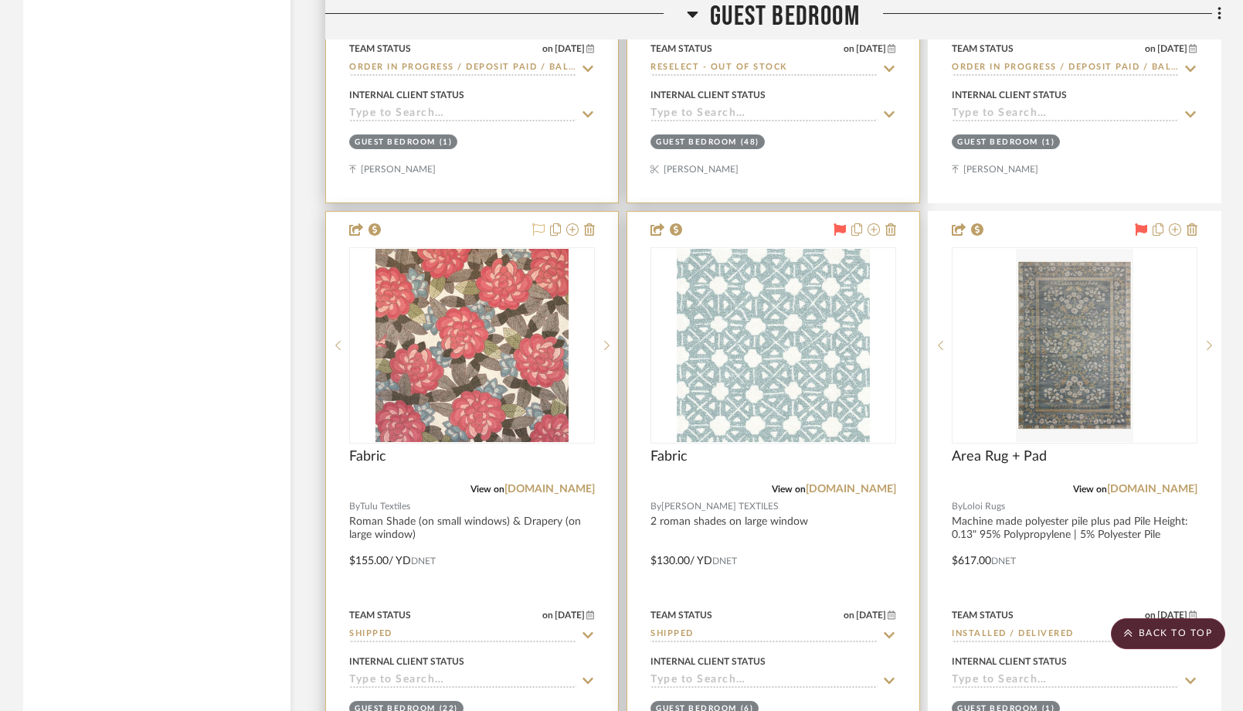
click at [842, 229] on icon at bounding box center [840, 229] width 12 height 12
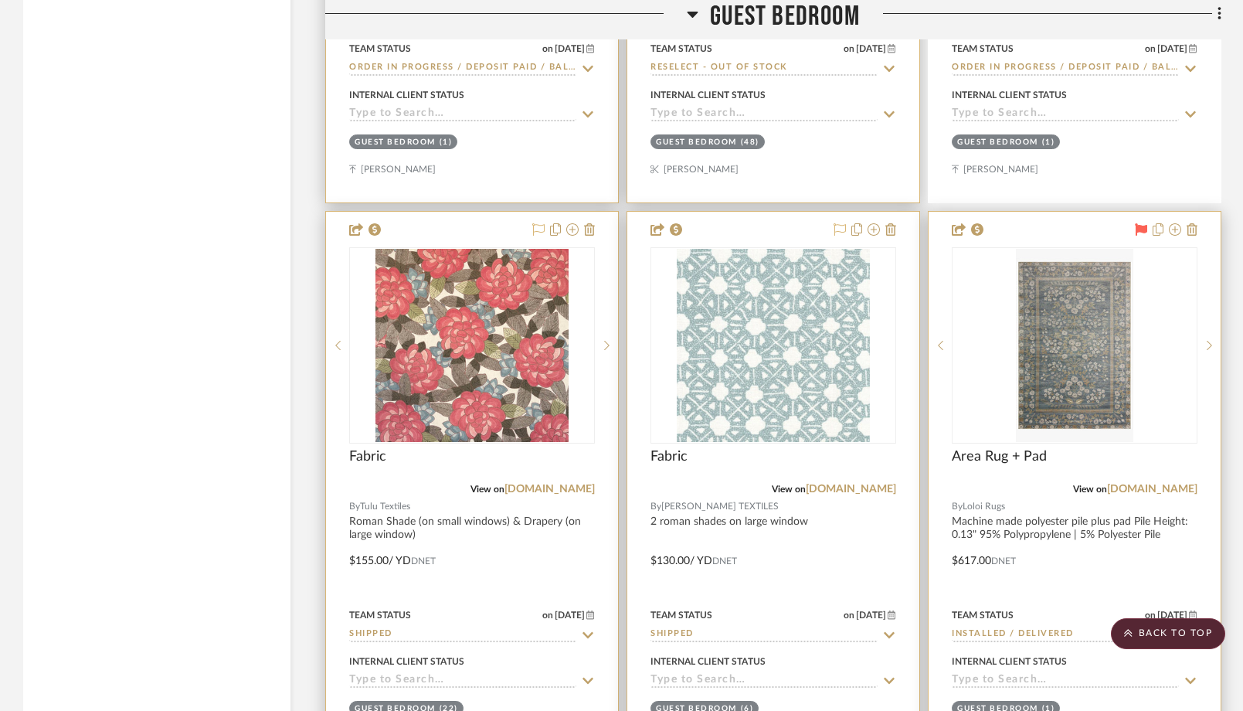
click at [1142, 228] on icon at bounding box center [1141, 229] width 12 height 12
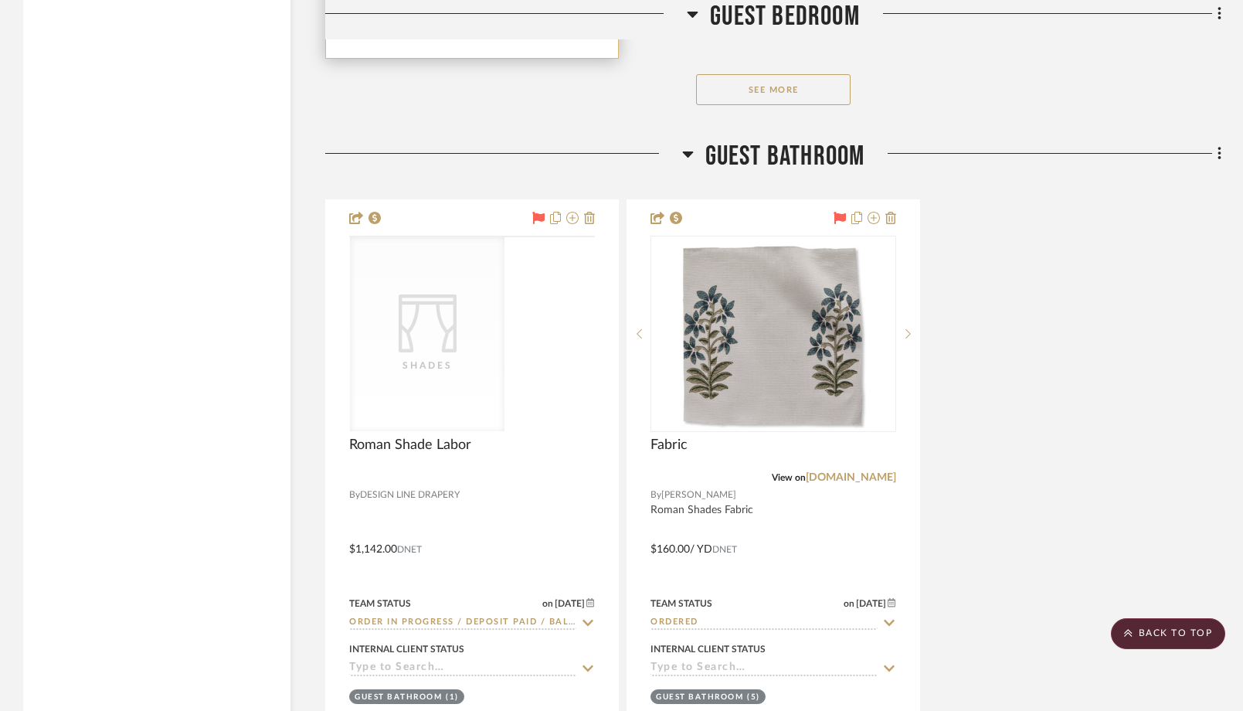
scroll to position [5772, 0]
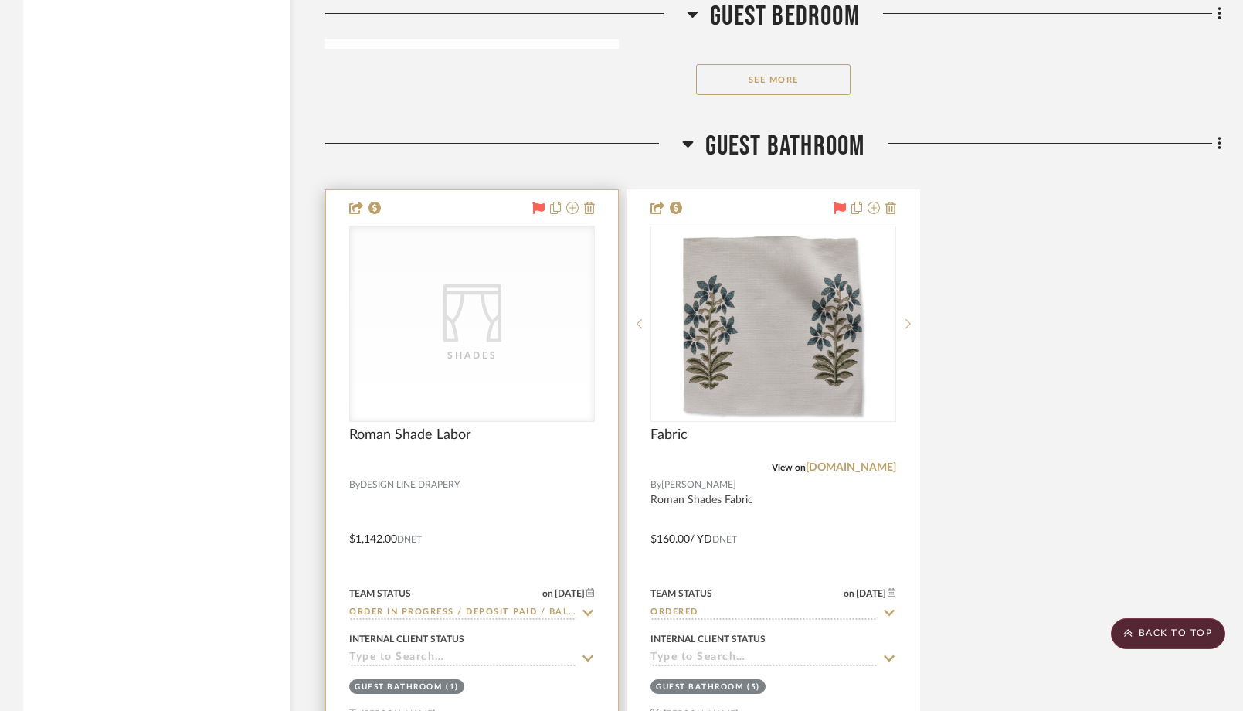
click at [536, 205] on icon at bounding box center [538, 208] width 12 height 12
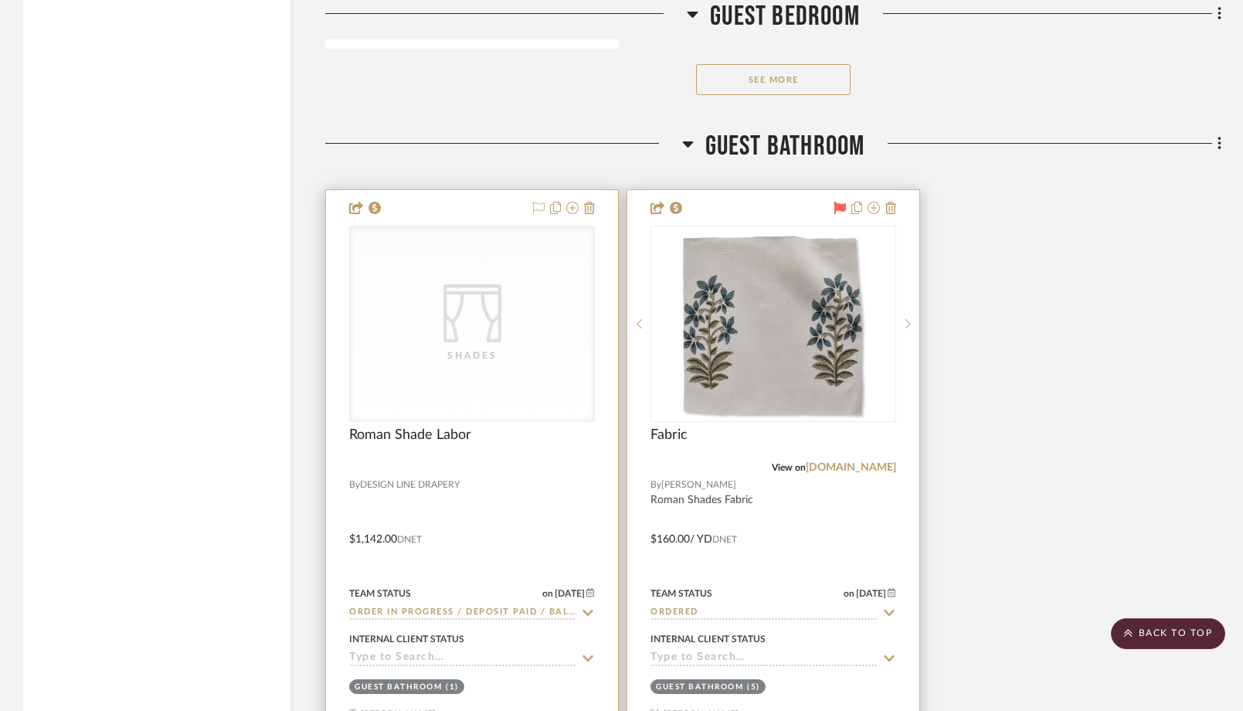
click at [839, 202] on icon at bounding box center [840, 208] width 12 height 12
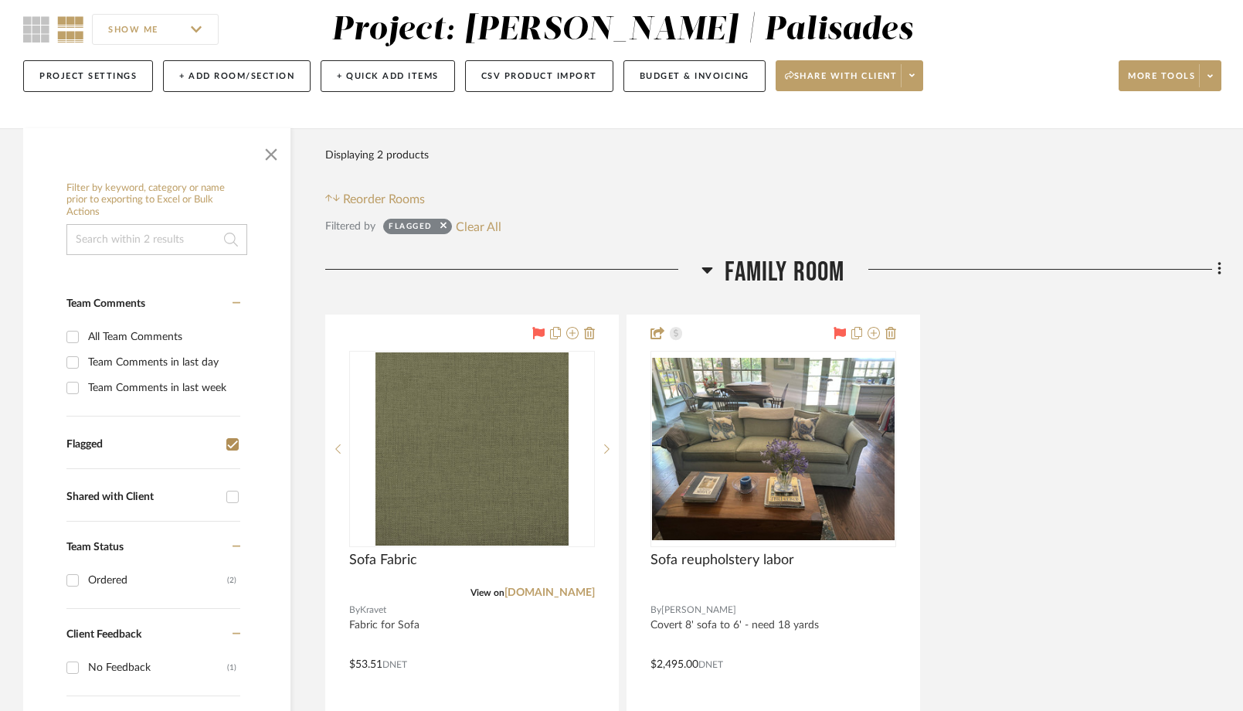
scroll to position [140, 0]
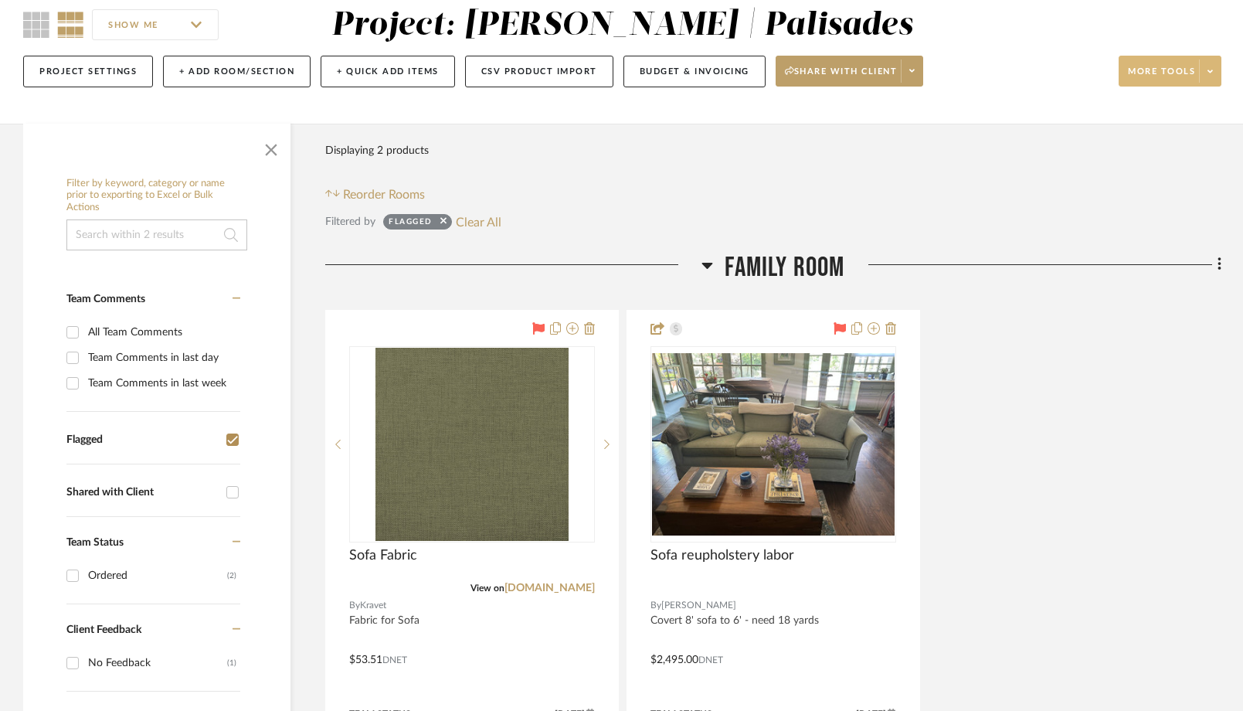
click at [1197, 70] on button "More tools" at bounding box center [1170, 71] width 103 height 31
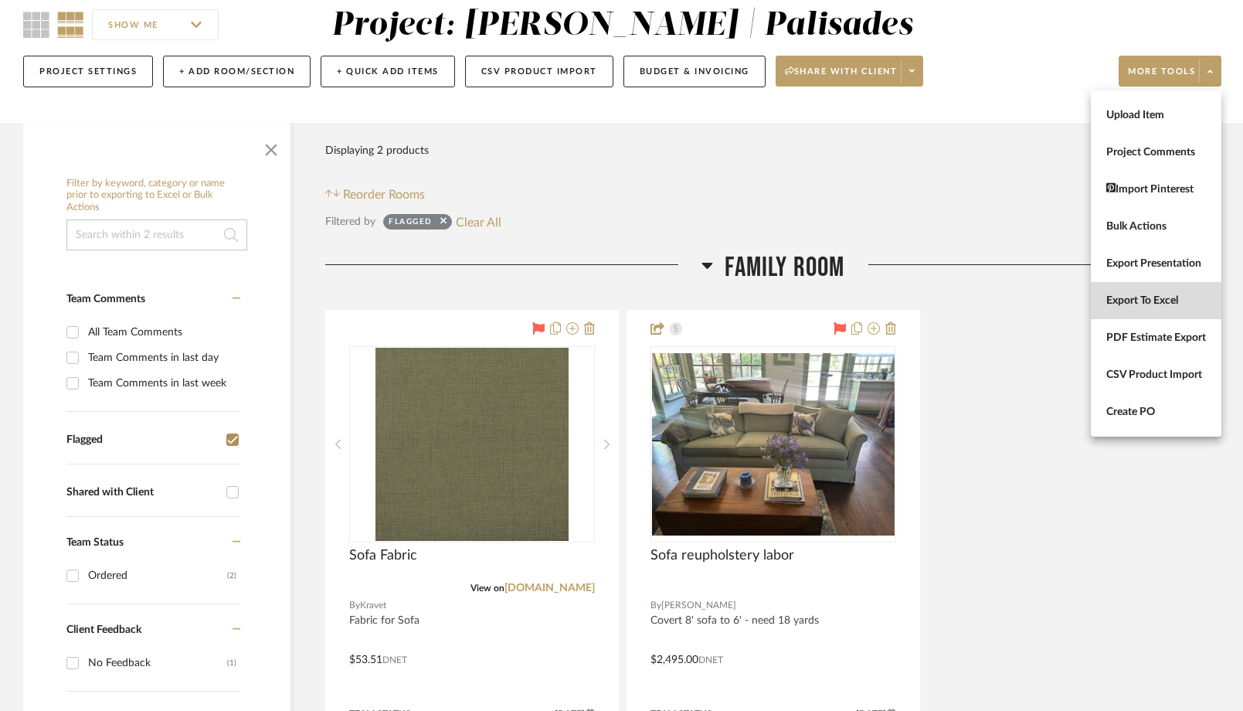
click at [1128, 293] on button "Export To Excel" at bounding box center [1156, 300] width 131 height 37
